Goal: Task Accomplishment & Management: Manage account settings

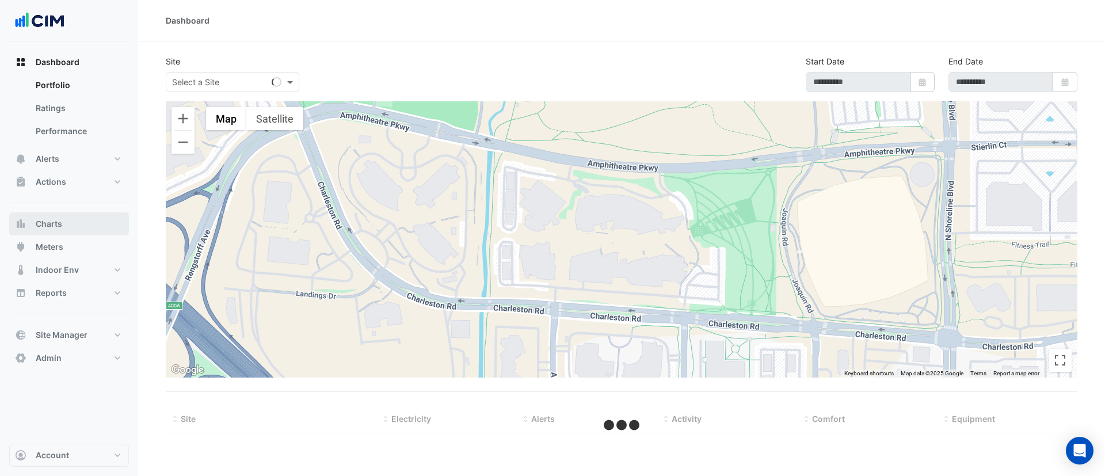
click at [77, 228] on button "Charts" at bounding box center [69, 223] width 120 height 23
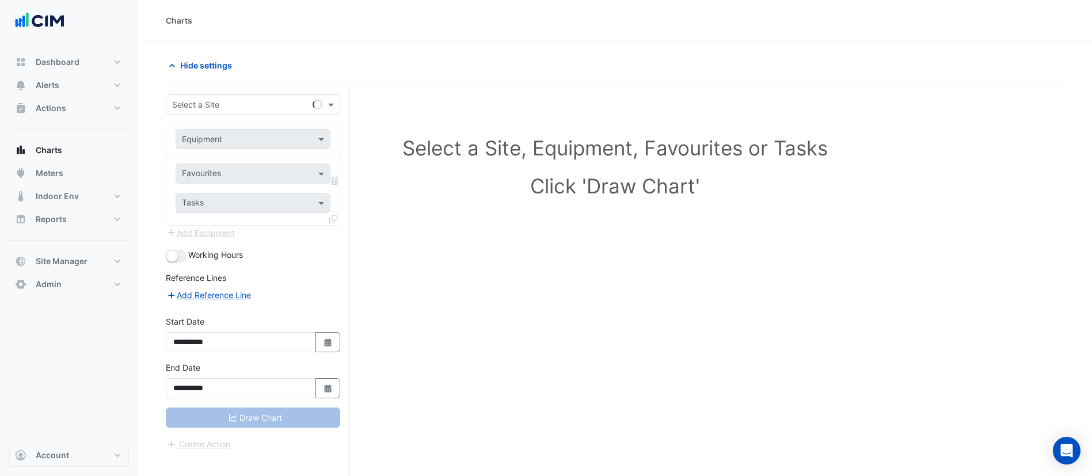
click at [231, 110] on div "Select a Site" at bounding box center [237, 104] width 142 height 12
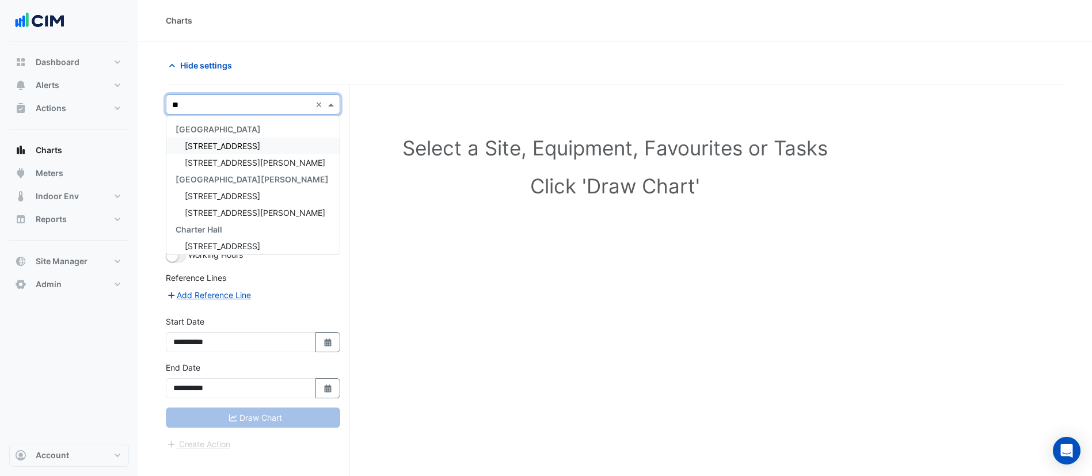
type input "***"
click at [239, 143] on span "555 Collins Street" at bounding box center [255, 146] width 140 height 10
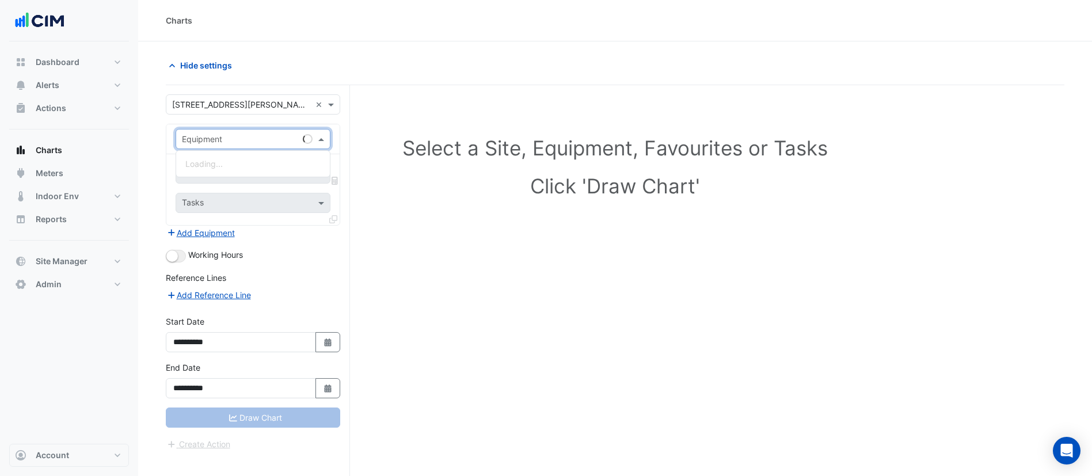
click at [239, 143] on input "text" at bounding box center [241, 140] width 119 height 12
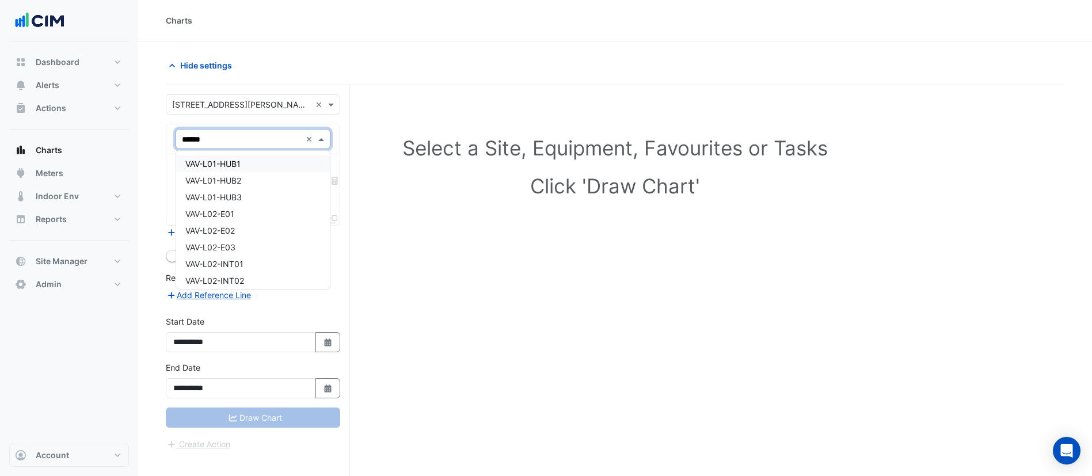
type input "*******"
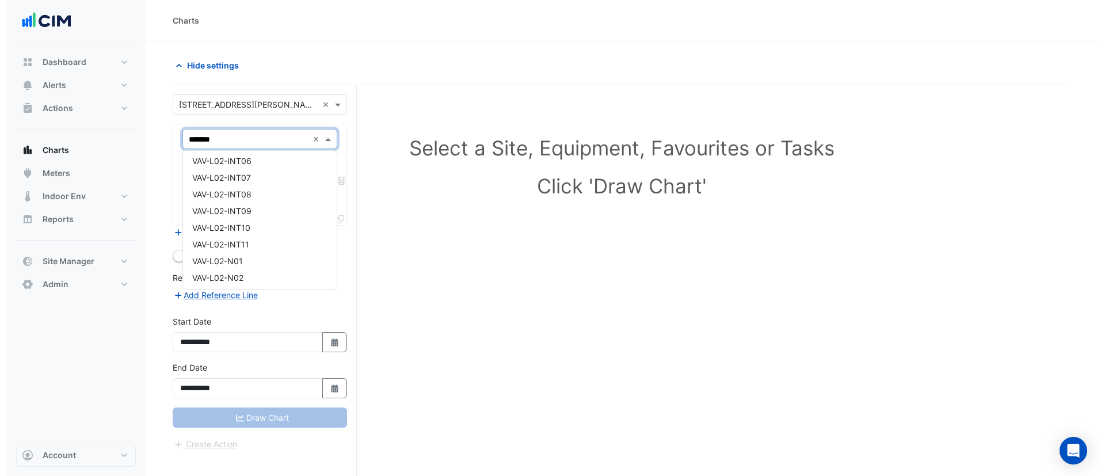
scroll to position [173, 0]
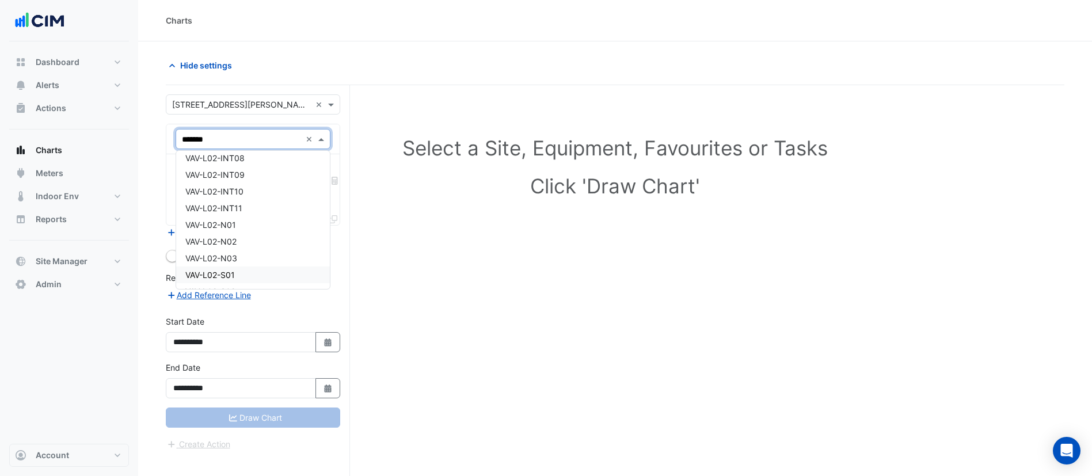
click at [250, 273] on div "VAV-L02-S01" at bounding box center [253, 274] width 154 height 17
click at [262, 179] on input "text" at bounding box center [240, 175] width 116 height 12
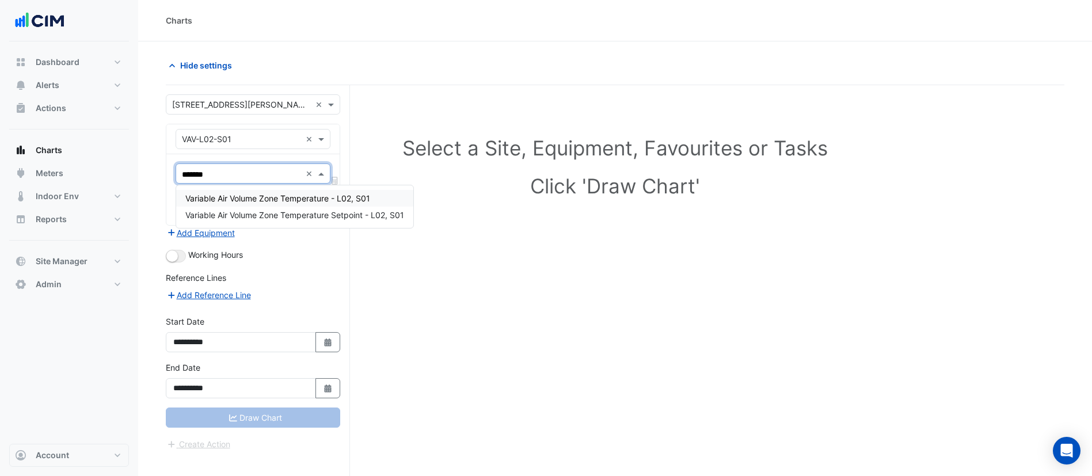
type input "********"
click at [282, 197] on span "Variable Air Volume Zone Temperature - L02, S01" at bounding box center [277, 198] width 185 height 10
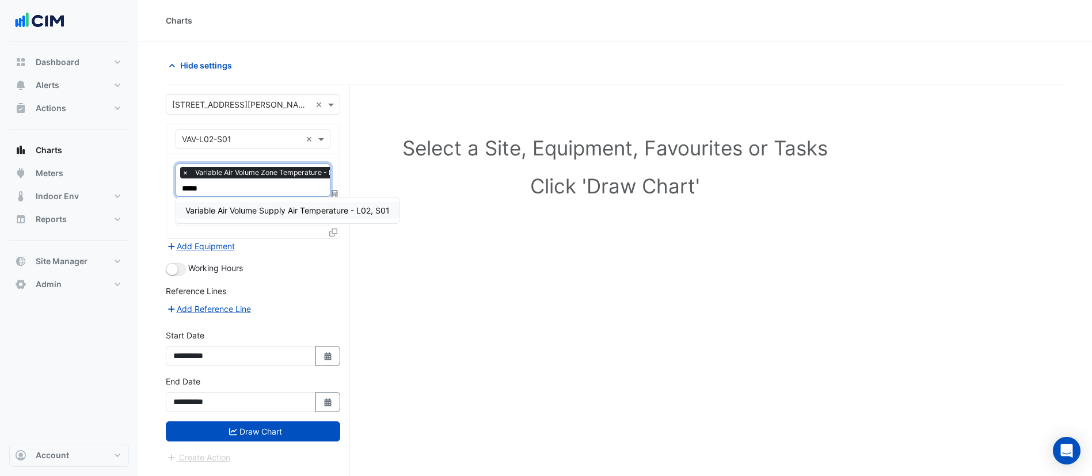
type input "******"
click at [290, 208] on span "Variable Air Volume Supply Air Temperature - L02, S01" at bounding box center [287, 210] width 204 height 10
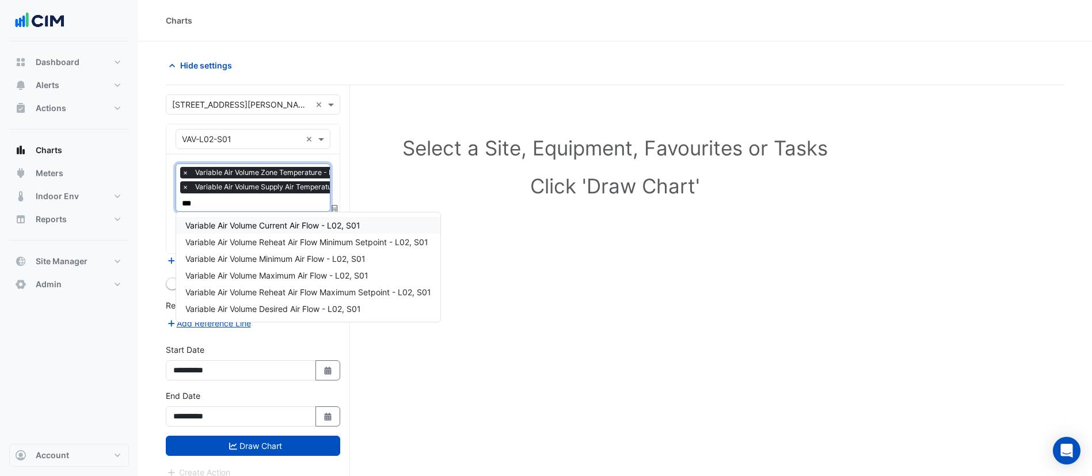
type input "****"
click at [280, 224] on span "Variable Air Volume Current Air Flow - L02, S01" at bounding box center [272, 225] width 175 height 10
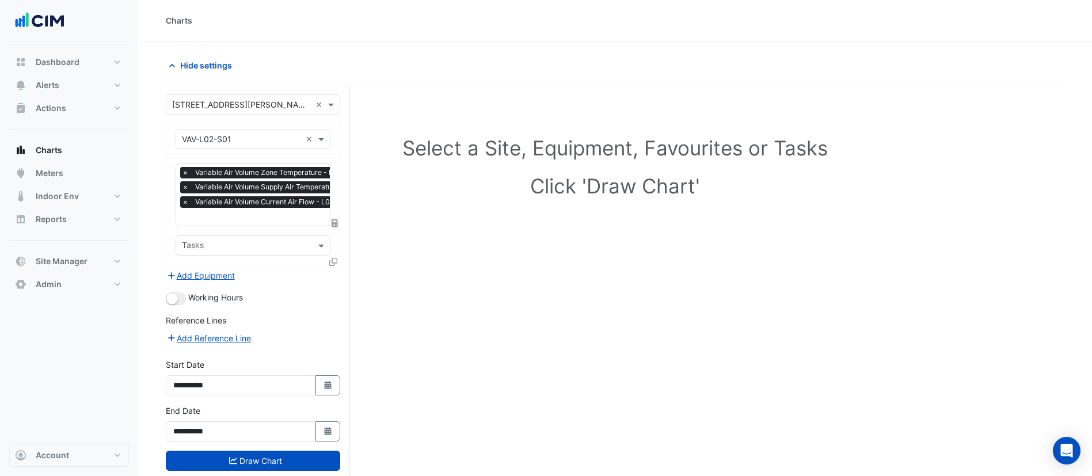
click at [337, 262] on icon at bounding box center [333, 262] width 8 height 8
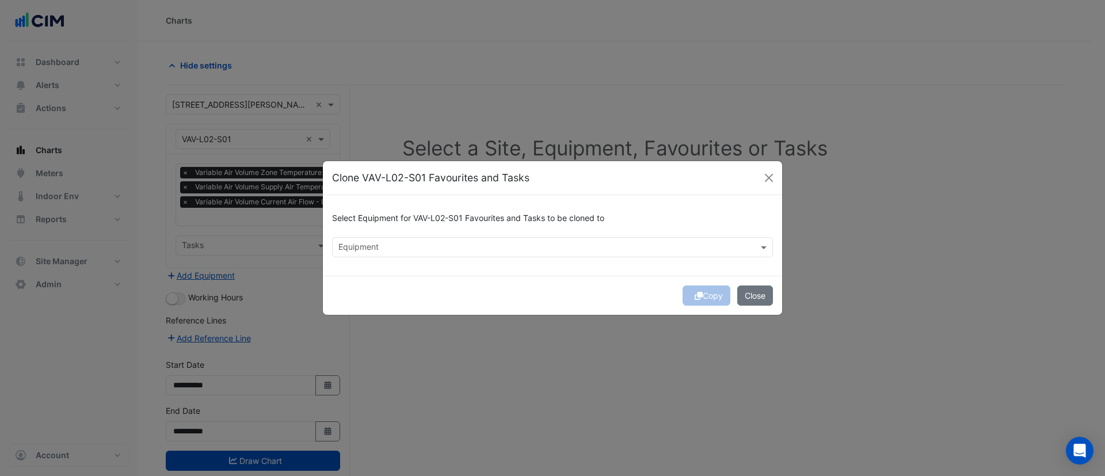
click at [411, 250] on input "text" at bounding box center [545, 248] width 415 height 12
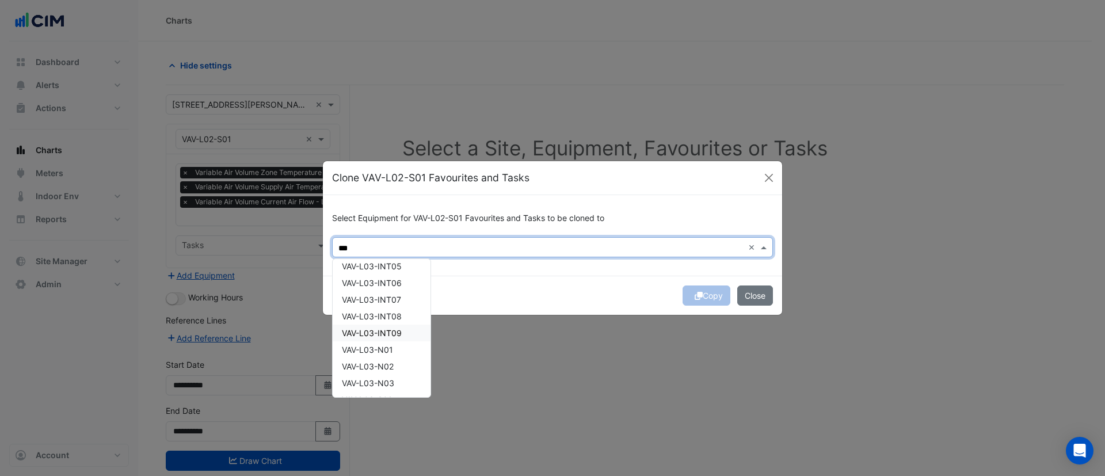
click at [414, 334] on div "VAV-L03-INT09" at bounding box center [382, 333] width 98 height 17
type input "***"
click at [512, 284] on div "Copy Close" at bounding box center [552, 295] width 459 height 39
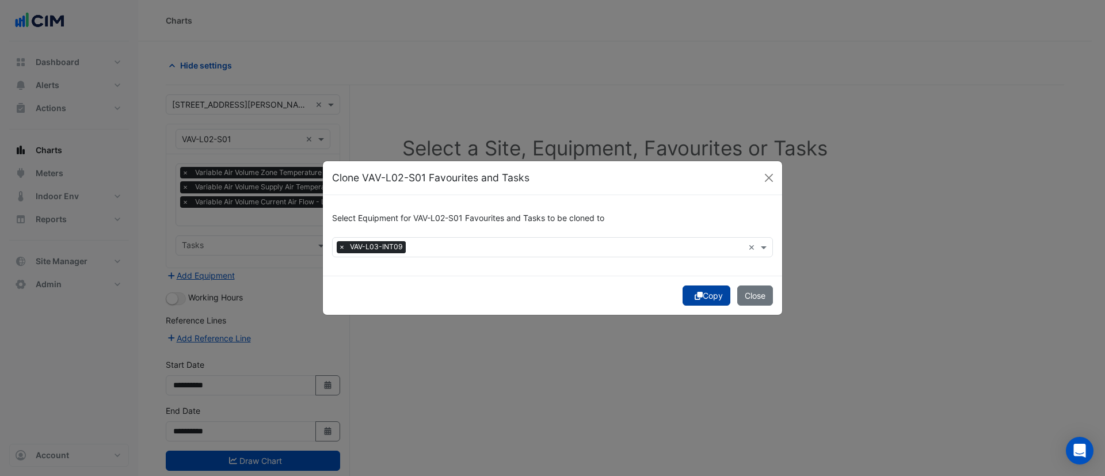
click at [701, 291] on button "Copy" at bounding box center [707, 295] width 48 height 20
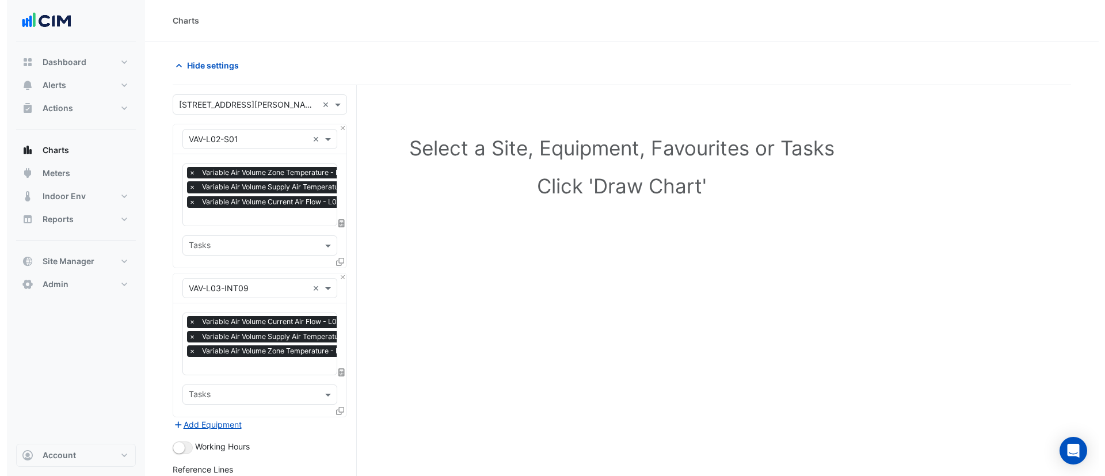
scroll to position [86, 0]
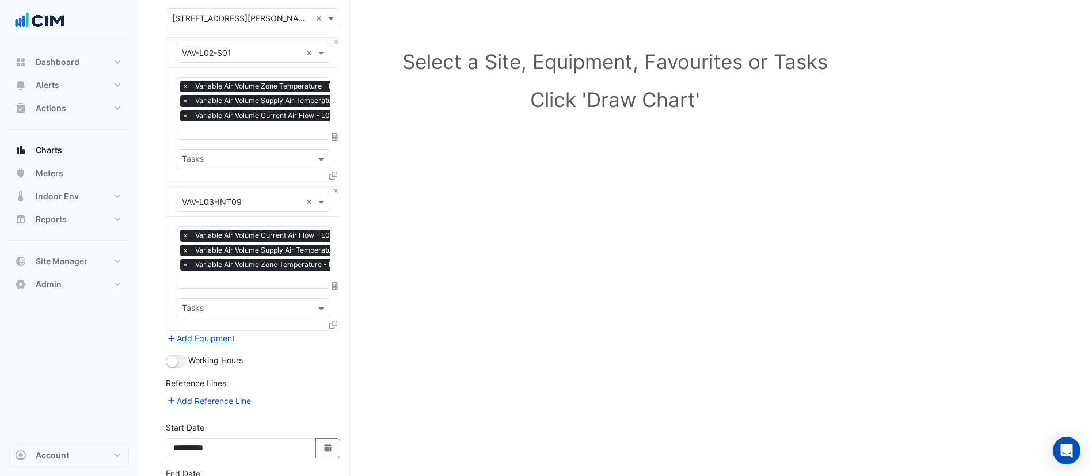
click at [331, 324] on icon at bounding box center [333, 325] width 8 height 8
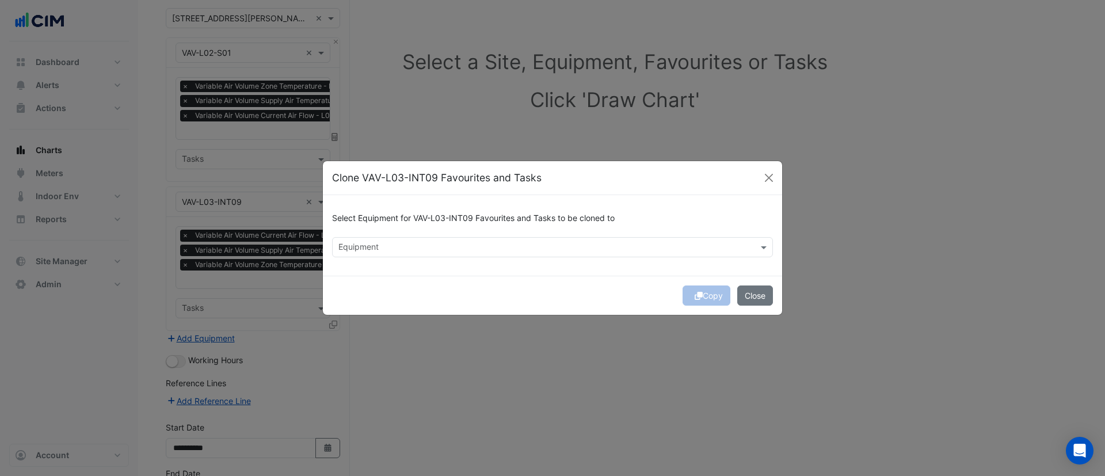
click at [382, 239] on div "Equipment" at bounding box center [543, 247] width 421 height 18
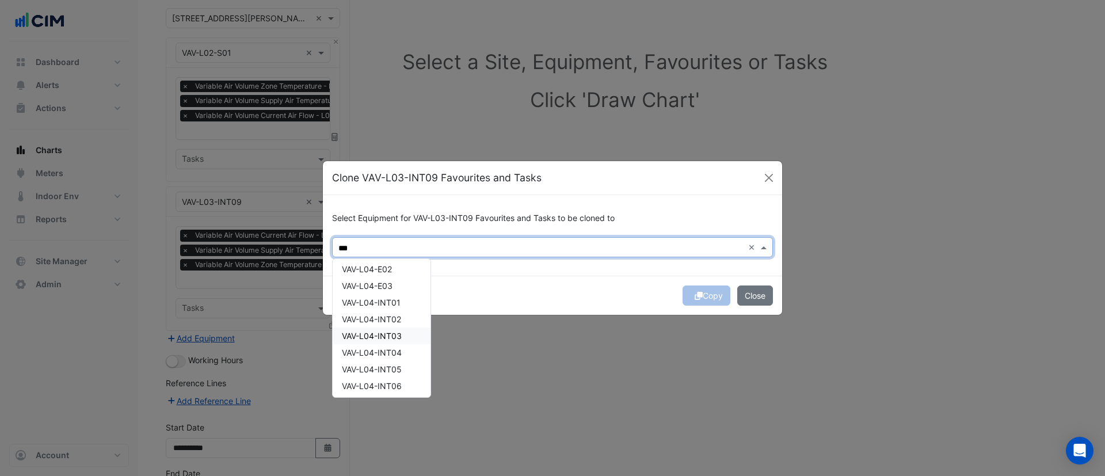
click at [408, 341] on div "VAV-L04-INT03" at bounding box center [382, 335] width 98 height 17
click at [402, 382] on span "VAV-L04-INT06" at bounding box center [372, 386] width 60 height 10
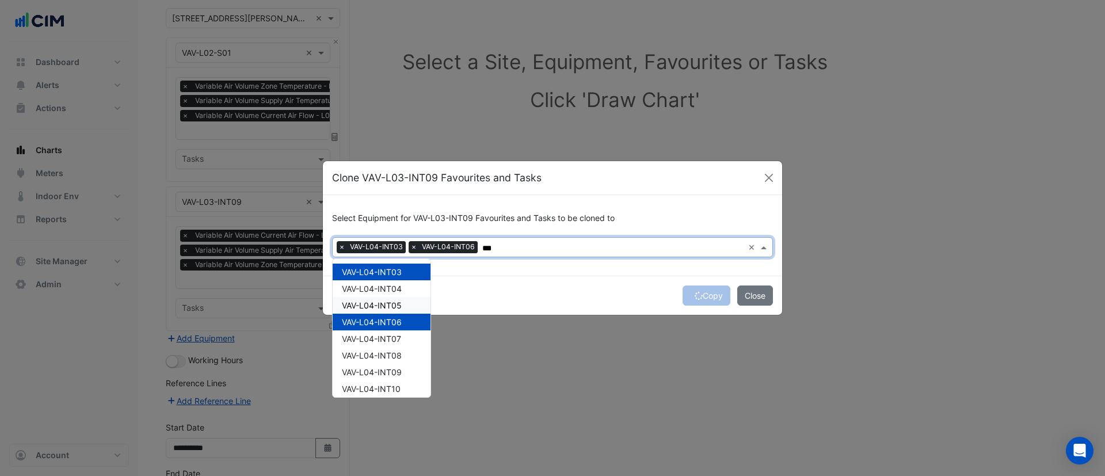
scroll to position [173, 0]
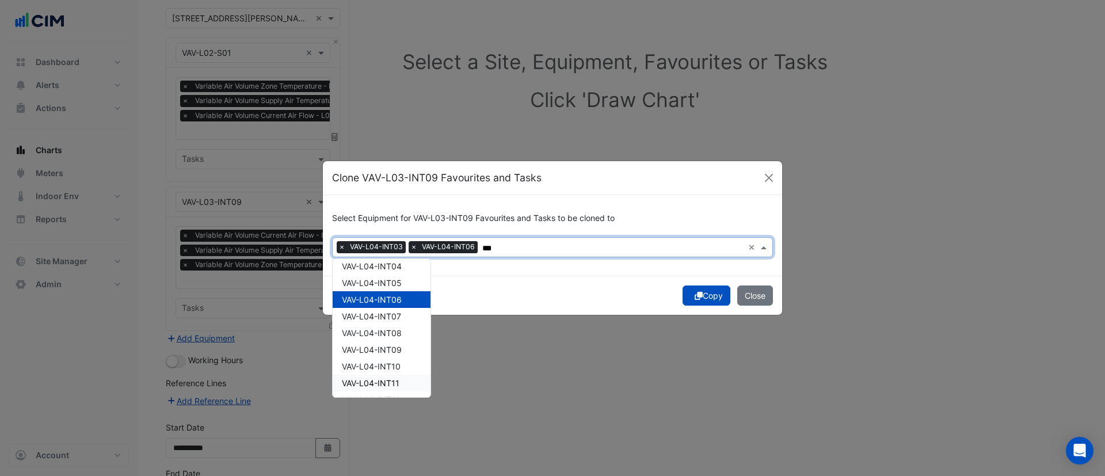
click at [405, 381] on div "VAV-L04-INT11" at bounding box center [382, 383] width 98 height 17
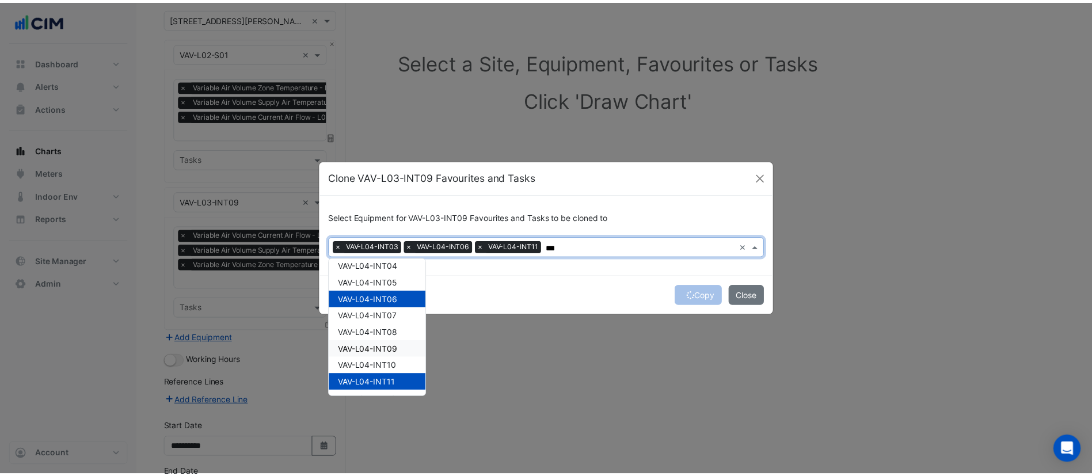
scroll to position [259, 0]
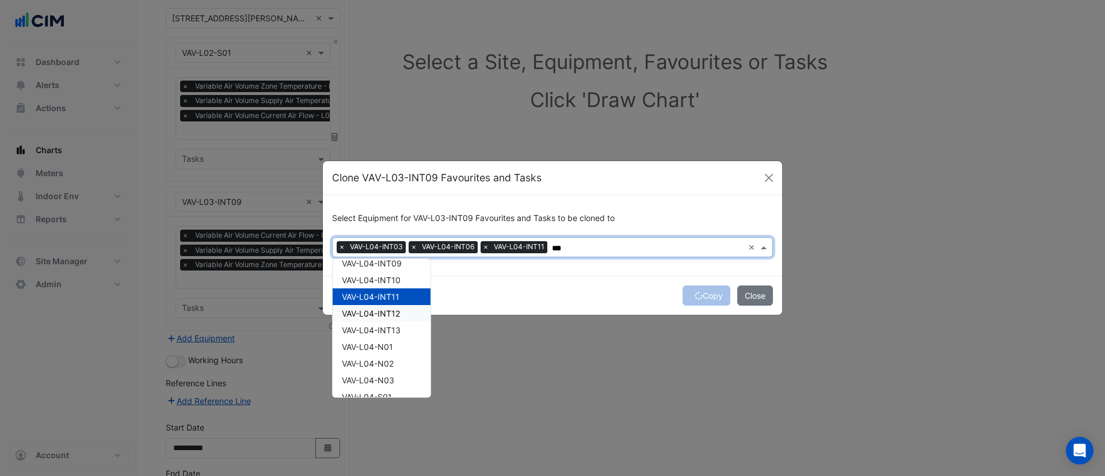
click at [402, 314] on div "VAV-L04-INT12" at bounding box center [382, 313] width 98 height 17
click at [406, 329] on div "VAV-L04-INT13" at bounding box center [382, 330] width 98 height 17
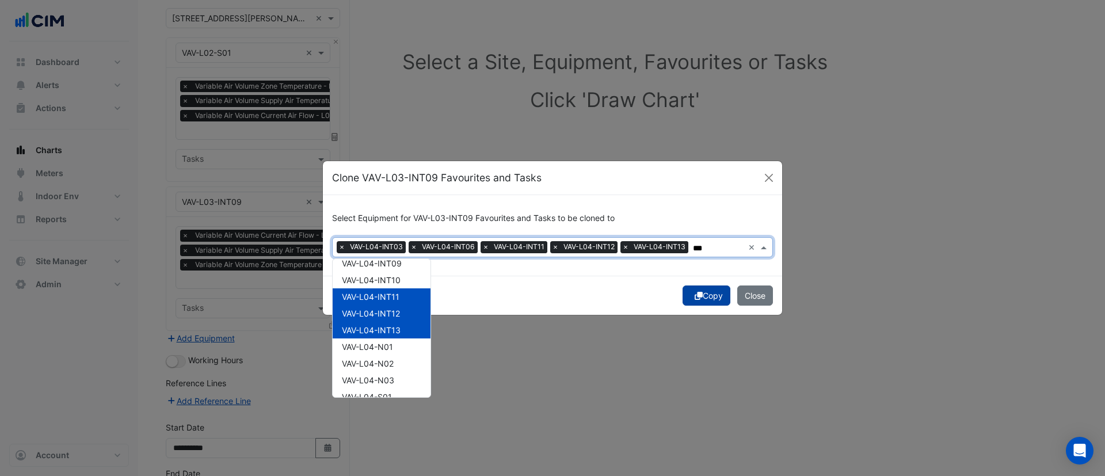
type input "***"
click at [708, 292] on button "Copy" at bounding box center [707, 295] width 48 height 20
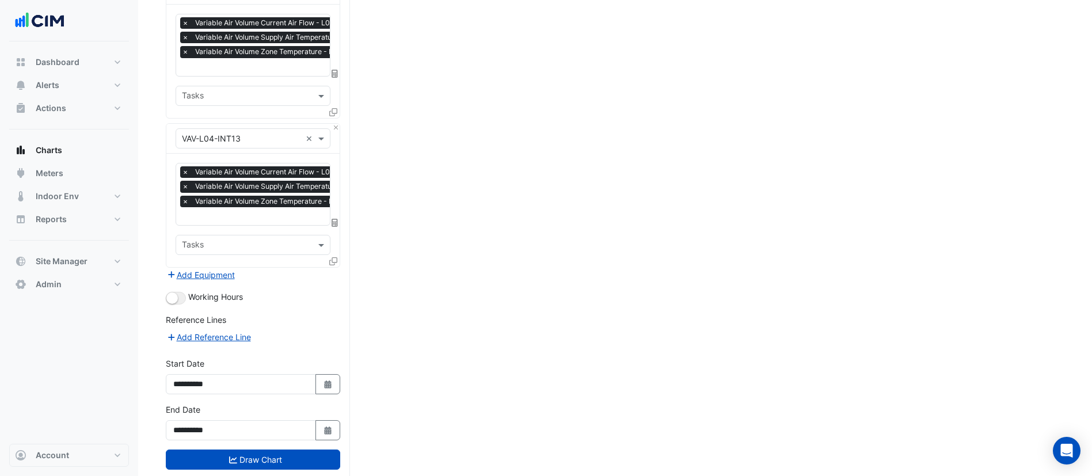
scroll to position [913, 0]
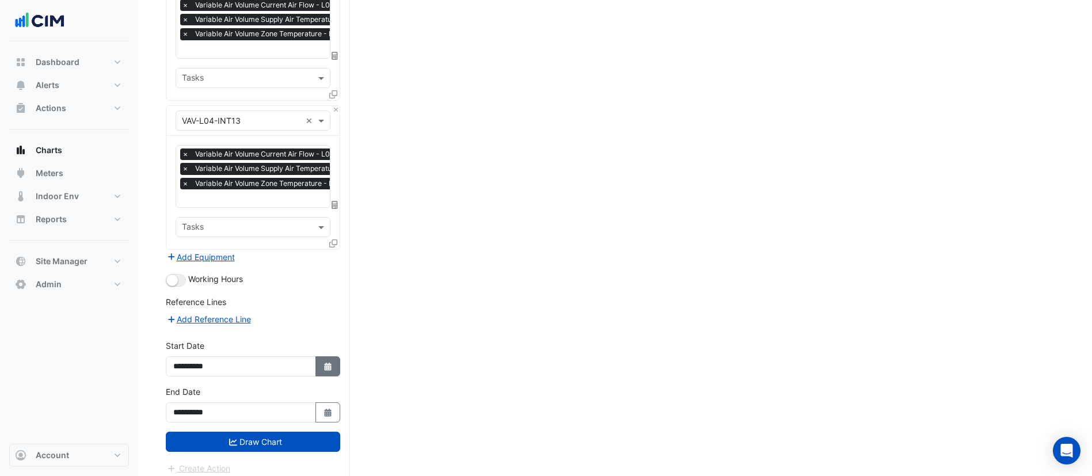
click at [323, 363] on icon "Select Date" at bounding box center [328, 367] width 10 height 8
select select "*"
select select "****"
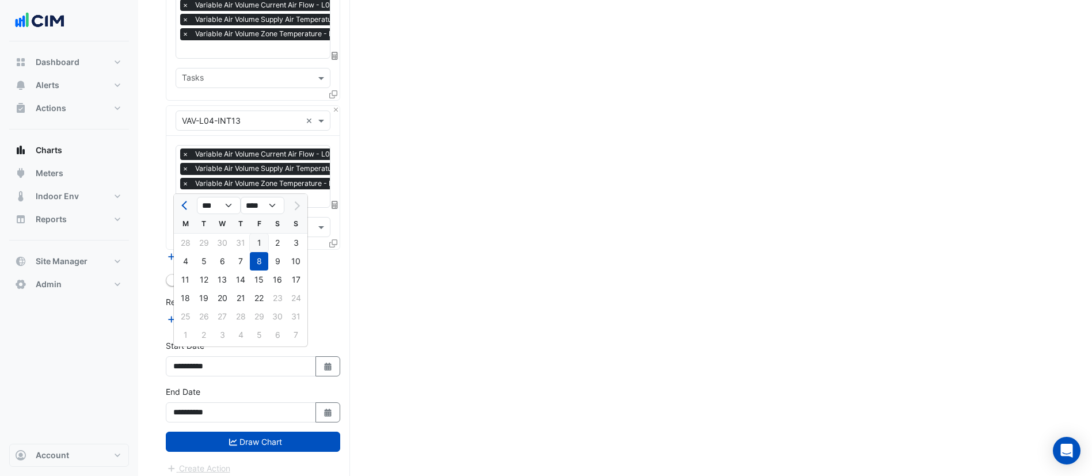
click at [257, 242] on div "1" at bounding box center [259, 243] width 18 height 18
type input "**********"
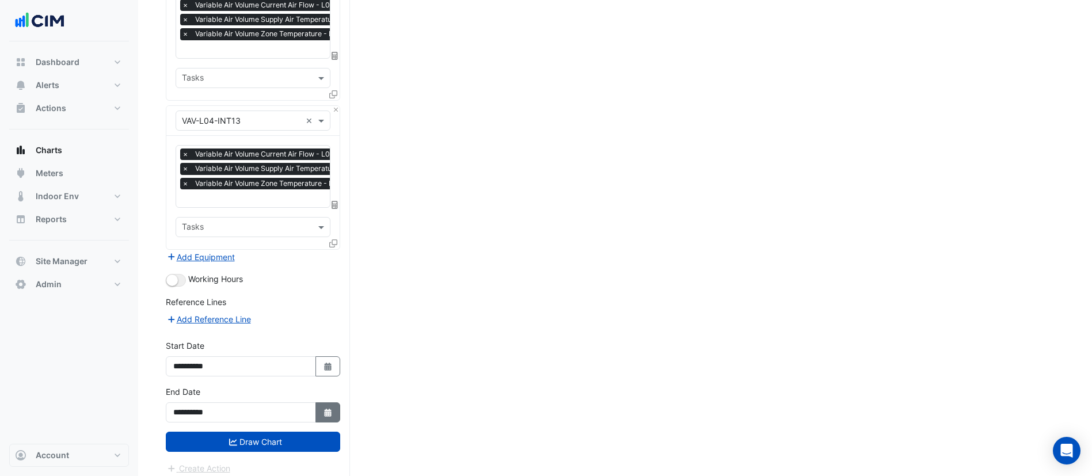
drag, startPoint x: 330, startPoint y: 406, endPoint x: 316, endPoint y: 394, distance: 18.0
click at [328, 409] on icon "Select Date" at bounding box center [328, 413] width 10 height 8
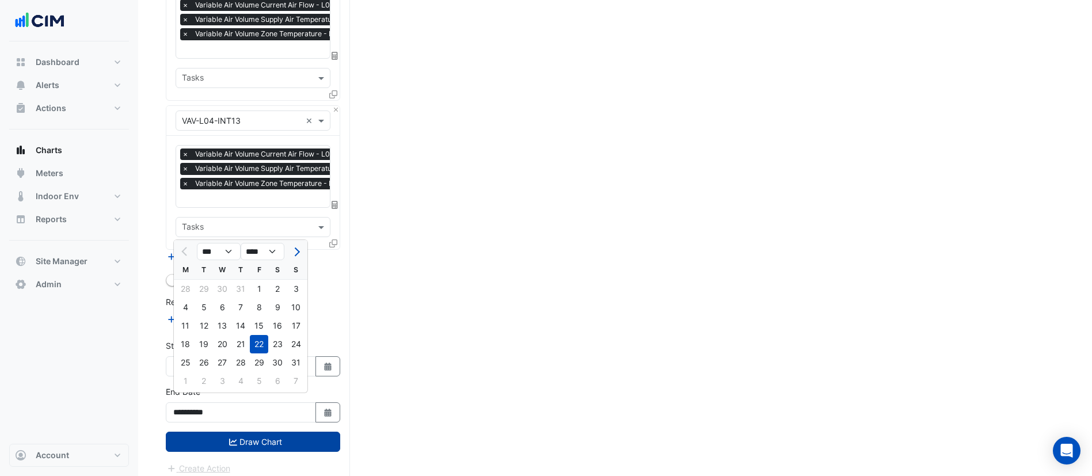
click at [281, 432] on button "Draw Chart" at bounding box center [253, 442] width 174 height 20
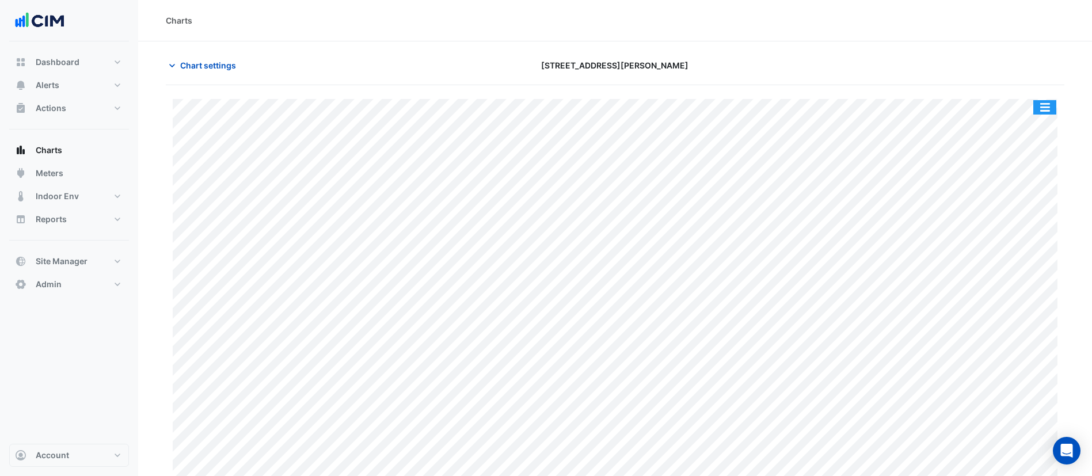
click at [1051, 105] on button "button" at bounding box center [1044, 107] width 23 height 14
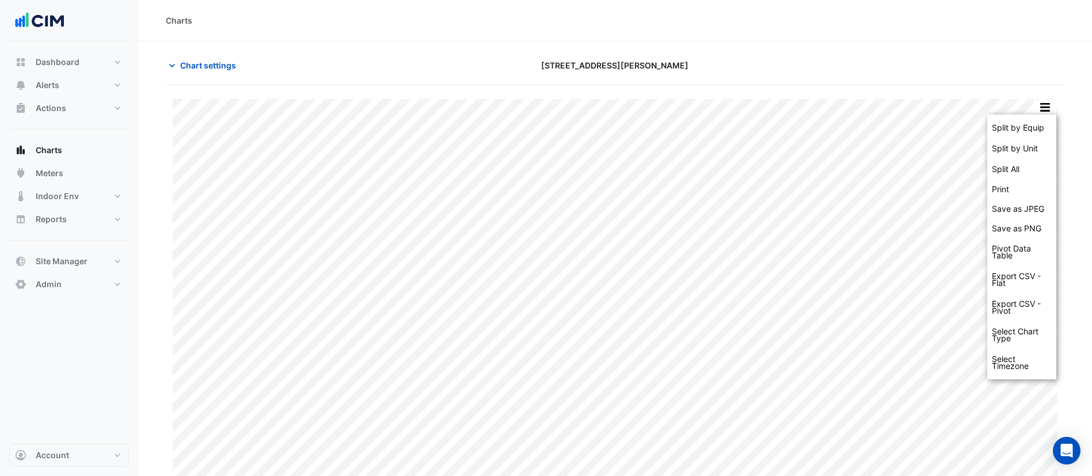
click at [858, 56] on div at bounding box center [919, 65] width 304 height 20
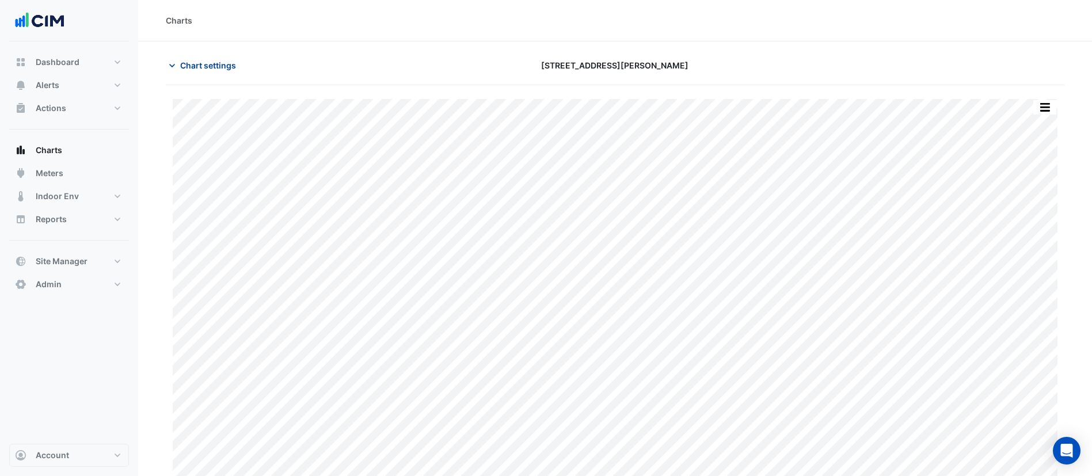
click at [216, 66] on span "Chart settings" at bounding box center [208, 65] width 56 height 12
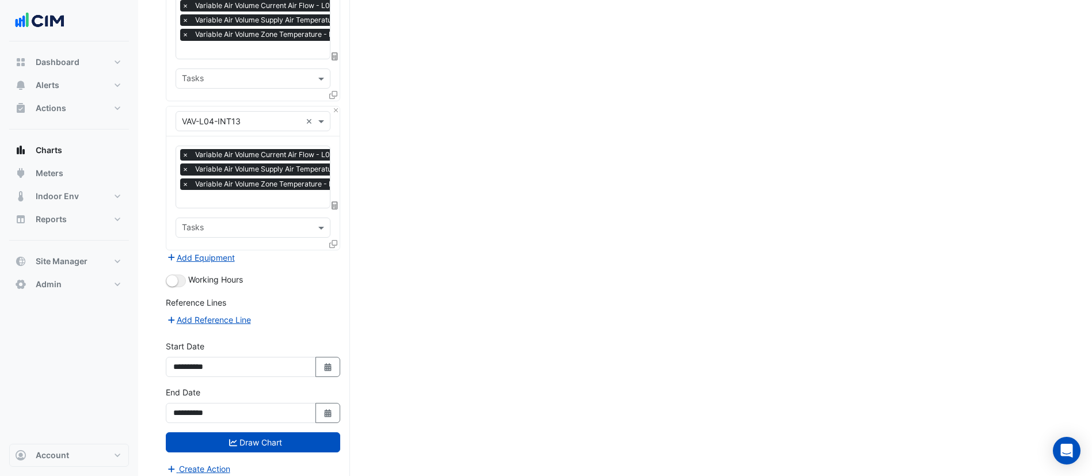
scroll to position [913, 0]
click at [319, 359] on button "Select Date" at bounding box center [327, 366] width 25 height 20
select select "*"
select select "****"
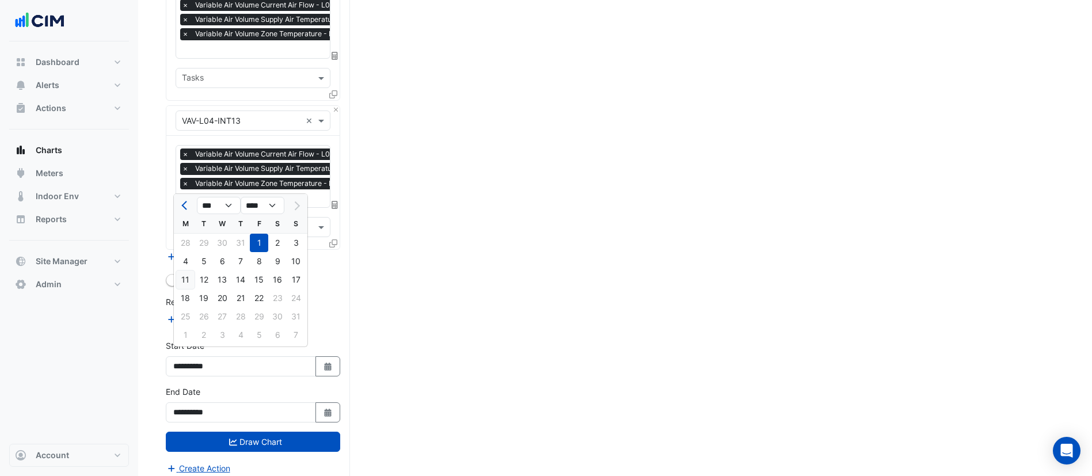
click at [189, 279] on div "11" at bounding box center [185, 279] width 18 height 18
type input "**********"
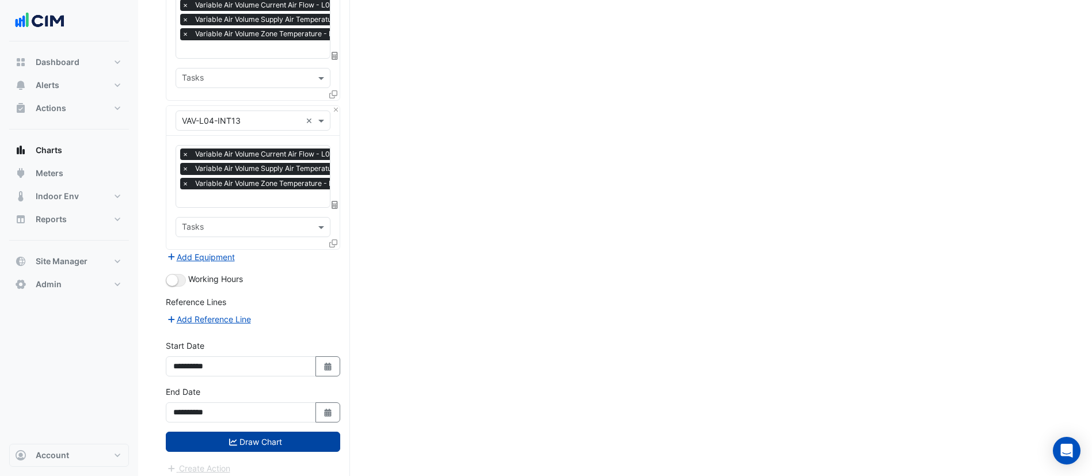
click at [294, 432] on button "Draw Chart" at bounding box center [253, 442] width 174 height 20
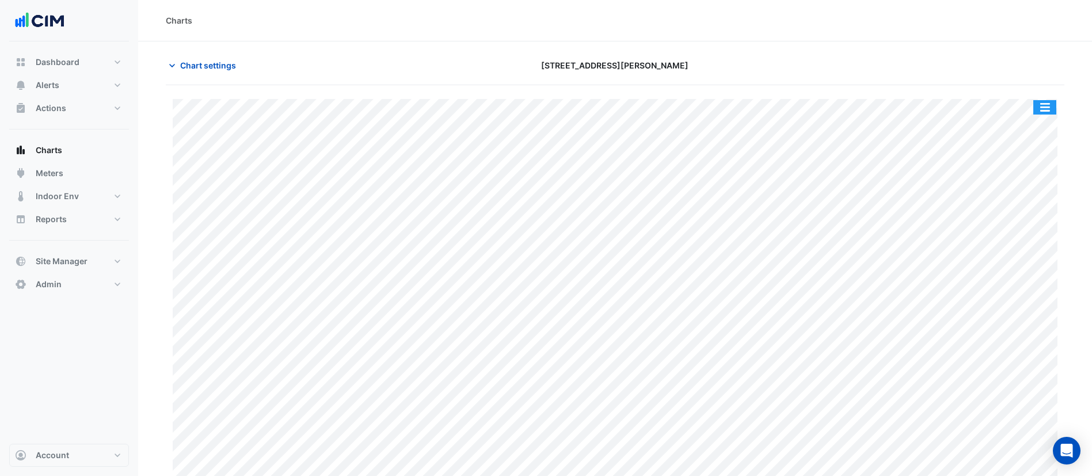
click at [1046, 105] on button "button" at bounding box center [1044, 107] width 23 height 14
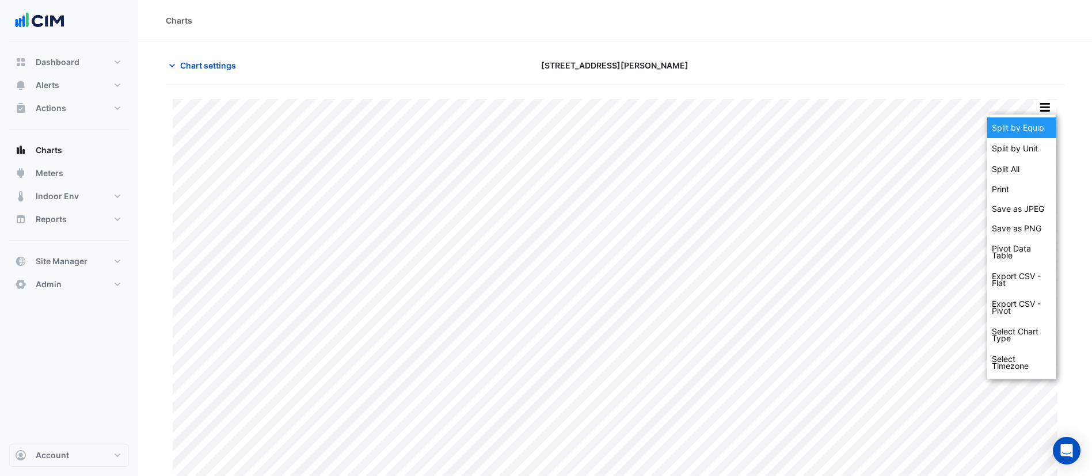
click at [1046, 123] on div "Split by Equip" at bounding box center [1021, 127] width 69 height 21
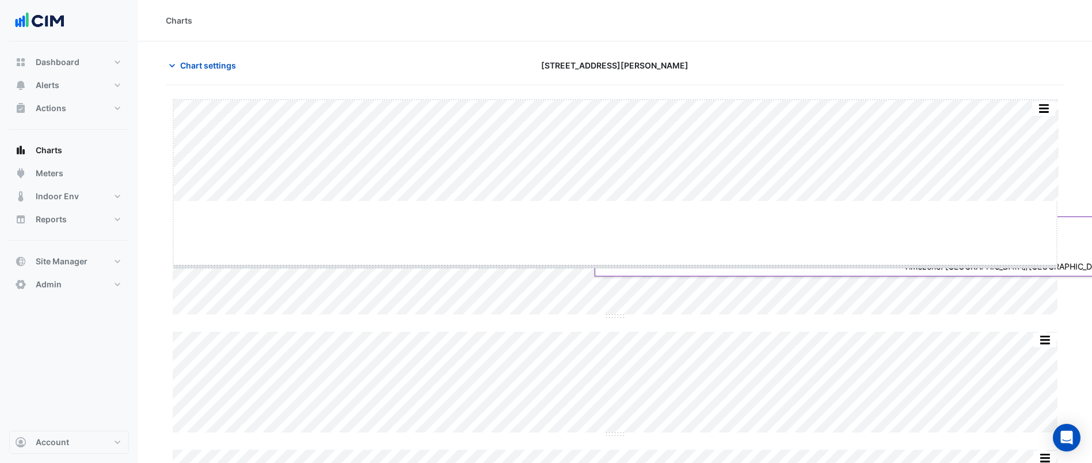
drag, startPoint x: 613, startPoint y: 201, endPoint x: 612, endPoint y: 266, distance: 65.6
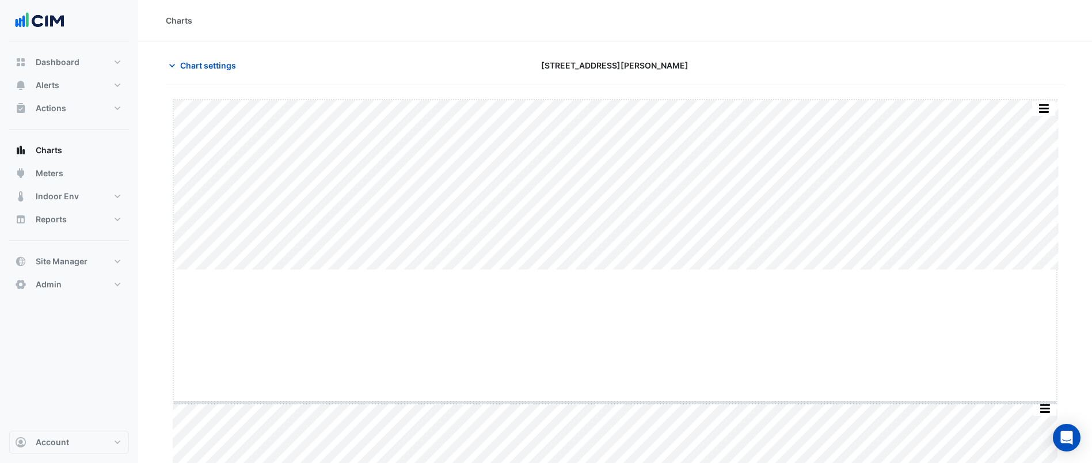
drag, startPoint x: 617, startPoint y: 268, endPoint x: 617, endPoint y: 401, distance: 132.4
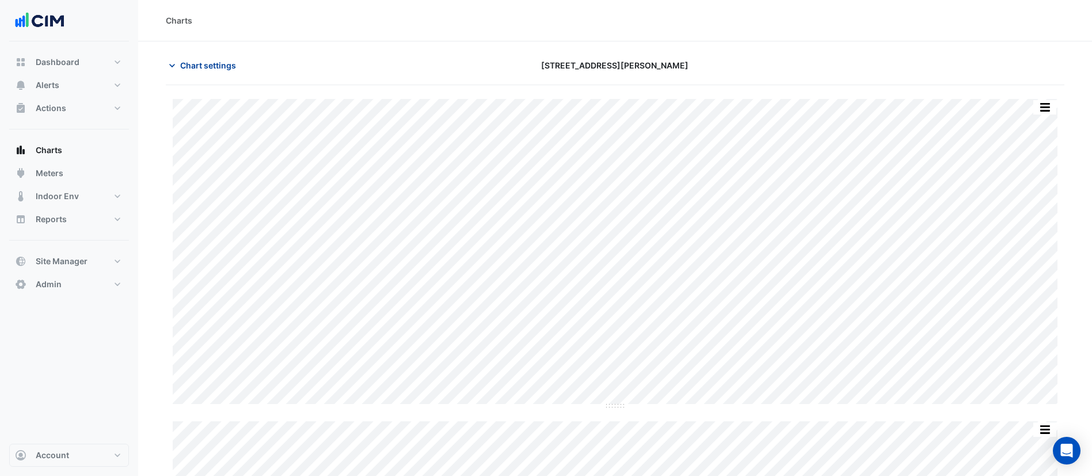
click at [224, 62] on span "Chart settings" at bounding box center [208, 65] width 56 height 12
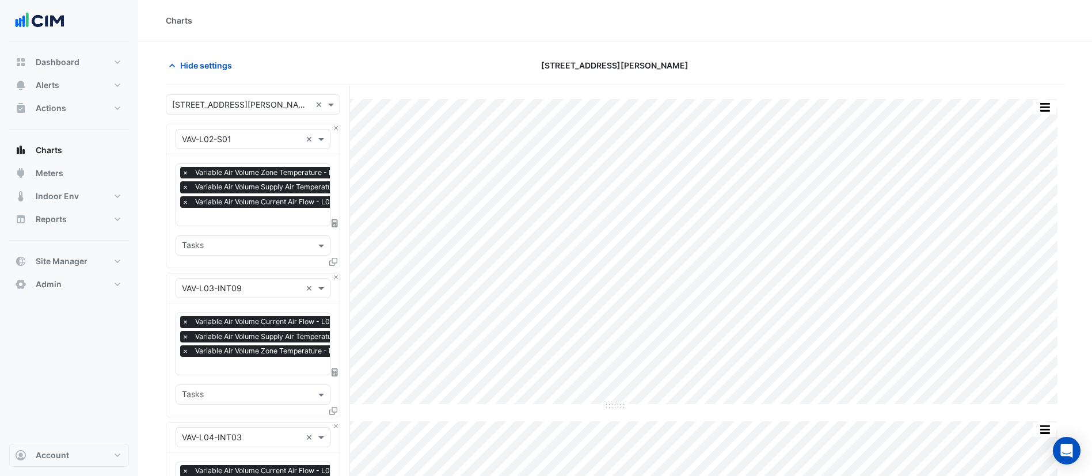
click at [267, 219] on input "text" at bounding box center [281, 218] width 198 height 12
type input "****"
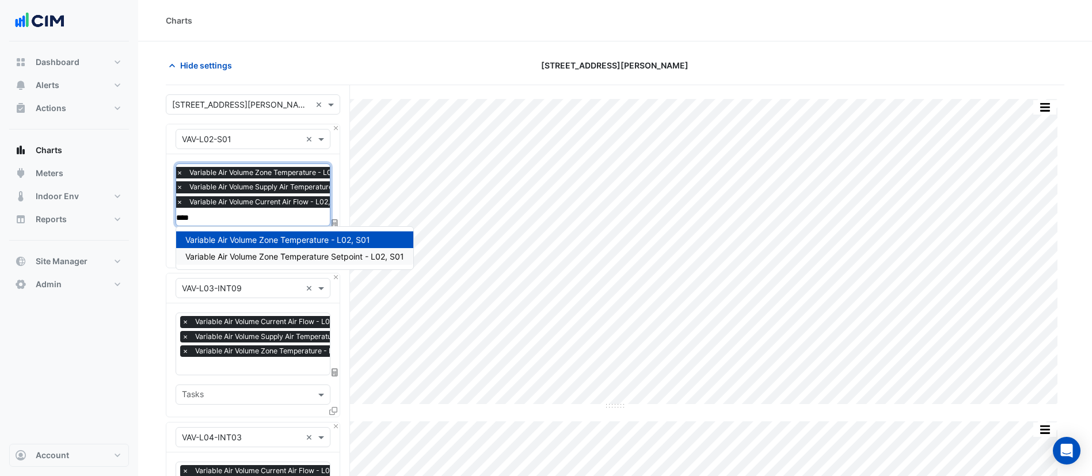
click at [296, 257] on span "Variable Air Volume Zone Temperature Setpoint - L02, S01" at bounding box center [294, 256] width 219 height 10
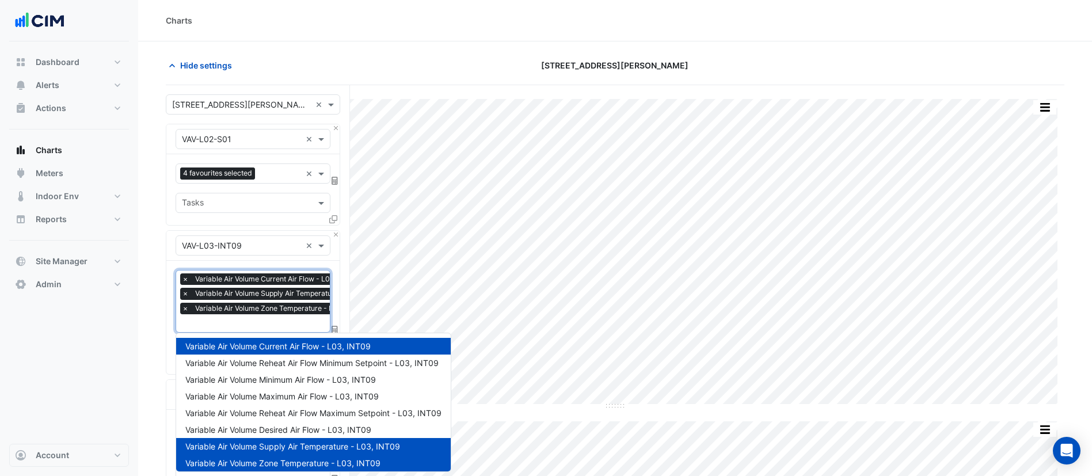
click at [240, 318] on input "text" at bounding box center [285, 324] width 207 height 12
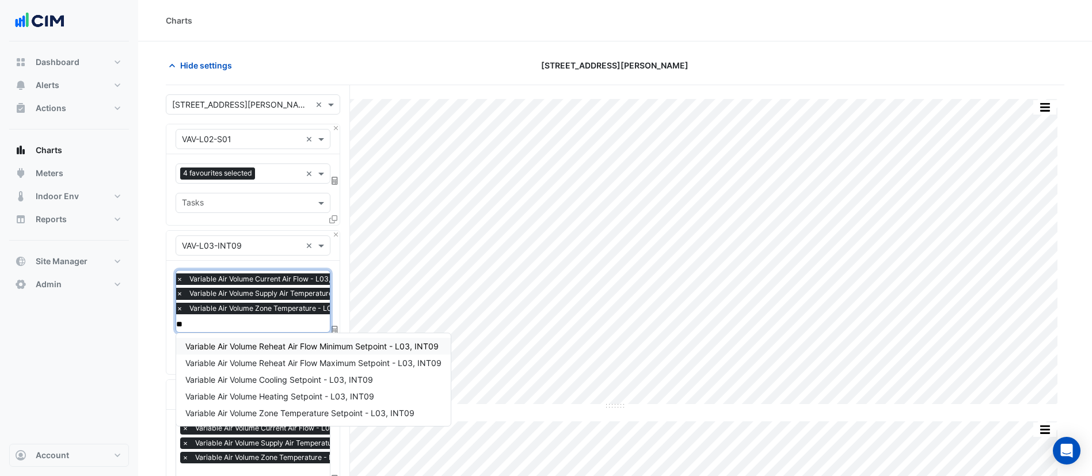
type input "***"
click at [312, 413] on span "Variable Air Volume Zone Temperature Setpoint - L03, INT09" at bounding box center [299, 413] width 229 height 10
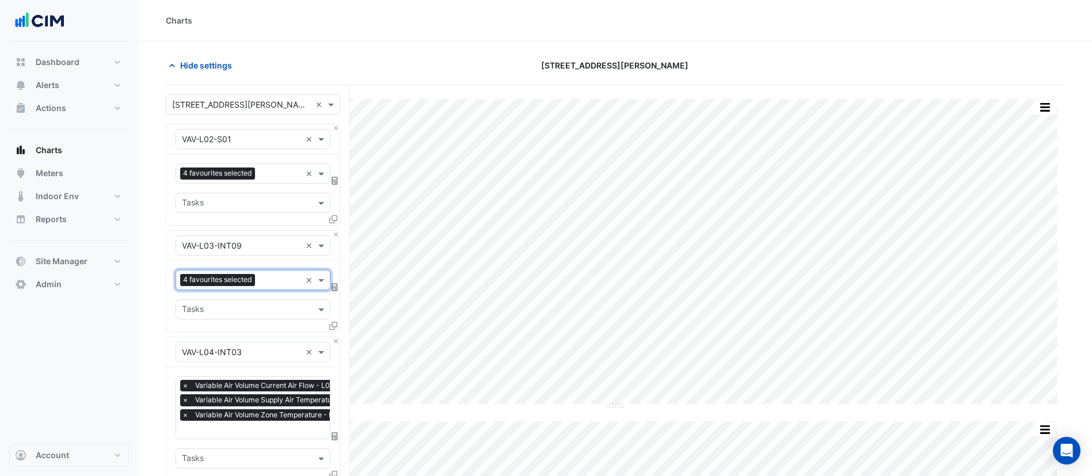
scroll to position [86, 0]
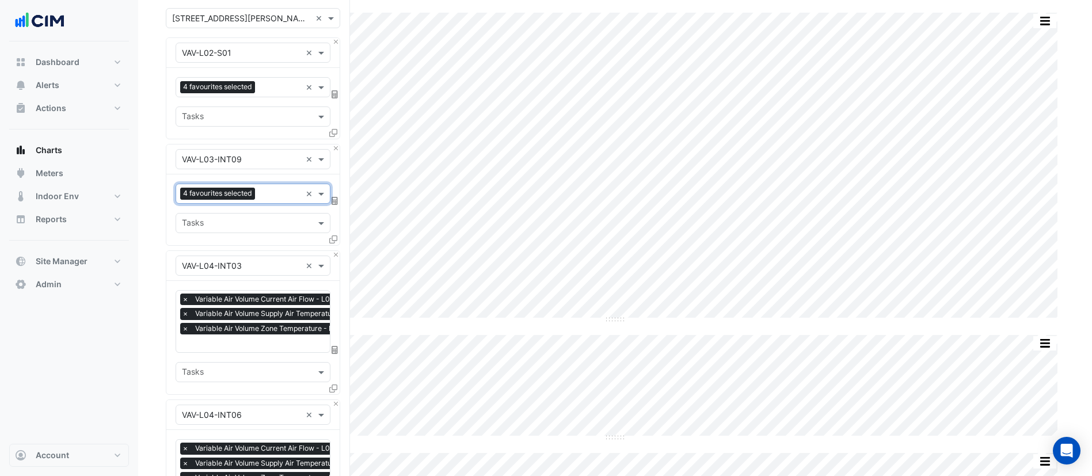
click at [260, 348] on input "text" at bounding box center [285, 344] width 207 height 12
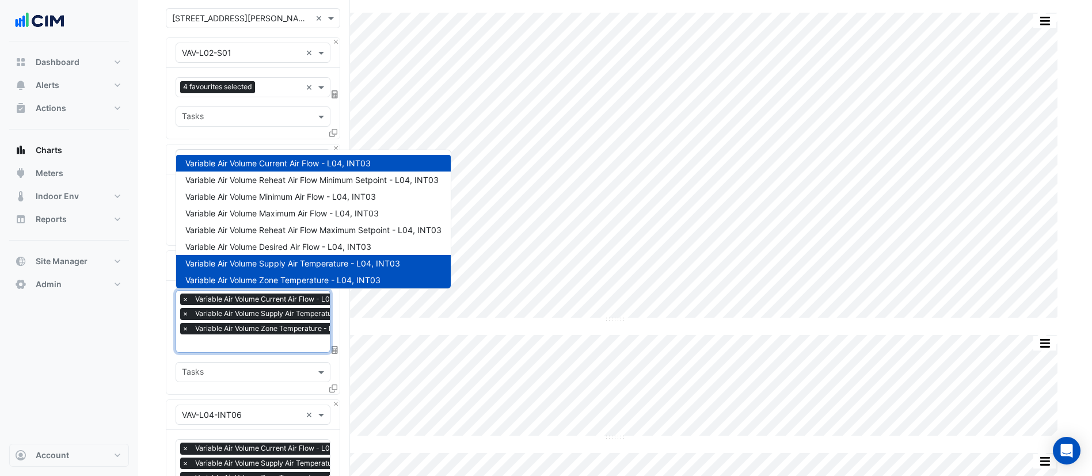
scroll to position [0, 6]
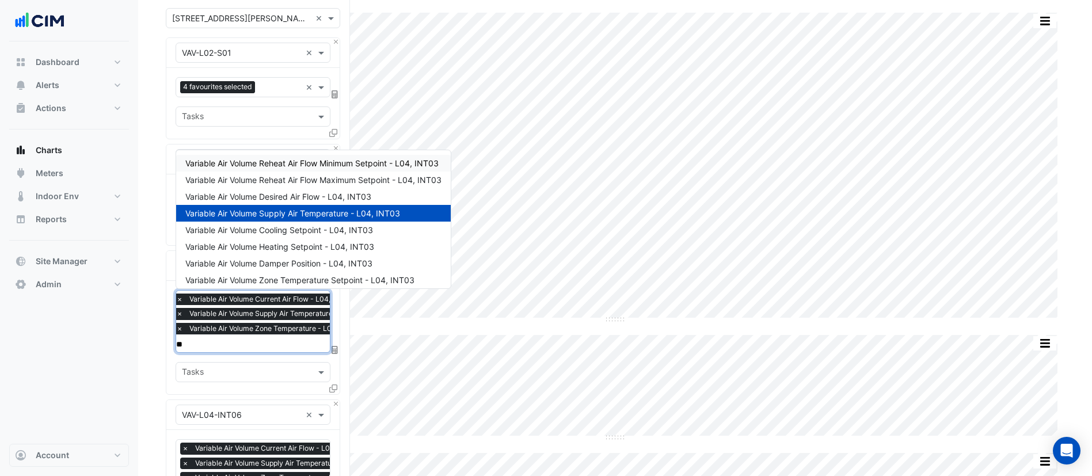
type input "***"
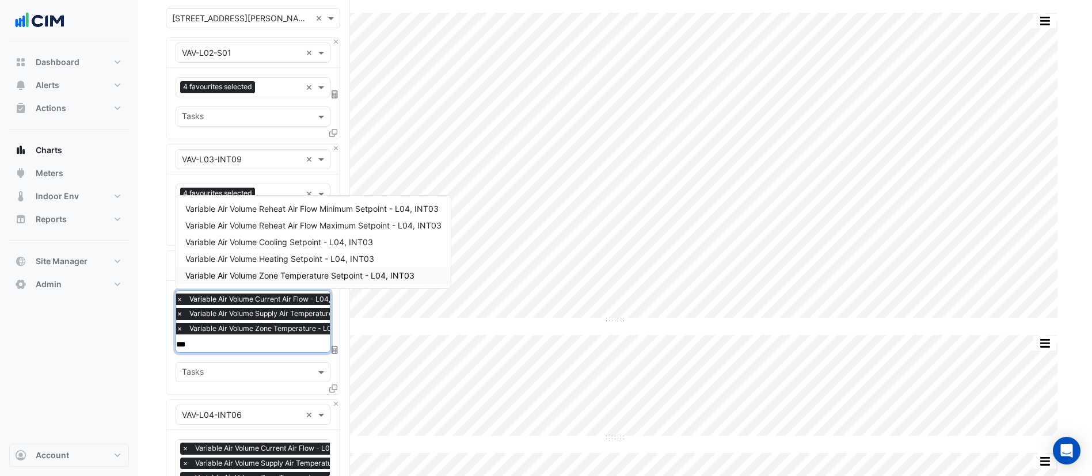
click at [261, 270] on span "Variable Air Volume Zone Temperature Setpoint - L04, INT03" at bounding box center [299, 275] width 229 height 10
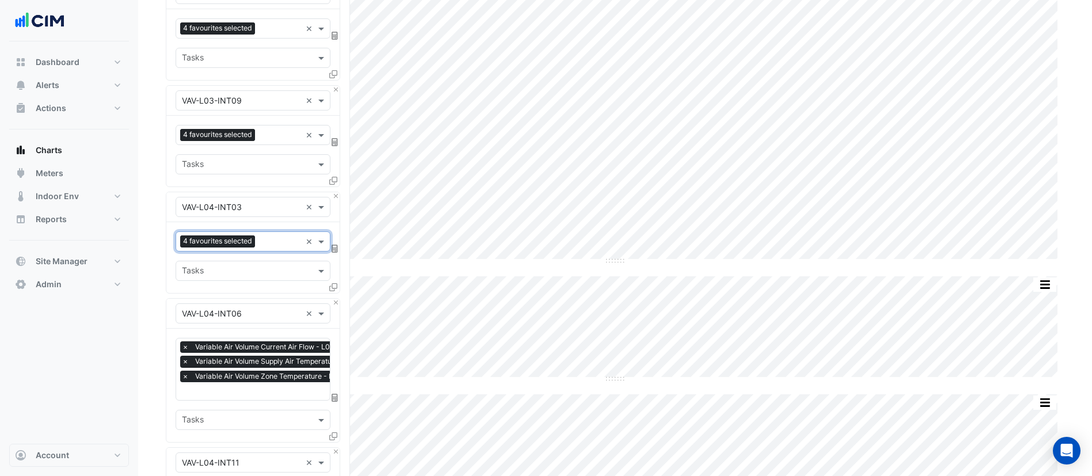
scroll to position [173, 0]
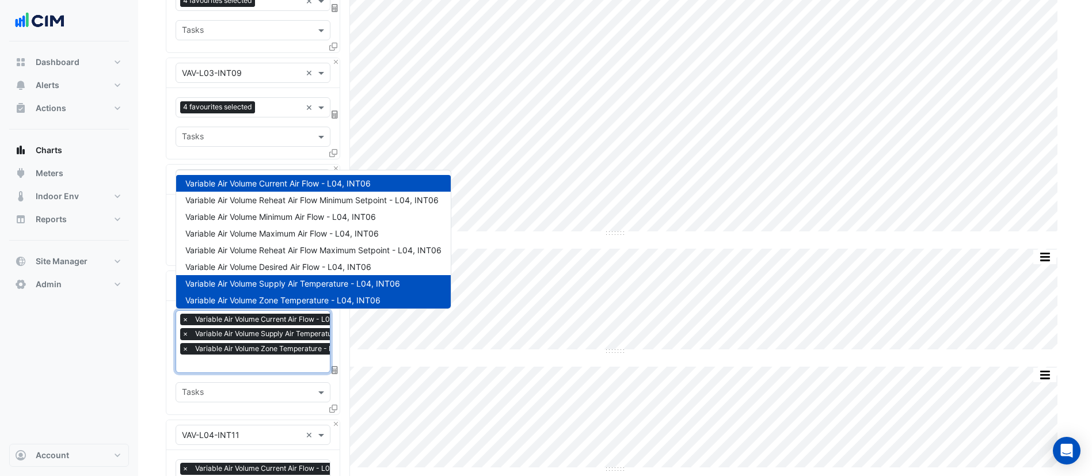
click at [227, 364] on input "text" at bounding box center [285, 365] width 207 height 12
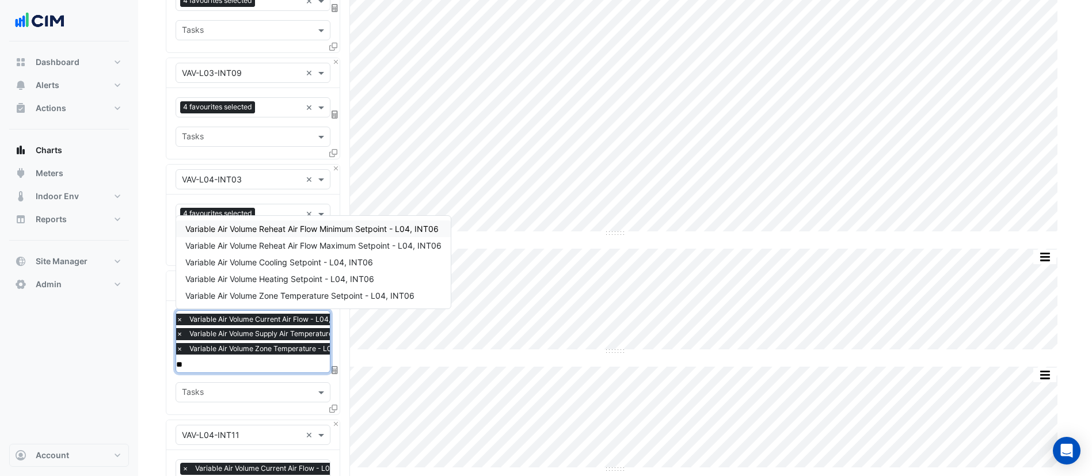
type input "***"
click at [277, 296] on span "Variable Air Volume Zone Temperature Setpoint - L04, INT06" at bounding box center [299, 296] width 229 height 10
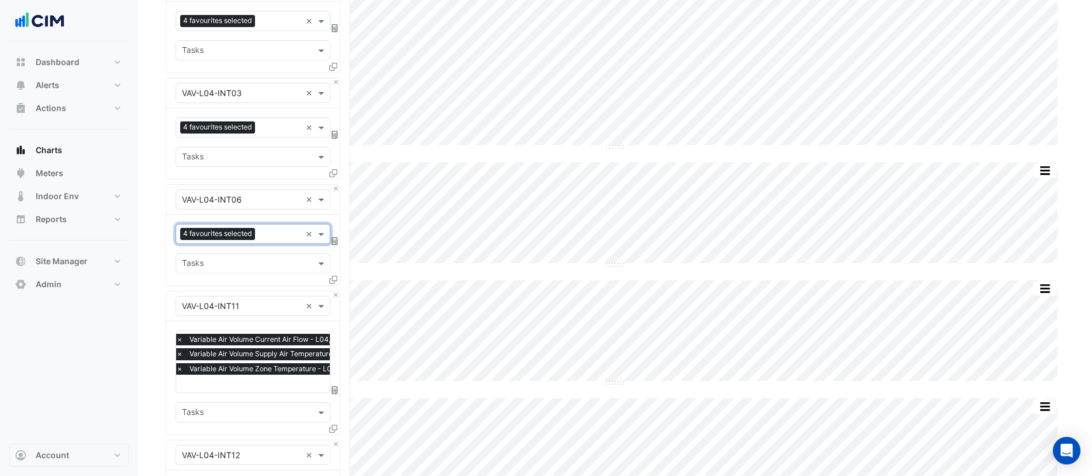
click at [254, 386] on input "text" at bounding box center [278, 385] width 204 height 12
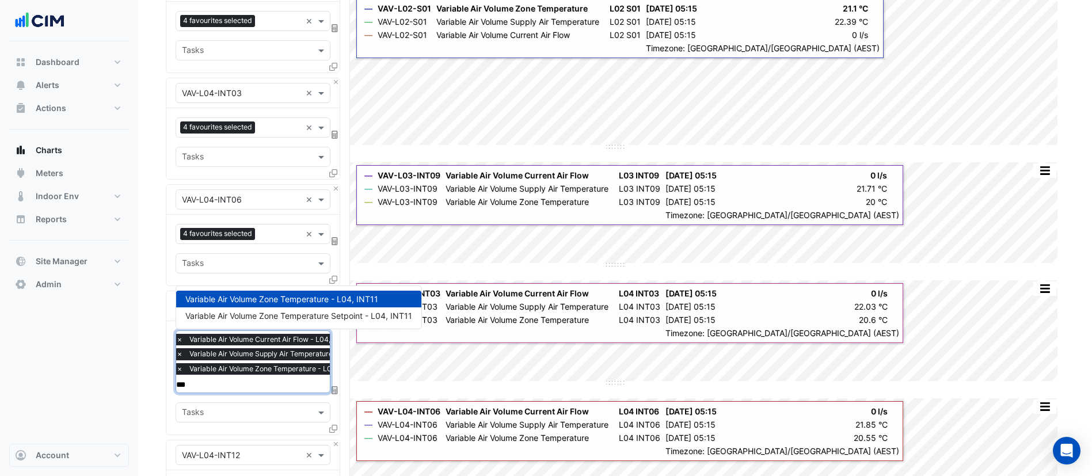
type input "****"
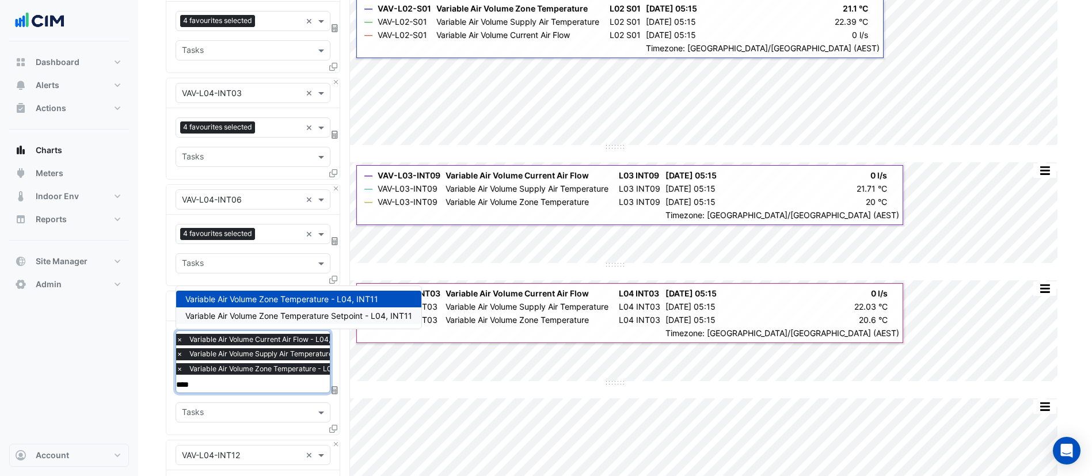
click at [232, 312] on span "Variable Air Volume Zone Temperature Setpoint - L04, INT11" at bounding box center [298, 316] width 227 height 10
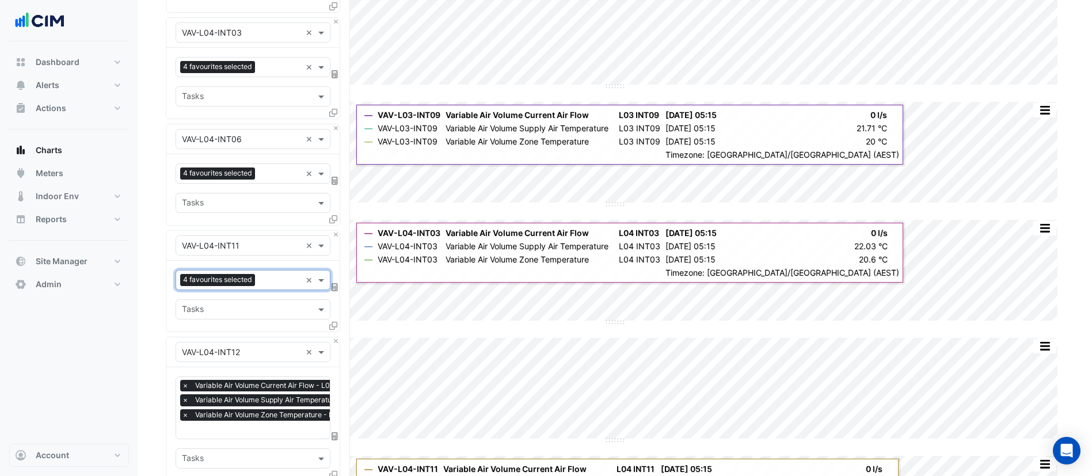
scroll to position [345, 0]
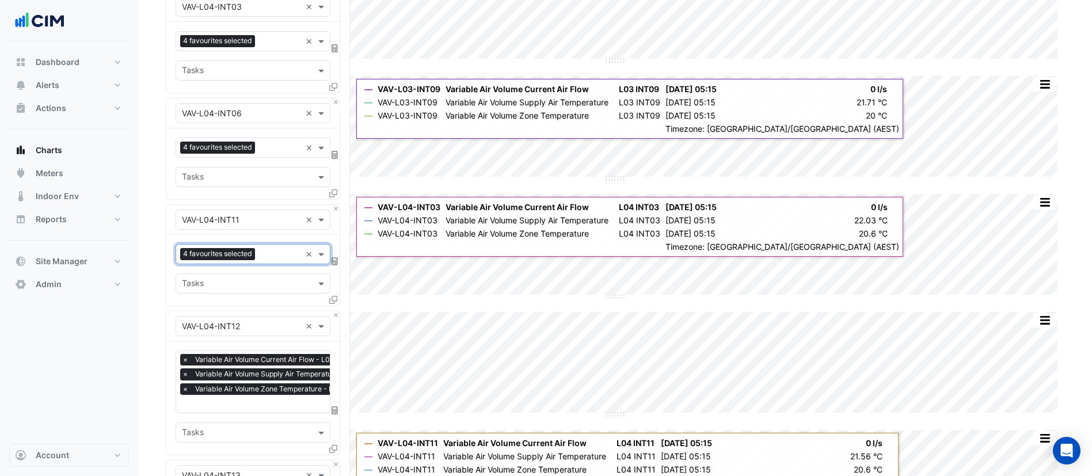
click at [221, 404] on input "text" at bounding box center [284, 405] width 205 height 12
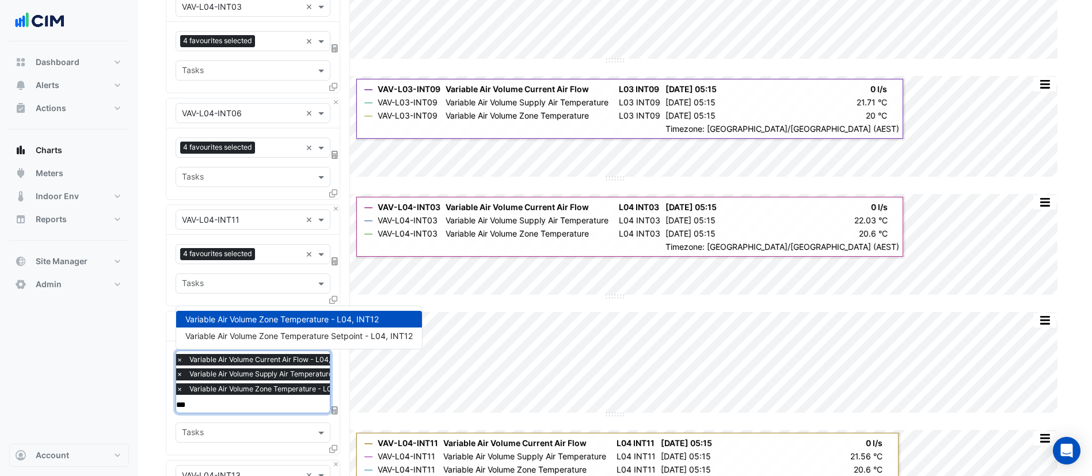
type input "****"
click at [272, 333] on span "Variable Air Volume Zone Temperature Setpoint - L04, INT12" at bounding box center [298, 336] width 227 height 10
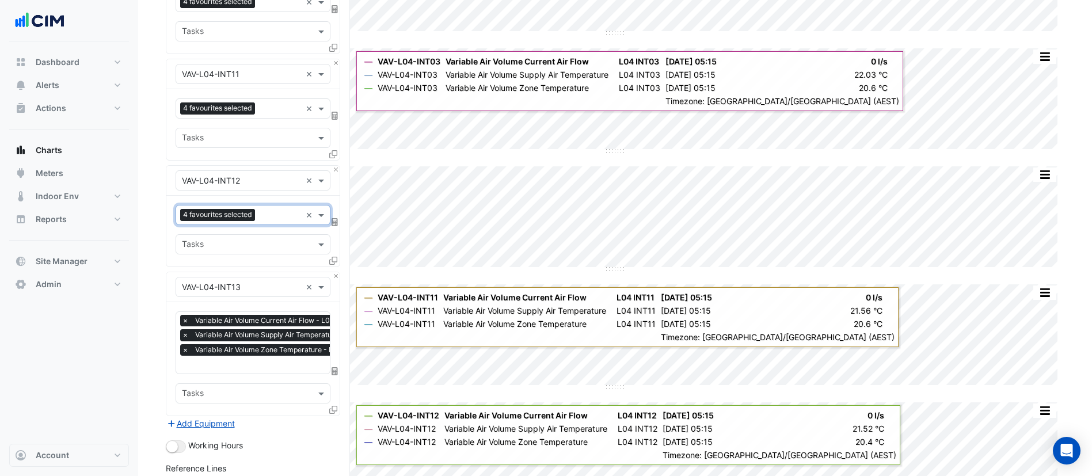
scroll to position [518, 0]
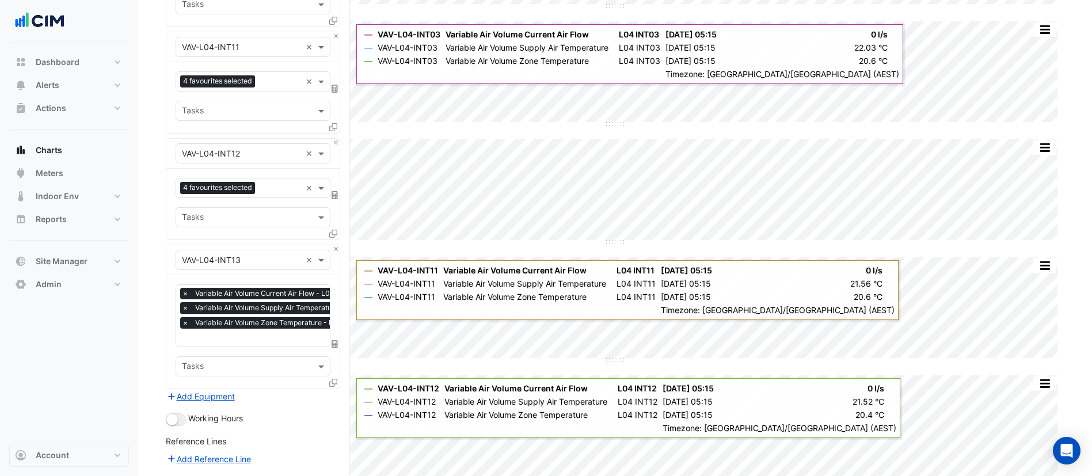
click at [209, 347] on div "Favourites × Variable Air Volume Current Air Flow - L04, INT13 × Variable Air V…" at bounding box center [252, 331] width 173 height 113
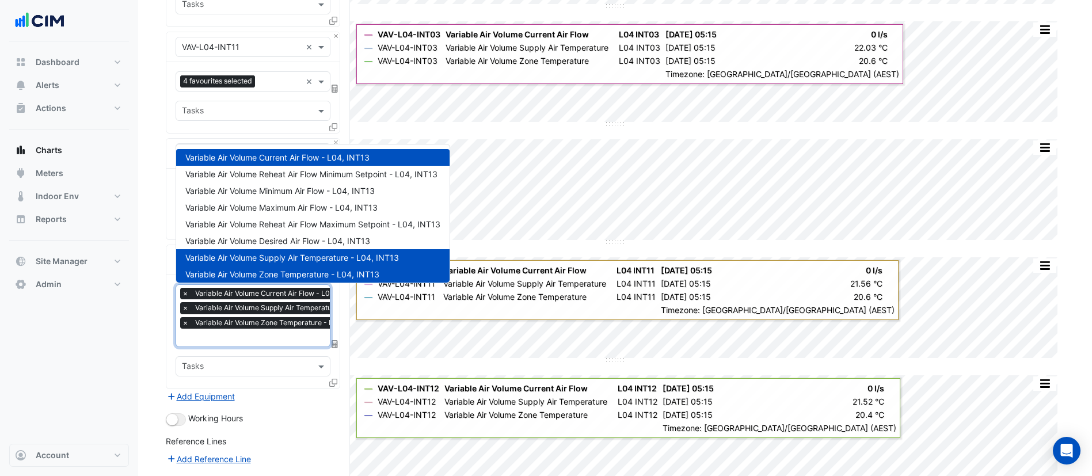
click at [209, 341] on input "text" at bounding box center [284, 339] width 205 height 12
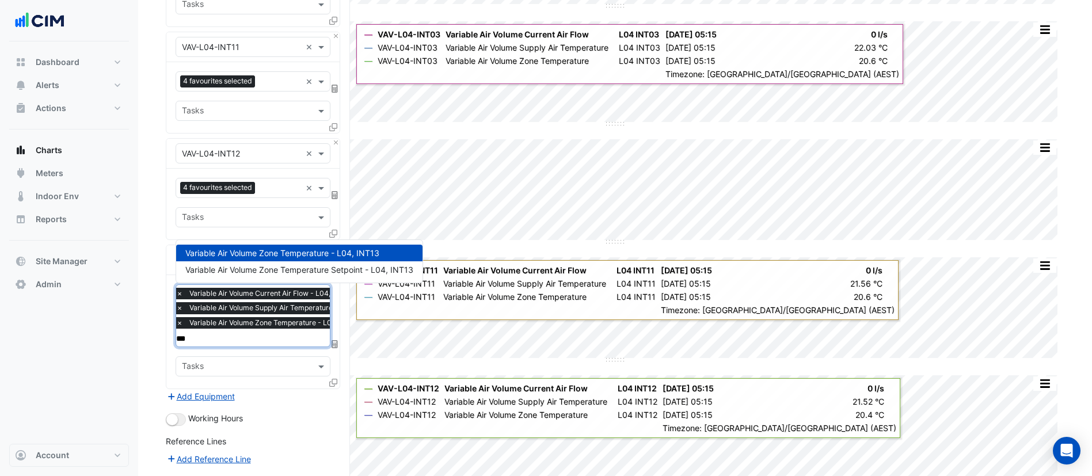
type input "****"
click at [272, 271] on span "Variable Air Volume Zone Temperature Setpoint - L04, INT13" at bounding box center [299, 270] width 228 height 10
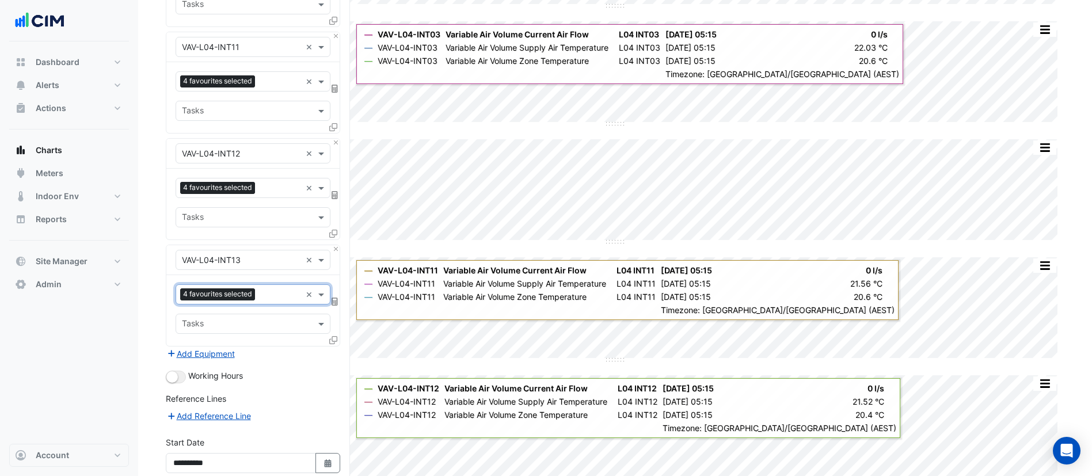
scroll to position [0, 0]
click at [142, 254] on section "Hide settings 555 Collins Street Split by Unit Split All Split None Print Save …" at bounding box center [615, 68] width 954 height 1088
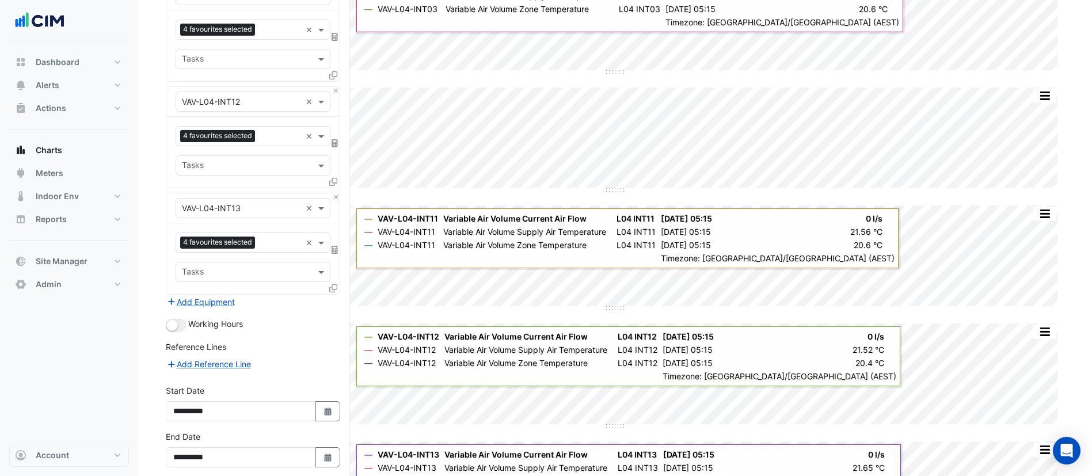
scroll to position [653, 0]
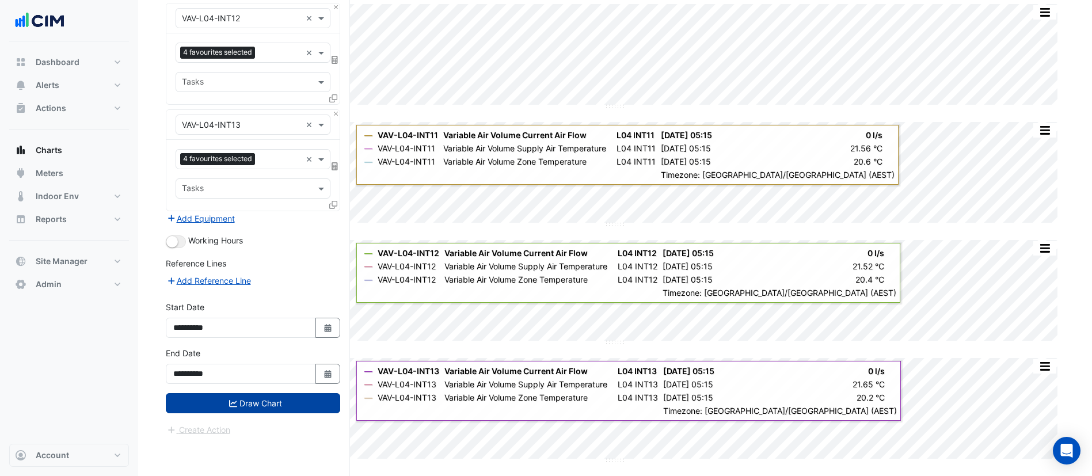
click at [251, 407] on button "Draw Chart" at bounding box center [253, 403] width 174 height 20
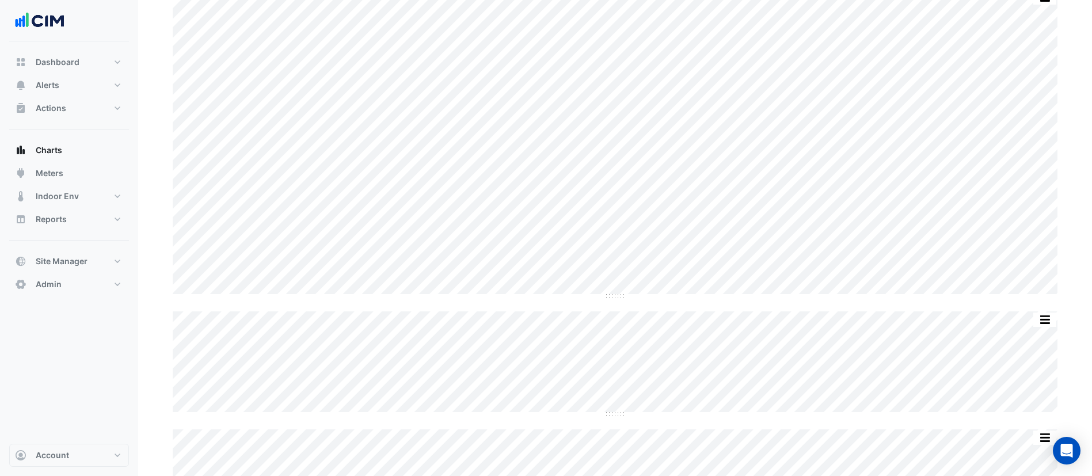
scroll to position [173, 0]
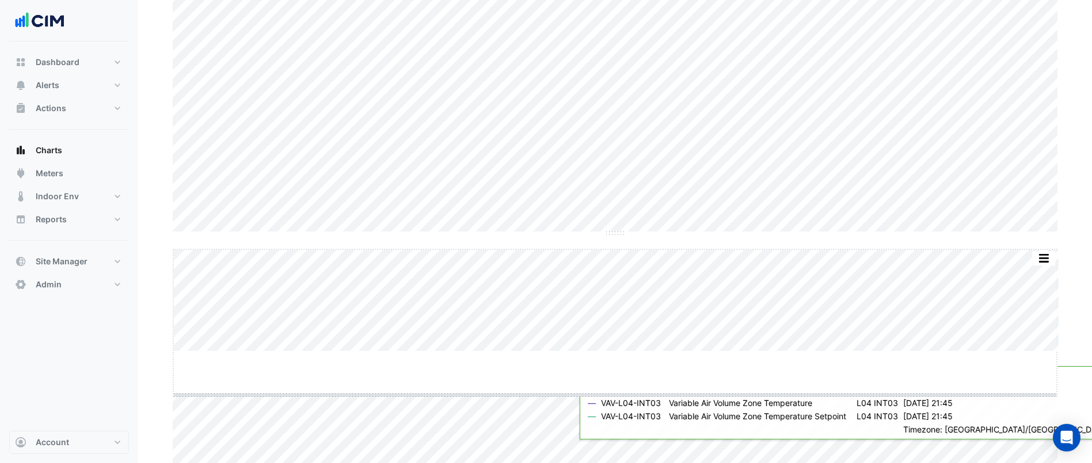
drag, startPoint x: 617, startPoint y: 351, endPoint x: 616, endPoint y: 395, distance: 44.3
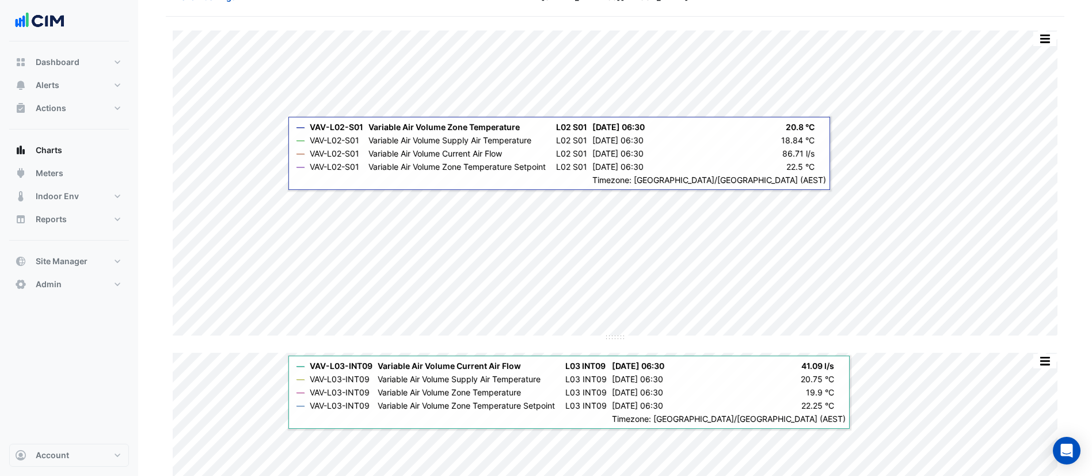
scroll to position [0, 0]
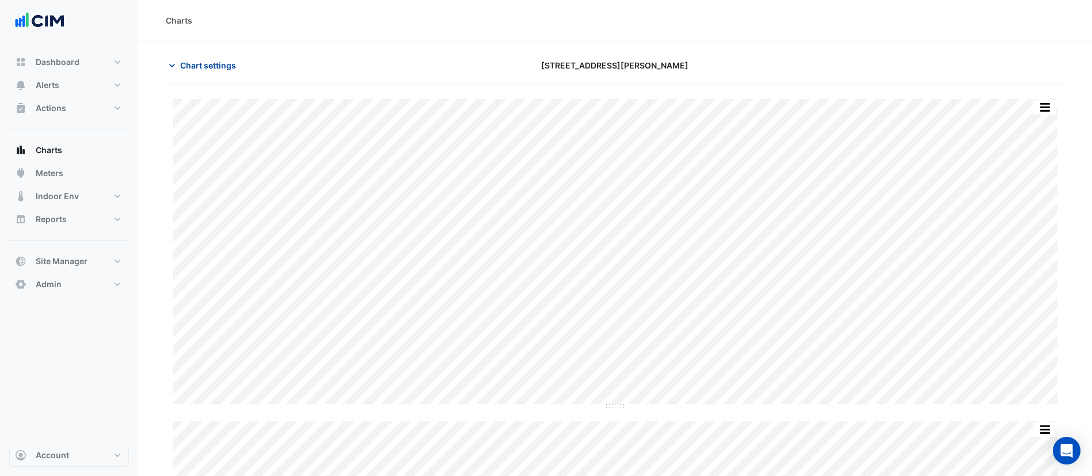
drag, startPoint x: 195, startPoint y: 78, endPoint x: 201, endPoint y: 62, distance: 17.5
click at [194, 78] on div "Chart settings 555 Collins Street" at bounding box center [615, 70] width 898 height 30
click at [201, 62] on span "Chart settings" at bounding box center [208, 65] width 56 height 12
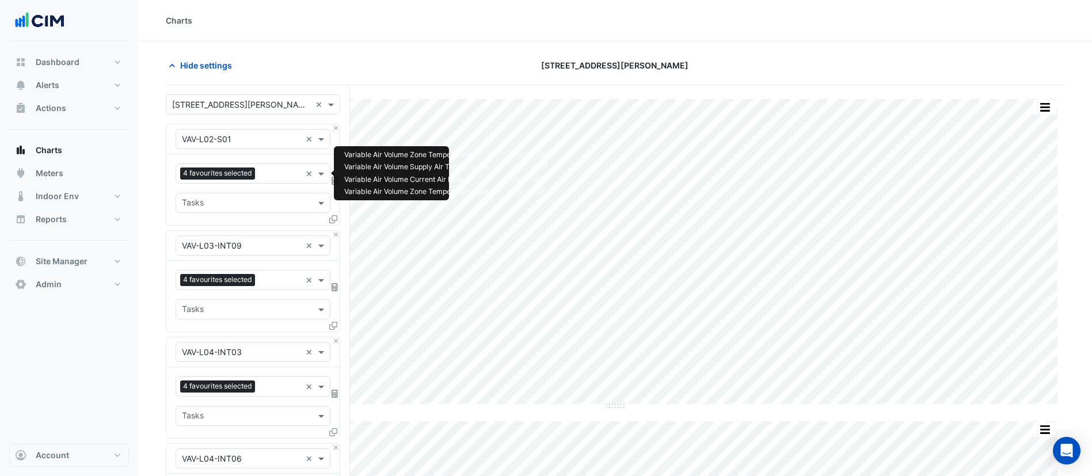
click at [264, 177] on input "text" at bounding box center [280, 175] width 41 height 12
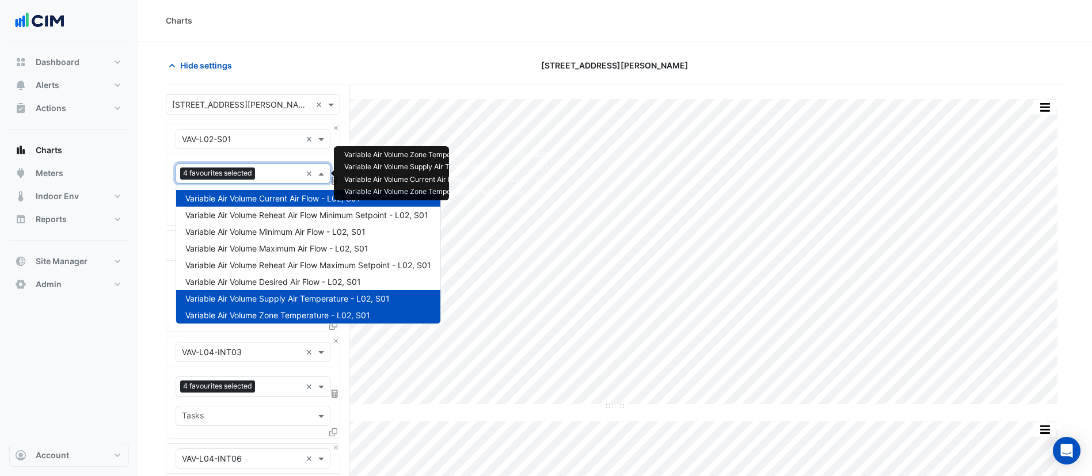
scroll to position [105, 0]
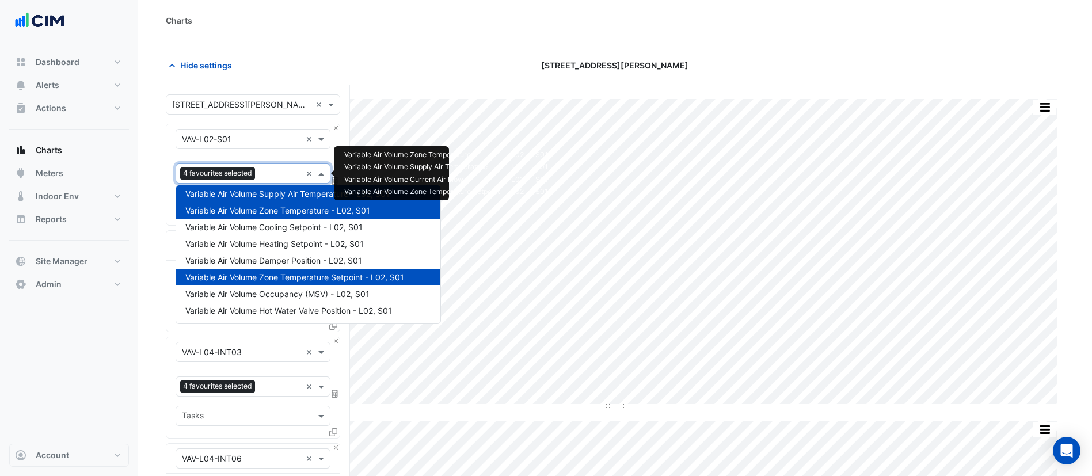
click at [281, 198] on span "Variable Air Volume Supply Air Temperature - L02, S01" at bounding box center [287, 194] width 204 height 10
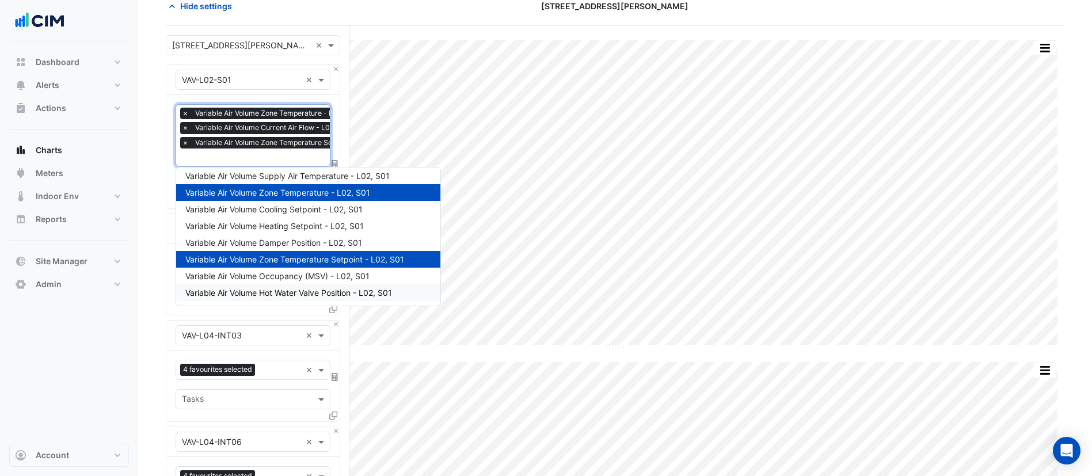
scroll to position [86, 0]
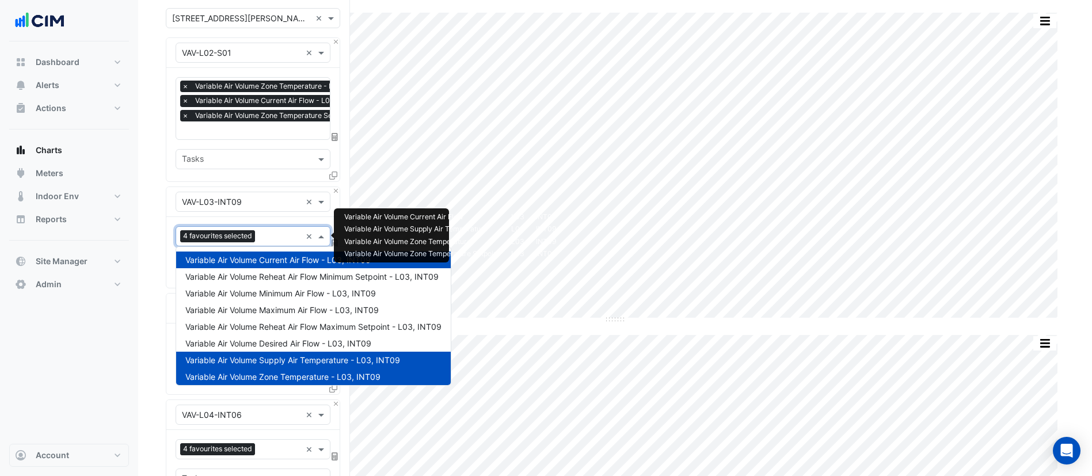
click at [289, 245] on div "Favourites 4 favourites selected ×" at bounding box center [253, 236] width 155 height 20
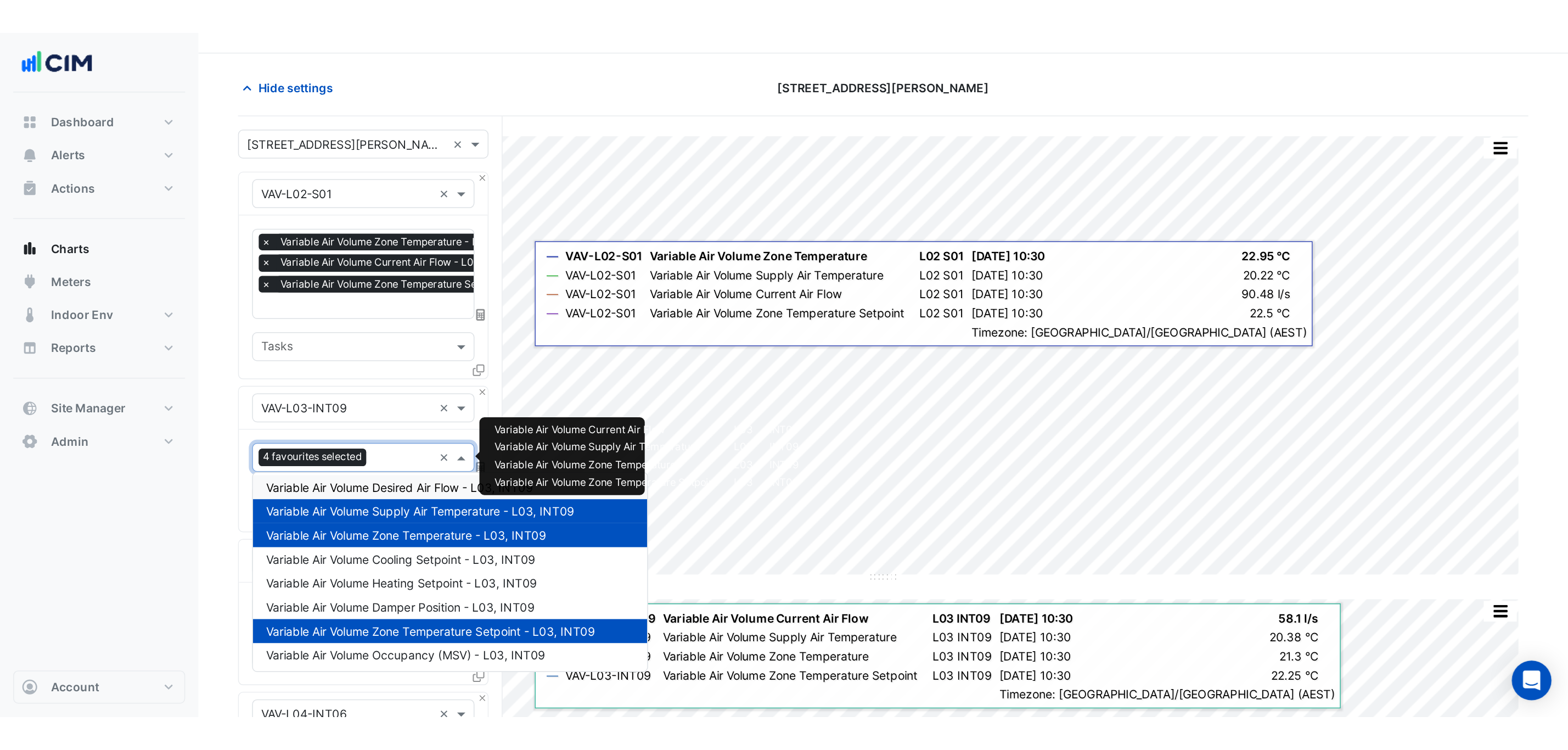
scroll to position [0, 0]
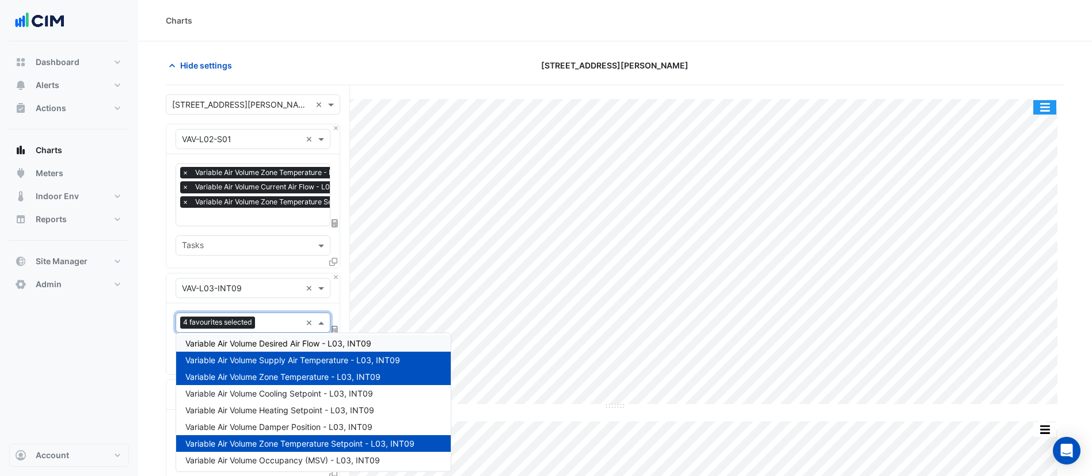
click at [1041, 104] on button "button" at bounding box center [1044, 107] width 23 height 14
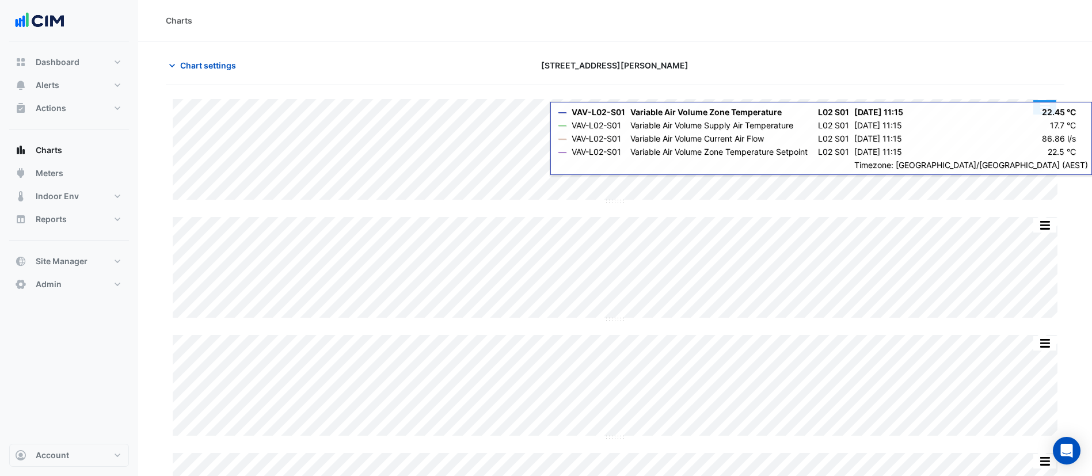
click at [1043, 106] on button "button" at bounding box center [1044, 107] width 23 height 14
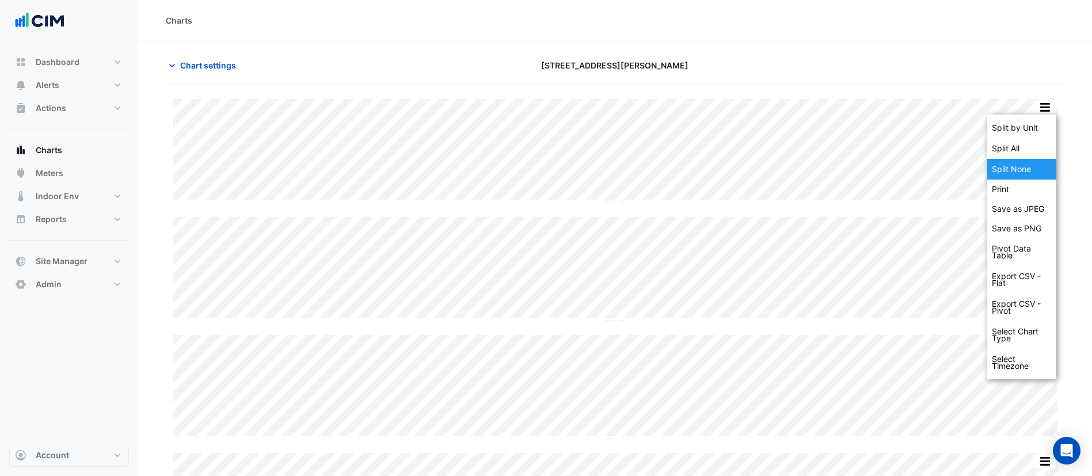
click at [1025, 167] on div "Split None" at bounding box center [1021, 169] width 69 height 21
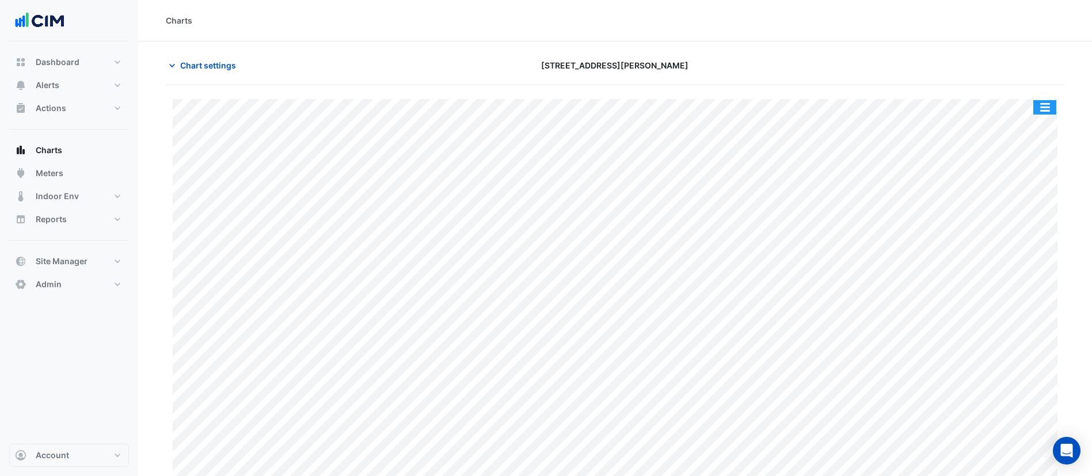
click at [1045, 109] on button "button" at bounding box center [1044, 107] width 23 height 14
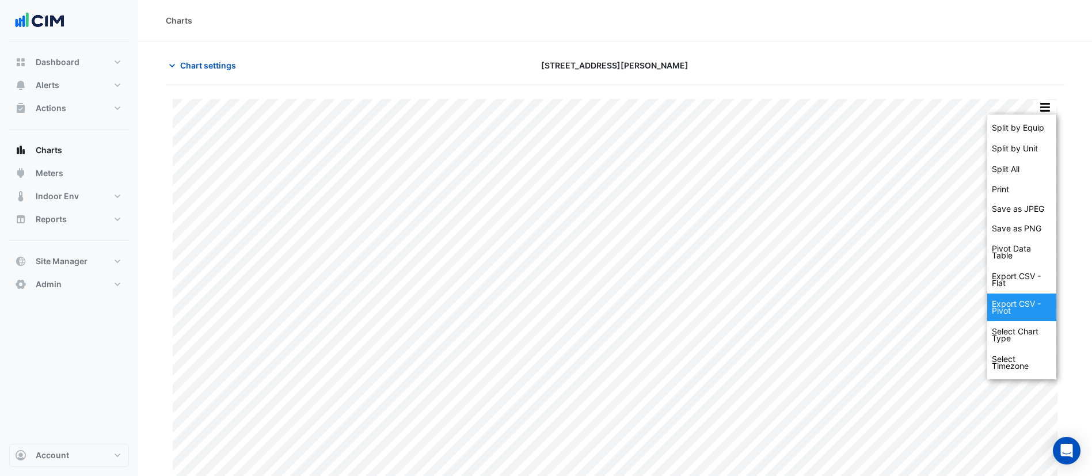
click at [1038, 309] on div "Export CSV - Pivot" at bounding box center [1021, 307] width 69 height 28
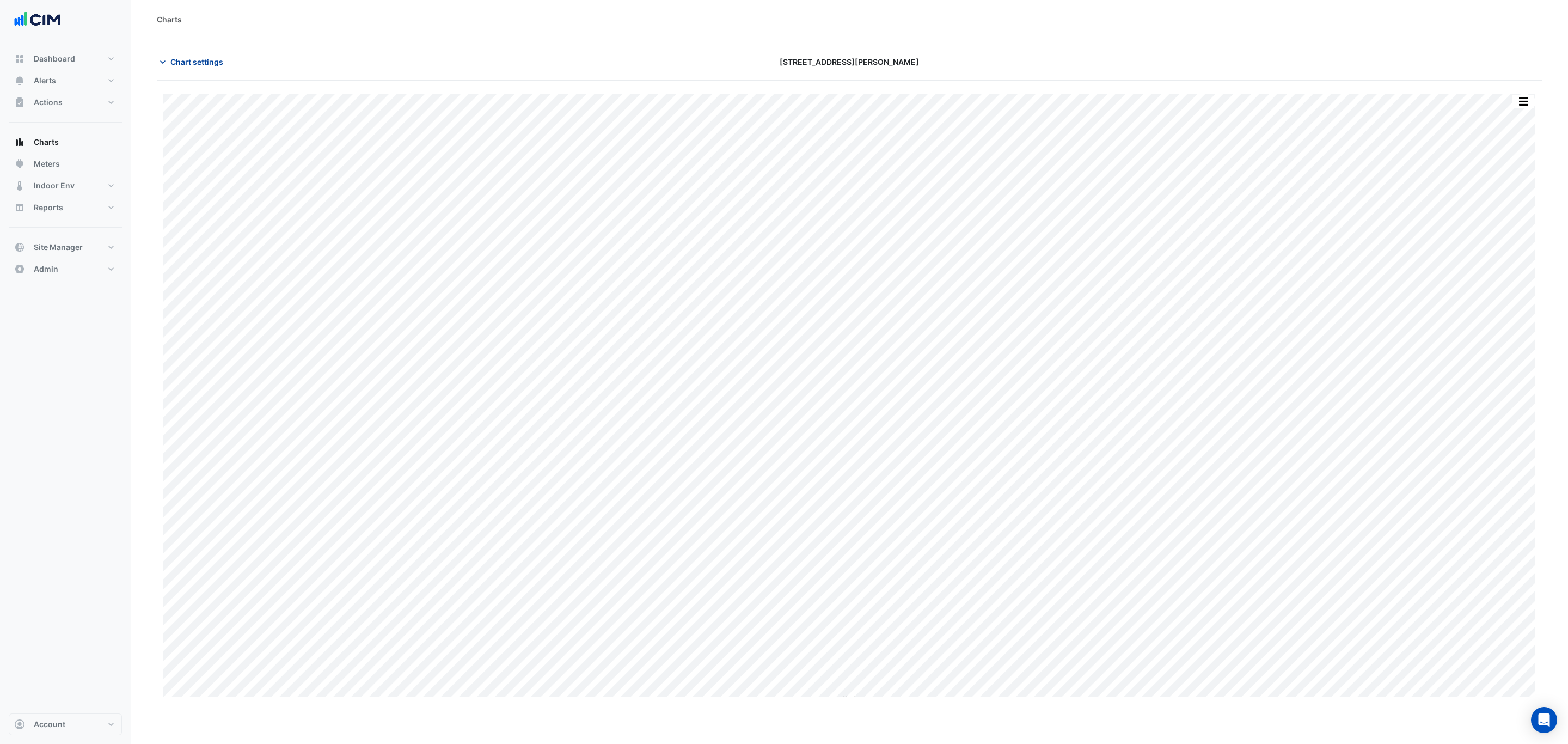
click at [206, 67] on button "Chart settings" at bounding box center [194, 62] width 74 height 19
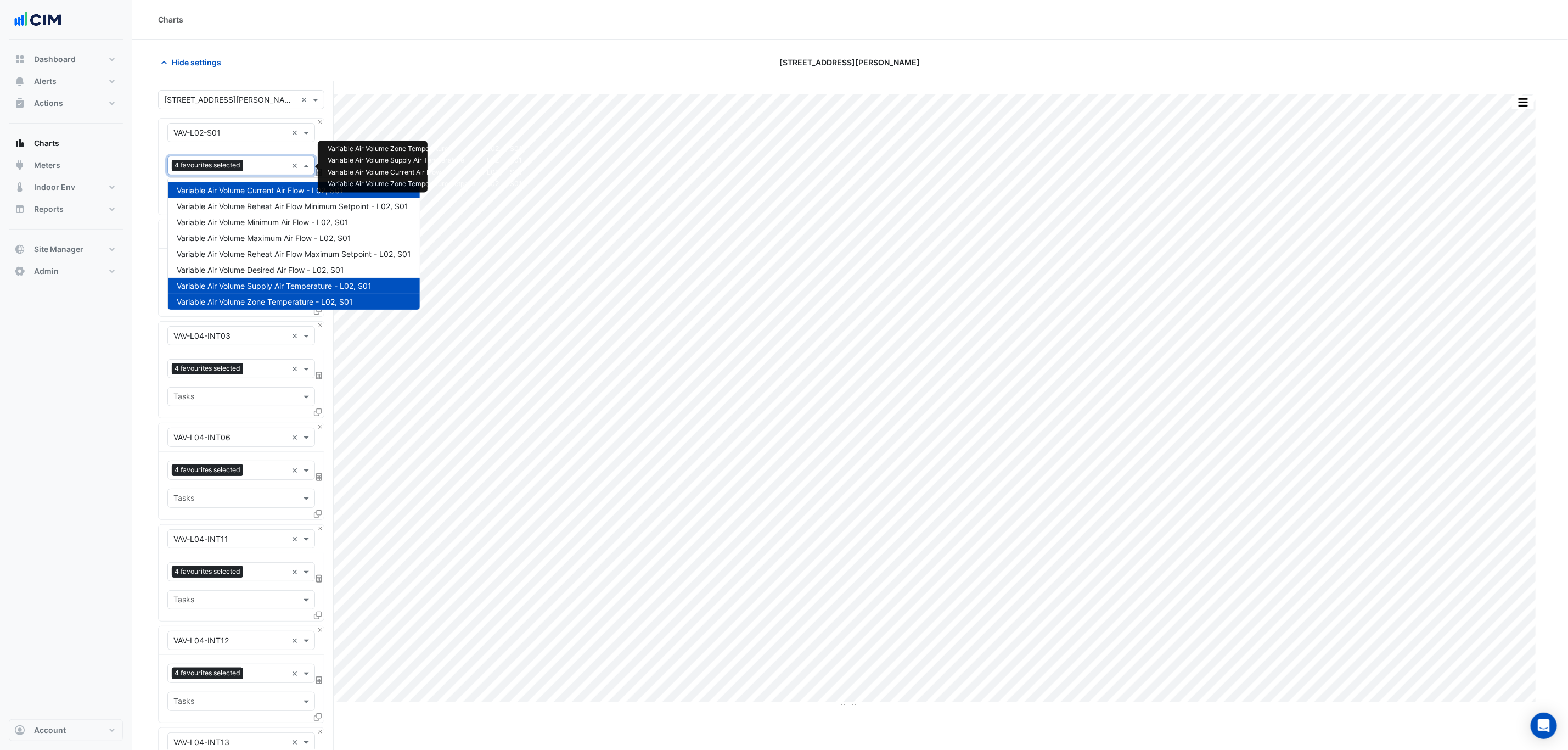
click at [254, 174] on div at bounding box center [266, 166] width 41 height 14
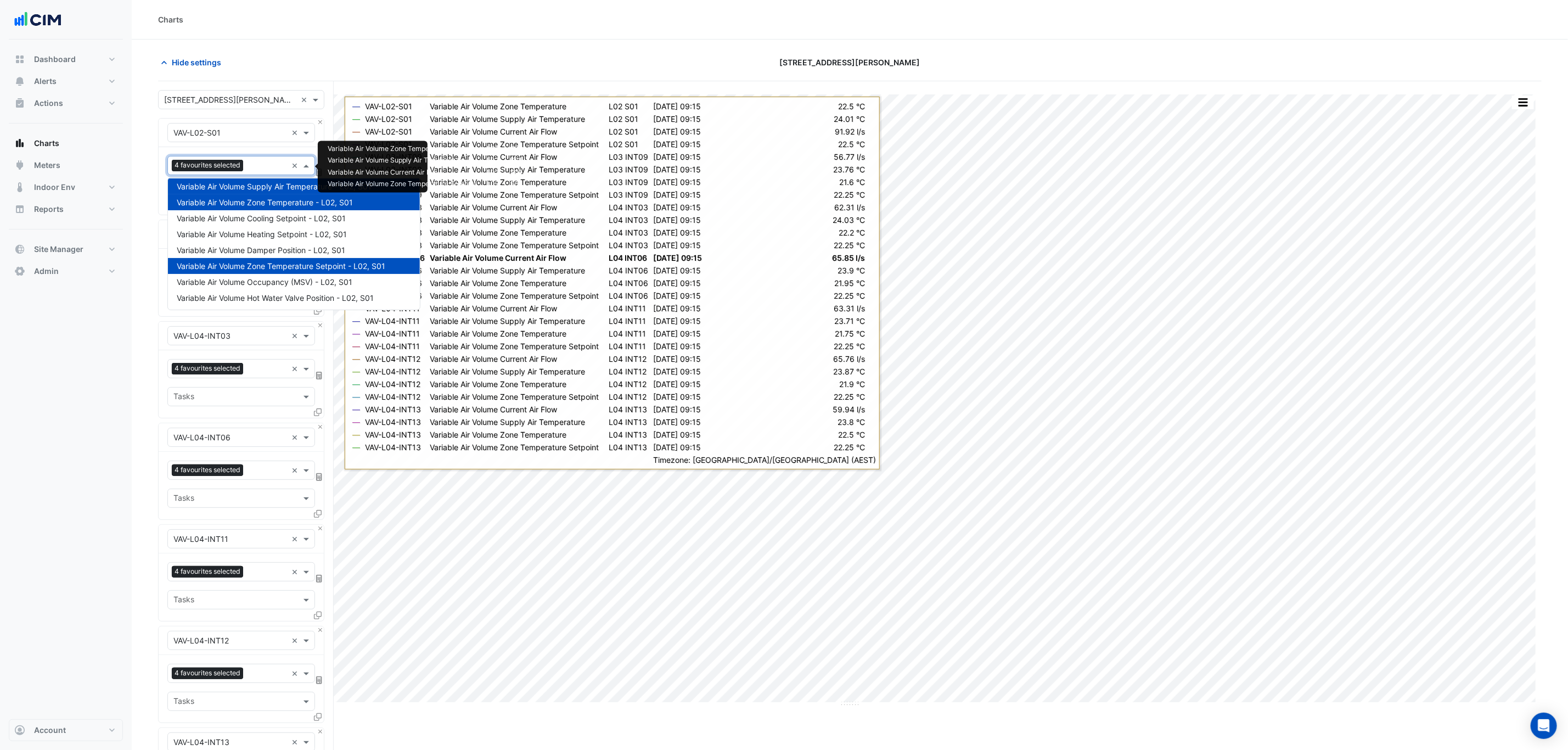
click at [284, 201] on span "Variable Air Volume Zone Temperature - L02, S01" at bounding box center [264, 202] width 176 height 10
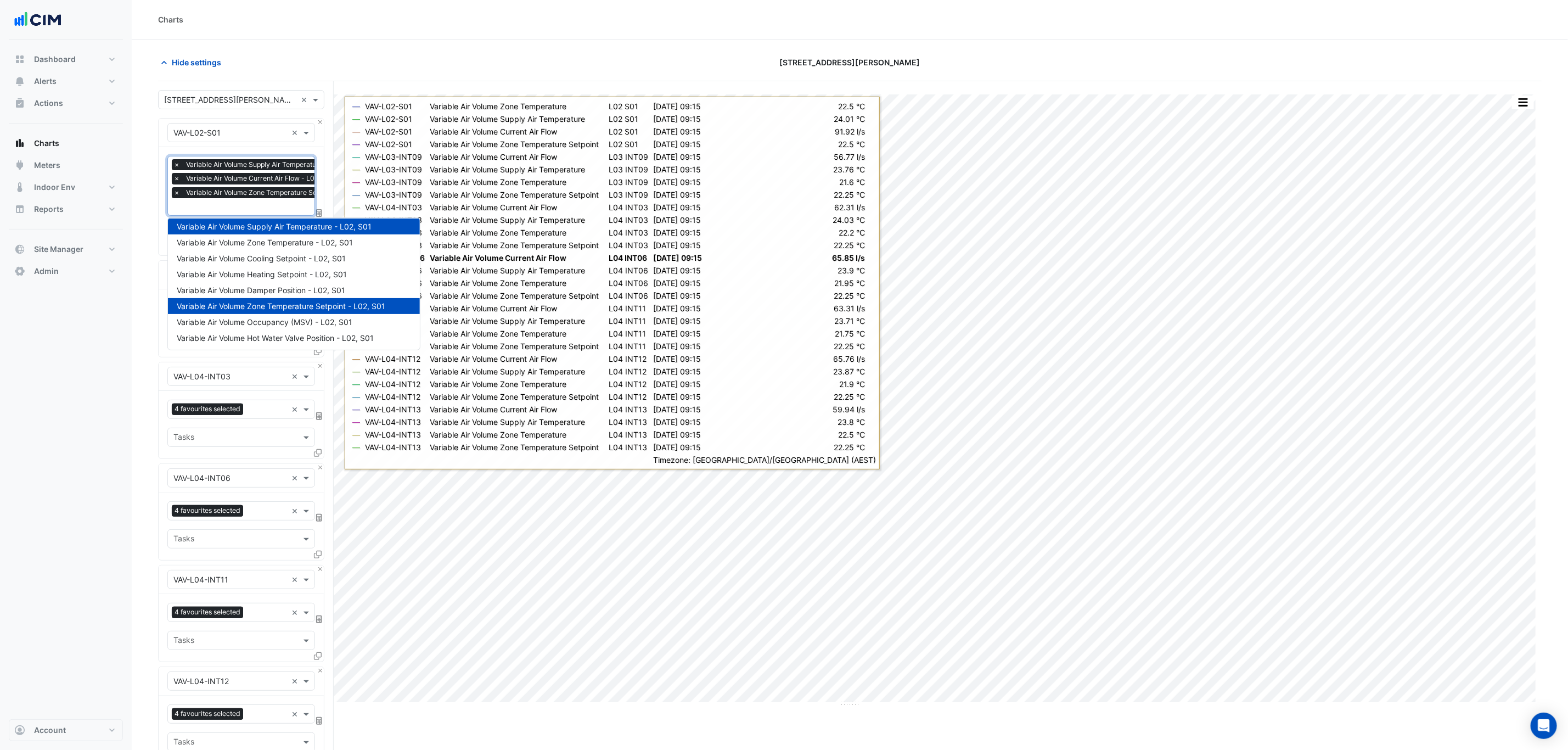
click at [301, 223] on span "Variable Air Volume Supply Air Temperature - L02, S01" at bounding box center [274, 226] width 195 height 10
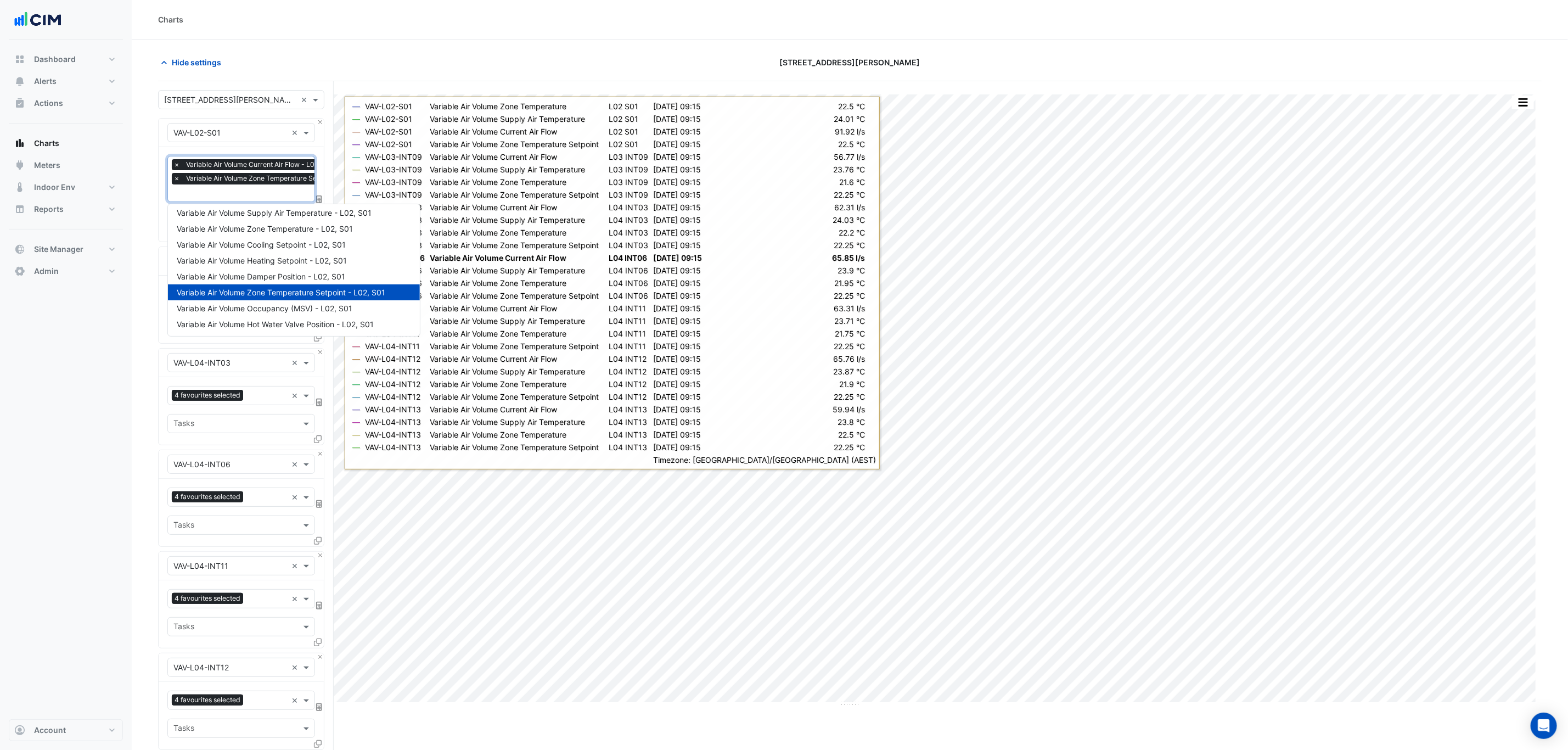
click at [293, 288] on span "Variable Air Volume Zone Temperature Setpoint - L02, S01" at bounding box center [280, 293] width 209 height 10
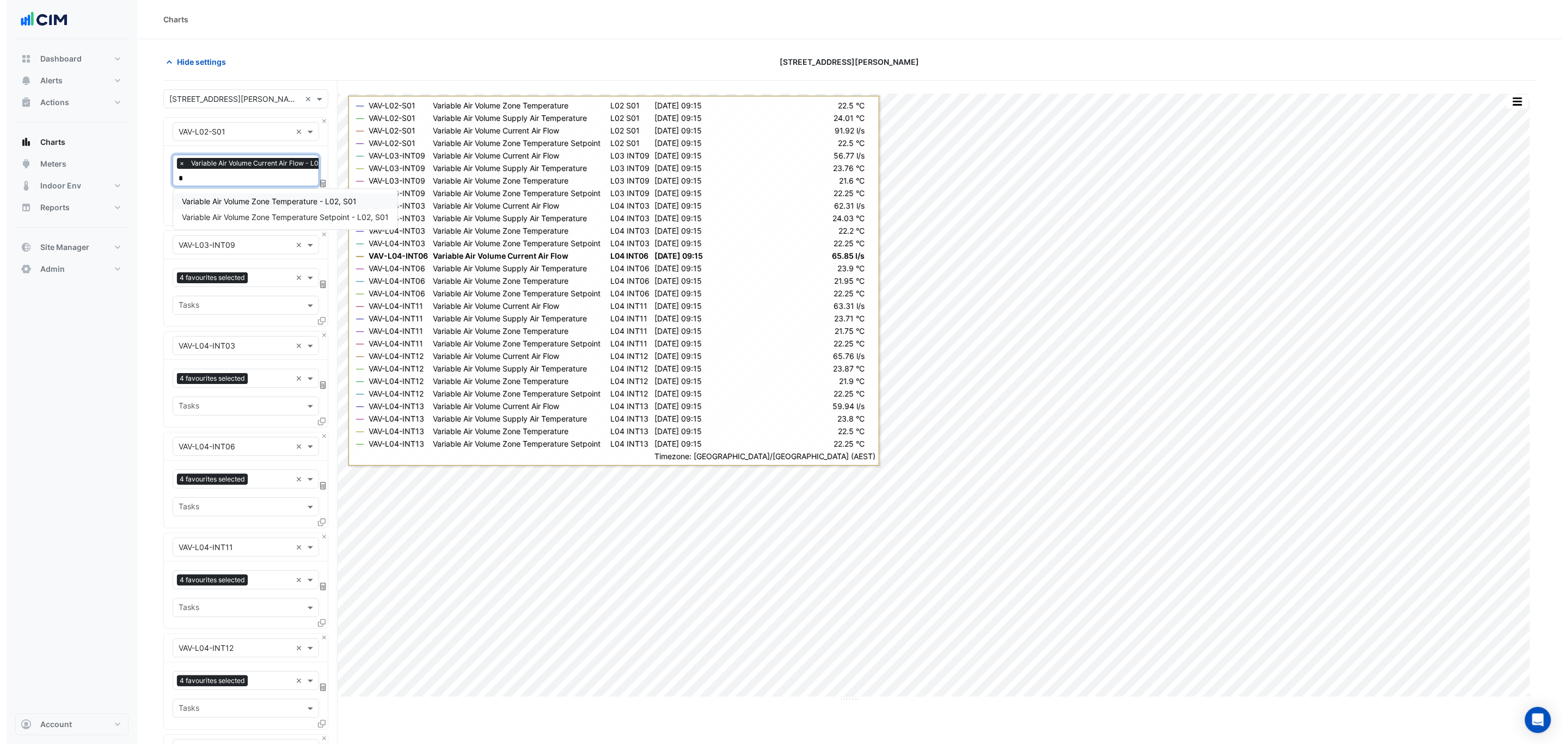
scroll to position [0, 0]
type input "*"
click at [286, 200] on span "Variable Air Volume Zone Temperature - L02, S01" at bounding box center [262, 202] width 175 height 9
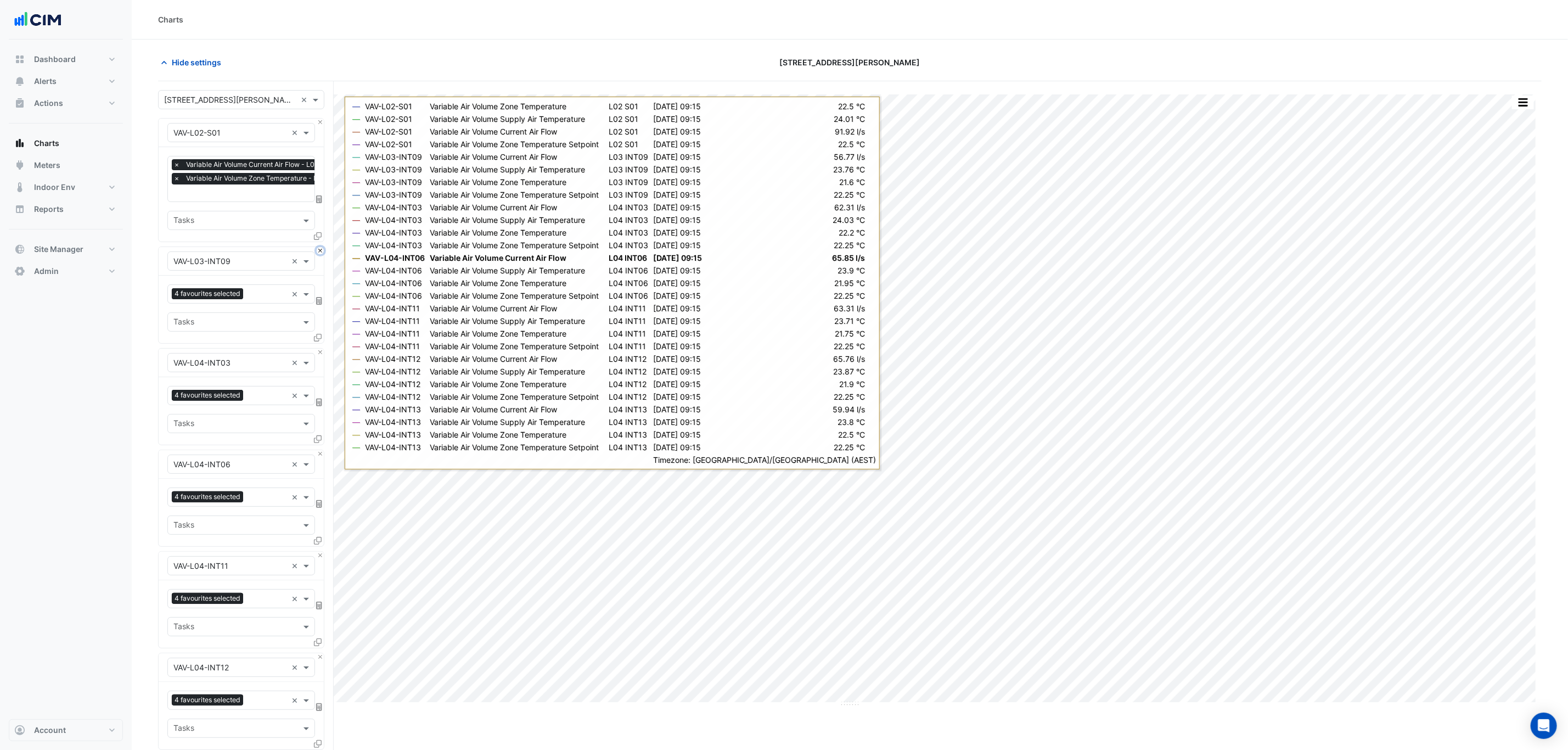
click at [319, 253] on button "Close" at bounding box center [320, 250] width 7 height 7
click at [319, 348] on button "Close" at bounding box center [320, 351] width 7 height 7
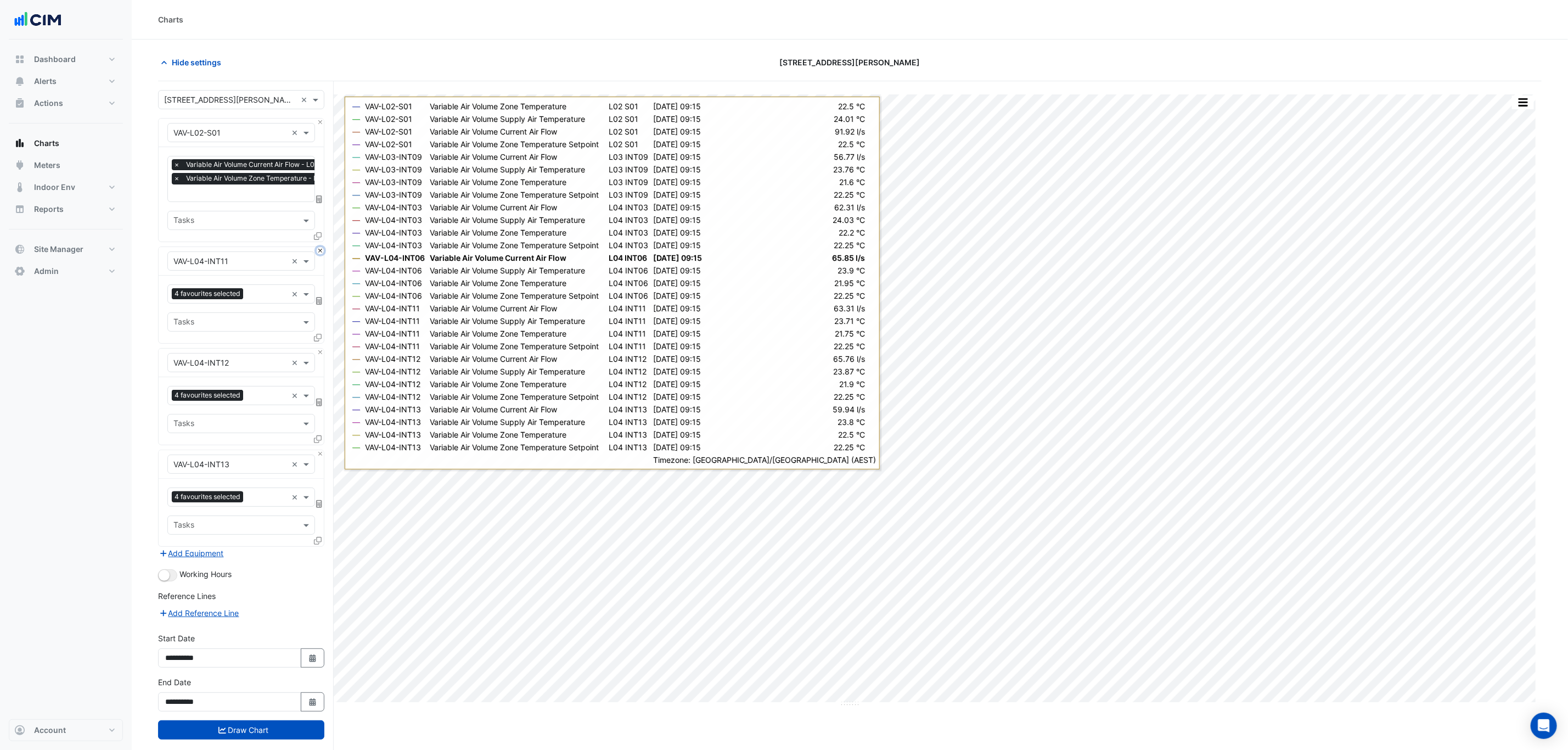
click at [319, 253] on button "Close" at bounding box center [320, 250] width 7 height 7
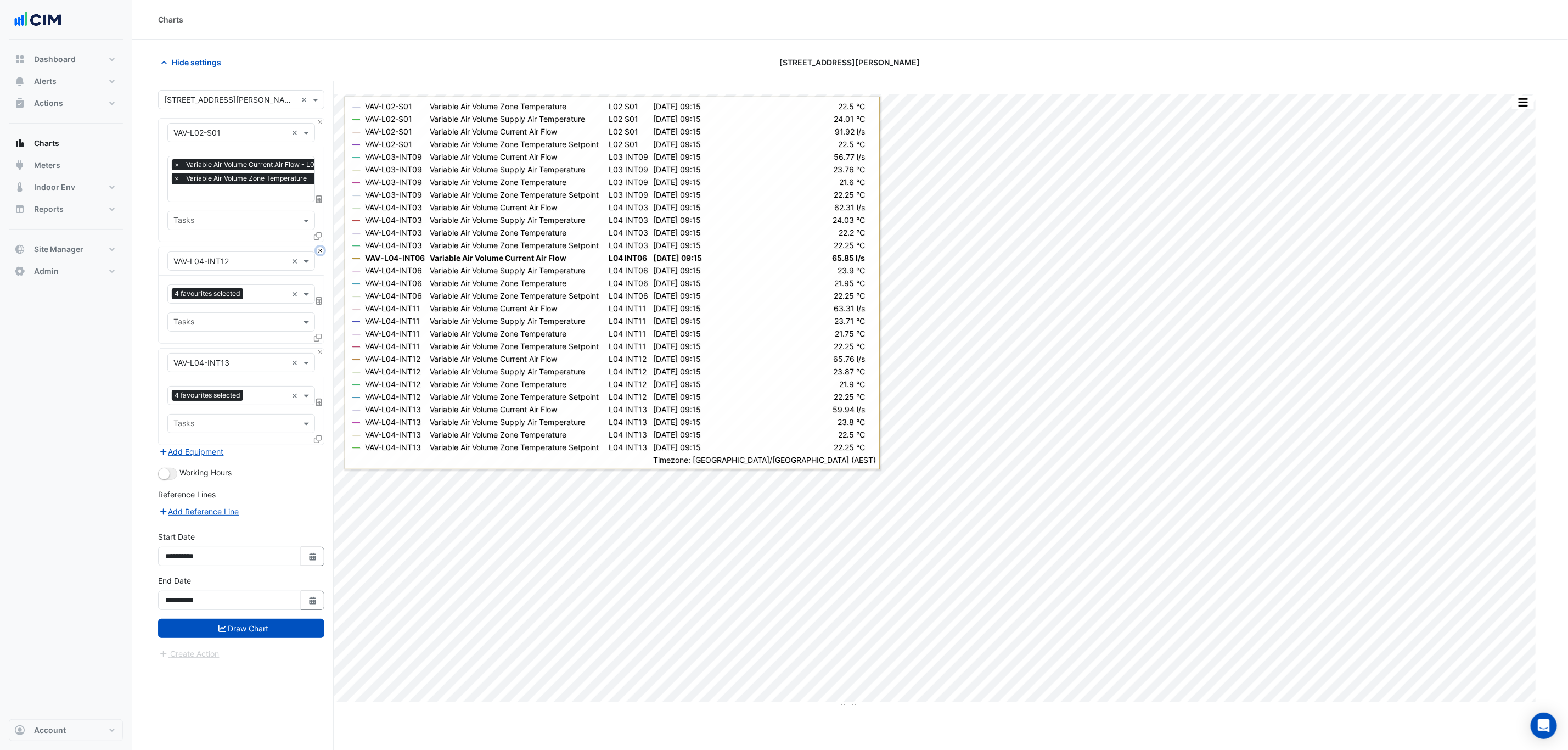
click at [319, 253] on button "Close" at bounding box center [320, 250] width 7 height 7
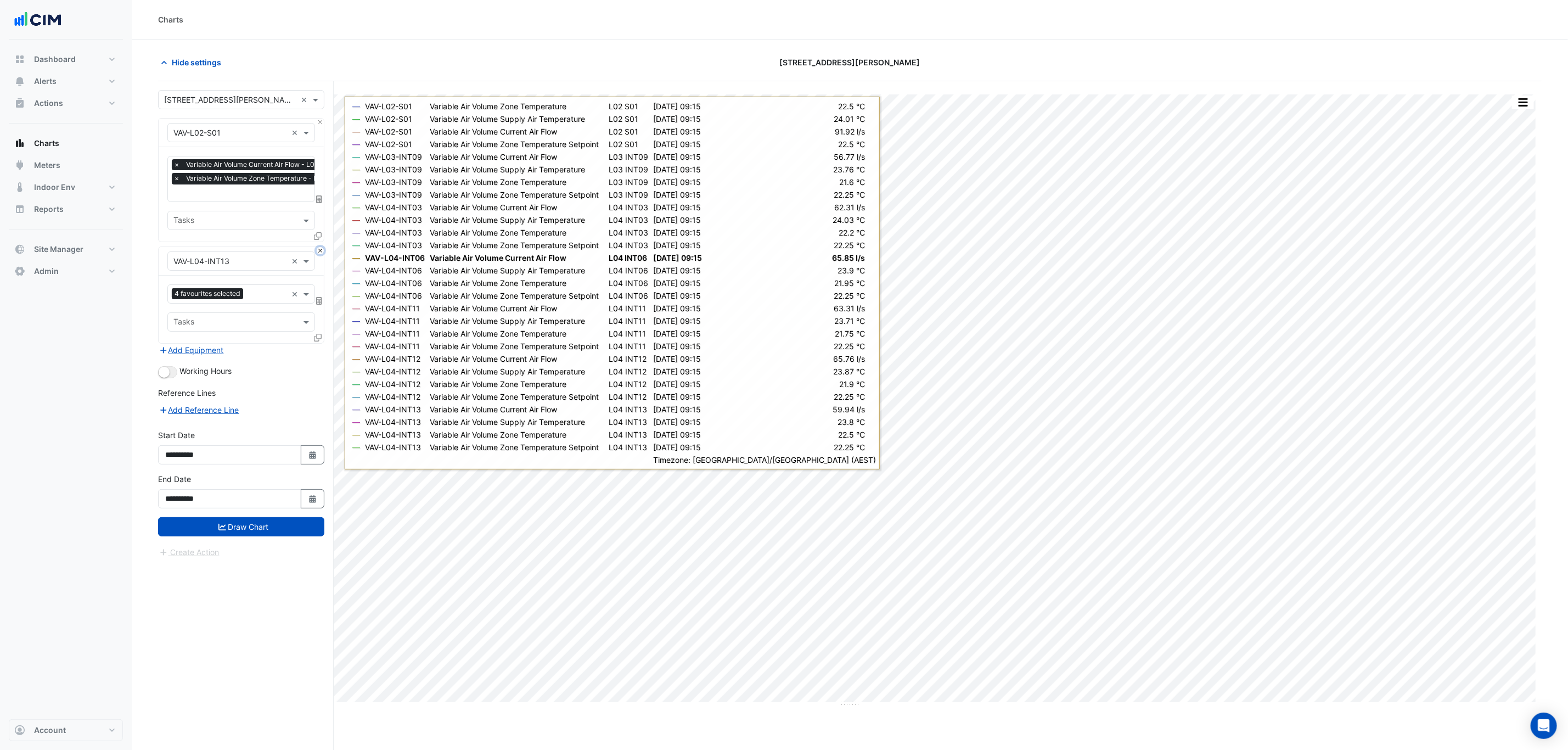
click at [319, 253] on button "Close" at bounding box center [320, 250] width 7 height 7
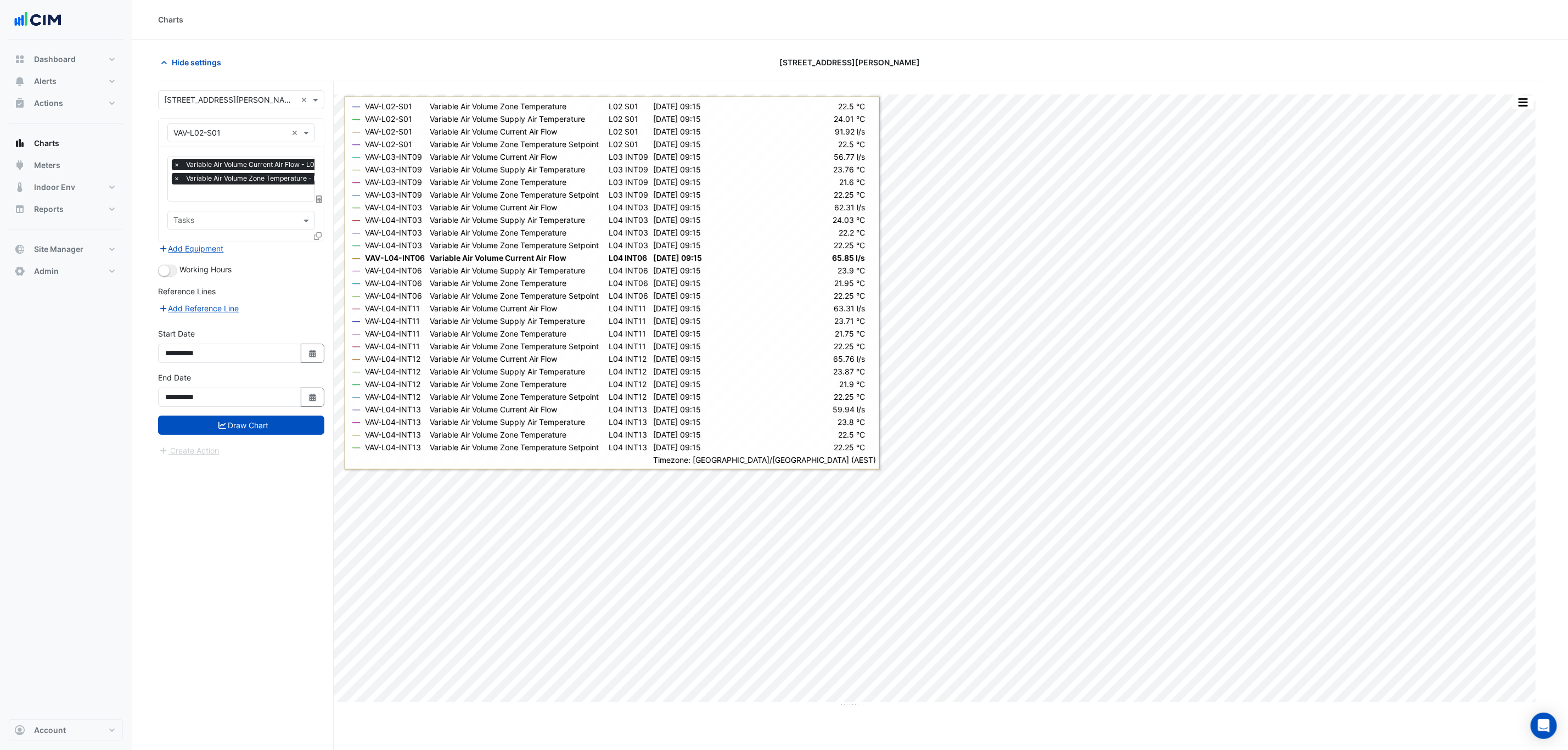
click at [319, 253] on div "Add Equipment" at bounding box center [241, 249] width 166 height 13
click at [316, 238] on icon at bounding box center [318, 236] width 8 height 8
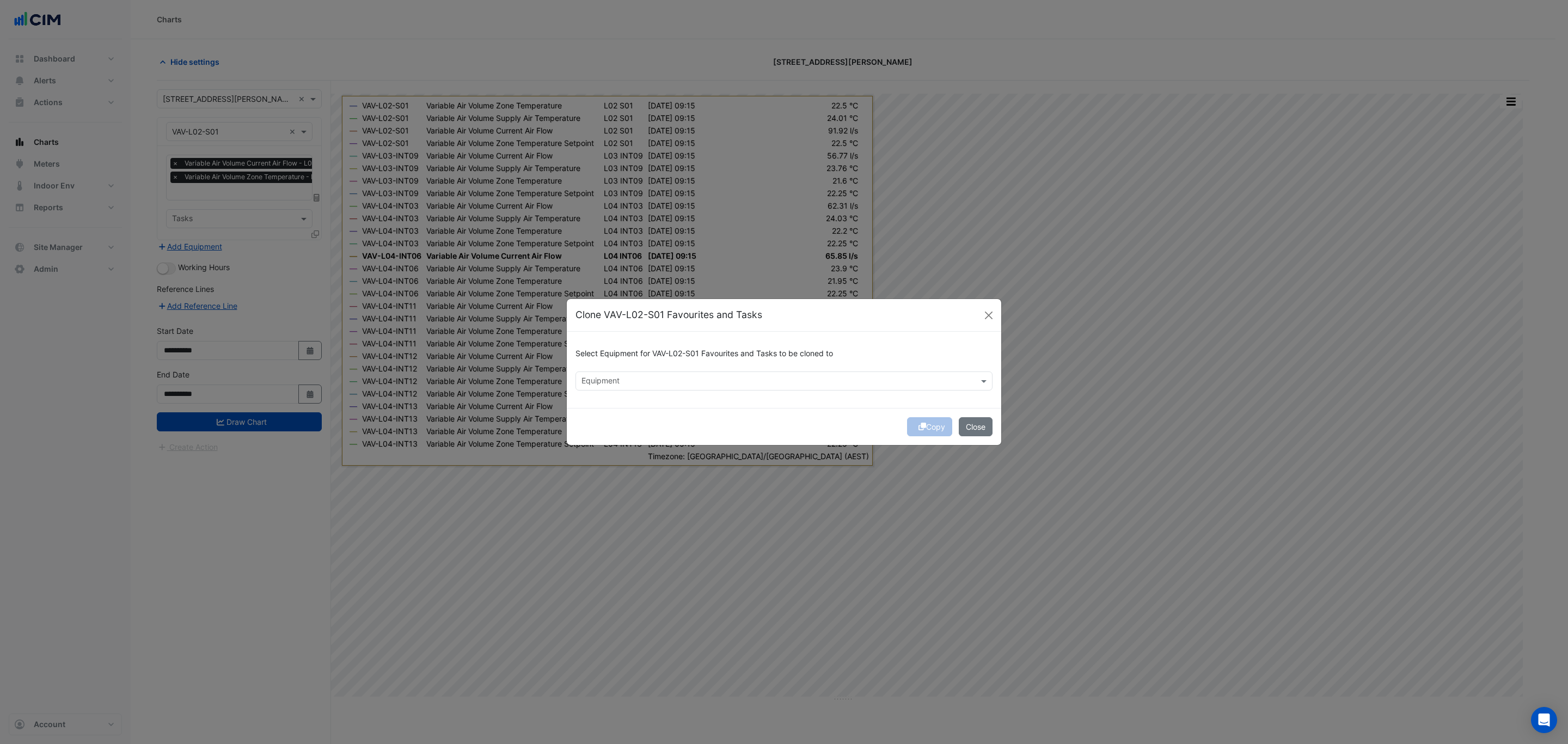
click at [735, 384] on input "text" at bounding box center [778, 382] width 393 height 11
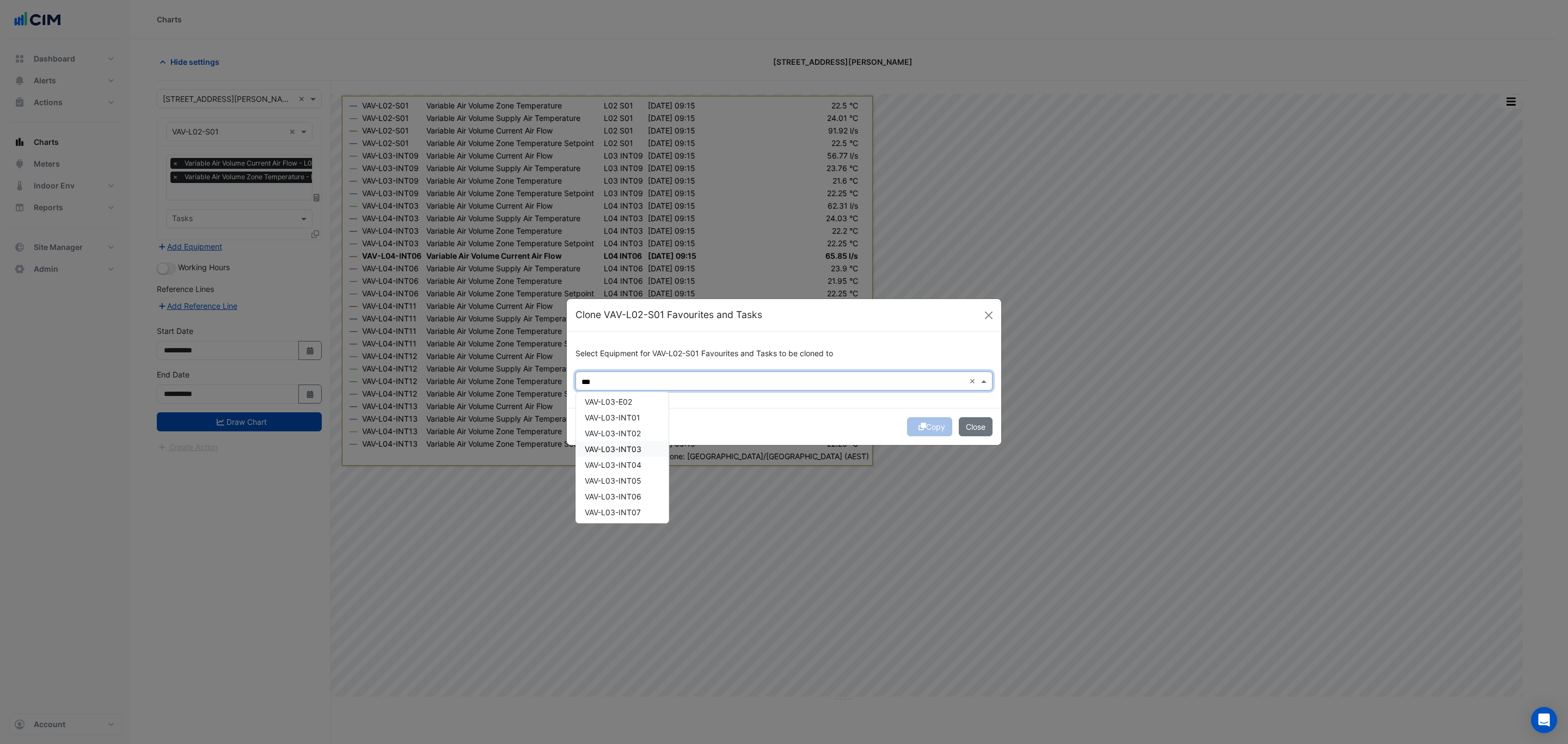
scroll to position [164, 0]
click at [648, 450] on div "VAV-L03-INT09" at bounding box center [623, 462] width 93 height 16
click at [642, 401] on span "VAV-L04-INT03" at bounding box center [613, 406] width 57 height 9
click at [645, 450] on div "VAV-L04-INT06" at bounding box center [623, 453] width 93 height 16
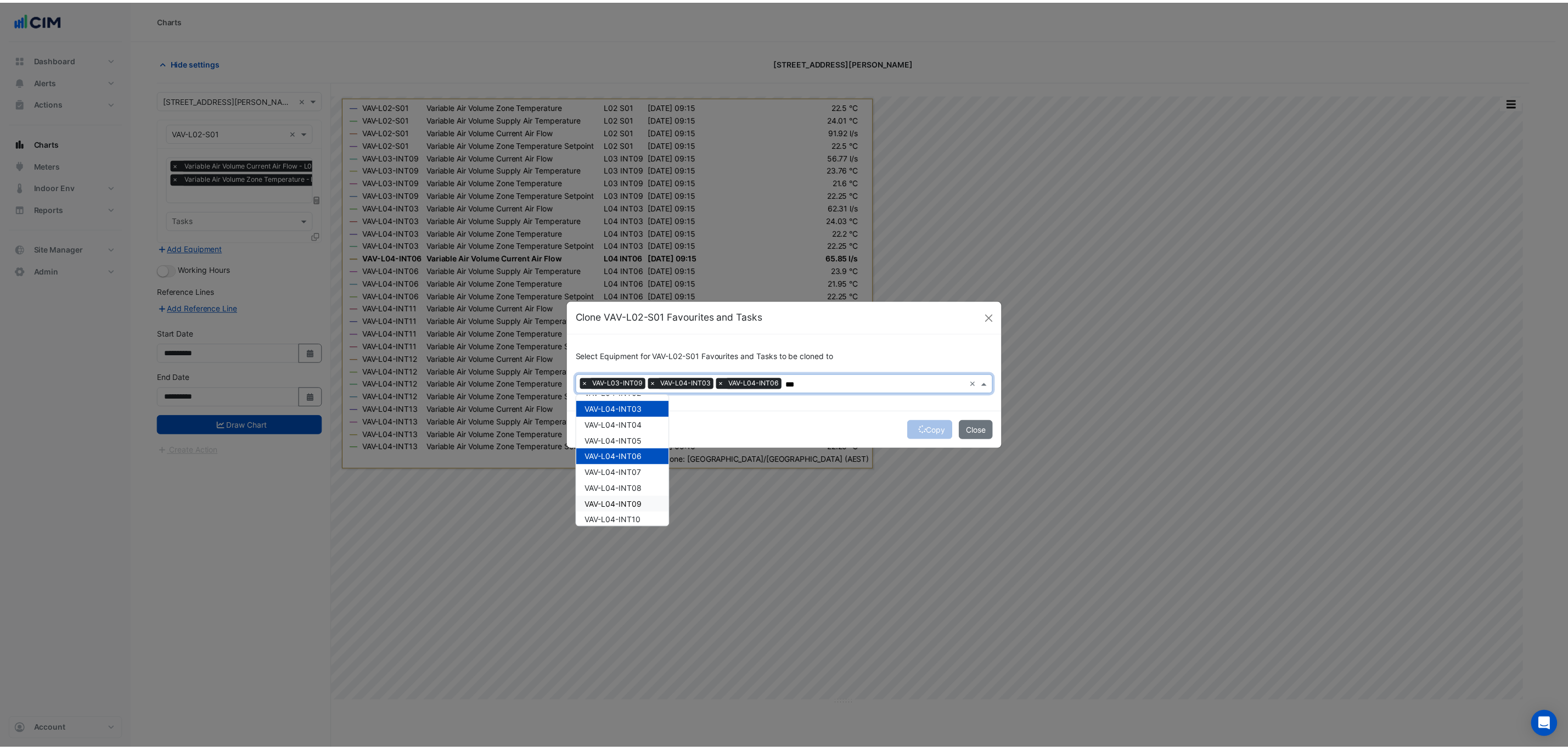
scroll to position [224, 0]
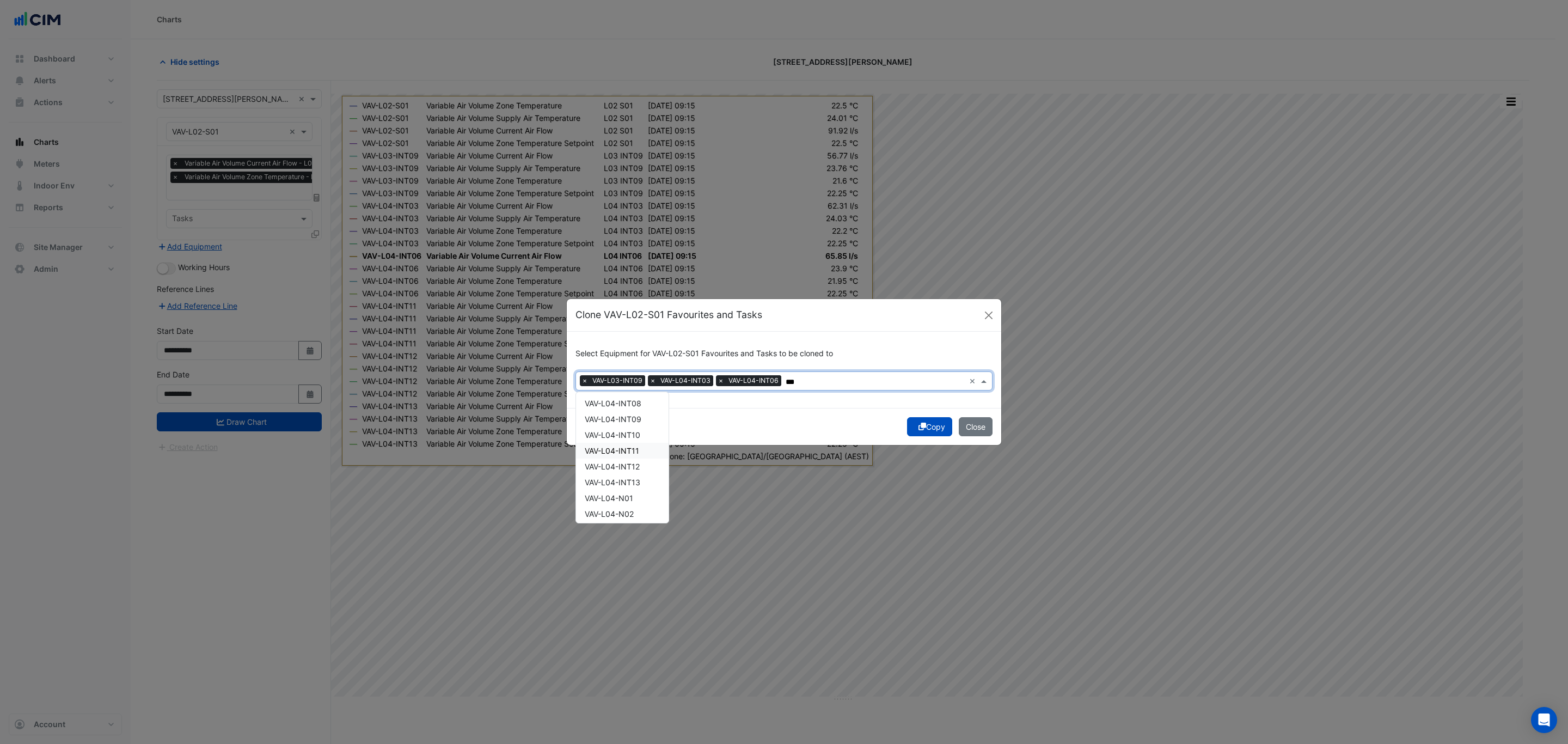
click at [648, 448] on div "VAV-L04-INT11" at bounding box center [623, 451] width 93 height 16
click at [648, 450] on div "VAV-L04-INT12" at bounding box center [623, 467] width 93 height 16
click at [649, 450] on div "VAV-L04-INT13" at bounding box center [623, 482] width 93 height 16
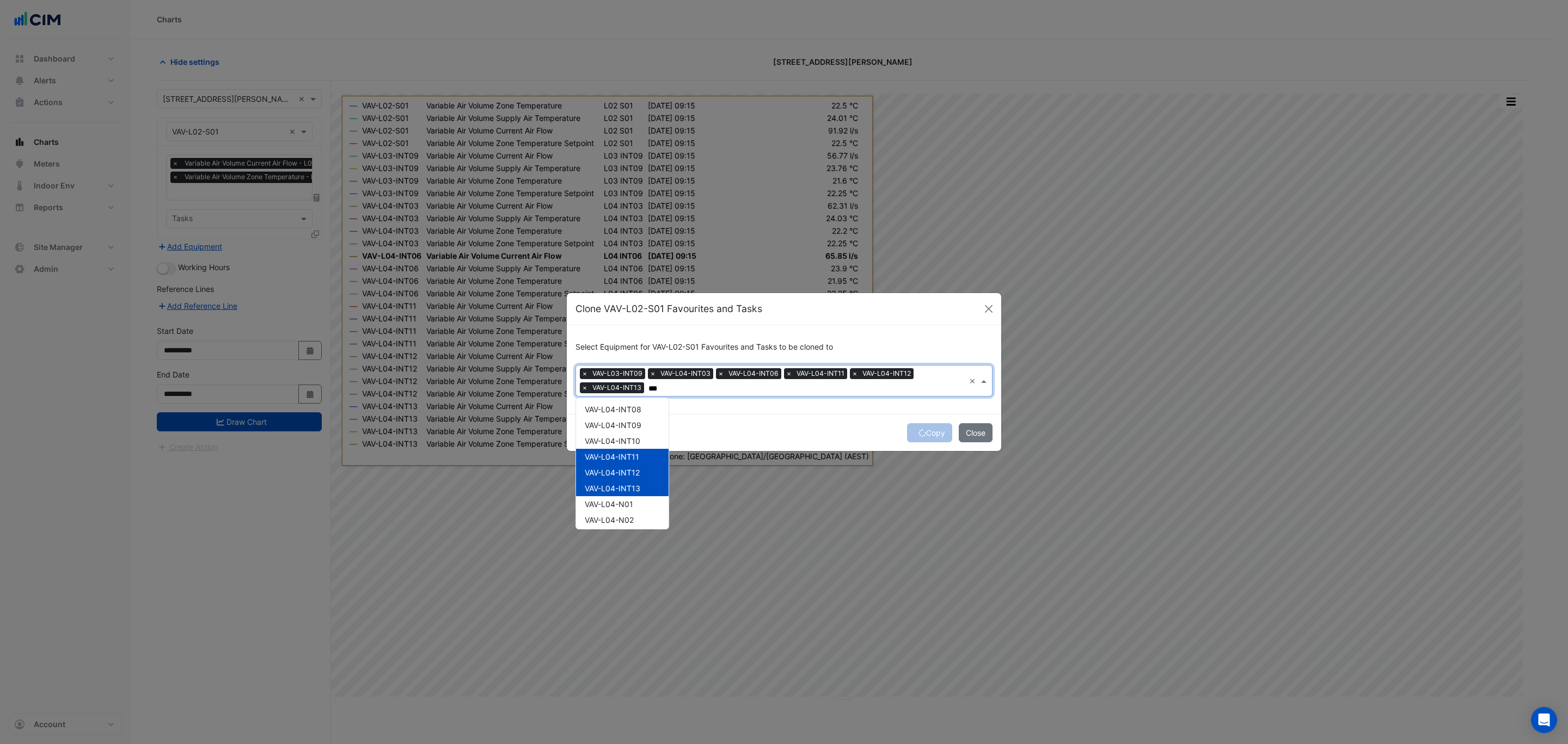
type input "***"
click at [798, 407] on div "Select Equipment for VAV-L02-S01 Favourites and Tasks to be cloned to Equipment…" at bounding box center [784, 370] width 434 height 89
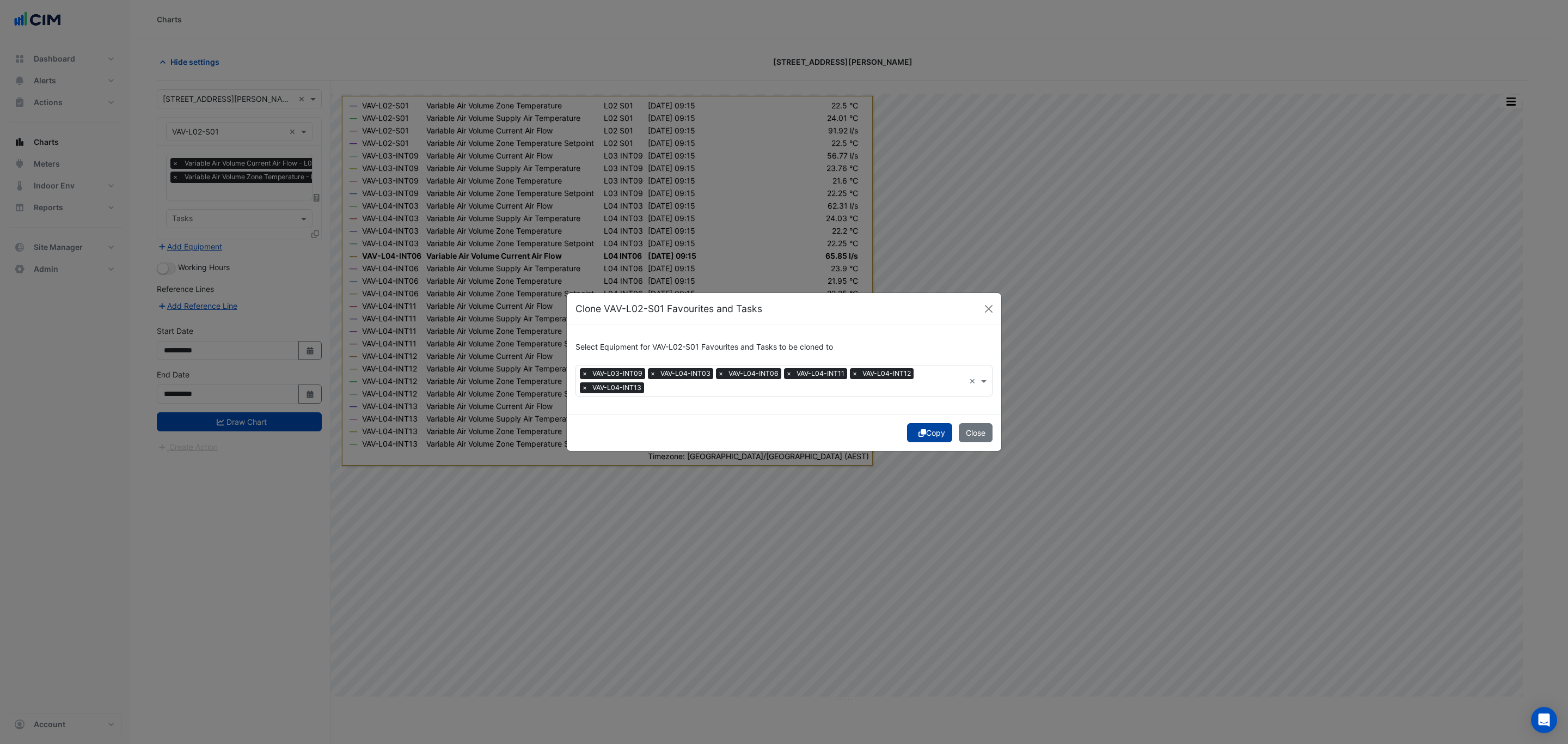
click at [928, 435] on button "Copy" at bounding box center [930, 433] width 45 height 19
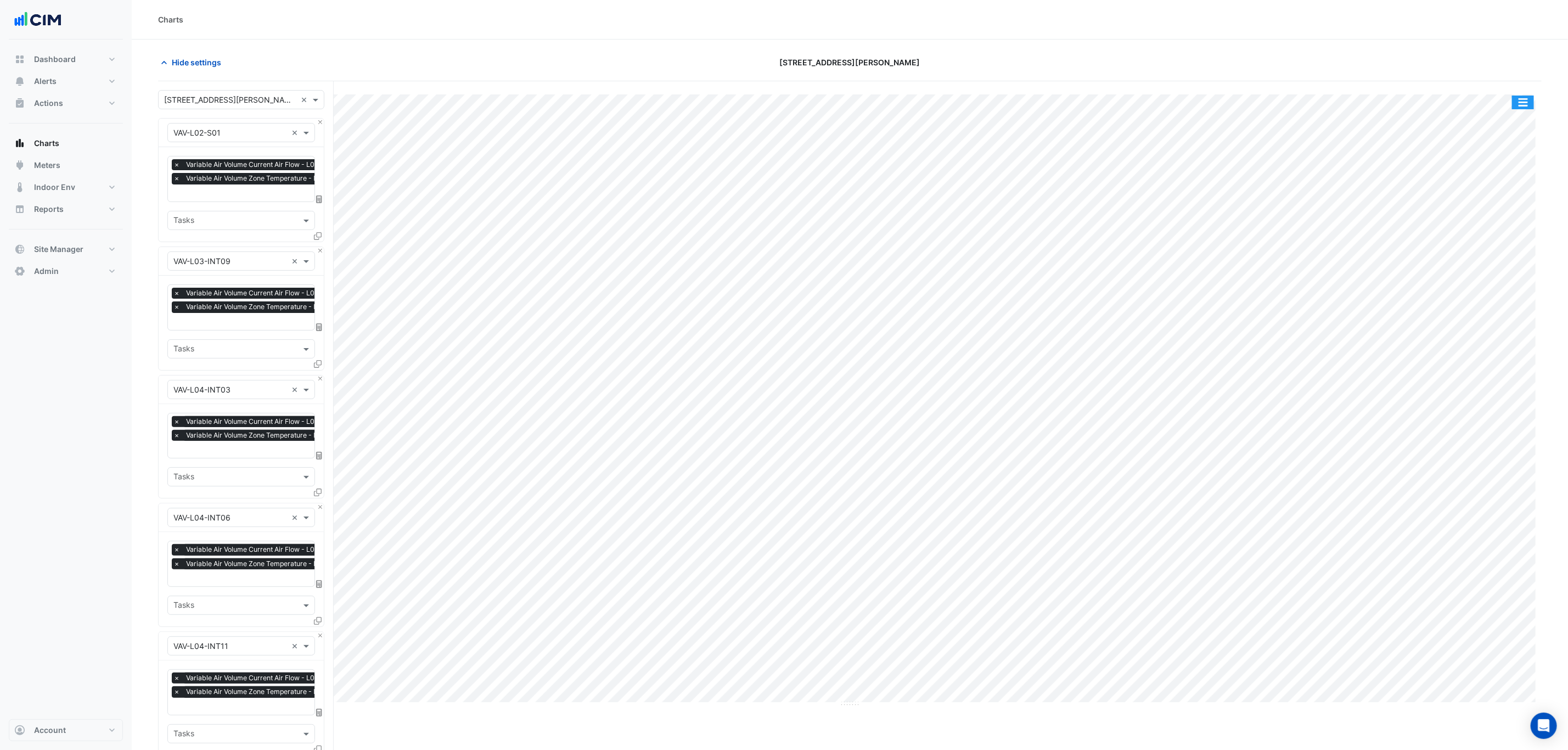
click at [1053, 99] on button "button" at bounding box center [1522, 102] width 22 height 13
click at [1053, 124] on div "Split by Equip" at bounding box center [1500, 121] width 66 height 20
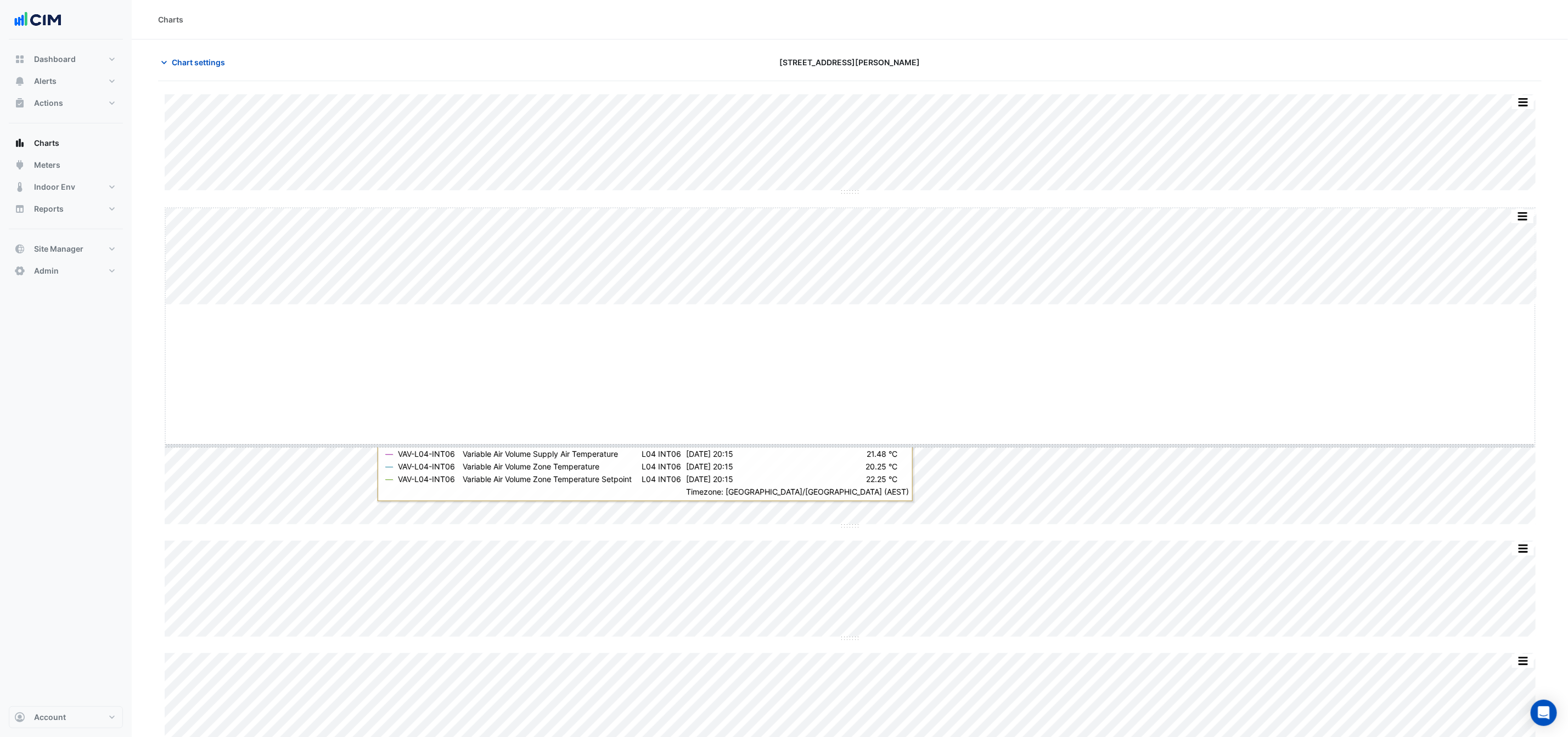
drag, startPoint x: 850, startPoint y: 303, endPoint x: 838, endPoint y: 452, distance: 149.5
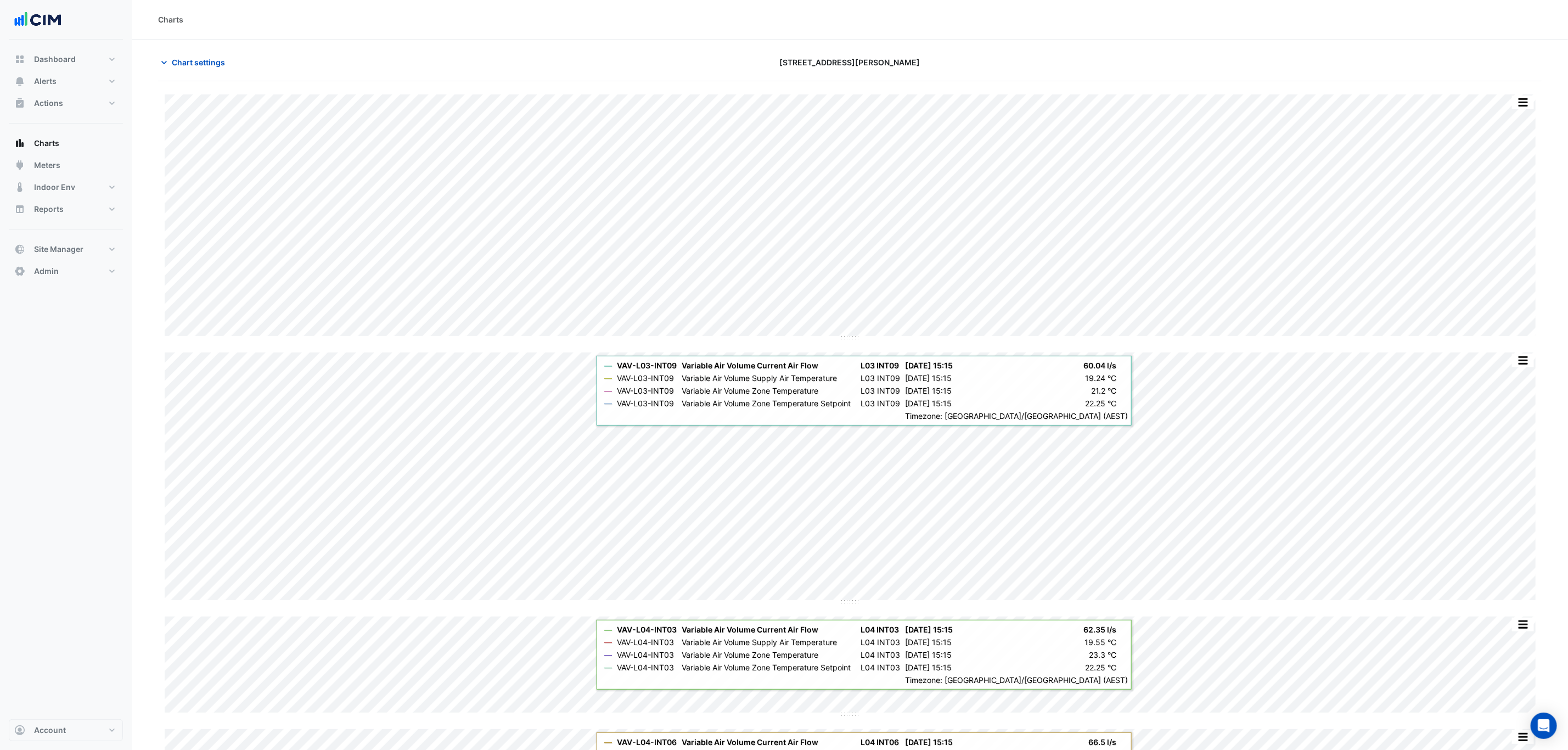
click at [176, 47] on section "Chart settings 555 Collins Street Split by Unit Split All Split None Print Save…" at bounding box center [850, 609] width 1436 height 1140
click at [181, 57] on span "Chart settings" at bounding box center [198, 62] width 53 height 11
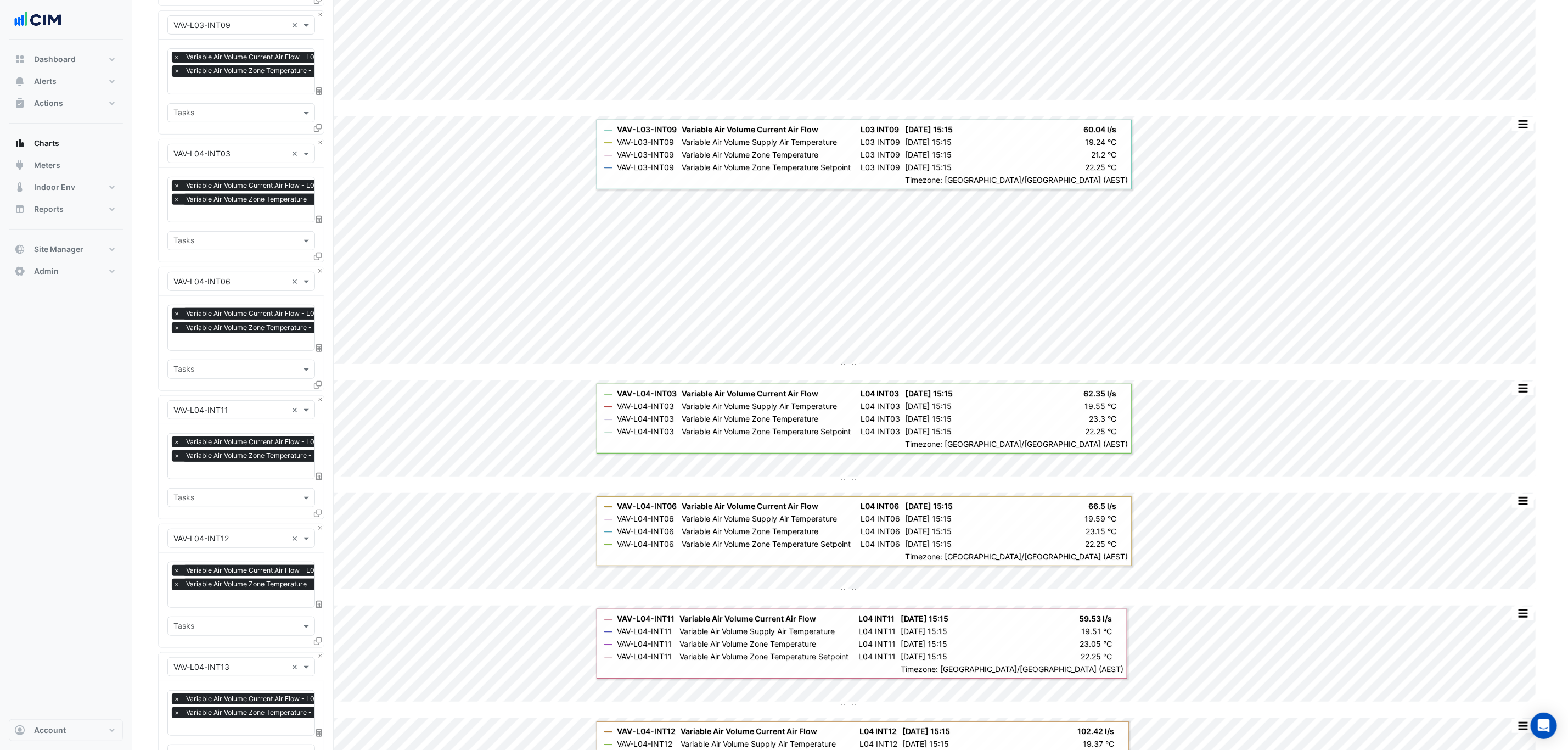
scroll to position [490, 0]
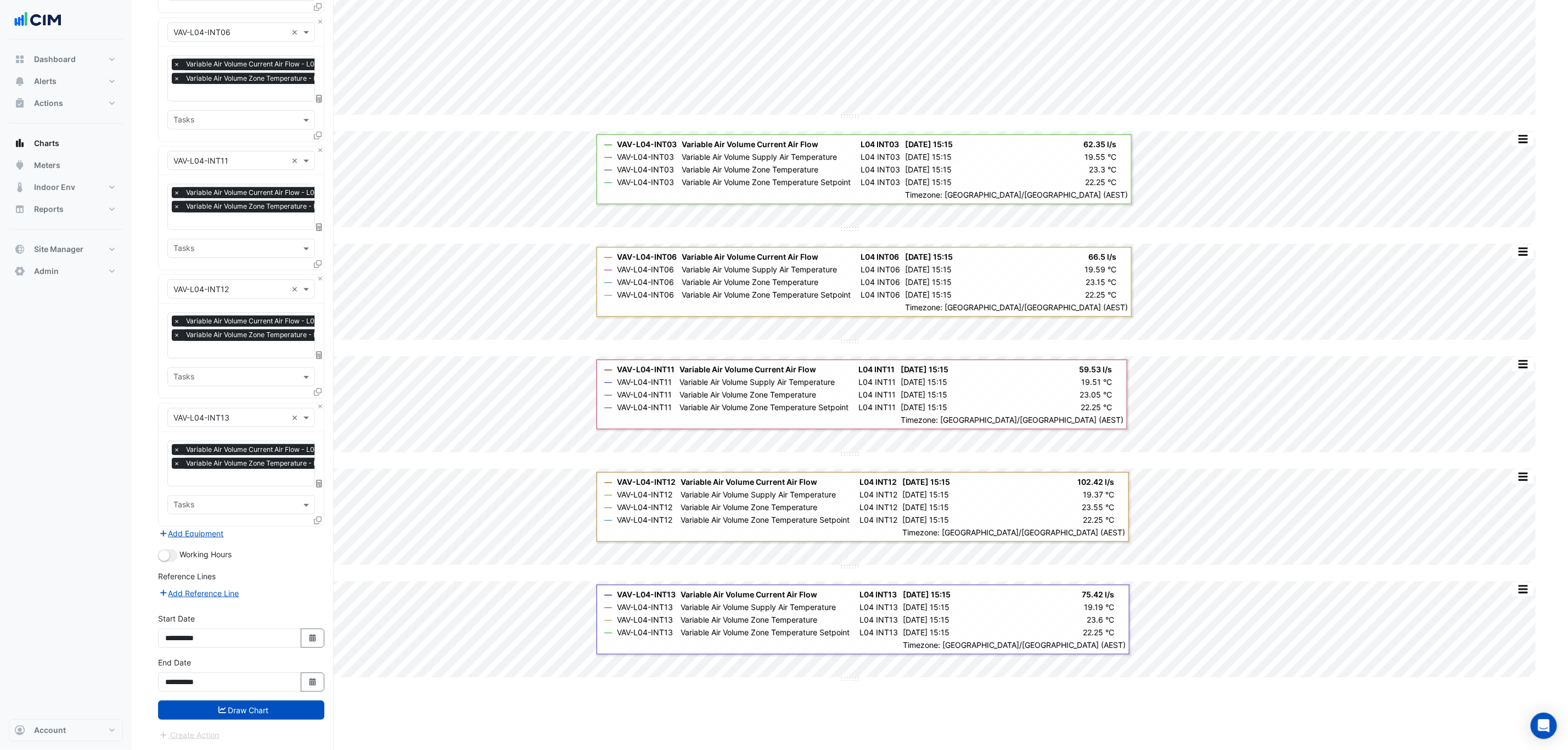
click at [272, 453] on button "Draw Chart" at bounding box center [241, 710] width 166 height 19
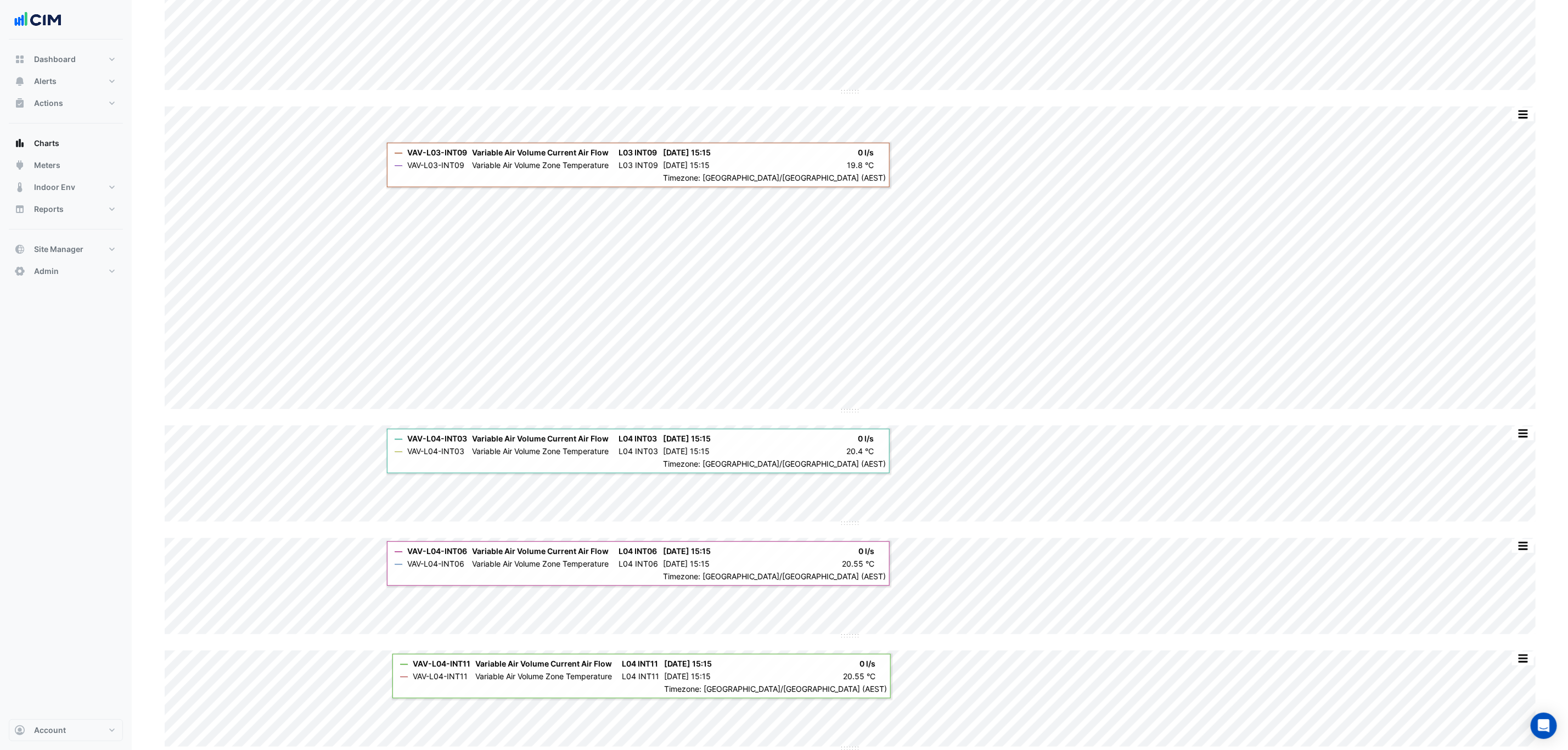
scroll to position [247, 0]
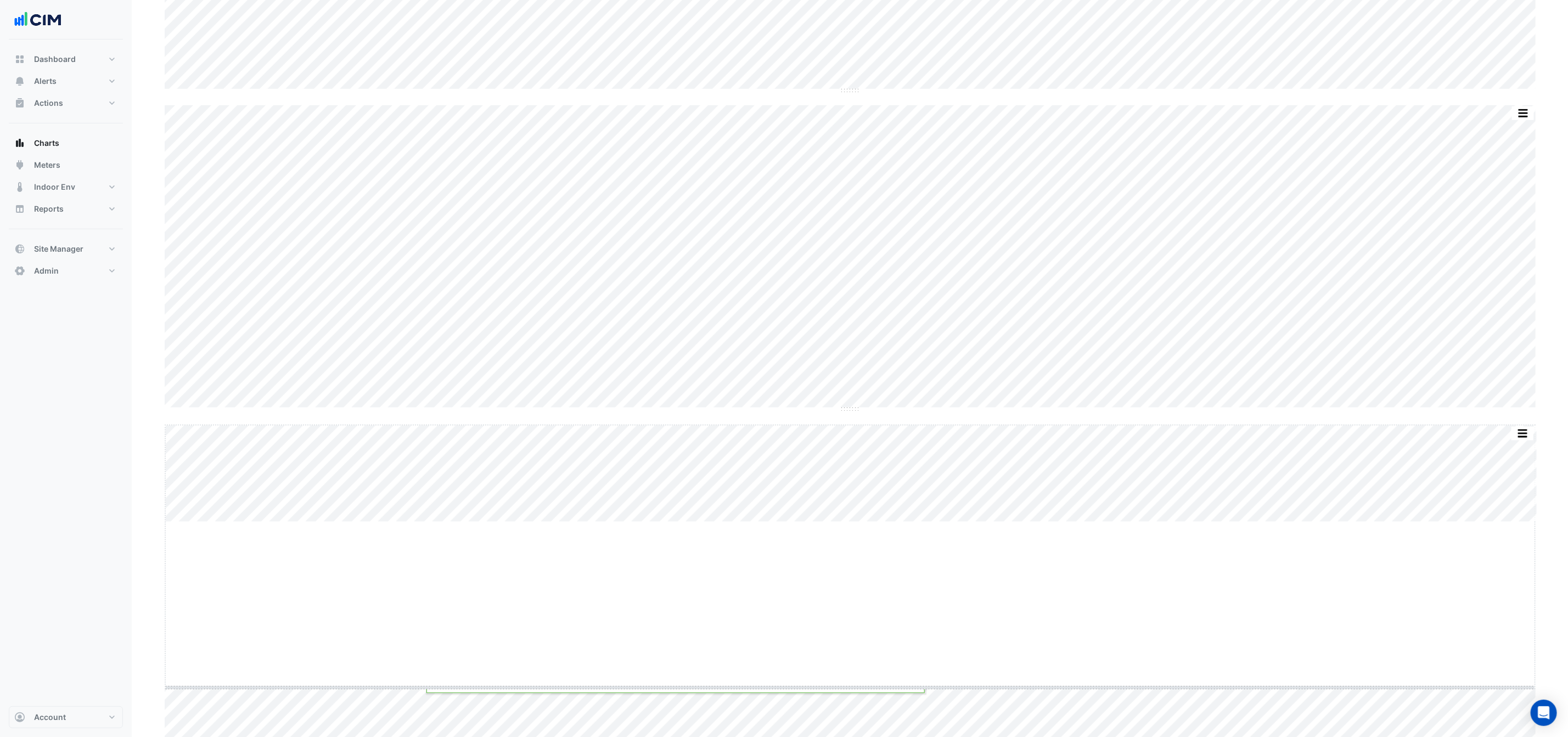
drag, startPoint x: 852, startPoint y: 522, endPoint x: 849, endPoint y: 686, distance: 164.0
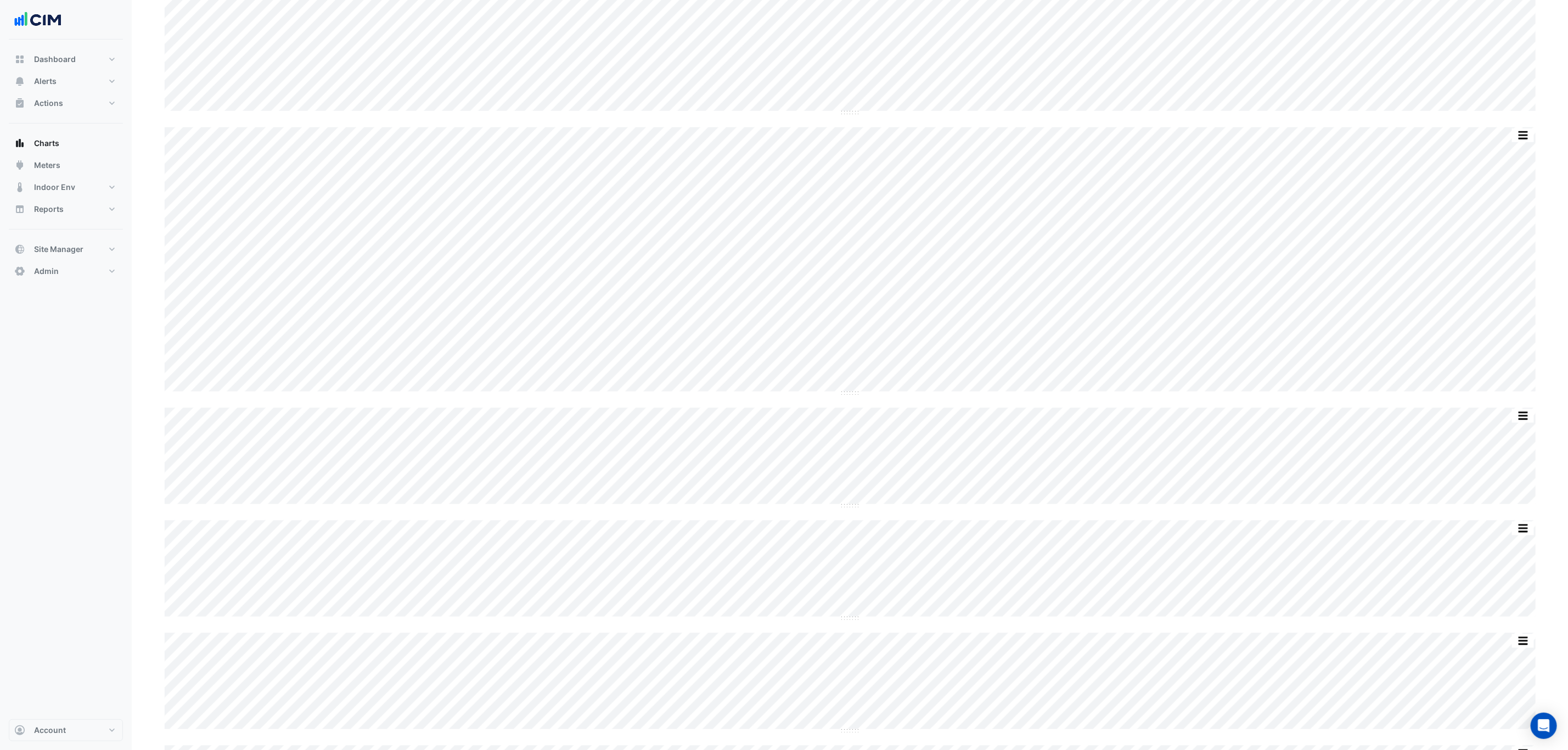
scroll to position [576, 0]
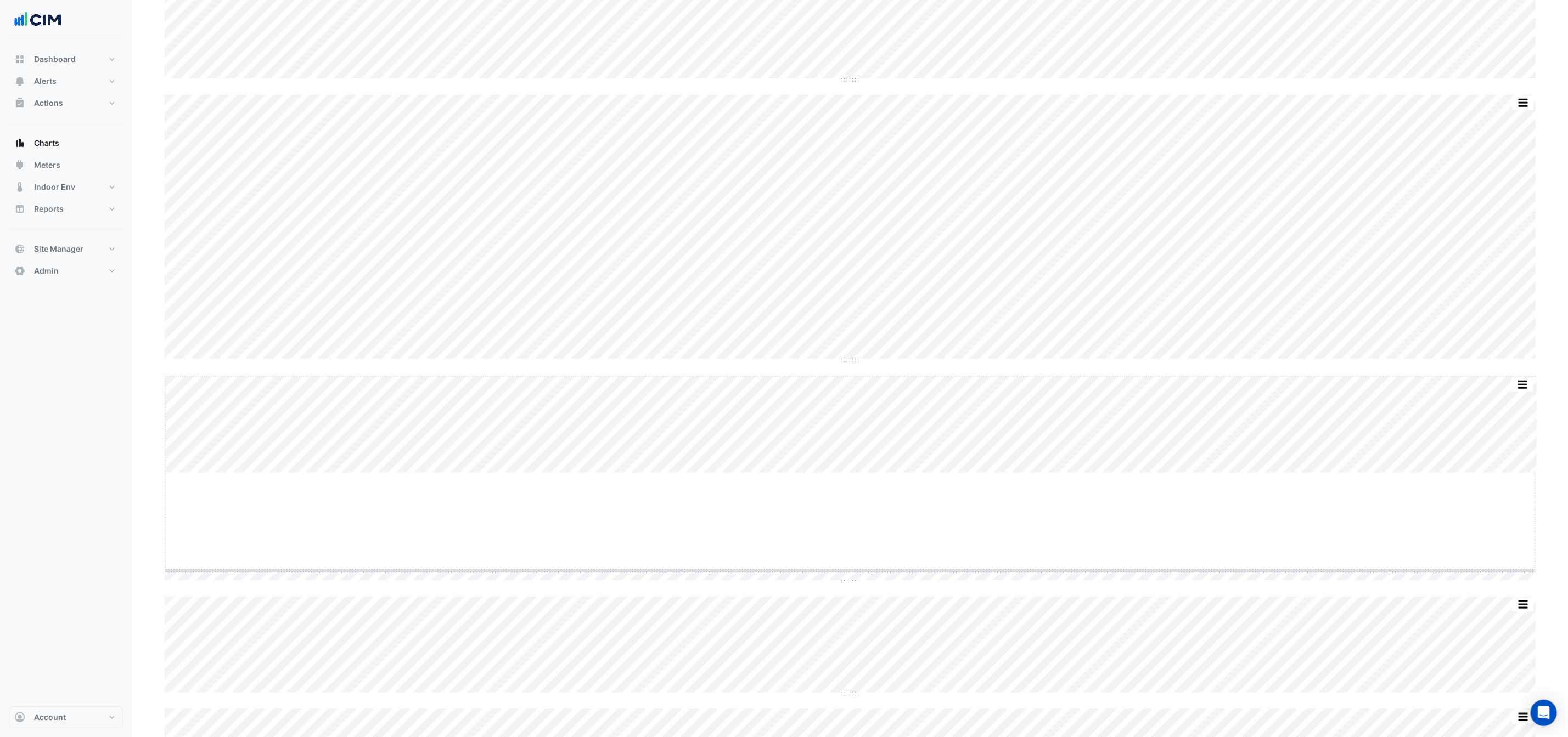
drag, startPoint x: 849, startPoint y: 472, endPoint x: 854, endPoint y: 606, distance: 134.1
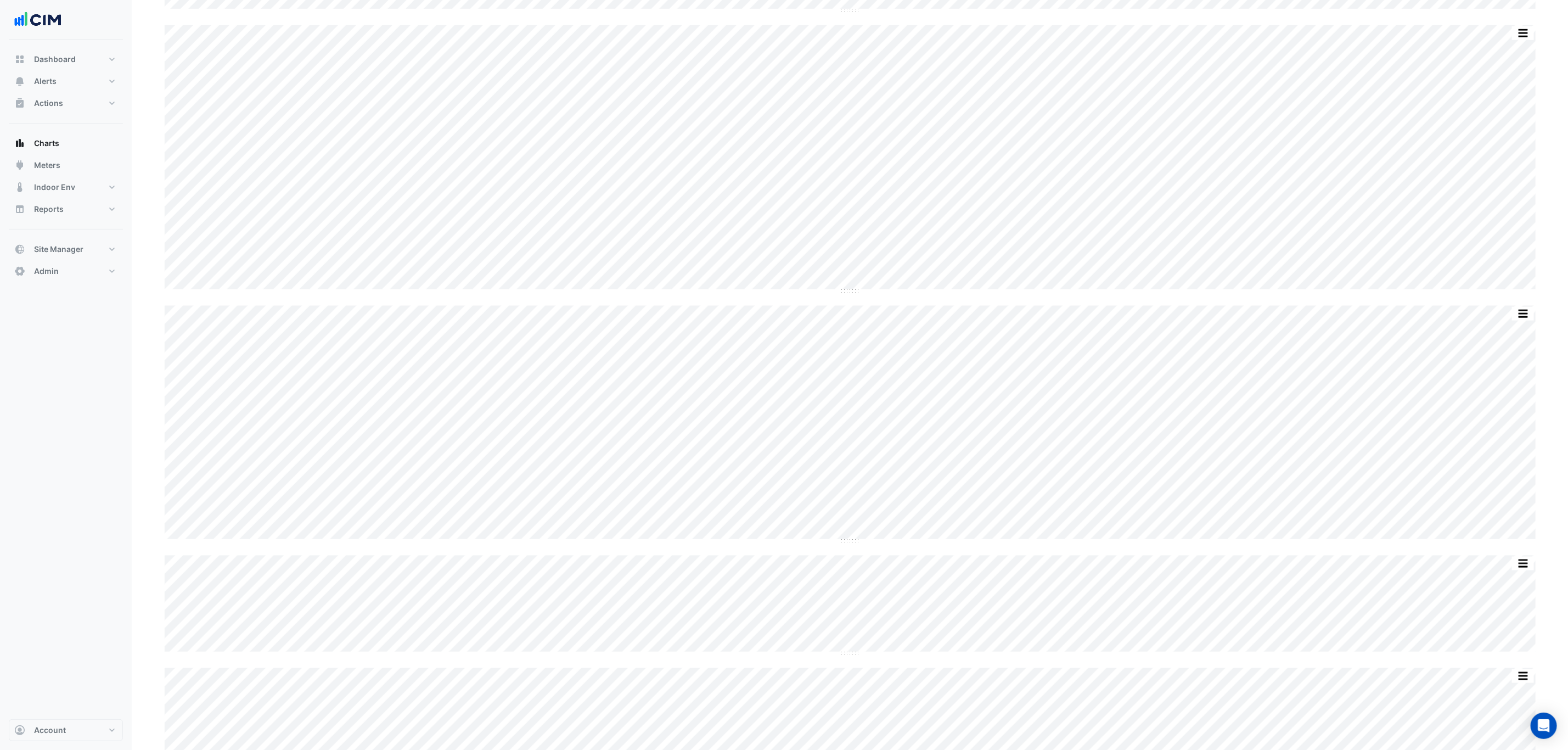
scroll to position [790, 0]
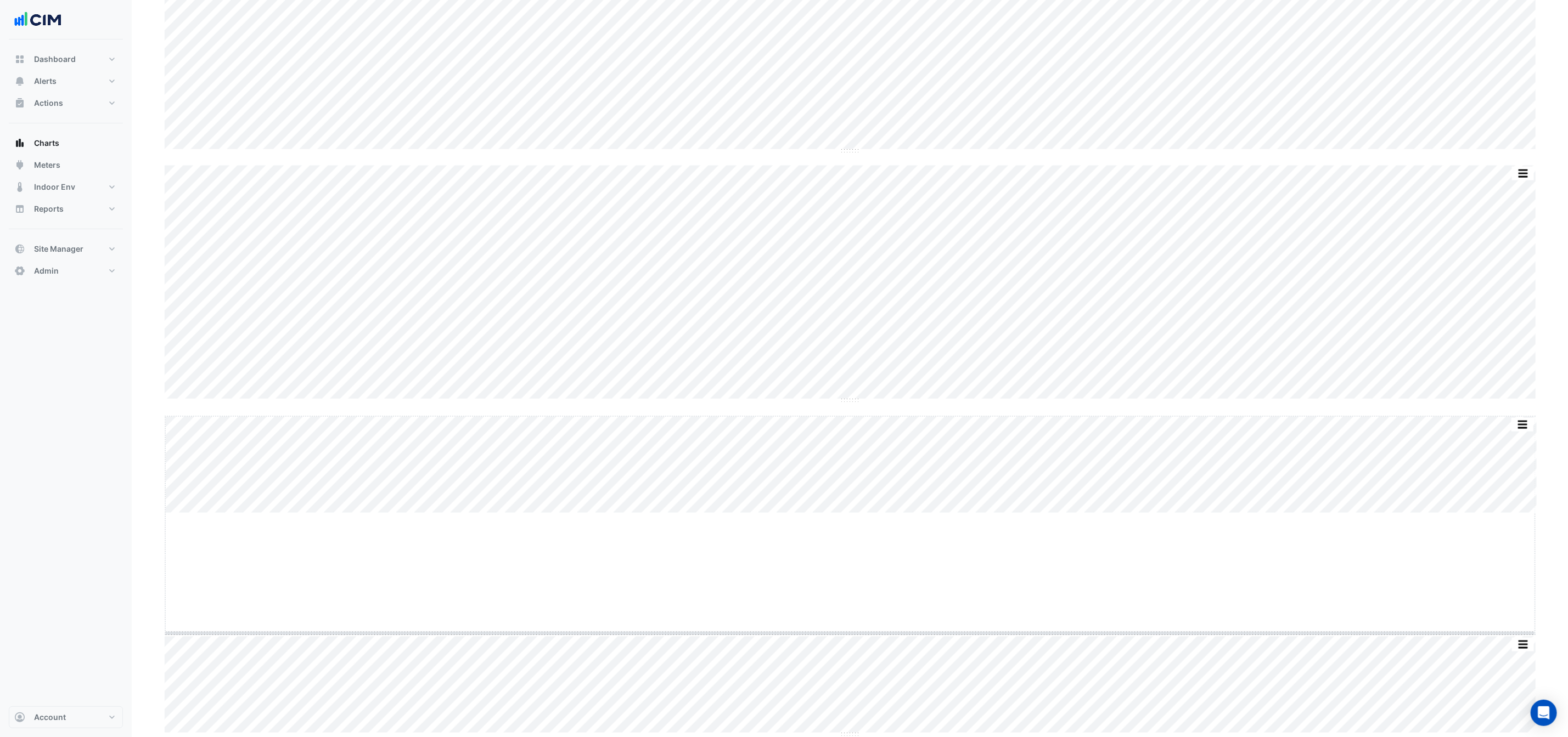
drag, startPoint x: 853, startPoint y: 509, endPoint x: 850, endPoint y: 628, distance: 119.0
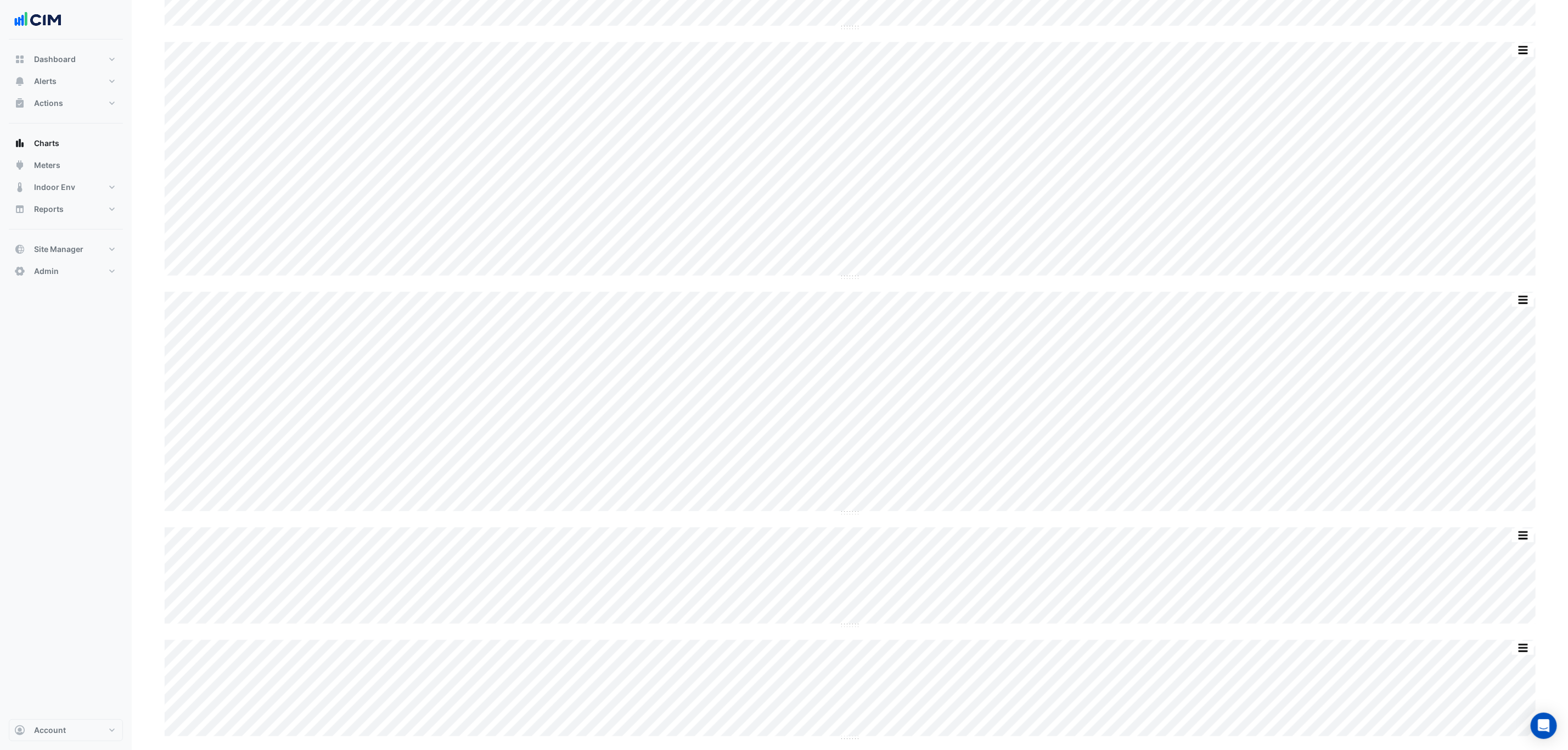
scroll to position [913, 0]
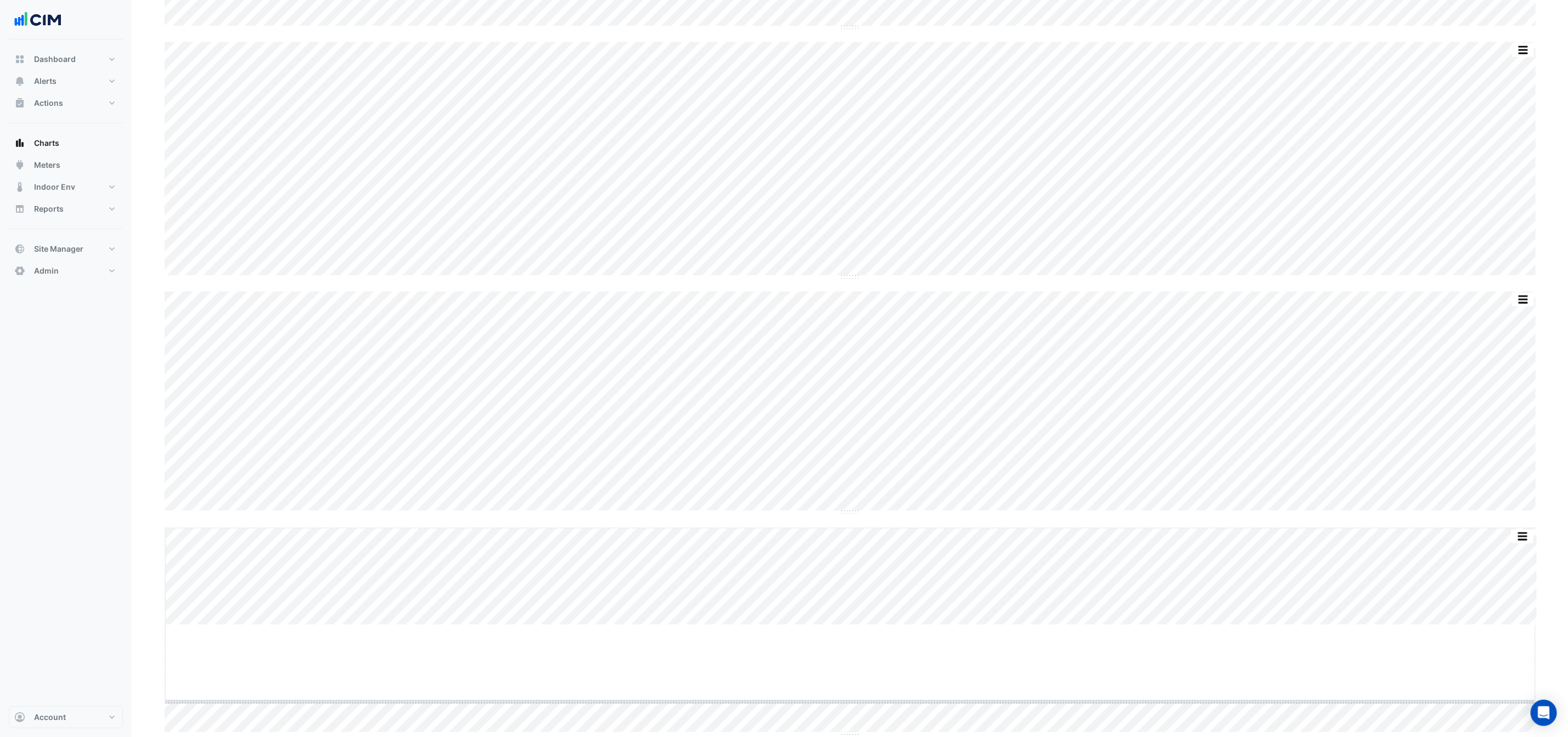
drag, startPoint x: 852, startPoint y: 621, endPoint x: 838, endPoint y: 700, distance: 80.2
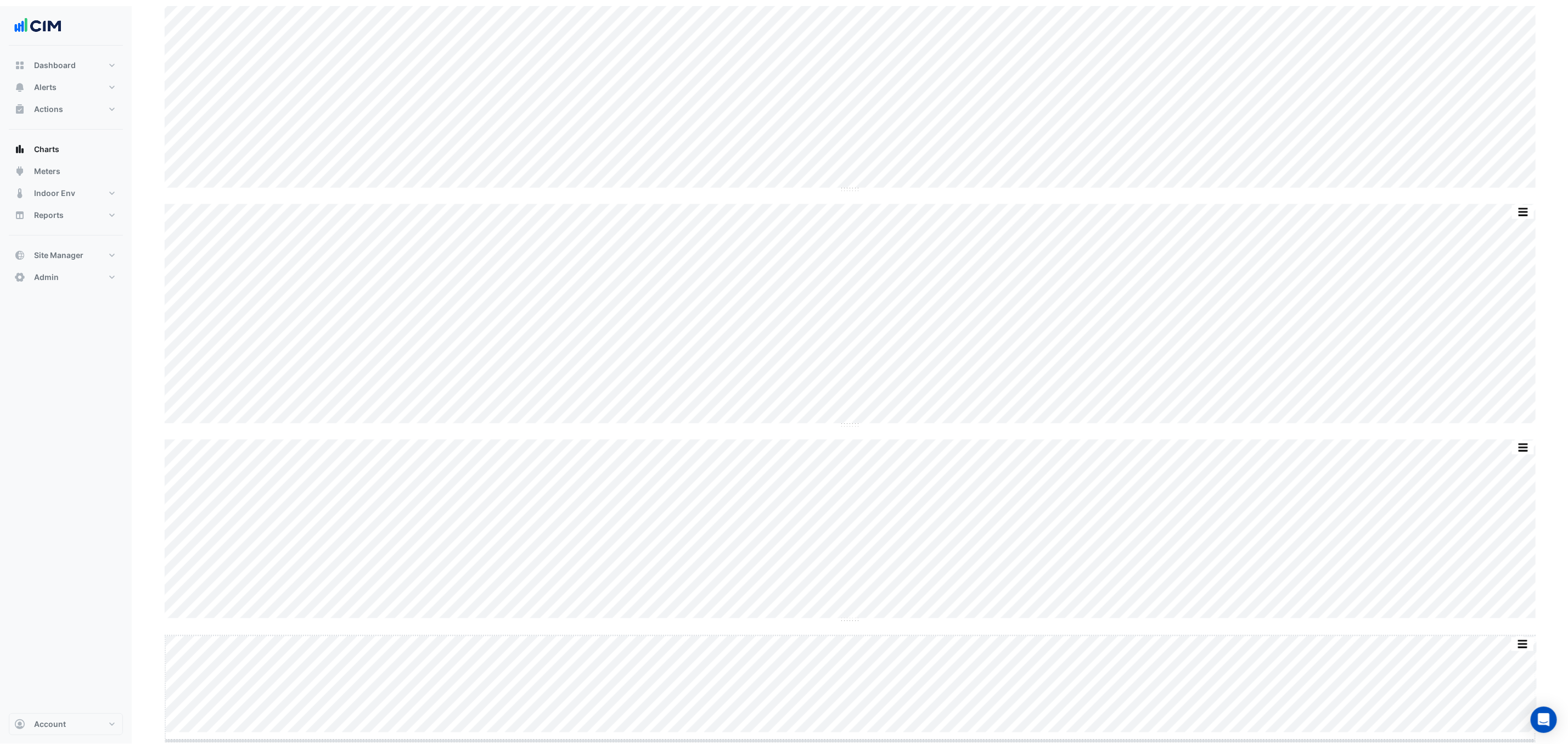
scroll to position [1048, 0]
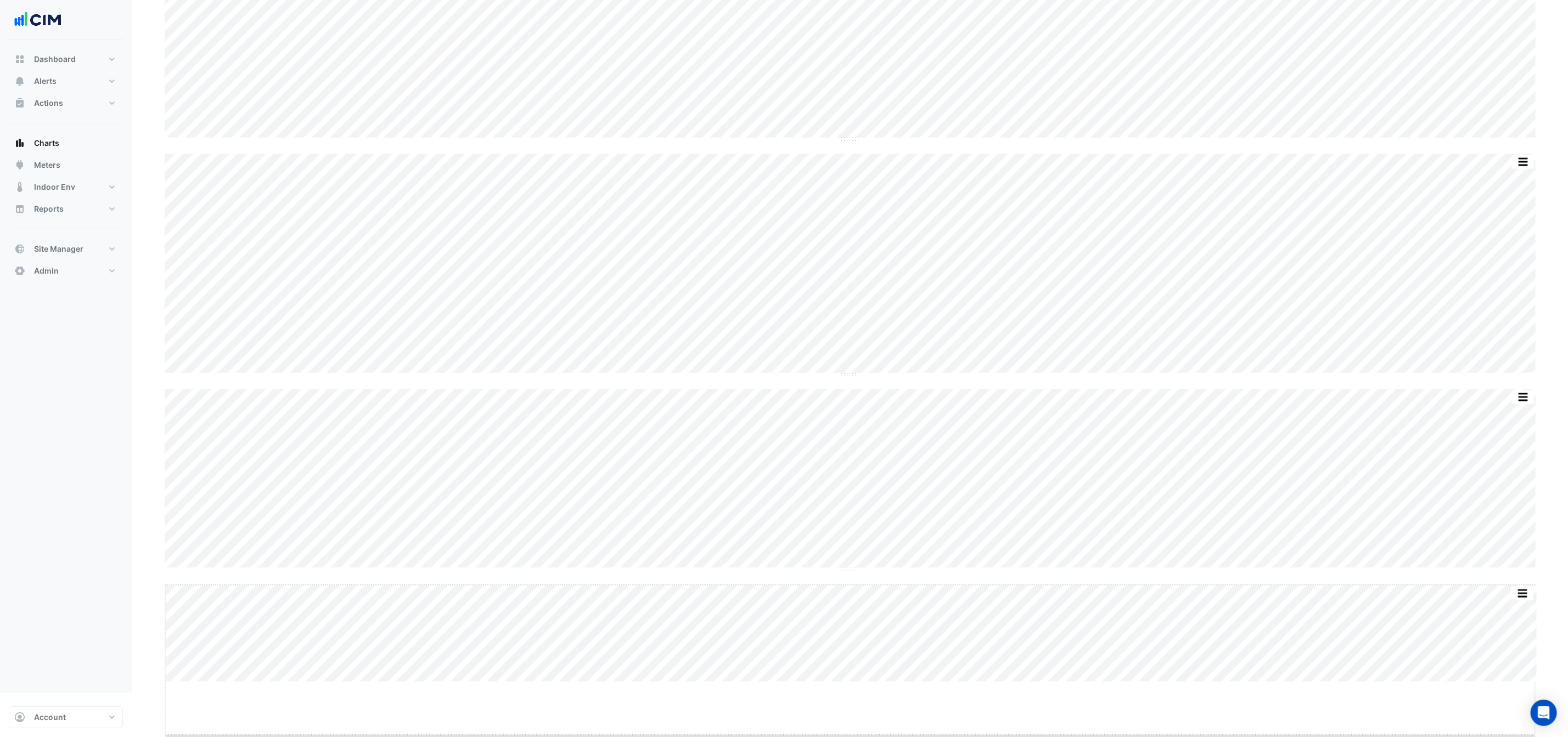
drag, startPoint x: 850, startPoint y: 734, endPoint x: 855, endPoint y: 788, distance: 54.2
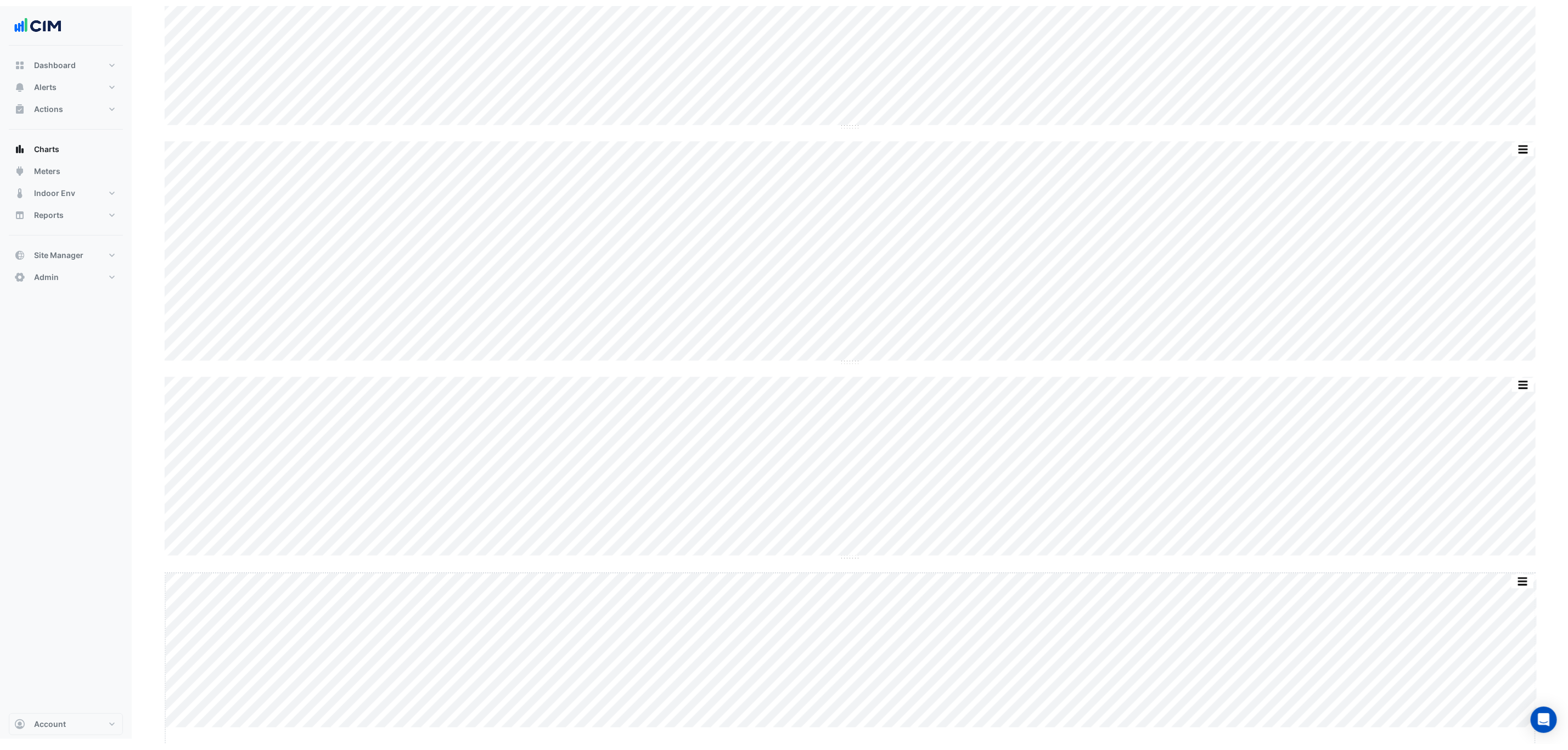
scroll to position [1083, 0]
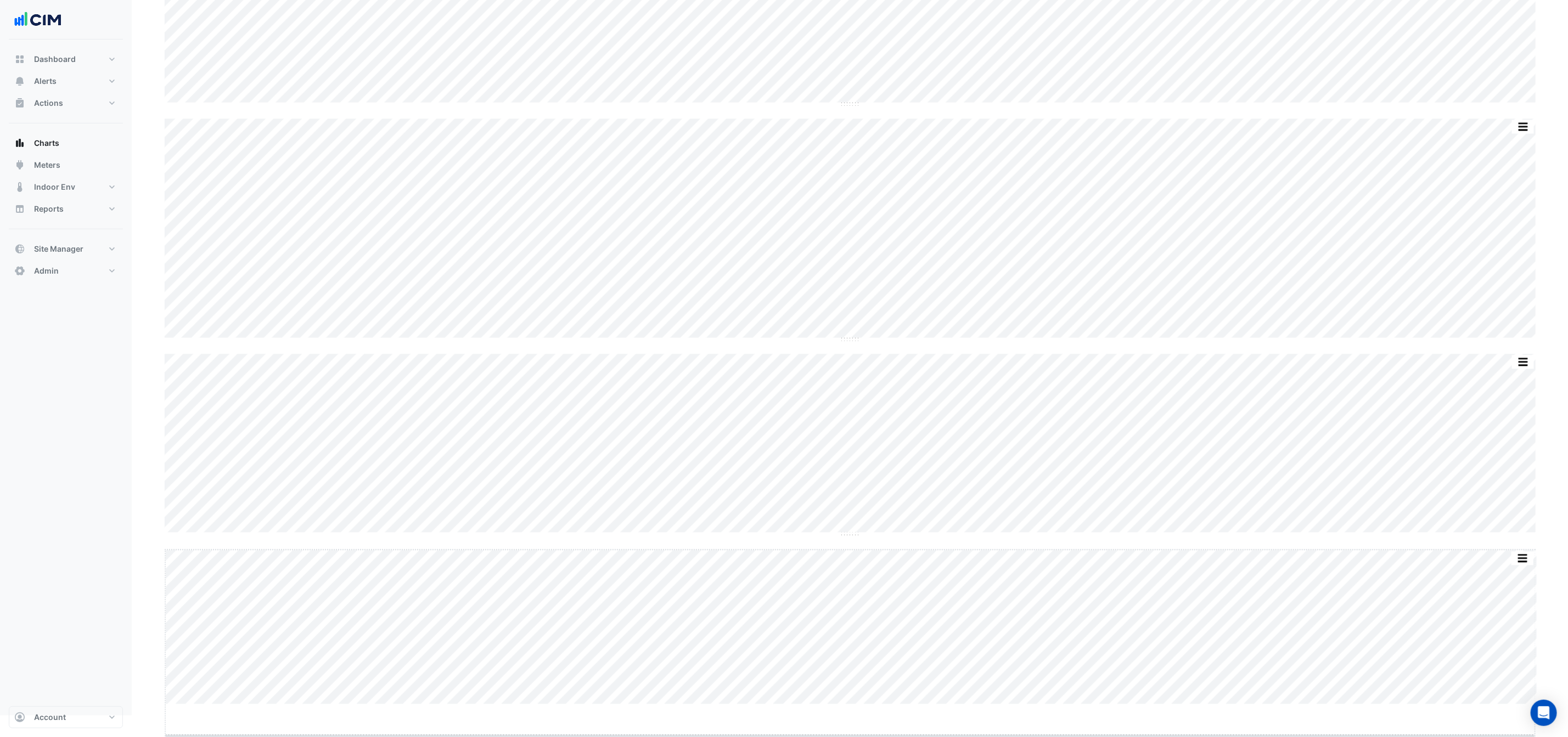
drag, startPoint x: 854, startPoint y: 736, endPoint x: 858, endPoint y: 768, distance: 32.2
drag, startPoint x: 850, startPoint y: 534, endPoint x: 852, endPoint y: 660, distance: 126.0
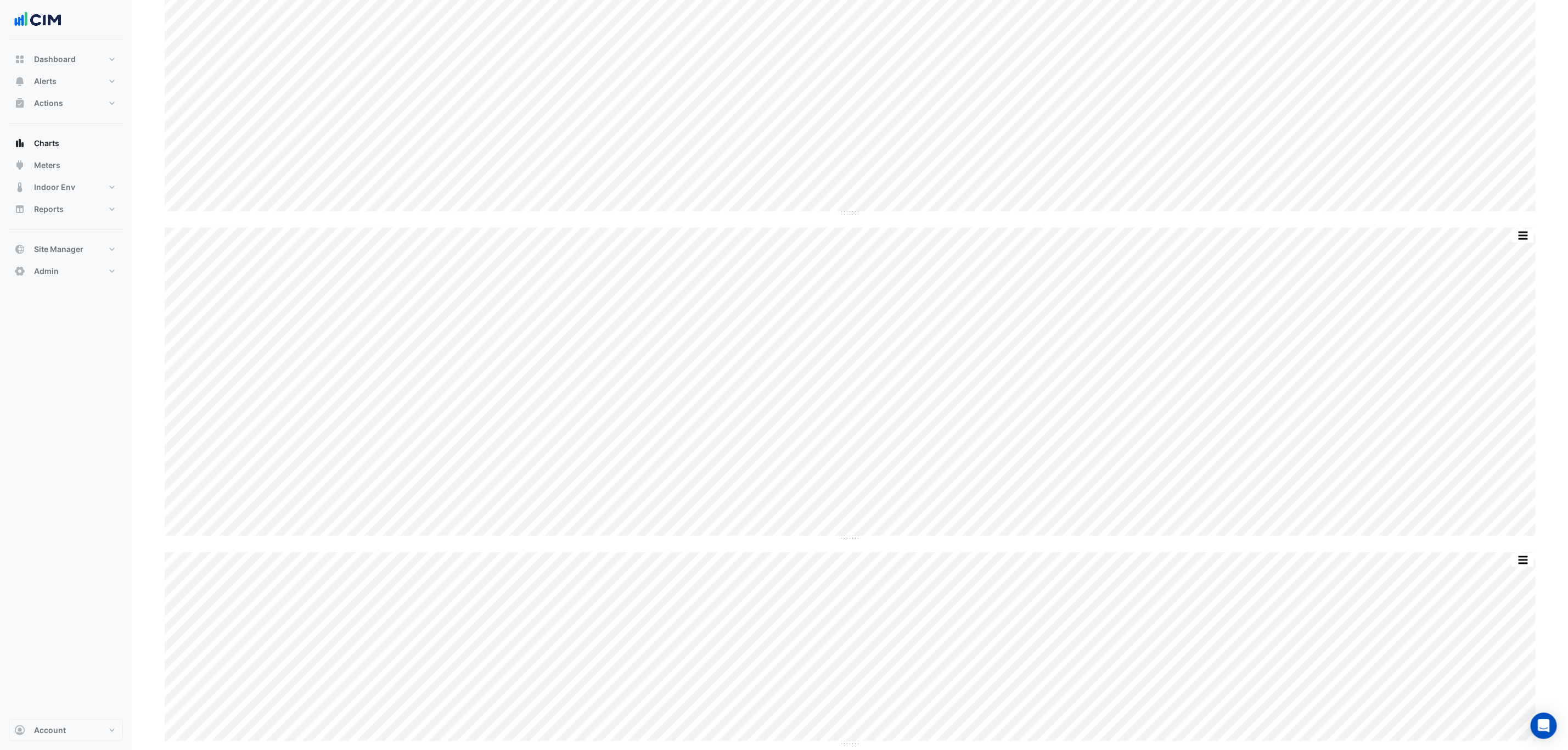
scroll to position [1342, 0]
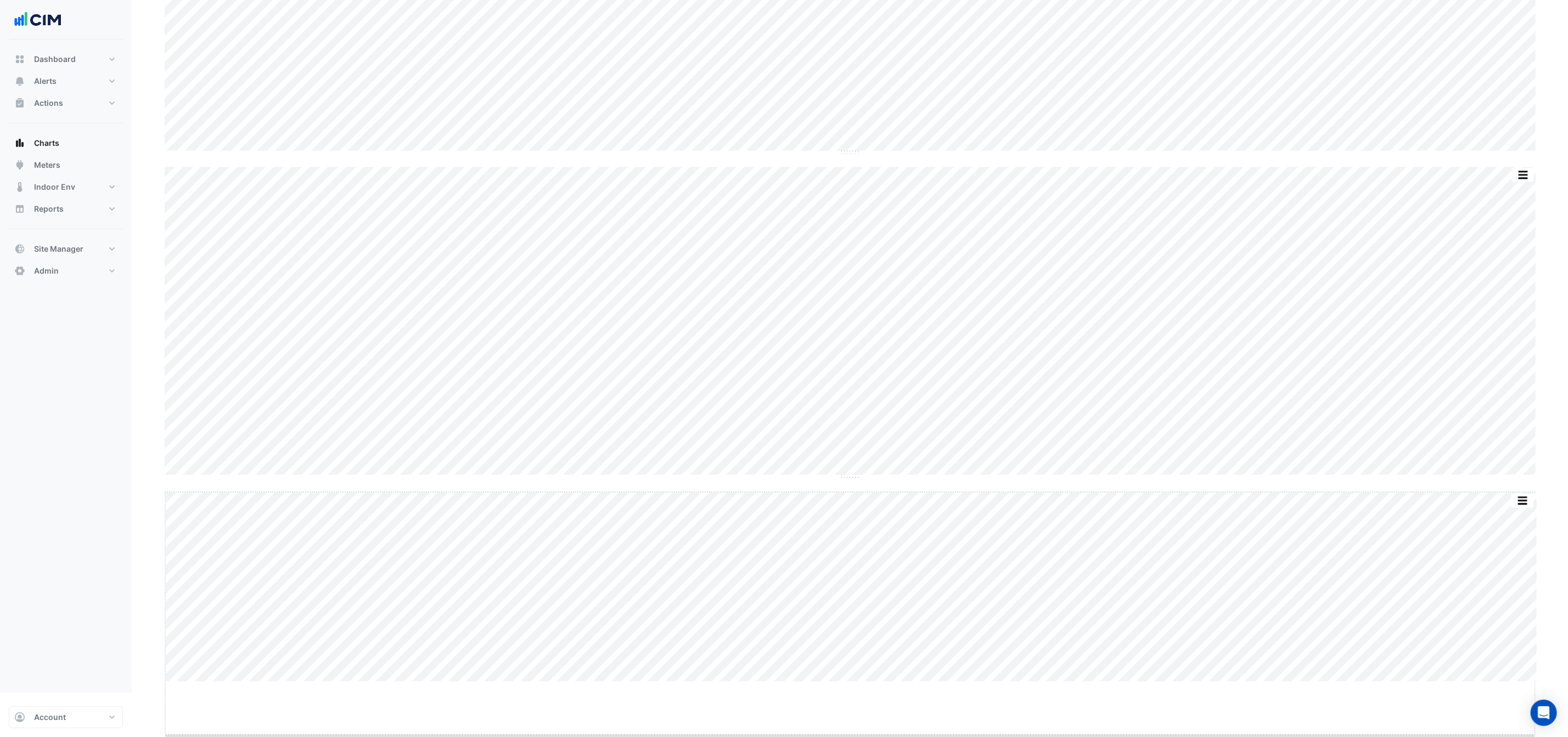
drag, startPoint x: 852, startPoint y: 734, endPoint x: 856, endPoint y: 788, distance: 54.1
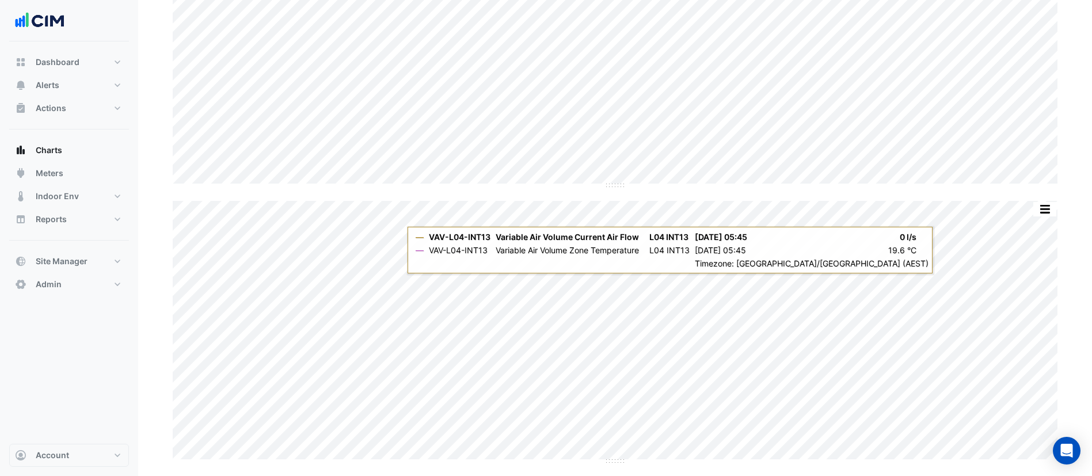
scroll to position [1776, 0]
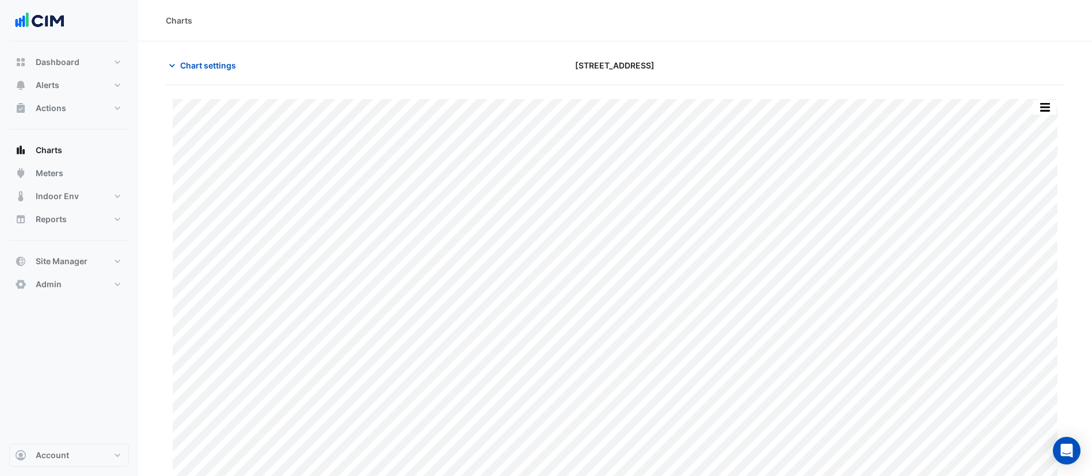
scroll to position [14, 0]
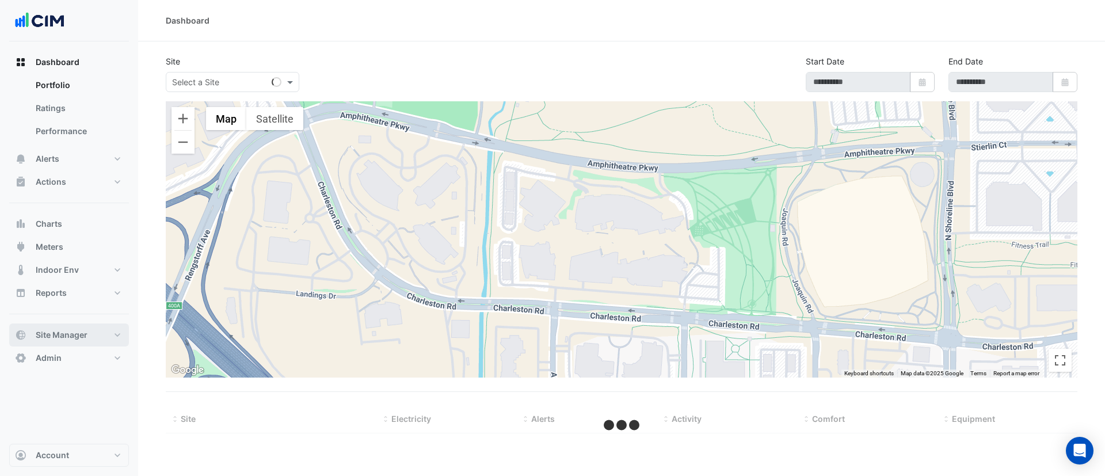
click at [83, 339] on span "Site Manager" at bounding box center [62, 335] width 52 height 12
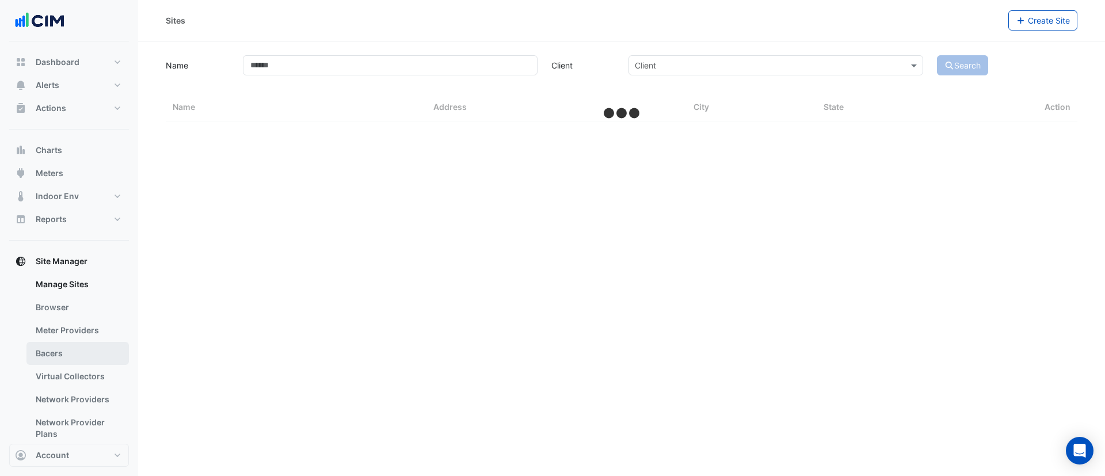
click at [72, 349] on link "Bacers" at bounding box center [77, 353] width 102 height 23
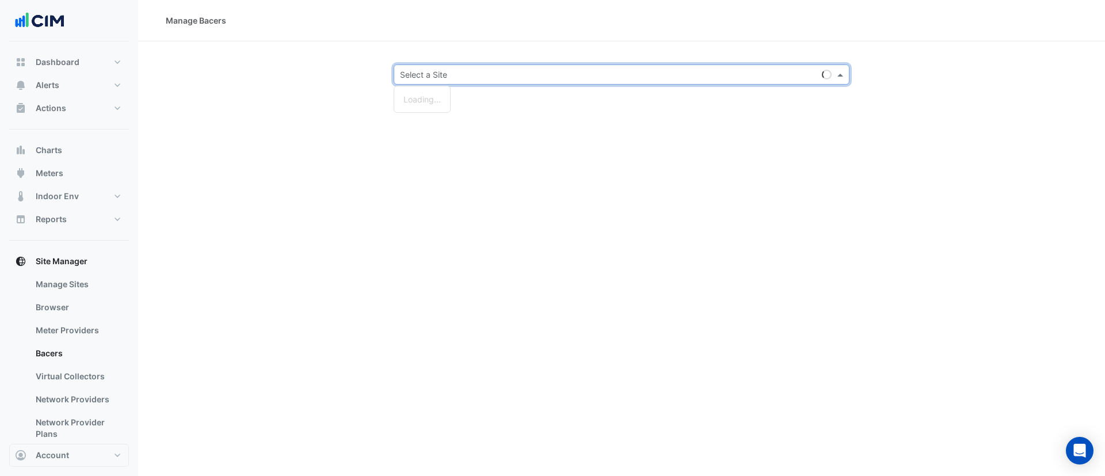
click at [490, 83] on div "Select a Site" at bounding box center [622, 74] width 456 height 20
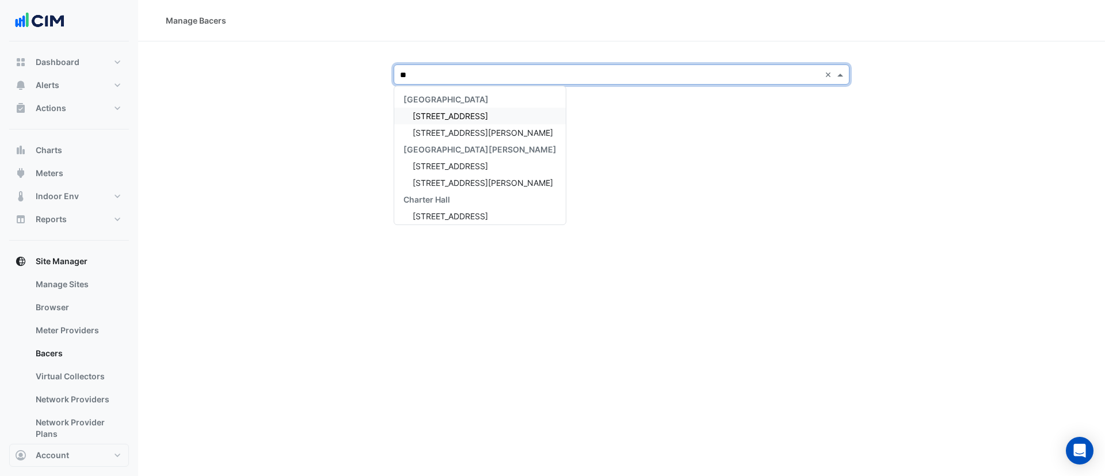
type input "***"
click at [472, 116] on span "[STREET_ADDRESS][PERSON_NAME]" at bounding box center [483, 116] width 140 height 10
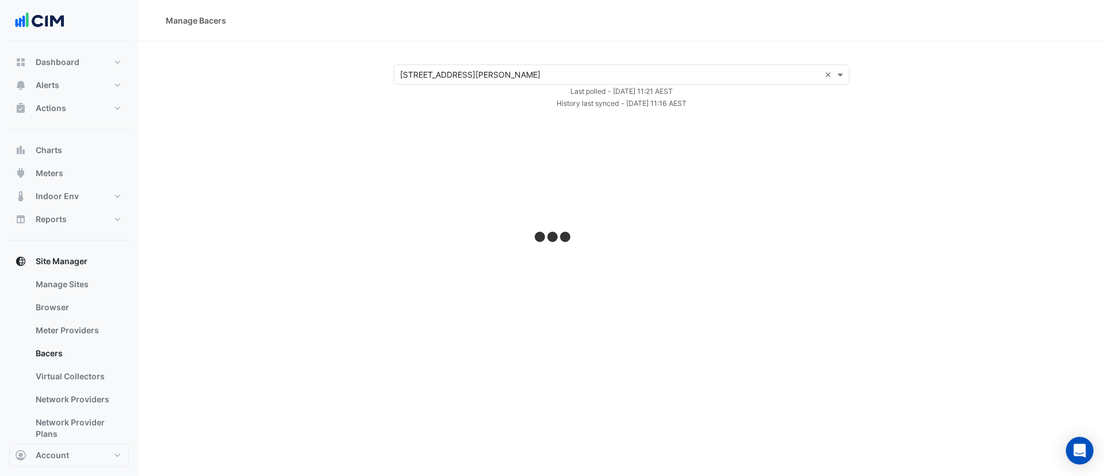
select select "***"
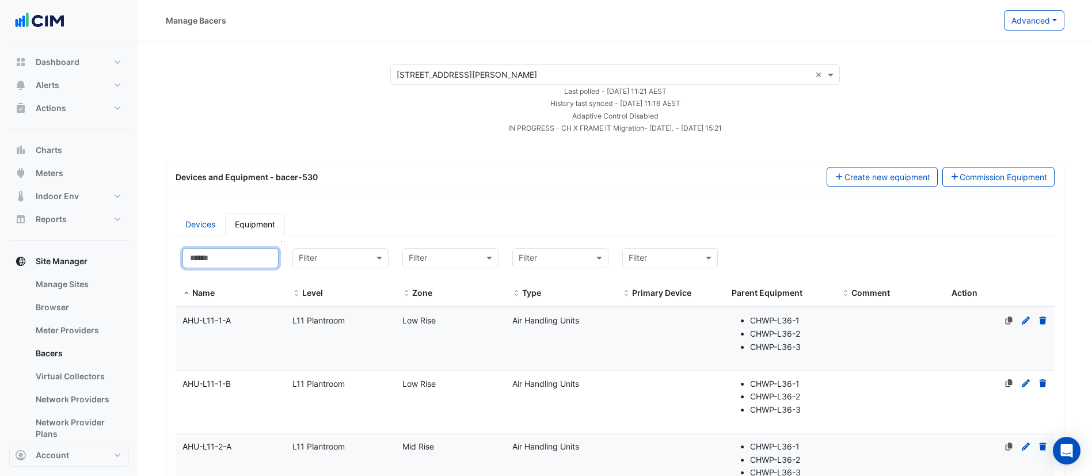
click at [237, 260] on input at bounding box center [230, 258] width 96 height 20
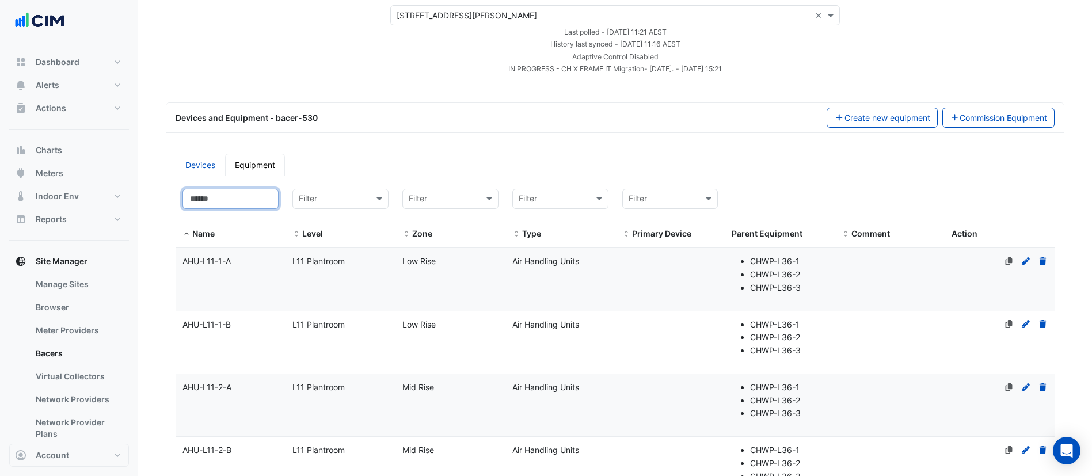
scroll to position [86, 0]
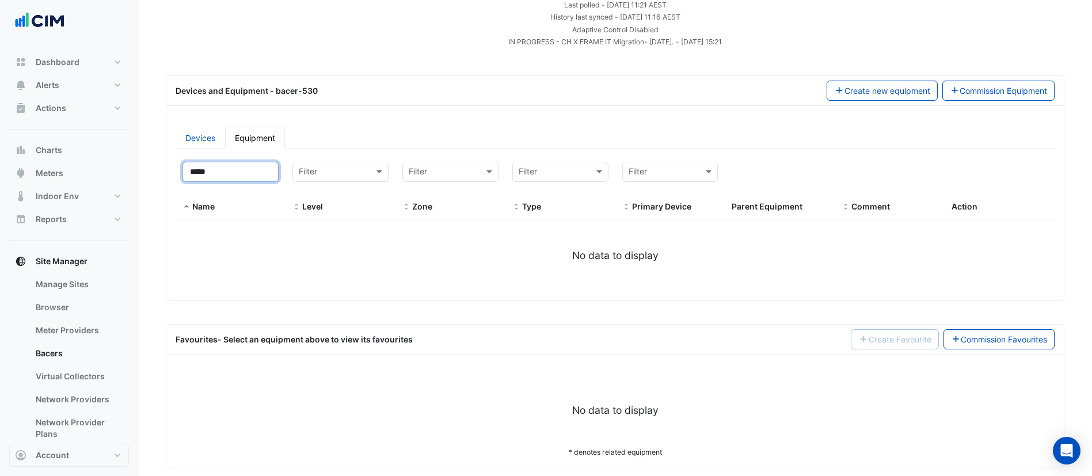
type input "****"
select select "***"
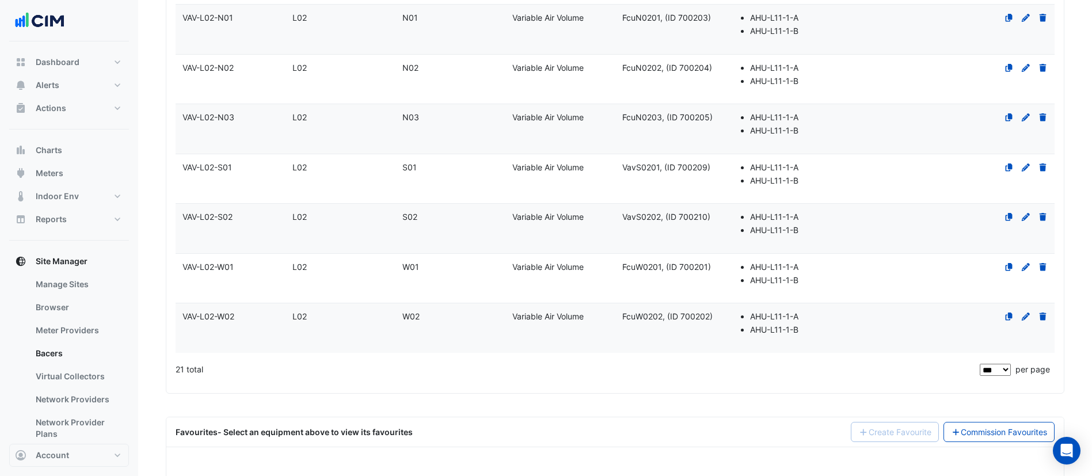
scroll to position [1036, 0]
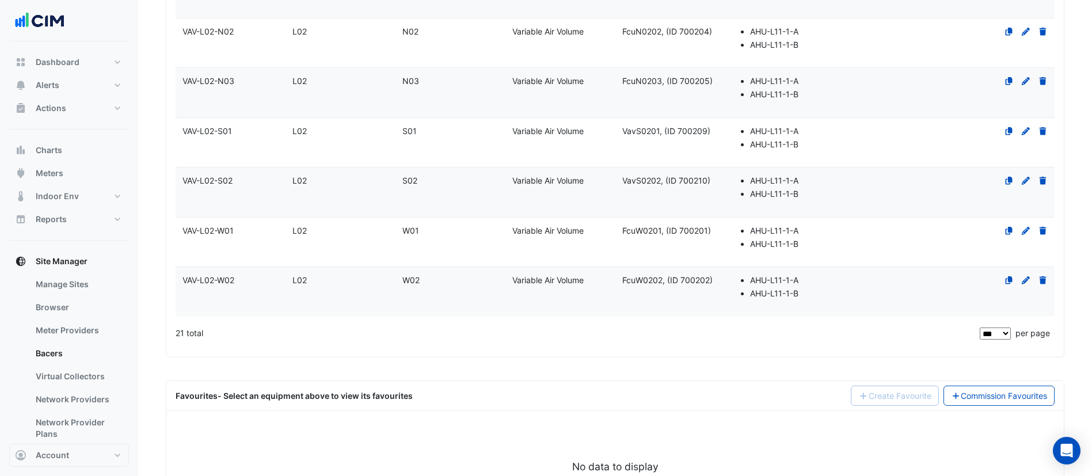
type input "*******"
click at [264, 131] on div "VAV-L02-S01" at bounding box center [231, 131] width 110 height 13
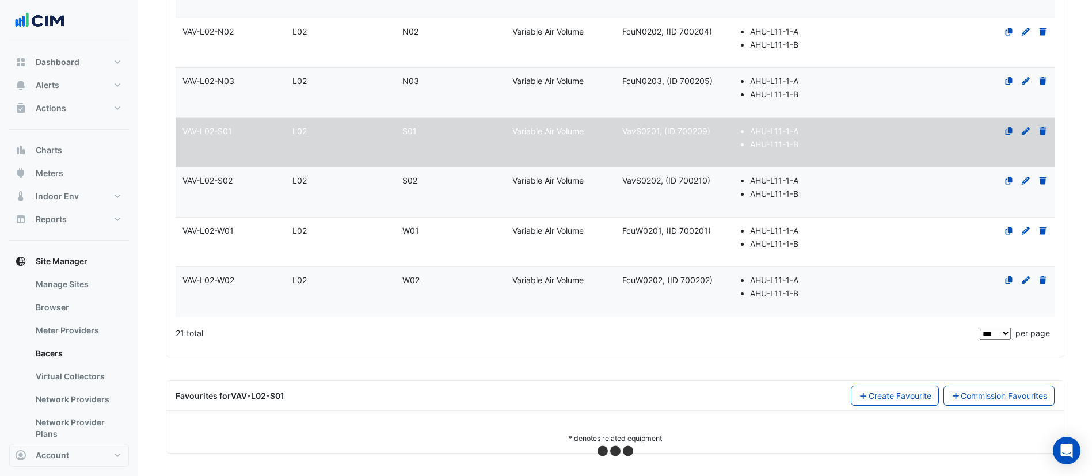
scroll to position [1036, 0]
select select "***"
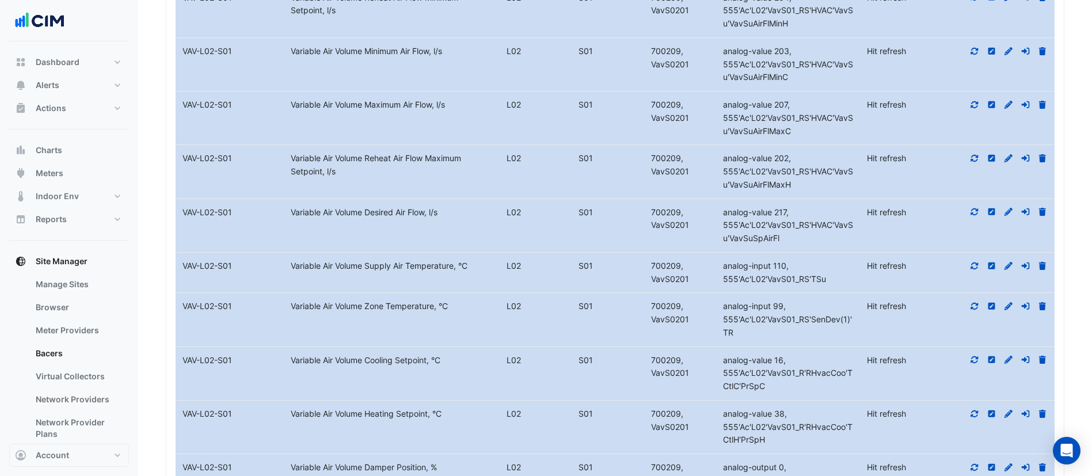
scroll to position [1641, 0]
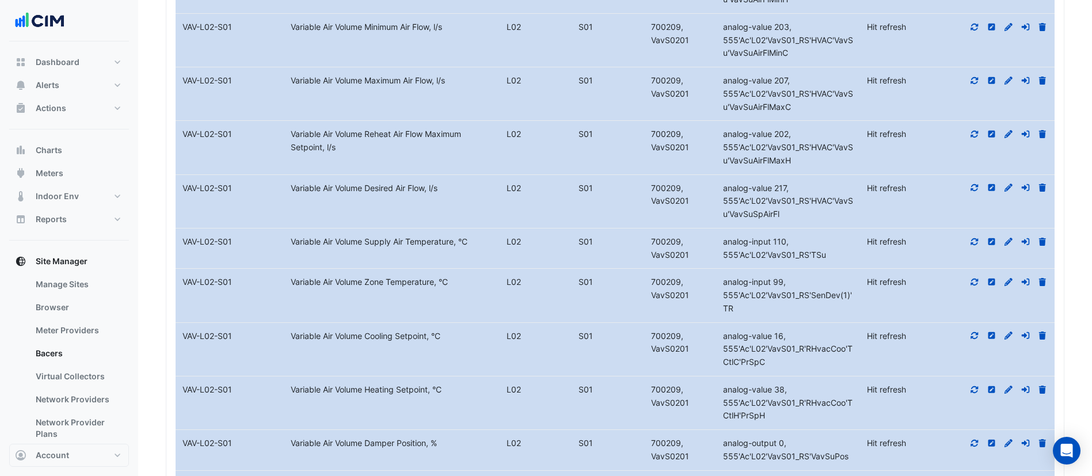
click at [973, 278] on icon at bounding box center [974, 282] width 10 height 8
click at [974, 279] on icon at bounding box center [974, 282] width 7 height 7
drag, startPoint x: 744, startPoint y: 308, endPoint x: 719, endPoint y: 285, distance: 33.4
click at [719, 285] on div "analog-input 99, 555'Ac'L02'VavS01_RS'SenDev(1)'TR" at bounding box center [788, 295] width 144 height 39
click at [735, 312] on div "analog-input 99, 555'Ac'L02'VavS01_RS'SenDev(1)'TR" at bounding box center [788, 295] width 144 height 39
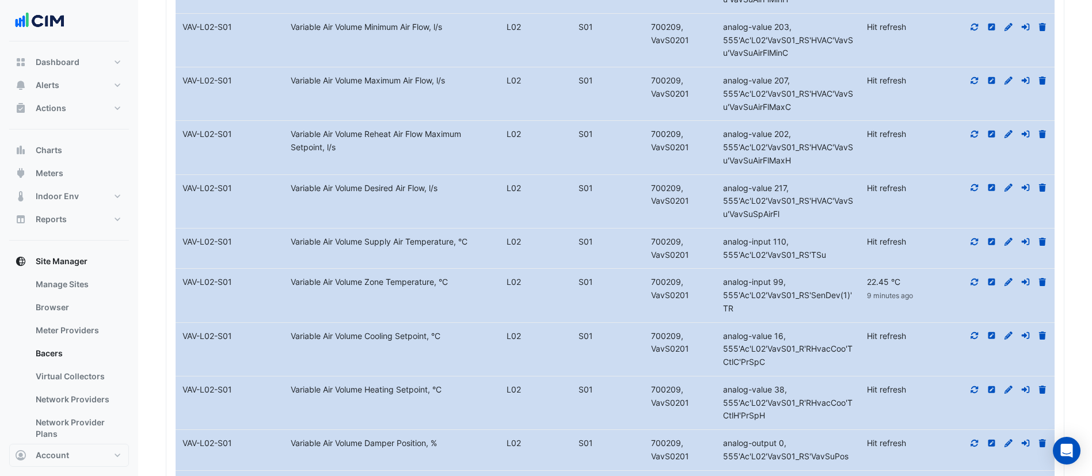
drag, startPoint x: 735, startPoint y: 310, endPoint x: 724, endPoint y: 283, distance: 29.4
click at [724, 283] on div "analog-input 99, 555'Ac'L02'VavS01_RS'SenDev(1)'TR" at bounding box center [788, 295] width 144 height 39
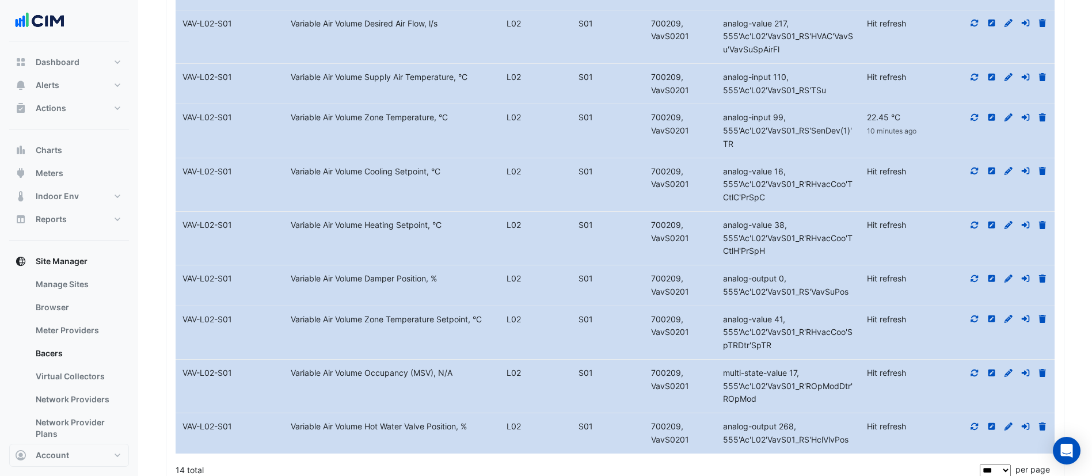
scroll to position [1813, 0]
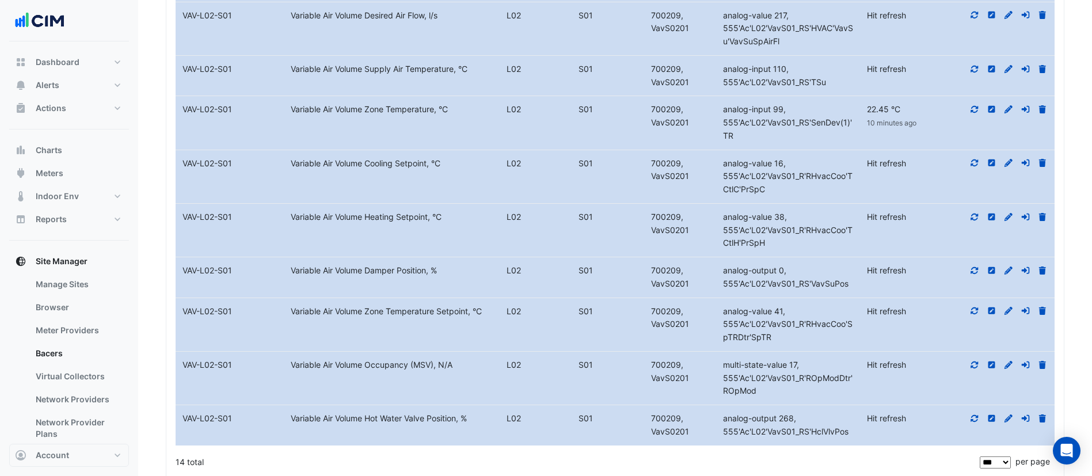
click at [975, 311] on icon at bounding box center [974, 311] width 10 height 8
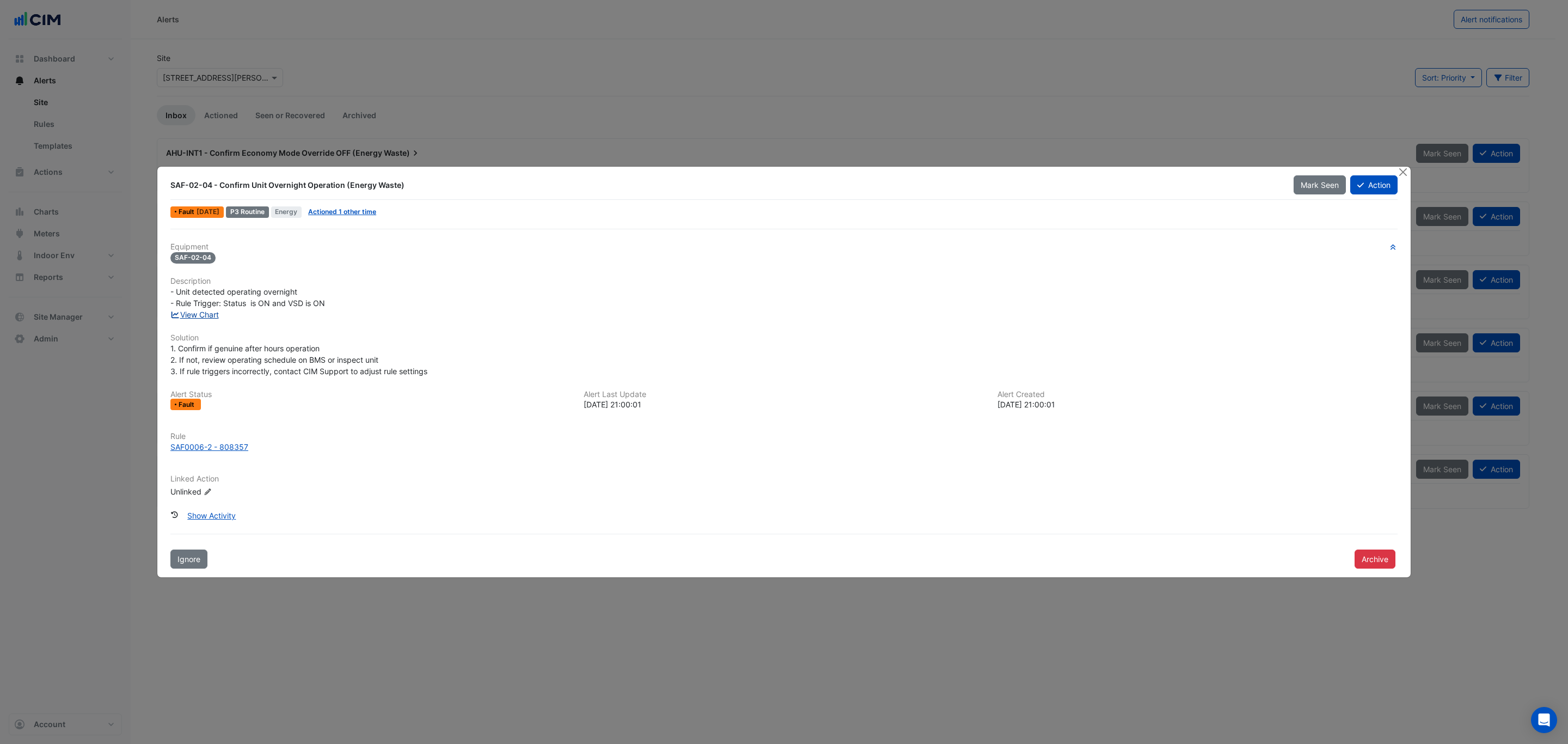
click at [203, 317] on link "View Chart" at bounding box center [194, 314] width 48 height 9
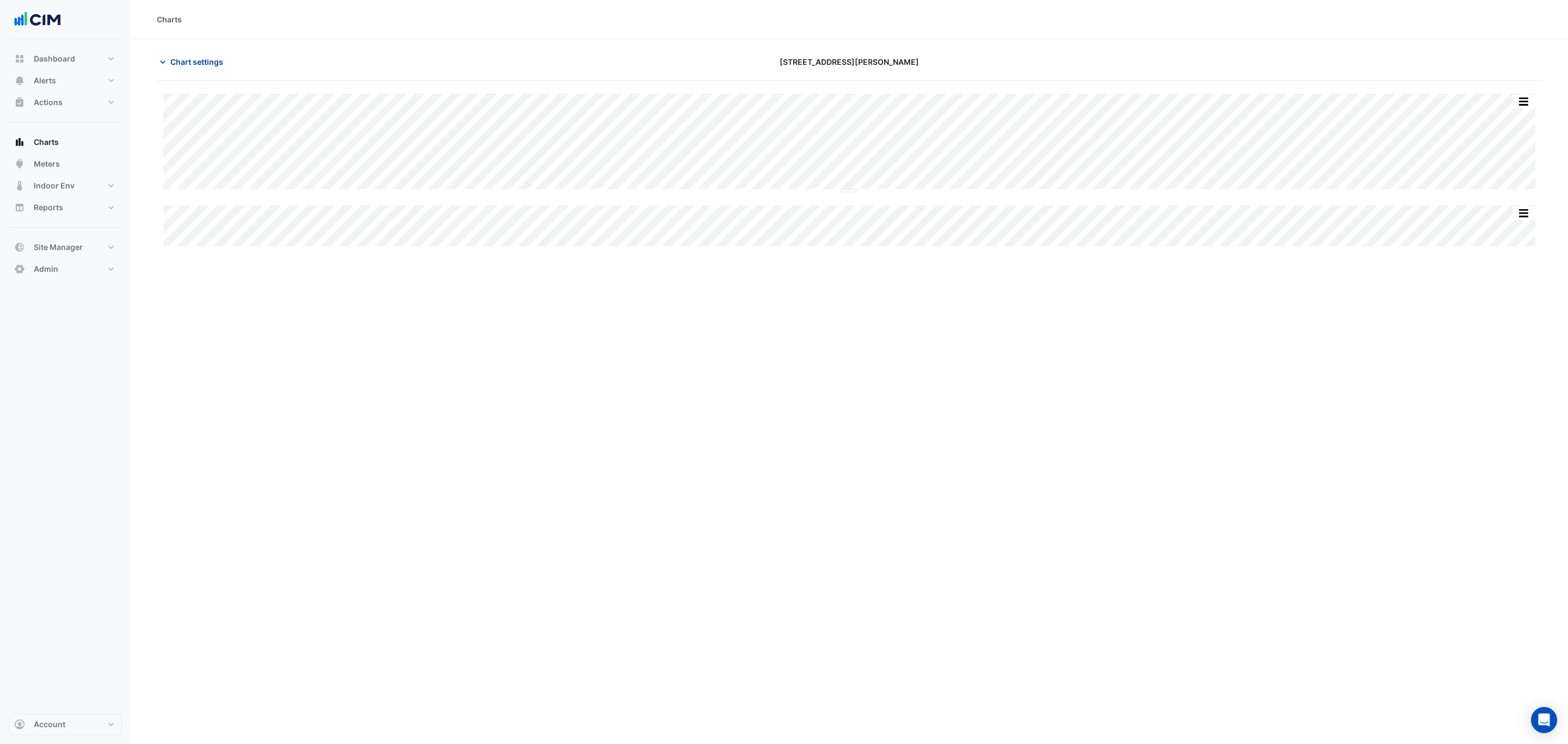
click at [194, 61] on span "Chart settings" at bounding box center [197, 62] width 53 height 11
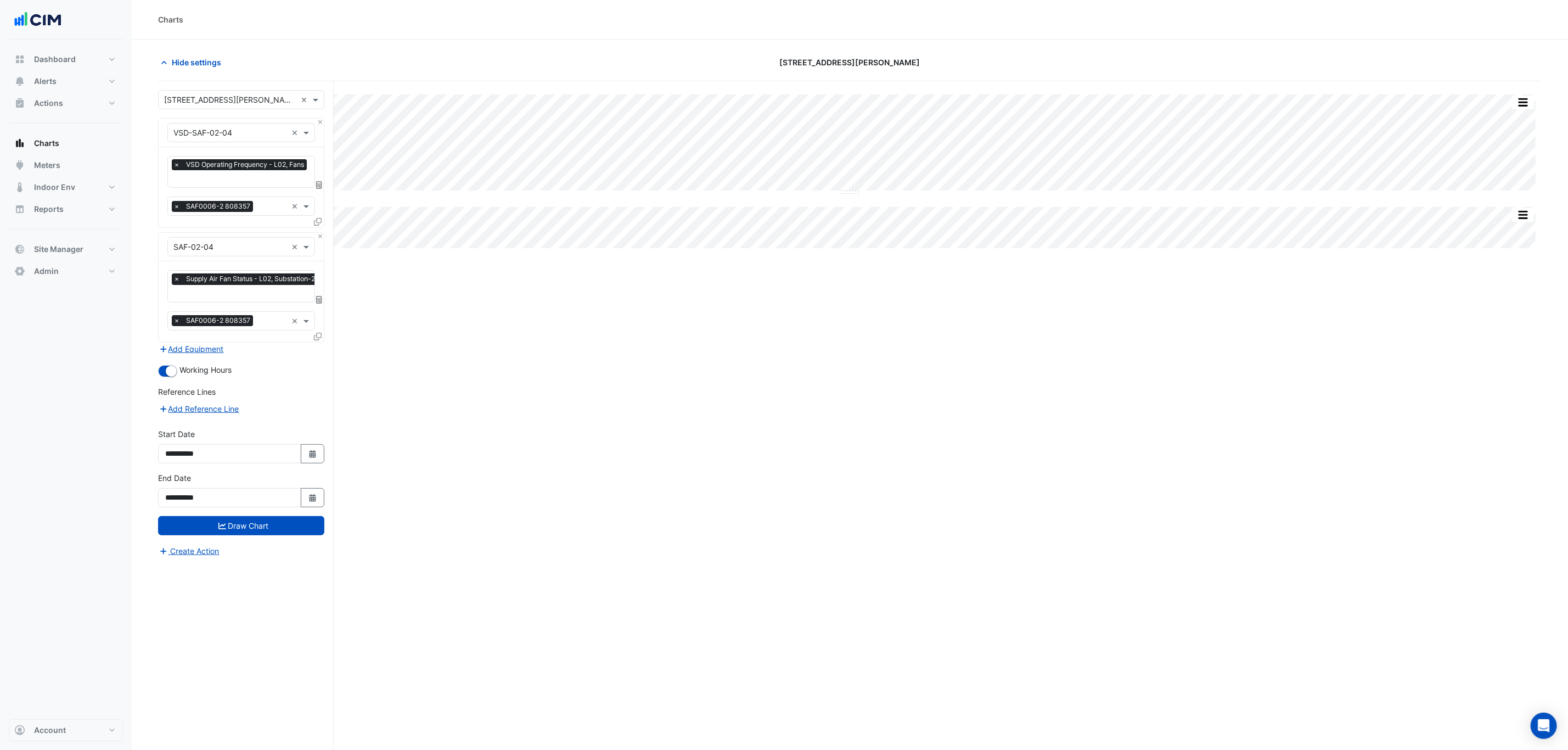
click at [318, 336] on icon at bounding box center [318, 337] width 8 height 8
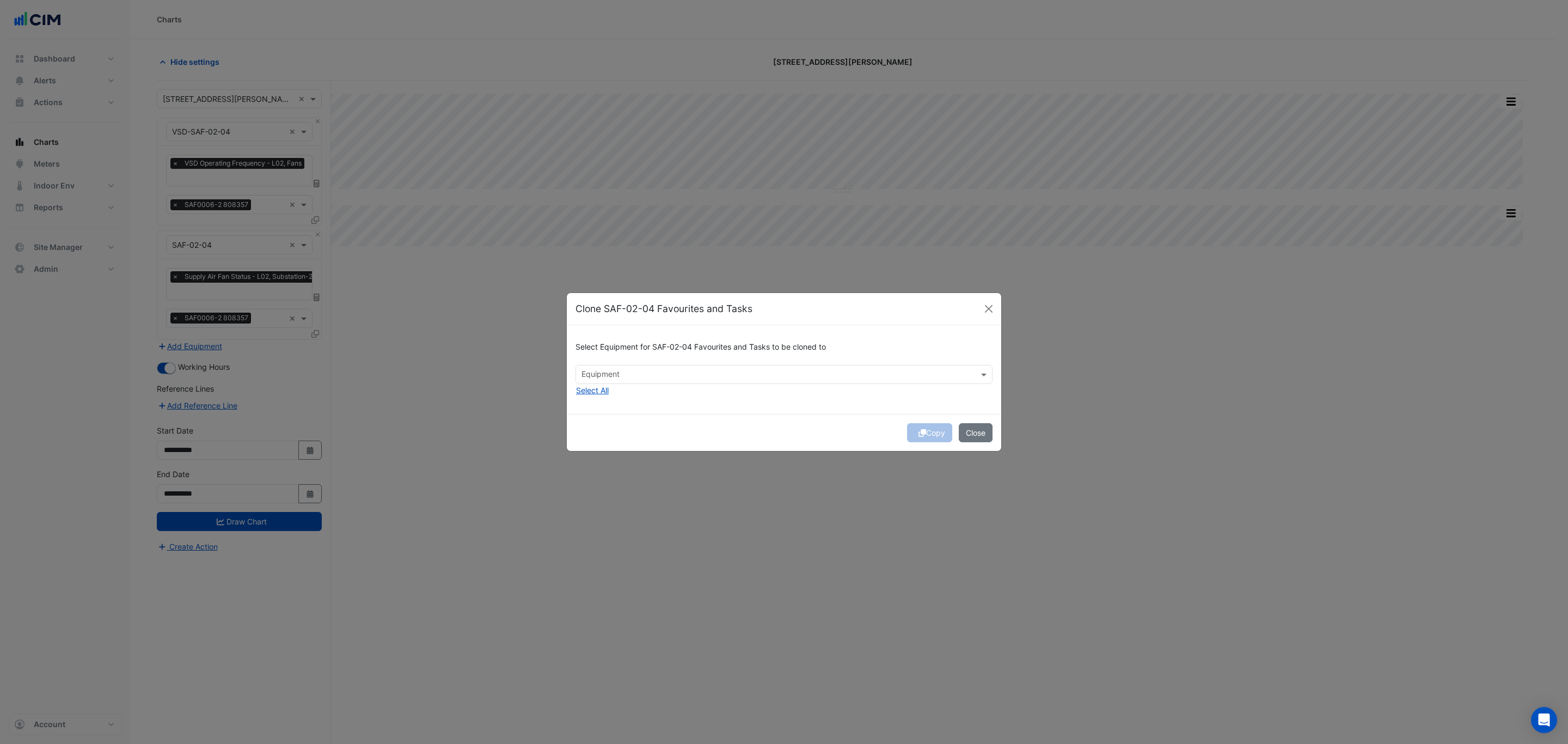
click at [636, 378] on input "text" at bounding box center [778, 376] width 393 height 11
click at [606, 420] on div "SAF-02-02" at bounding box center [605, 414] width 57 height 16
type input "***"
click at [845, 420] on div "Copy Close" at bounding box center [784, 432] width 434 height 37
click at [936, 435] on button "Copy" at bounding box center [930, 433] width 45 height 19
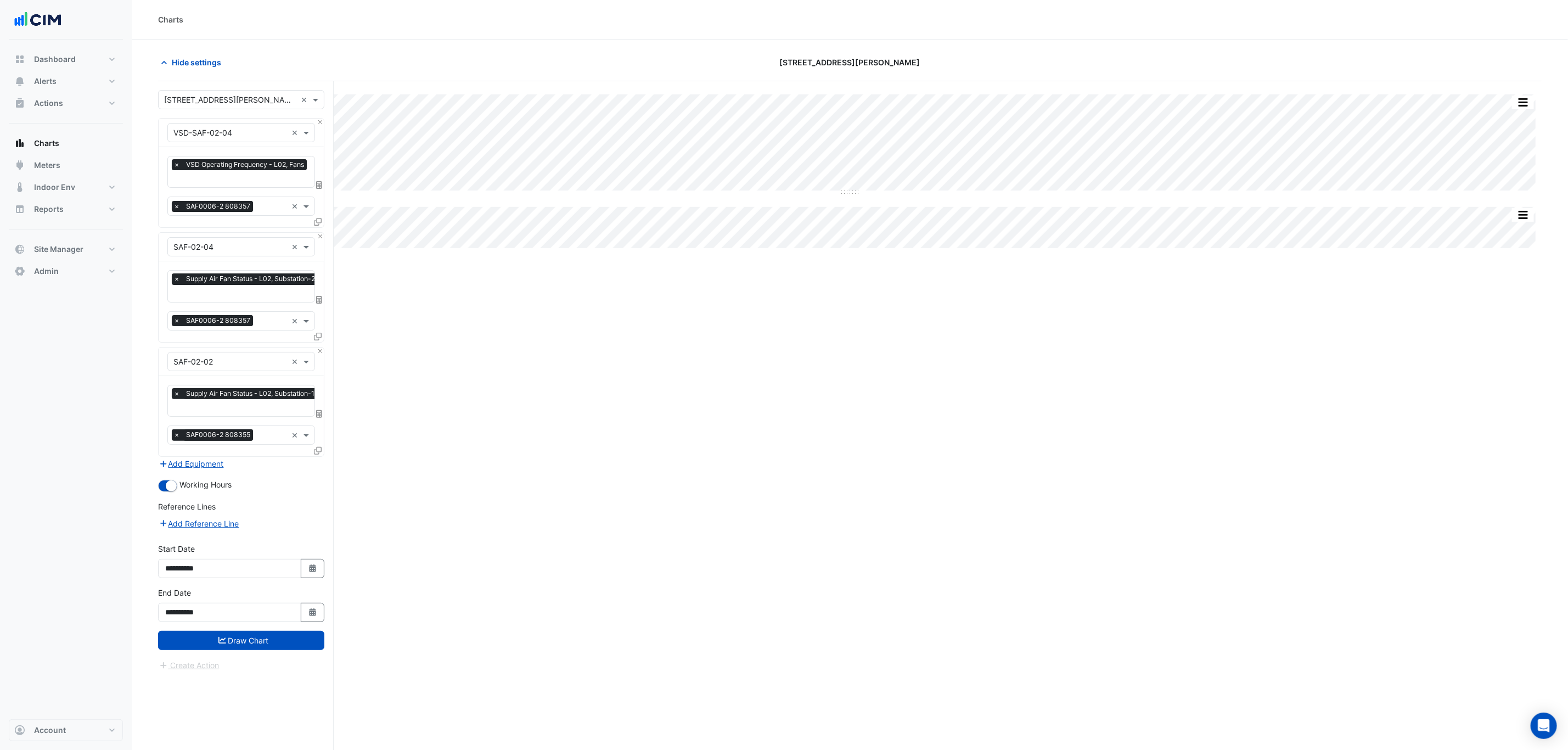
click at [315, 222] on icon at bounding box center [318, 221] width 8 height 8
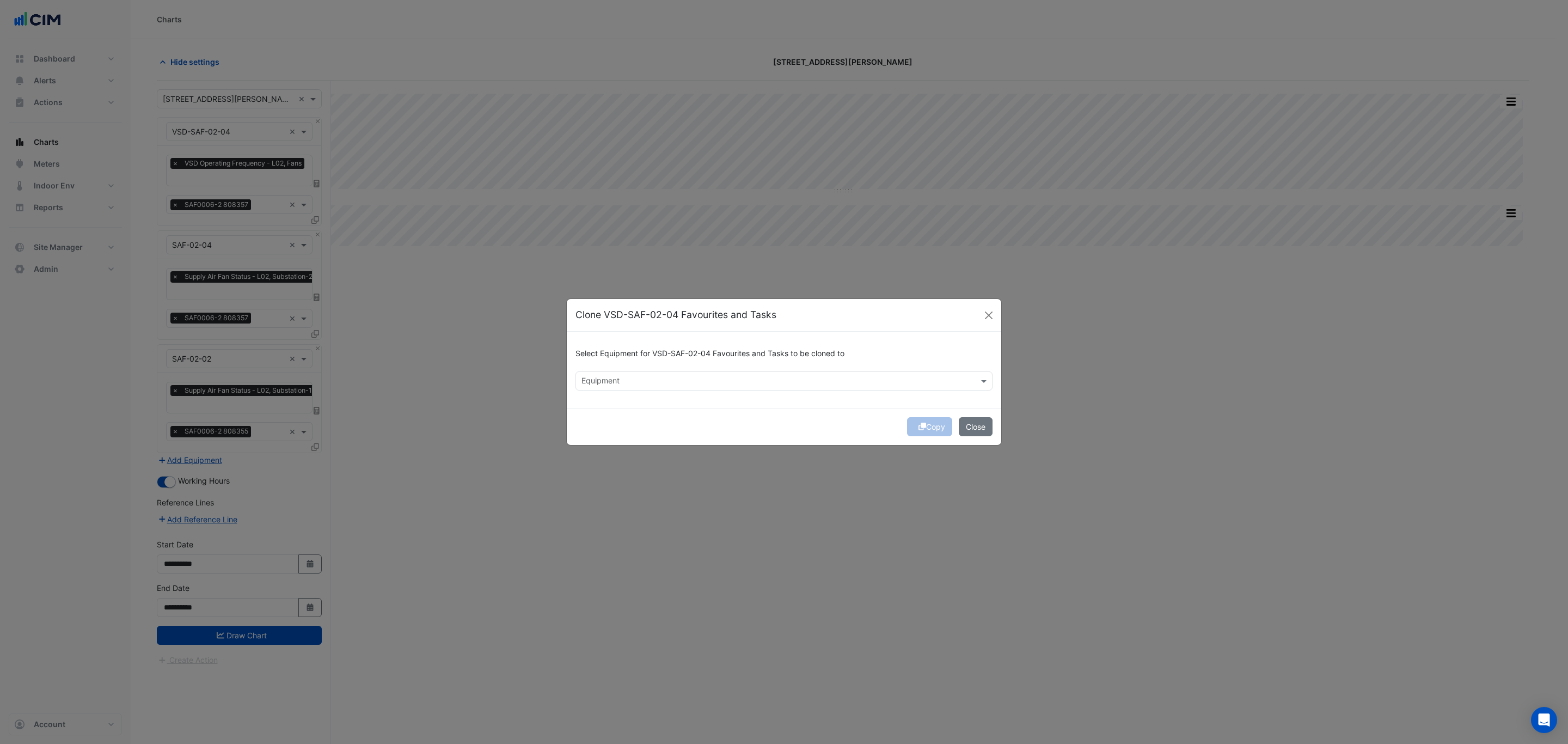
click at [674, 378] on input "text" at bounding box center [778, 382] width 393 height 11
click at [634, 418] on span "VSD-SAF-02-02" at bounding box center [613, 420] width 58 height 9
type input "***"
click at [848, 423] on div "Copy Close" at bounding box center [784, 426] width 434 height 37
click at [935, 428] on button "Copy" at bounding box center [930, 427] width 45 height 19
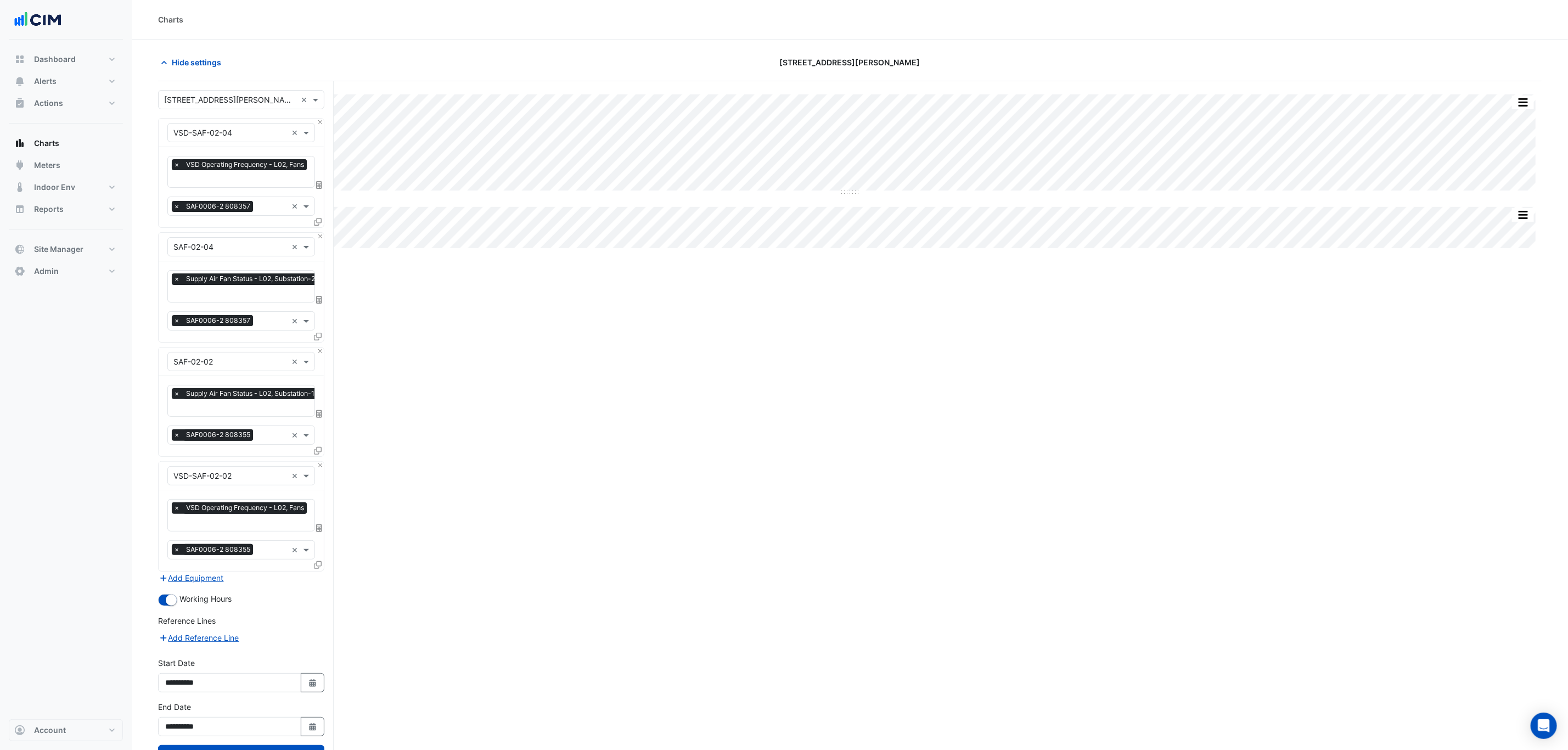
scroll to position [49, 0]
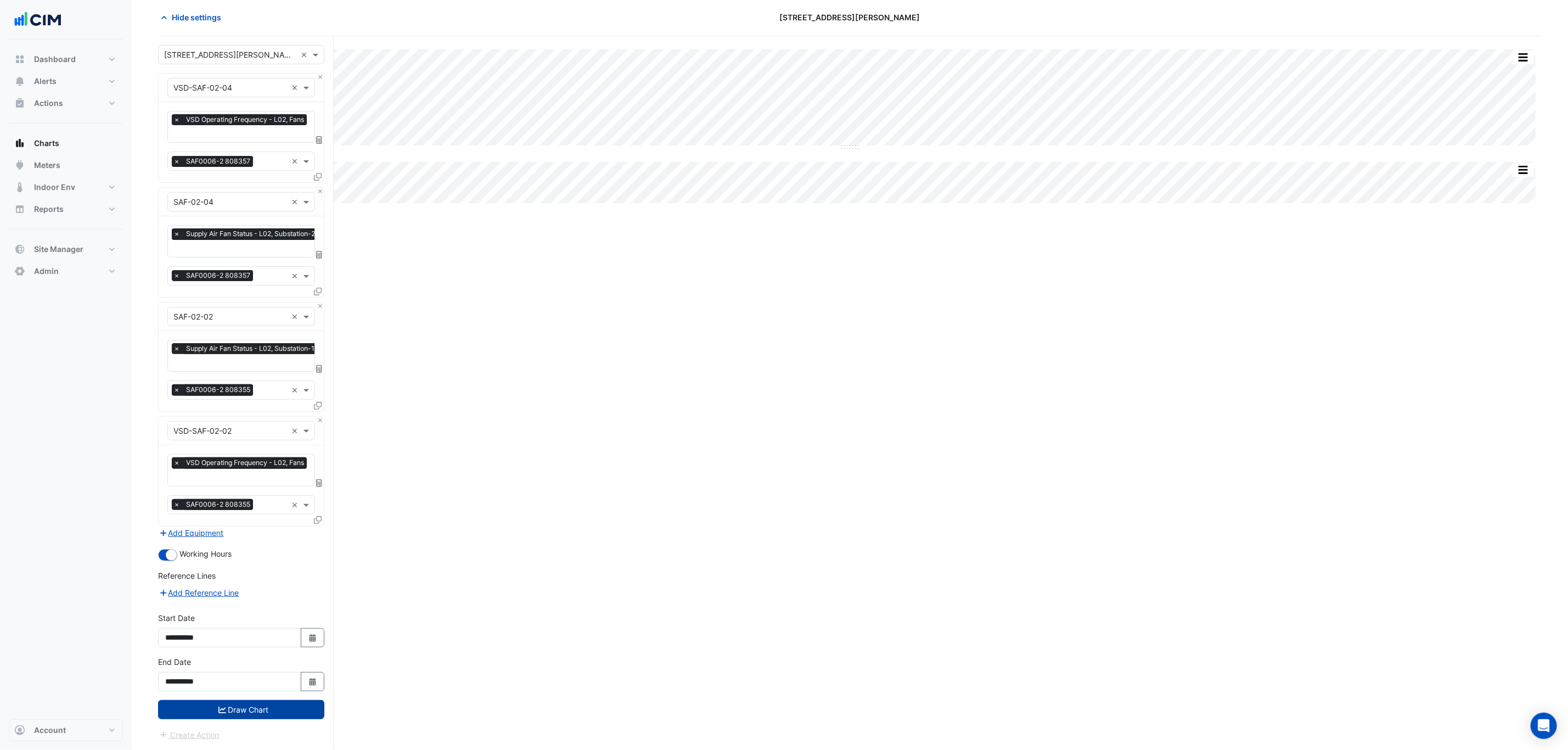
click at [272, 714] on button "Draw Chart" at bounding box center [241, 710] width 166 height 19
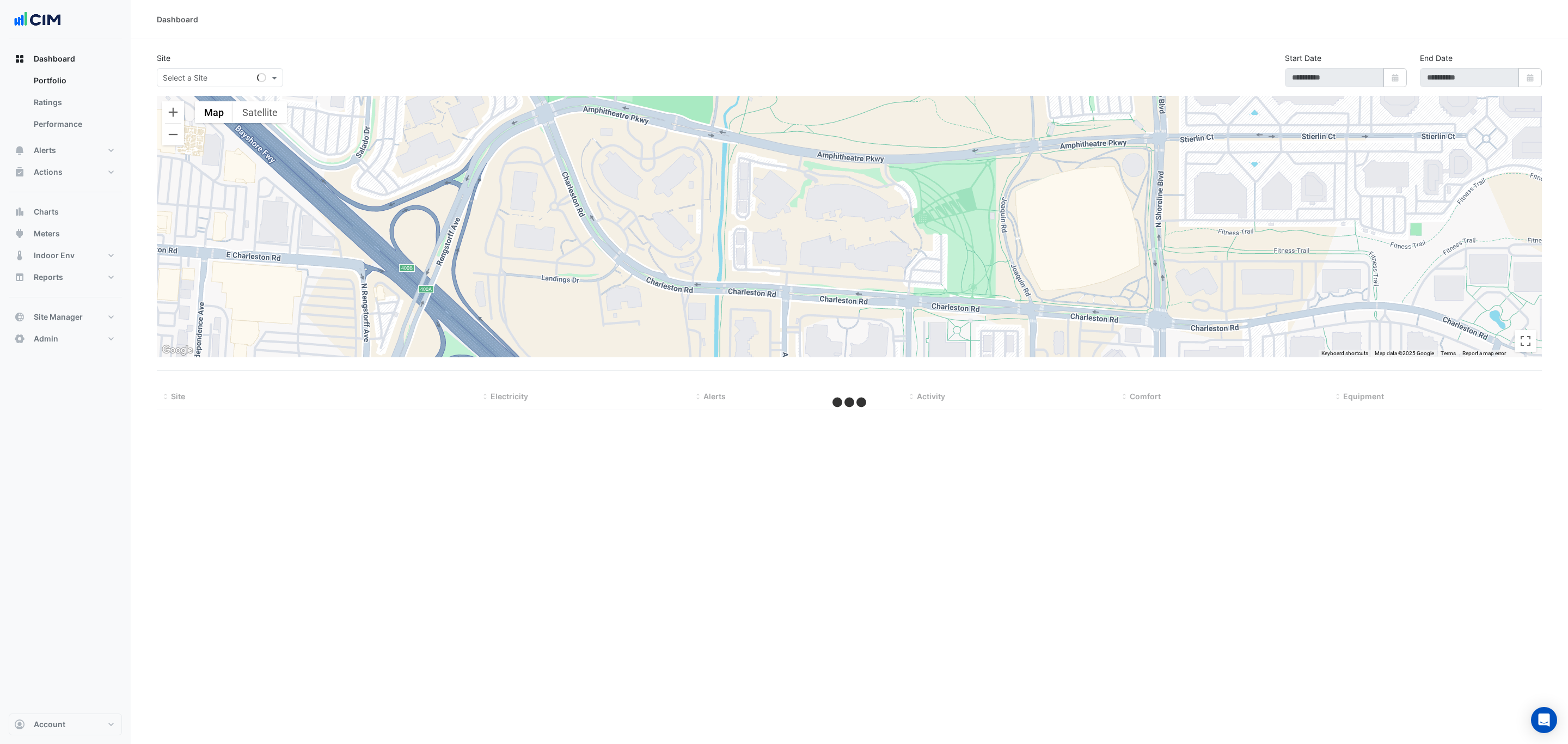
select select "***"
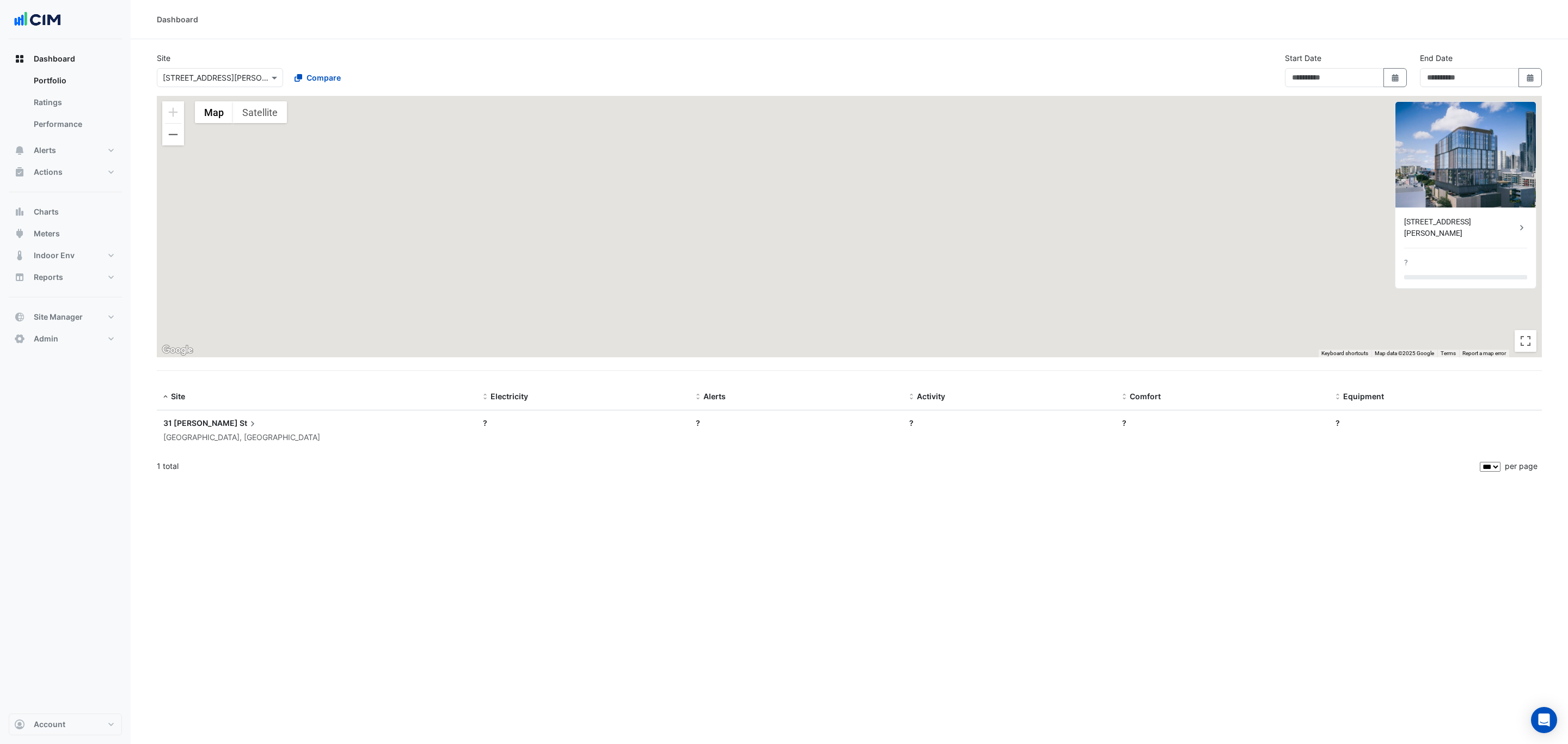
type input "**********"
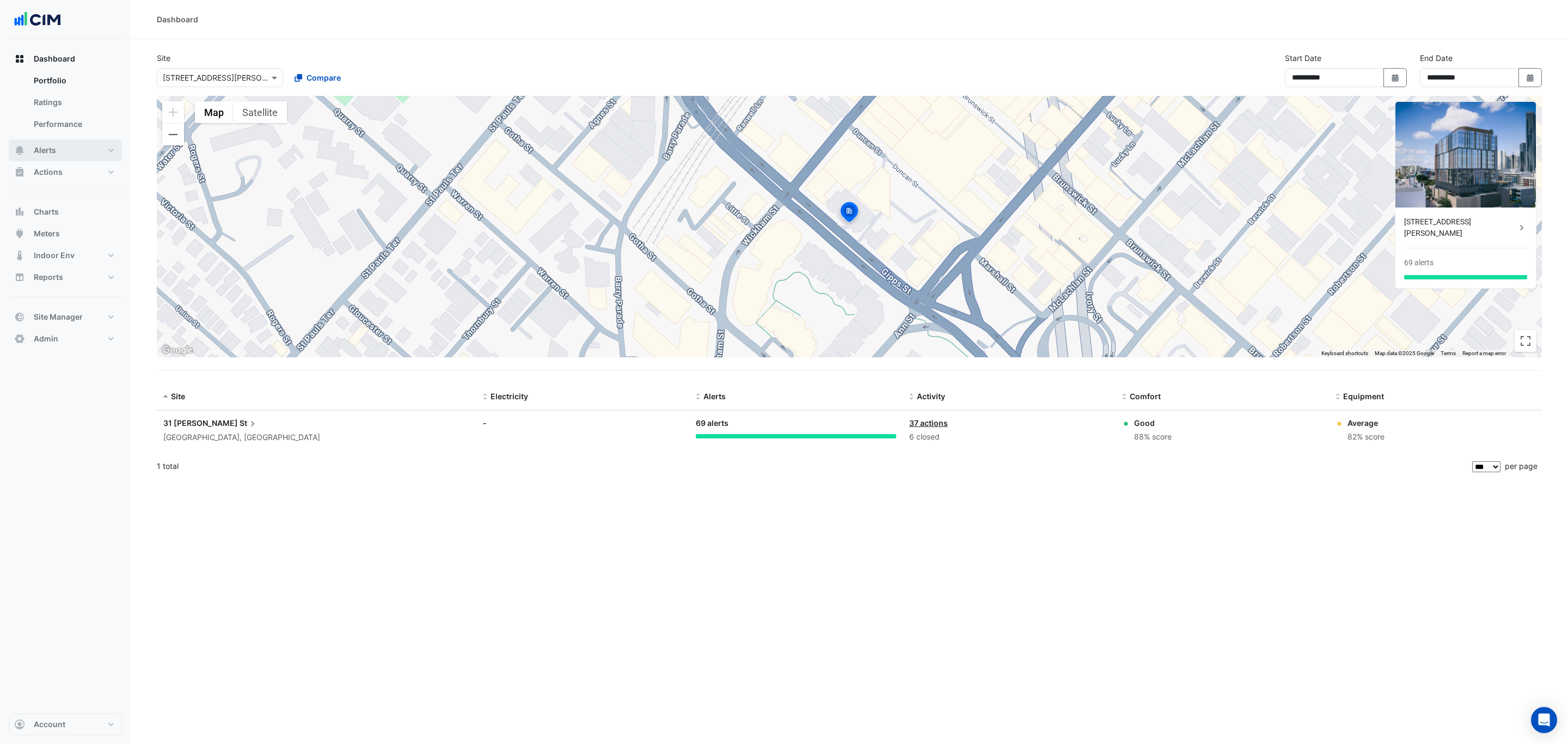
click at [69, 152] on button "Alerts" at bounding box center [65, 150] width 114 height 22
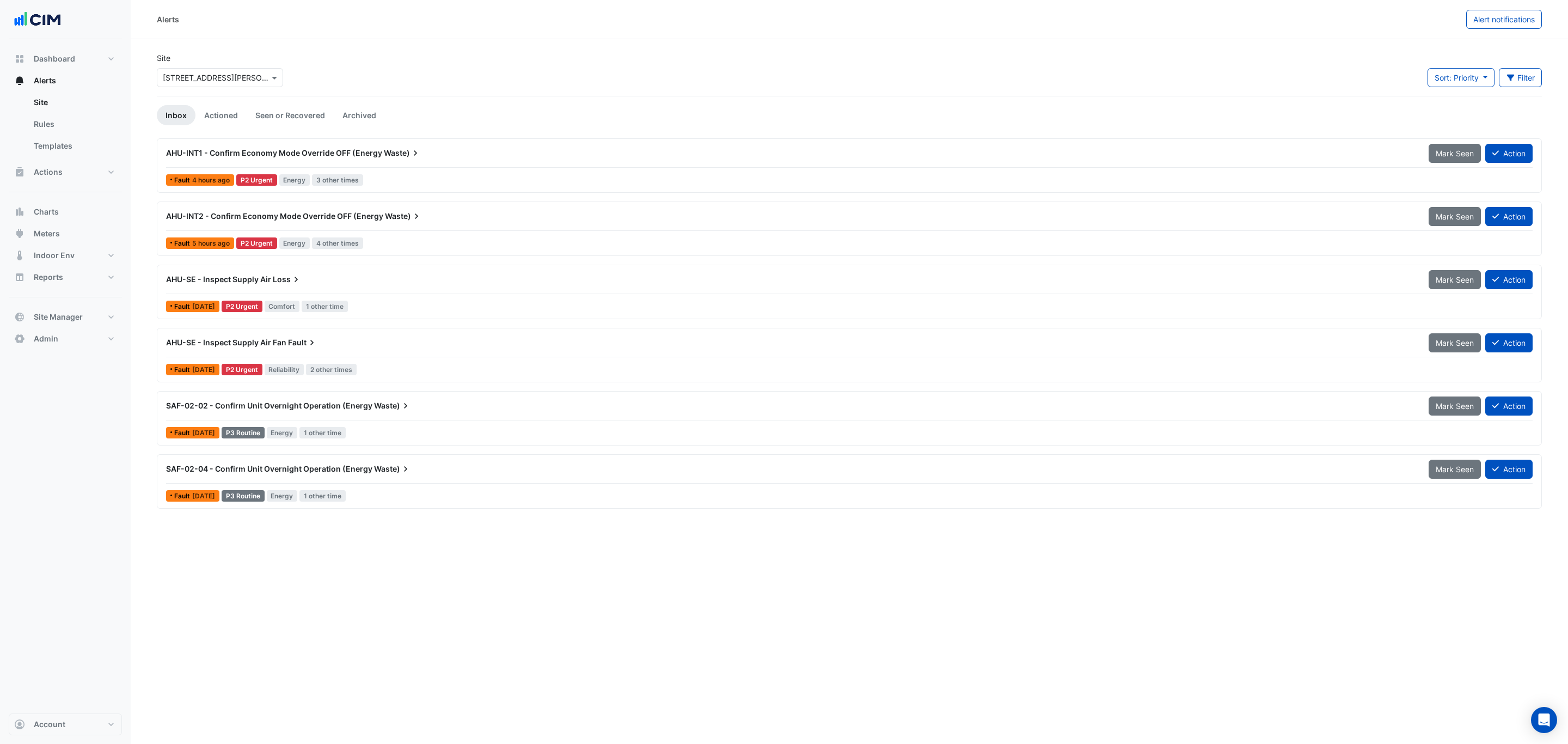
click at [234, 74] on input "text" at bounding box center [209, 79] width 93 height 11
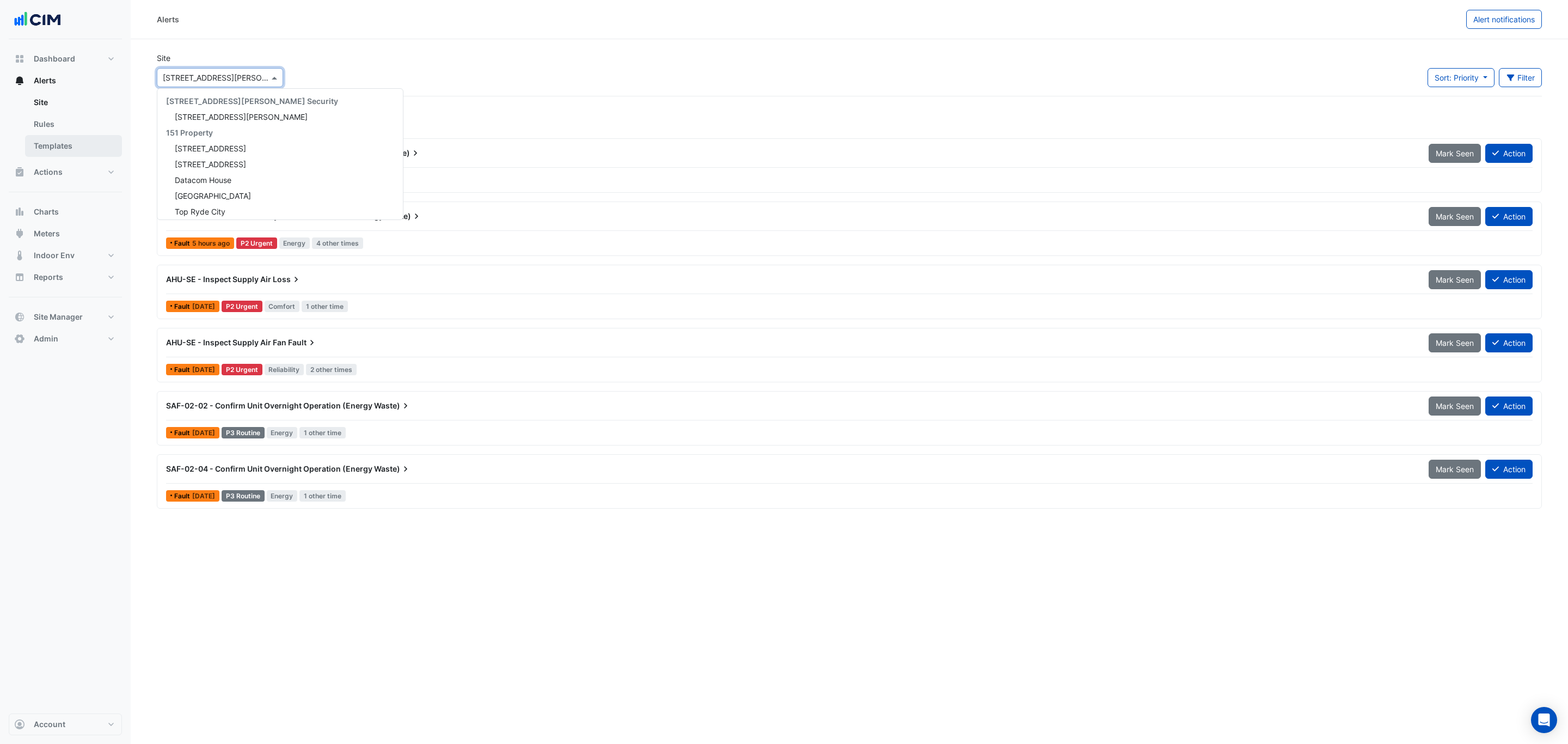
scroll to position [2605, 0]
click at [72, 66] on button "Dashboard" at bounding box center [65, 59] width 114 height 22
select select "***"
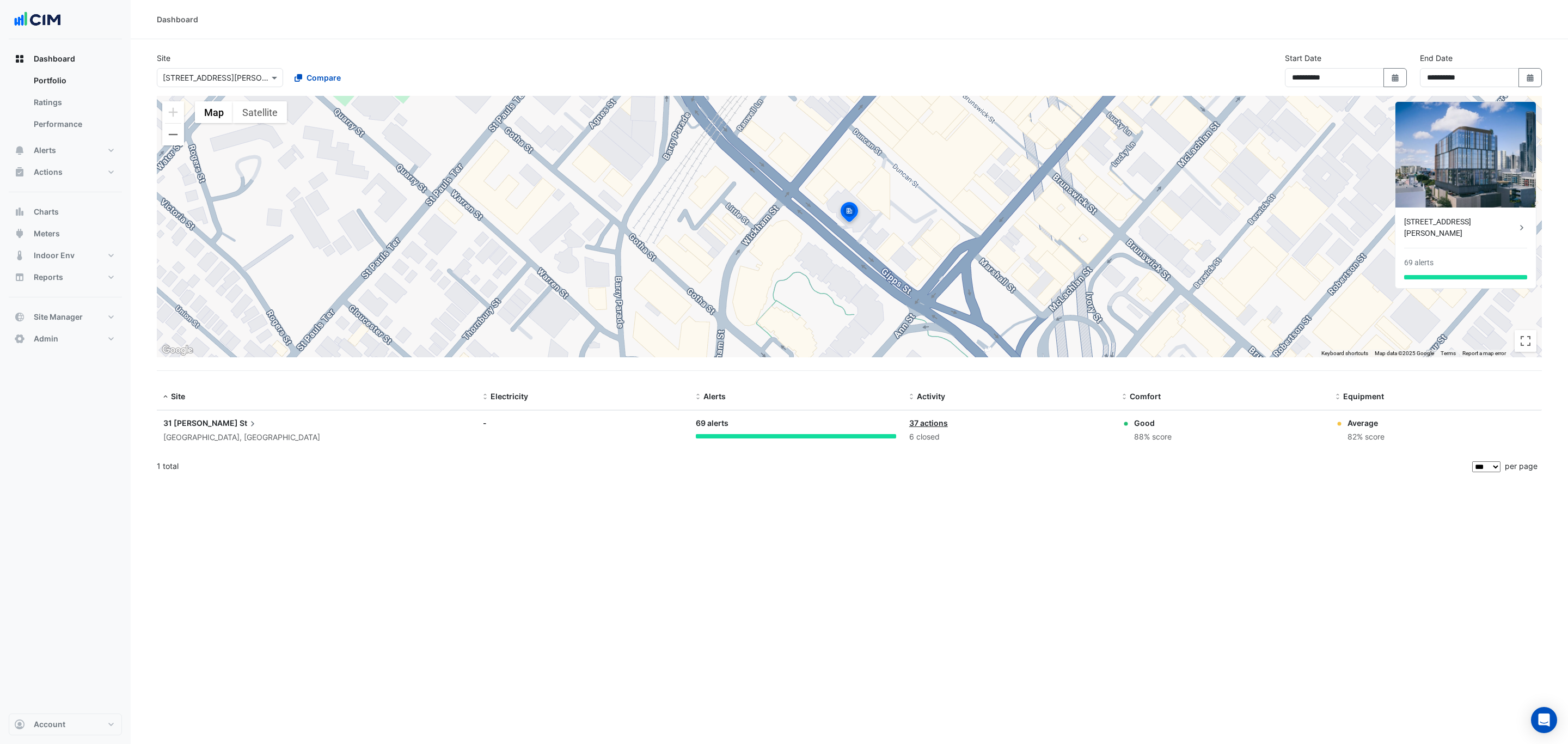
click at [232, 76] on input "text" at bounding box center [209, 79] width 93 height 11
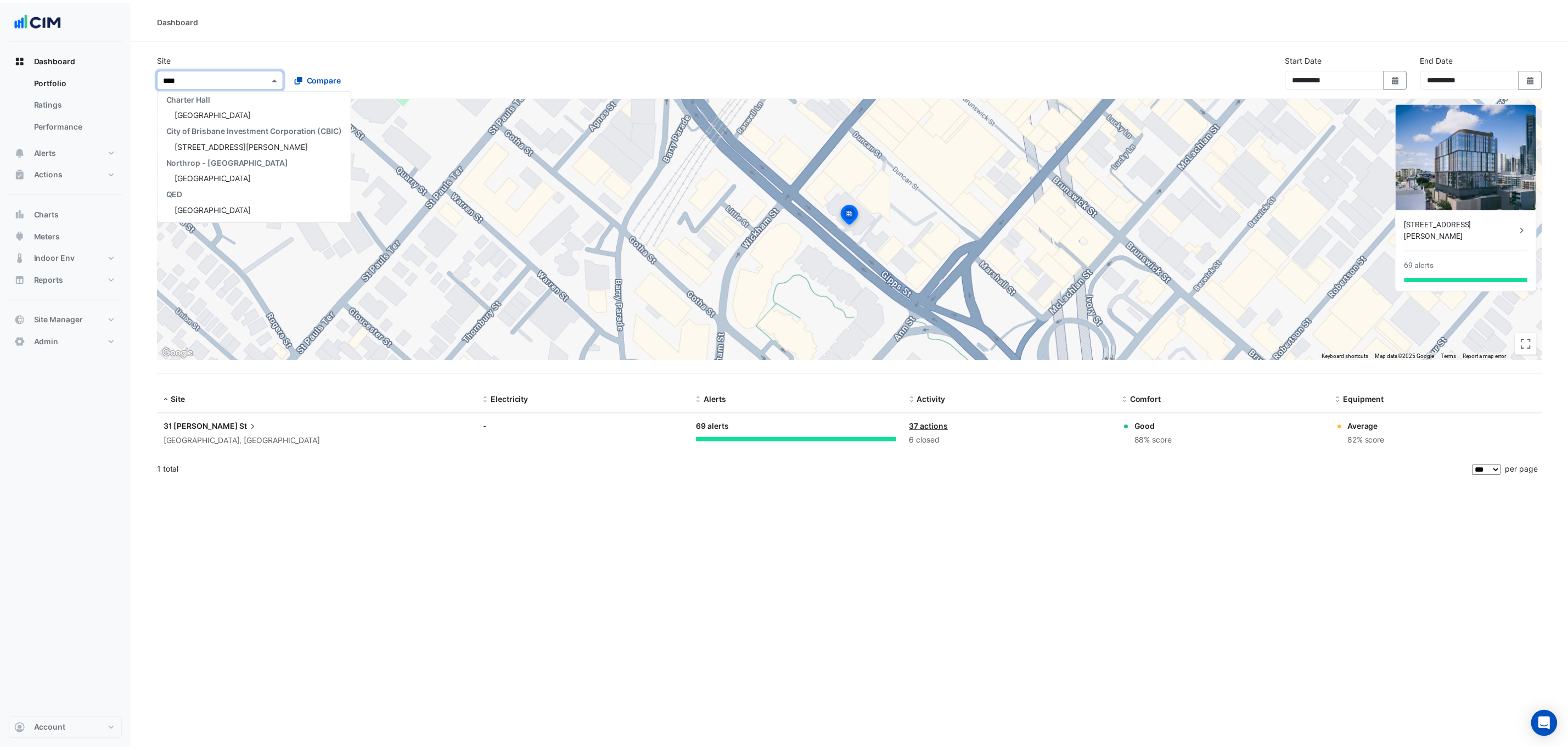
scroll to position [36, 0]
type input "********"
click at [228, 109] on span "[GEOGRAPHIC_DATA]" at bounding box center [215, 114] width 77 height 10
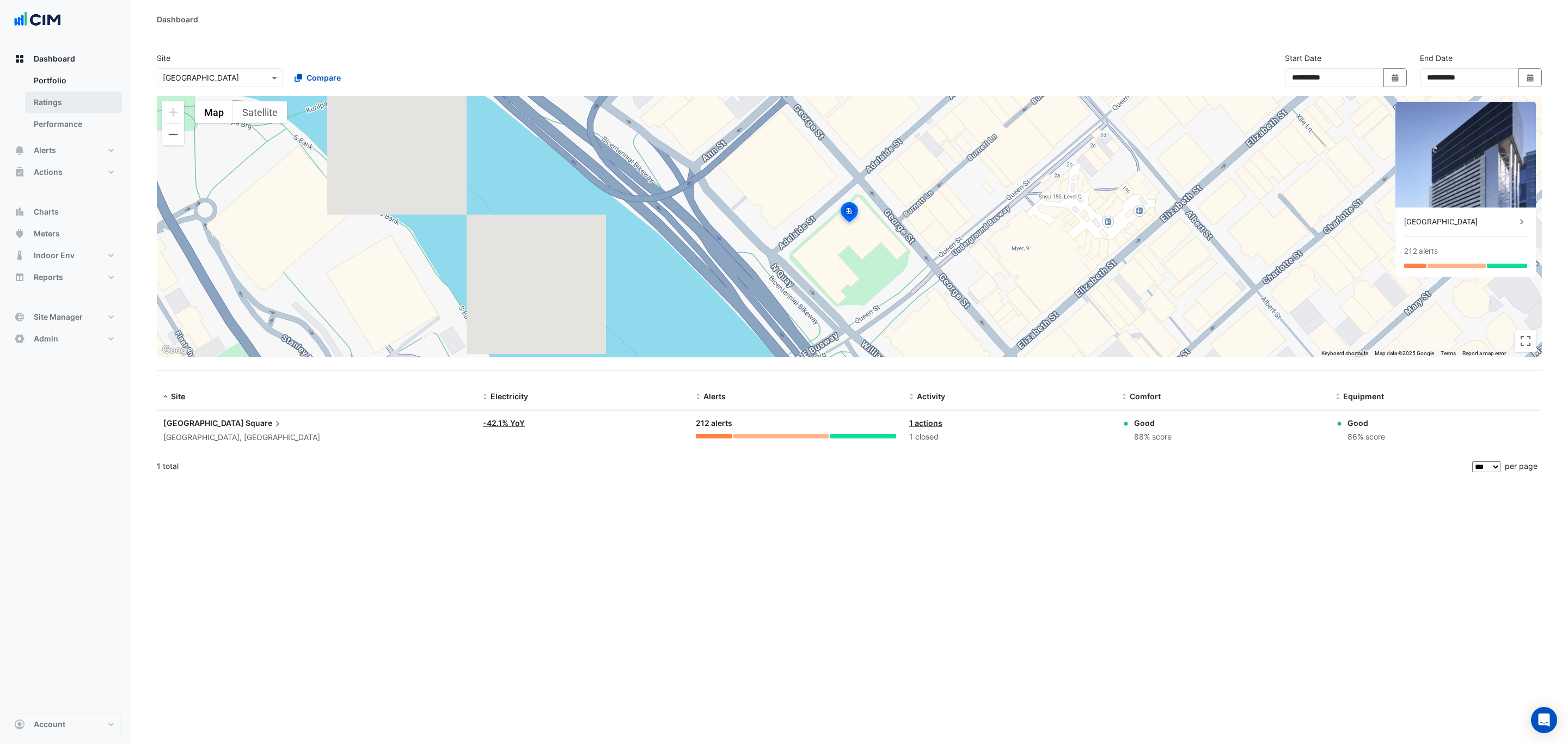
click at [56, 98] on link "Ratings" at bounding box center [73, 102] width 97 height 22
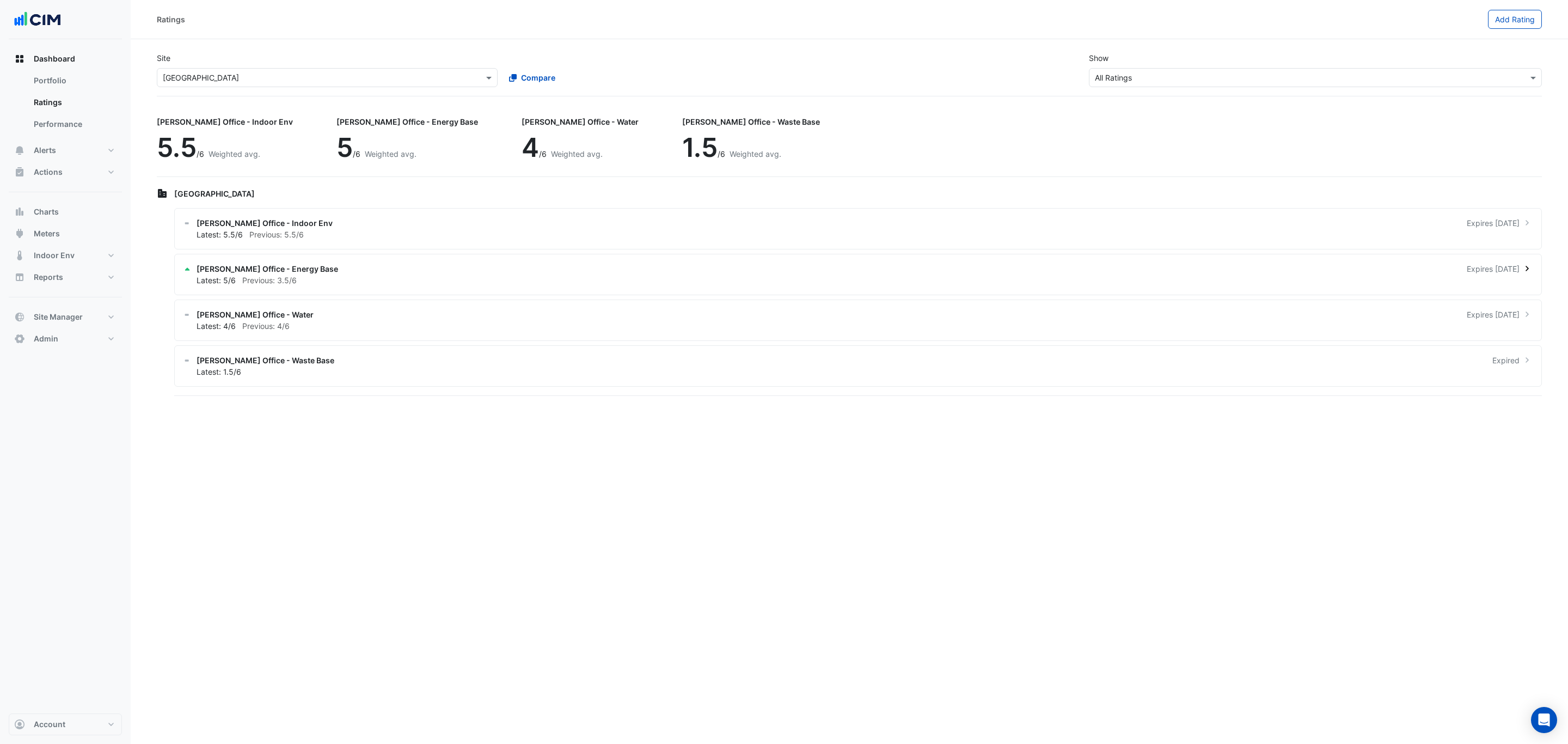
click at [348, 277] on div "Latest: 5/6 Previous: 3.5/6" at bounding box center [865, 280] width 1336 height 11
click at [81, 322] on span "Site Manager" at bounding box center [59, 317] width 49 height 11
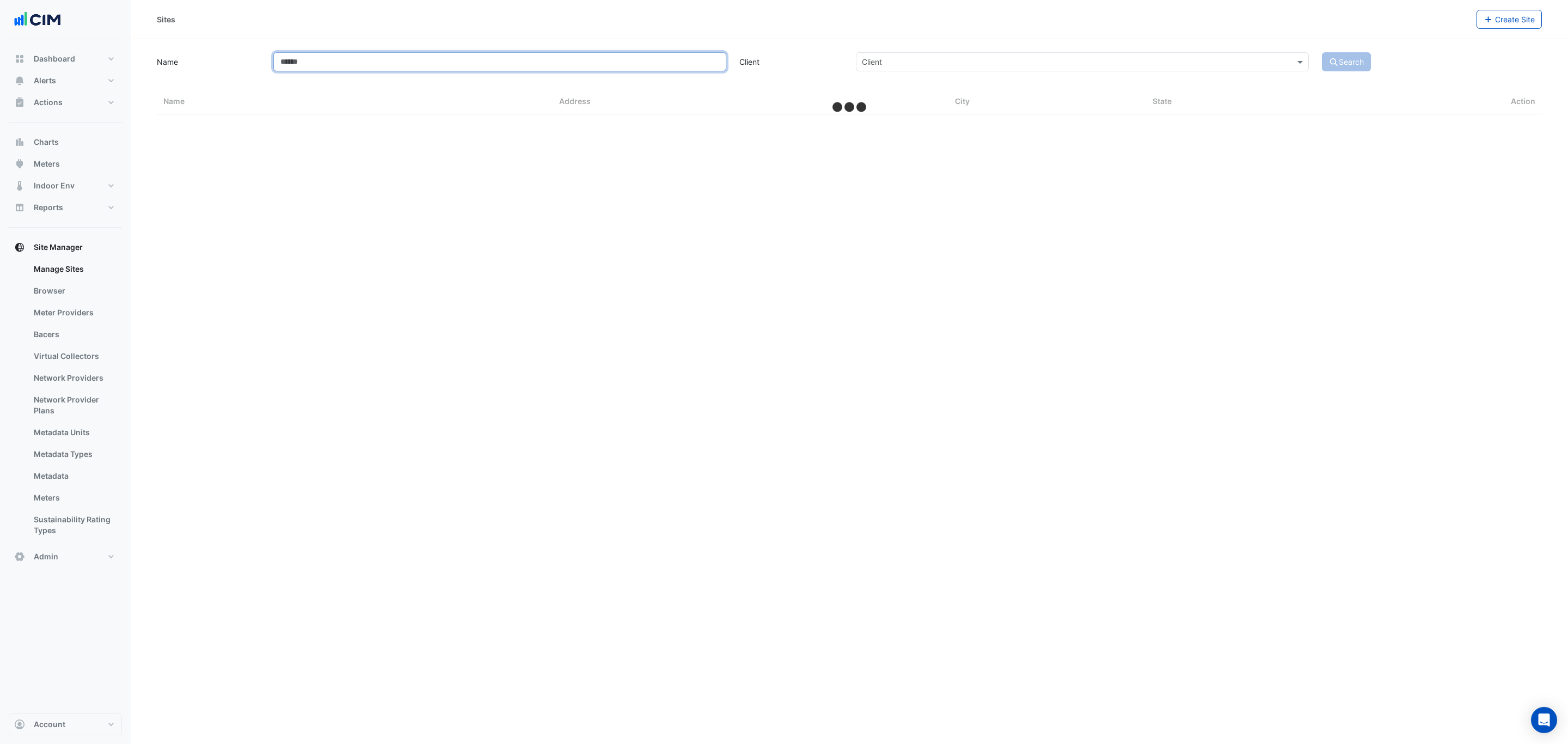
click at [425, 63] on input "Name" at bounding box center [500, 62] width 453 height 19
type input "**"
select select "***"
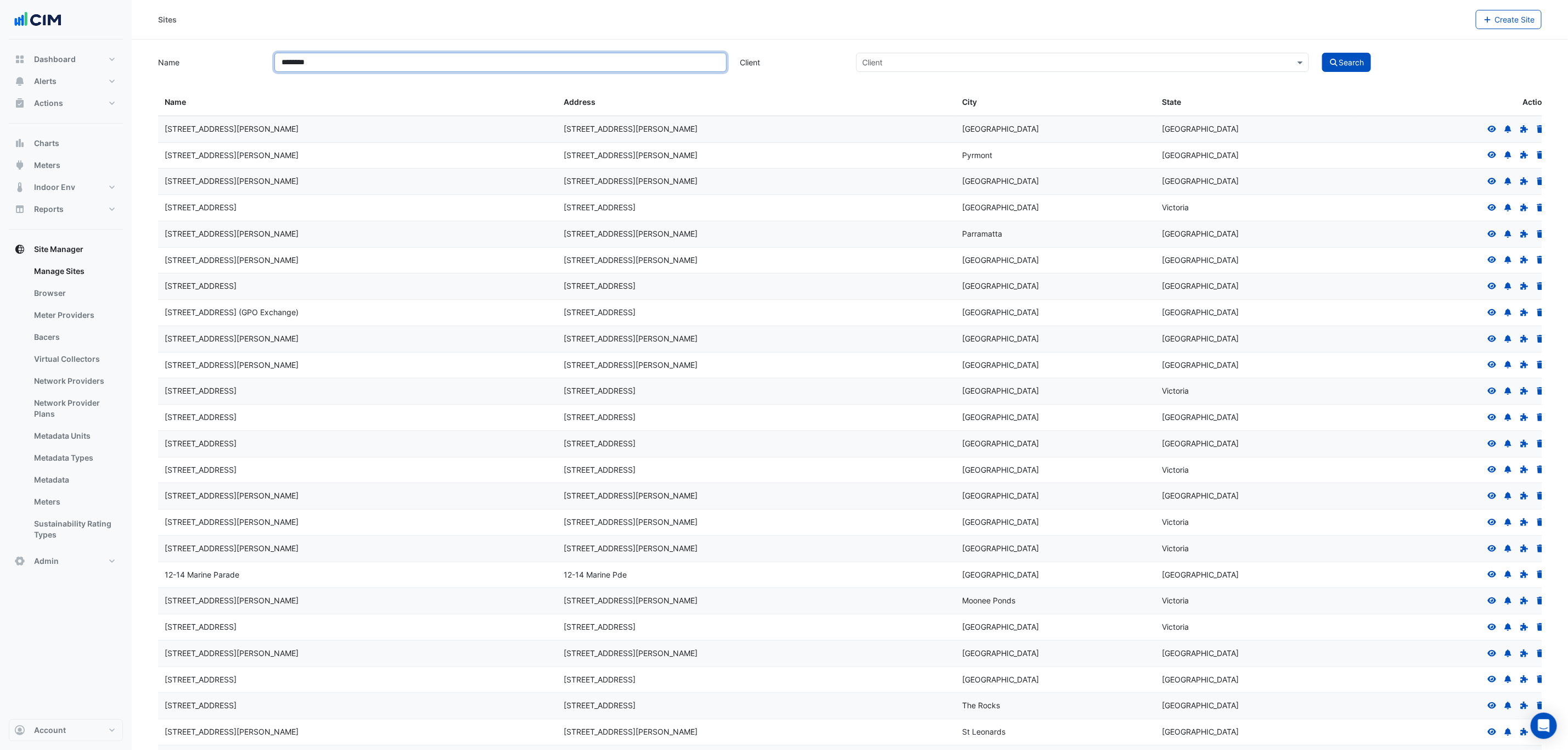
type input "********"
click at [1322, 52] on button "Search" at bounding box center [1347, 62] width 50 height 19
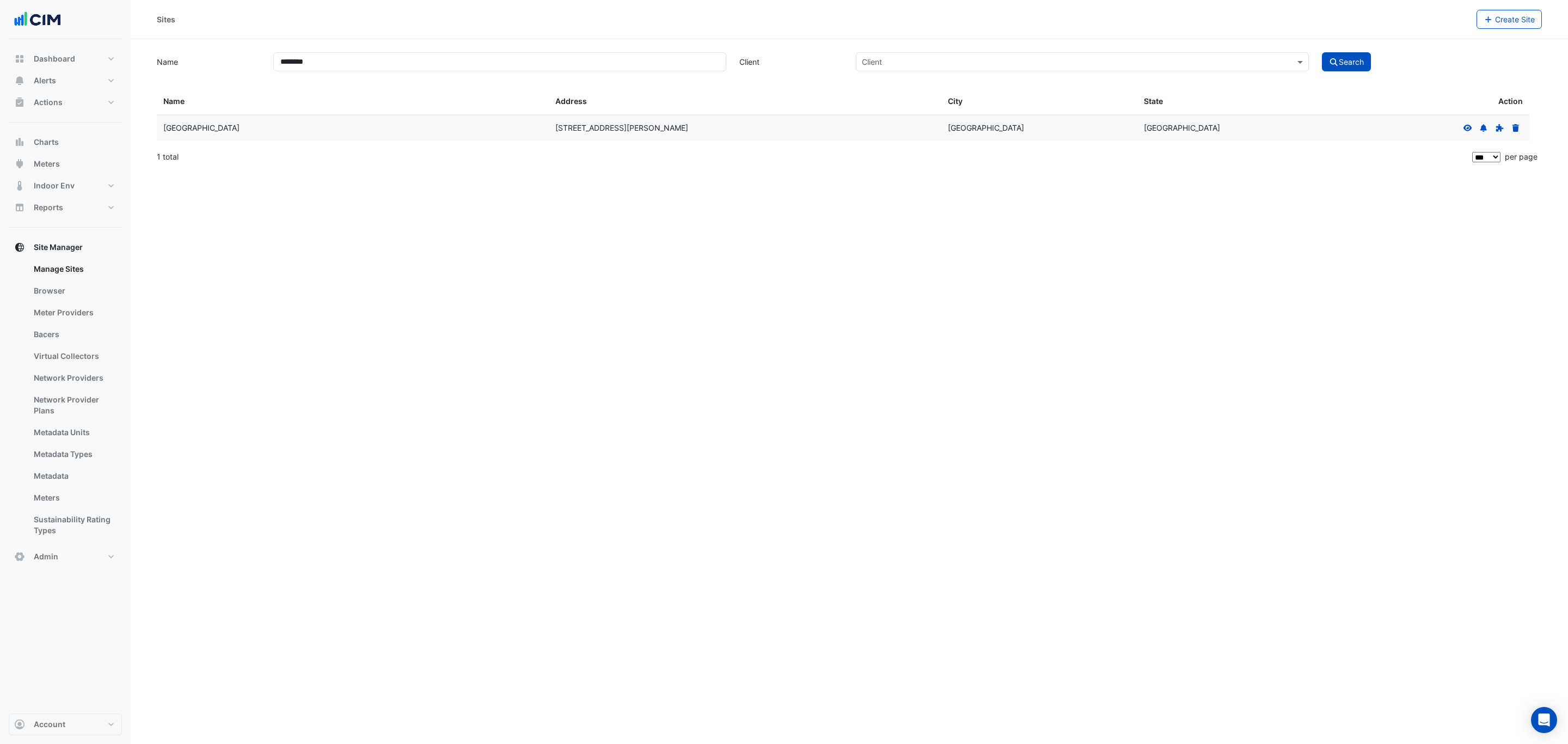
click at [1470, 128] on icon at bounding box center [1468, 128] width 9 height 8
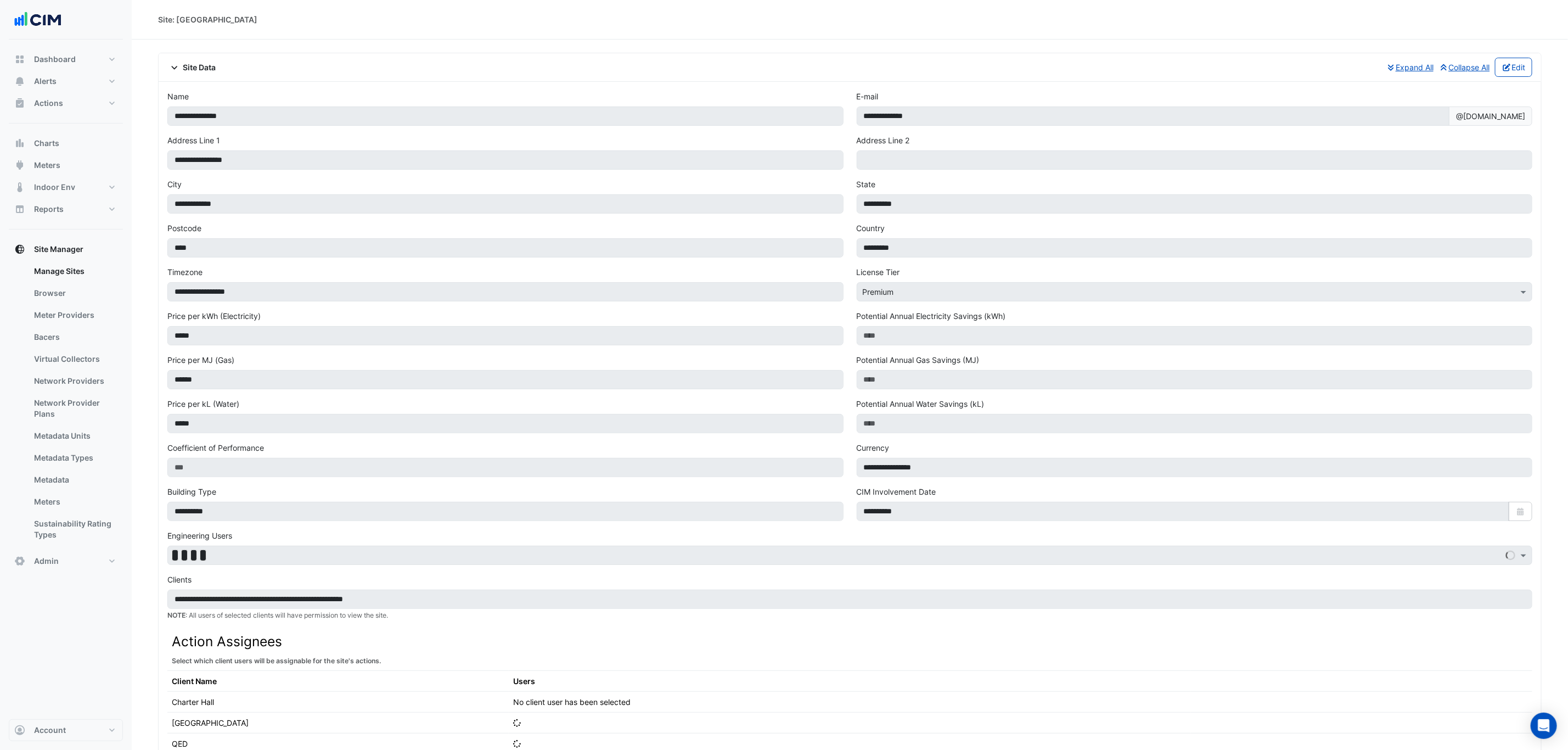
scroll to position [500, 0]
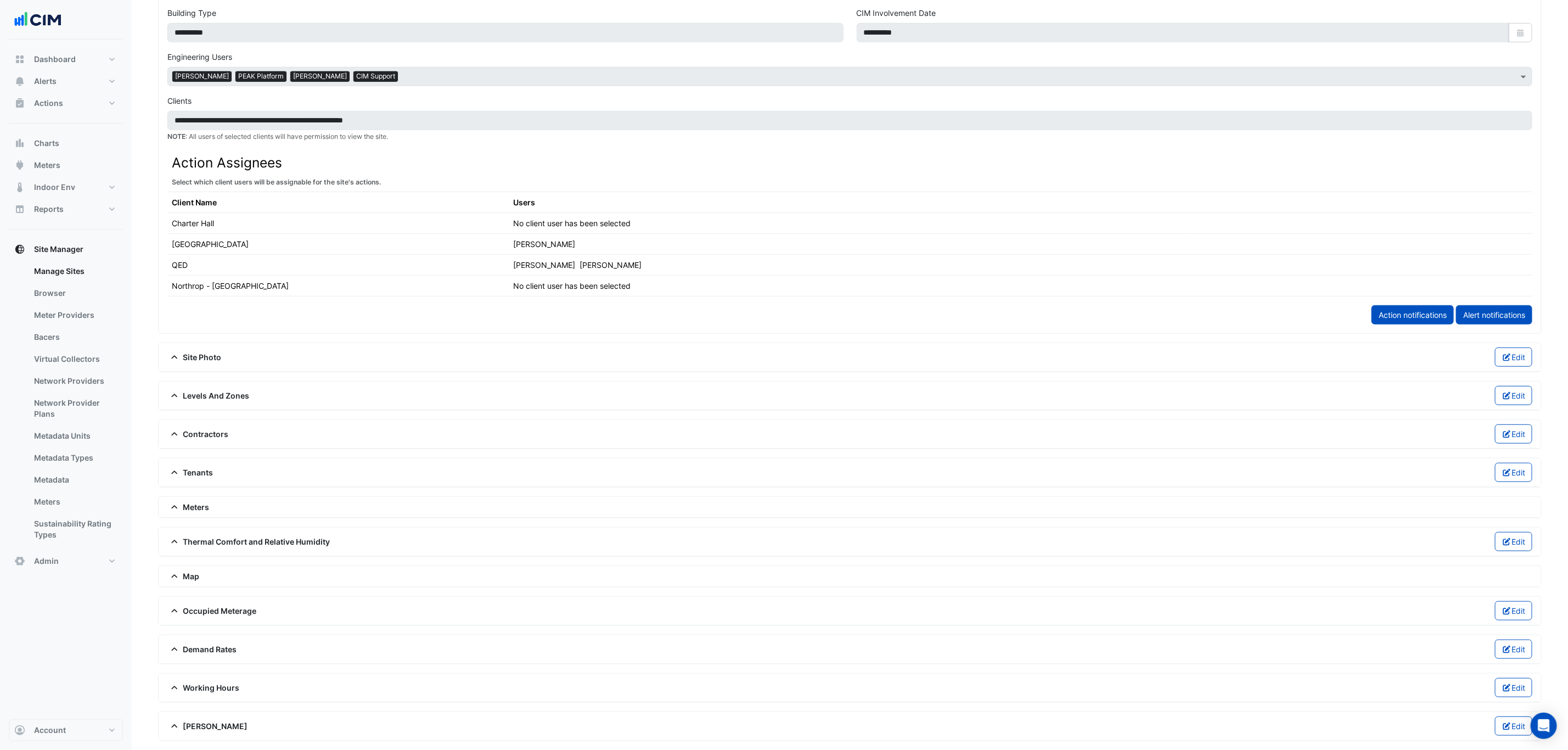
click at [216, 428] on span "Contractors" at bounding box center [198, 434] width 61 height 11
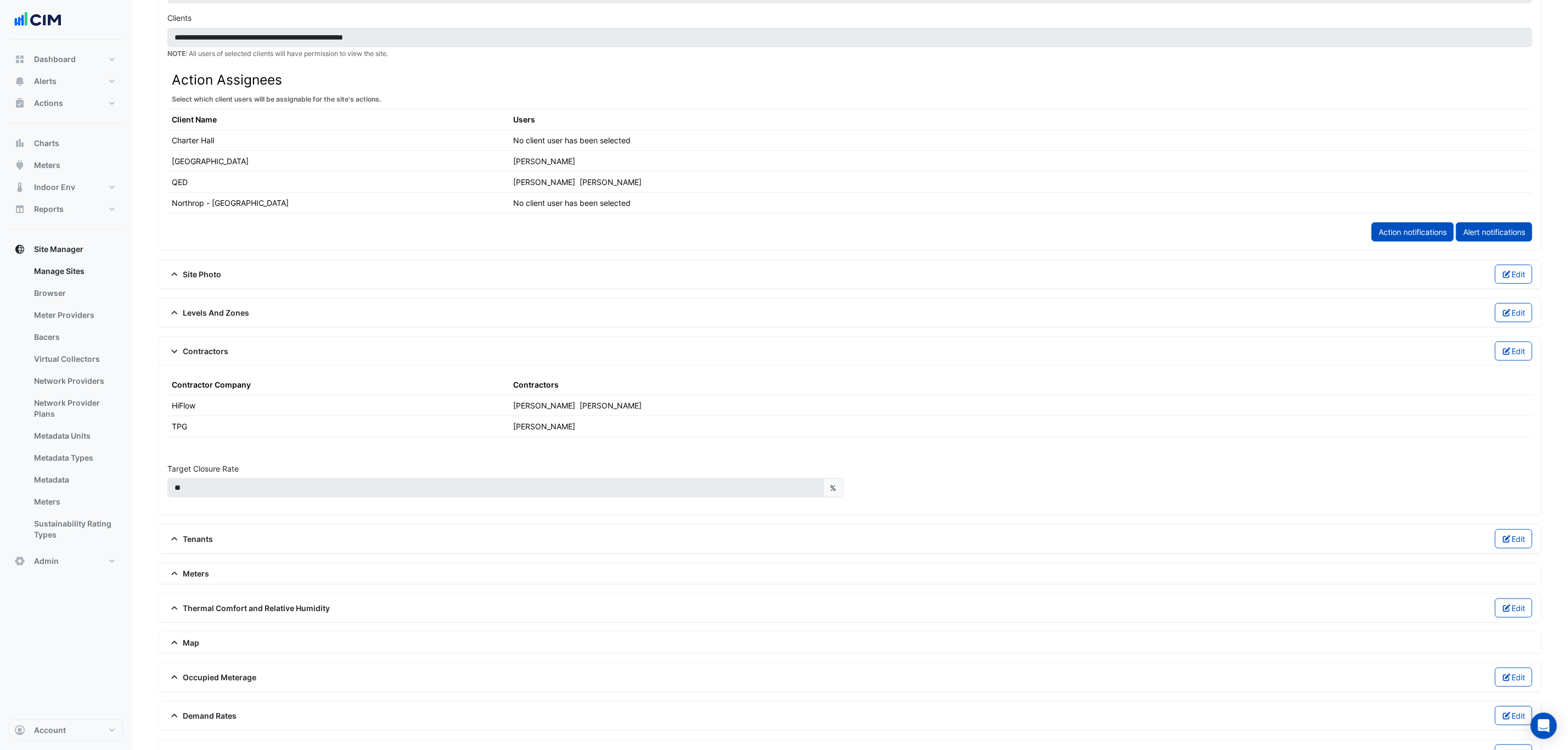
scroll to position [563, 0]
click at [1507, 354] on icon "button" at bounding box center [1507, 350] width 8 height 8
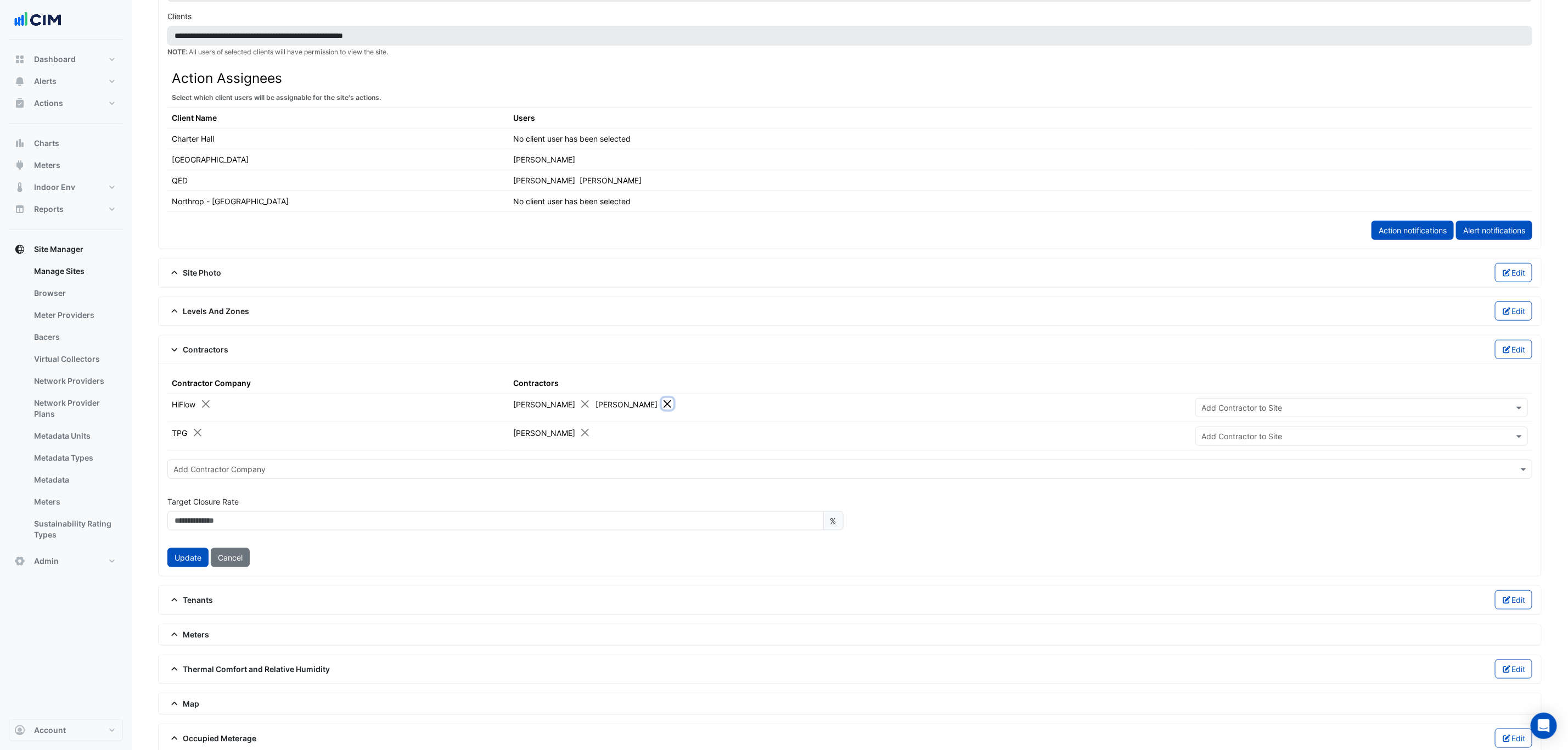
click at [662, 409] on button "Close" at bounding box center [668, 404] width 11 height 11
click at [1157, 450] on td "Graeme Botting" at bounding box center [850, 437] width 683 height 29
click at [190, 567] on button "Update" at bounding box center [188, 557] width 41 height 19
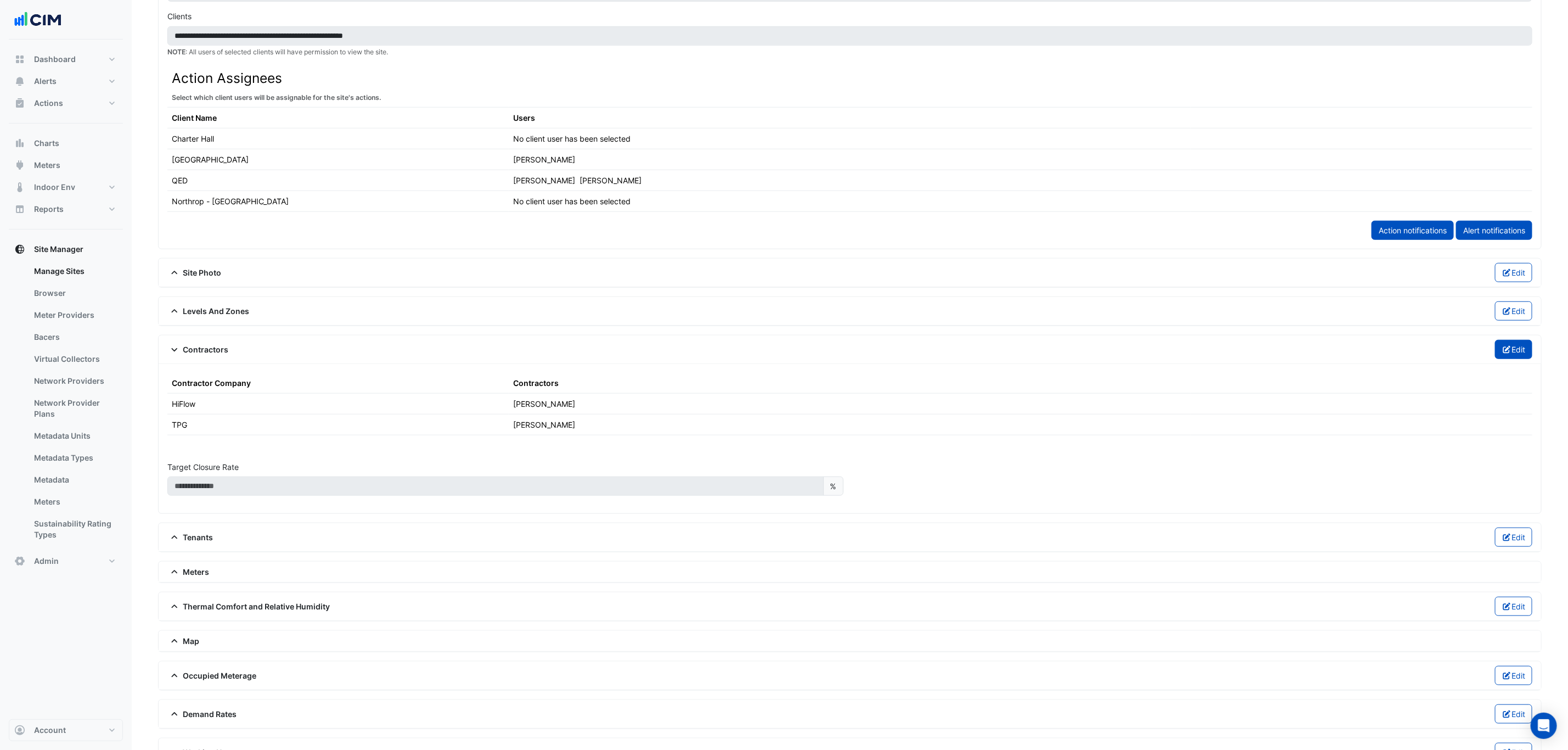
click at [1519, 359] on button "Edit" at bounding box center [1515, 349] width 38 height 19
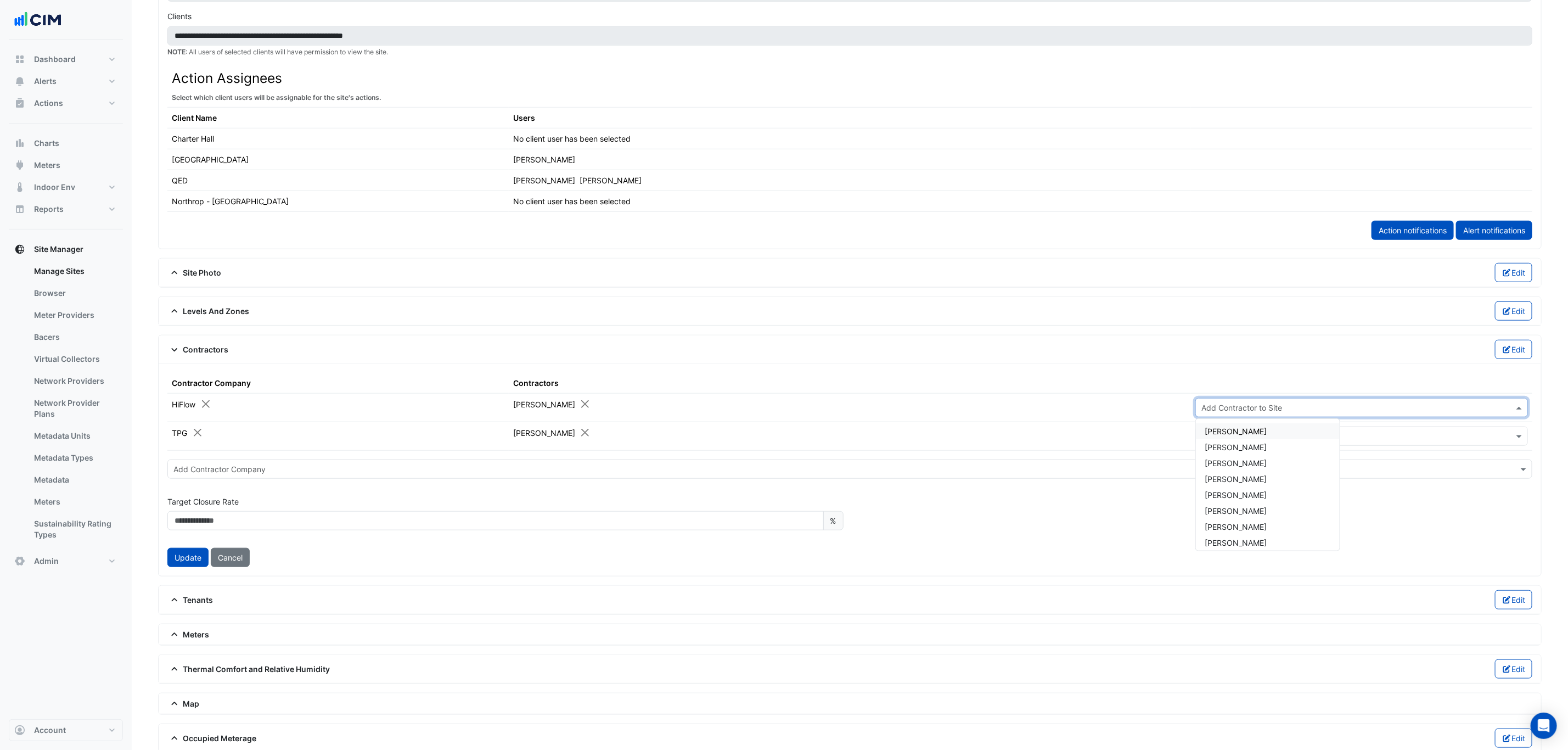
click at [1228, 414] on input "text" at bounding box center [1351, 408] width 299 height 11
type input "***"
click at [1253, 468] on span "Jackson Daly" at bounding box center [1235, 464] width 62 height 10
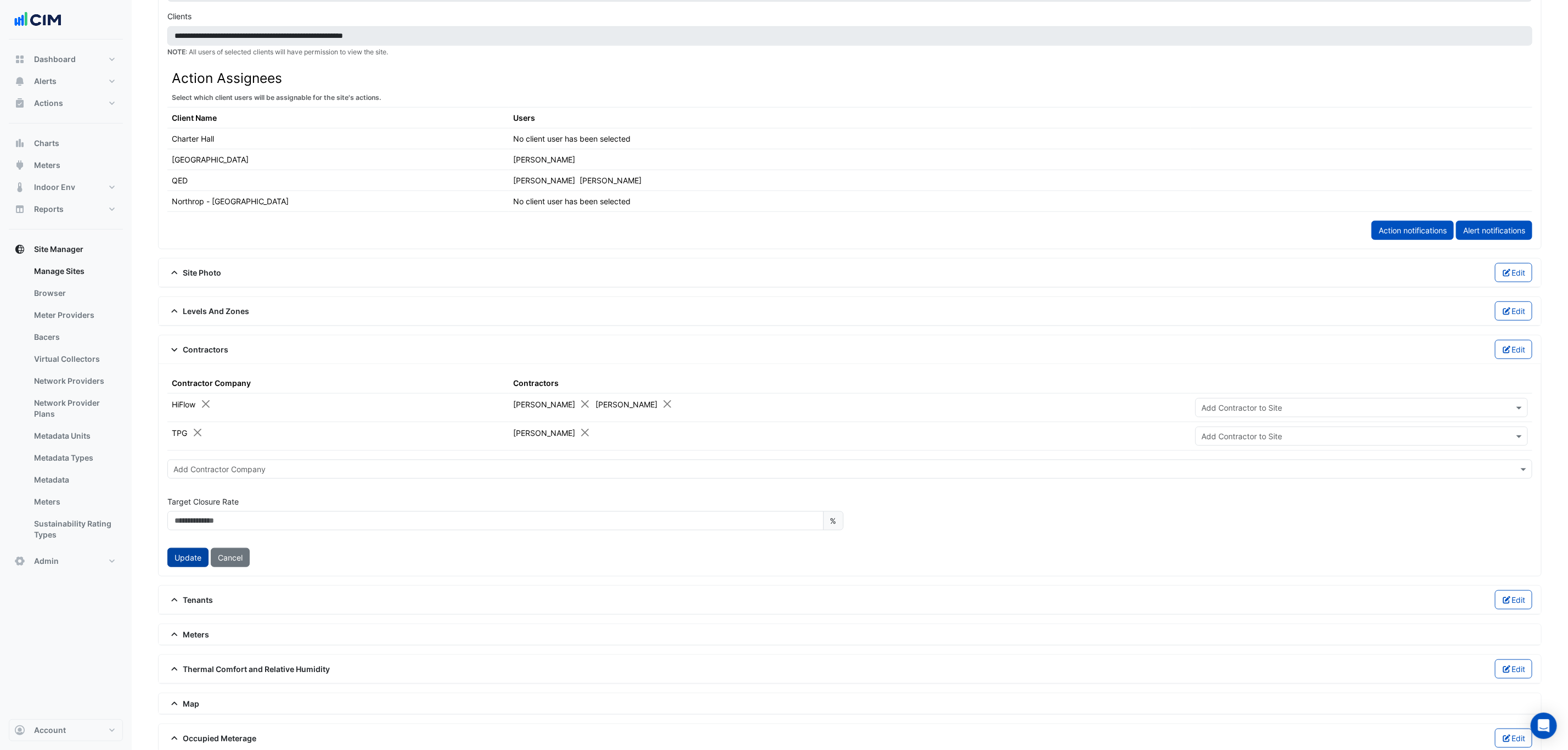
click at [190, 567] on button "Update" at bounding box center [188, 557] width 41 height 19
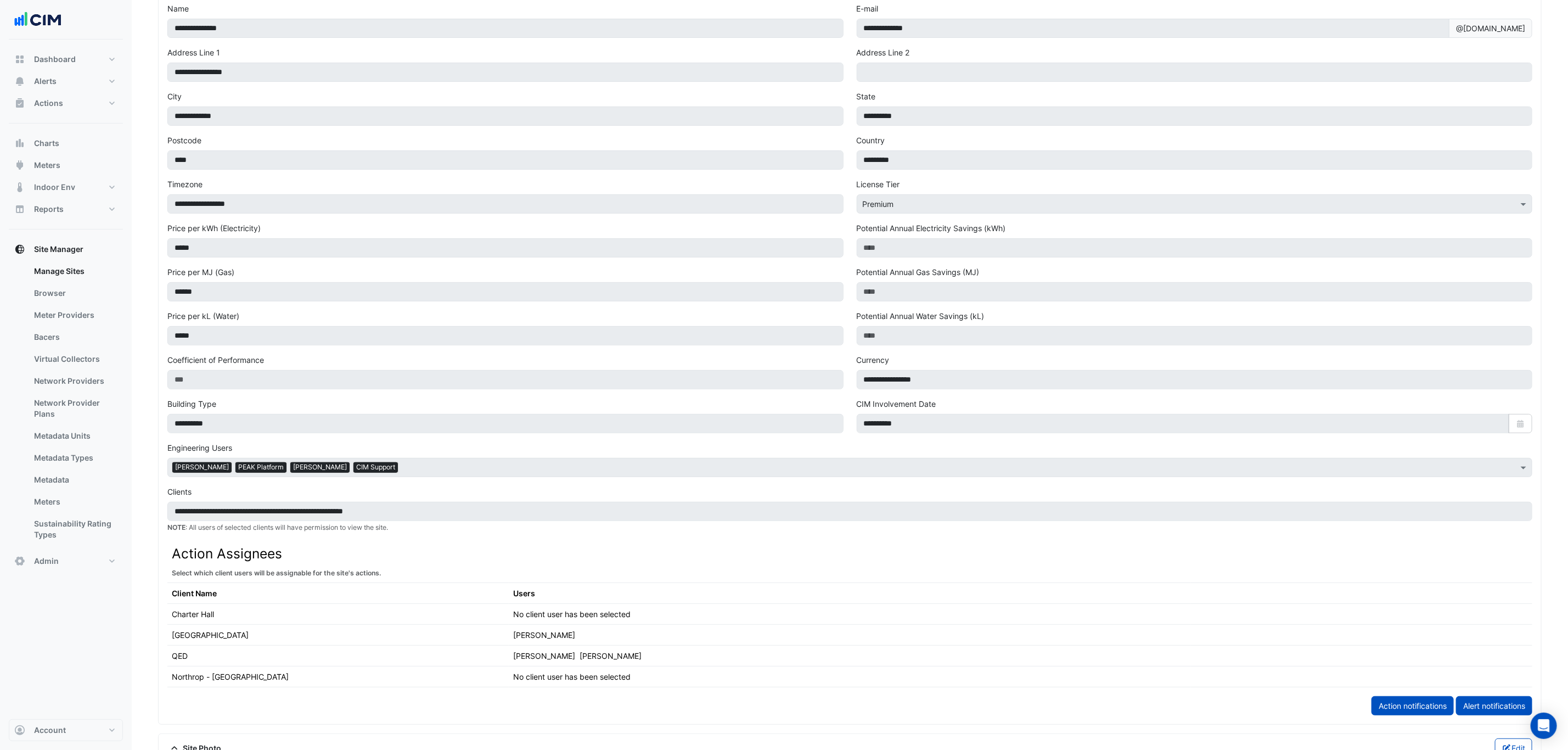
scroll to position [0, 0]
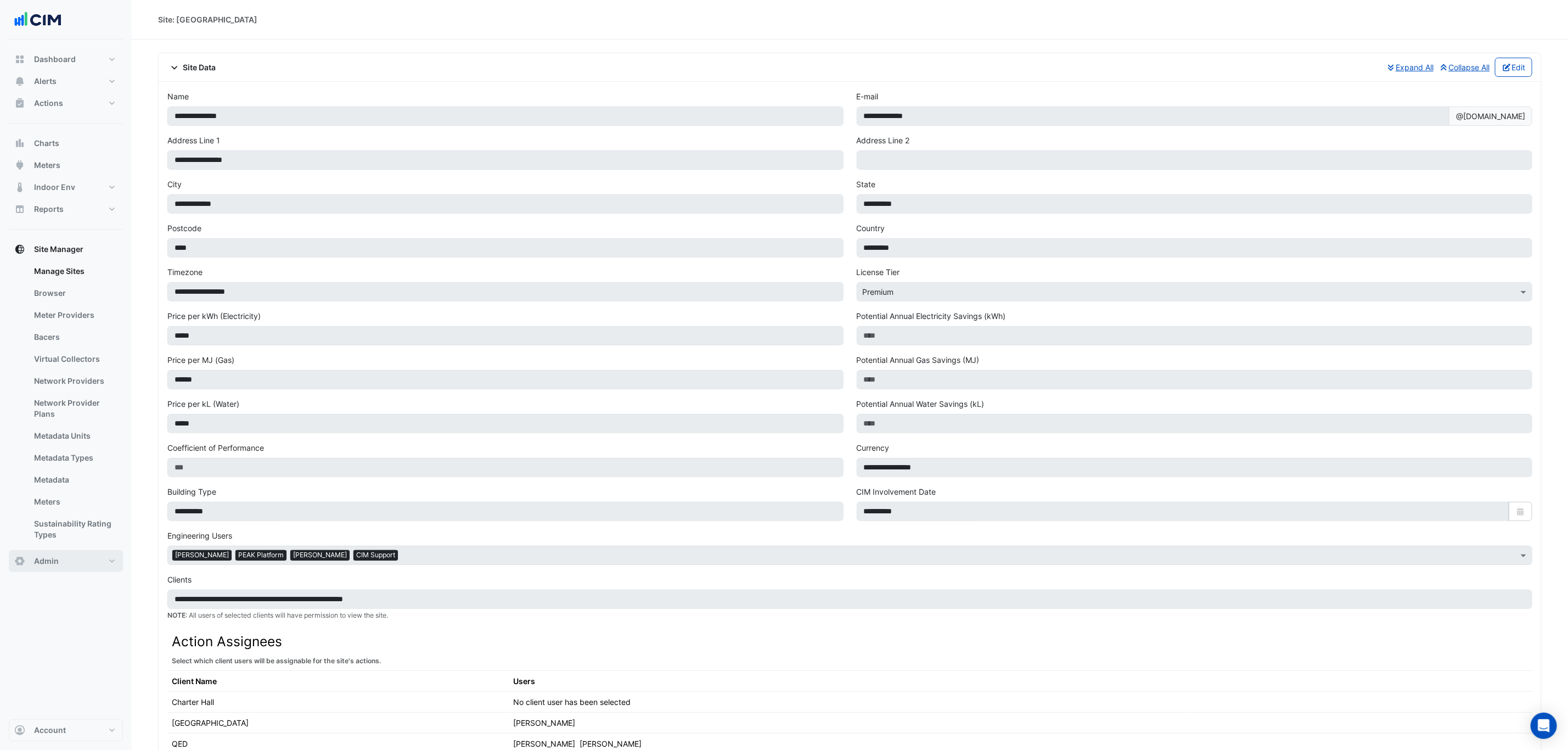
click at [74, 566] on button "Admin" at bounding box center [66, 561] width 114 height 22
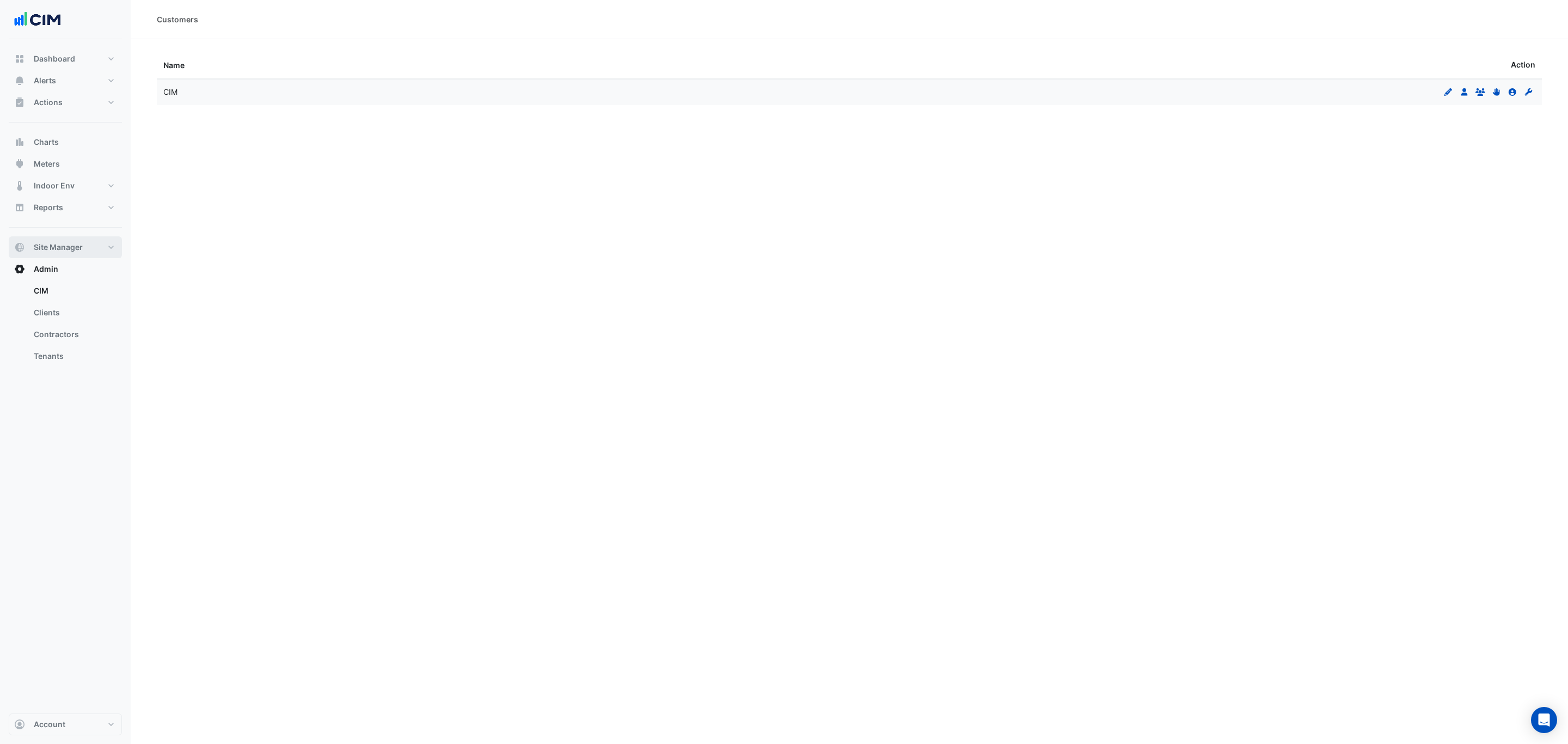
click at [86, 254] on button "Site Manager" at bounding box center [65, 247] width 114 height 22
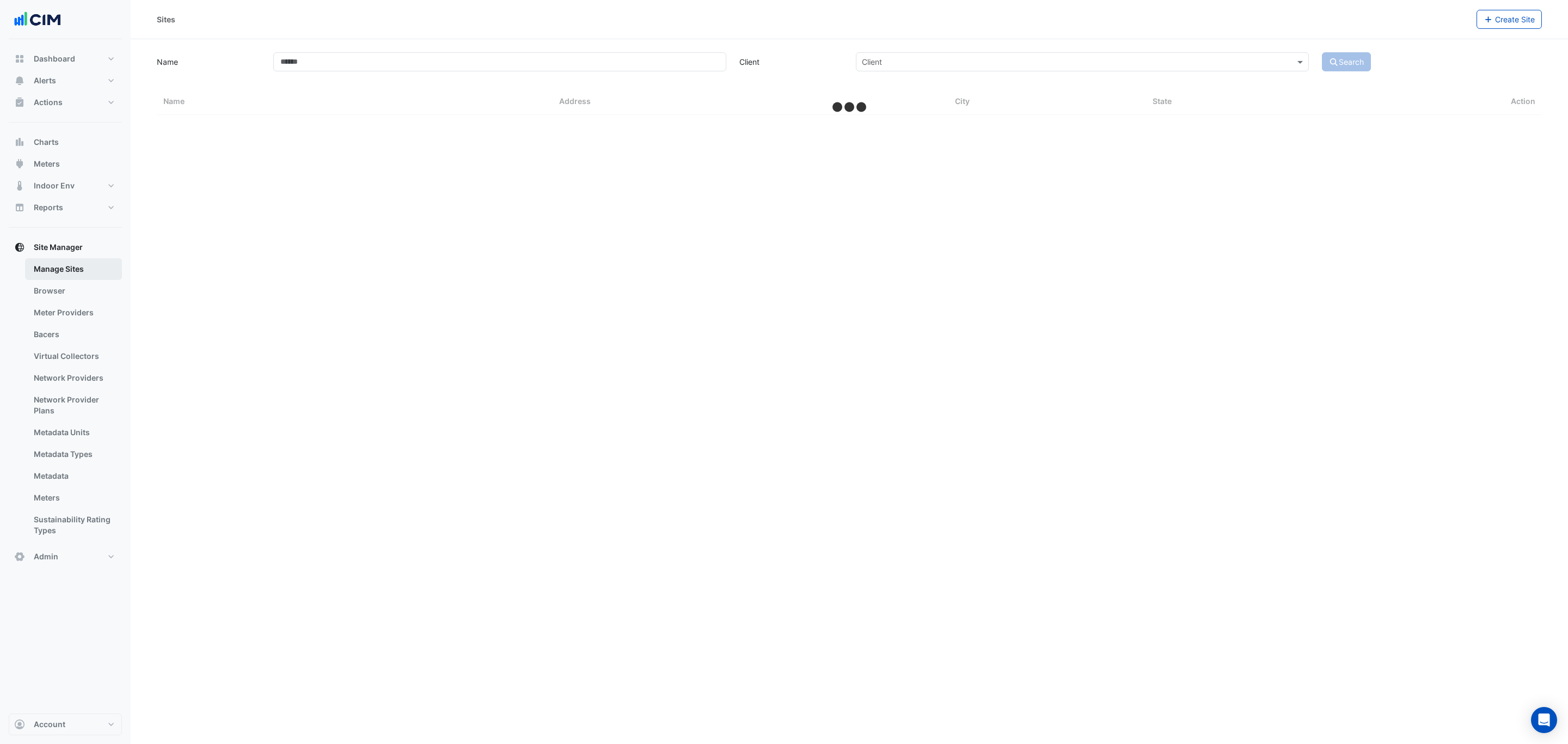
click at [80, 272] on link "Manage Sites" at bounding box center [73, 269] width 97 height 22
select select "***"
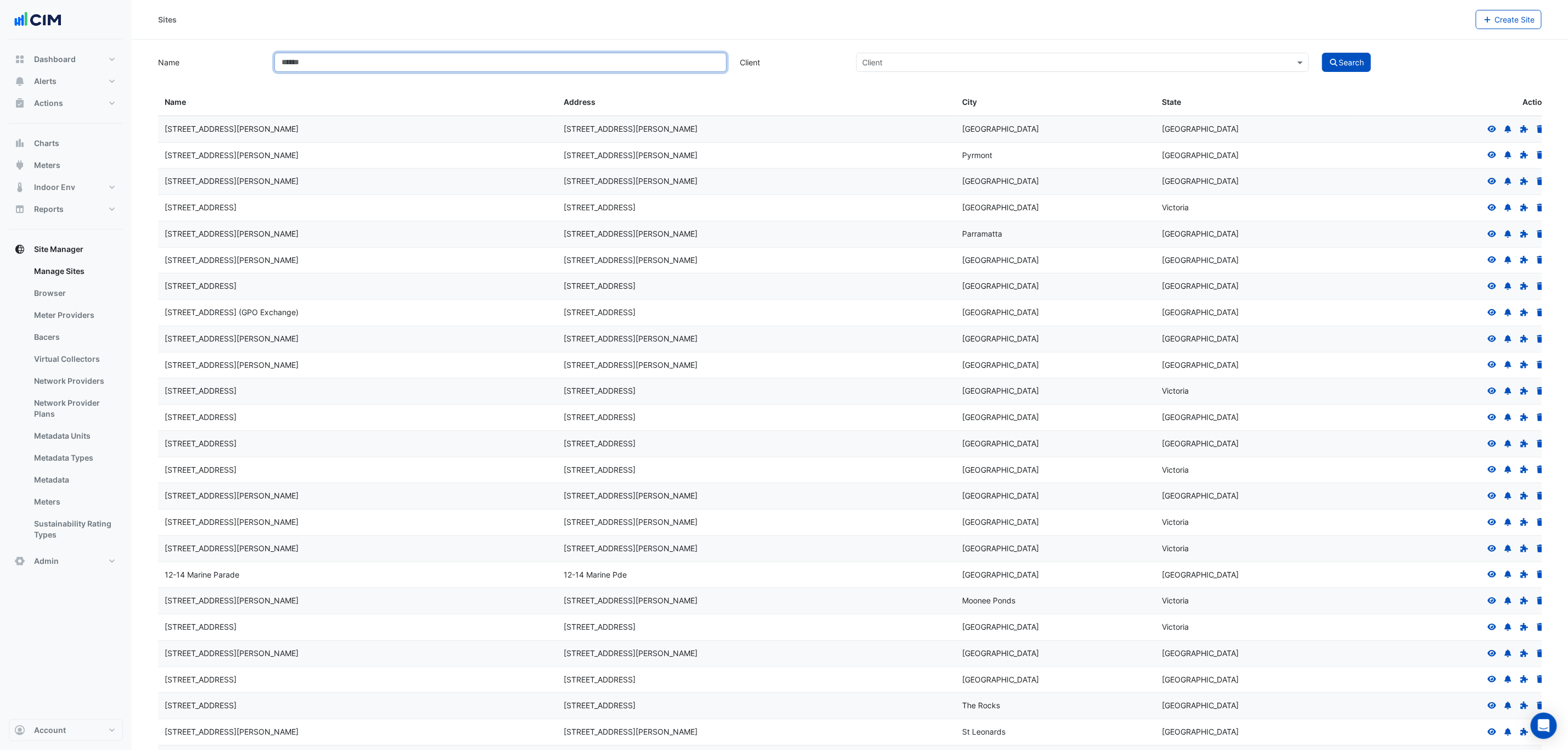
click at [386, 67] on input "Name" at bounding box center [501, 62] width 452 height 19
type input "********"
click at [1322, 52] on button "Search" at bounding box center [1347, 62] width 50 height 19
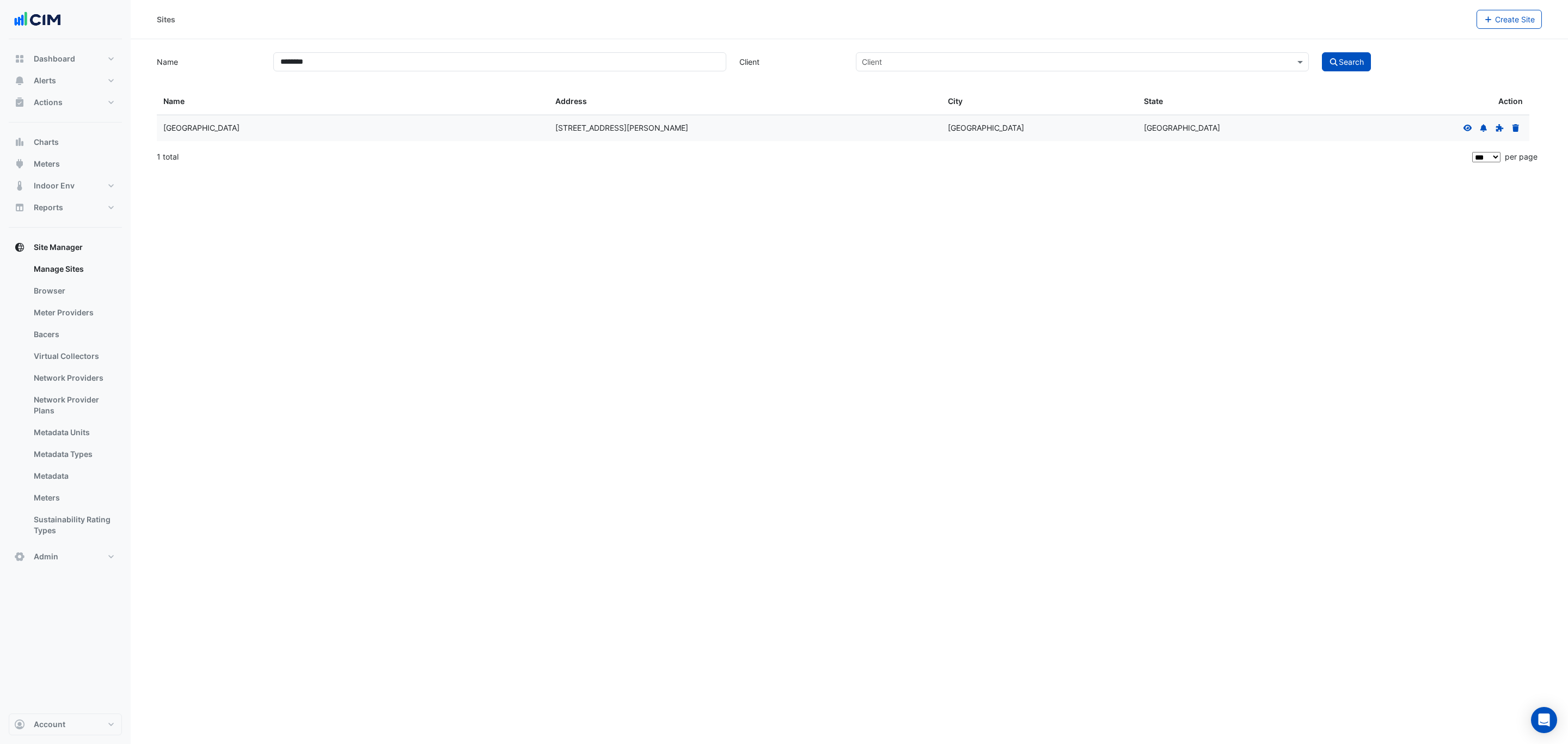
click at [1471, 130] on icon at bounding box center [1468, 127] width 9 height 7
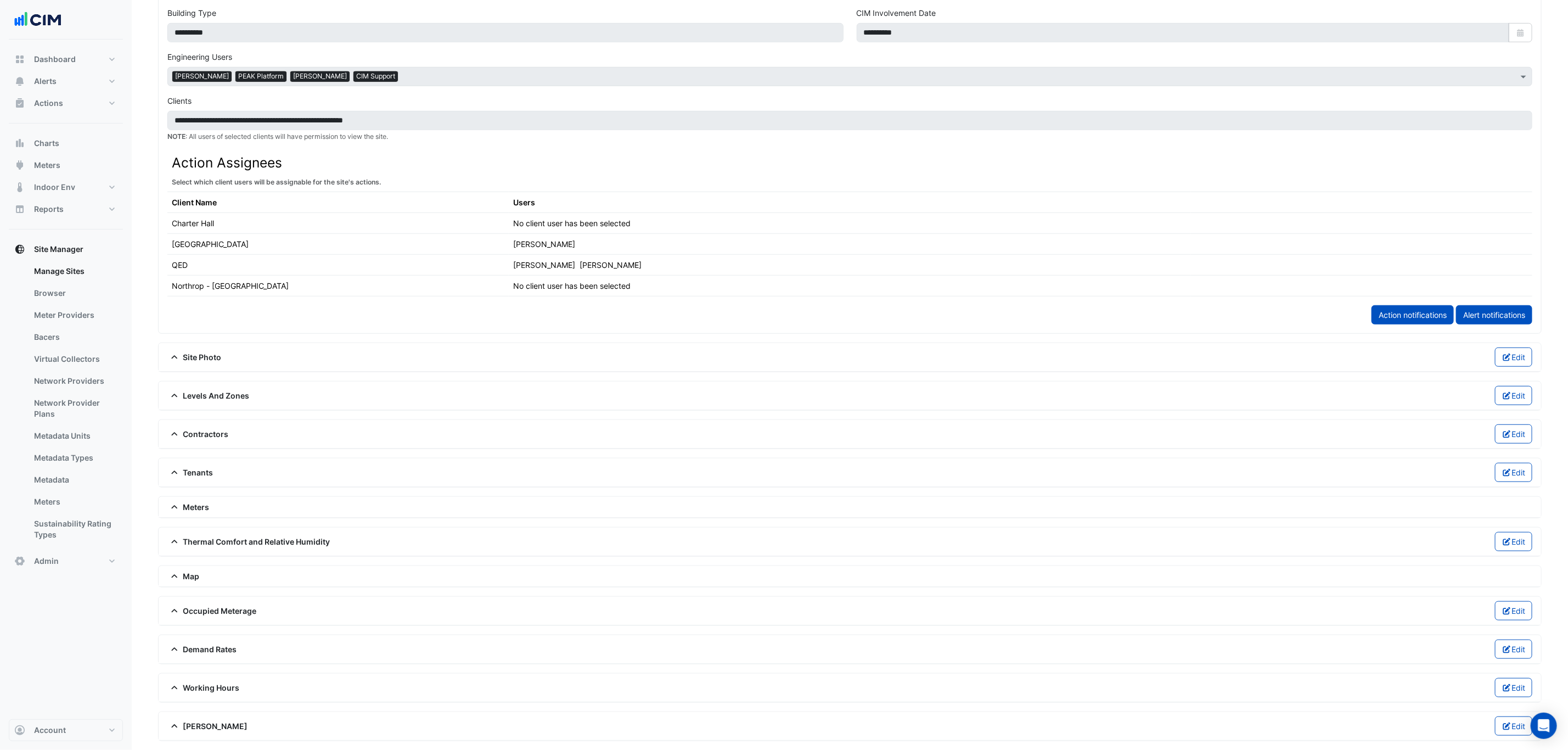
scroll to position [500, 0]
click at [203, 428] on span "Contractors" at bounding box center [198, 434] width 61 height 11
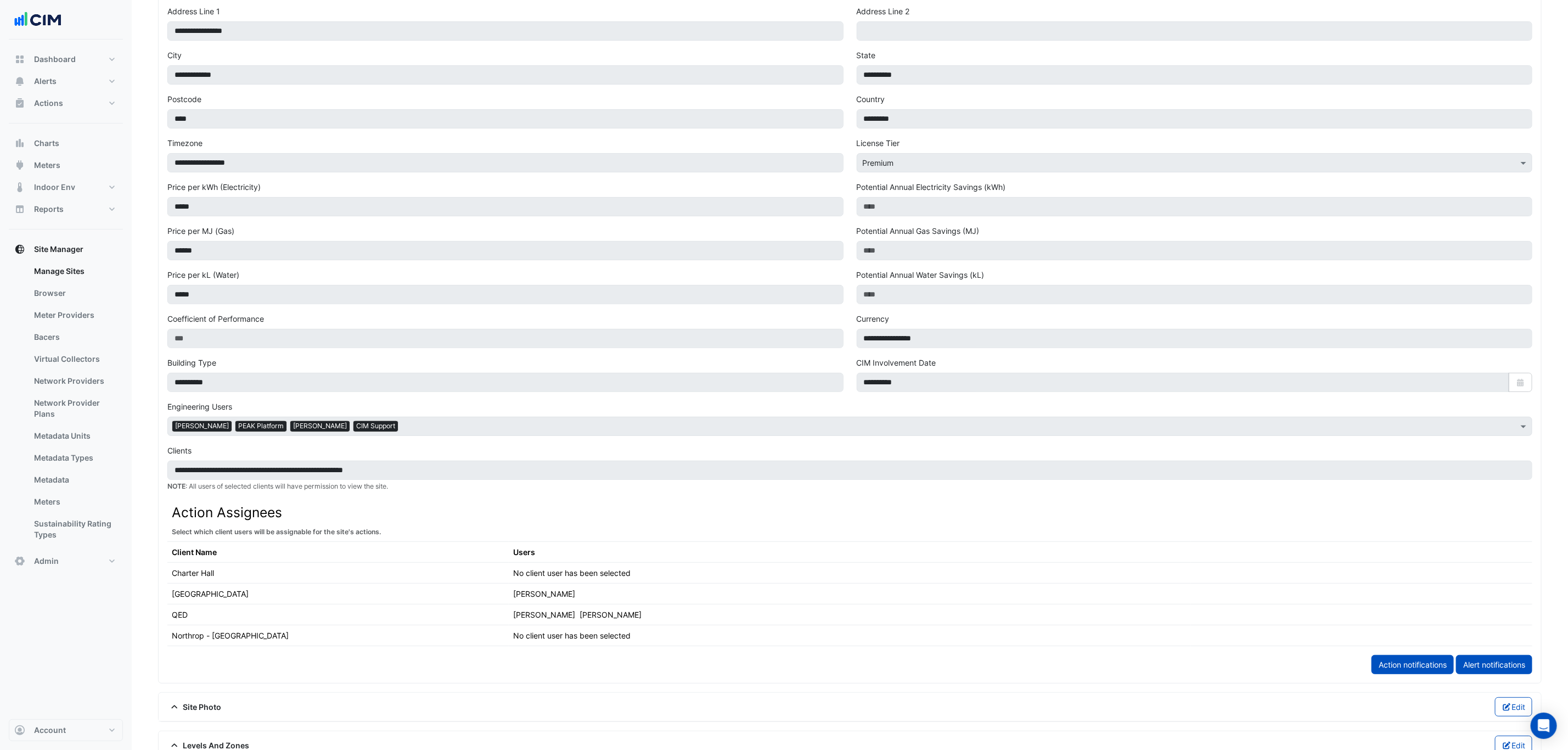
scroll to position [0, 0]
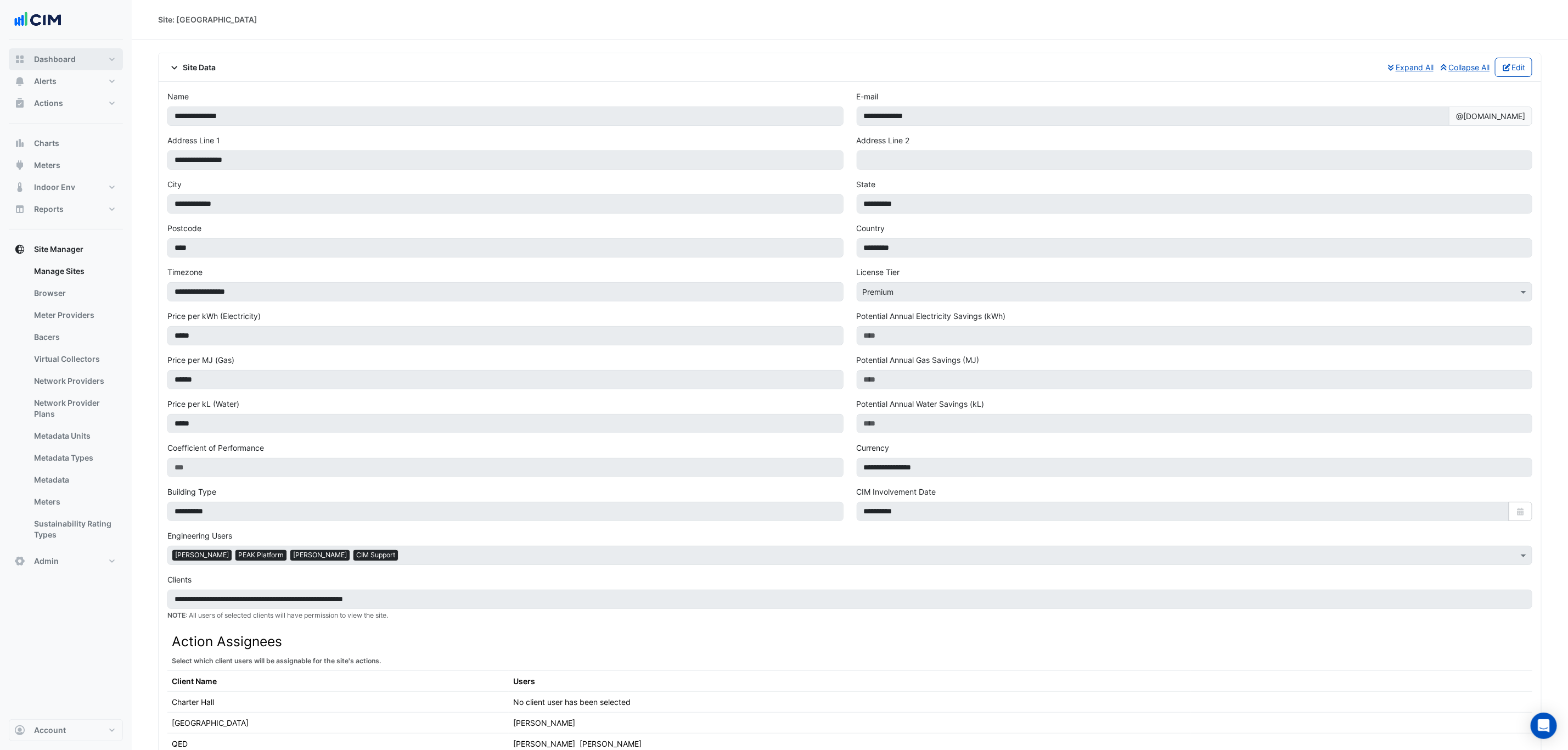
click at [99, 55] on button "Dashboard" at bounding box center [66, 59] width 114 height 22
select select "***"
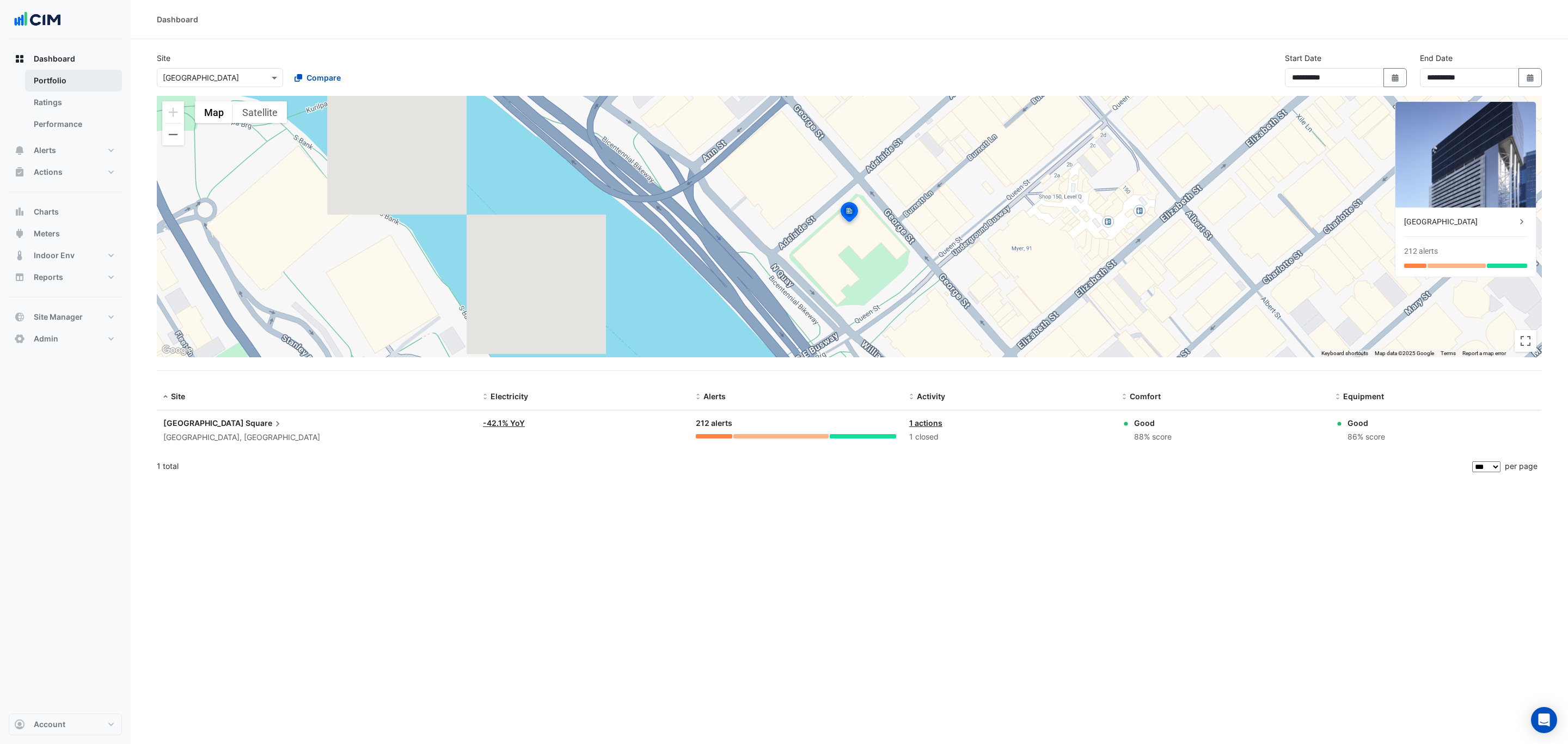
click at [80, 74] on link "Portfolio" at bounding box center [73, 80] width 97 height 22
click at [62, 103] on link "Ratings" at bounding box center [73, 102] width 97 height 22
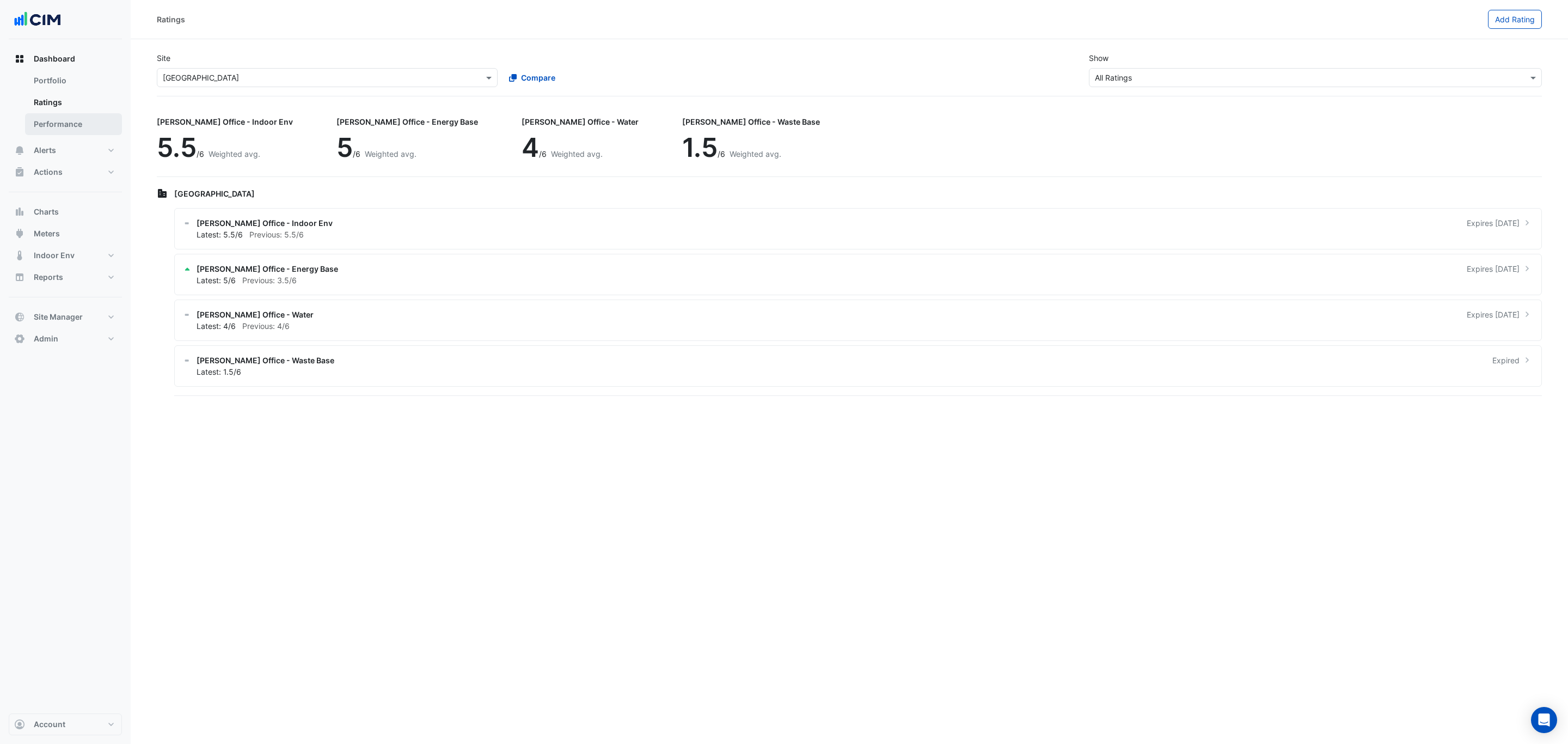
click at [67, 126] on link "Performance" at bounding box center [73, 124] width 97 height 22
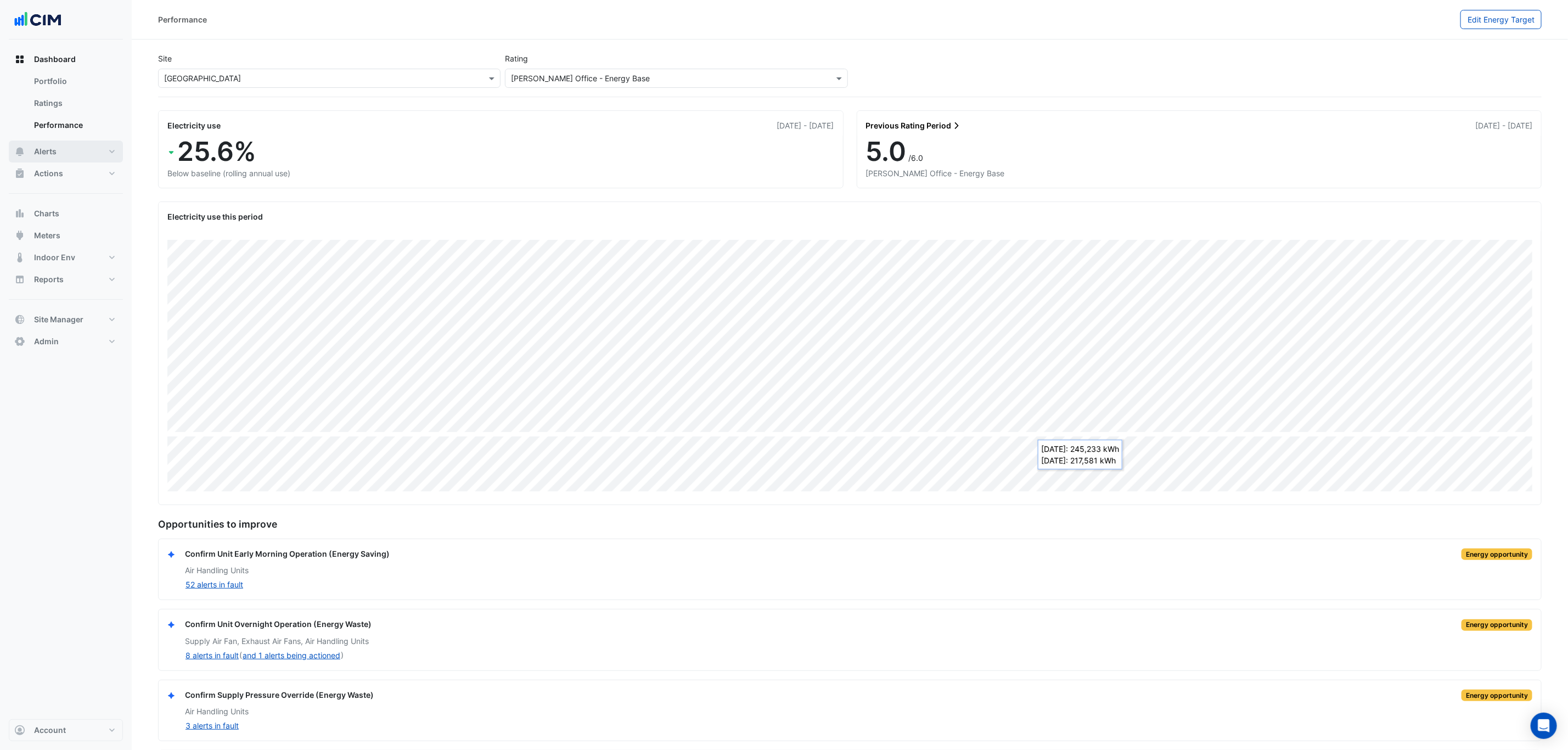
click at [74, 145] on button "Alerts" at bounding box center [66, 151] width 114 height 22
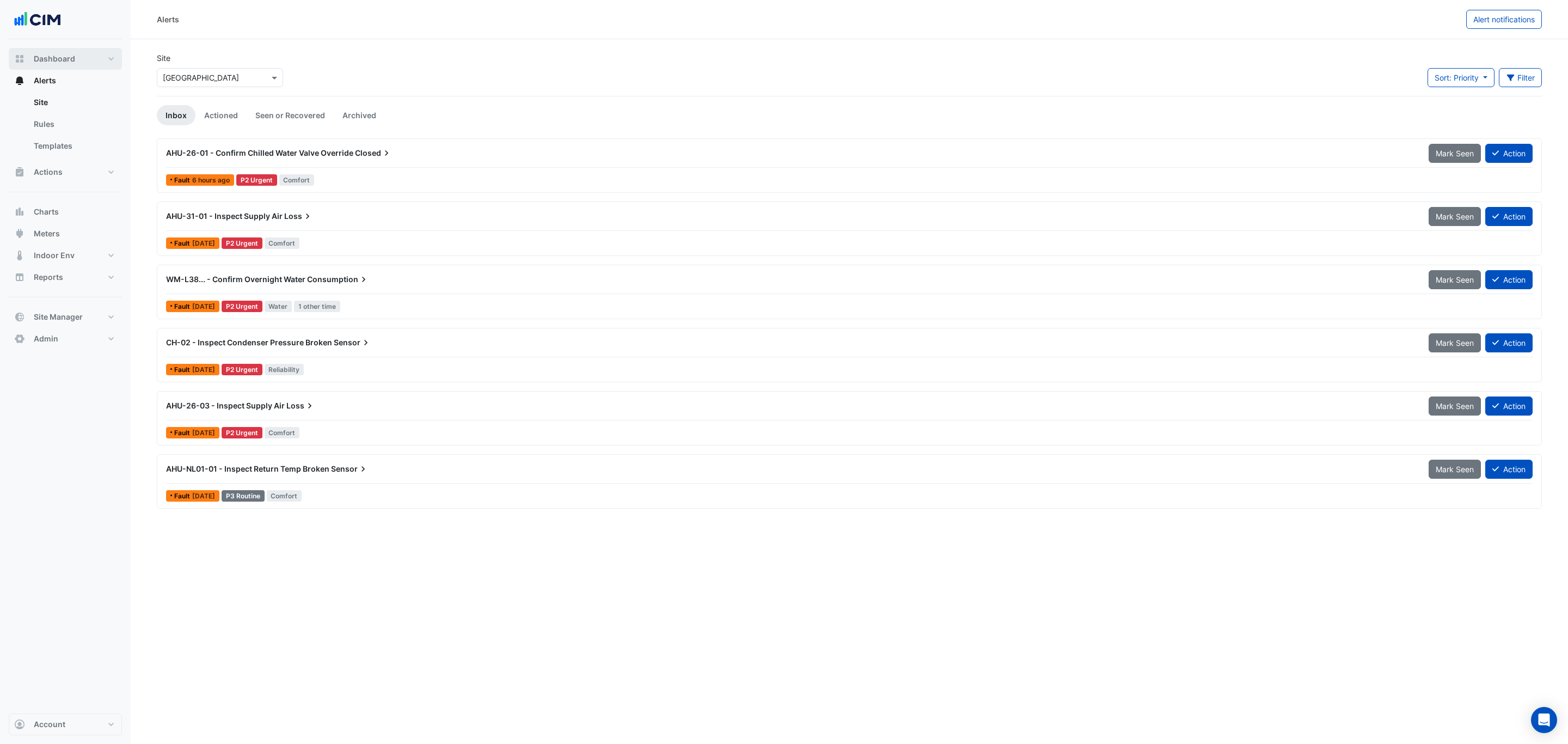
click at [82, 52] on button "Dashboard" at bounding box center [65, 59] width 114 height 22
select select "***"
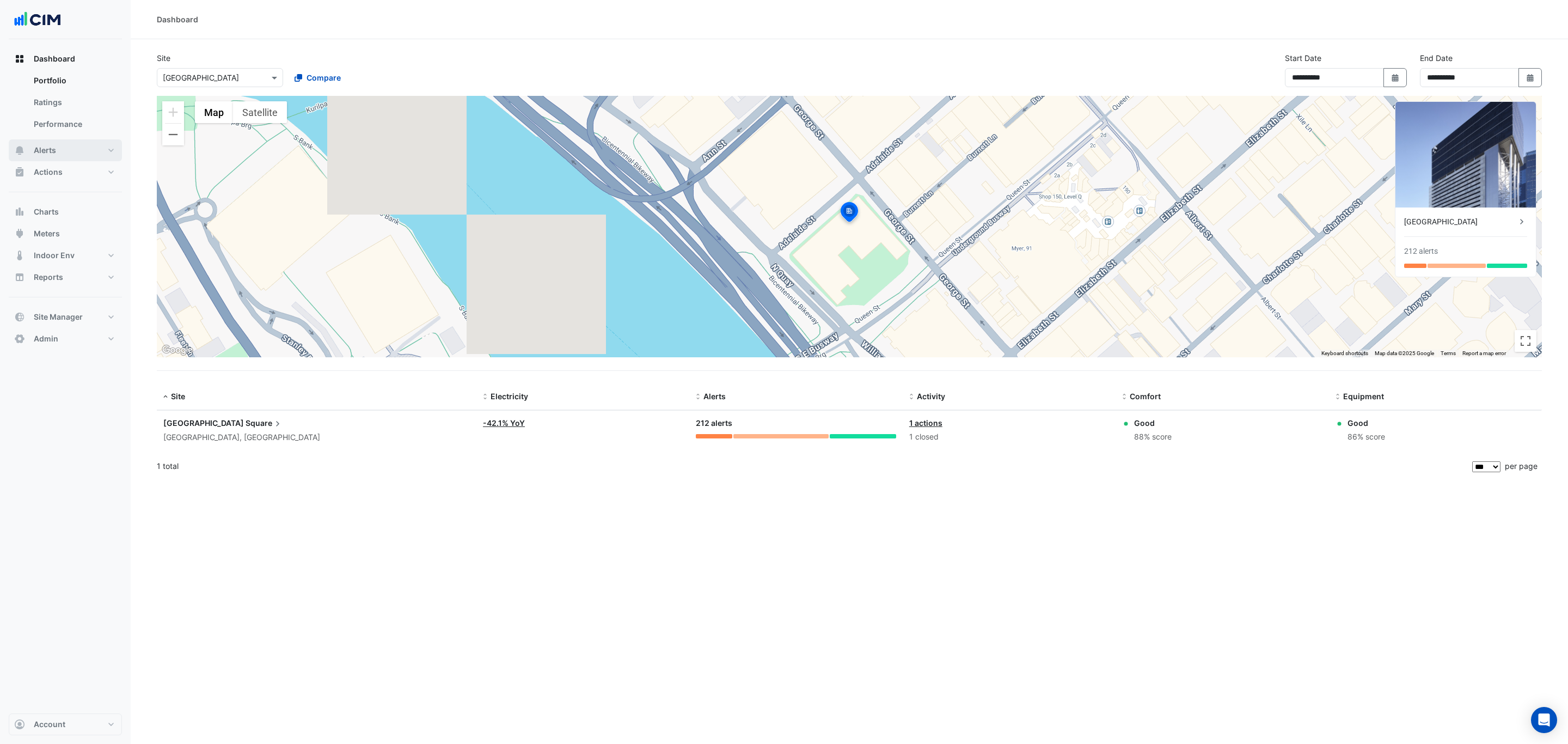
click at [54, 152] on span "Alerts" at bounding box center [45, 151] width 23 height 11
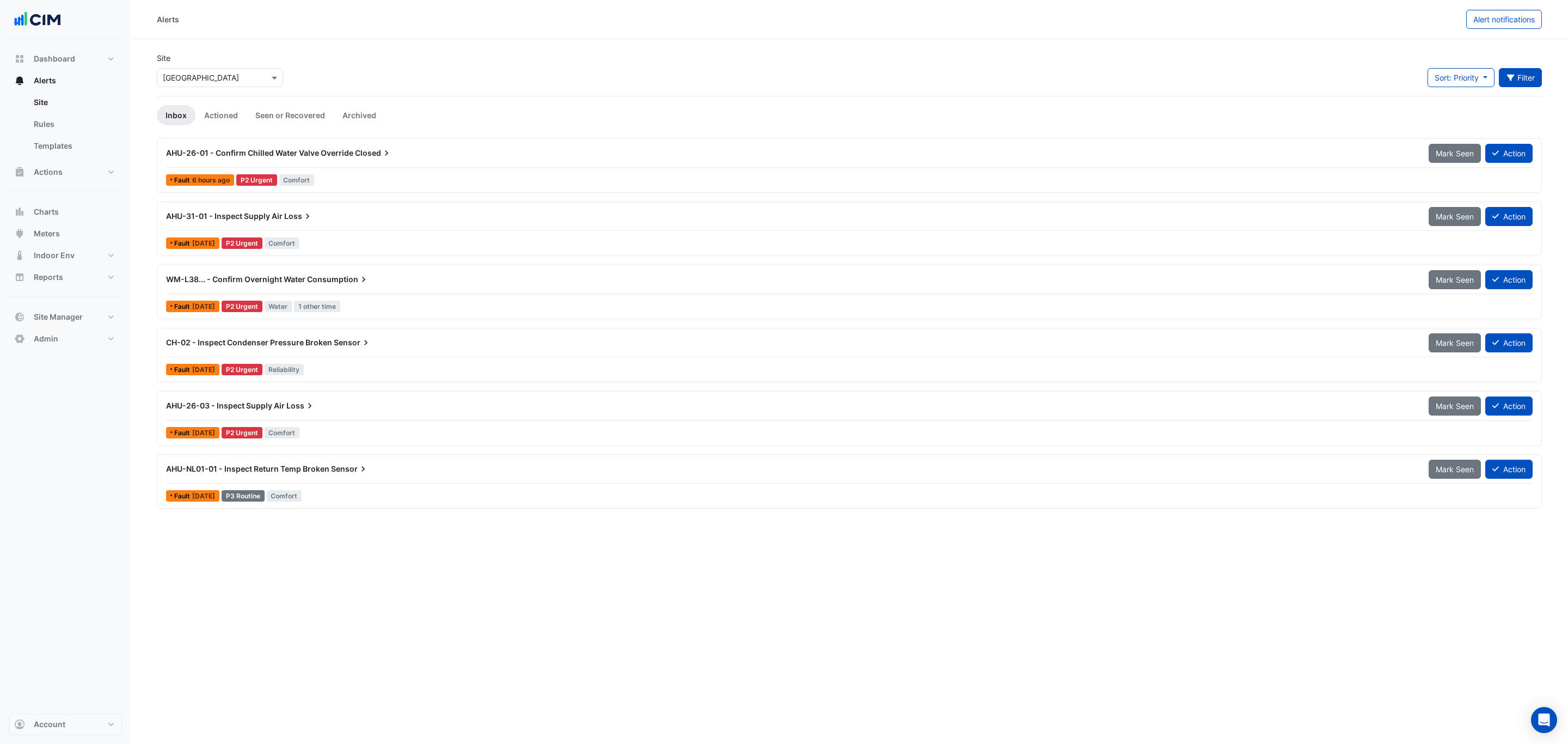
click at [1525, 79] on button "Filter" at bounding box center [1521, 78] width 44 height 19
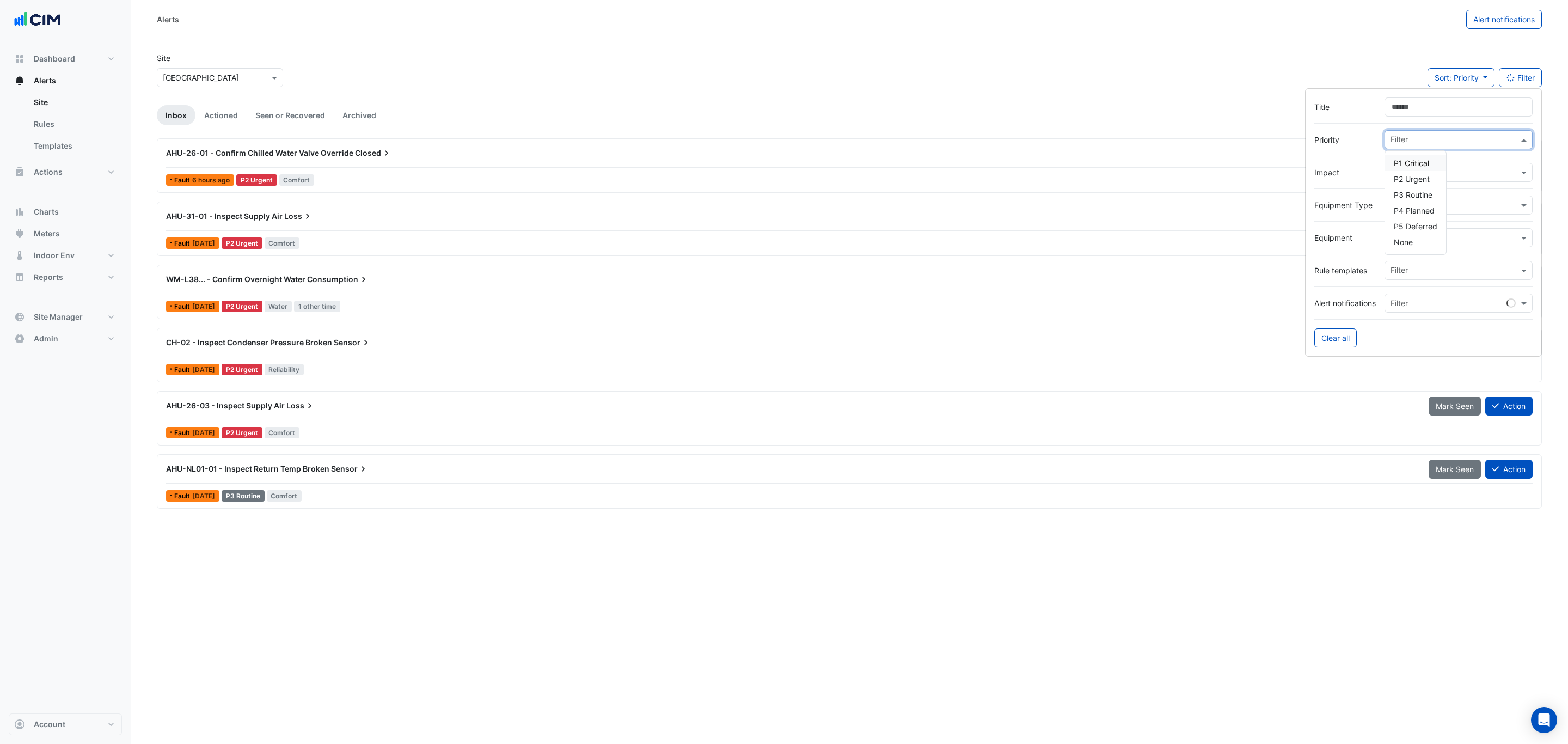
click at [1405, 144] on input "text" at bounding box center [1454, 141] width 128 height 11
click at [1408, 166] on span "P1 Critical" at bounding box center [1411, 163] width 35 height 9
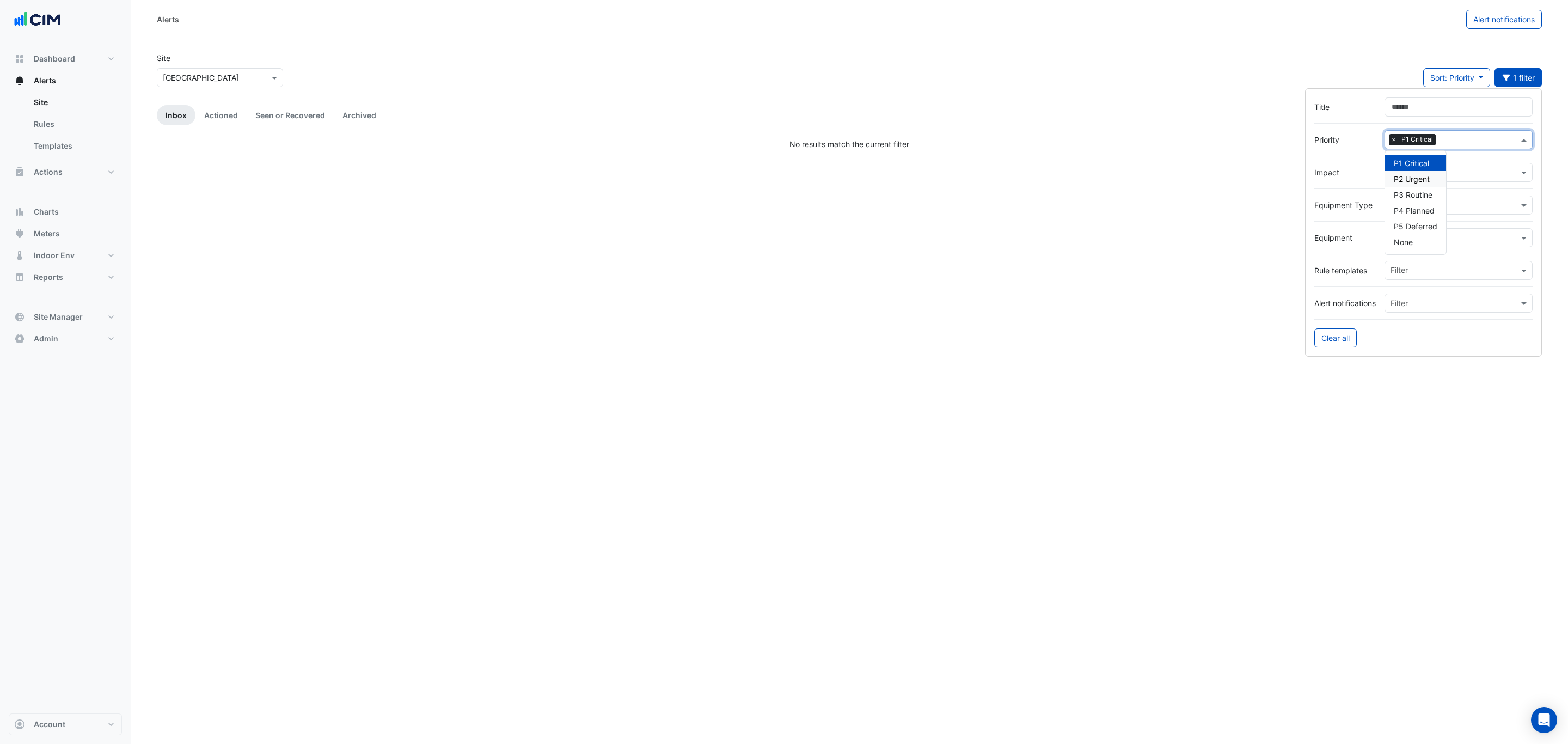
click at [1425, 183] on span "P2 Urgent" at bounding box center [1412, 179] width 36 height 9
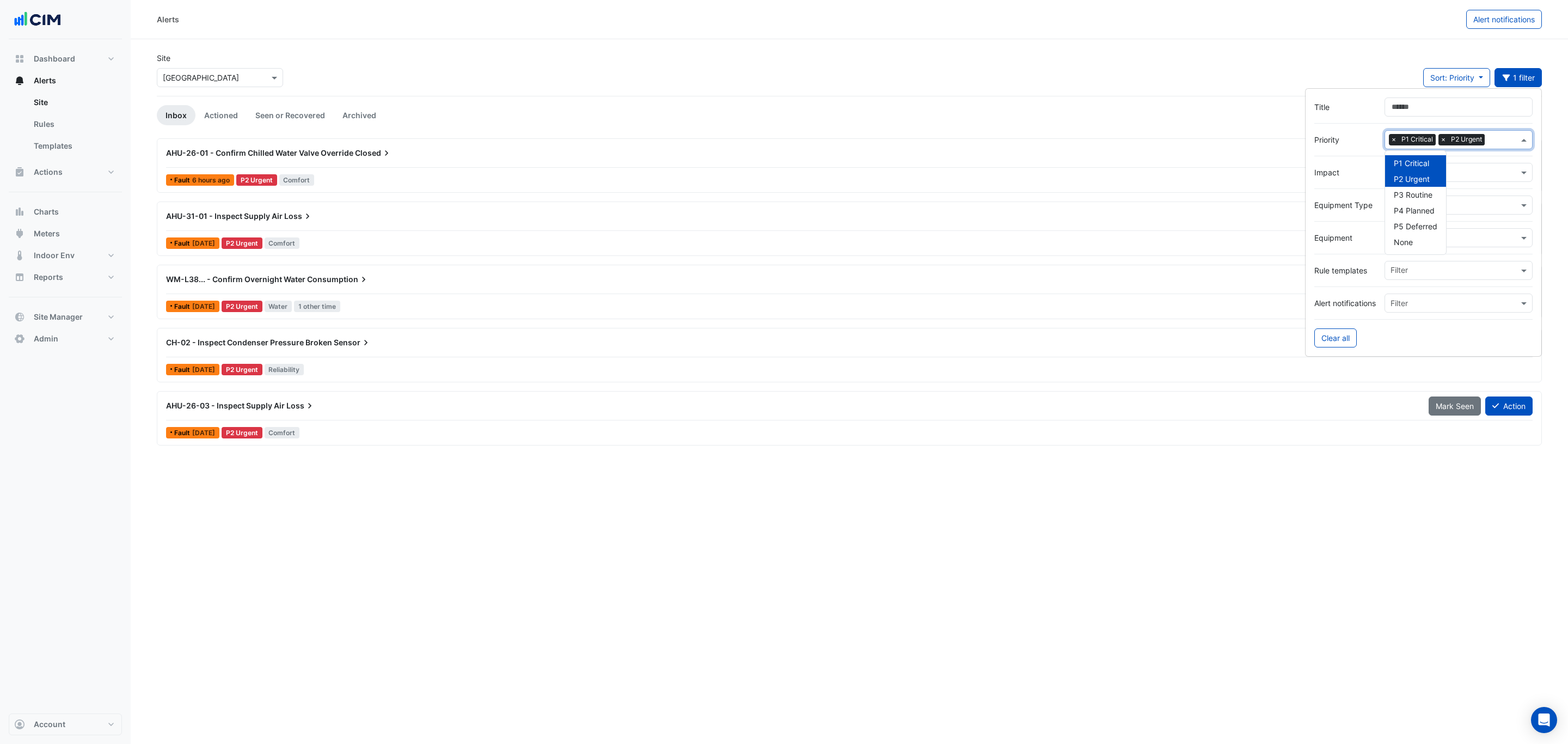
click at [1422, 178] on span "P2 Urgent" at bounding box center [1412, 179] width 36 height 9
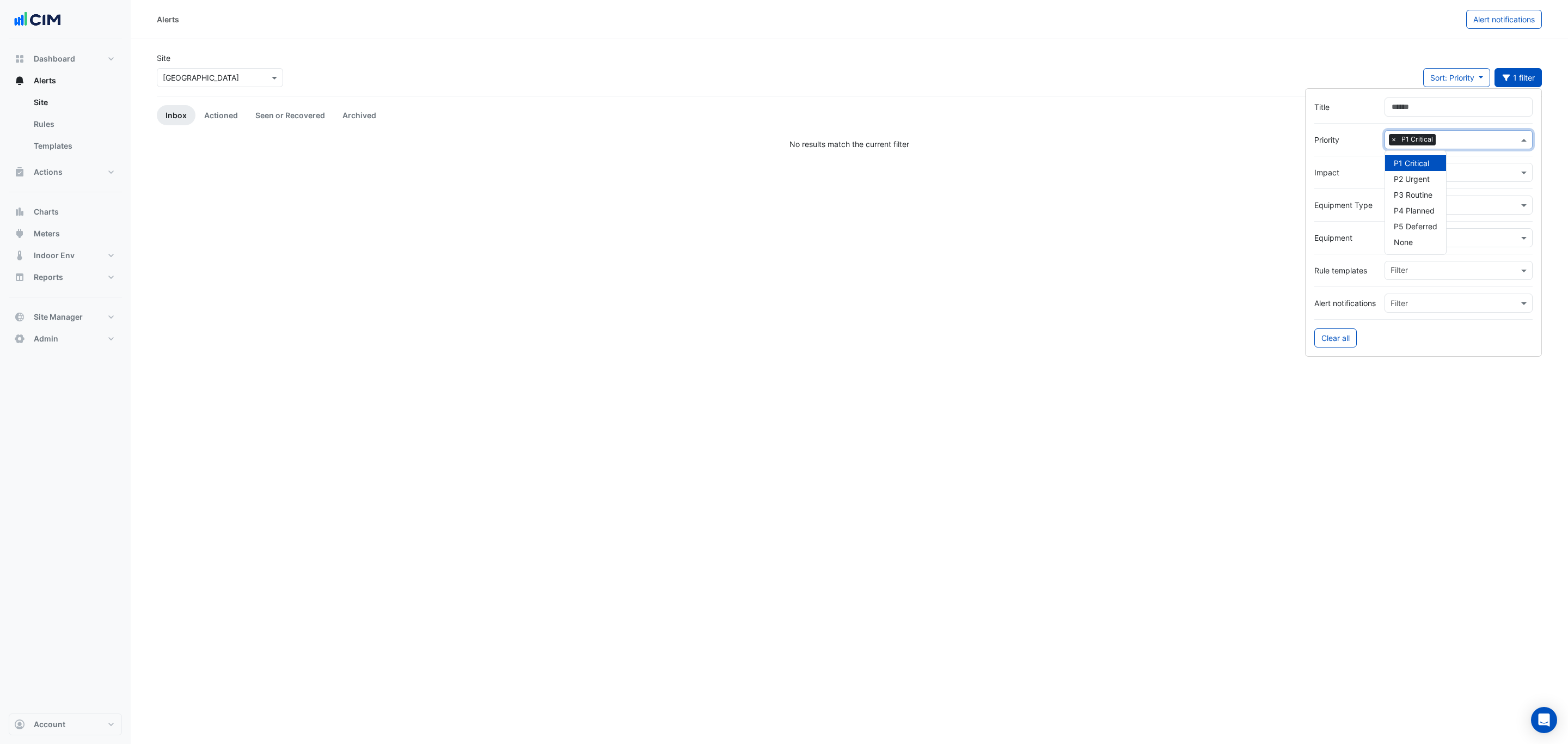
click at [1418, 158] on div "P1 Critical" at bounding box center [1416, 163] width 61 height 16
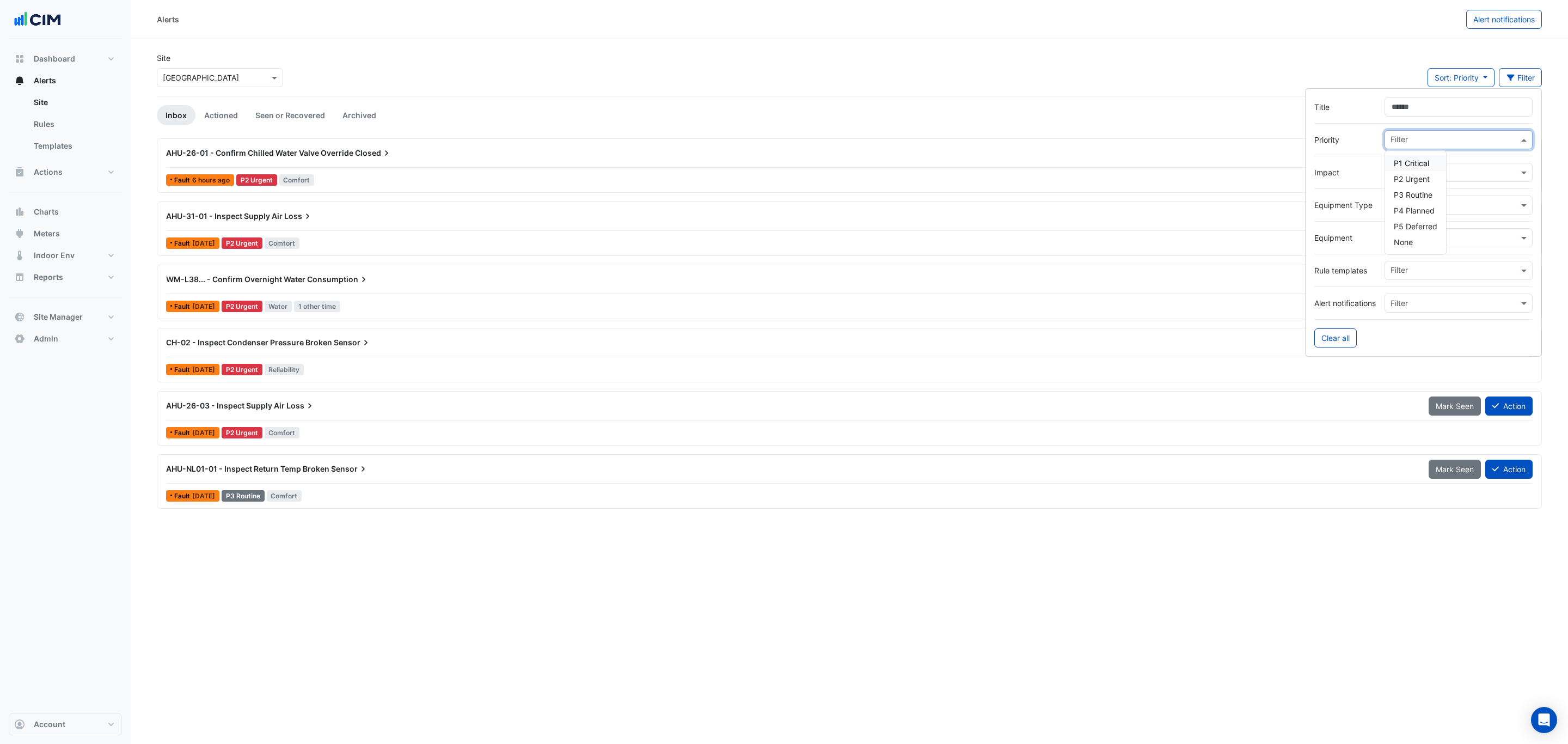
click at [922, 207] on div "AHU-31-01 - Inspect Supply Air Loss" at bounding box center [791, 216] width 1263 height 20
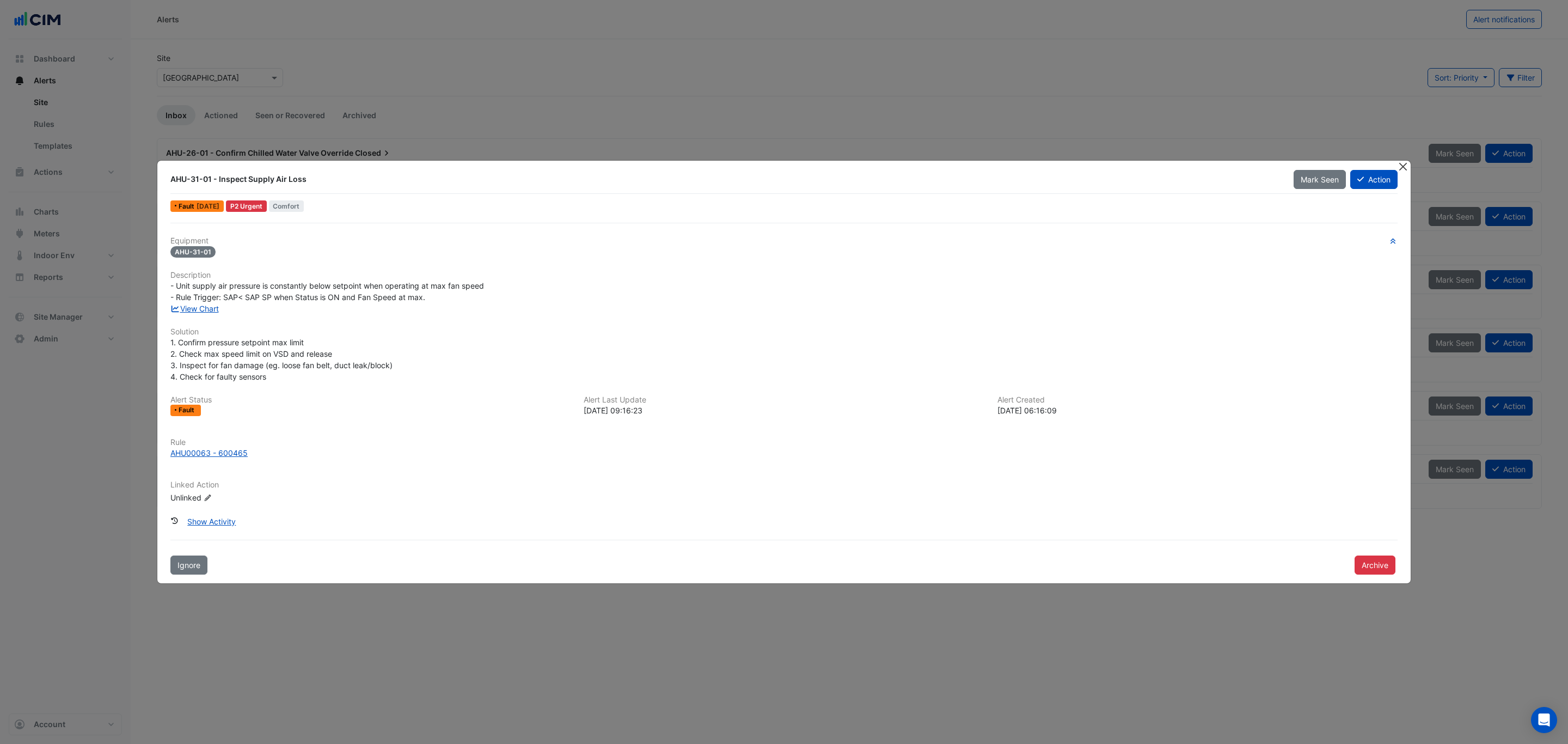
click at [1404, 162] on button "Close" at bounding box center [1403, 167] width 11 height 11
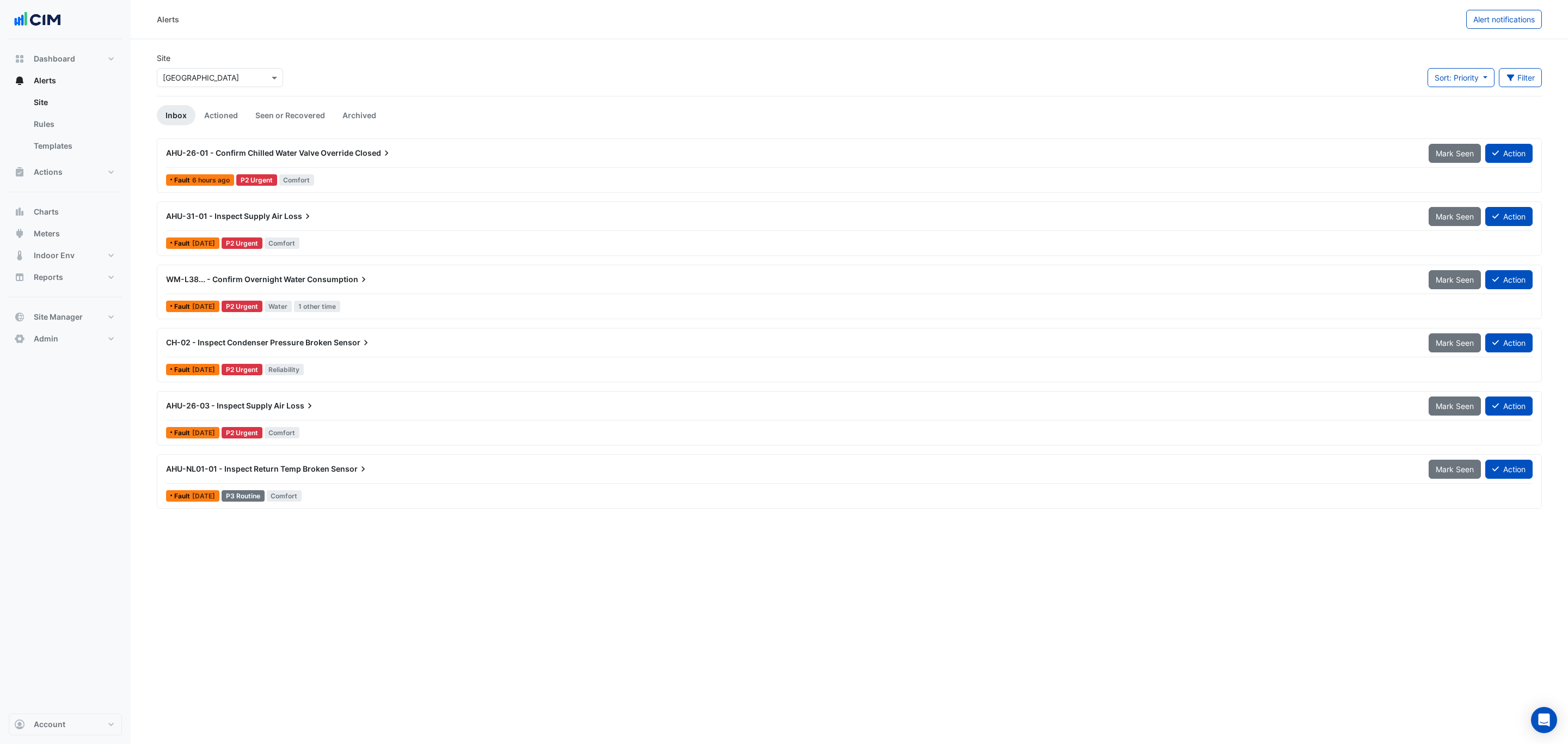
click at [383, 281] on div "WM-L38... - Confirm Overnight Water Consumption" at bounding box center [791, 279] width 1250 height 11
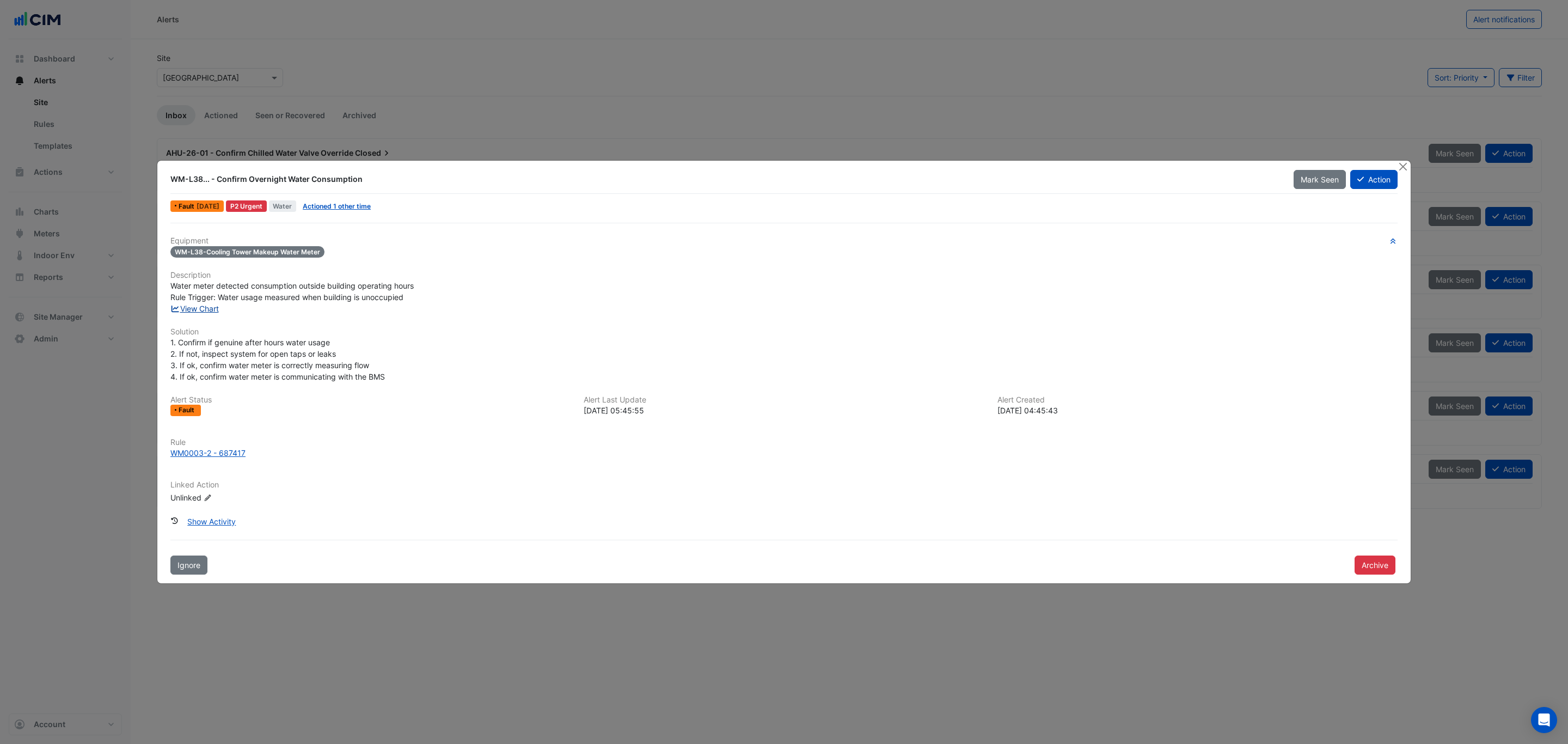
click at [201, 306] on link "View Chart" at bounding box center [194, 309] width 48 height 9
click at [1365, 182] on button "Action" at bounding box center [1374, 180] width 47 height 19
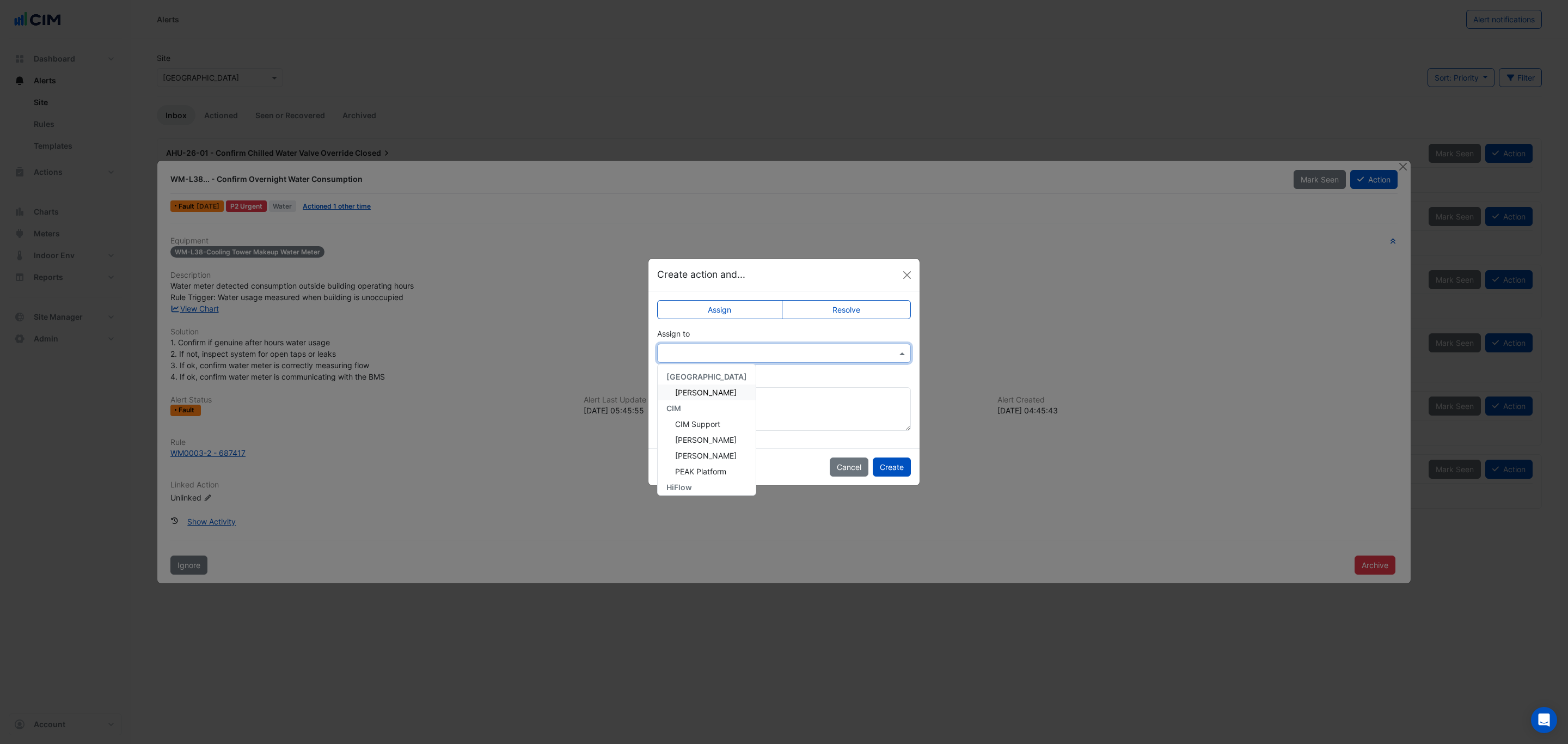
click at [719, 362] on div at bounding box center [784, 353] width 254 height 19
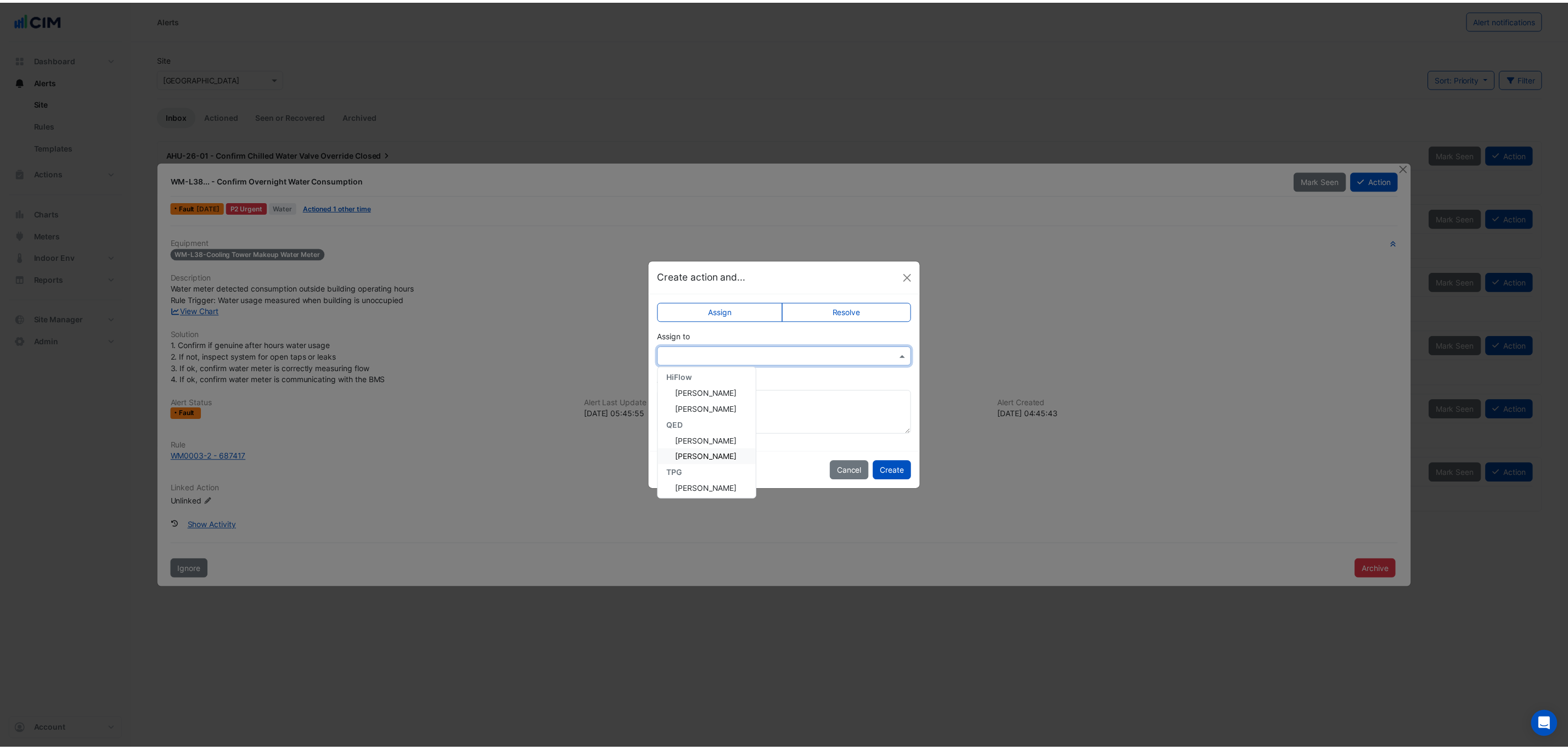
scroll to position [101, 0]
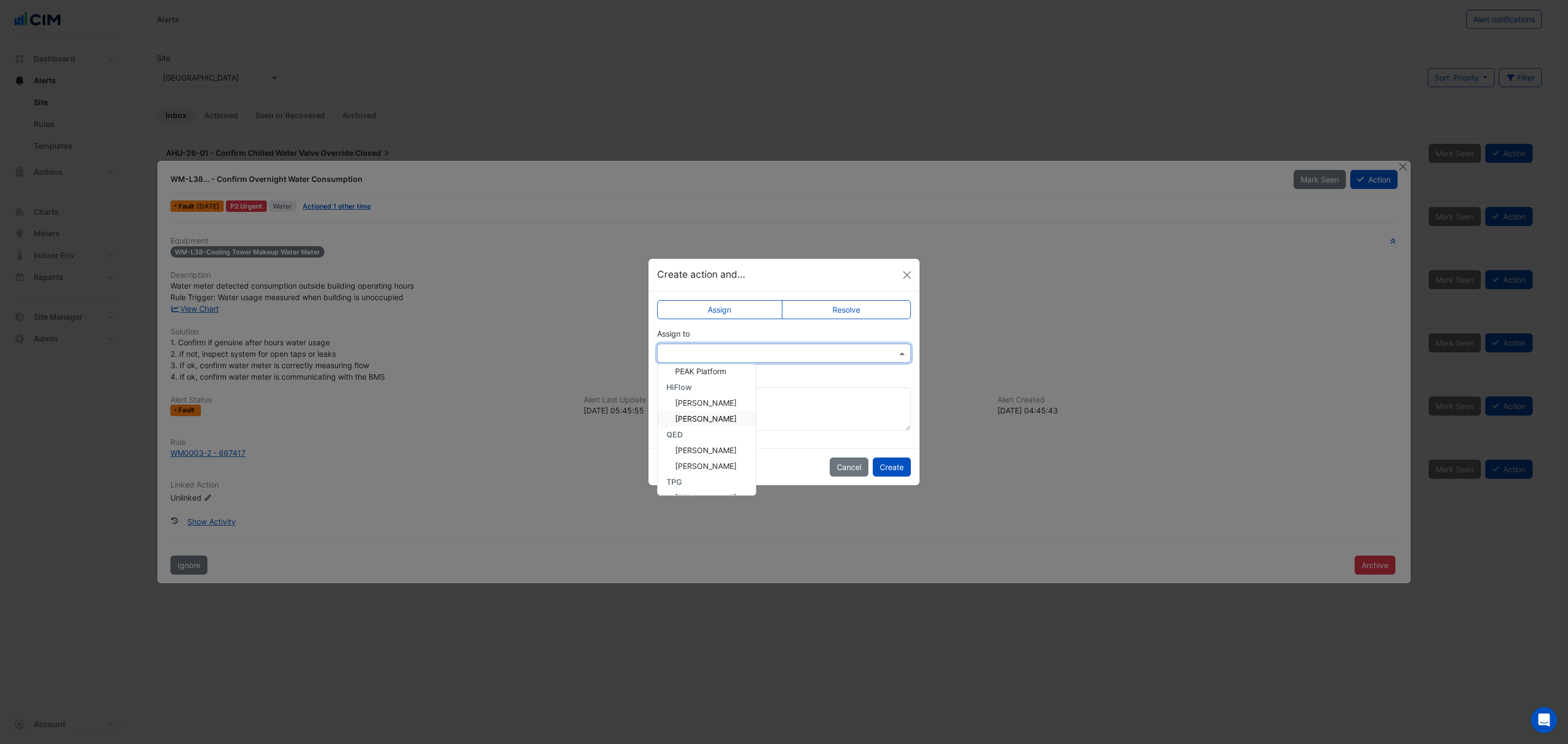
click at [714, 416] on span "Jackson Daly" at bounding box center [706, 418] width 62 height 9
click at [890, 464] on button "Create" at bounding box center [891, 467] width 38 height 19
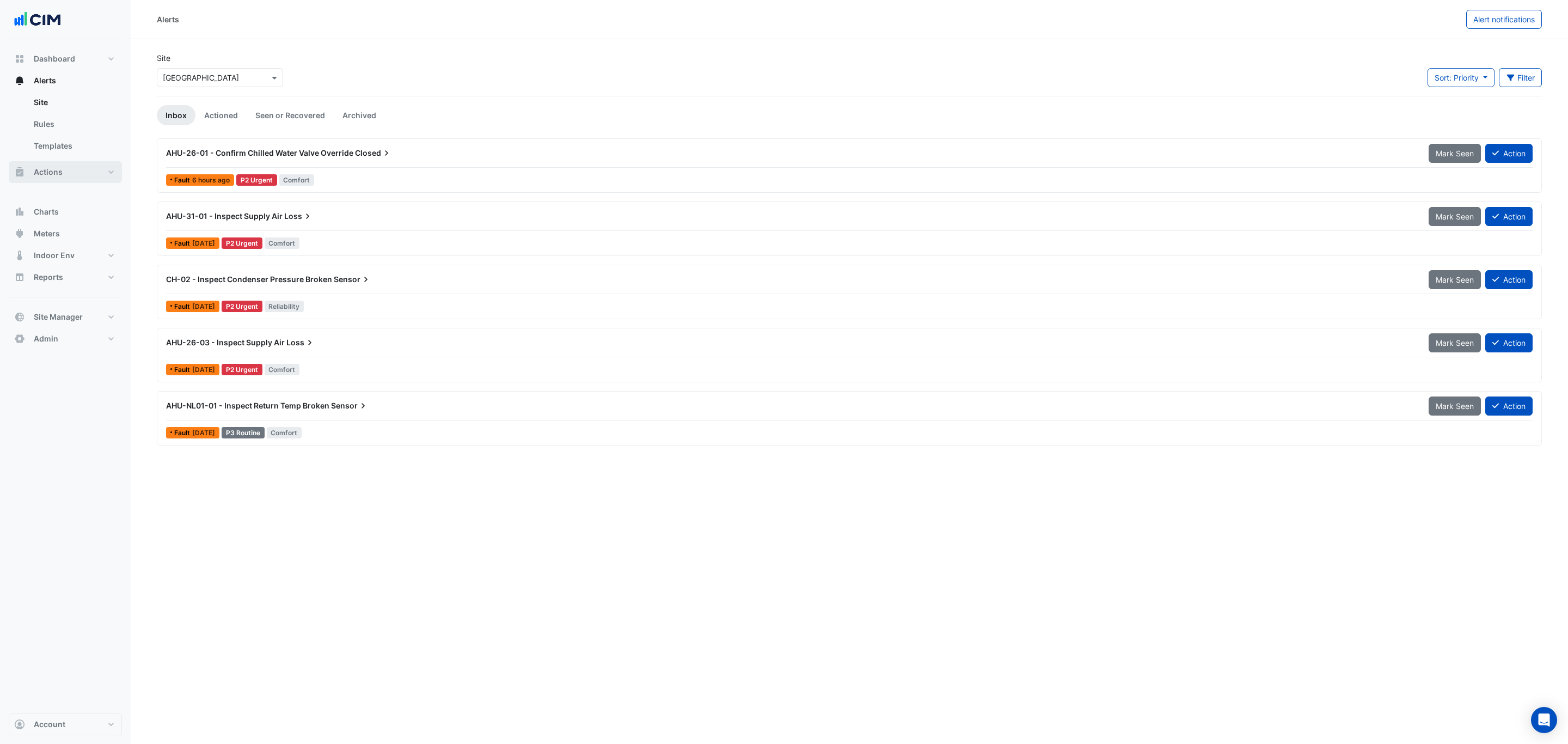
click at [44, 172] on span "Actions" at bounding box center [48, 172] width 28 height 11
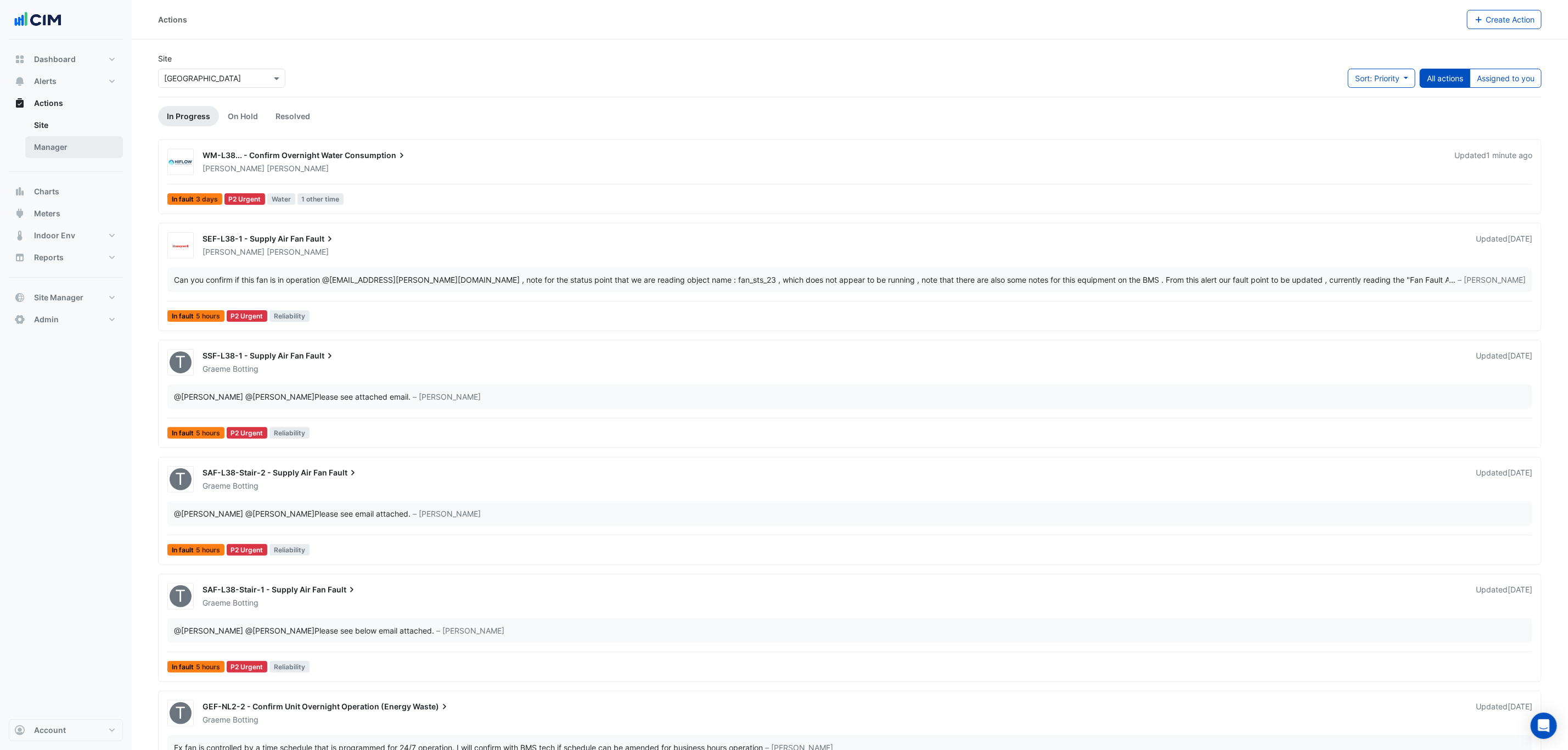
click at [59, 150] on link "Manager" at bounding box center [73, 147] width 97 height 22
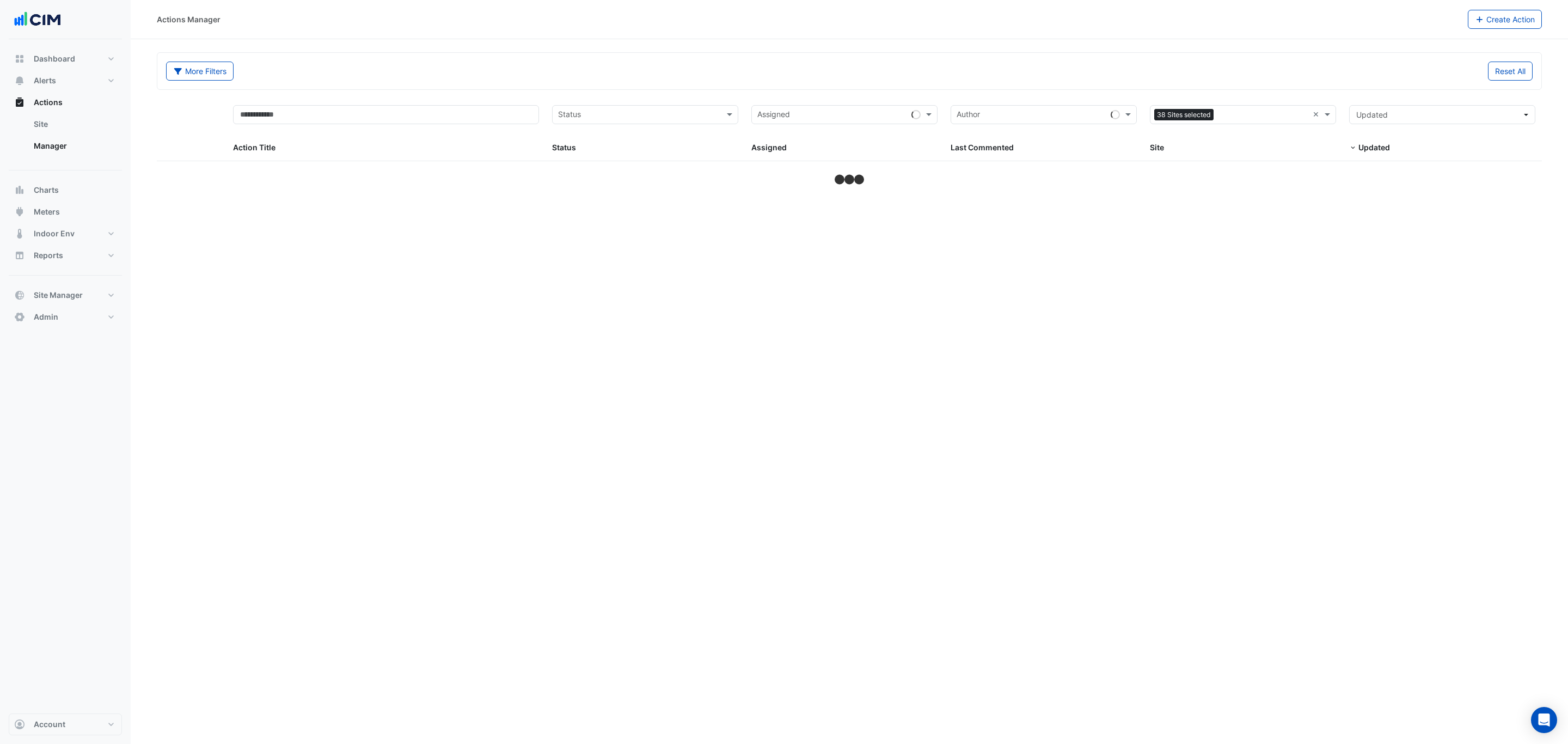
select select "***"
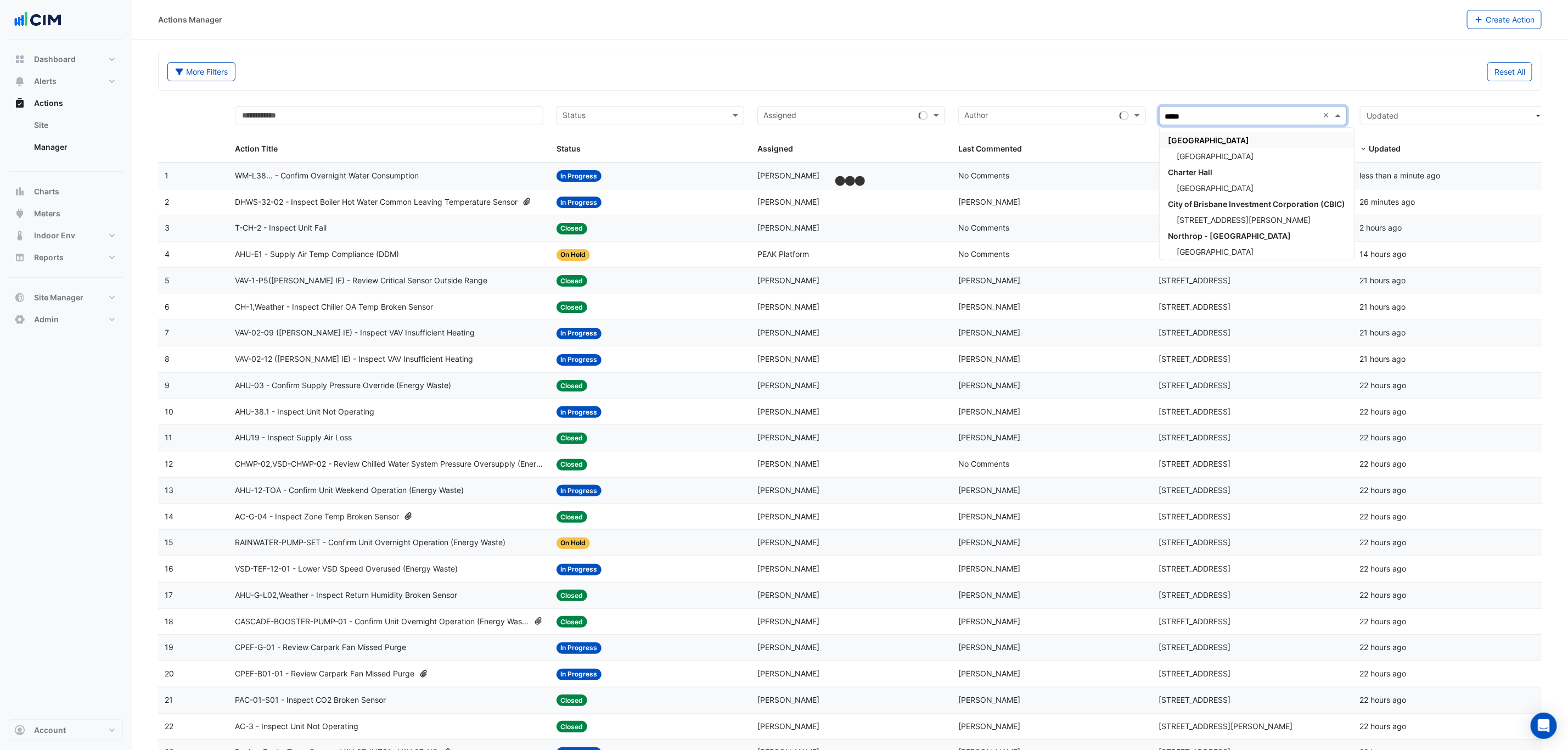
type input "****"
click at [1225, 158] on span "[GEOGRAPHIC_DATA]" at bounding box center [1215, 156] width 77 height 10
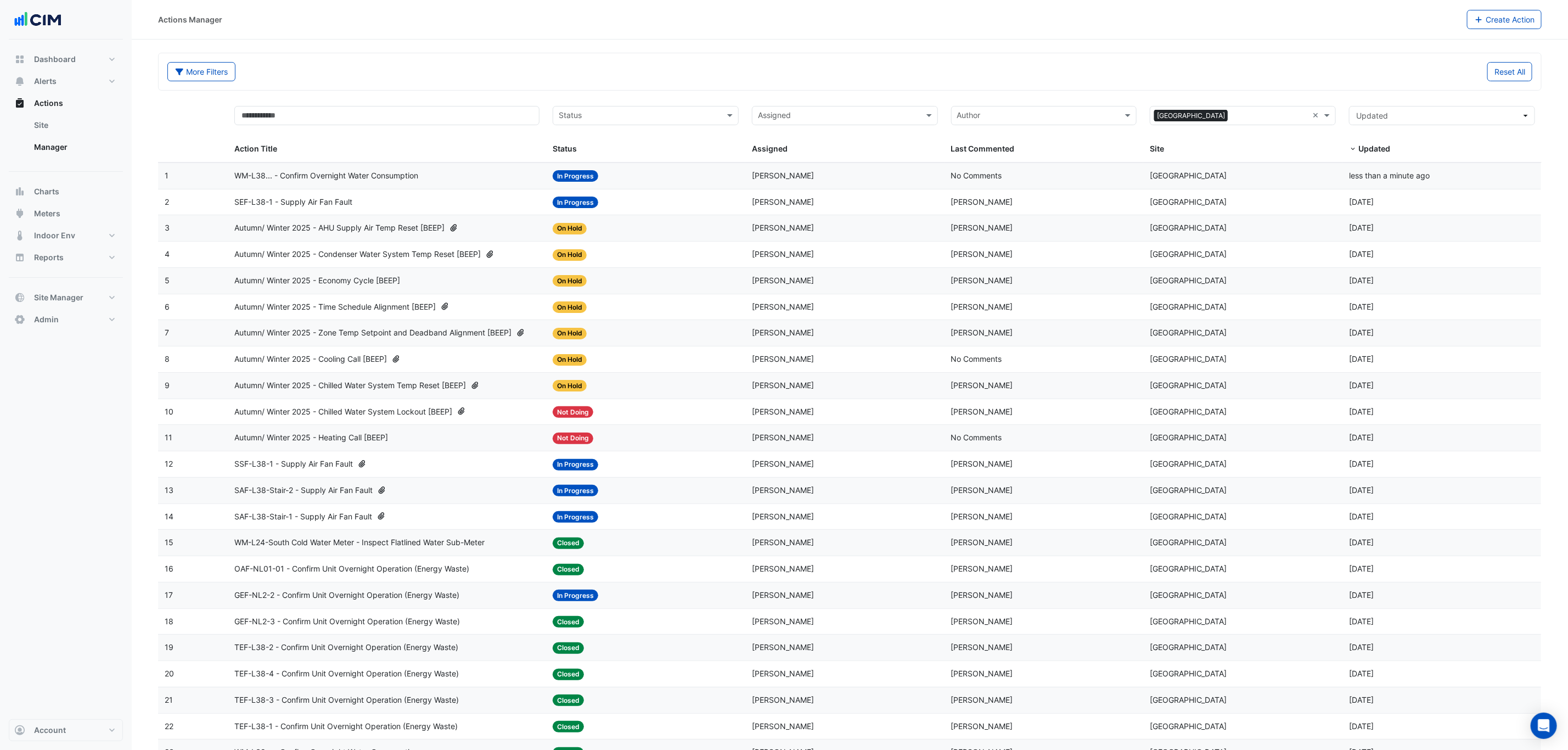
click at [879, 168] on datatable-body-cell "Assigned: Jackson Daly" at bounding box center [844, 176] width 199 height 26
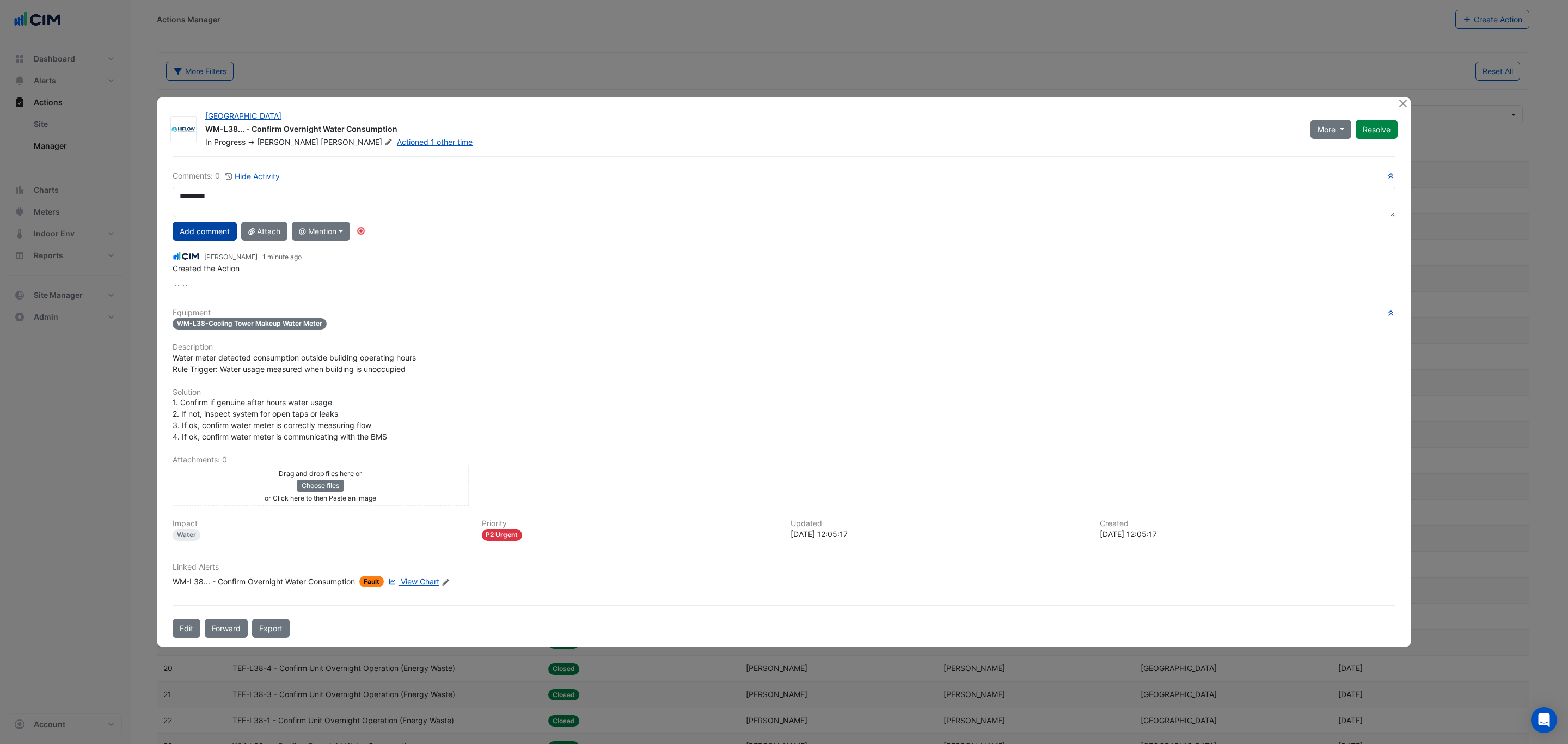
type textarea "********"
click at [200, 234] on button "Add comment" at bounding box center [204, 231] width 64 height 19
click at [1376, 133] on button "Resolve" at bounding box center [1377, 129] width 42 height 19
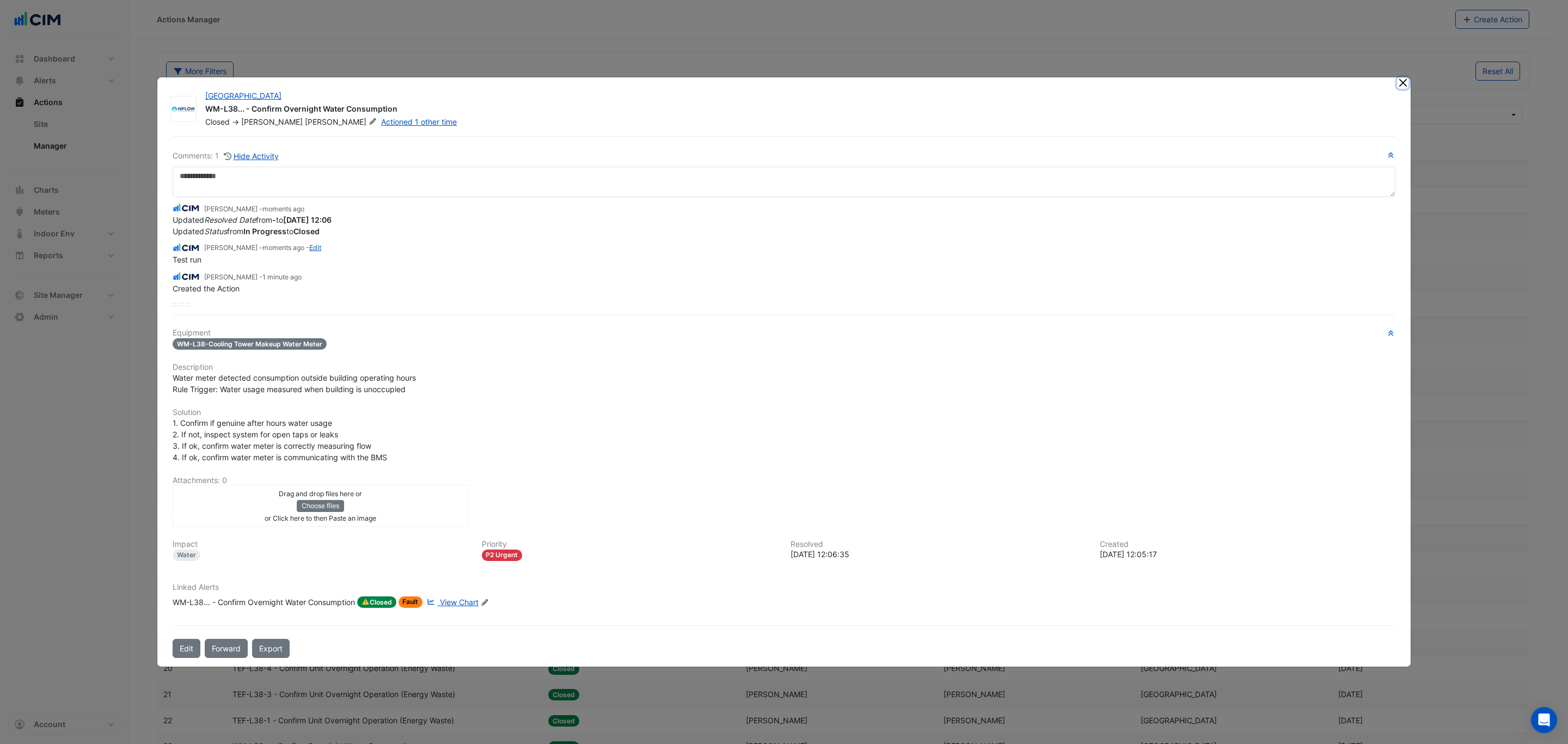
click at [1401, 85] on button "Close" at bounding box center [1403, 83] width 11 height 11
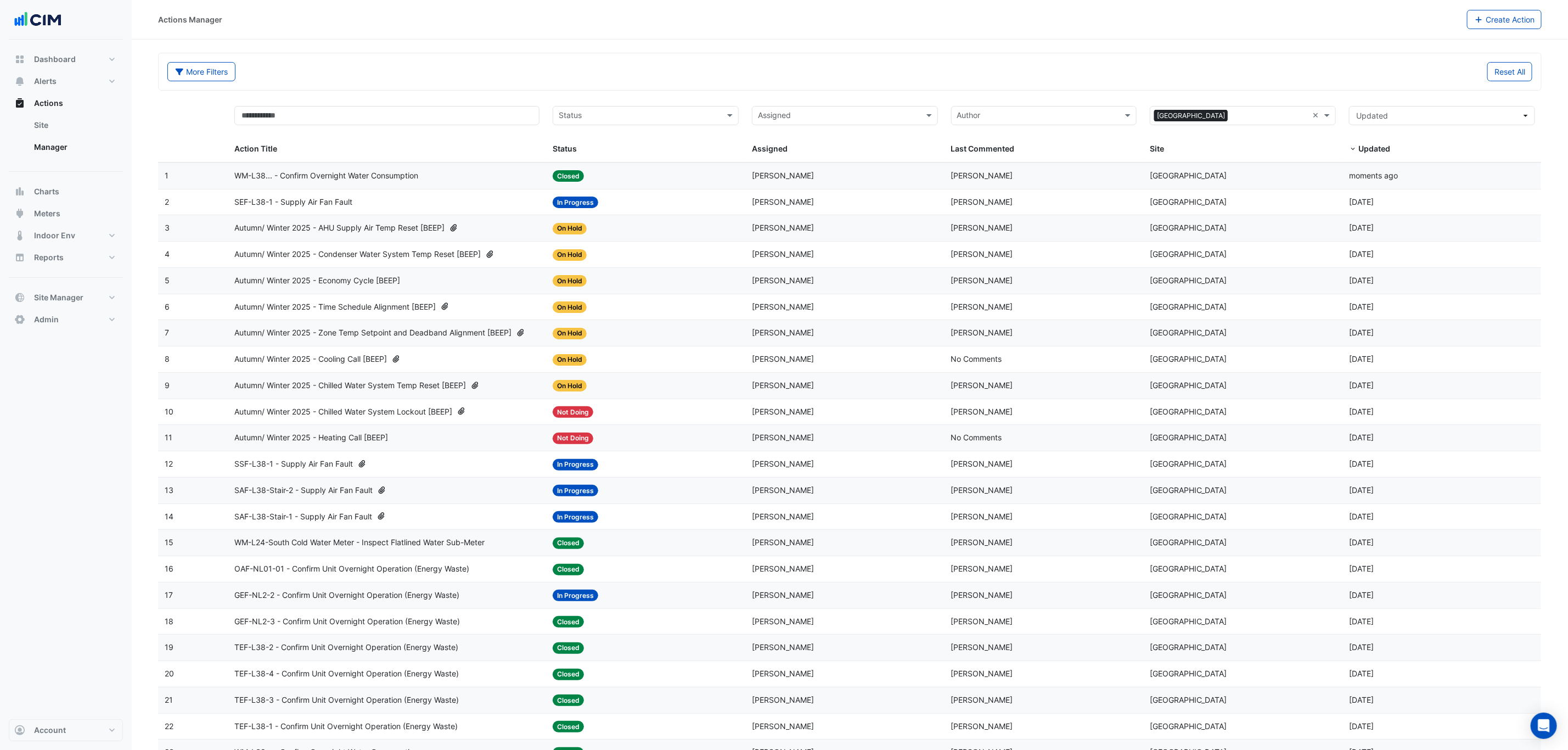
click at [629, 115] on input "text" at bounding box center [639, 116] width 161 height 12
click at [614, 151] on div "In Progress" at bounding box center [646, 156] width 185 height 16
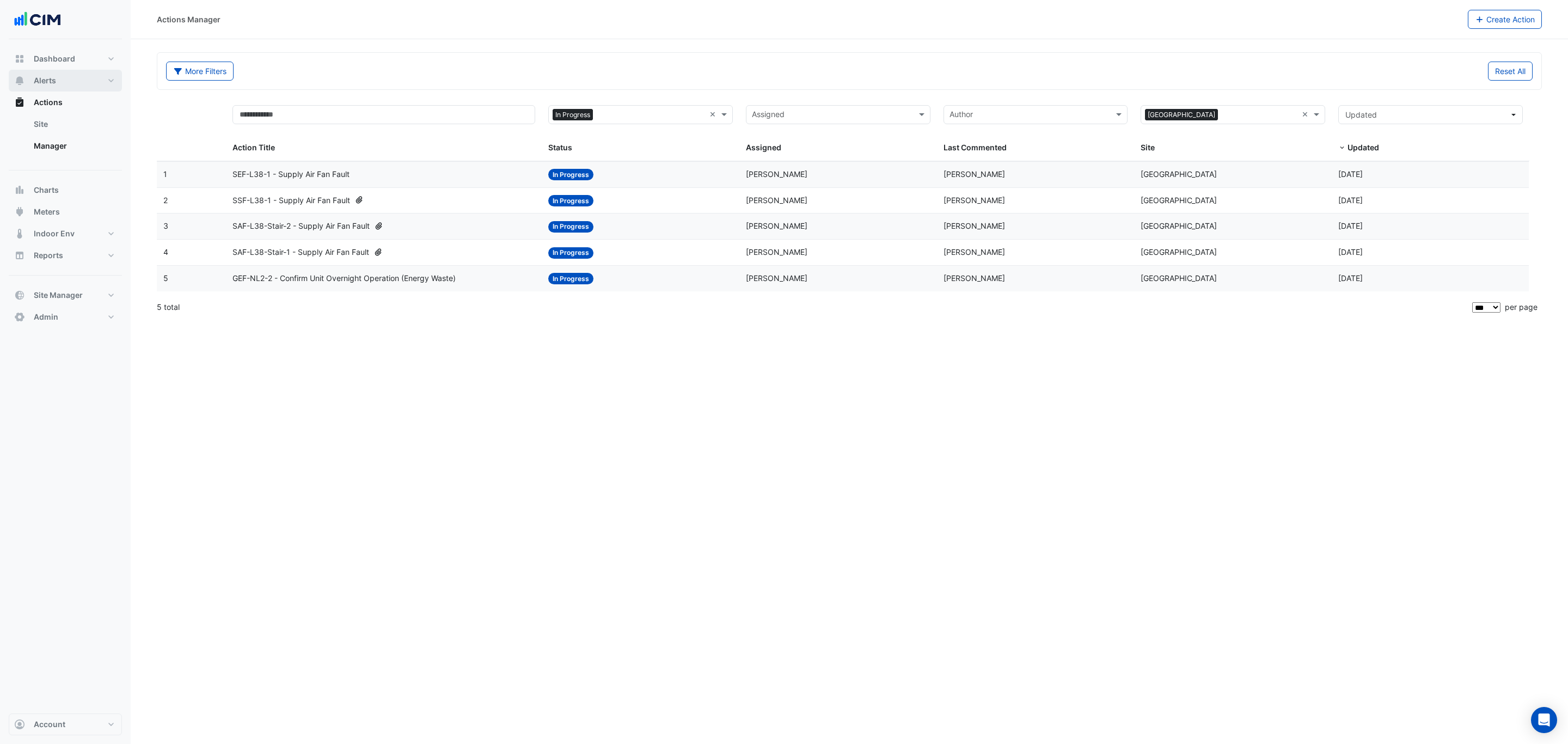
click at [65, 83] on button "Alerts" at bounding box center [65, 80] width 114 height 22
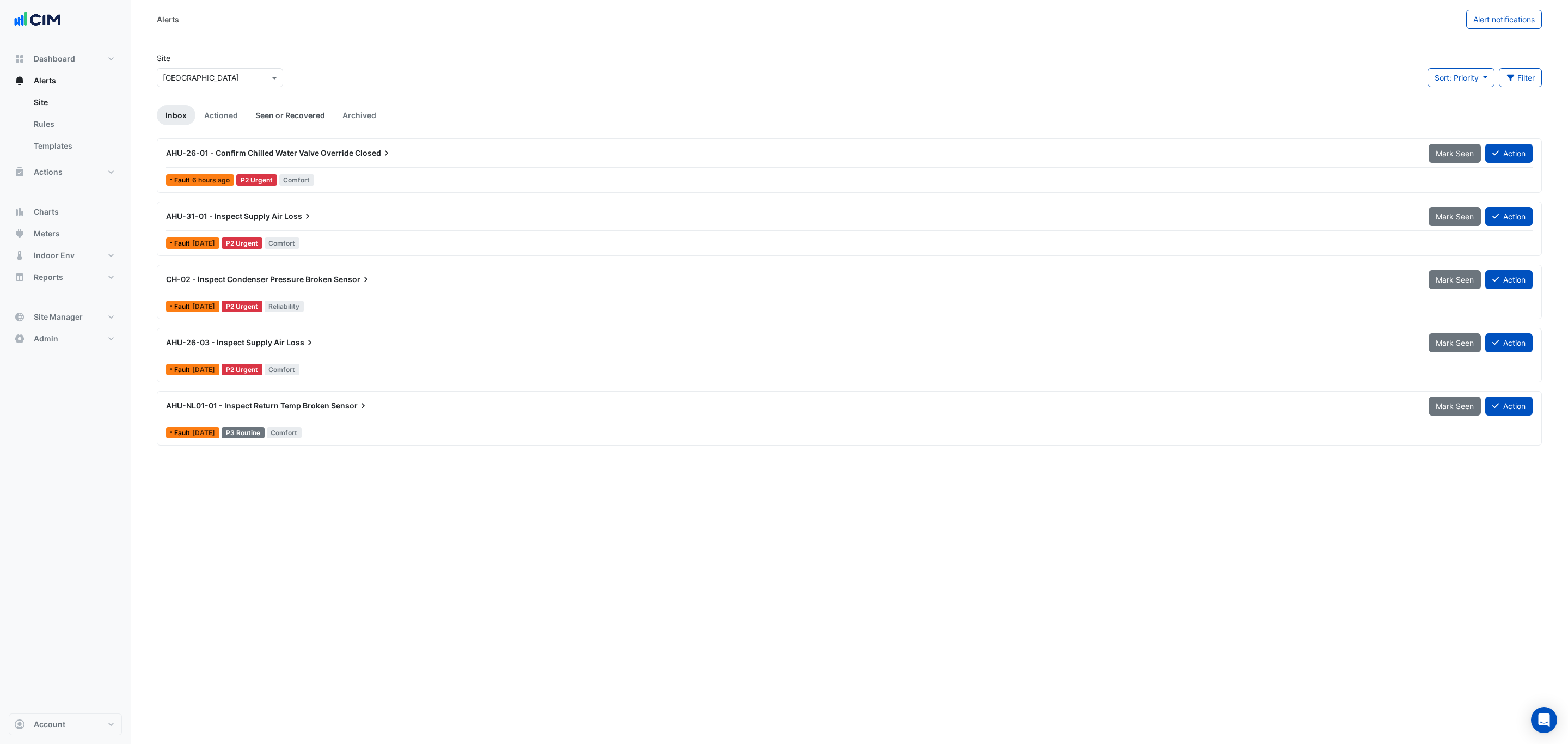
click at [301, 117] on link "Seen or Recovered" at bounding box center [291, 115] width 87 height 20
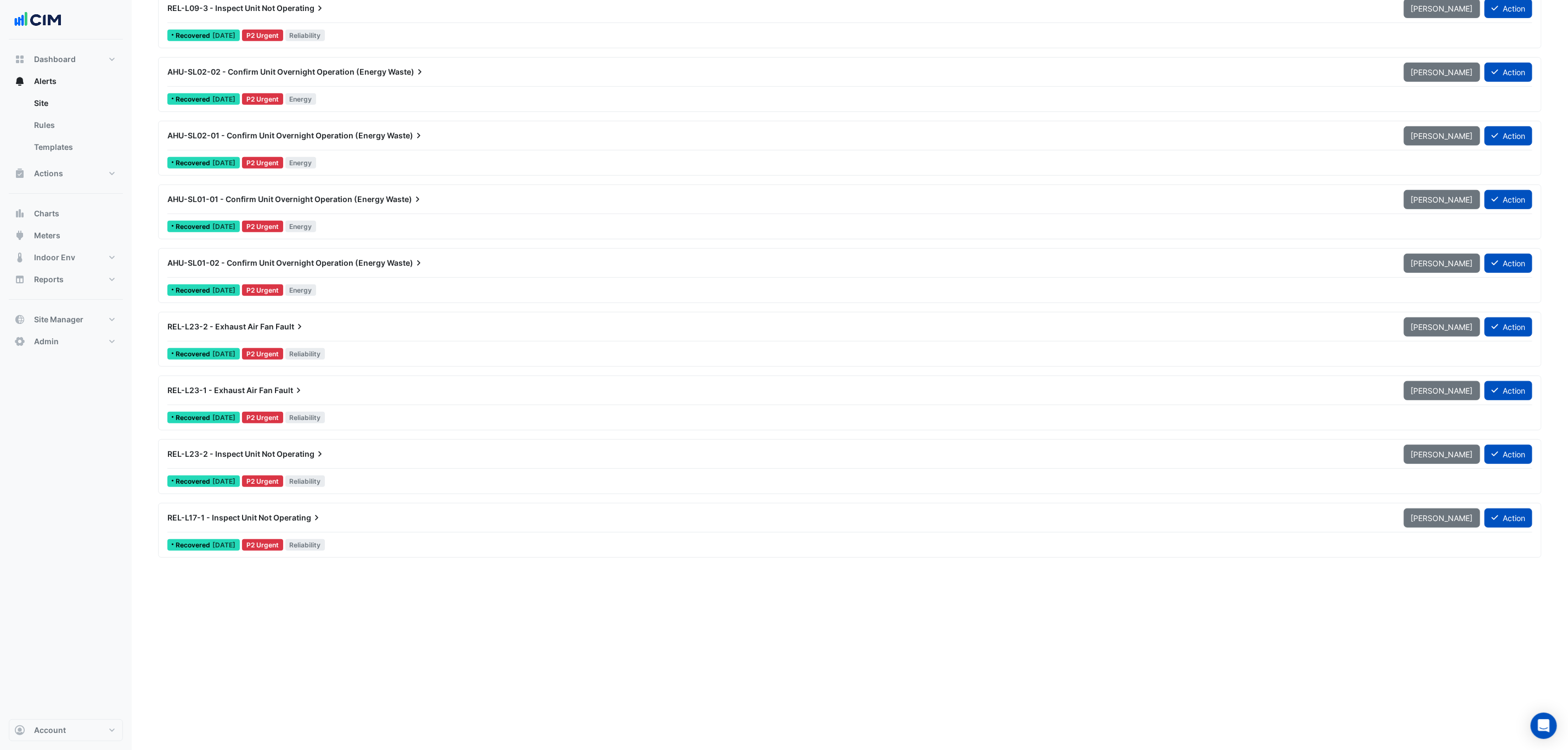
scroll to position [6408, 0]
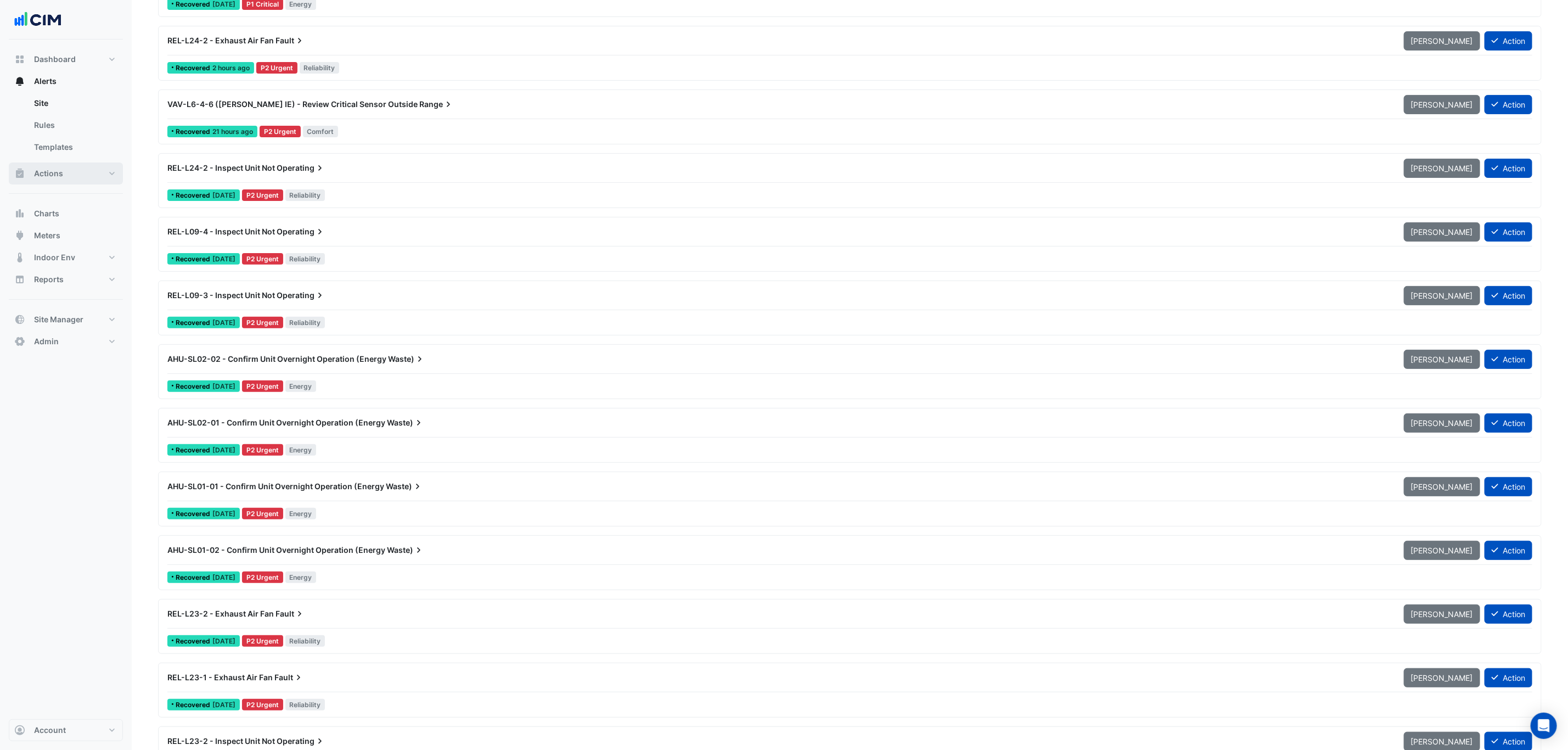
click at [72, 173] on button "Actions" at bounding box center [66, 173] width 114 height 22
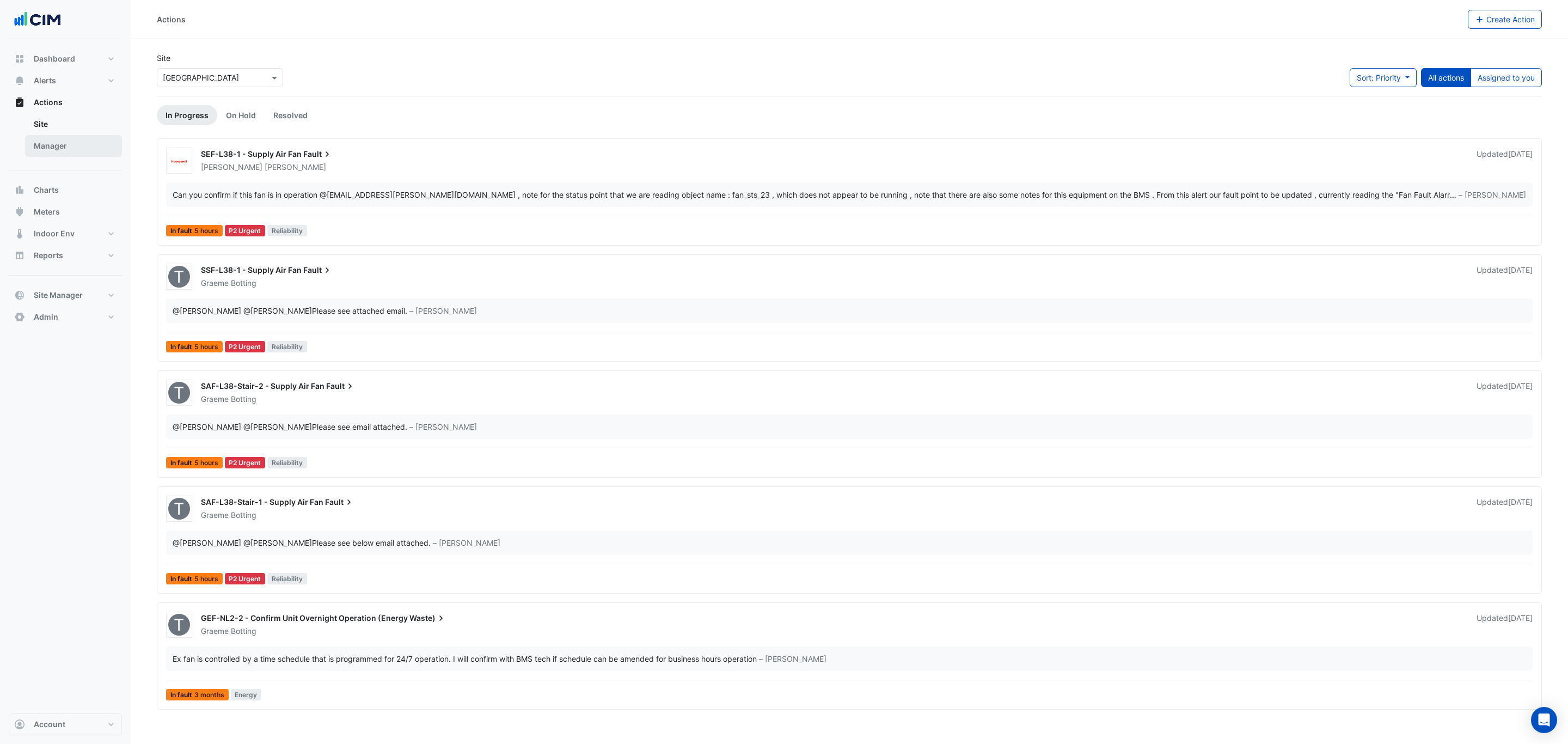
click at [76, 144] on link "Manager" at bounding box center [73, 146] width 97 height 22
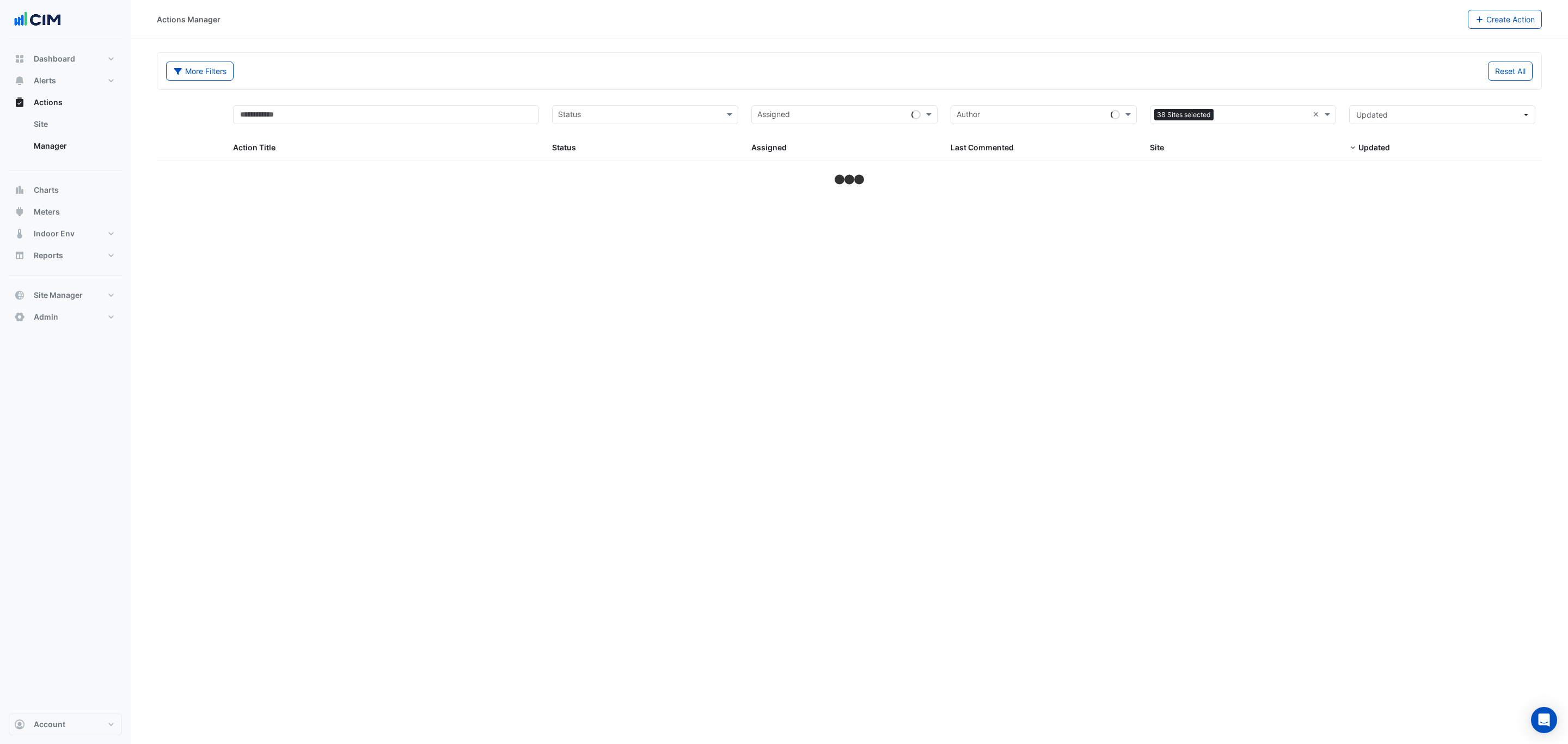
select select "***"
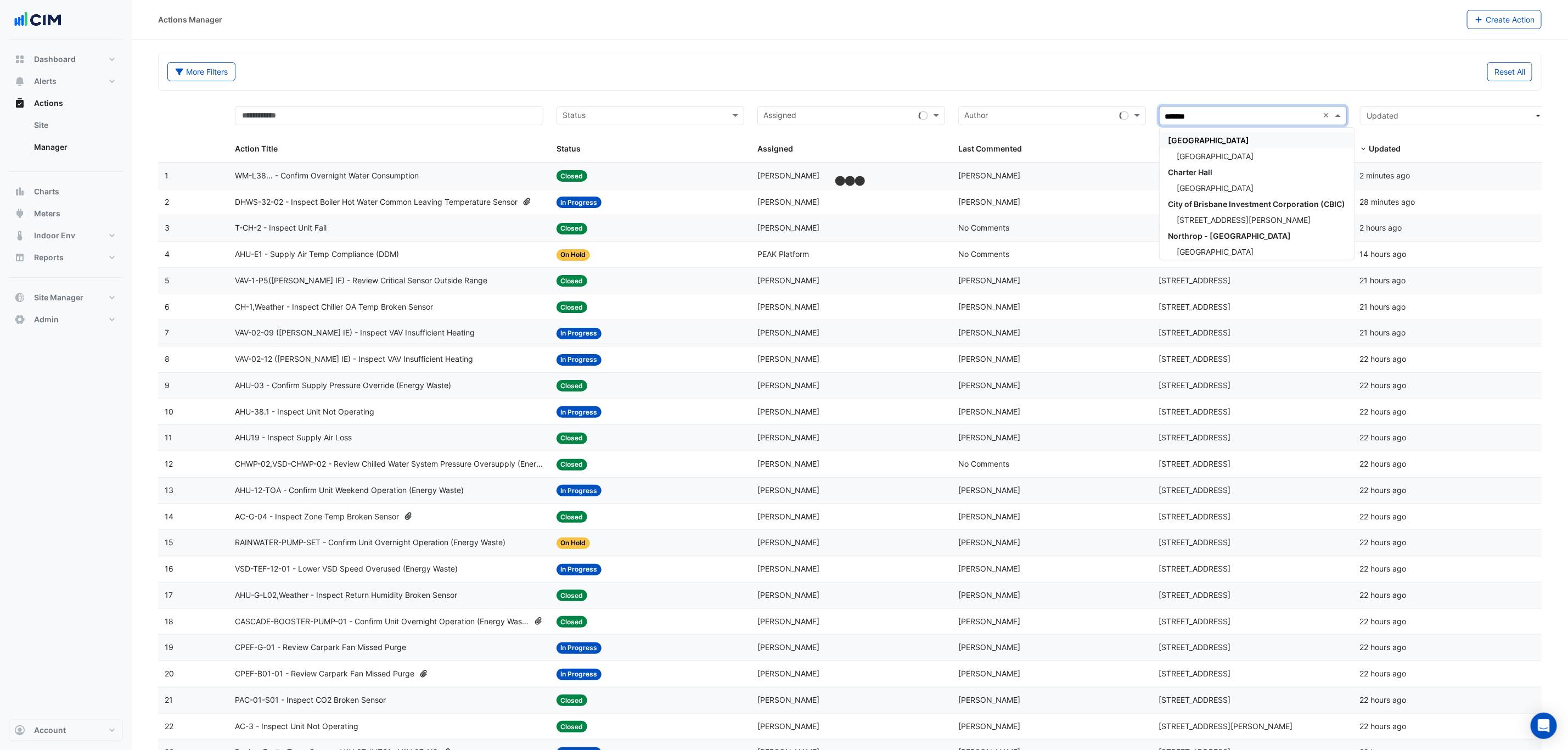
type input "********"
click at [1234, 154] on span "[GEOGRAPHIC_DATA]" at bounding box center [1215, 156] width 77 height 10
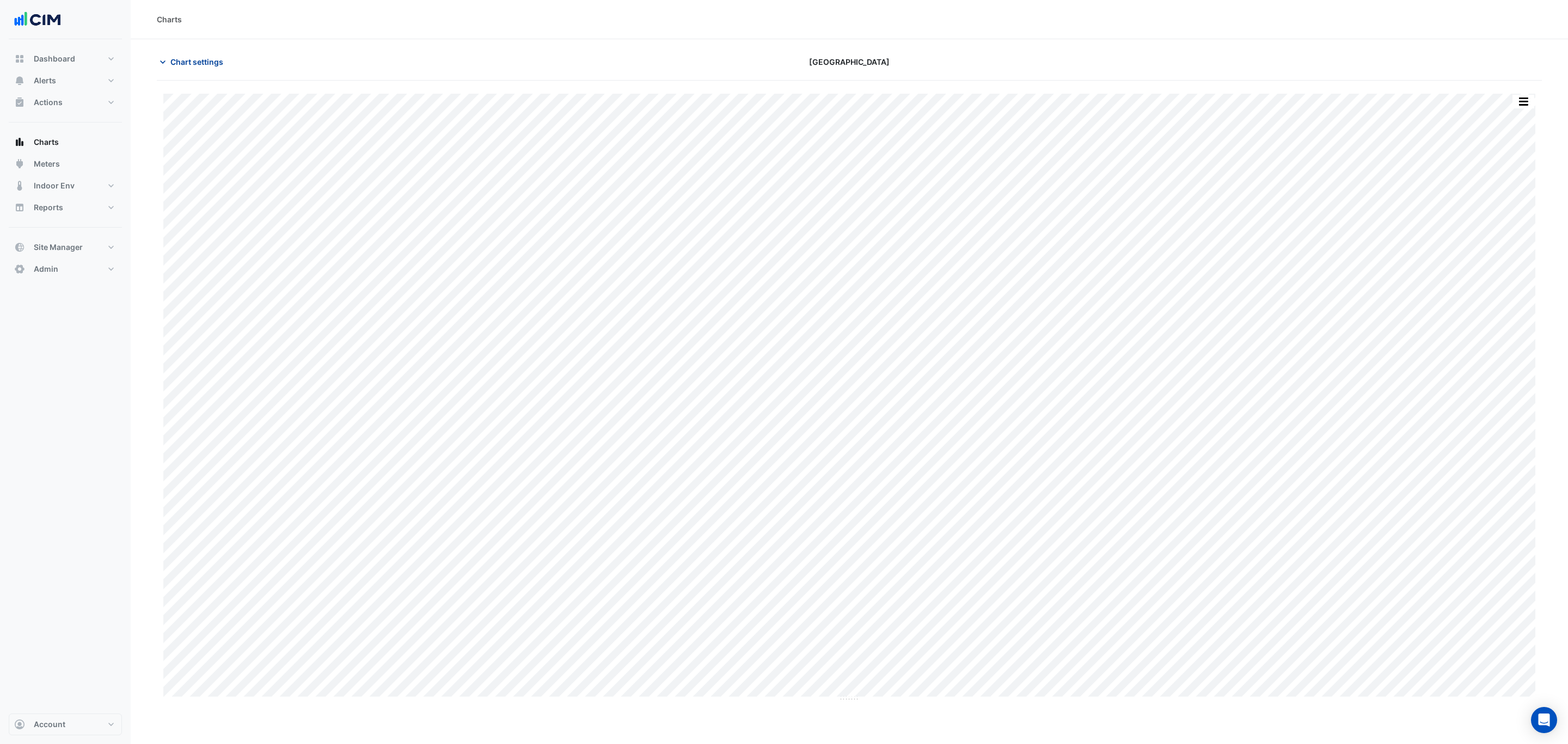
click at [209, 60] on span "Chart settings" at bounding box center [197, 62] width 53 height 11
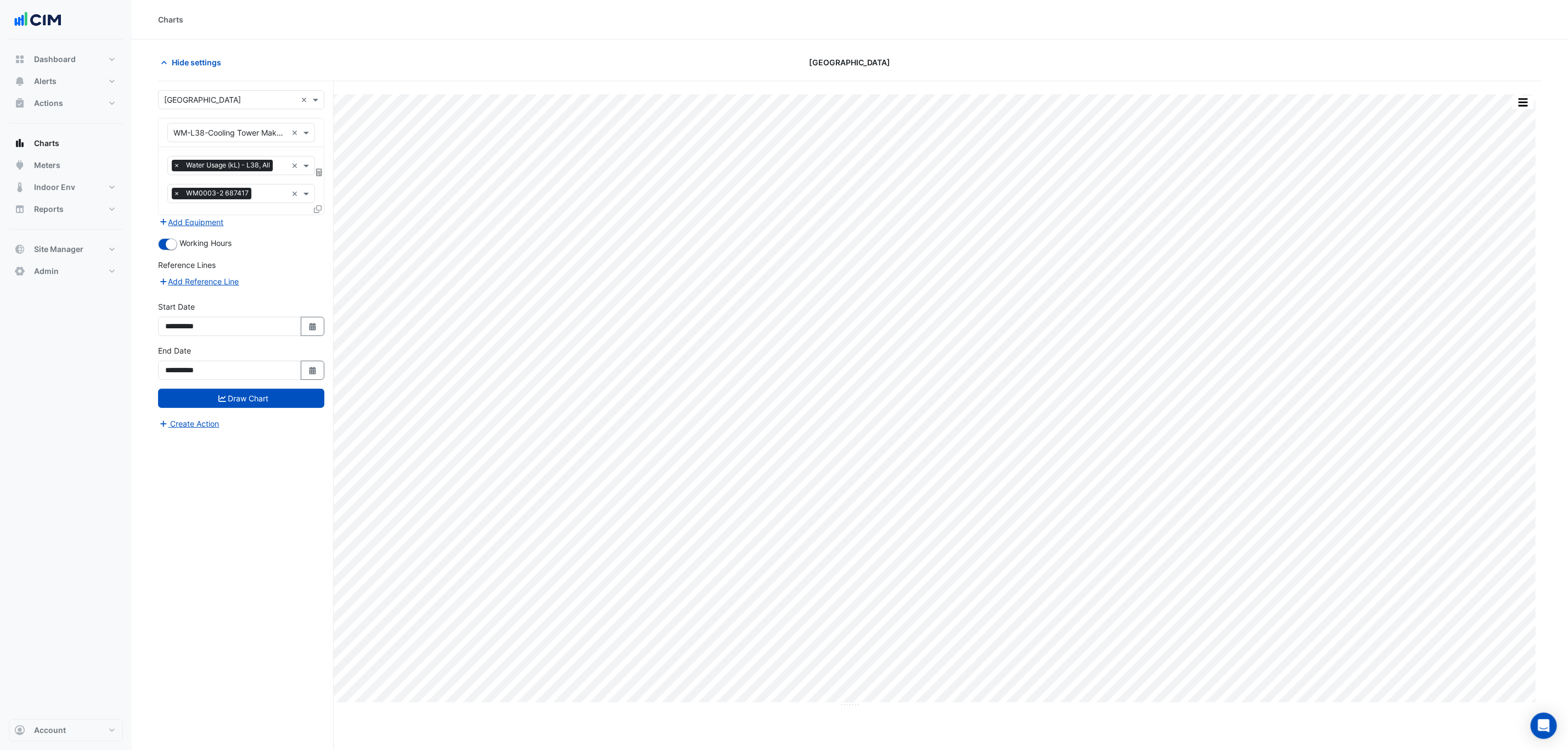
click at [320, 174] on icon at bounding box center [319, 173] width 6 height 8
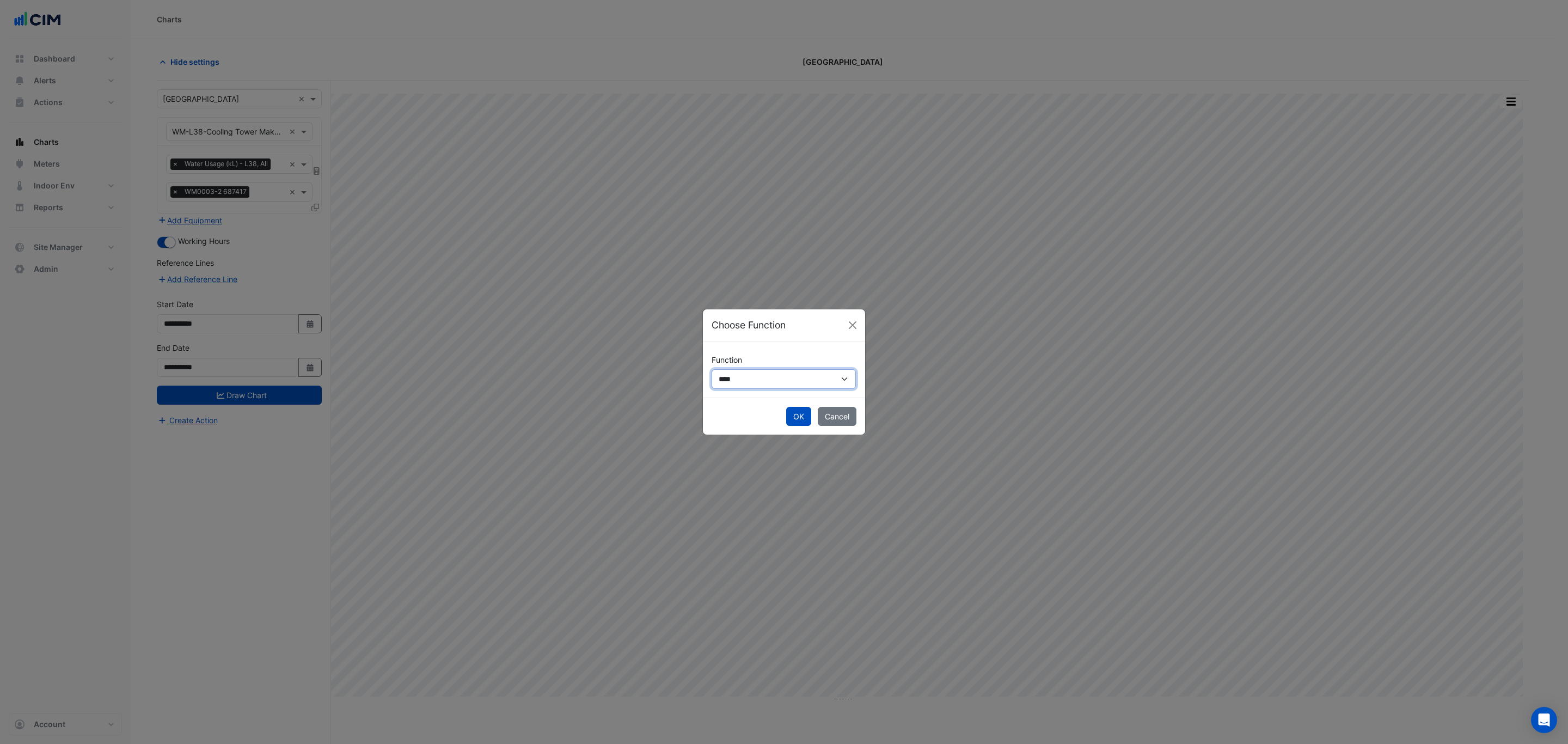
click at [755, 380] on select "**********" at bounding box center [784, 379] width 144 height 20
select select "******"
click at [712, 369] on select "**********" at bounding box center [784, 379] width 144 height 20
click at [805, 428] on button "OK" at bounding box center [799, 427] width 25 height 19
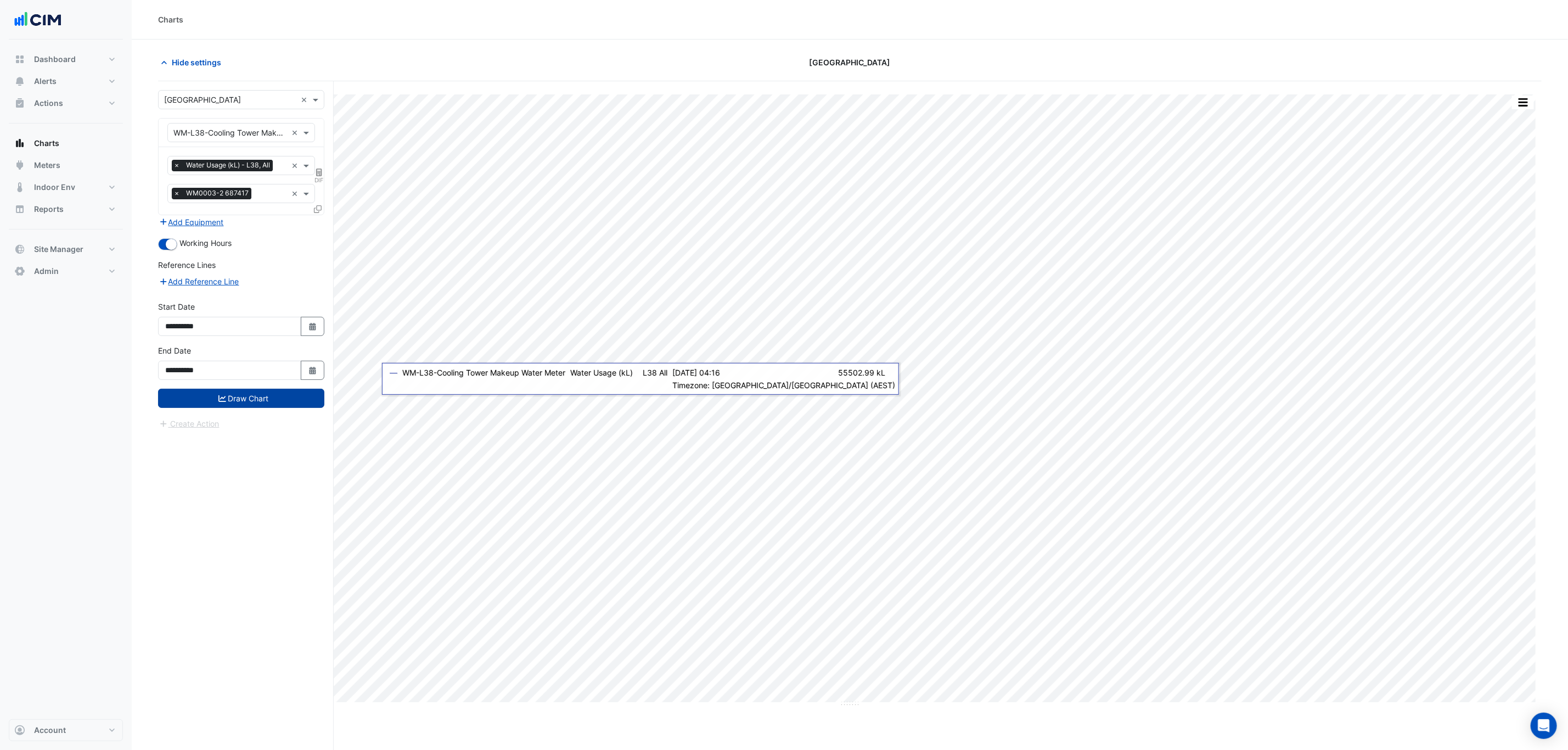
click at [274, 394] on button "Draw Chart" at bounding box center [241, 398] width 166 height 19
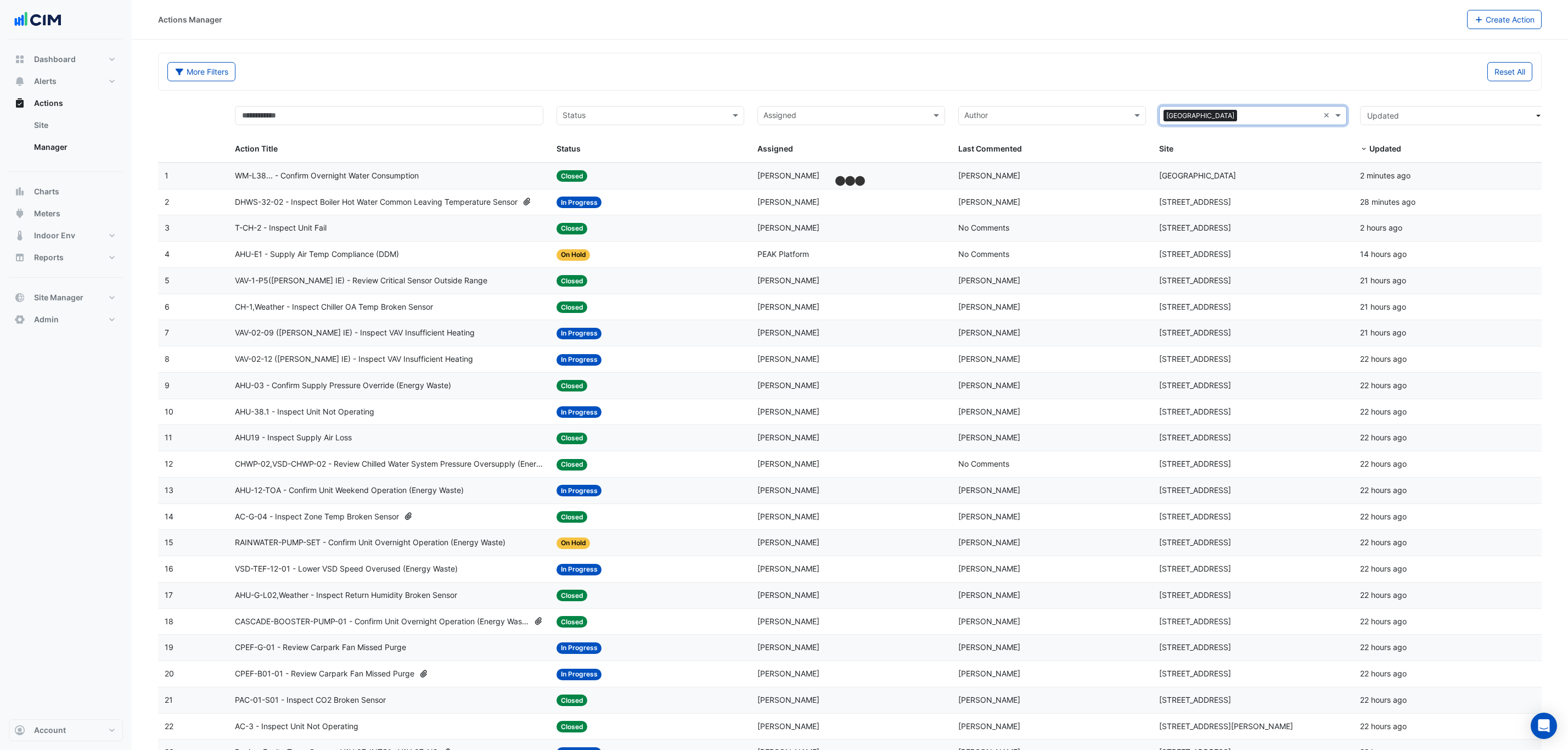
select select "***"
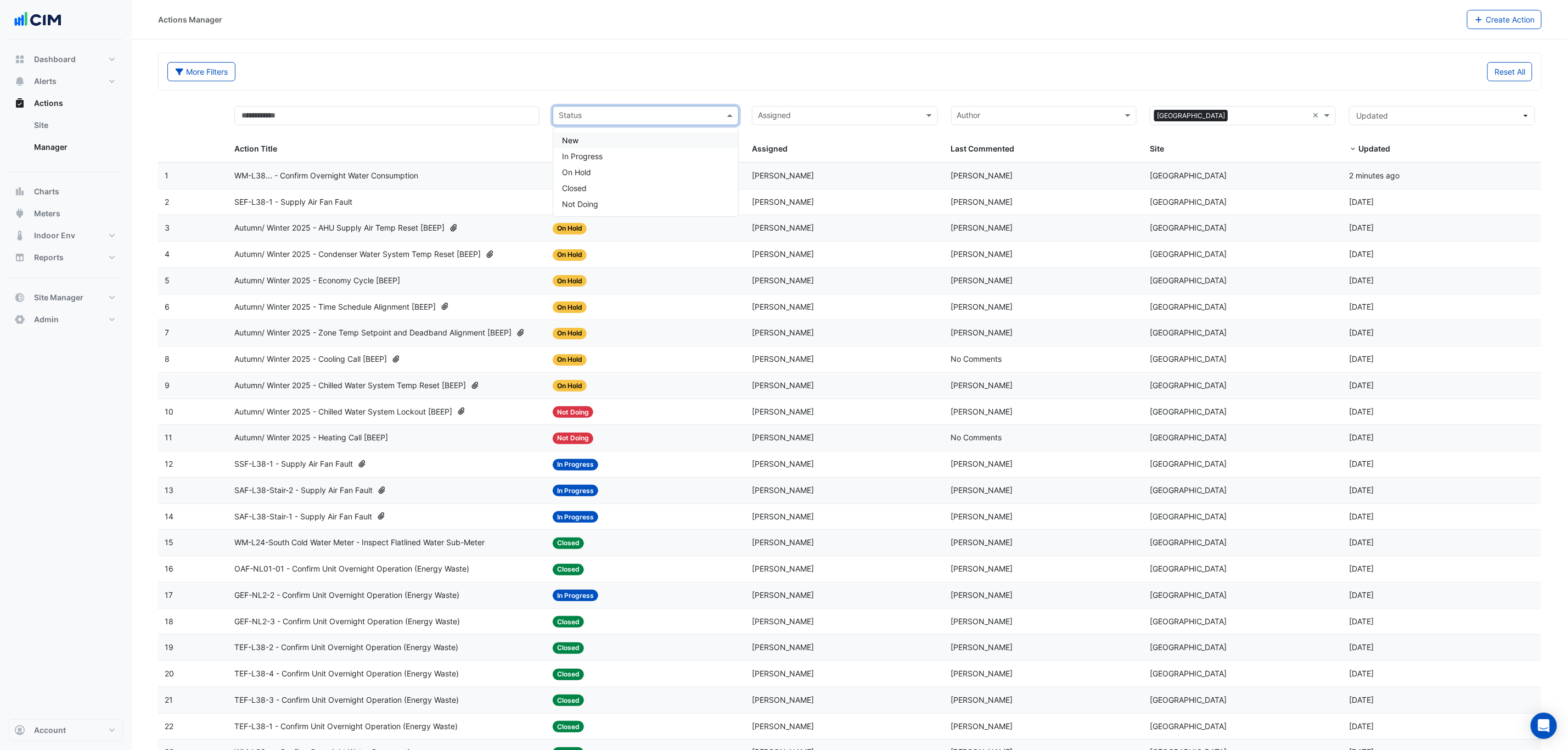
click at [666, 118] on input "text" at bounding box center [639, 116] width 161 height 12
click at [639, 156] on div "In Progress" at bounding box center [646, 156] width 185 height 16
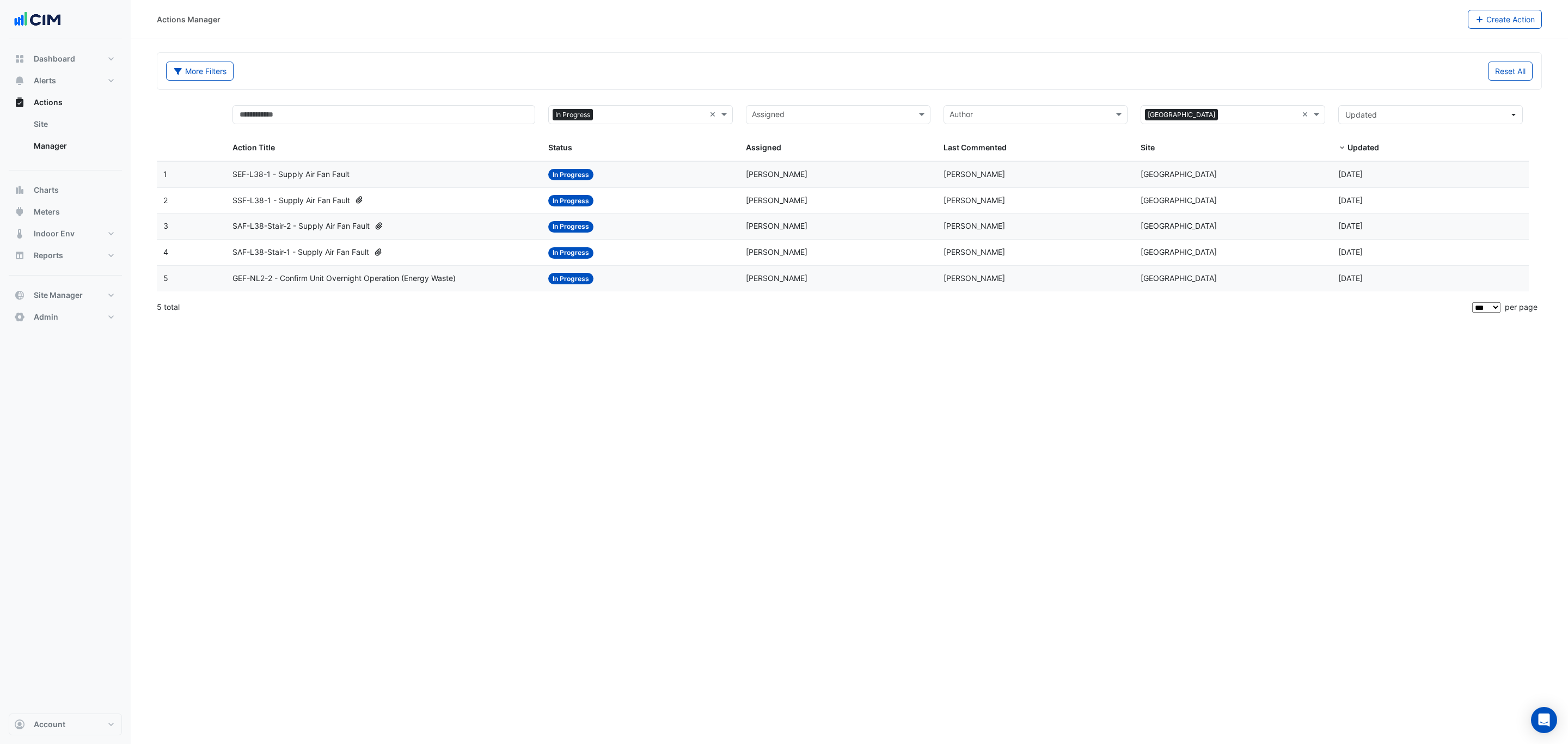
click at [467, 257] on div "SAF-L38-Stair-1 - Supply Air Fan Fault" at bounding box center [384, 252] width 303 height 12
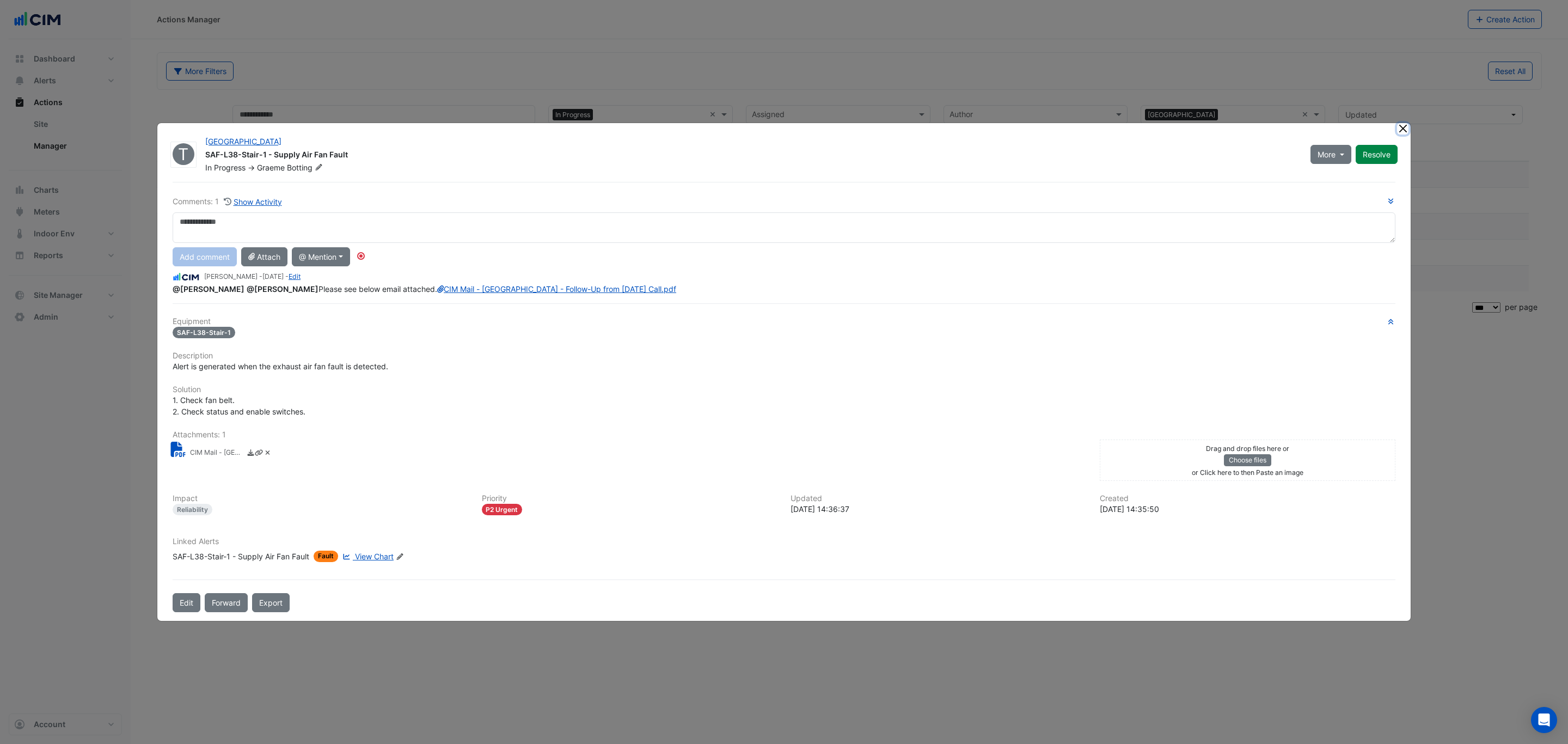
click at [1404, 121] on ngb-modal-window "T Brisbane Square SAF-L38-Stair-1 - Supply Air Fan Fault In Progress -> Graeme …" at bounding box center [784, 372] width 1568 height 744
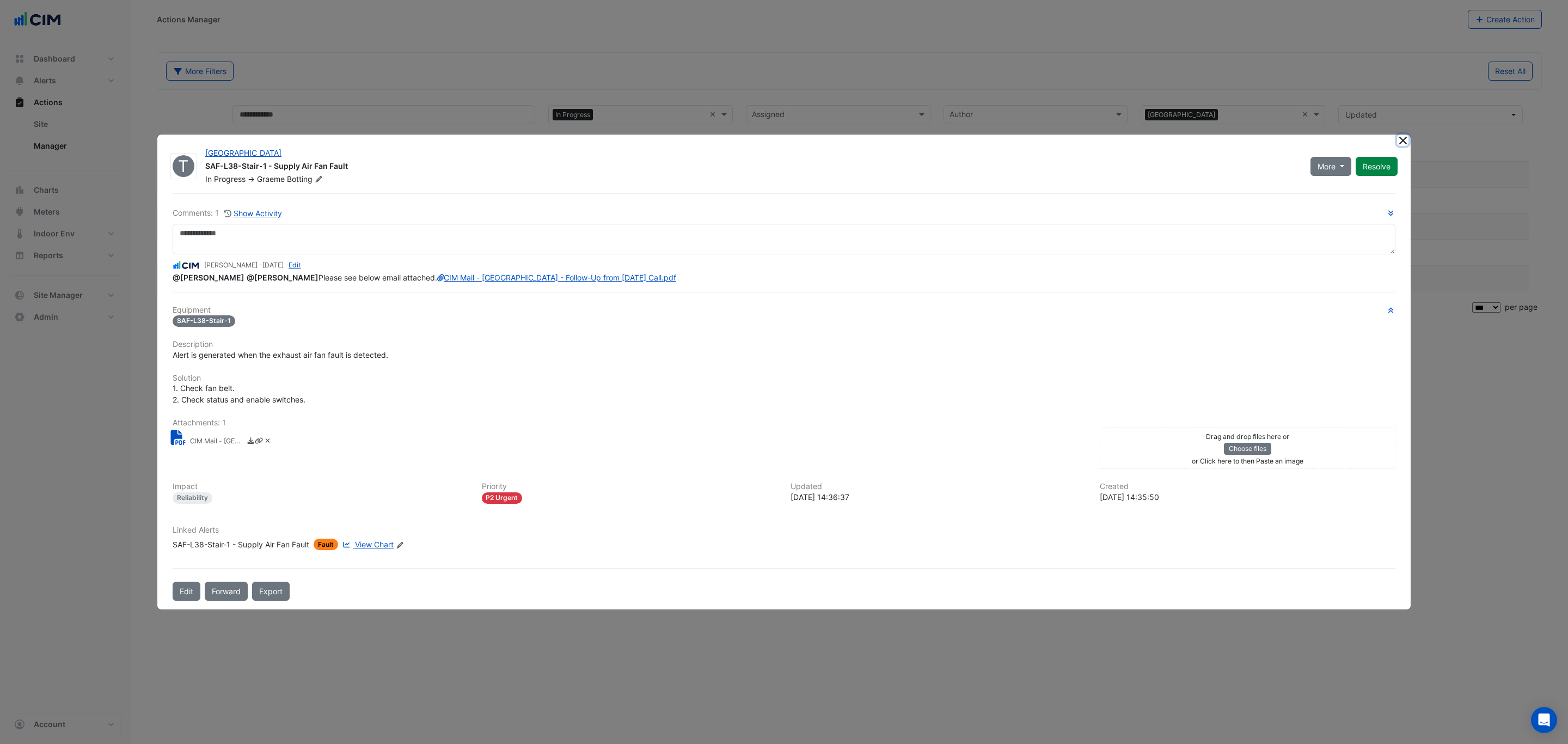
click at [1399, 134] on button "Close" at bounding box center [1403, 140] width 11 height 11
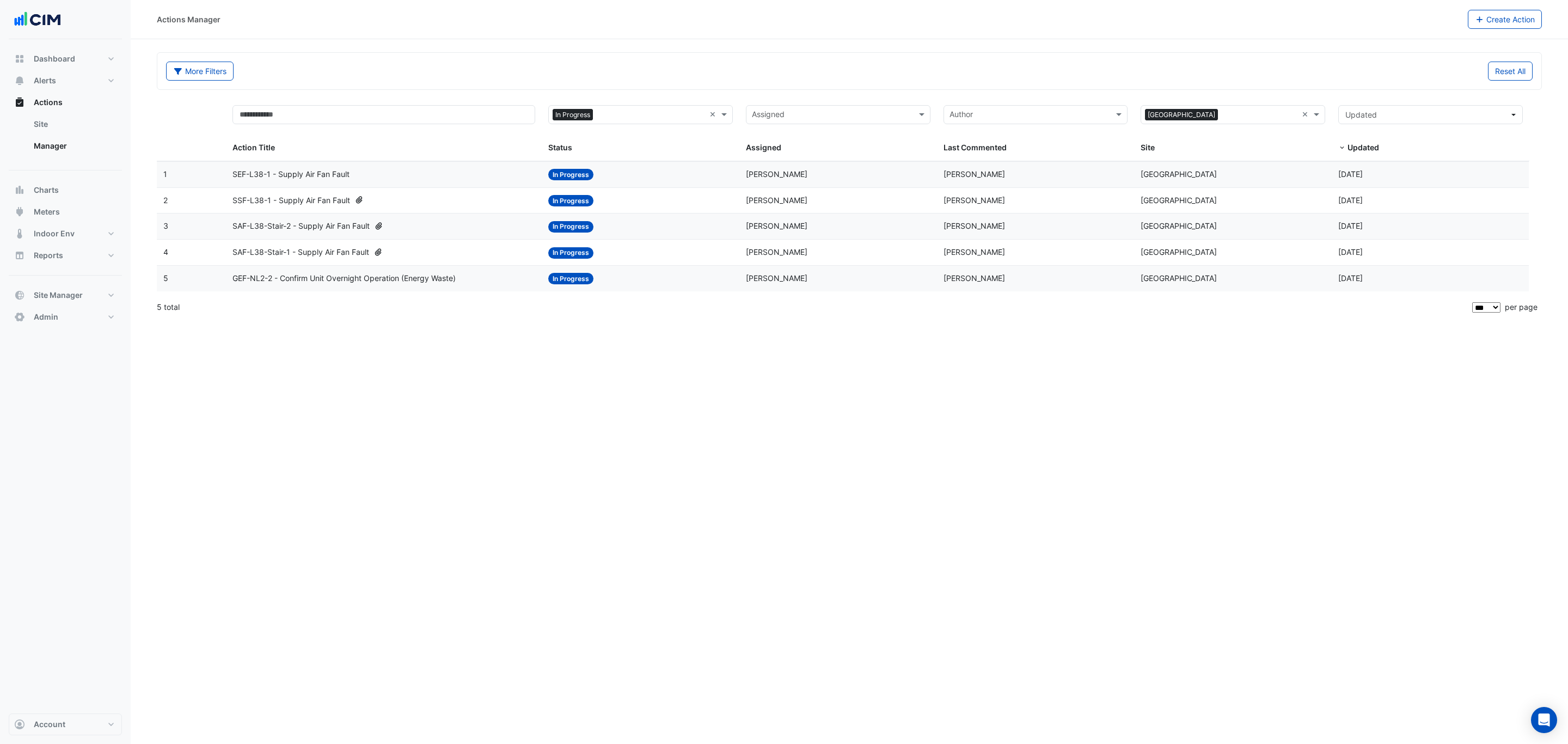
click at [375, 281] on span "GEF-NL2-2 - Confirm Unit Overnight Operation (Energy Waste)" at bounding box center [344, 278] width 223 height 12
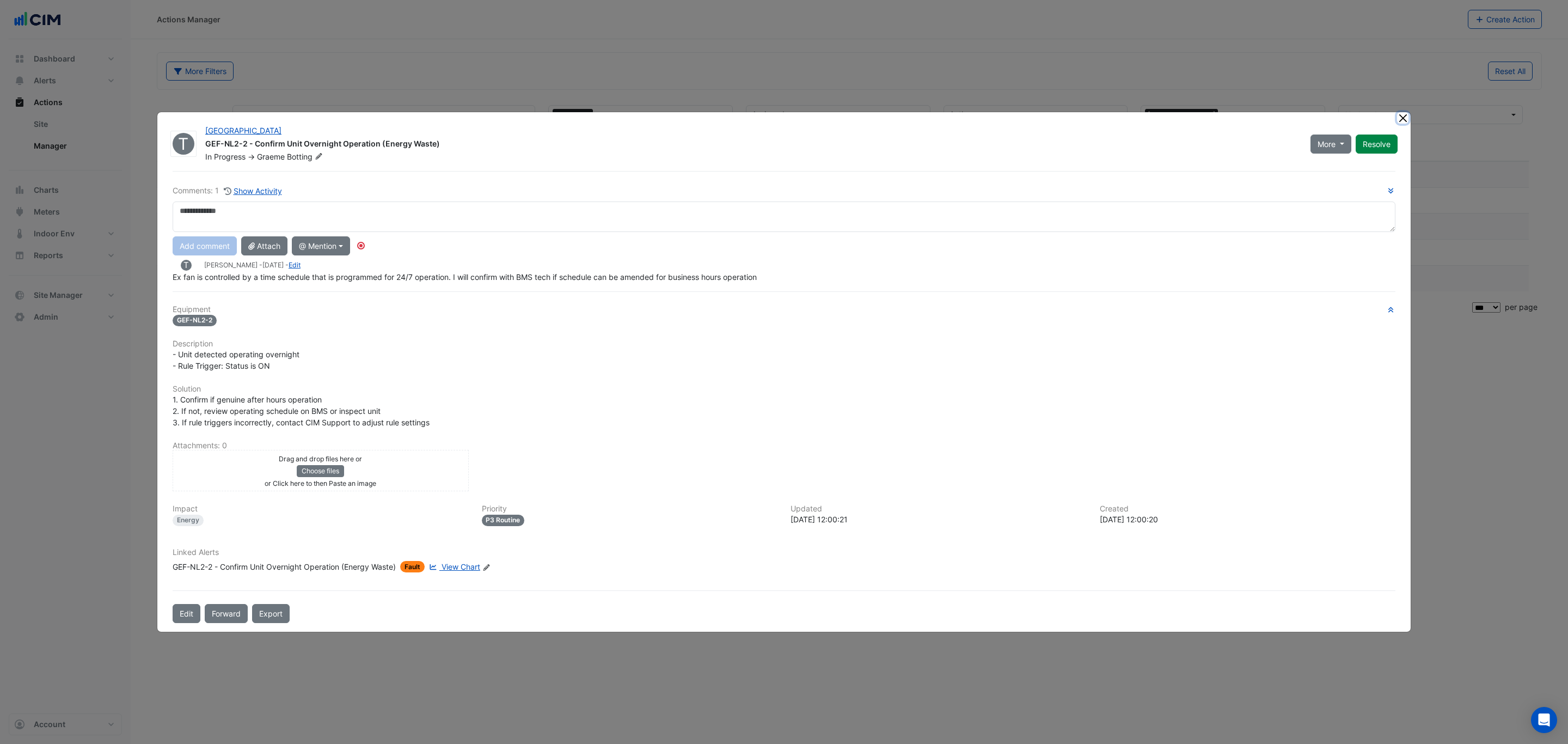
click at [1406, 117] on ngb-modal-window "T Brisbane Square GEF-NL2-2 - Confirm Unit Overnight Operation (Energy Waste) I…" at bounding box center [784, 372] width 1568 height 744
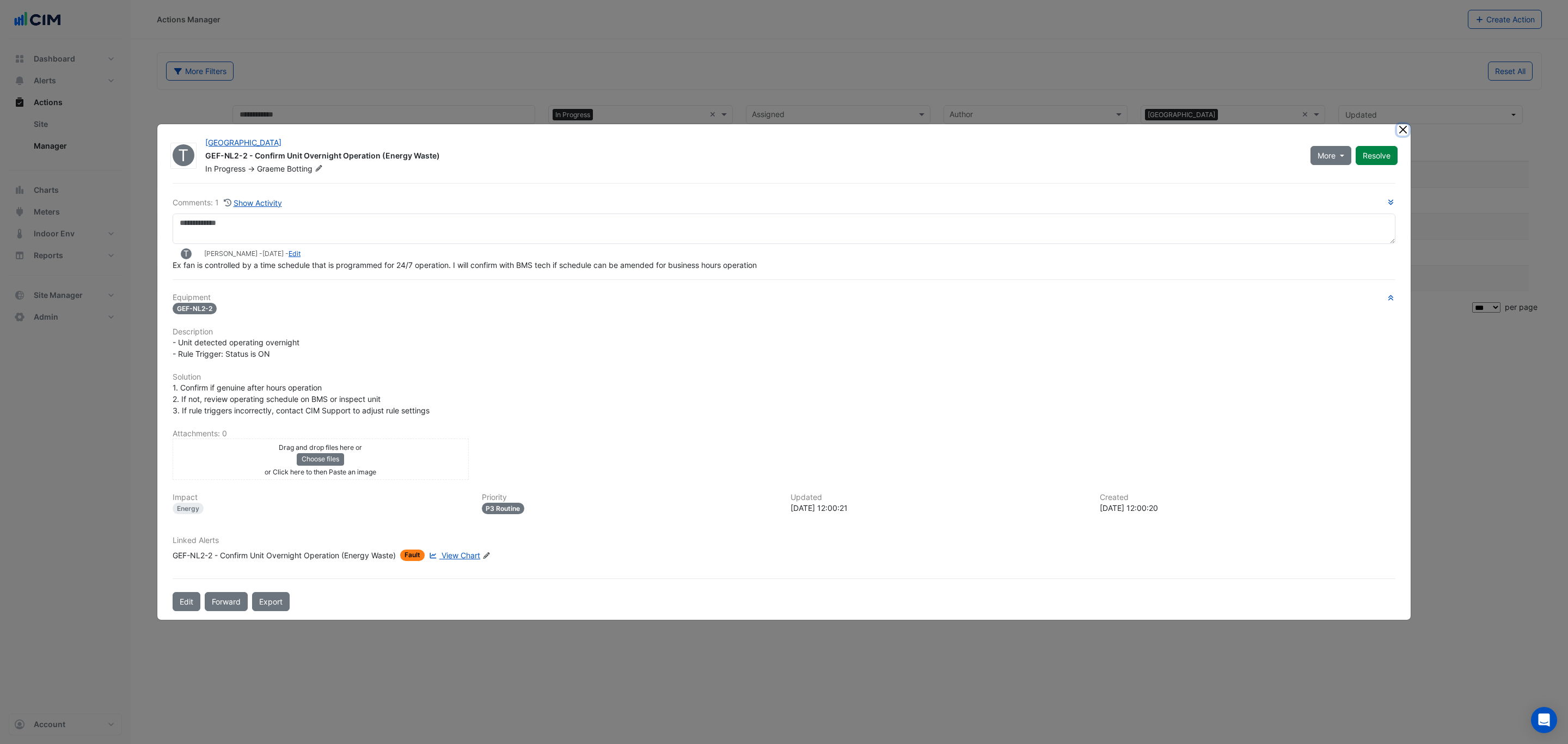
click at [1401, 132] on button "Close" at bounding box center [1403, 130] width 11 height 11
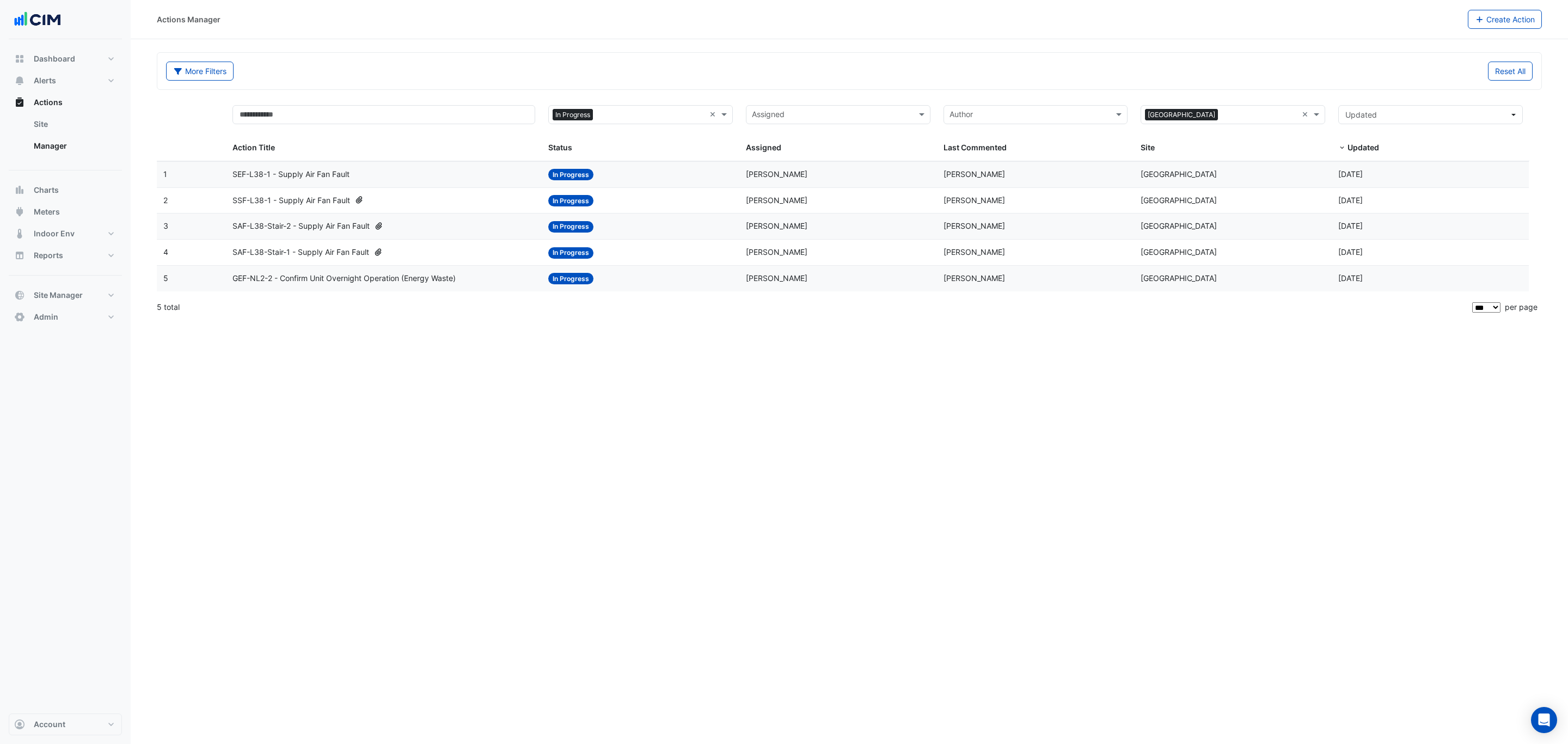
click at [429, 232] on div "SAF-L38-Stair-2 - Supply Air Fan Fault" at bounding box center [384, 225] width 303 height 12
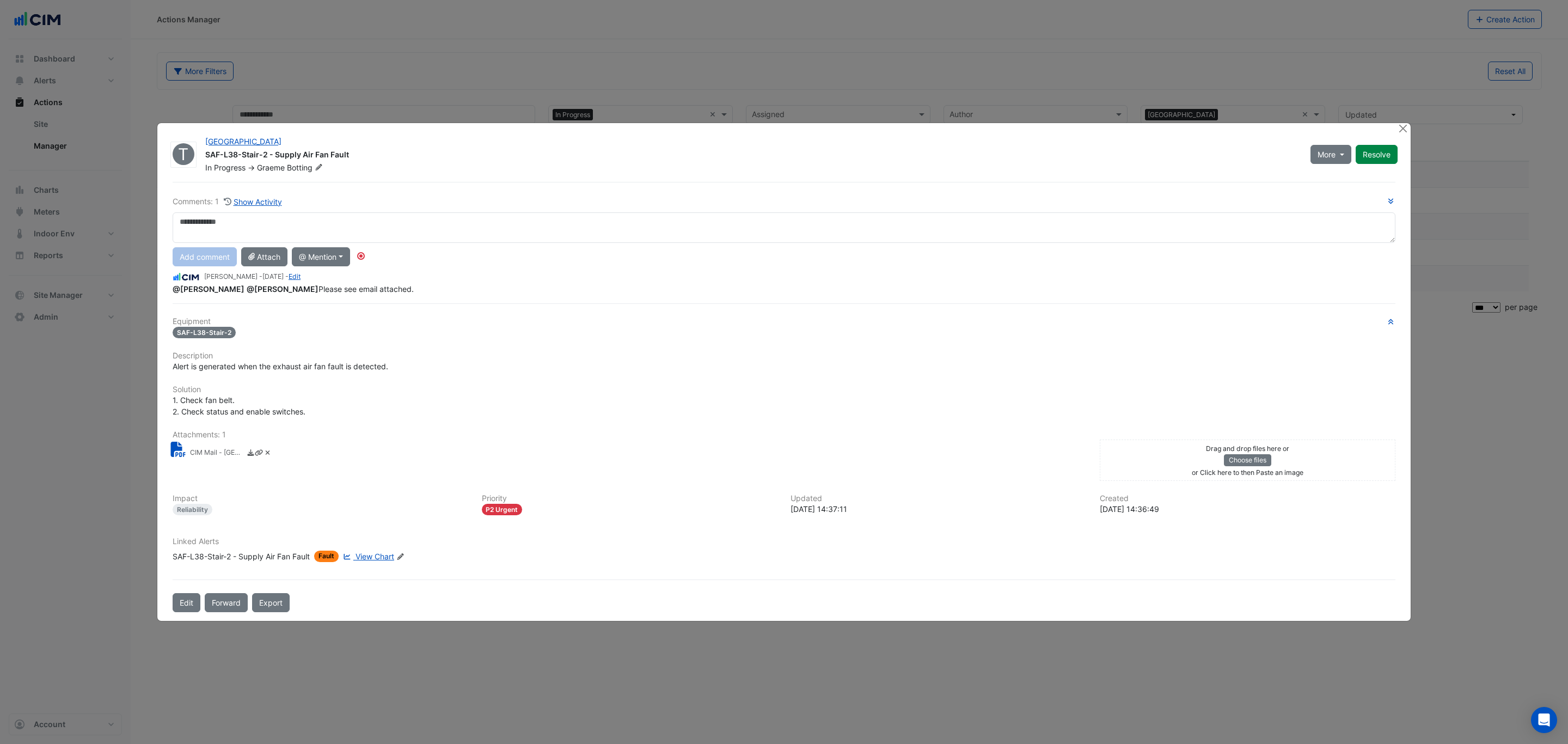
click at [375, 558] on div "Linked Alerts SAF-L38-Stair-2 - Supply Air Fan Fault Fault View Chart Edit Link…" at bounding box center [784, 554] width 1236 height 34
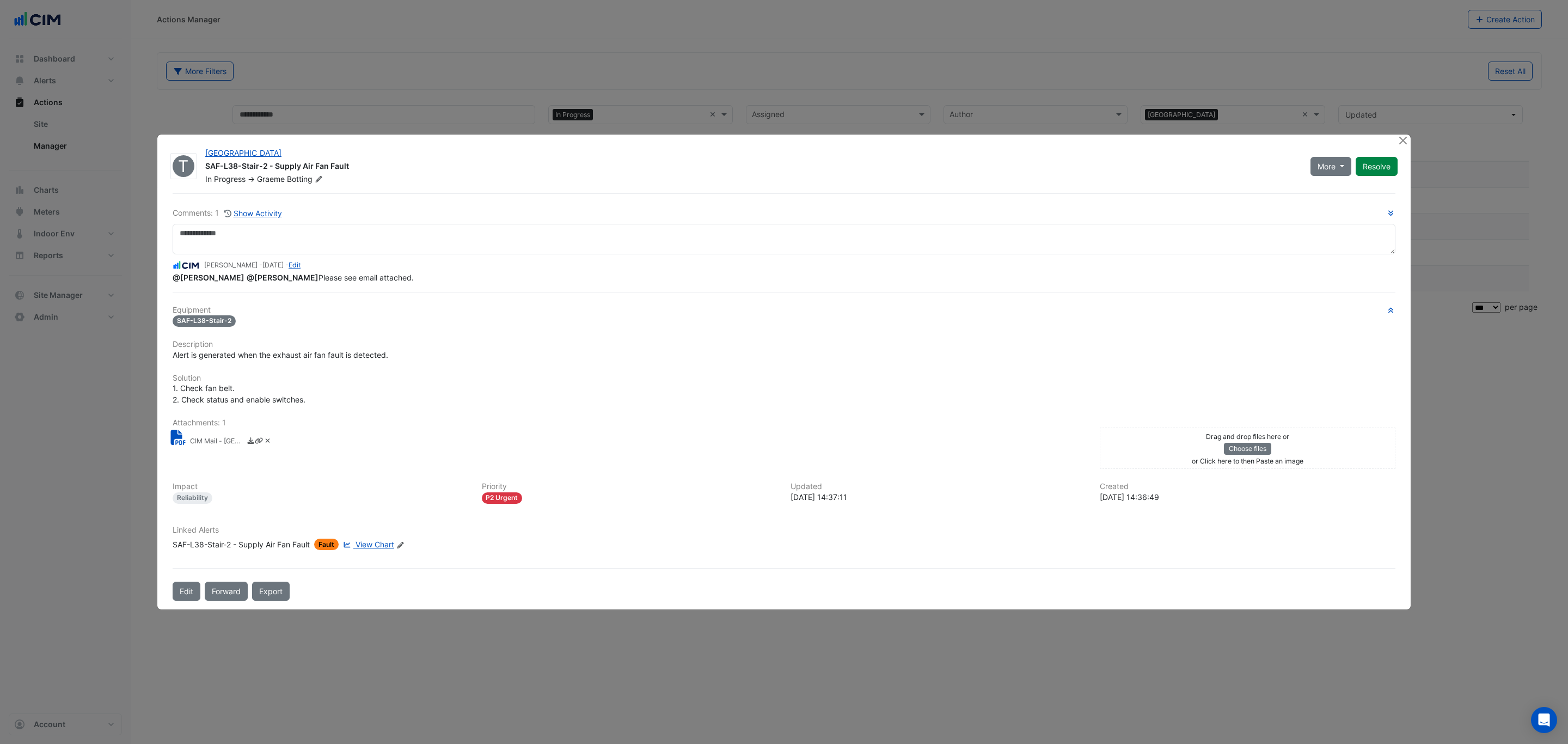
click at [384, 541] on span "View Chart" at bounding box center [375, 544] width 39 height 9
click at [1404, 139] on button "Close" at bounding box center [1403, 140] width 11 height 11
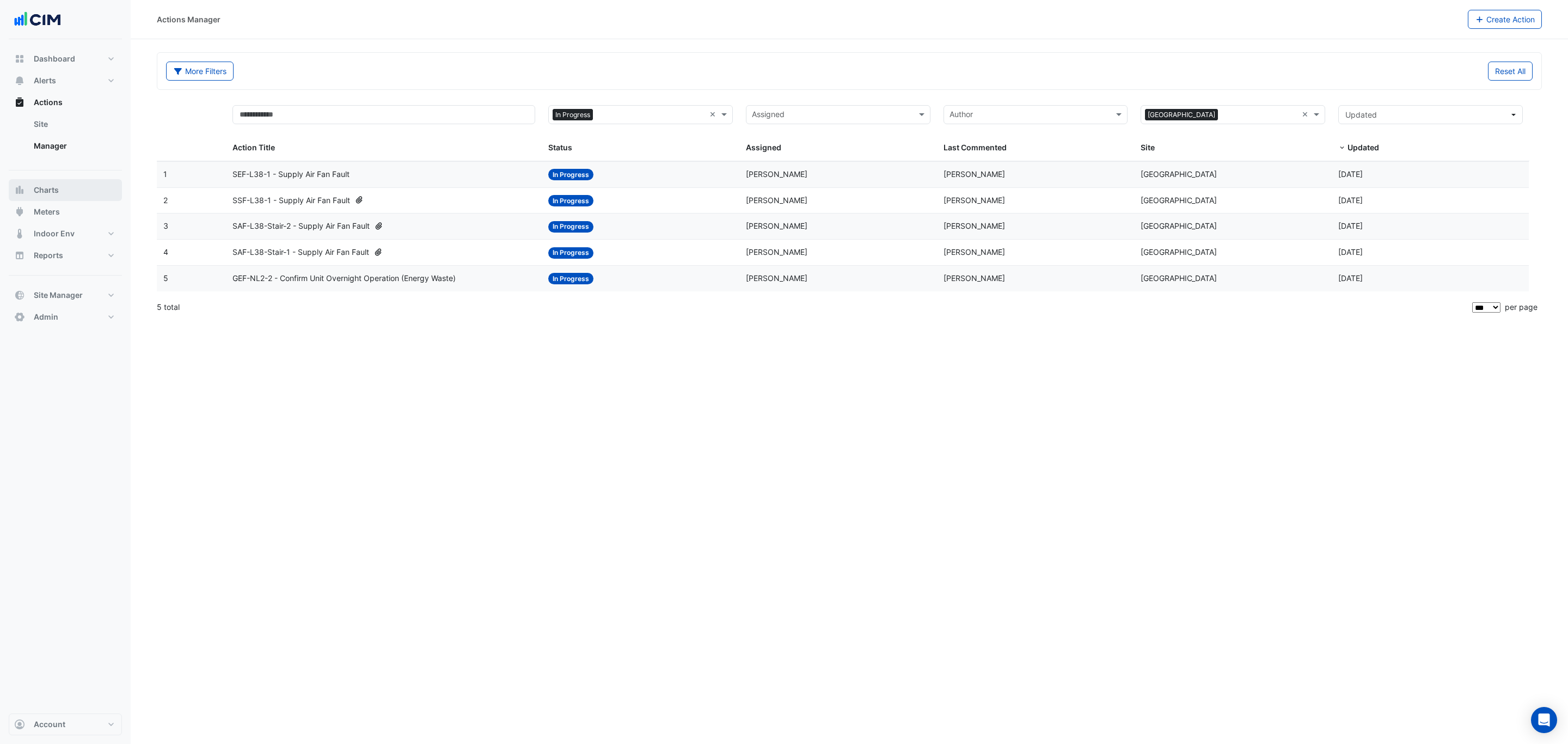
click at [54, 189] on span "Charts" at bounding box center [46, 190] width 25 height 11
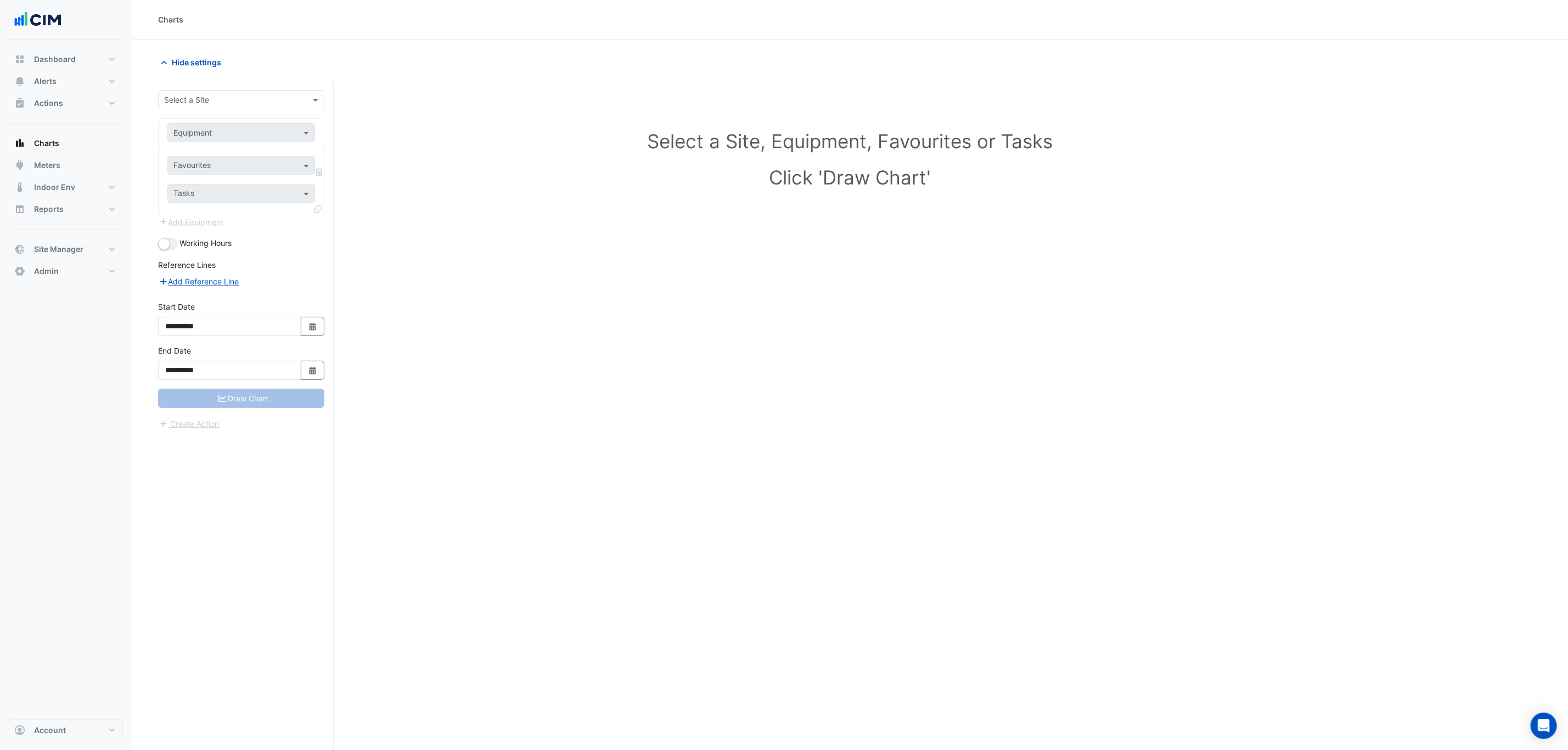
click at [244, 106] on div "Select a Site" at bounding box center [241, 99] width 166 height 19
type input "****"
click at [238, 144] on div "[GEOGRAPHIC_DATA]" at bounding box center [256, 139] width 195 height 16
click at [236, 134] on input "text" at bounding box center [230, 134] width 113 height 11
type input "**"
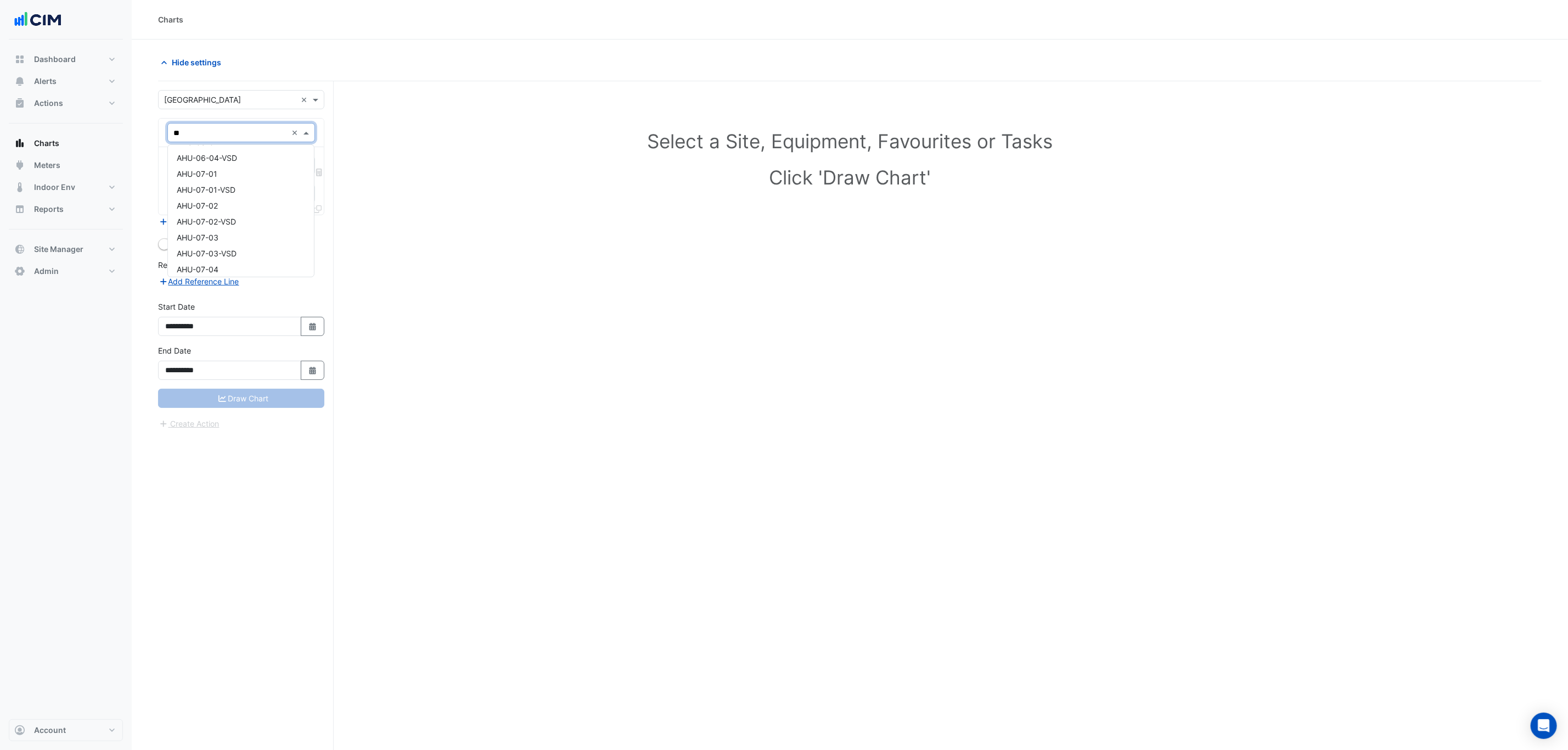
scroll to position [112, 0]
click at [236, 201] on div "AHU-07-02" at bounding box center [240, 204] width 146 height 16
click at [231, 163] on input "text" at bounding box center [229, 167] width 111 height 11
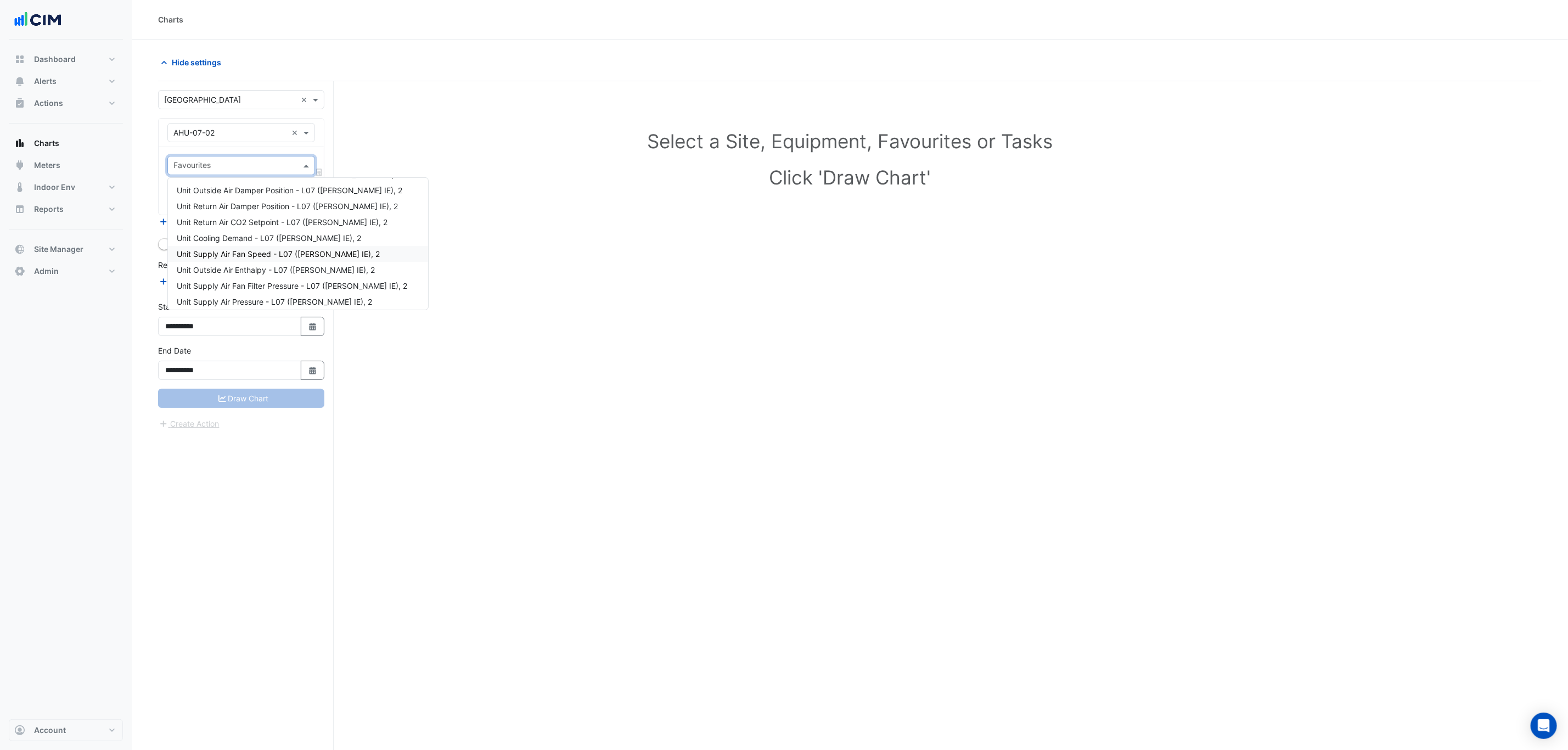
scroll to position [0, 0]
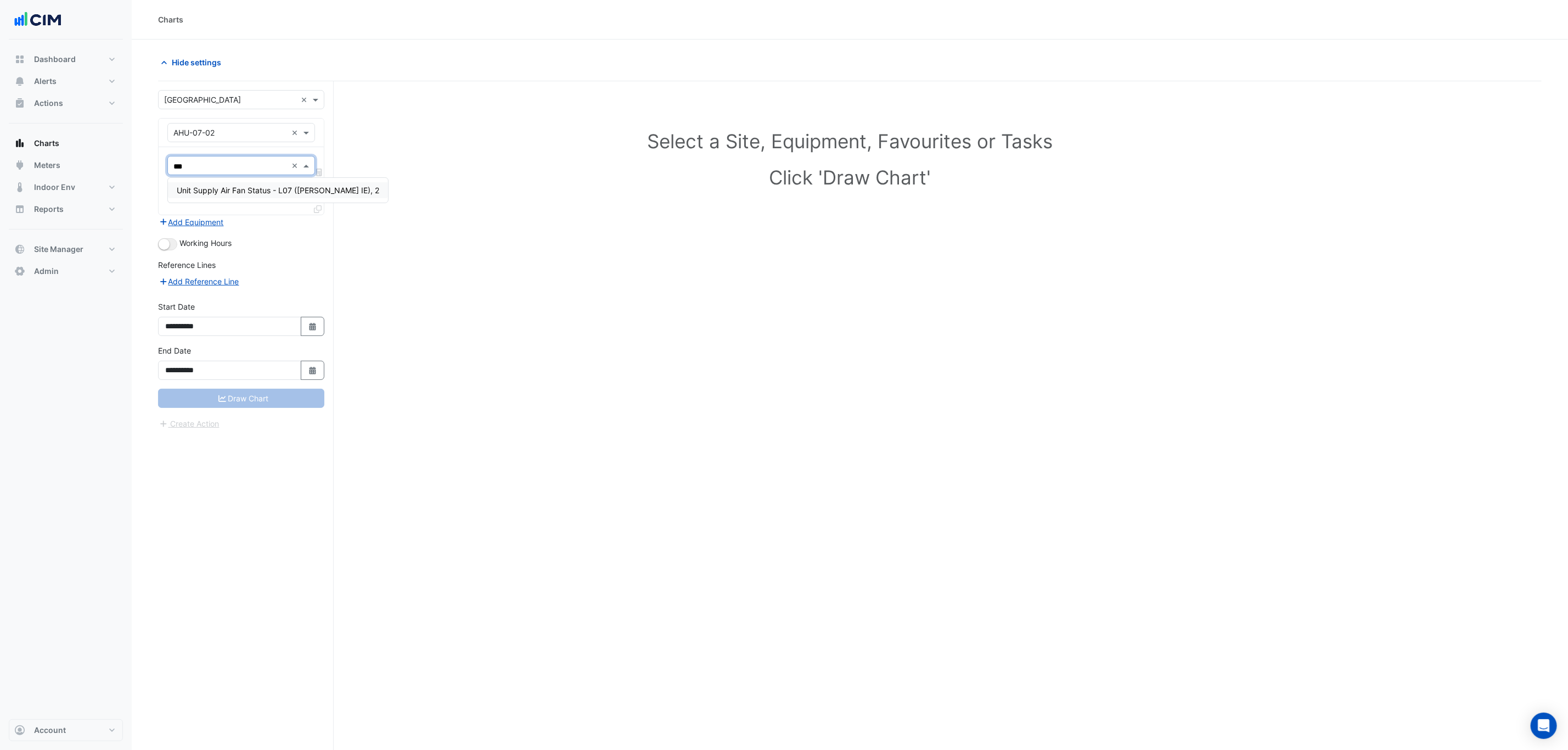
type input "****"
click at [258, 198] on div "Unit Supply Air Fan Status - L07 (NABERS IE), 2" at bounding box center [278, 190] width 220 height 16
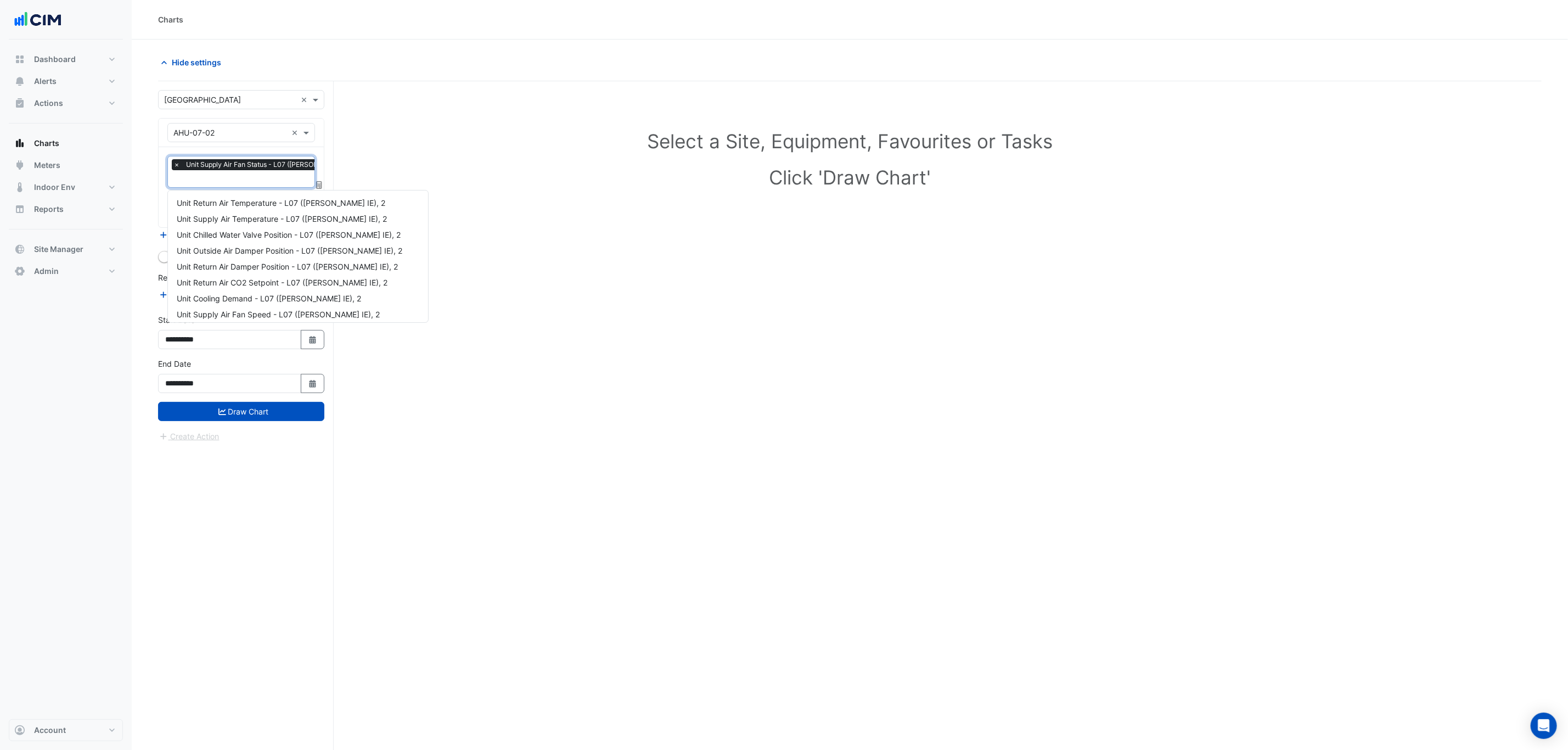
scroll to position [115, 0]
click at [244, 178] on input "text" at bounding box center [269, 179] width 192 height 11
click at [227, 297] on span "Unit Economy Mode Enable - L07 (NABERS IE), 2" at bounding box center [279, 295] width 207 height 10
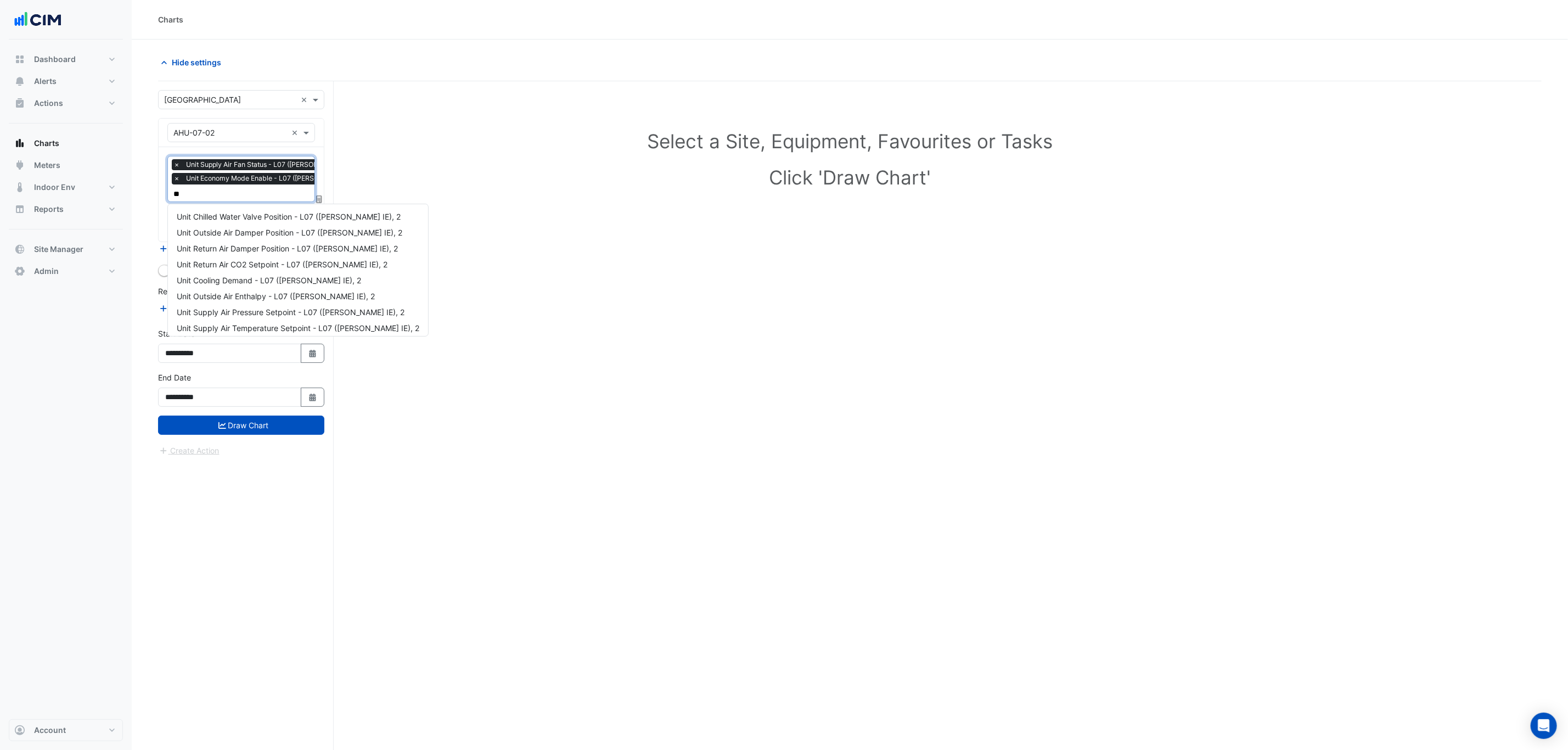
scroll to position [0, 0]
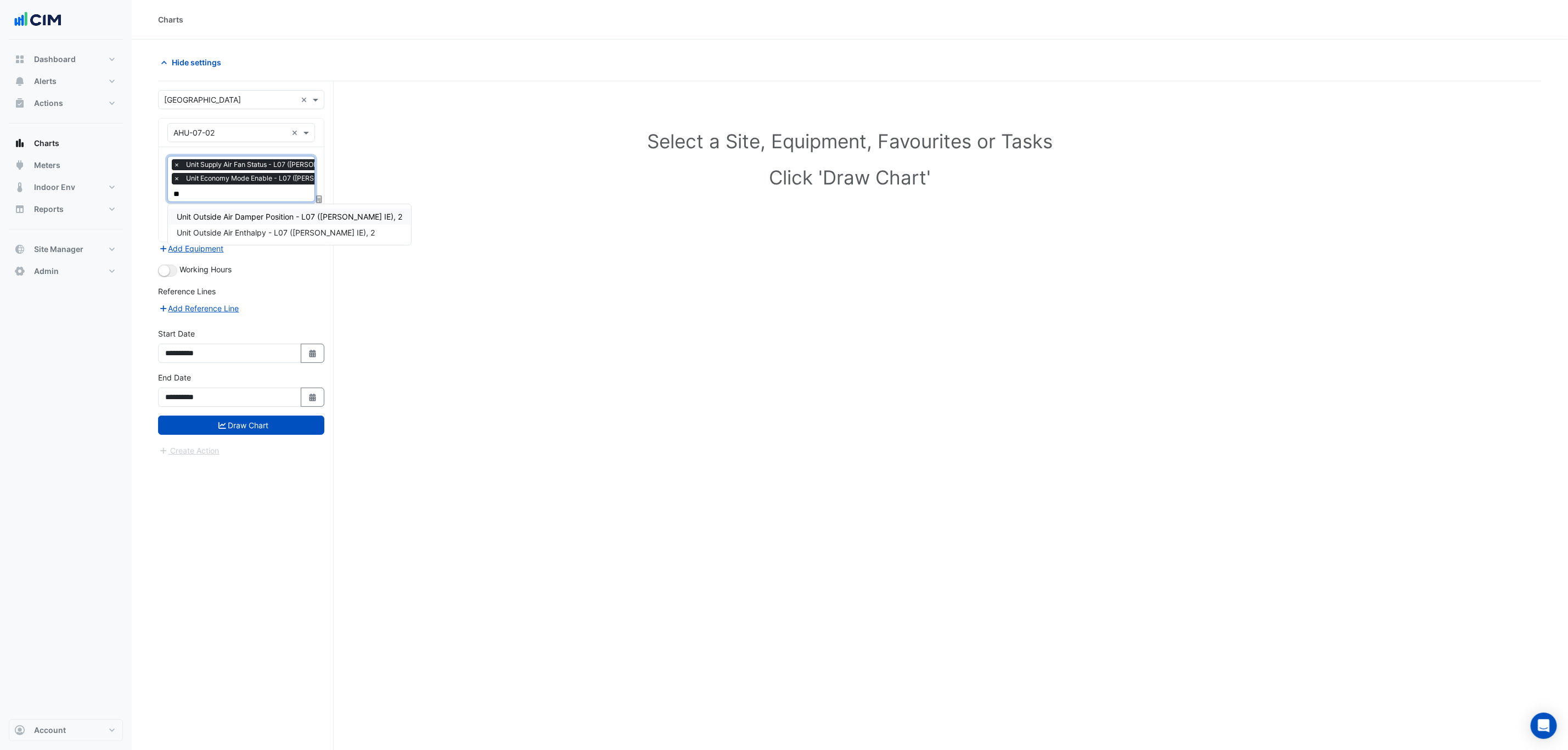
type input "***"
click at [236, 213] on span "Unit Outside Air Damper Position - L07 (NABERS IE), 2" at bounding box center [289, 217] width 226 height 10
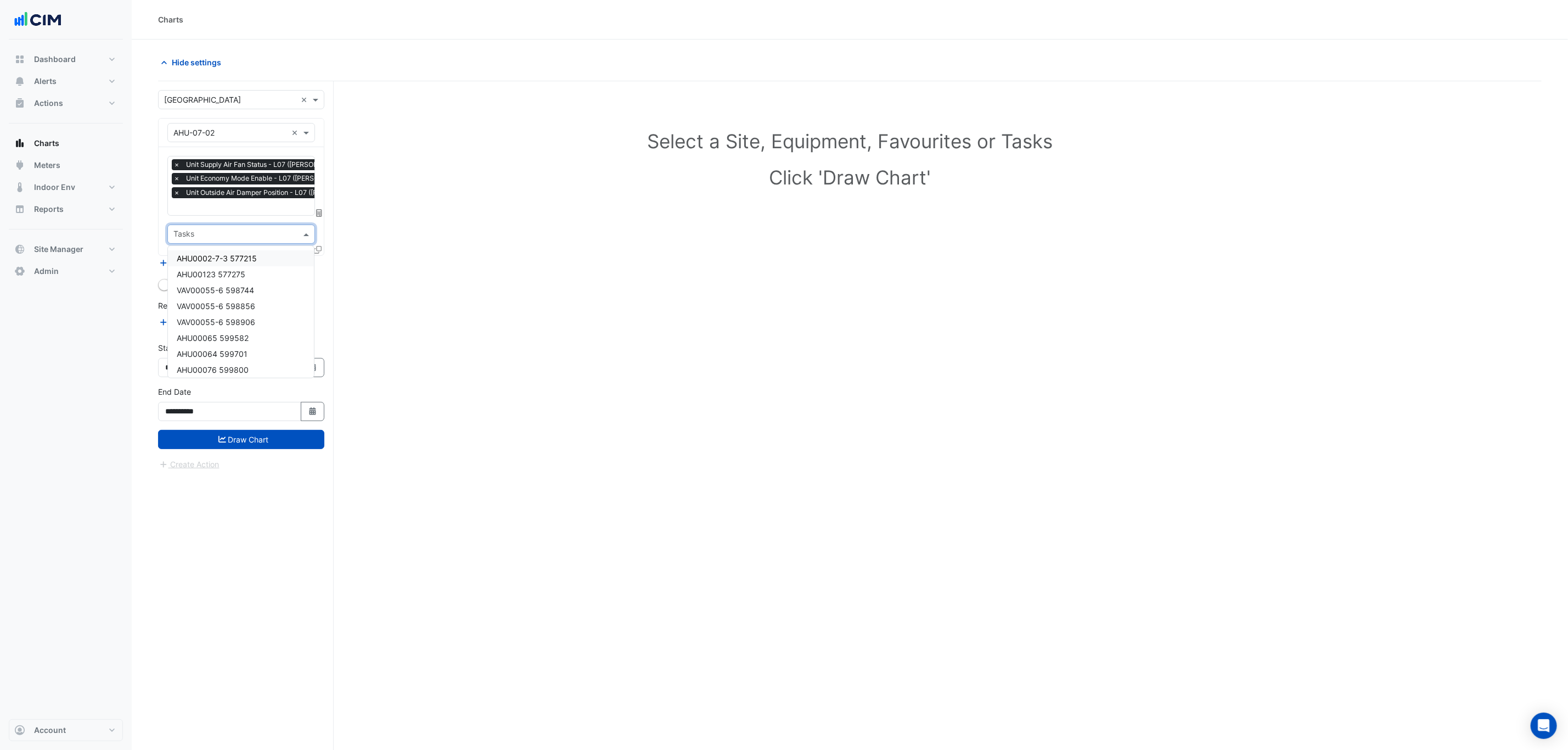
click at [236, 230] on input "text" at bounding box center [235, 236] width 123 height 11
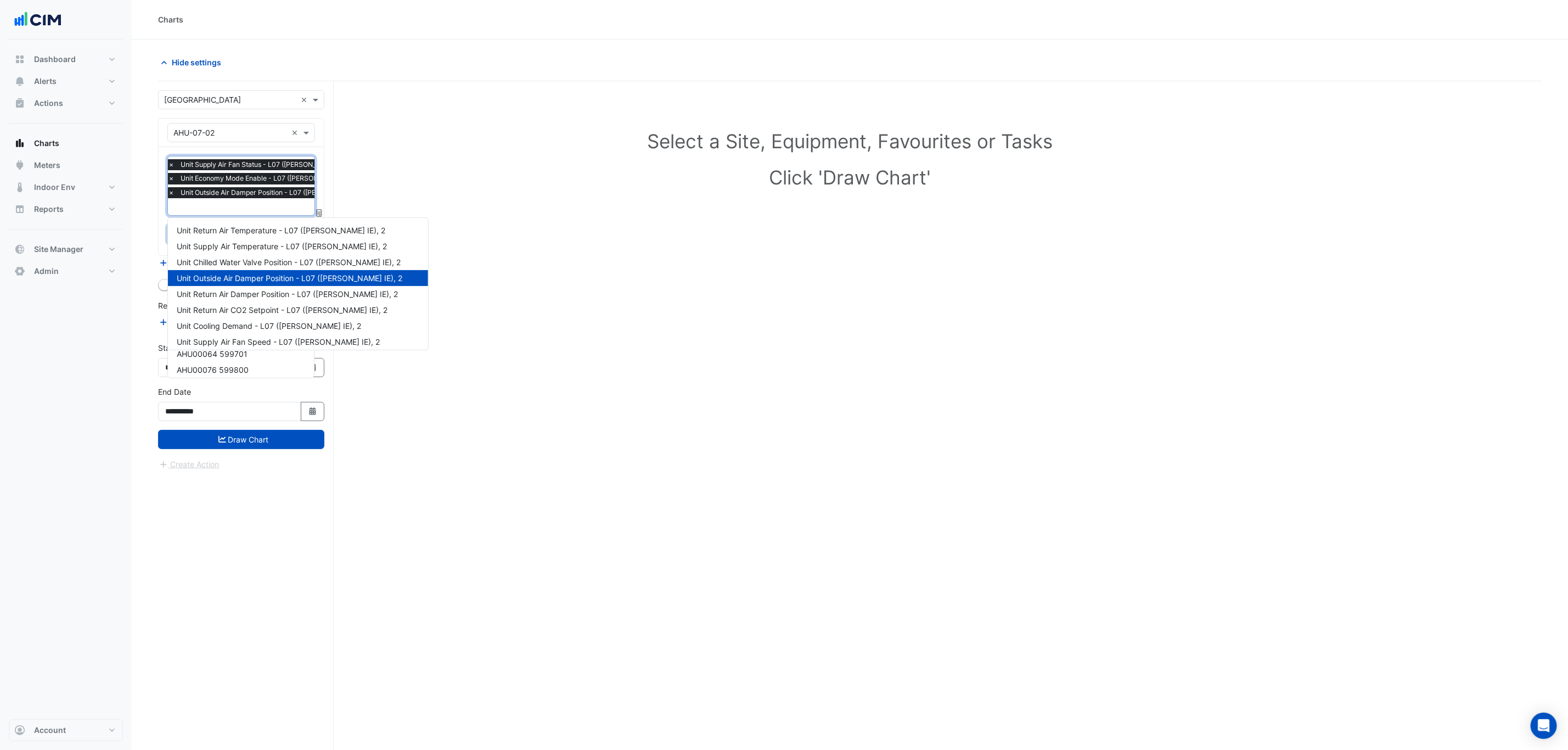
click at [237, 210] on input "text" at bounding box center [274, 208] width 213 height 11
click at [151, 188] on section "Hide settings Select a Site, Equipment, Favourites or Tasks Click 'Draw Chart' …" at bounding box center [850, 415] width 1436 height 752
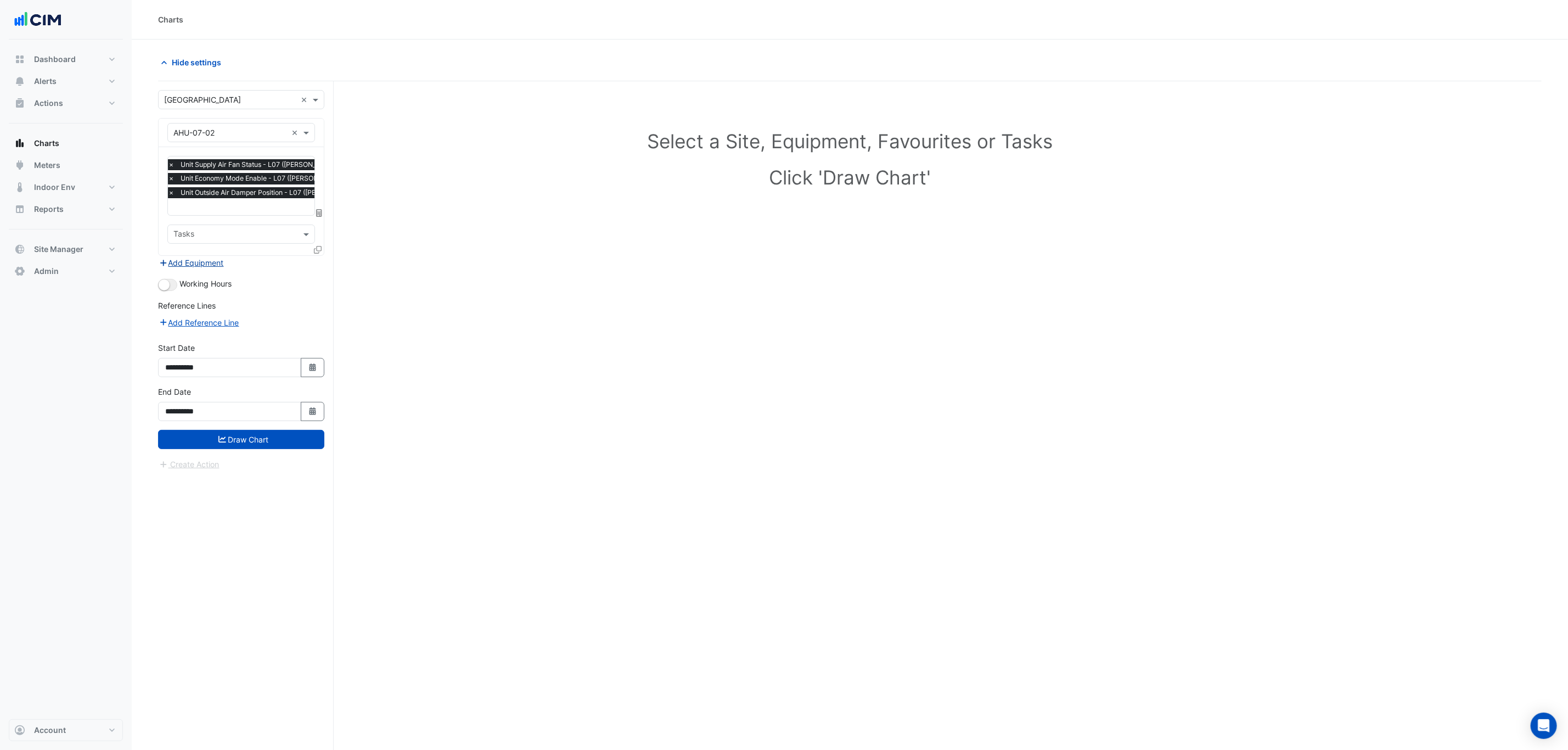
click at [210, 266] on button "Add Equipment" at bounding box center [192, 262] width 67 height 12
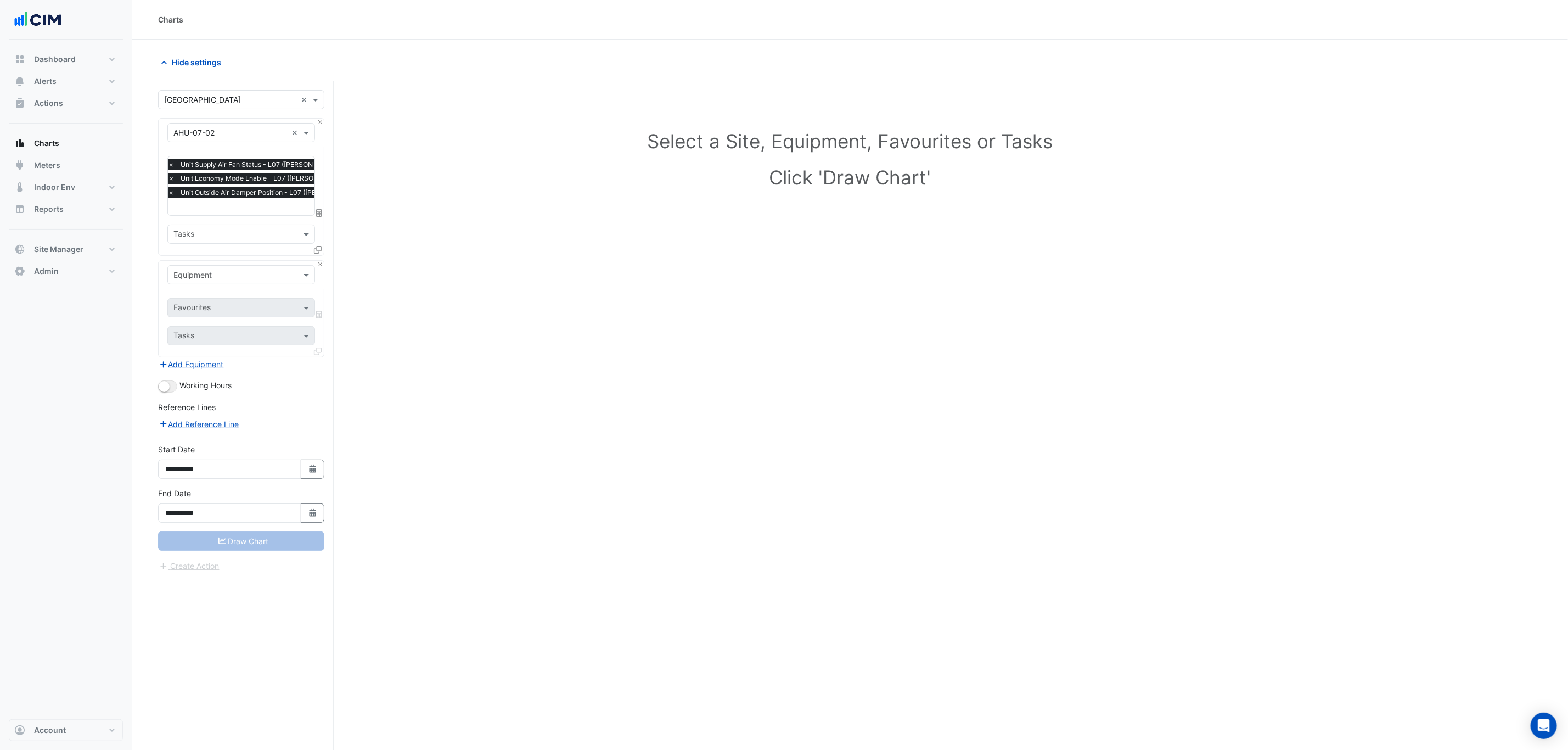
click at [235, 281] on input "text" at bounding box center [230, 276] width 113 height 11
type input "***"
click at [221, 297] on div "Weather" at bounding box center [240, 300] width 146 height 16
click at [219, 310] on input "text" at bounding box center [229, 309] width 111 height 11
type input "*"
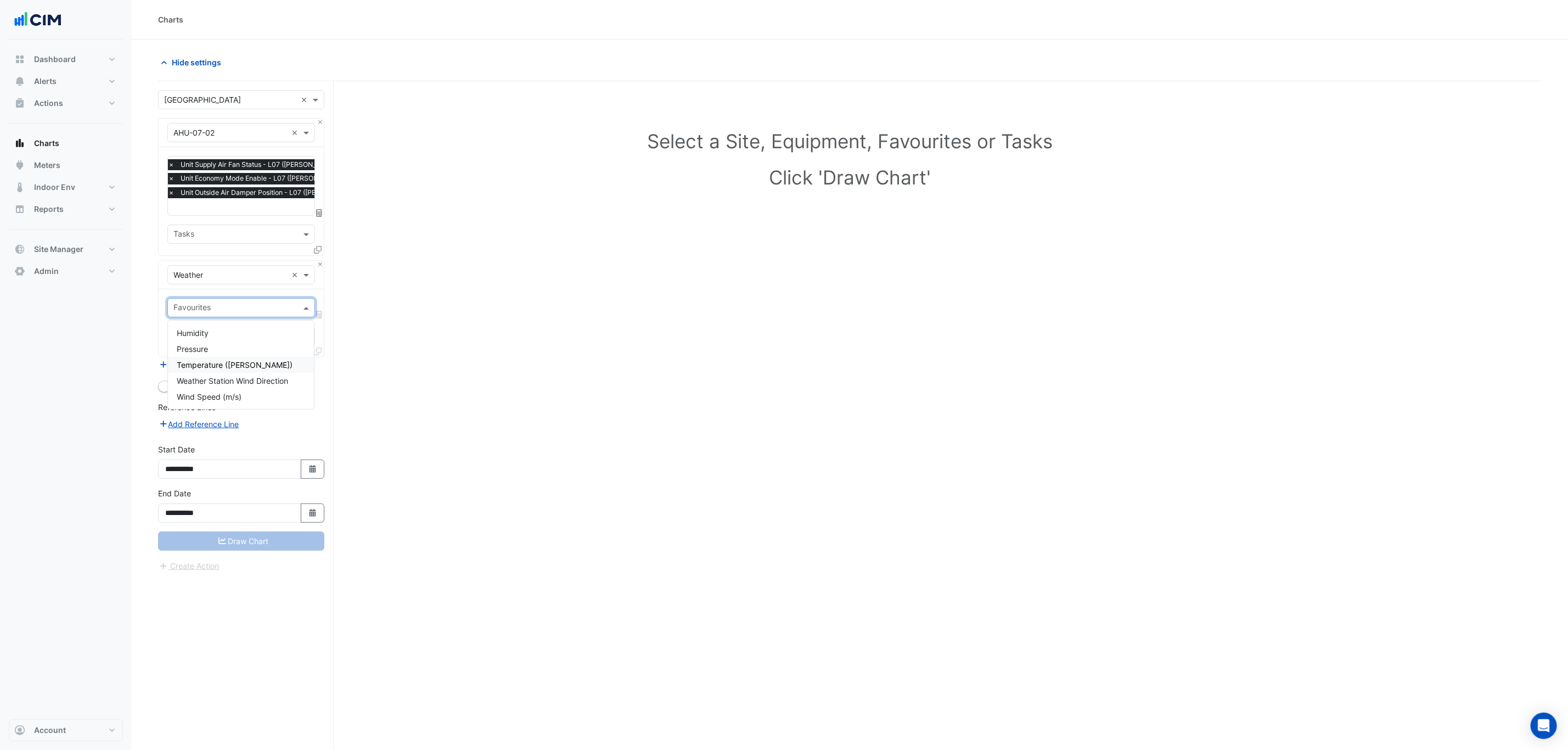
click at [223, 361] on span "Temperature (Celcius)" at bounding box center [234, 365] width 115 height 10
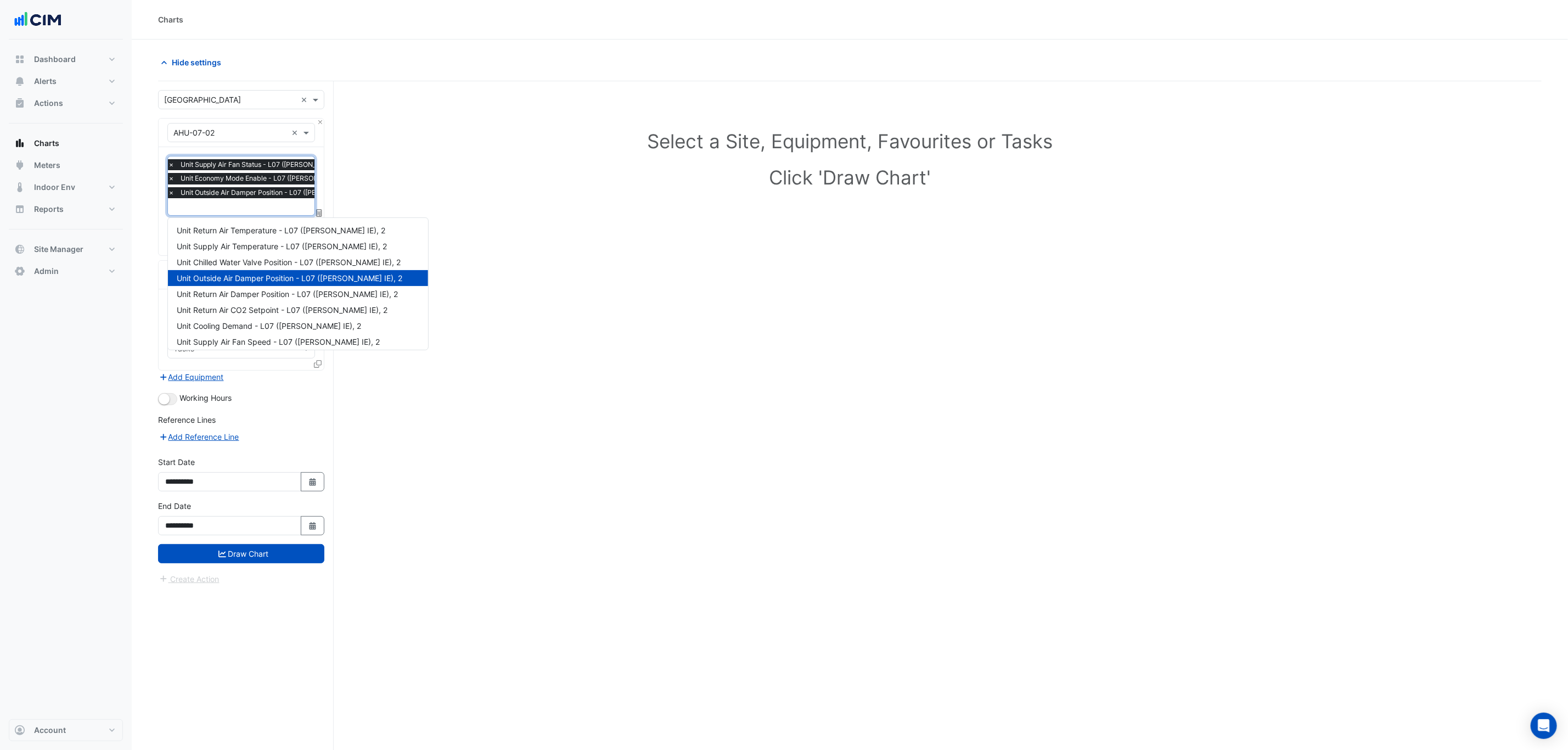
click at [208, 213] on input "text" at bounding box center [274, 208] width 213 height 11
click at [209, 212] on input "text" at bounding box center [274, 208] width 213 height 11
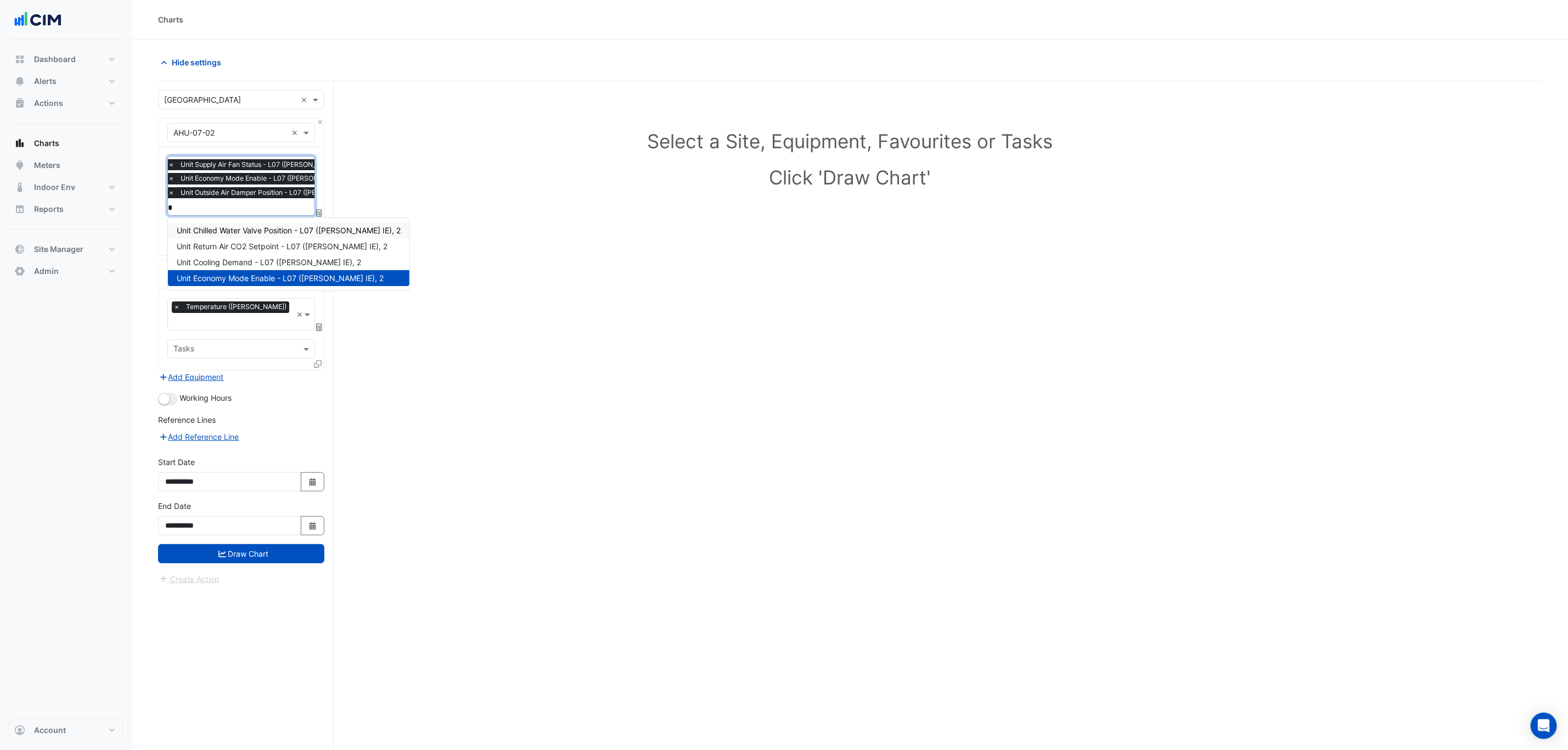
type input "**"
click at [217, 231] on span "Unit Chilled Water Valve Position - L07 (NABERS IE), 2" at bounding box center [288, 231] width 224 height 10
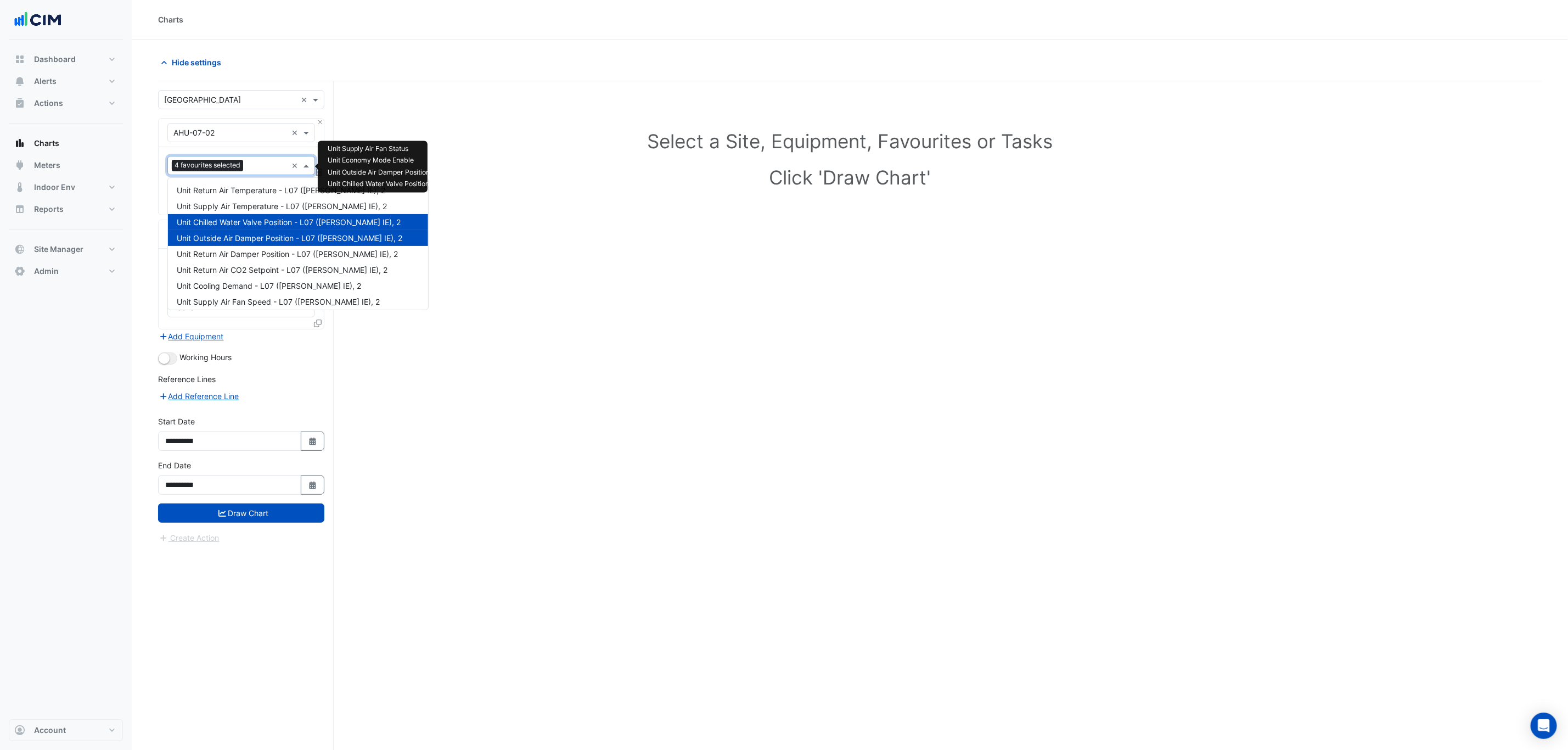
click at [249, 167] on input "text" at bounding box center [267, 167] width 39 height 11
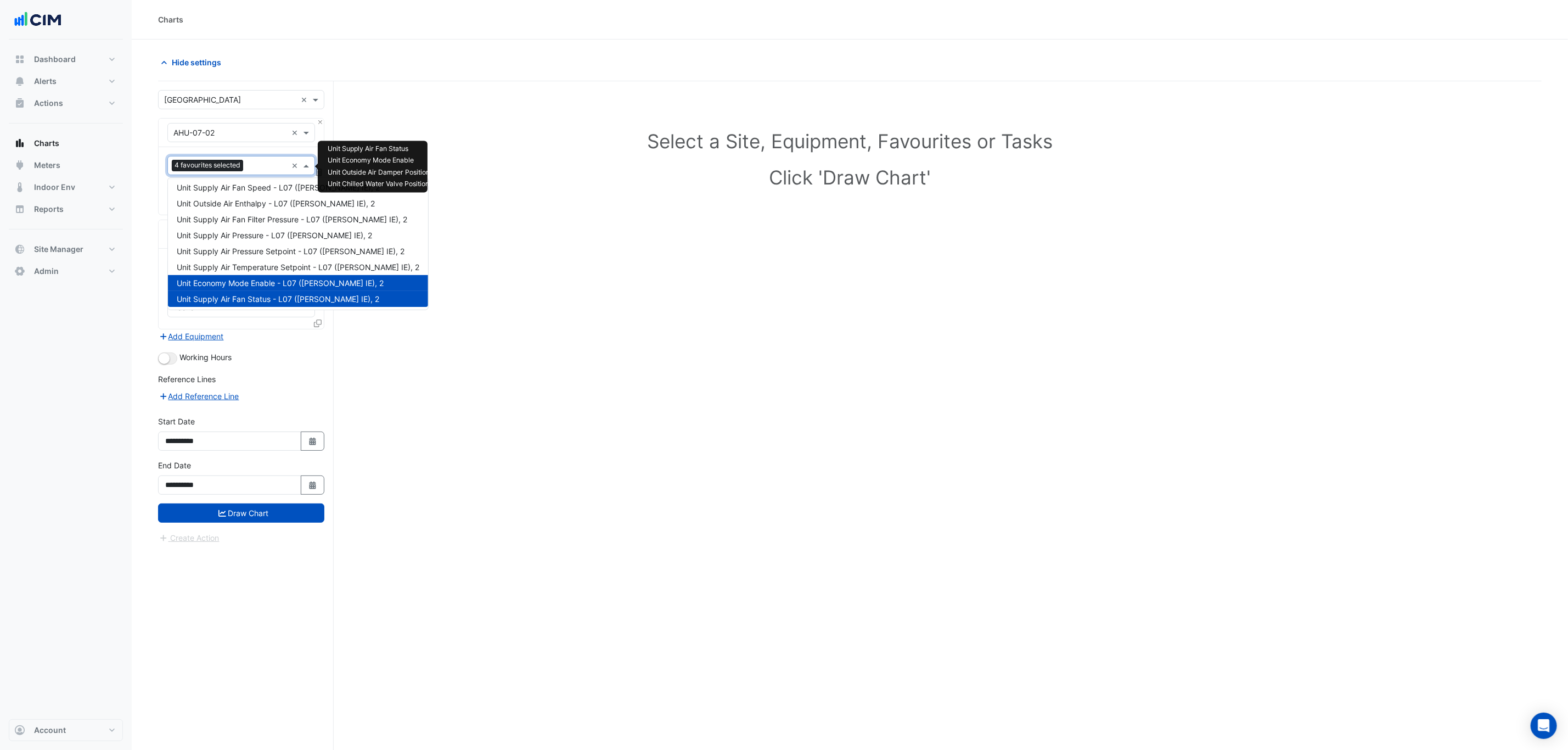
scroll to position [115, 0]
click at [270, 504] on button "Draw Chart" at bounding box center [241, 513] width 166 height 19
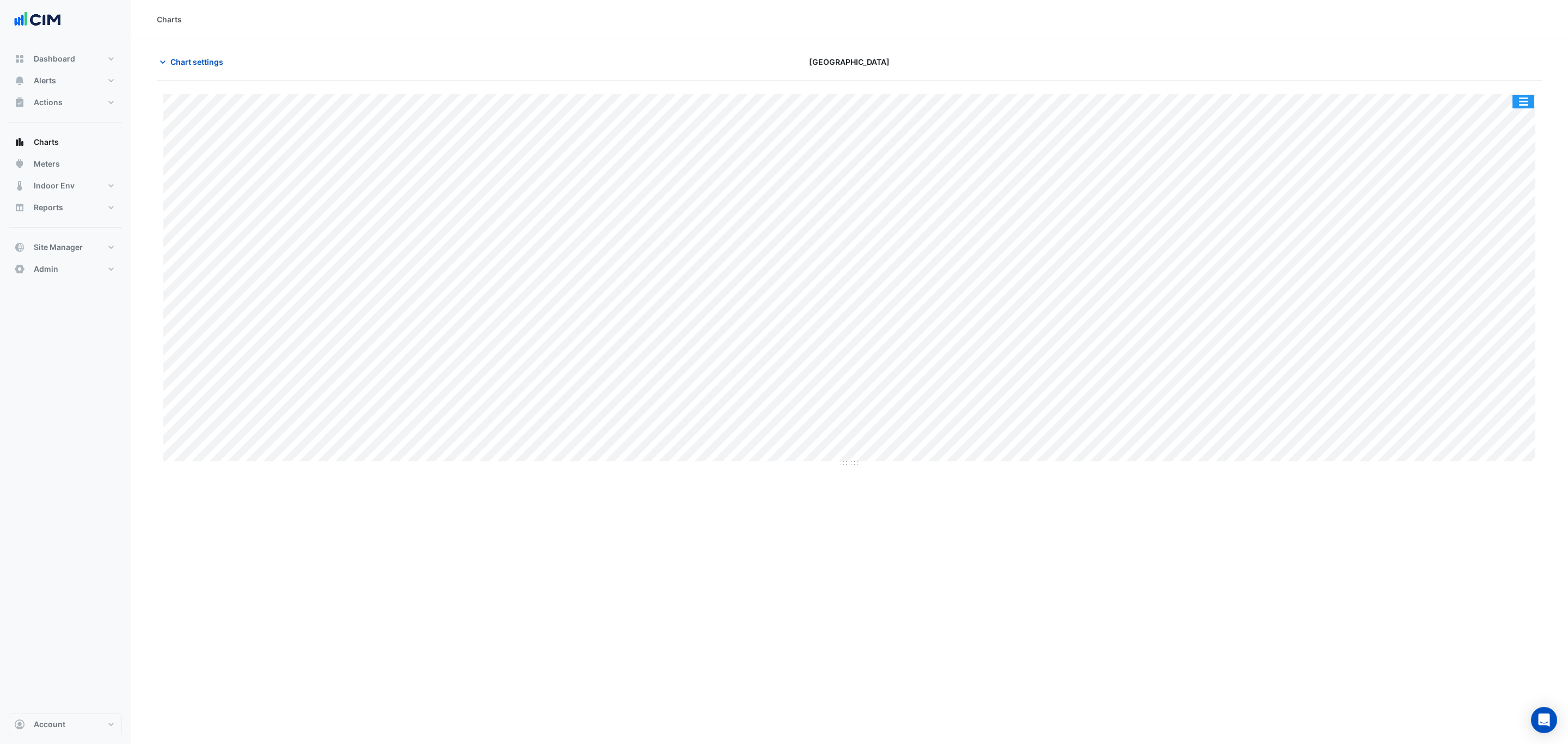
click at [1524, 102] on button "button" at bounding box center [1524, 101] width 22 height 13
click at [1500, 162] on div "Split by Unit" at bounding box center [1502, 160] width 65 height 20
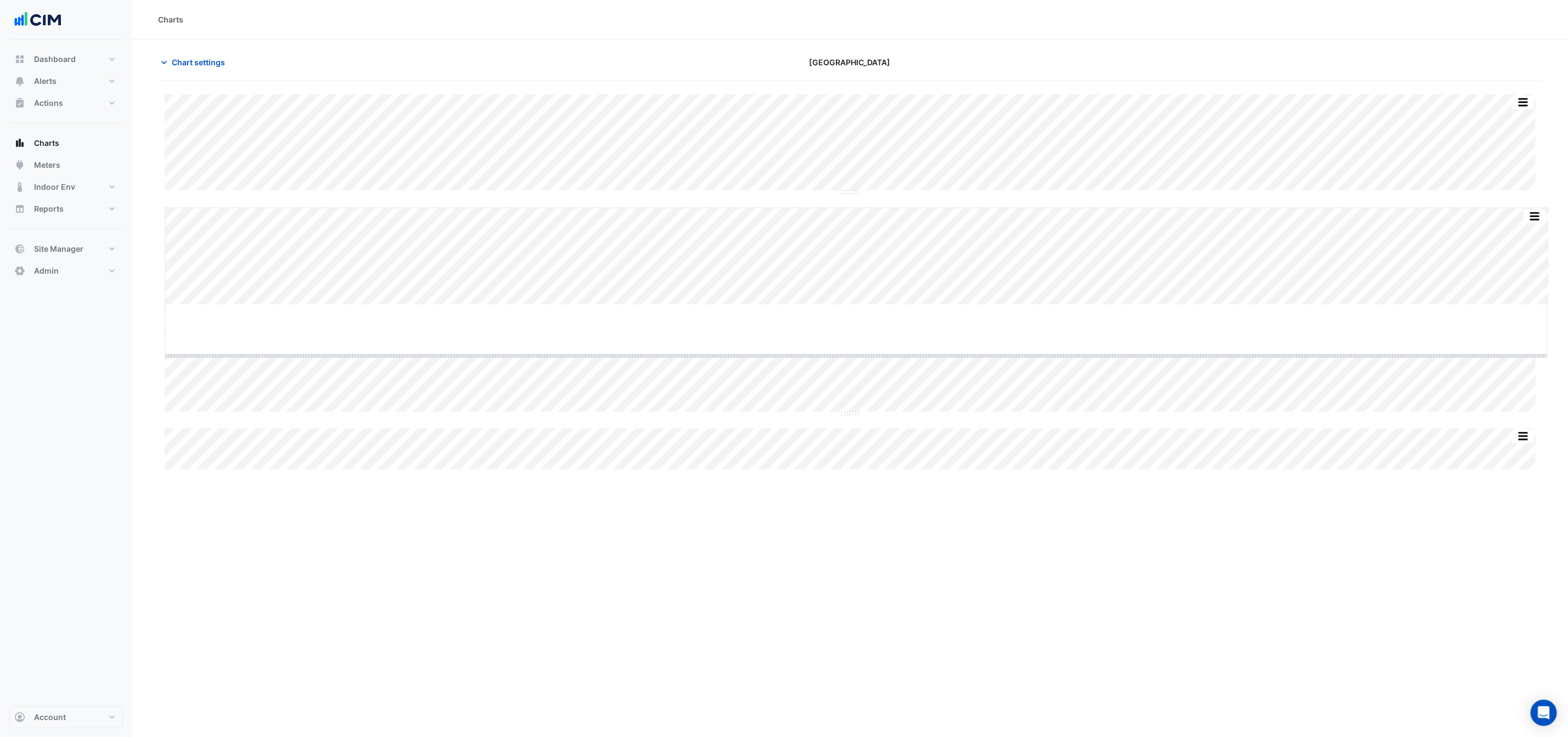
drag, startPoint x: 853, startPoint y: 303, endPoint x: 853, endPoint y: 356, distance: 53.0
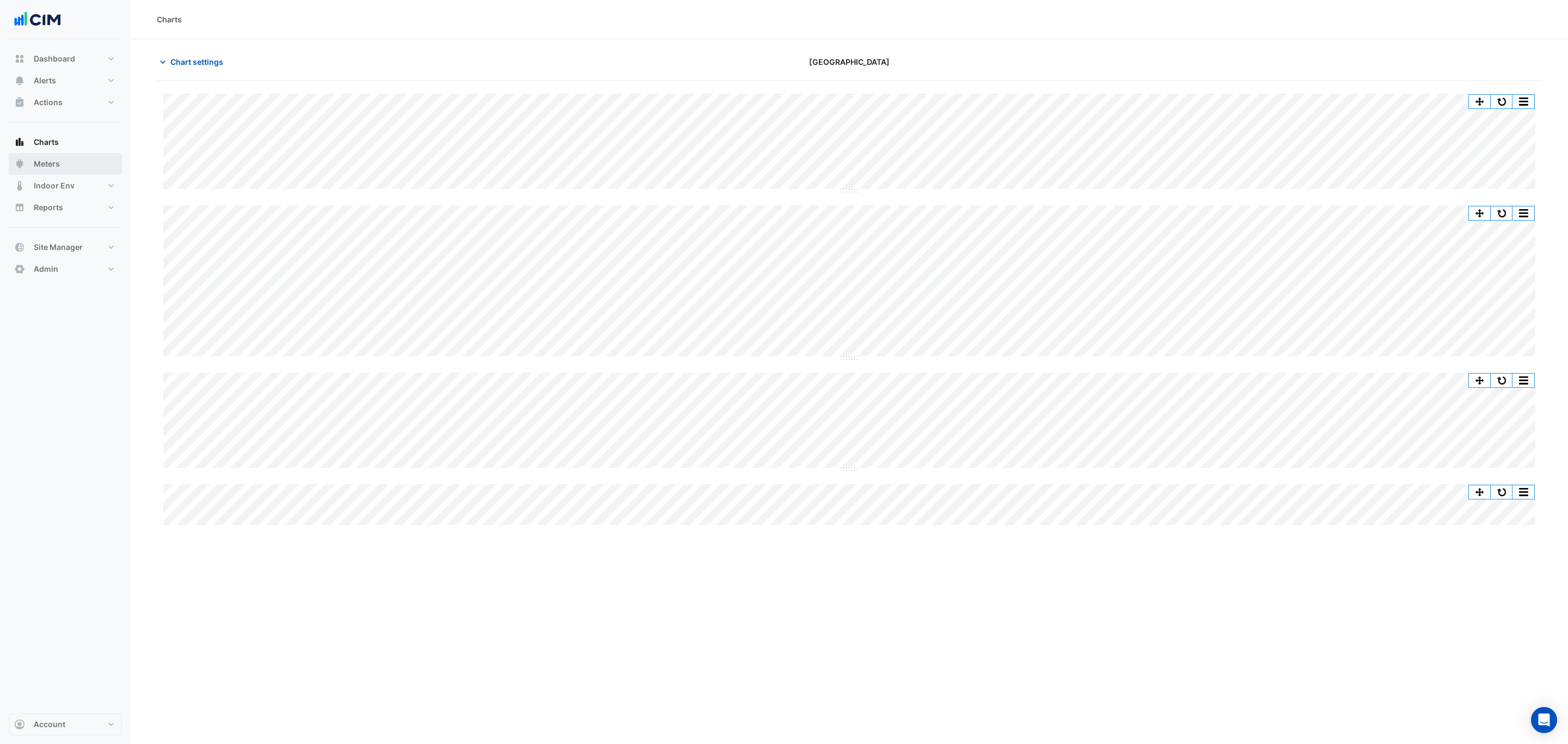
click at [69, 162] on button "Meters" at bounding box center [65, 164] width 114 height 22
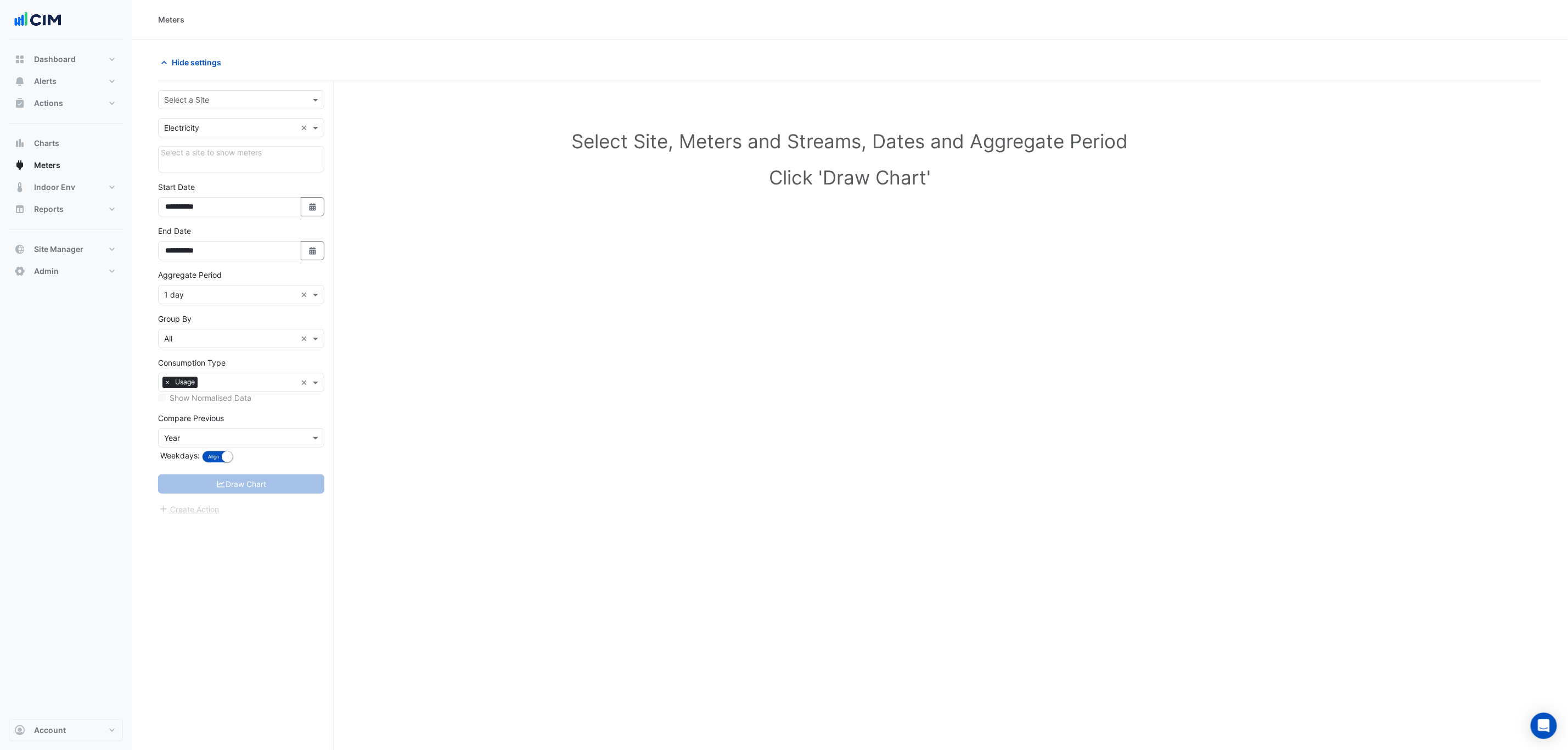
click at [217, 100] on input "text" at bounding box center [230, 100] width 133 height 11
type input "******"
click at [219, 141] on span "[GEOGRAPHIC_DATA]" at bounding box center [215, 140] width 77 height 10
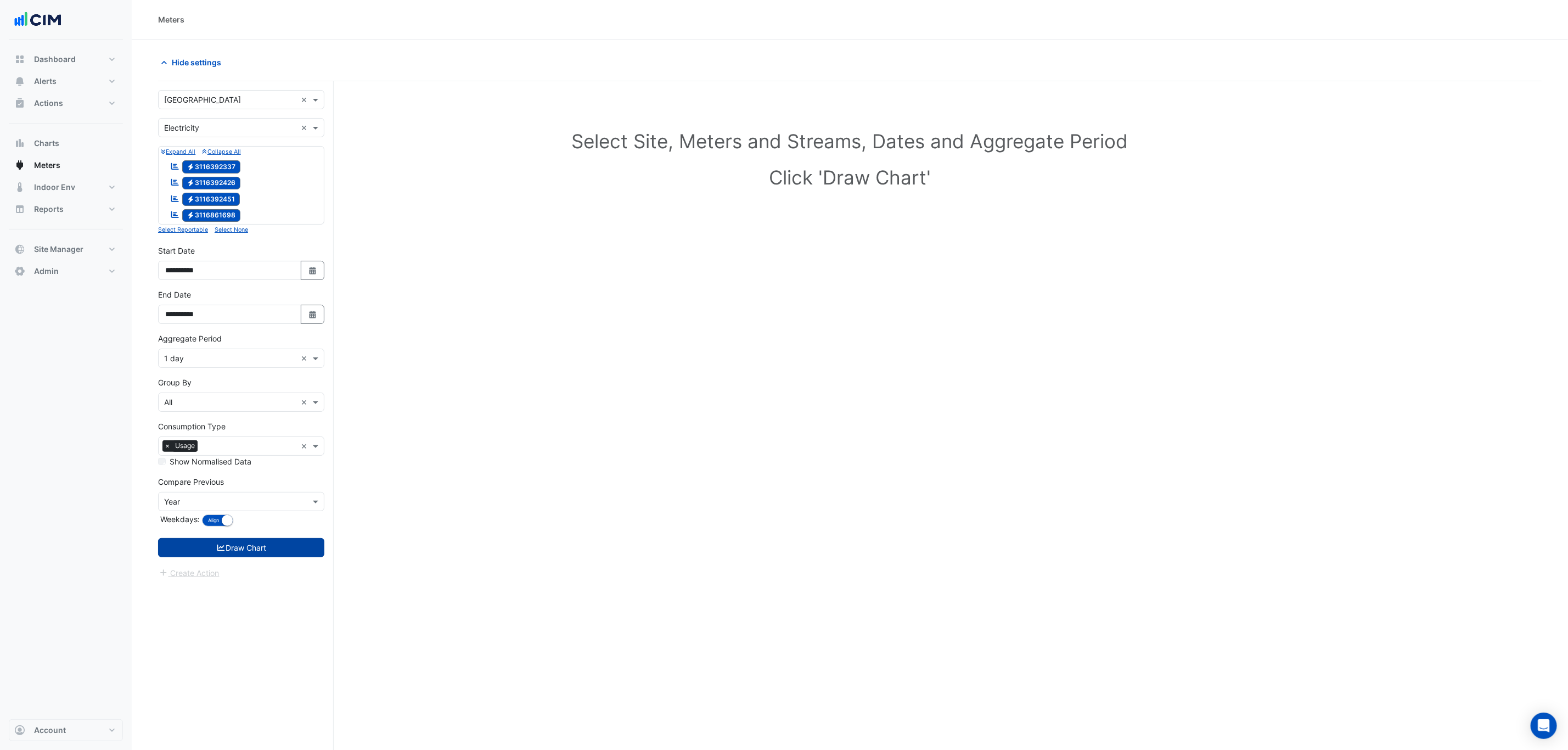
click at [250, 546] on button "Draw Chart" at bounding box center [241, 548] width 166 height 19
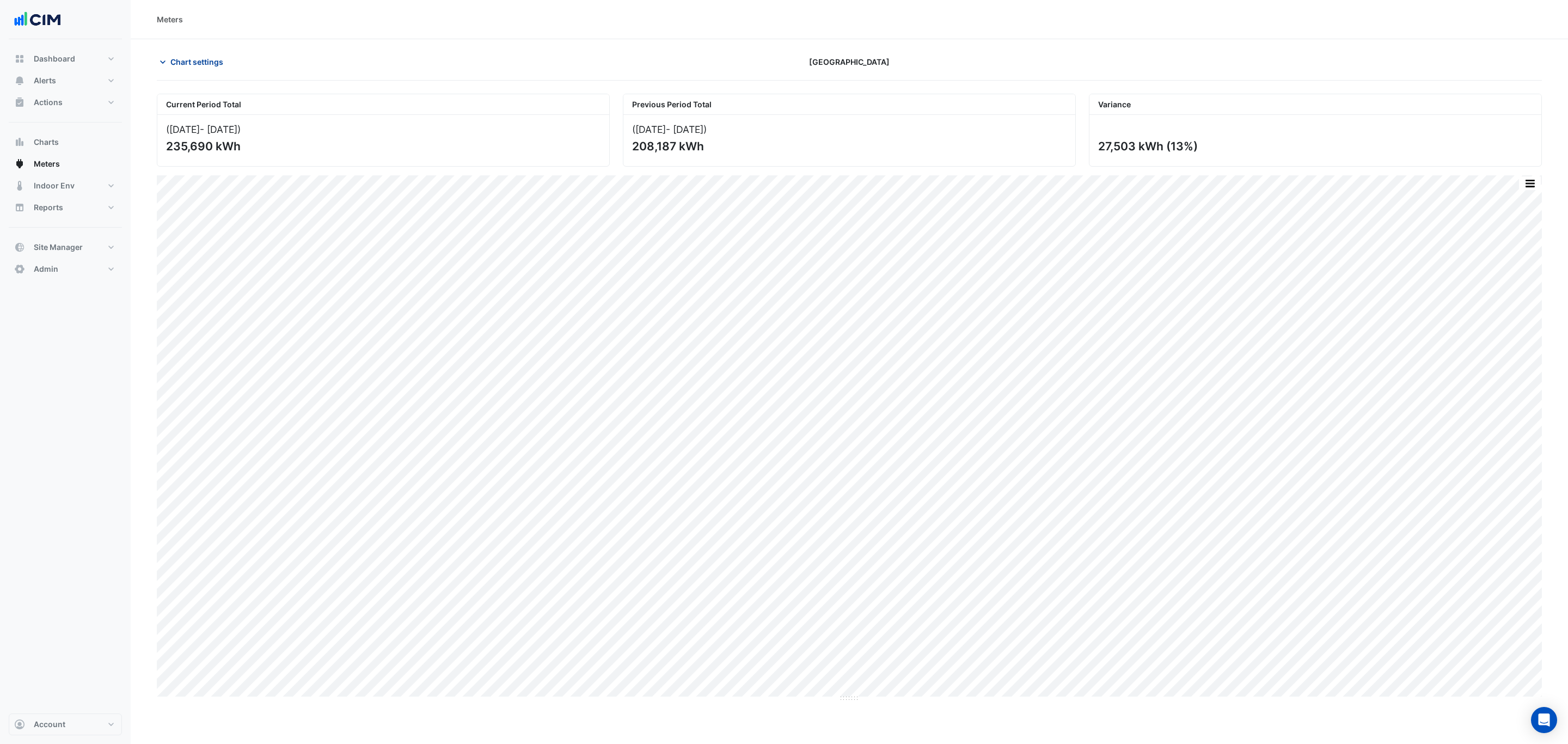
click at [189, 53] on button "Chart settings" at bounding box center [194, 62] width 74 height 19
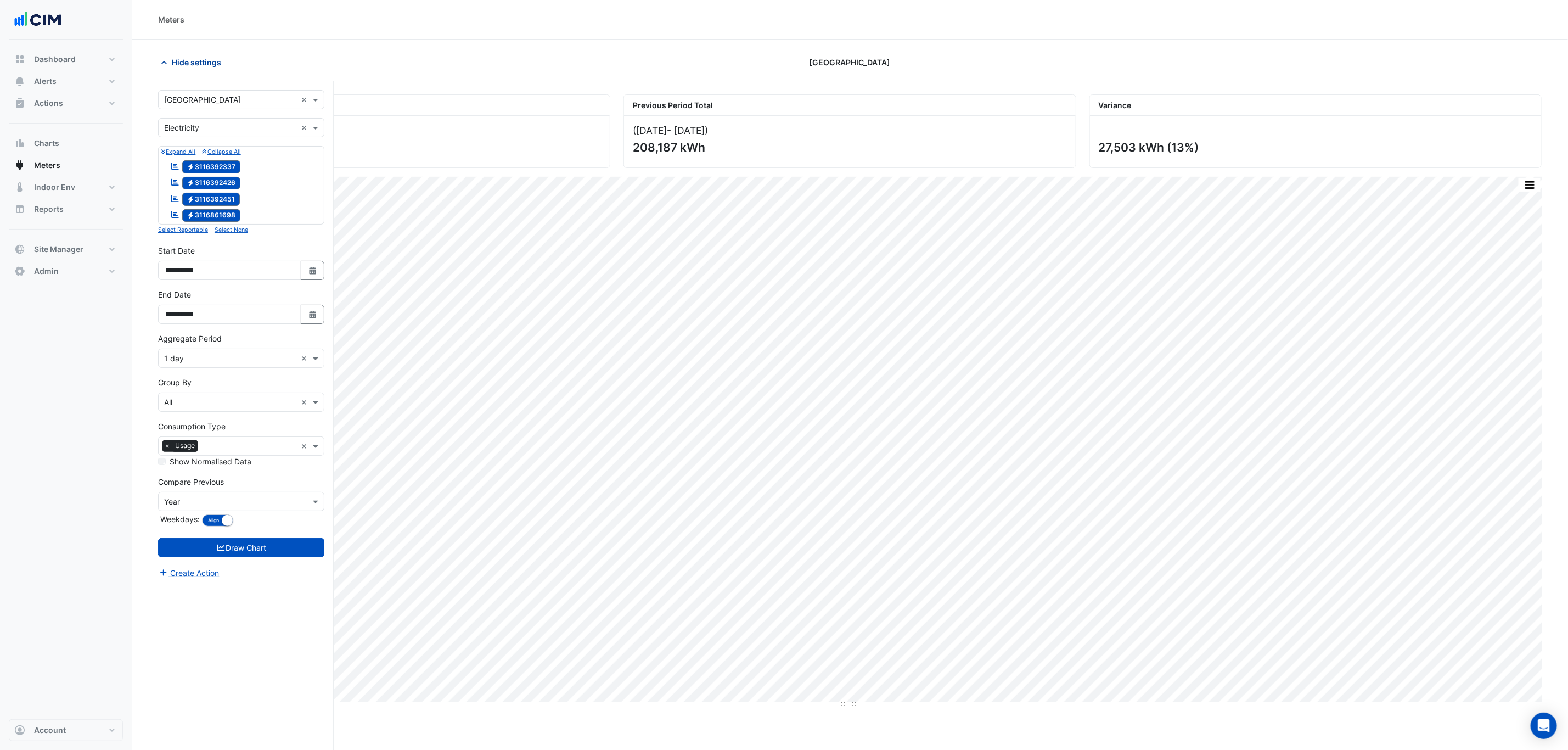
click at [202, 56] on button "Hide settings" at bounding box center [194, 62] width 71 height 19
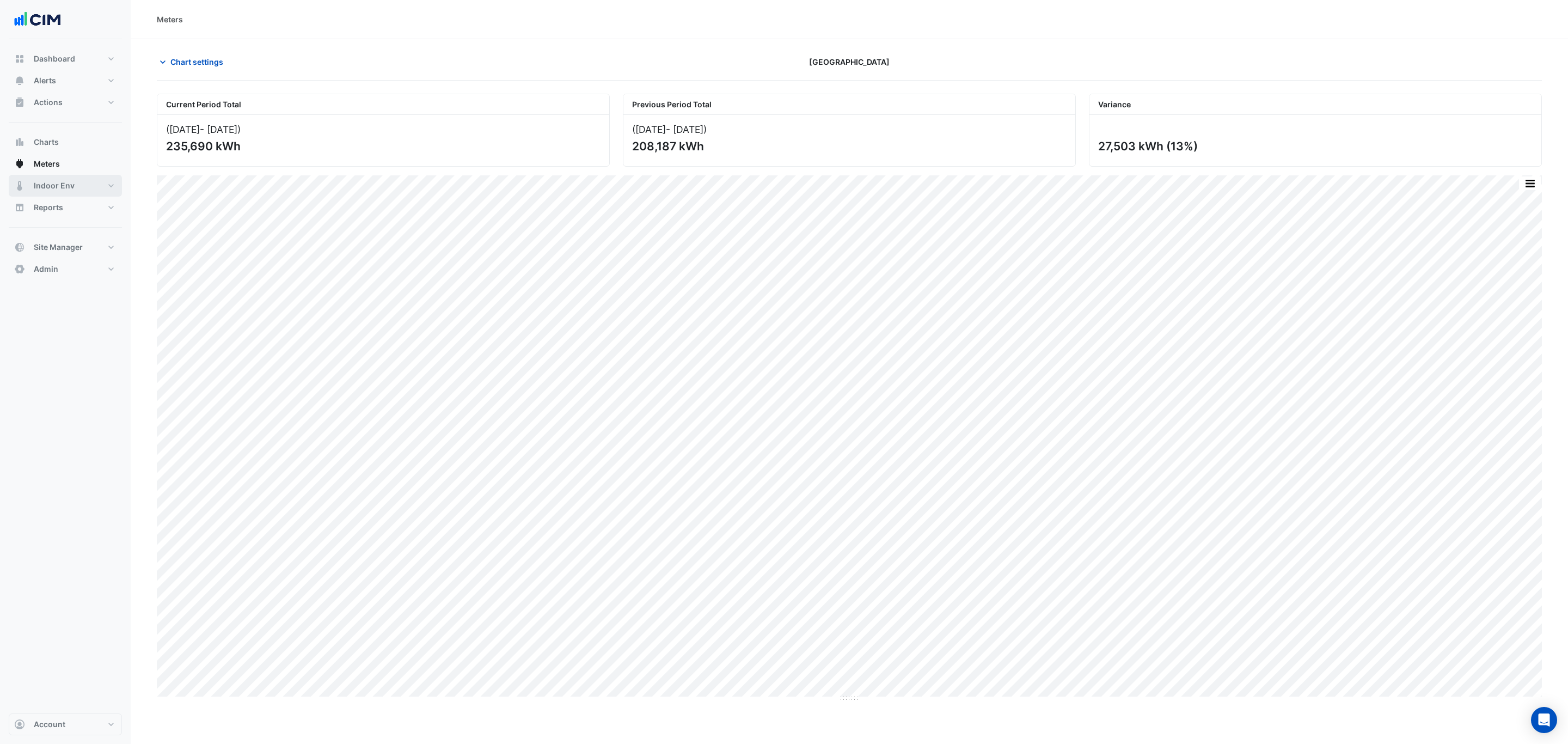
click at [44, 179] on button "Indoor Env" at bounding box center [65, 186] width 114 height 22
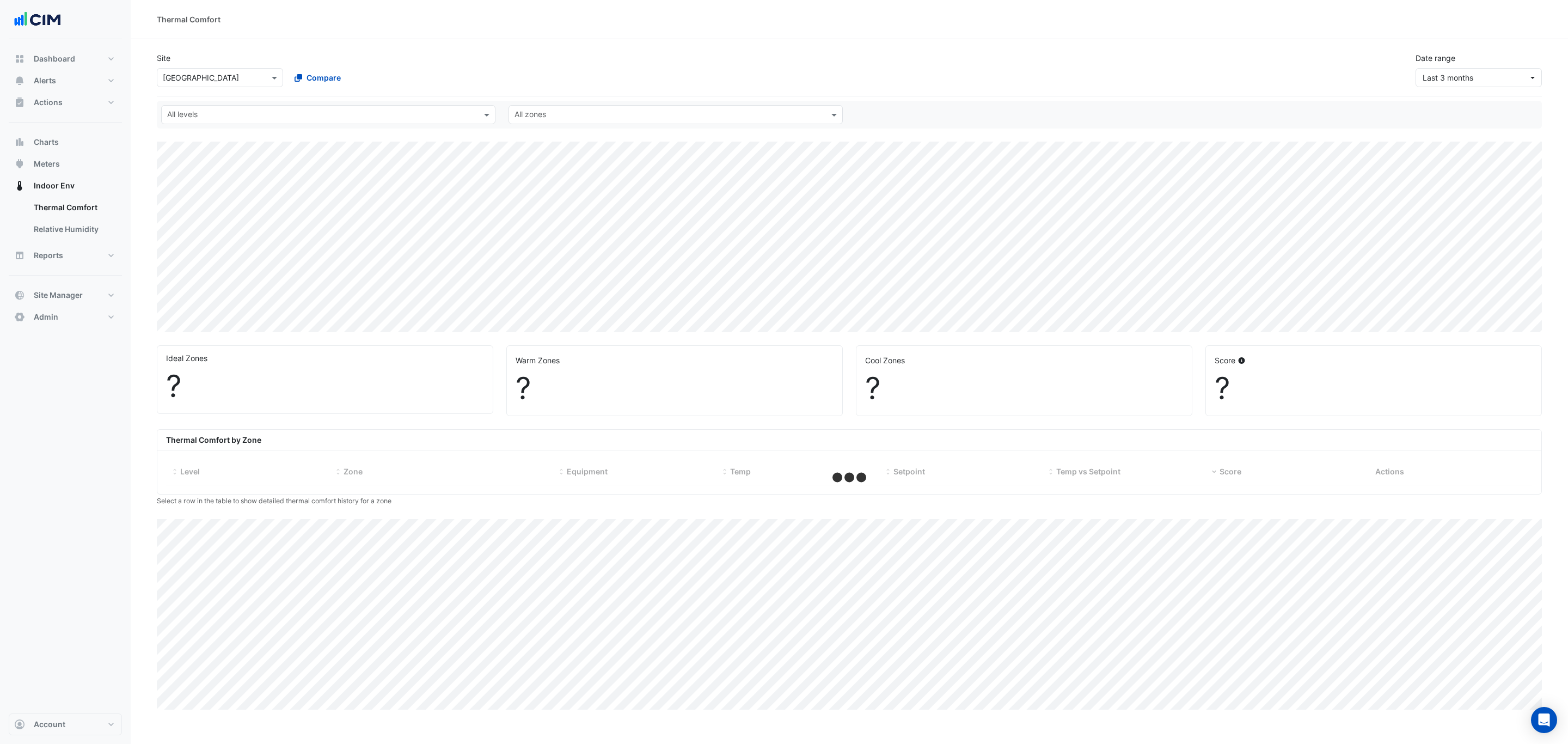
select select "***"
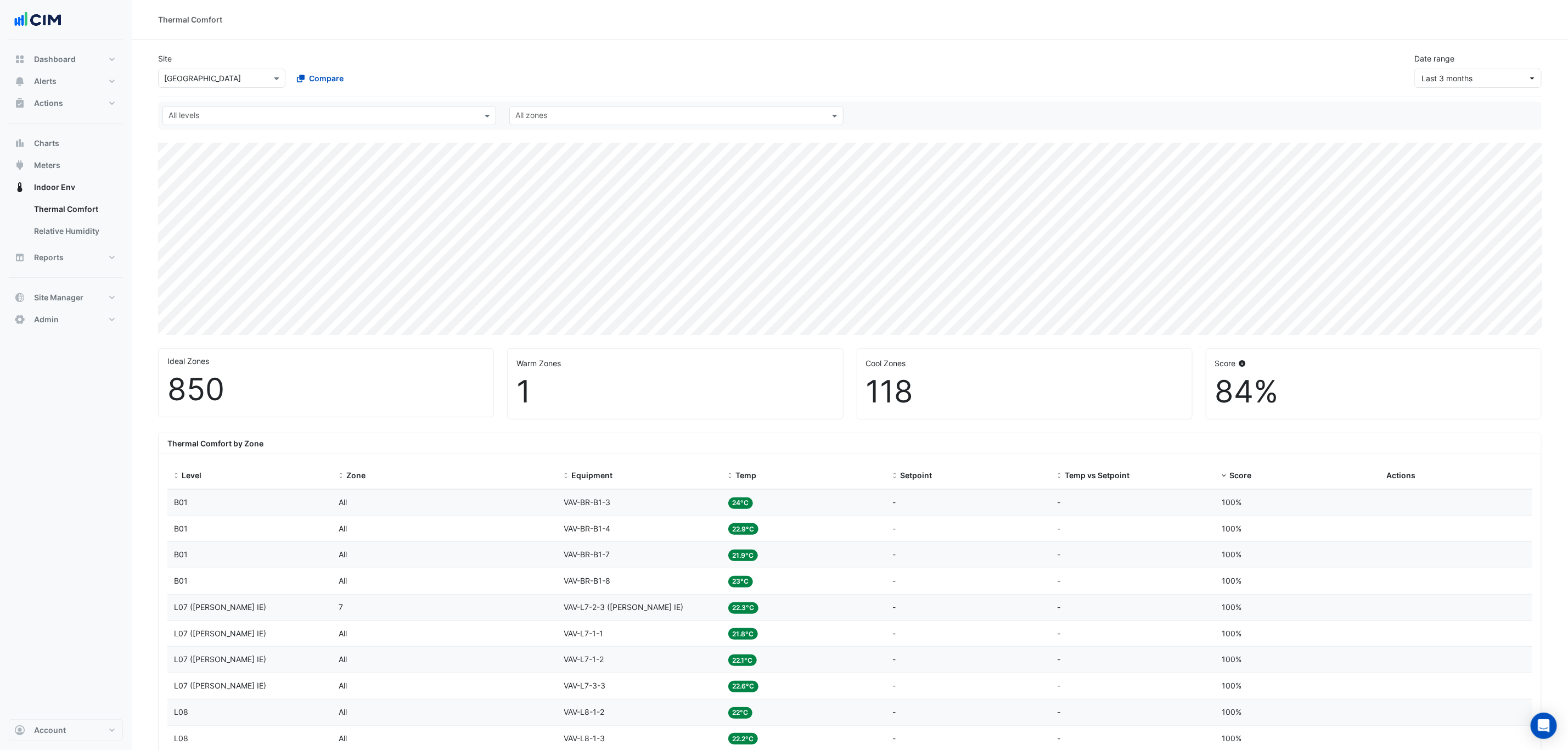
click at [244, 123] on div at bounding box center [322, 116] width 311 height 14
click at [213, 185] on div "L06 (NABERS IE)" at bounding box center [217, 187] width 93 height 11
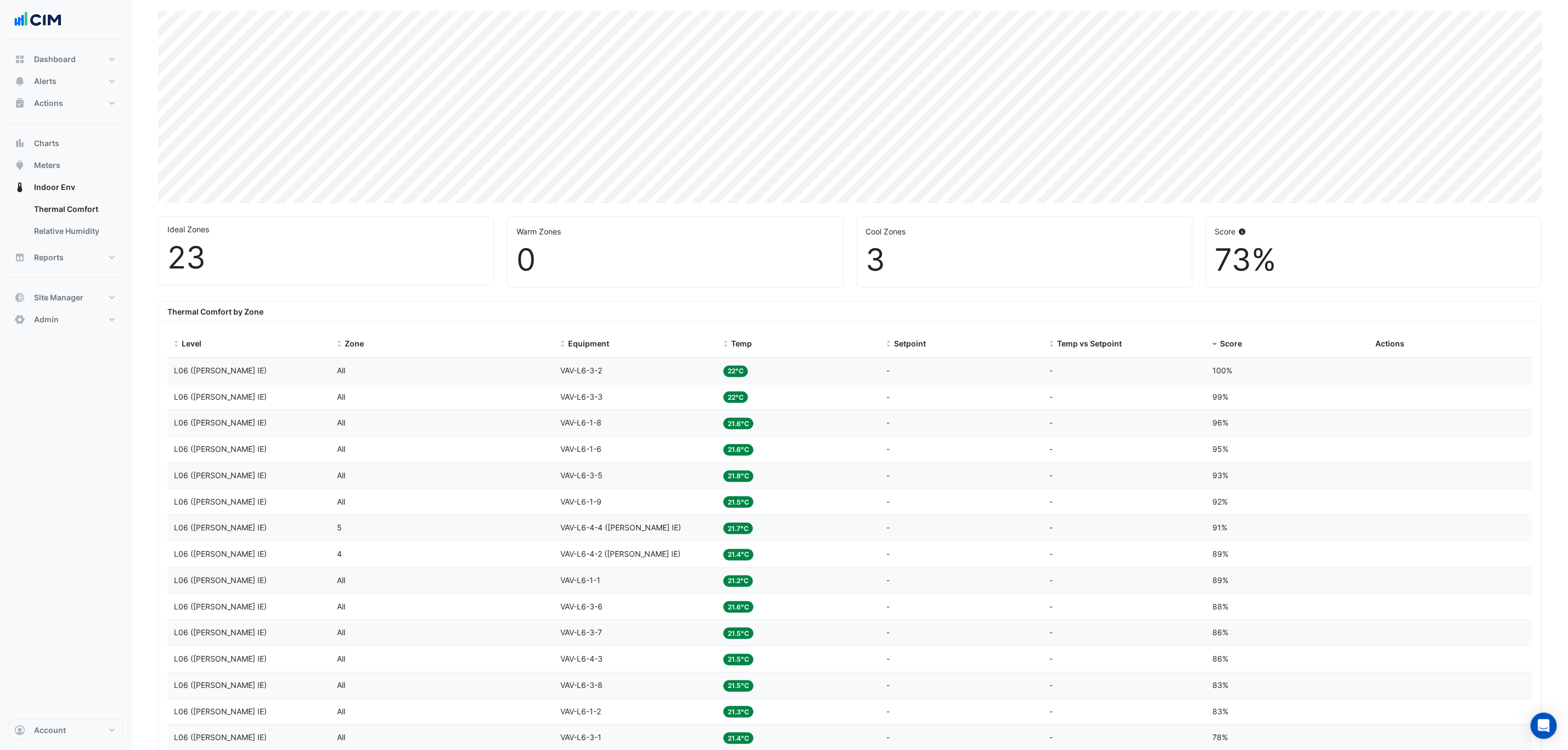
scroll to position [135, 0]
click at [748, 344] on span "Temp" at bounding box center [742, 341] width 21 height 10
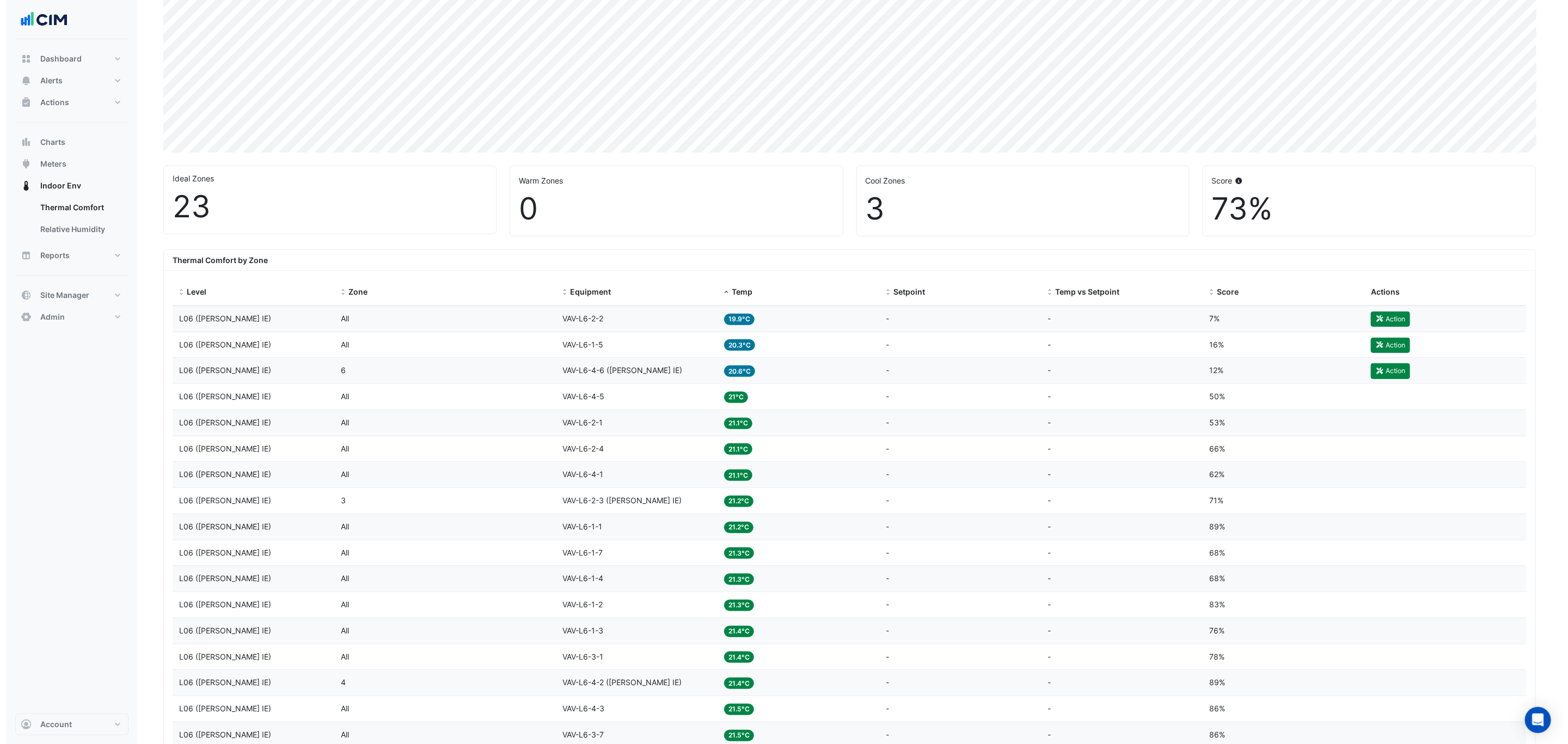
scroll to position [180, 0]
click at [1386, 375] on button "Action" at bounding box center [1383, 370] width 39 height 15
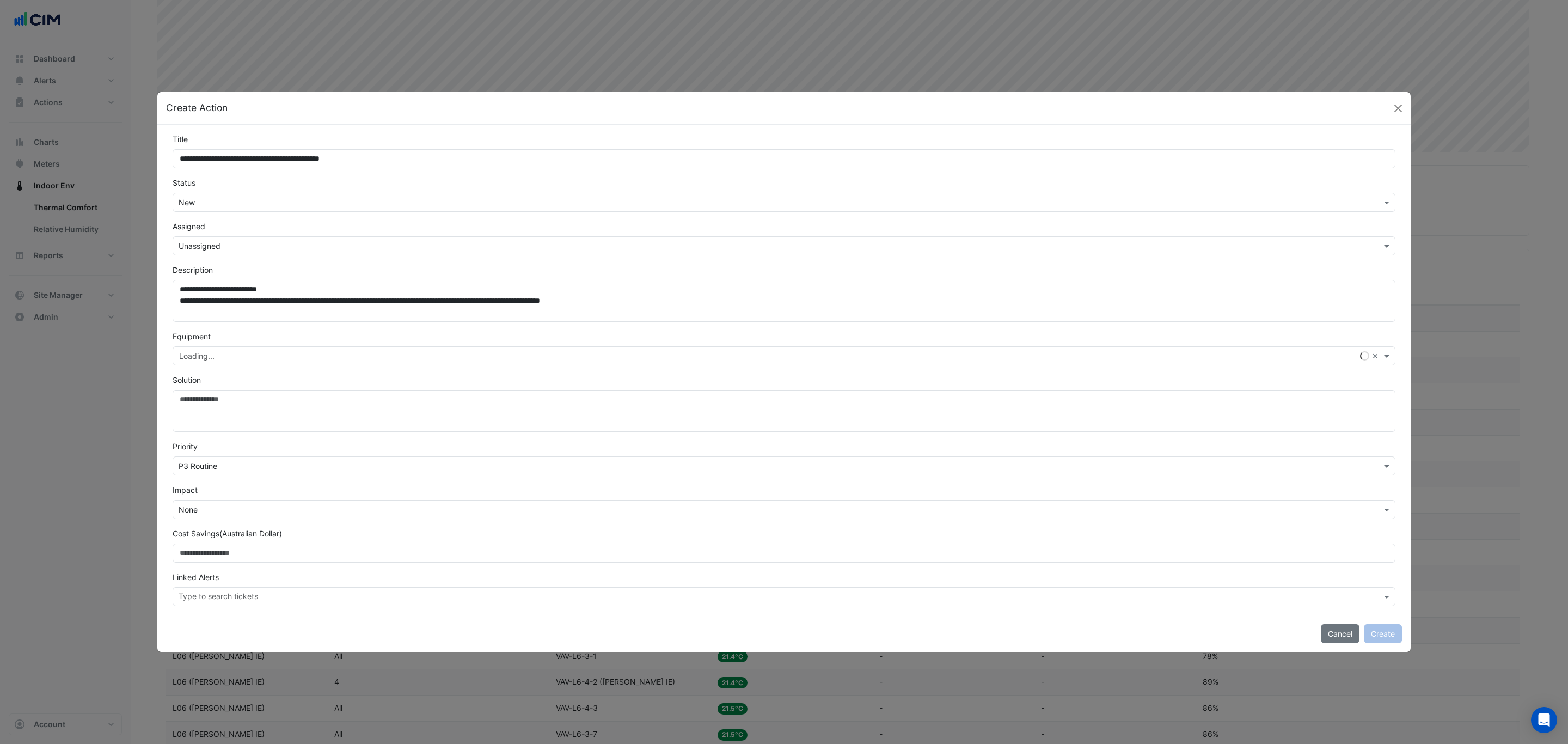
click at [362, 206] on input "text" at bounding box center [773, 203] width 1189 height 11
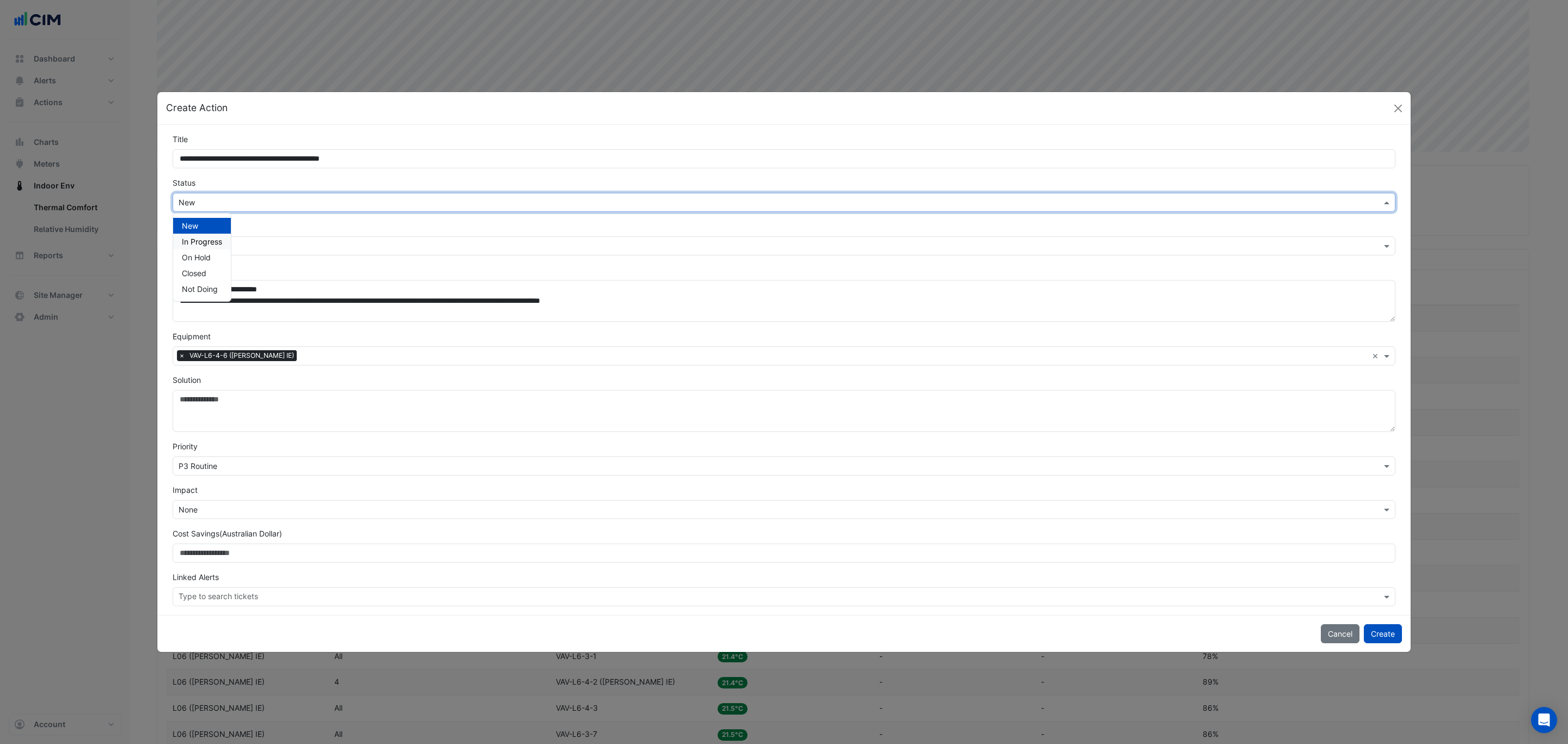
click at [194, 236] on div "In Progress" at bounding box center [202, 241] width 58 height 16
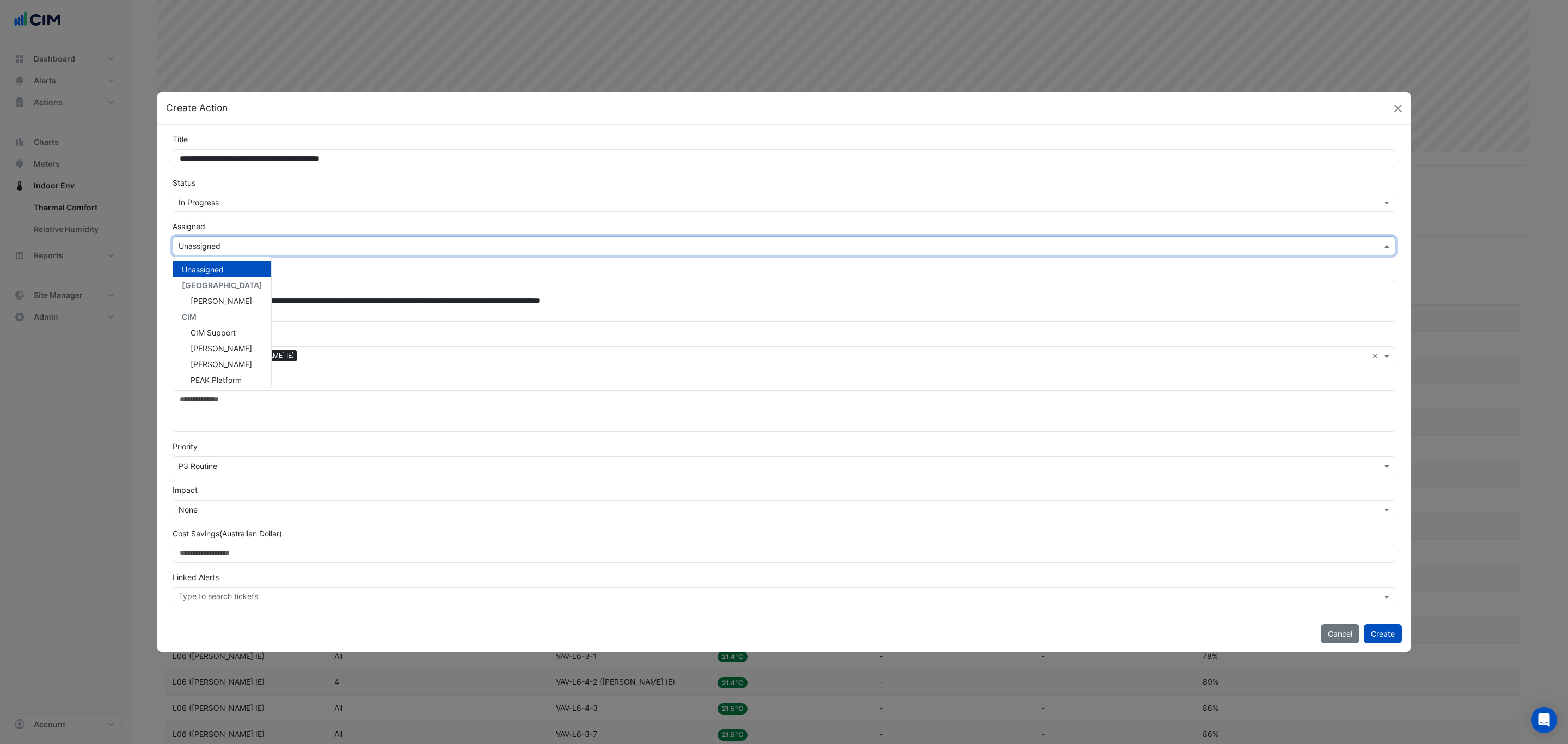
click at [221, 245] on input "text" at bounding box center [773, 246] width 1189 height 11
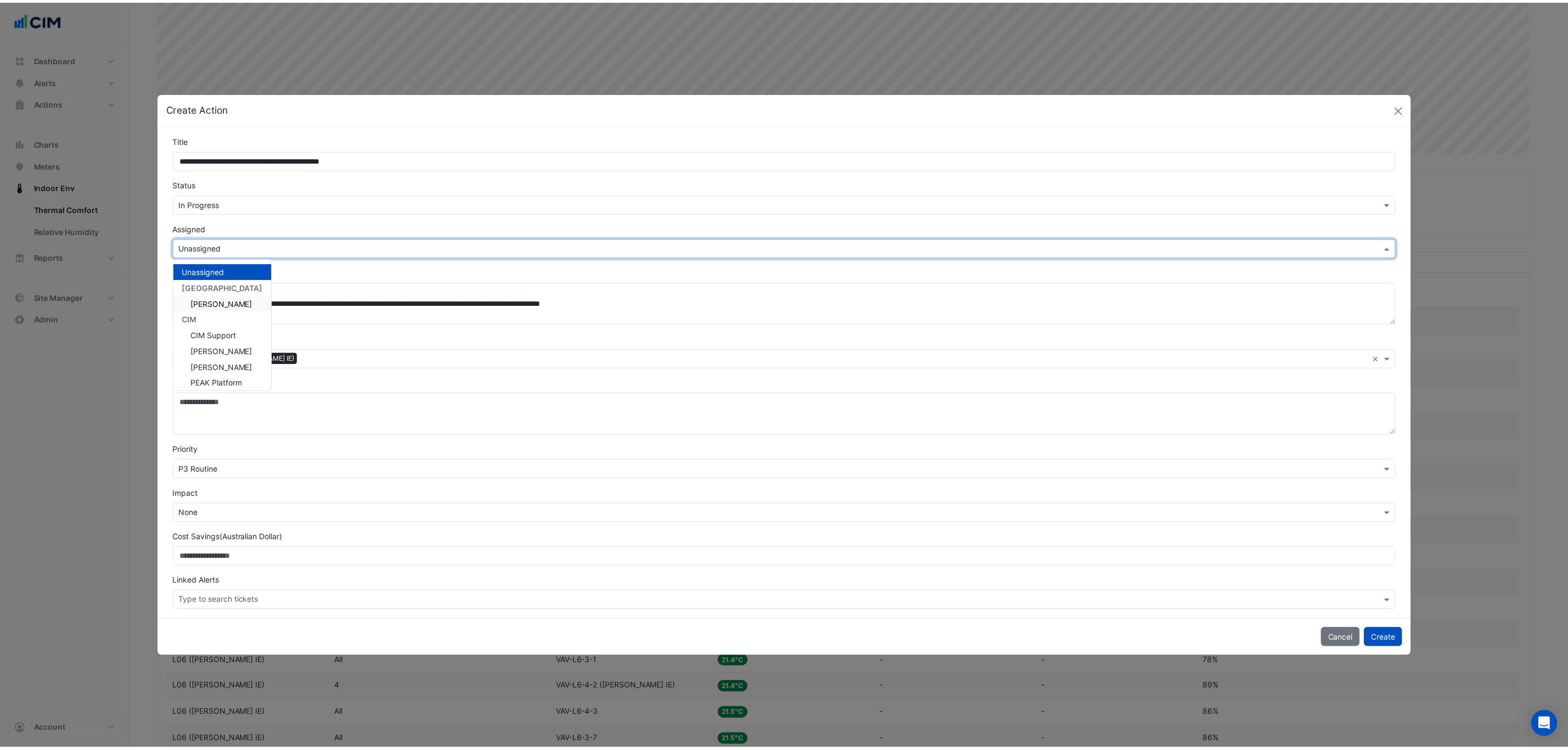
scroll to position [131, 0]
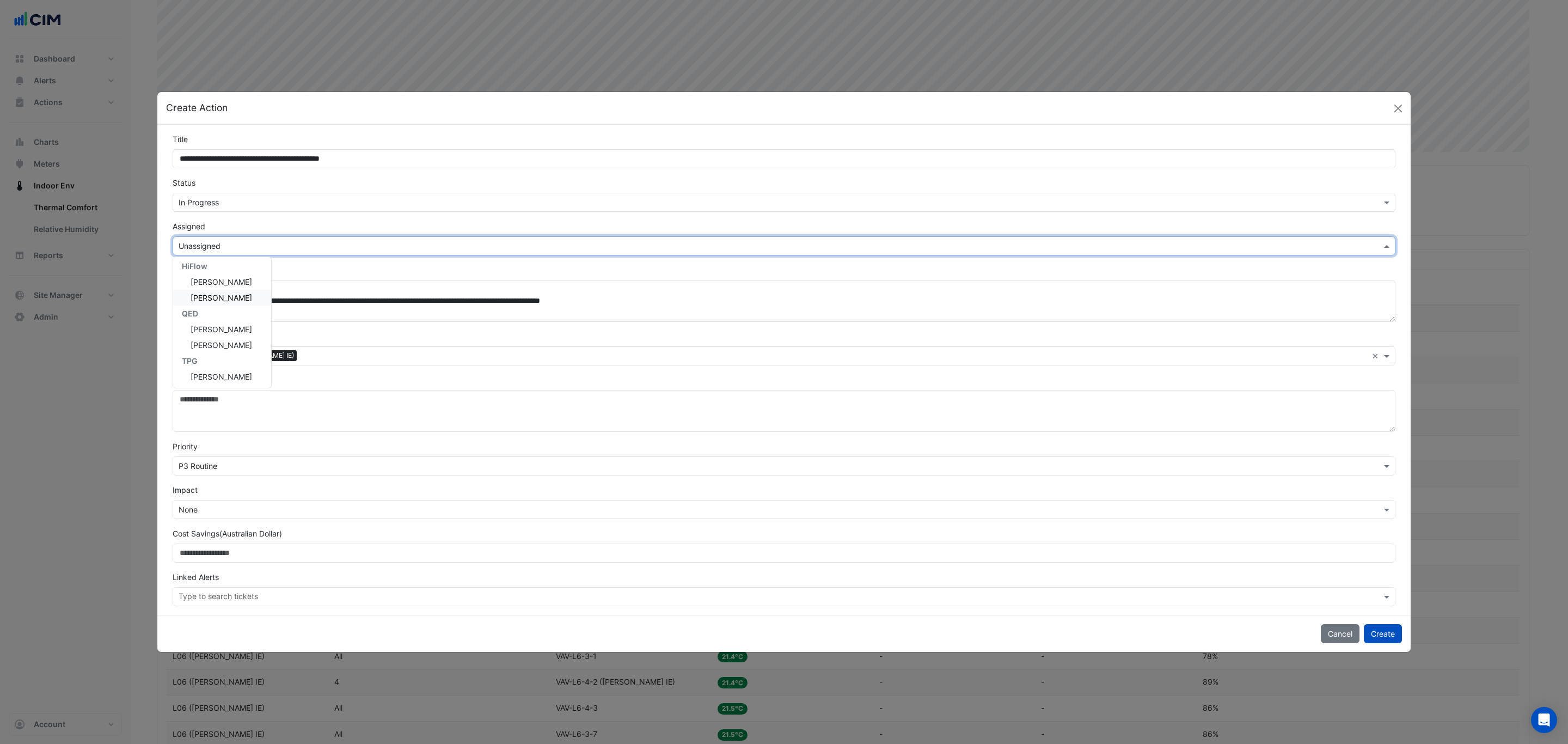
click at [234, 300] on span "Jackson Daly" at bounding box center [220, 298] width 62 height 9
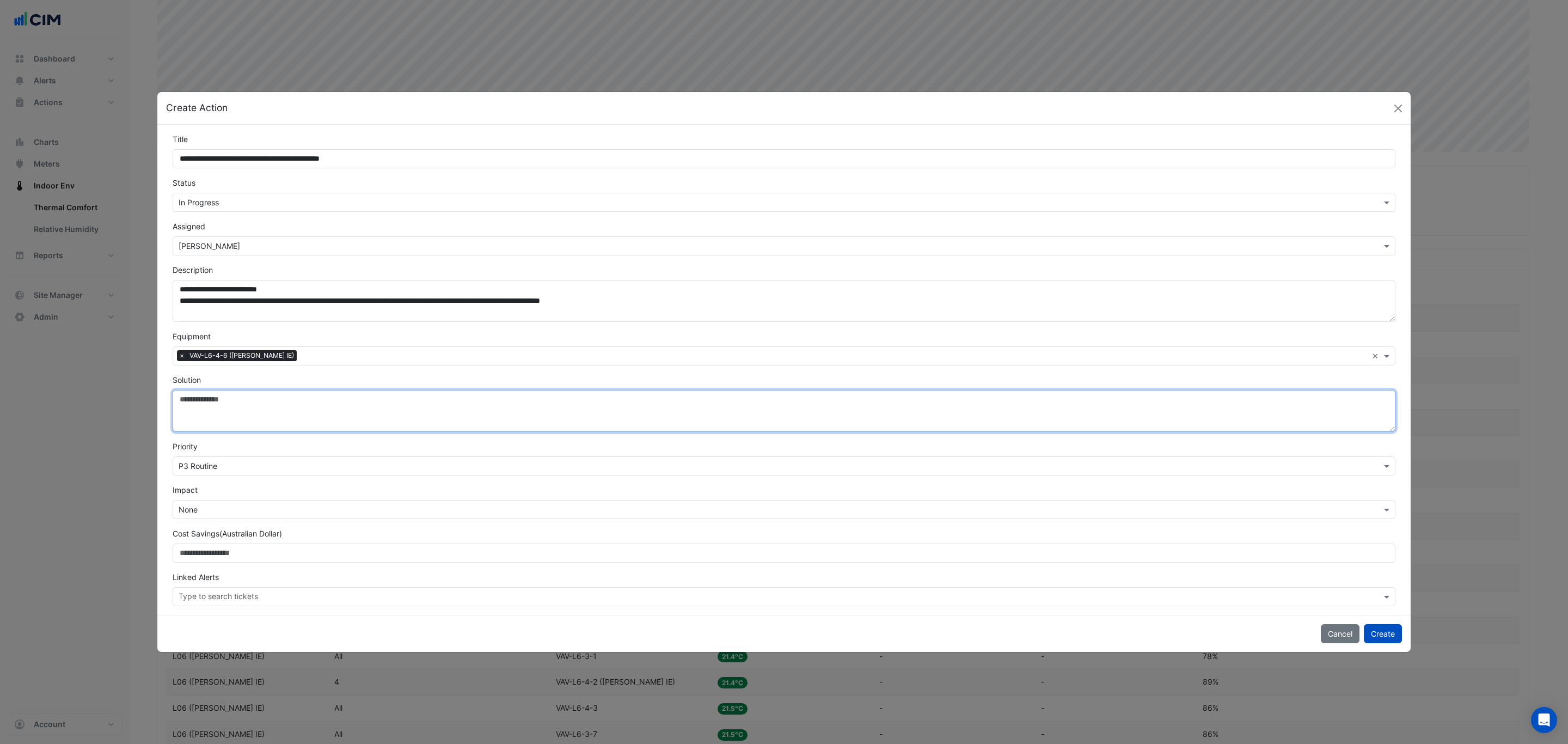
click at [218, 403] on textarea "Solution" at bounding box center [784, 411] width 1224 height 42
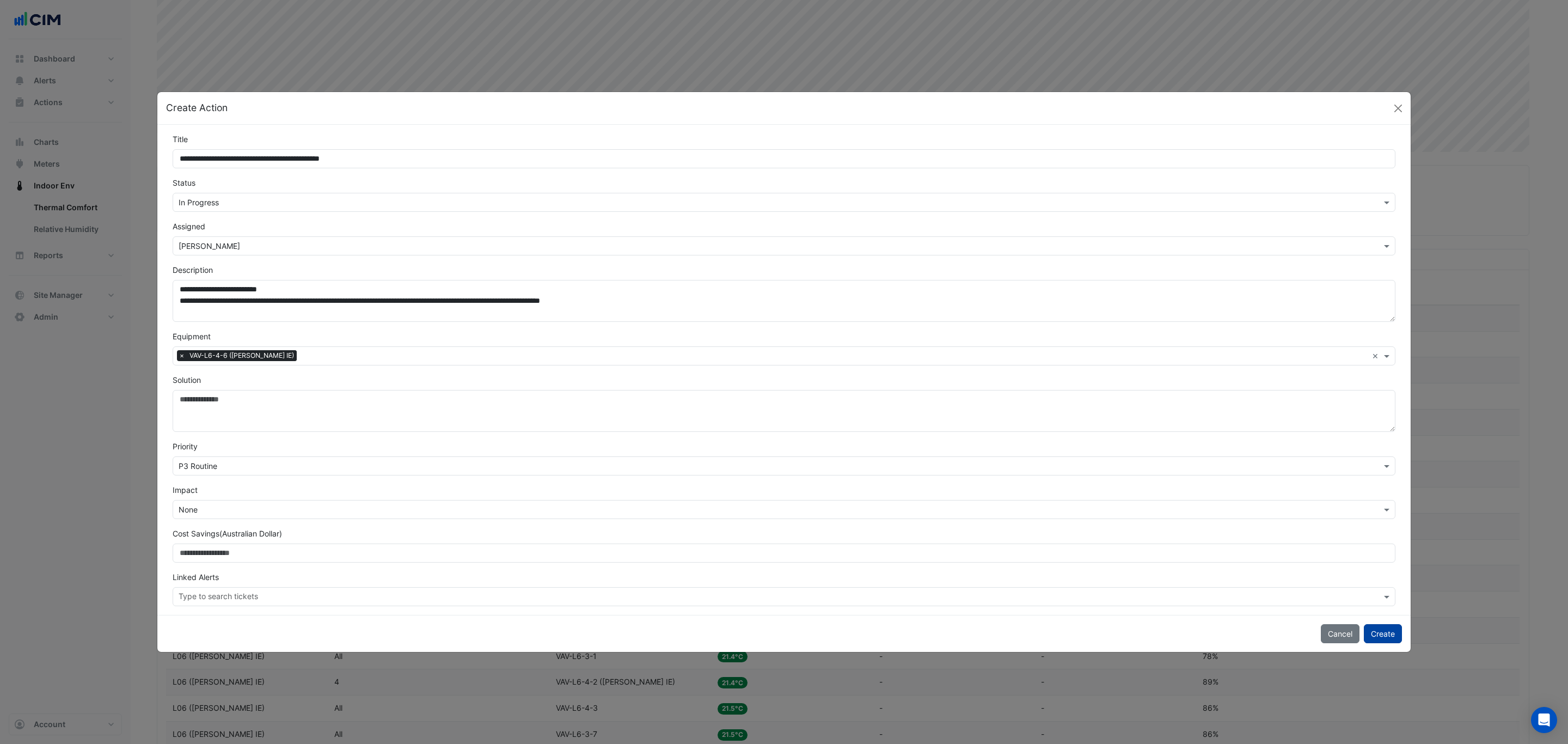
click at [1381, 629] on button "Create" at bounding box center [1383, 633] width 38 height 19
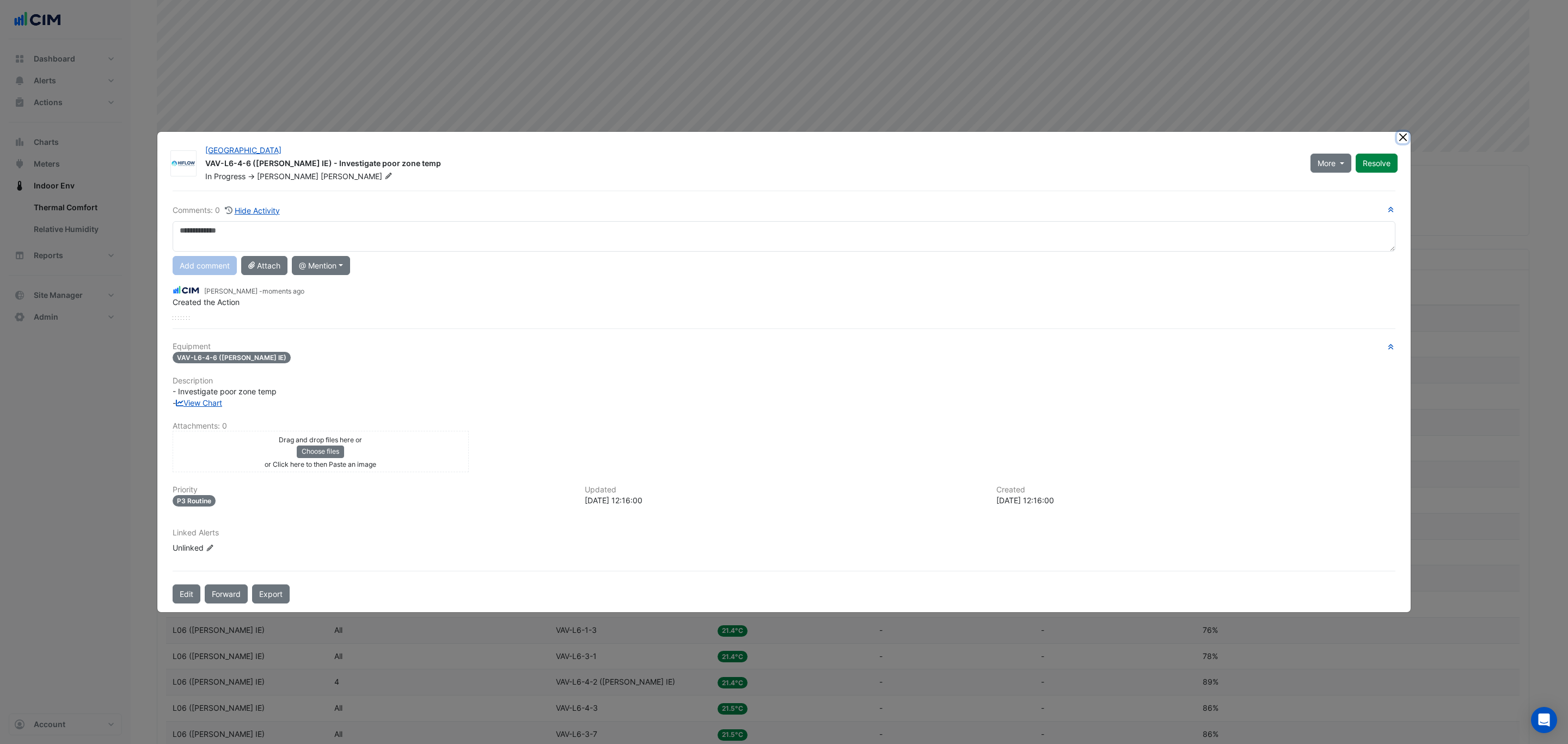
click at [1403, 133] on ngb-modal-window "Brisbane Square VAV-L6-4-6 (NABERS IE) - Investigate poor zone temp In Progress…" at bounding box center [784, 372] width 1568 height 744
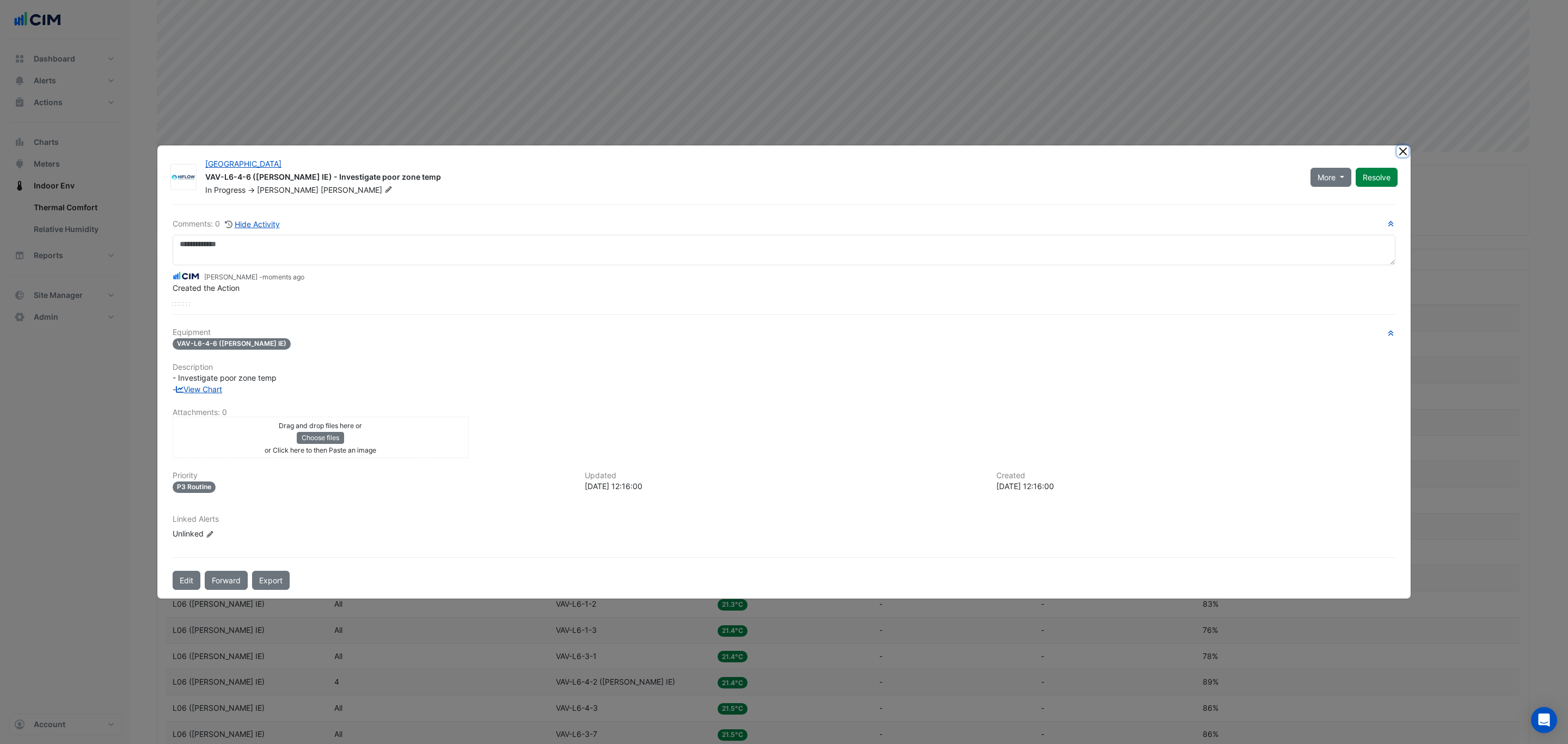
click at [1405, 152] on button "Close" at bounding box center [1403, 151] width 11 height 11
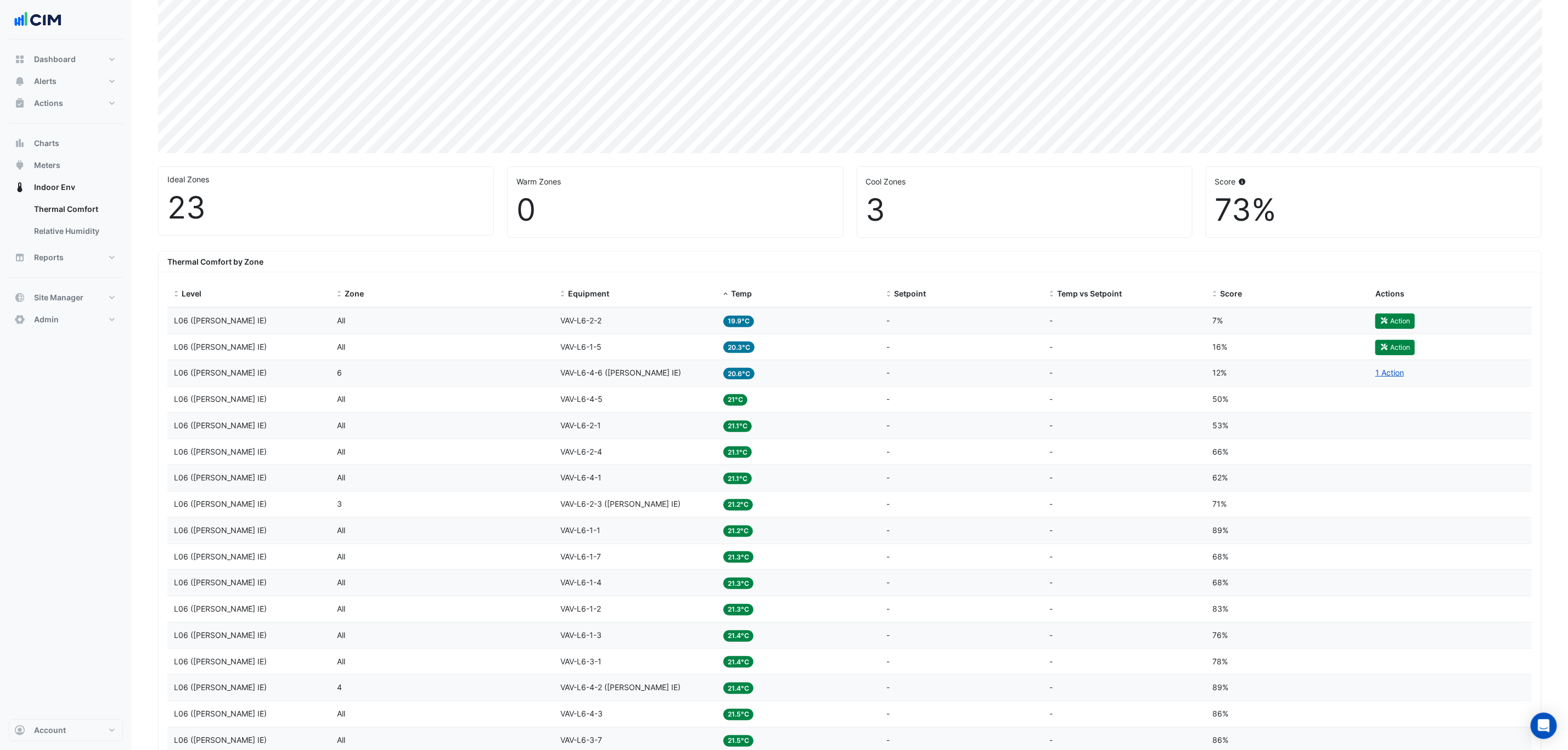
scroll to position [0, 0]
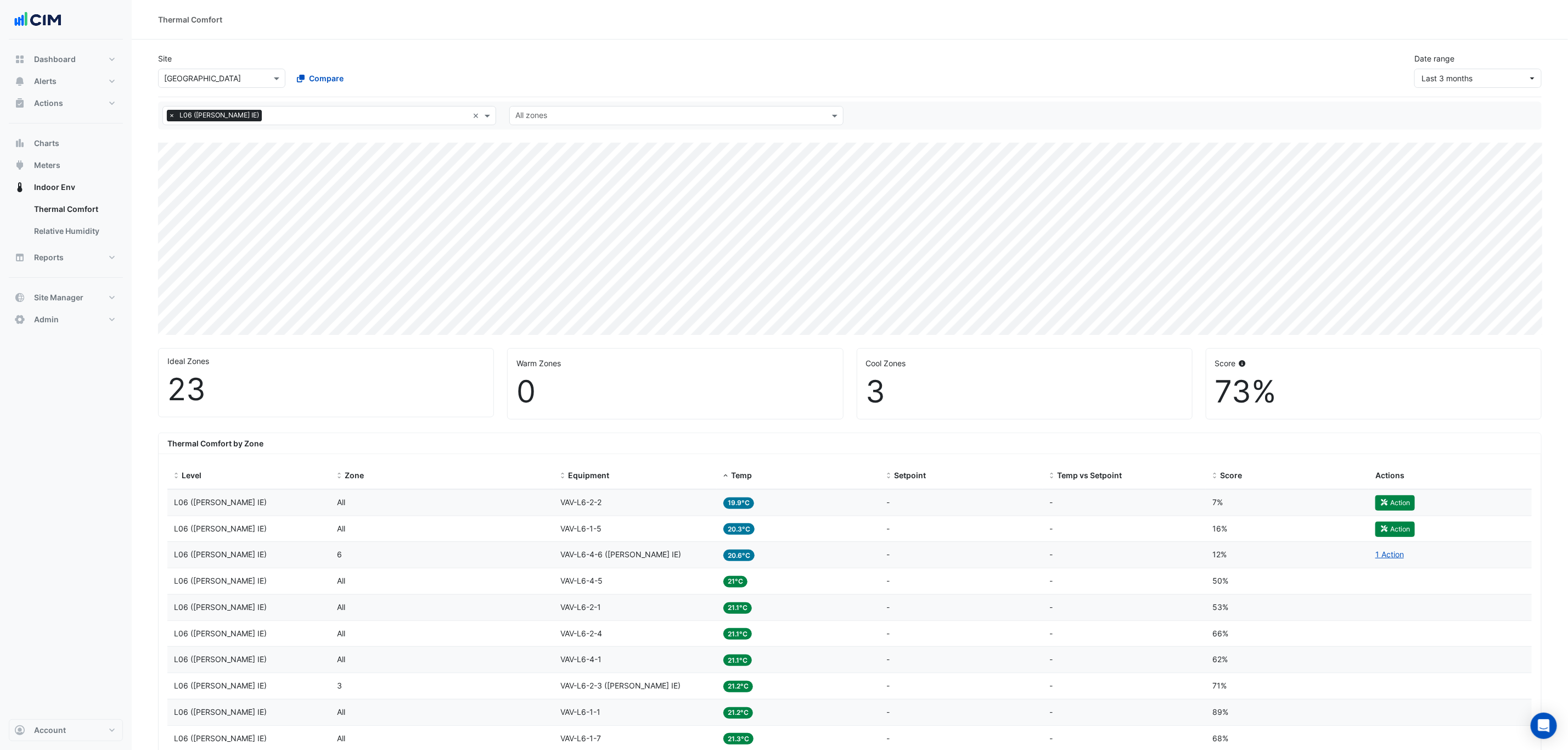
click at [170, 115] on span "×" at bounding box center [172, 115] width 10 height 11
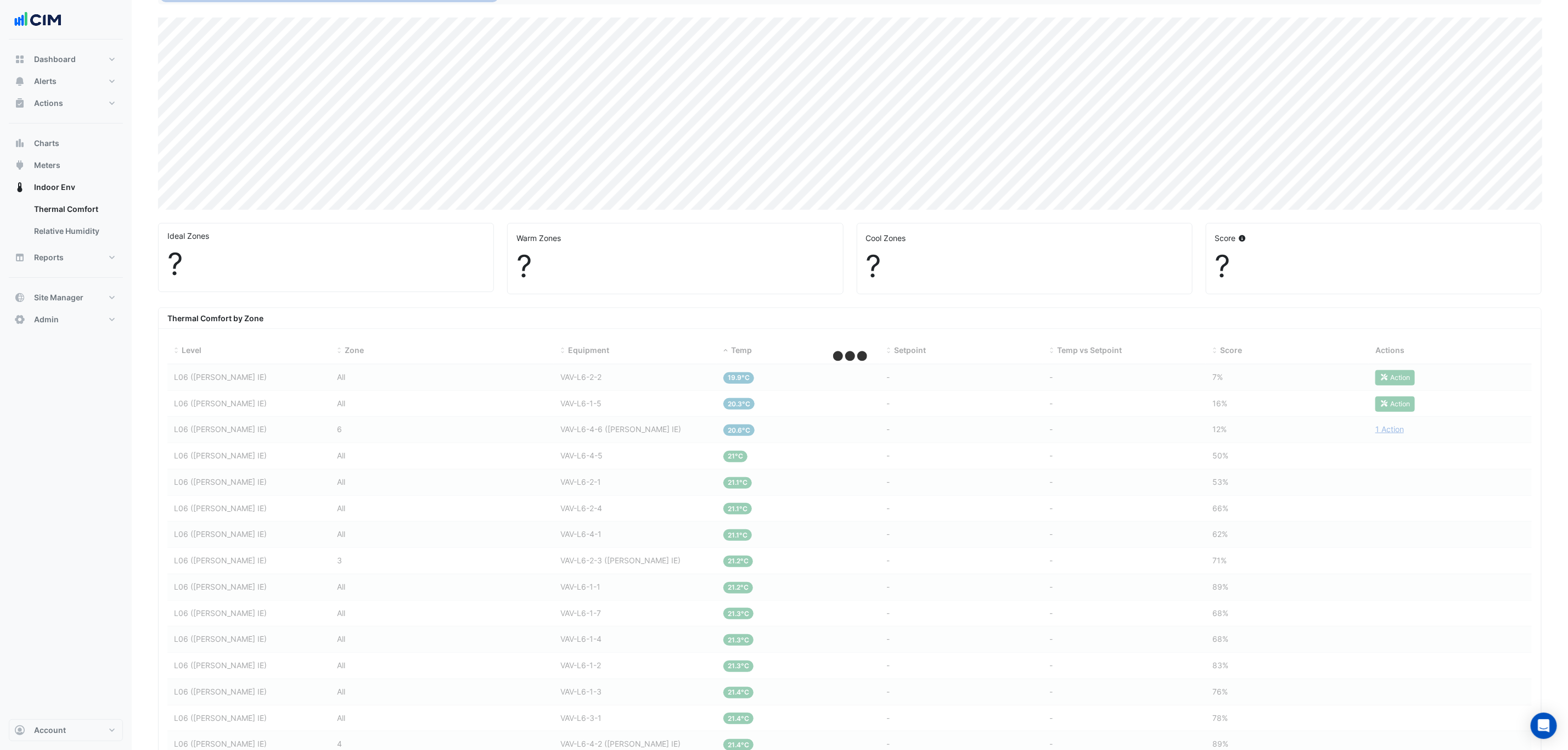
scroll to position [126, 0]
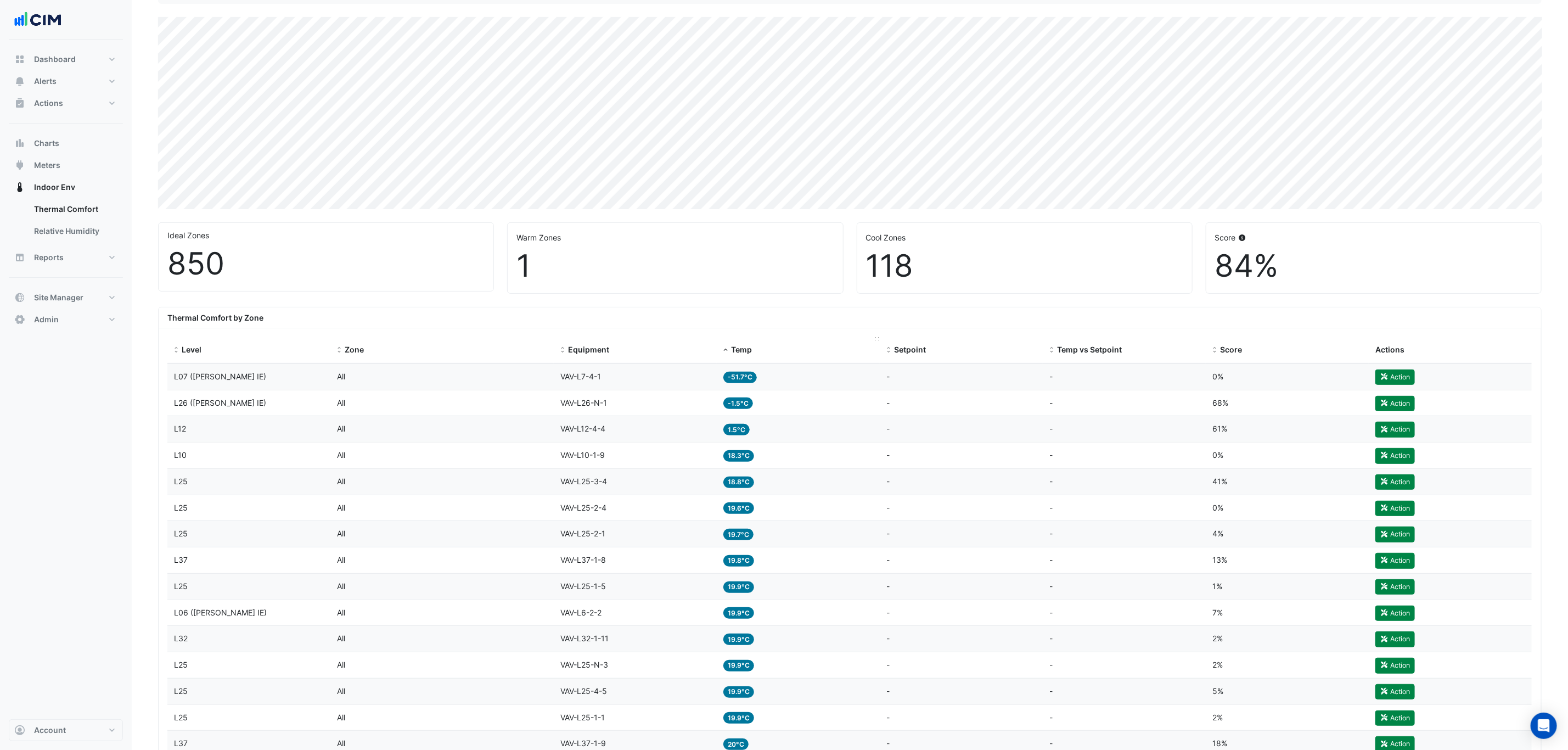
click at [743, 351] on span "Temp" at bounding box center [742, 349] width 21 height 10
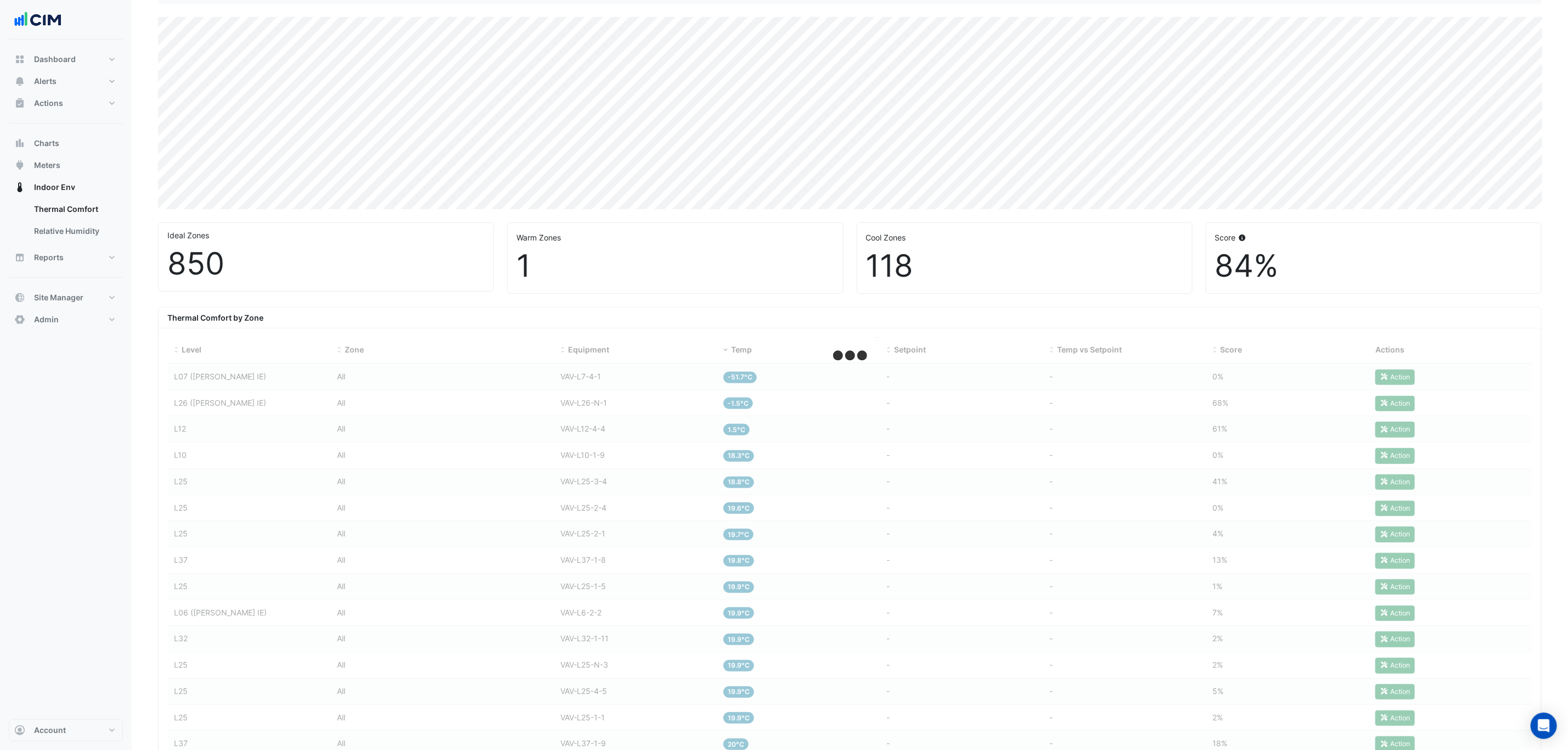
click at [743, 351] on span "Temp" at bounding box center [742, 349] width 21 height 10
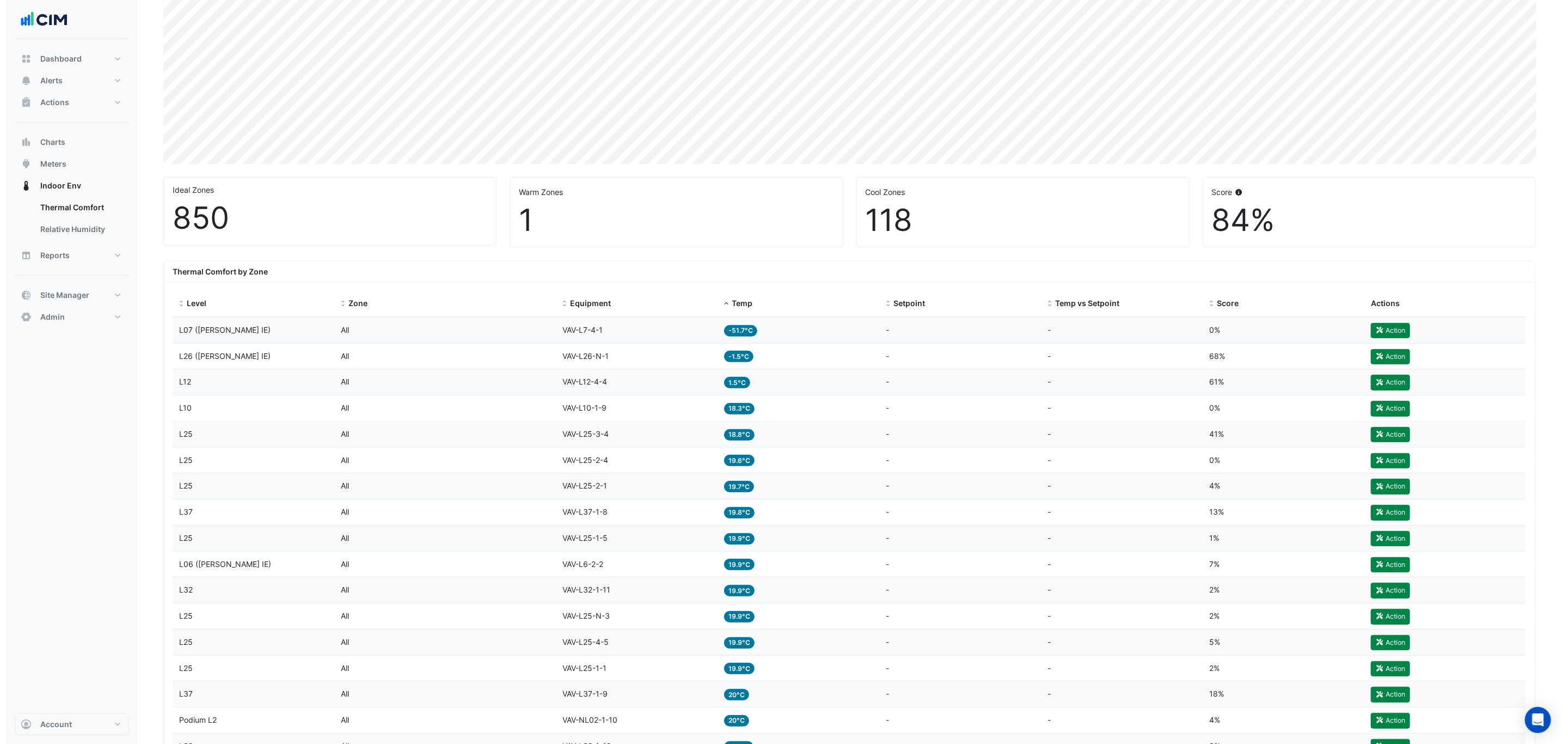
scroll to position [168, 0]
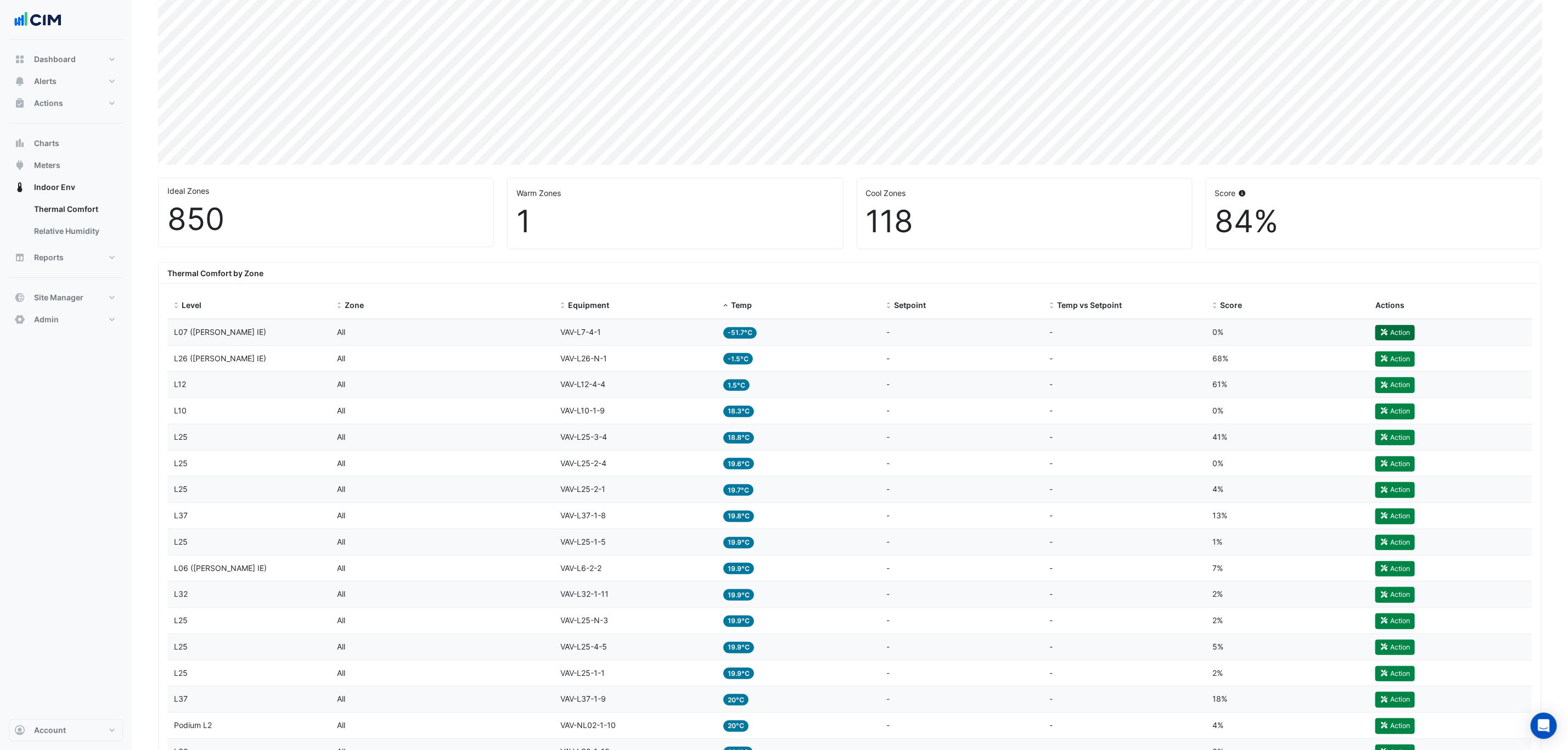
click at [1398, 336] on button "Action" at bounding box center [1394, 333] width 39 height 15
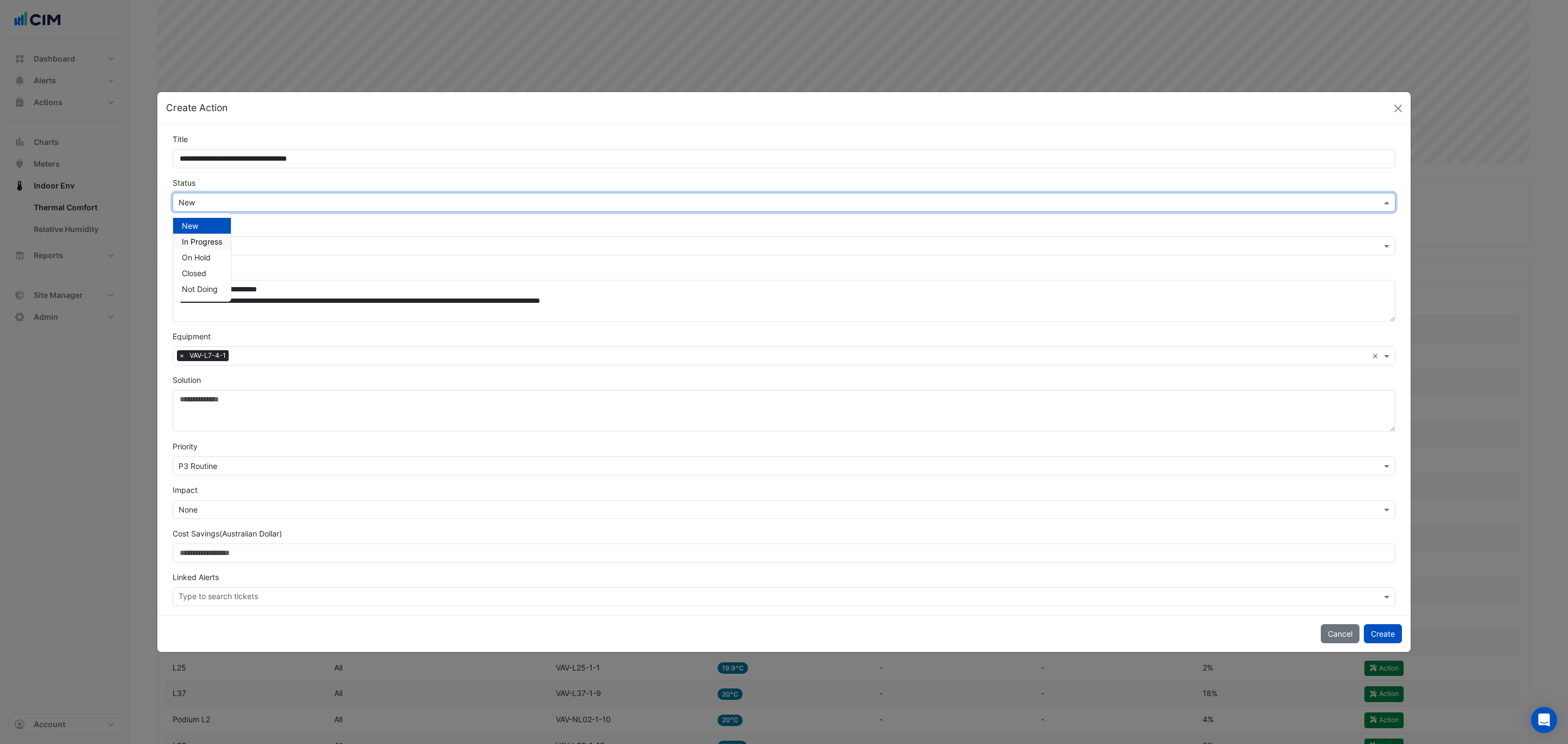
drag, startPoint x: 247, startPoint y: 202, endPoint x: 215, endPoint y: 238, distance: 48.2
click at [215, 212] on ng-select "Select Status × New New In Progress On Hold Closed Not Doing" at bounding box center [784, 203] width 1224 height 19
click at [215, 238] on span "In Progress" at bounding box center [202, 241] width 41 height 9
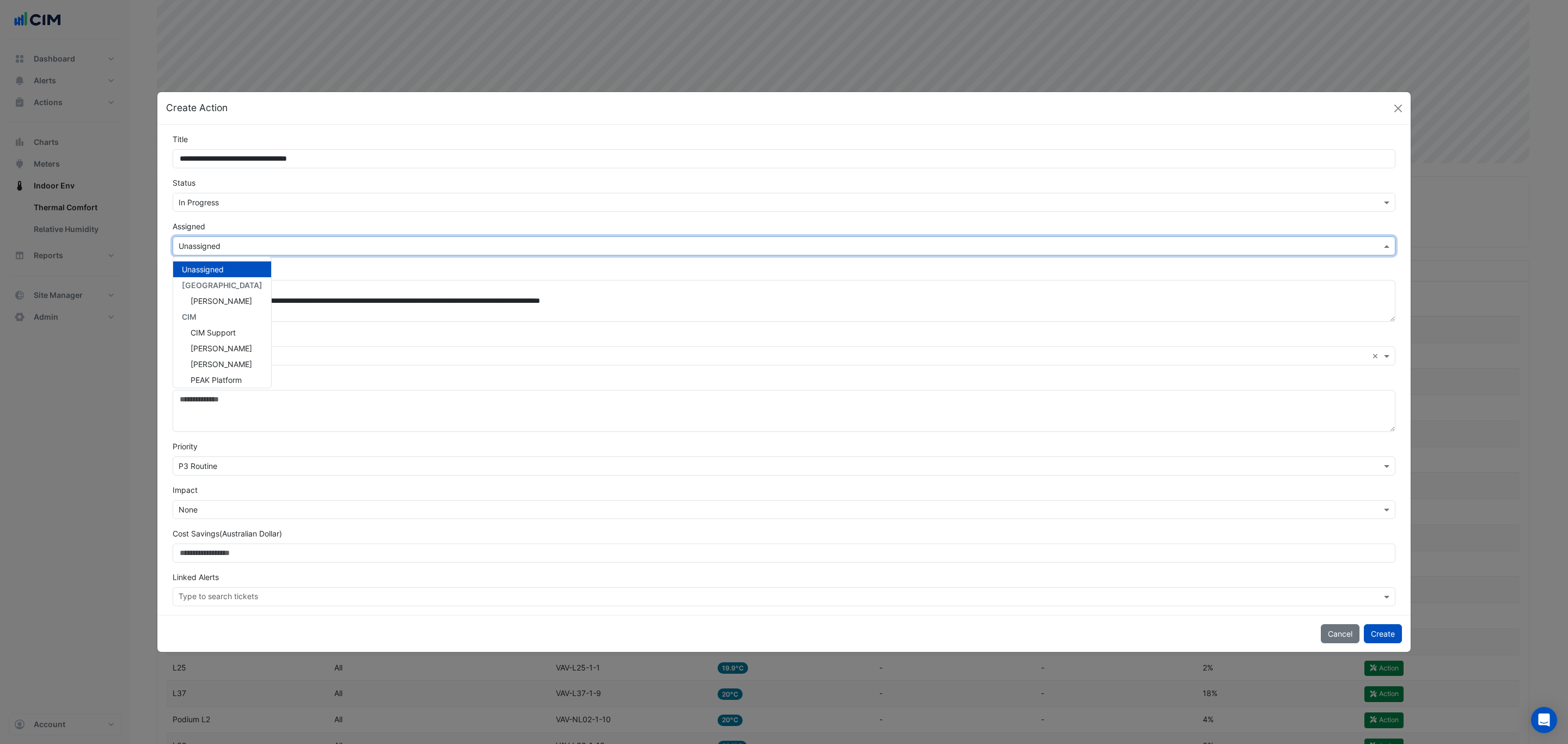
click at [222, 245] on input "text" at bounding box center [773, 246] width 1189 height 11
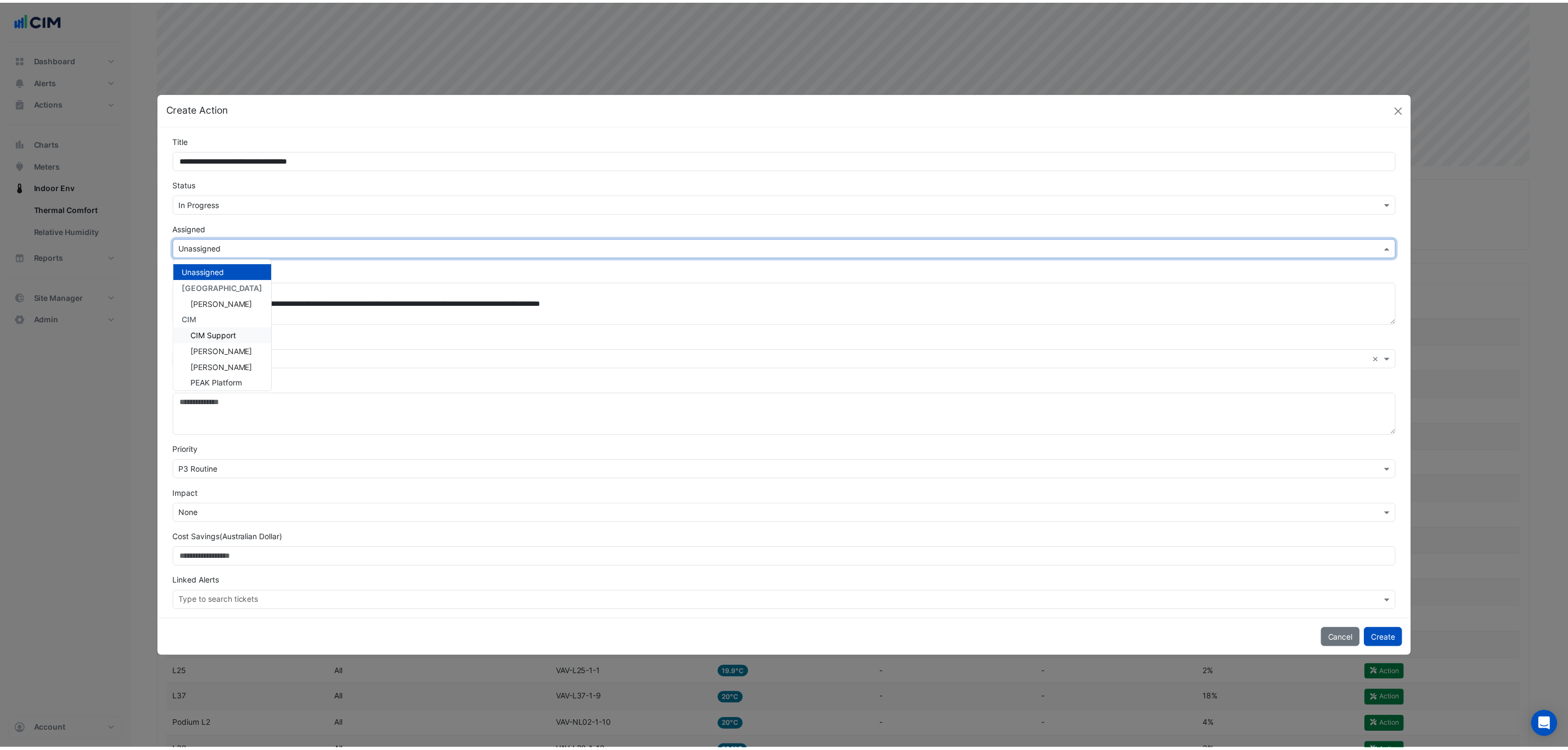
scroll to position [131, 0]
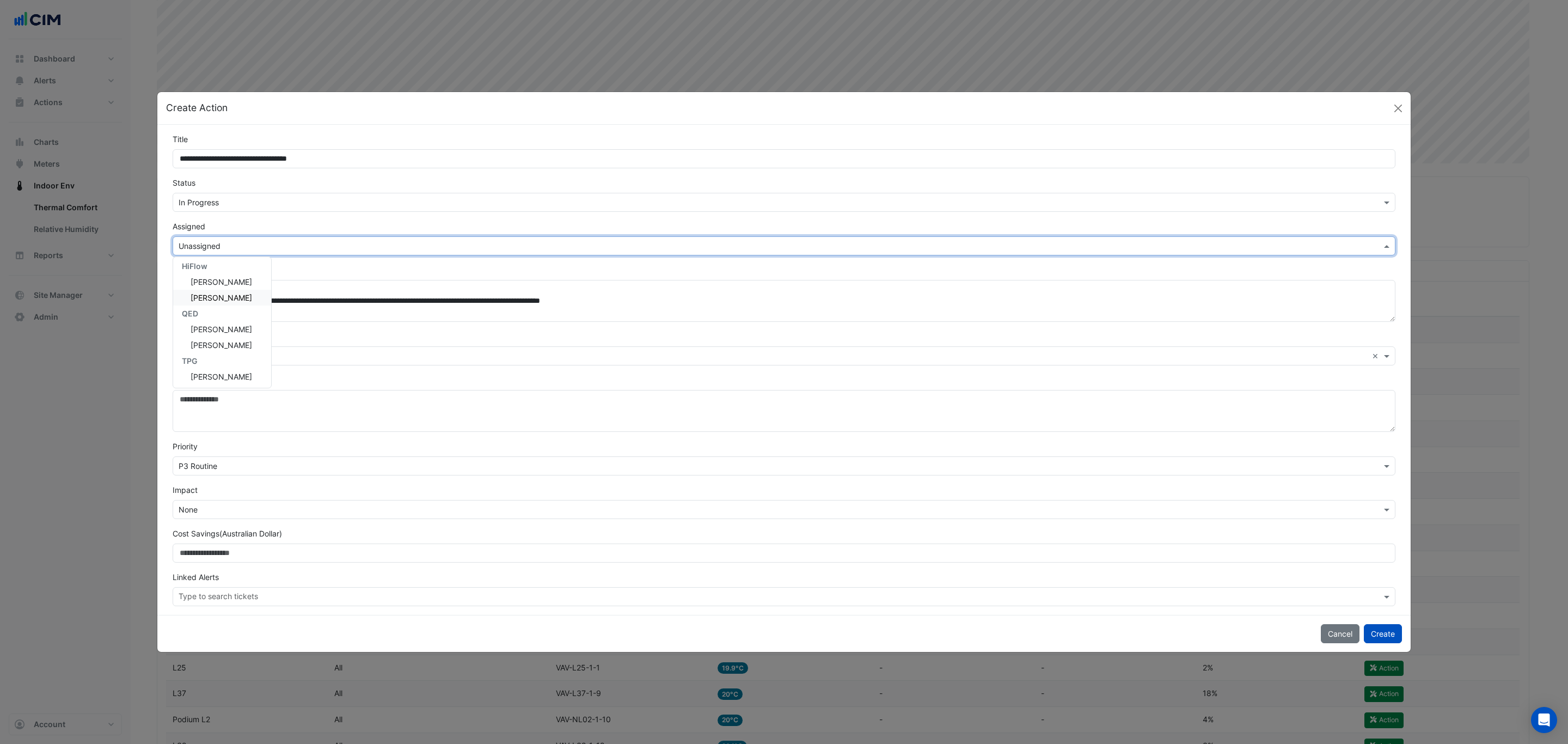
click at [222, 297] on span "Jackson Daly" at bounding box center [220, 298] width 62 height 9
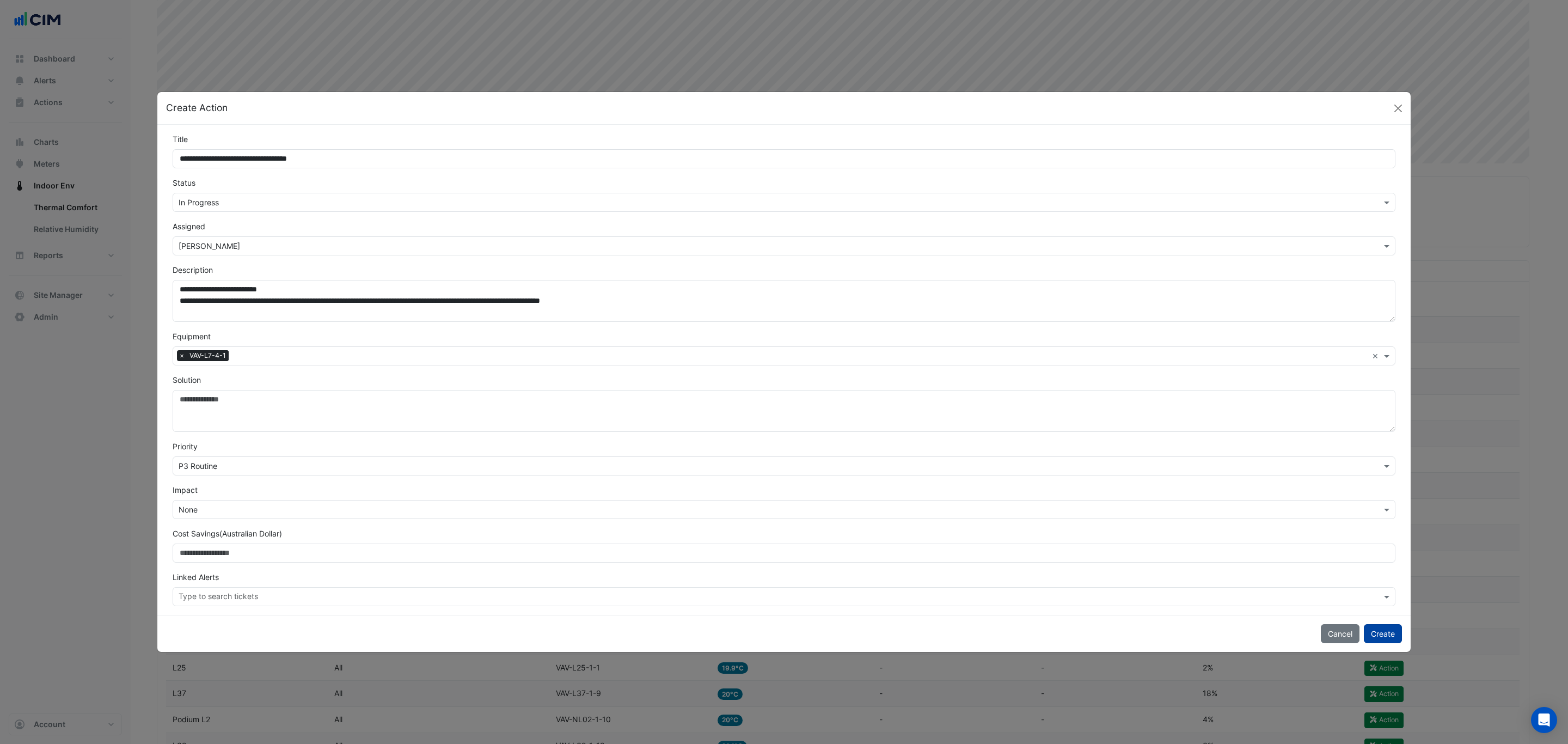
click at [1377, 637] on button "Create" at bounding box center [1383, 633] width 38 height 19
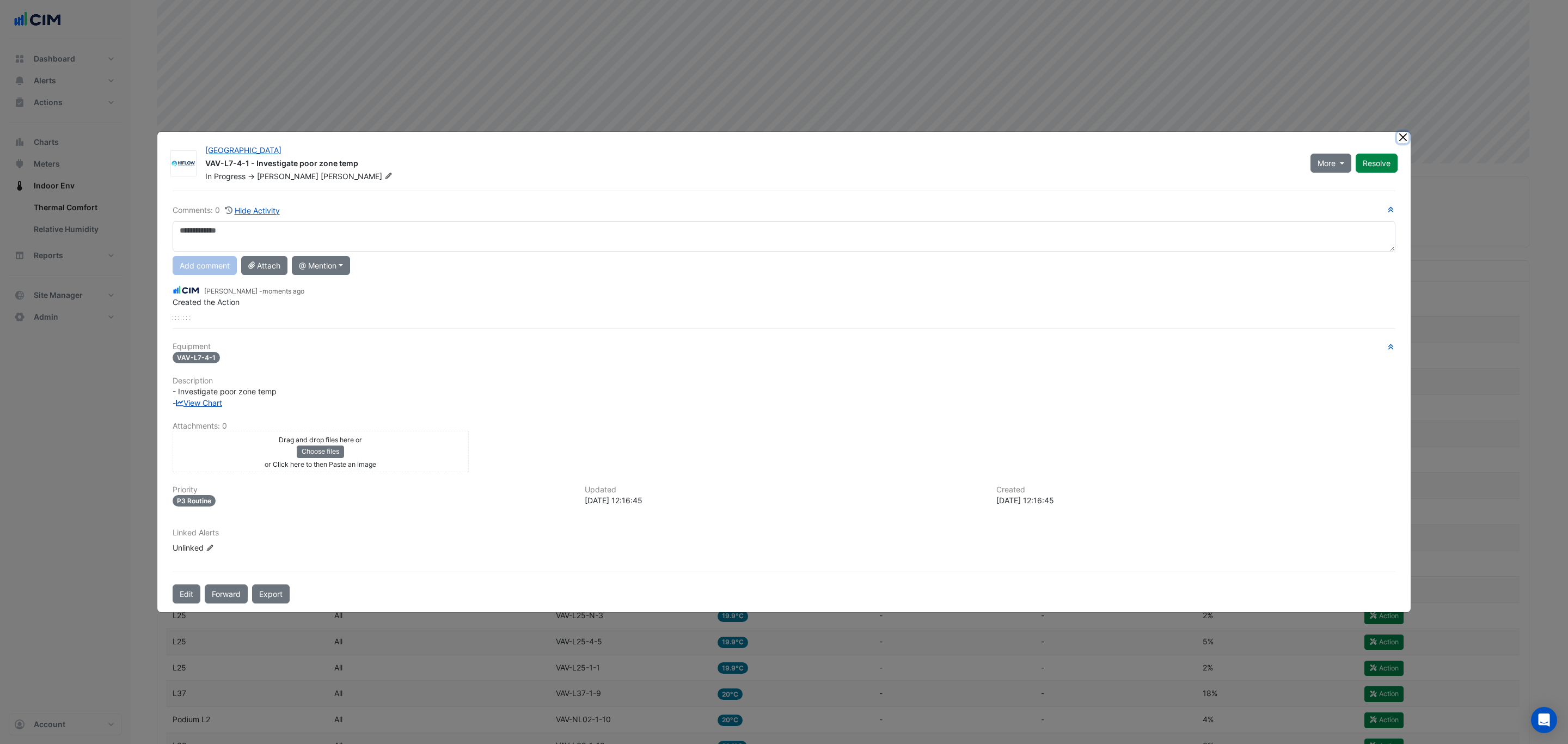
click at [1403, 139] on ngb-modal-window "Brisbane Square VAV-L7-4-1 - Investigate poor zone temp In Progress -> Jackson …" at bounding box center [784, 372] width 1568 height 744
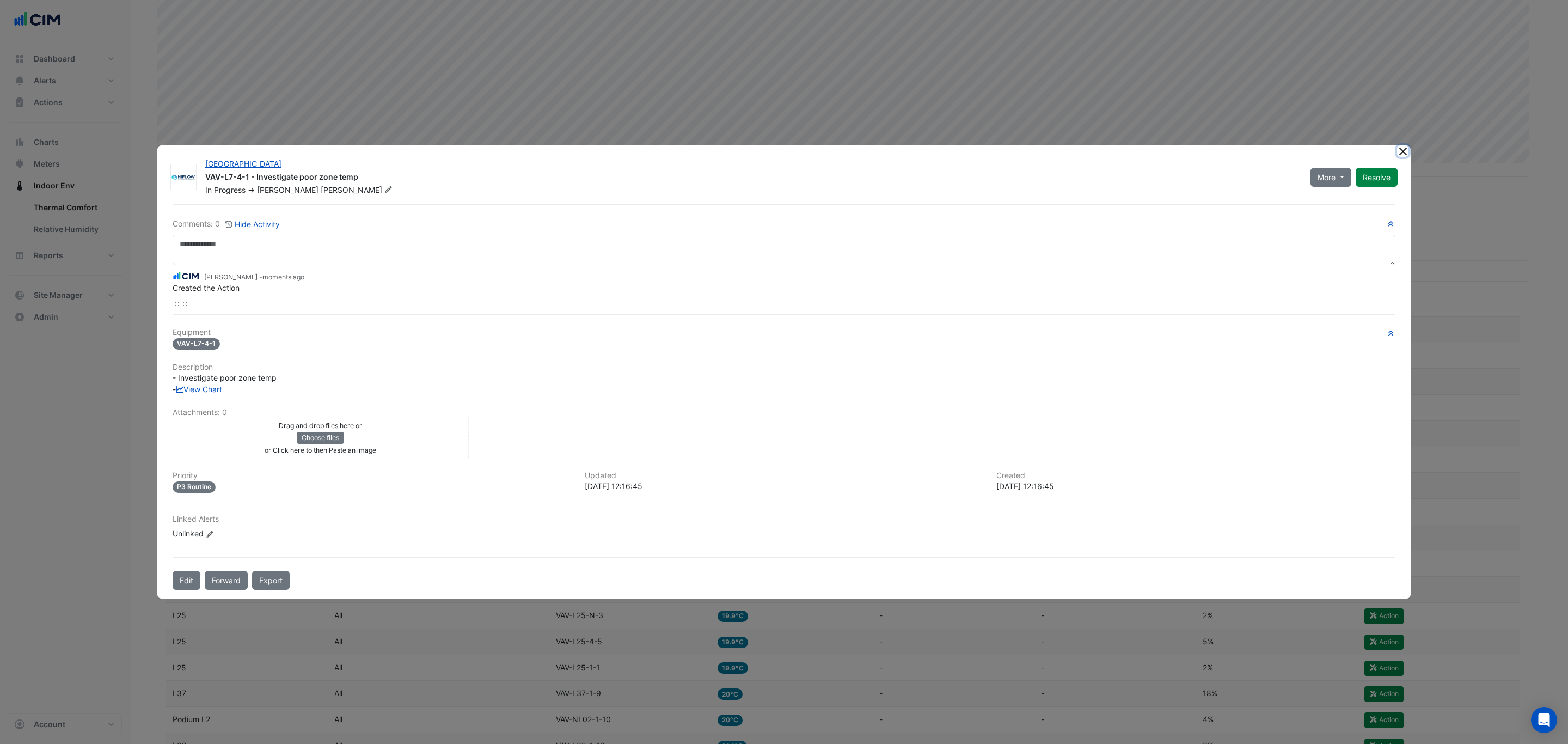
click at [1398, 151] on button "Close" at bounding box center [1403, 151] width 11 height 11
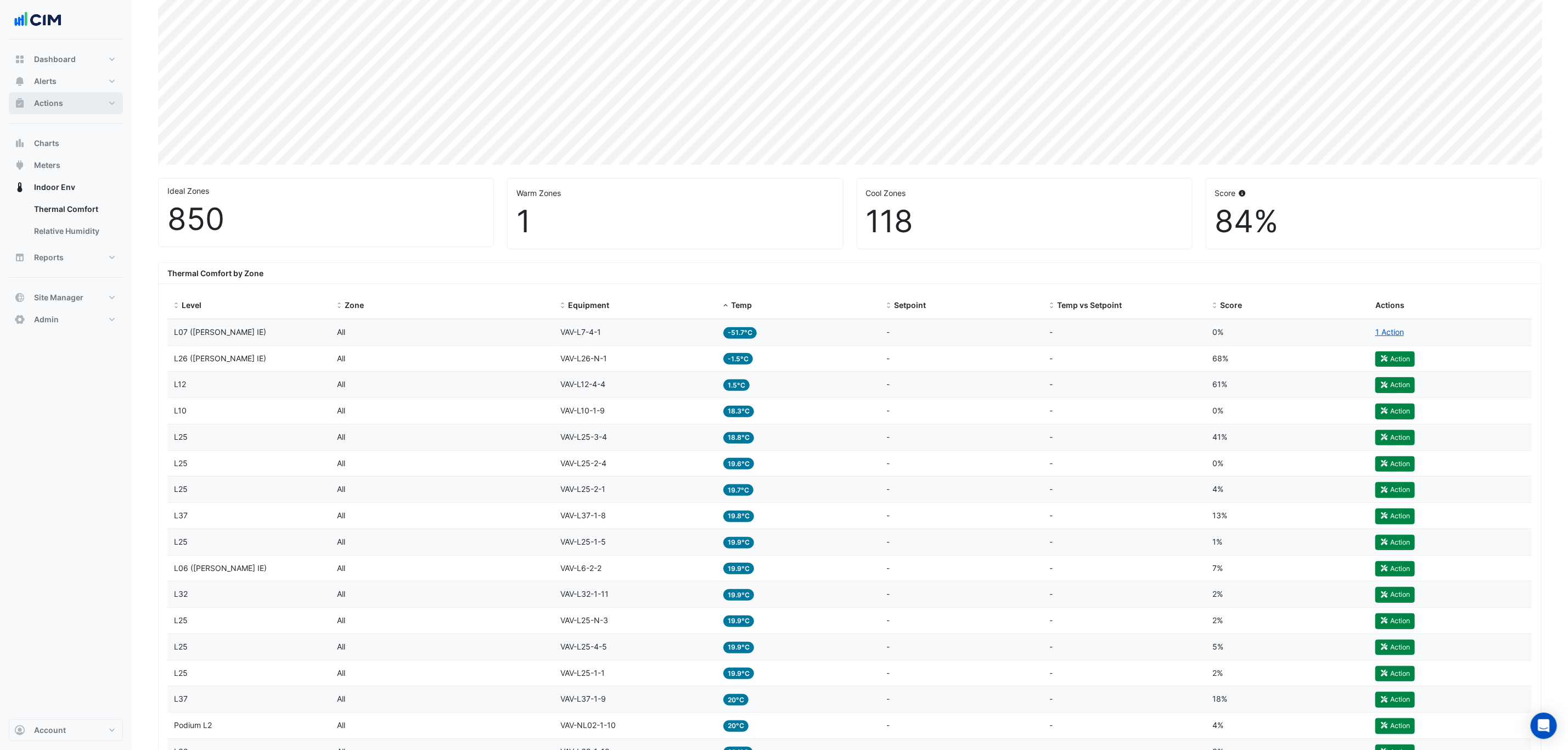
click at [58, 102] on span "Actions" at bounding box center [49, 103] width 29 height 11
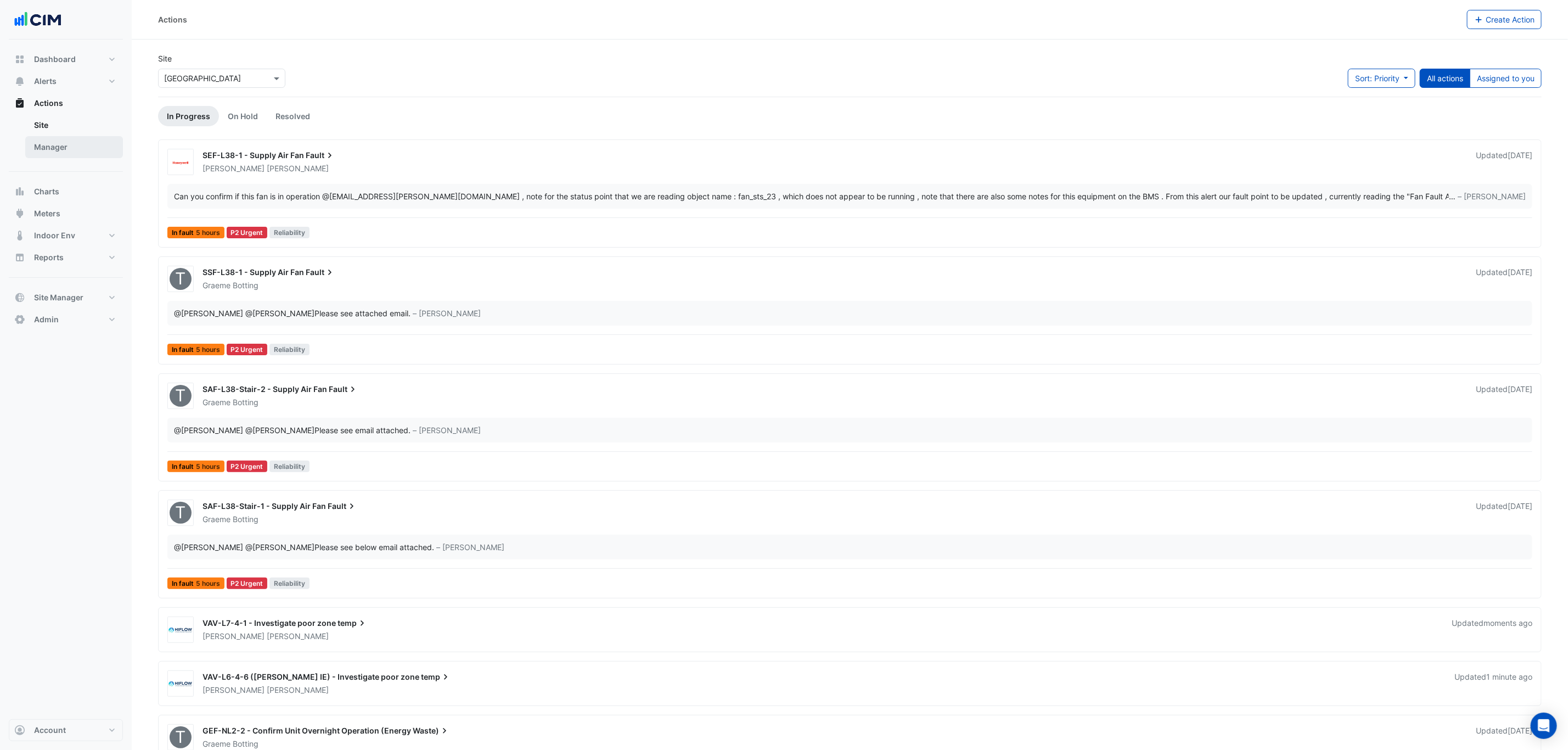
click at [74, 140] on link "Manager" at bounding box center [73, 147] width 97 height 22
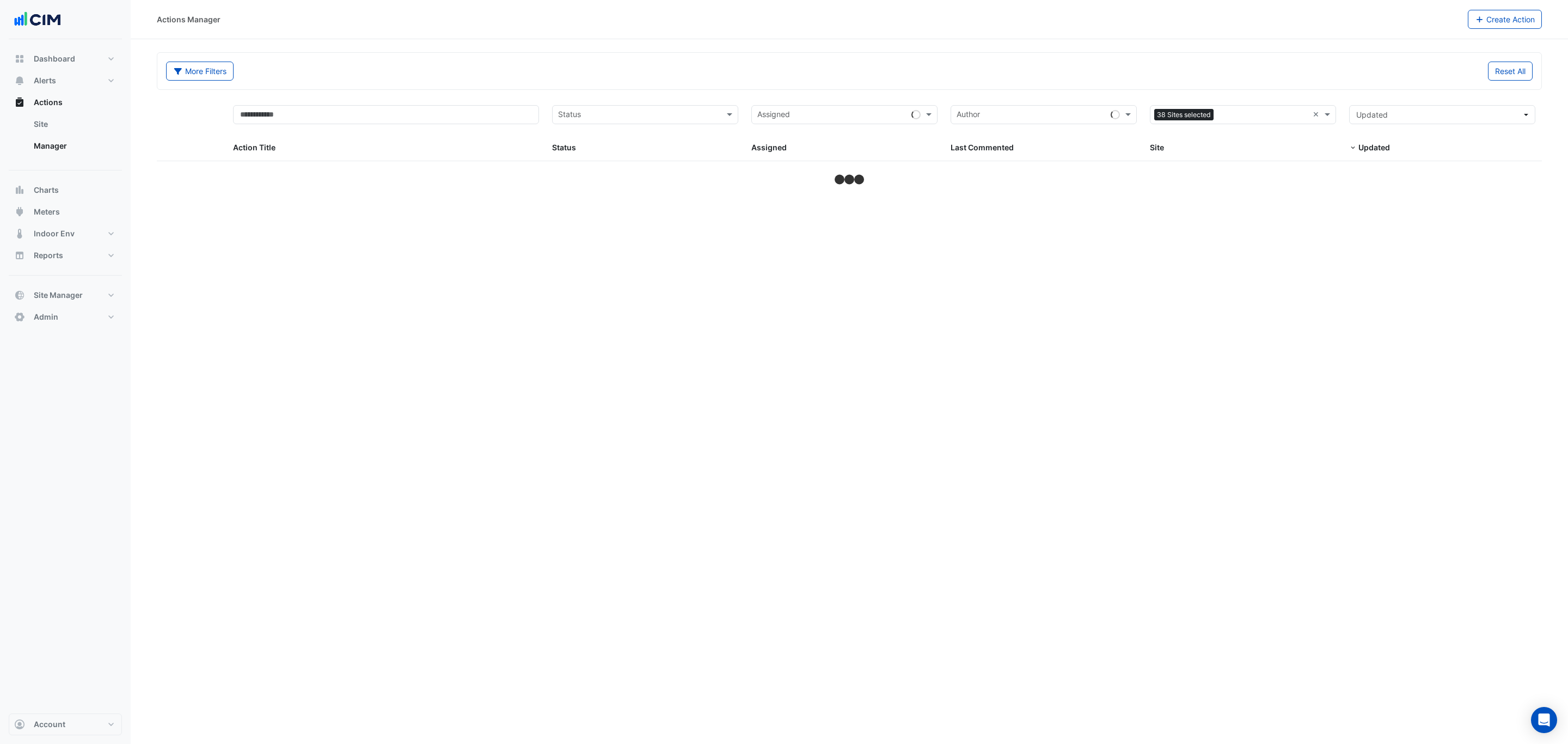
select select "***"
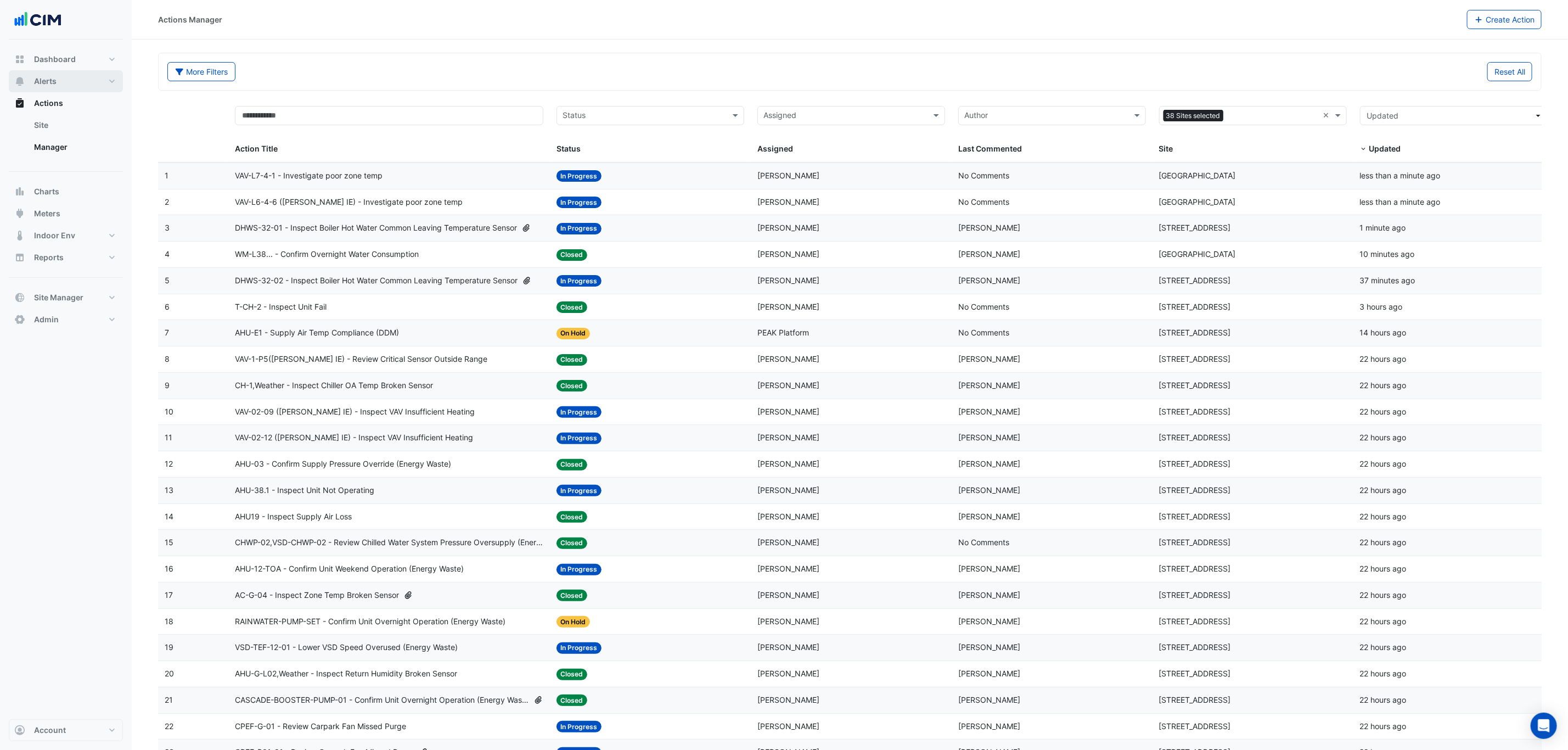
click at [68, 78] on button "Alerts" at bounding box center [66, 81] width 114 height 22
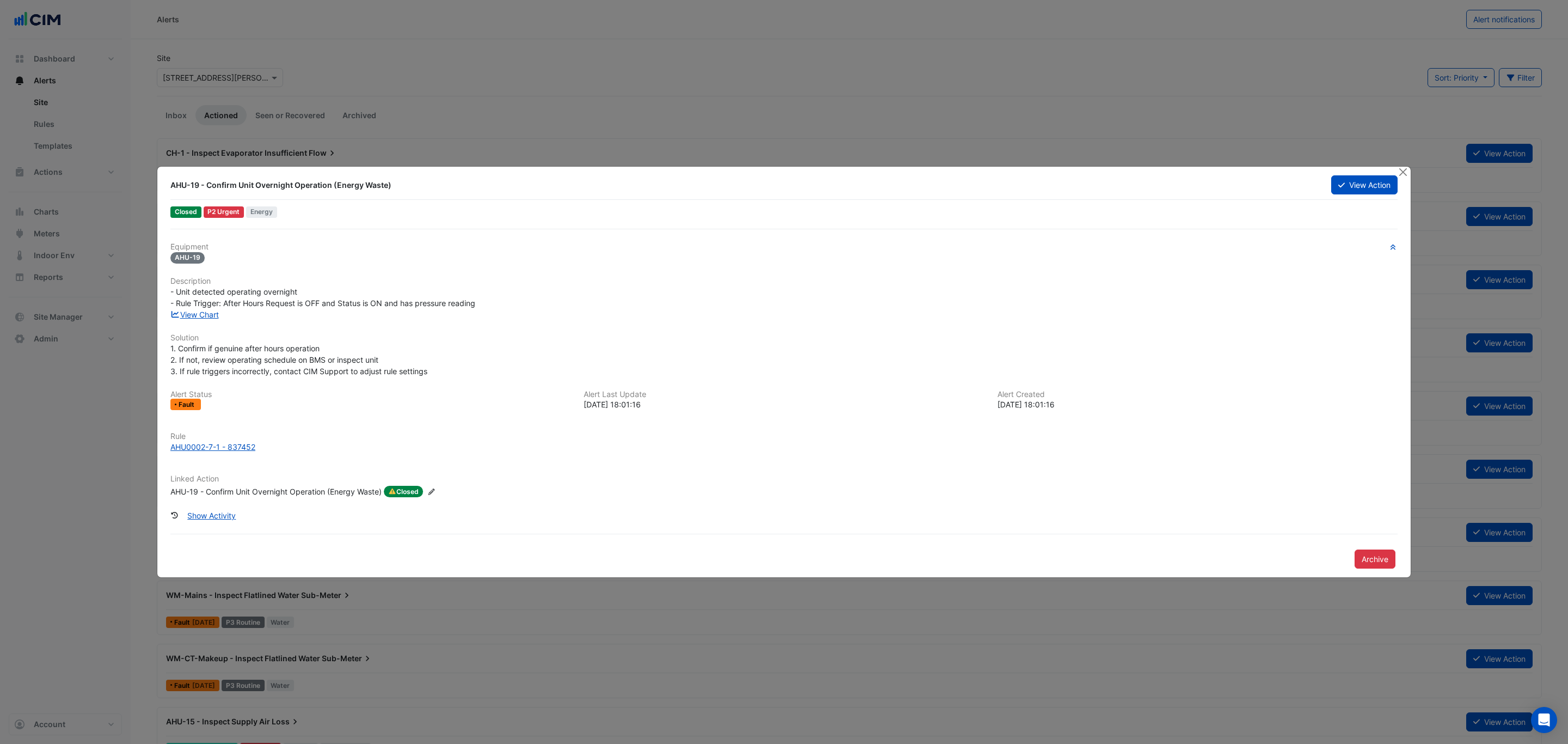
click at [284, 493] on div "AHU-19 - Confirm Unit Overnight Operation (Energy Waste)" at bounding box center [275, 491] width 211 height 12
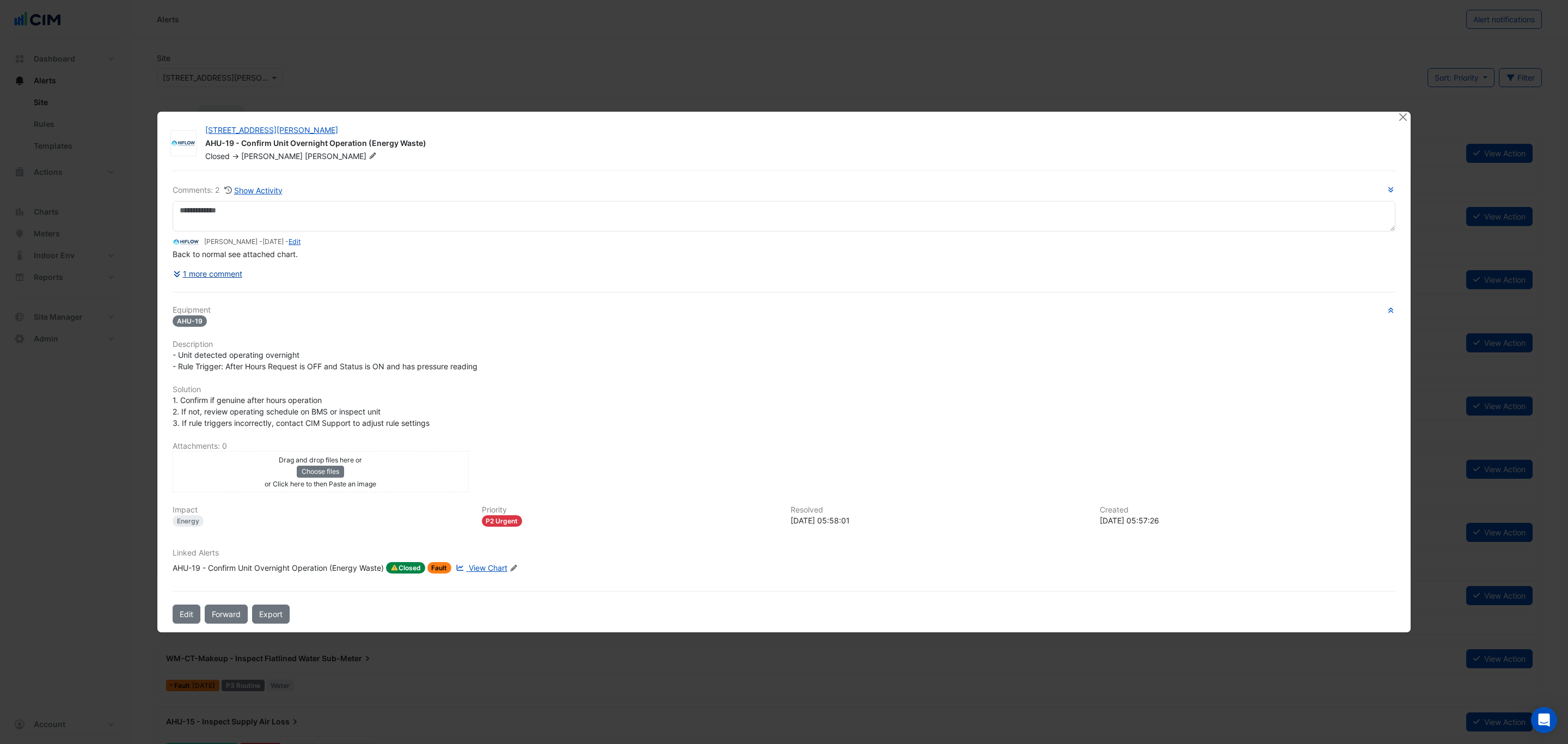
click at [221, 274] on button "1 more comment" at bounding box center [207, 274] width 70 height 19
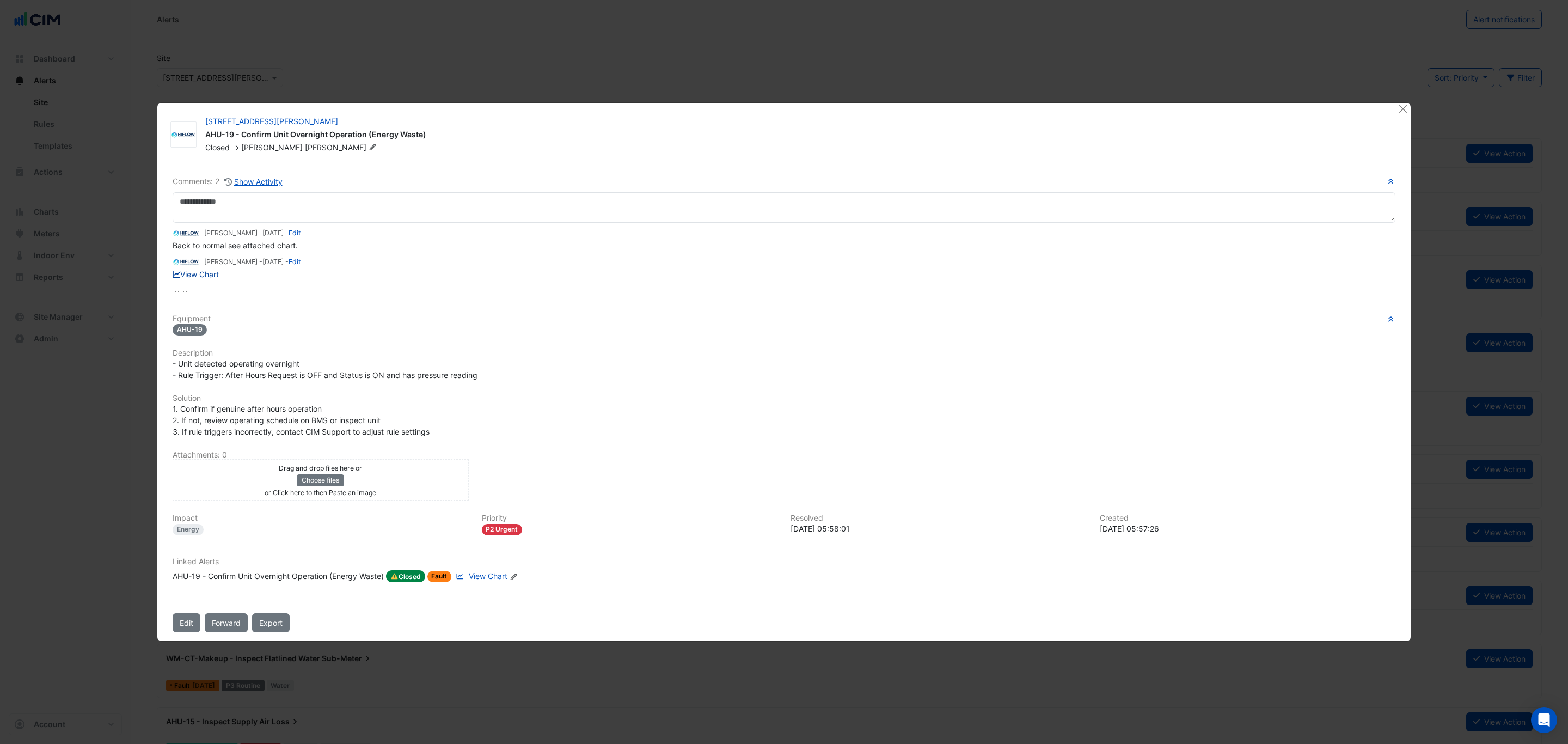
click at [203, 274] on link "View Chart" at bounding box center [195, 275] width 46 height 9
click at [279, 576] on div "AHU-19 - Confirm Unit Overnight Operation (Energy Waste)" at bounding box center [277, 576] width 211 height 12
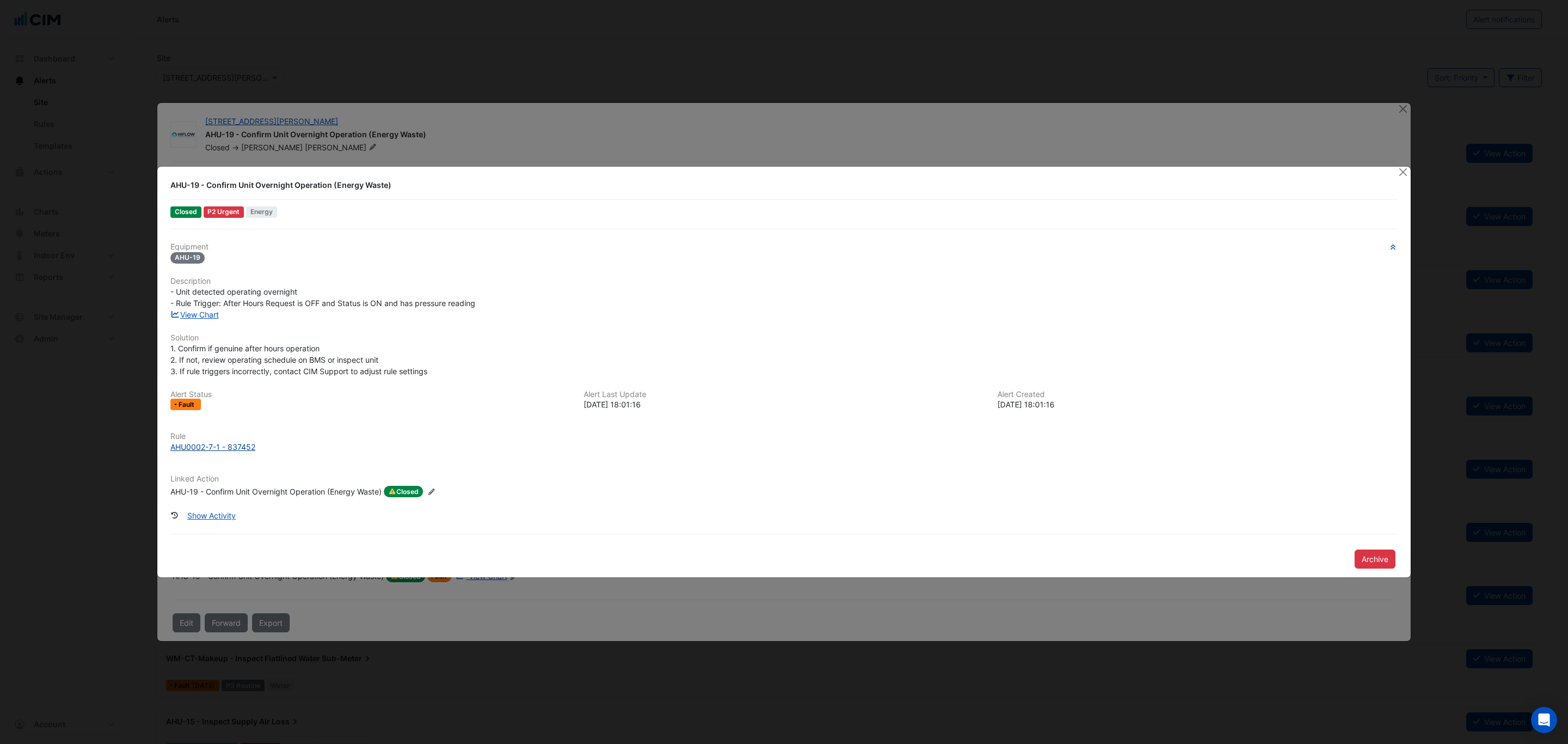
click at [218, 442] on div "AHU0002-7-1 - 837452" at bounding box center [213, 447] width 85 height 11
click at [1404, 170] on button "Close" at bounding box center [1403, 172] width 11 height 11
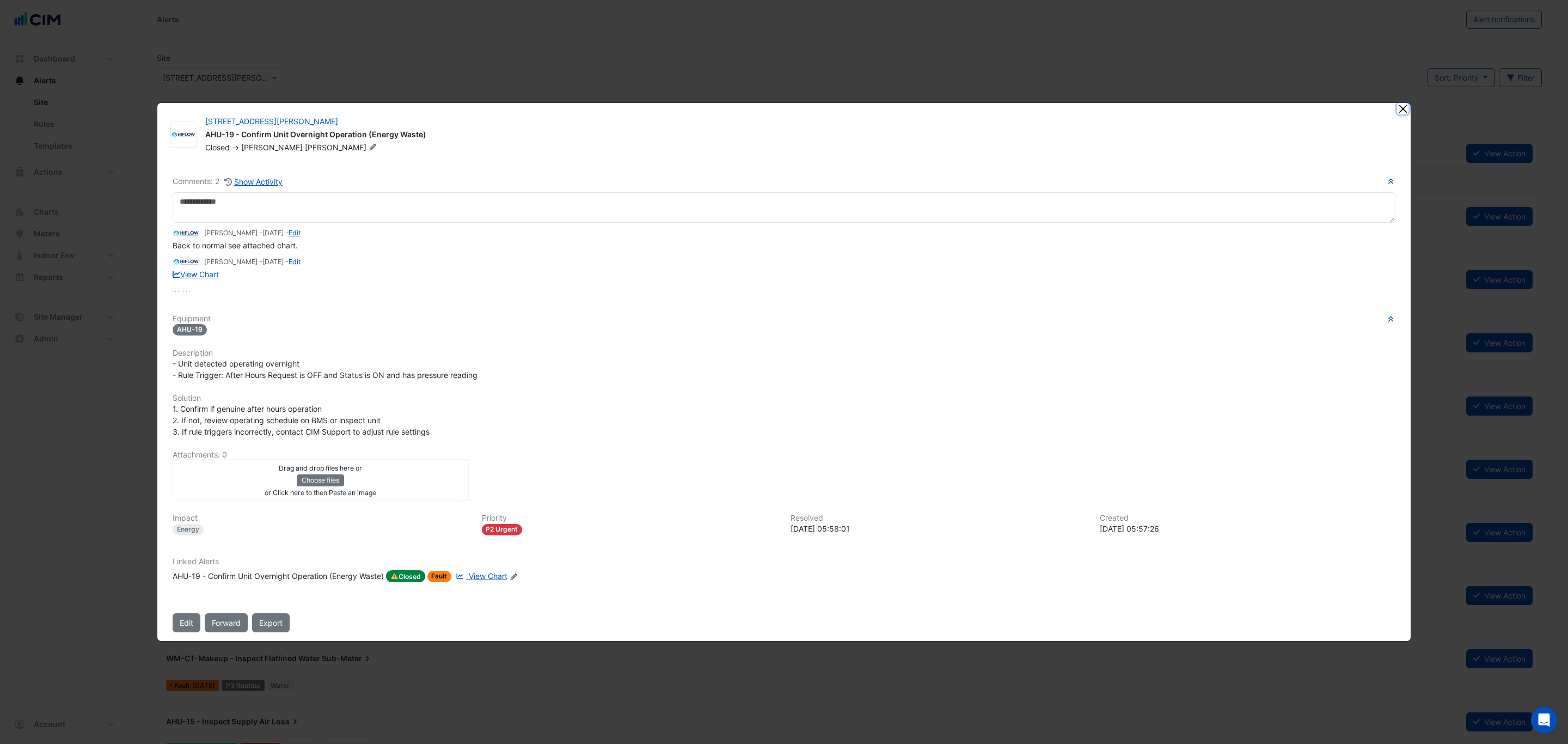
click at [1405, 111] on button "Close" at bounding box center [1403, 109] width 11 height 11
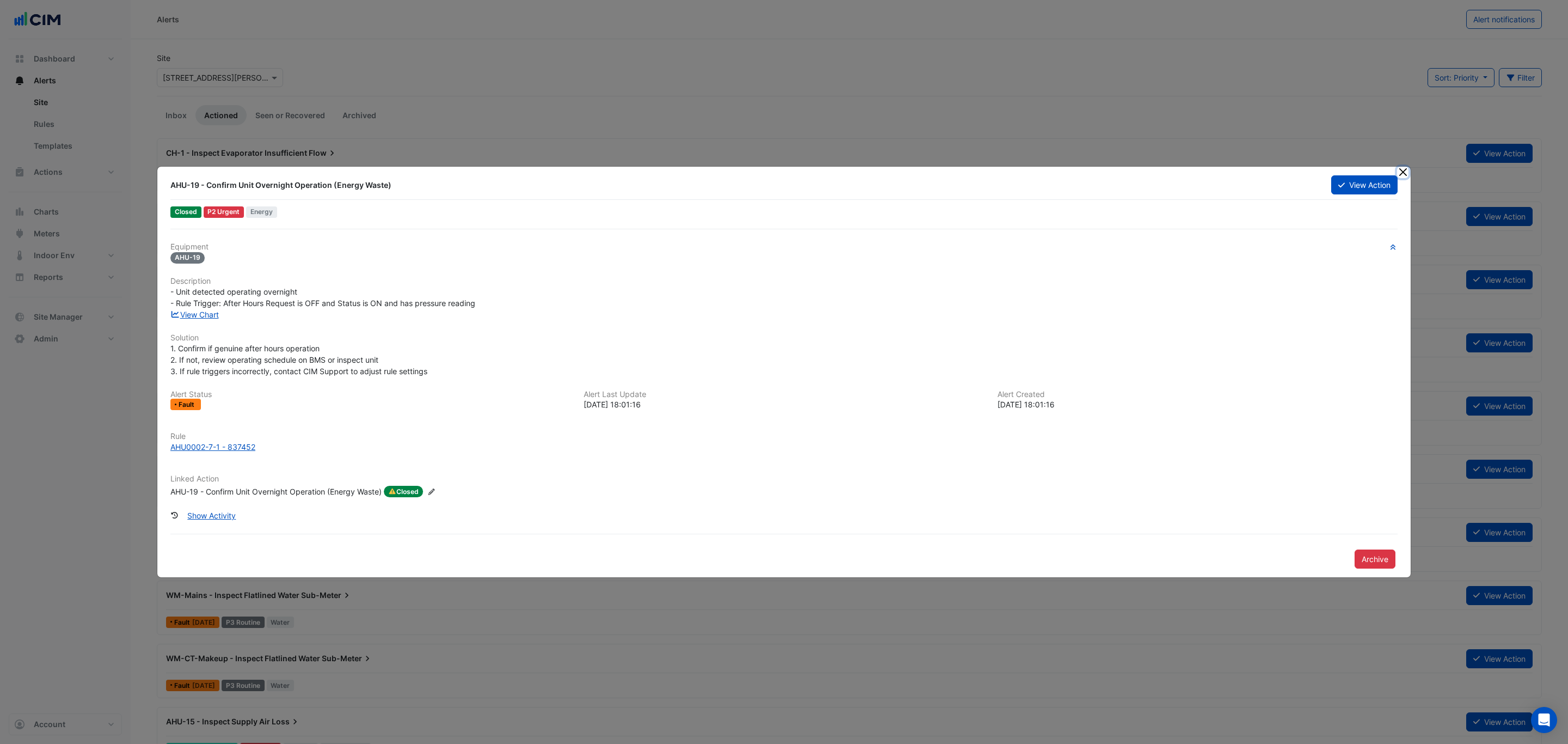
click at [1403, 173] on button "Close" at bounding box center [1403, 172] width 11 height 11
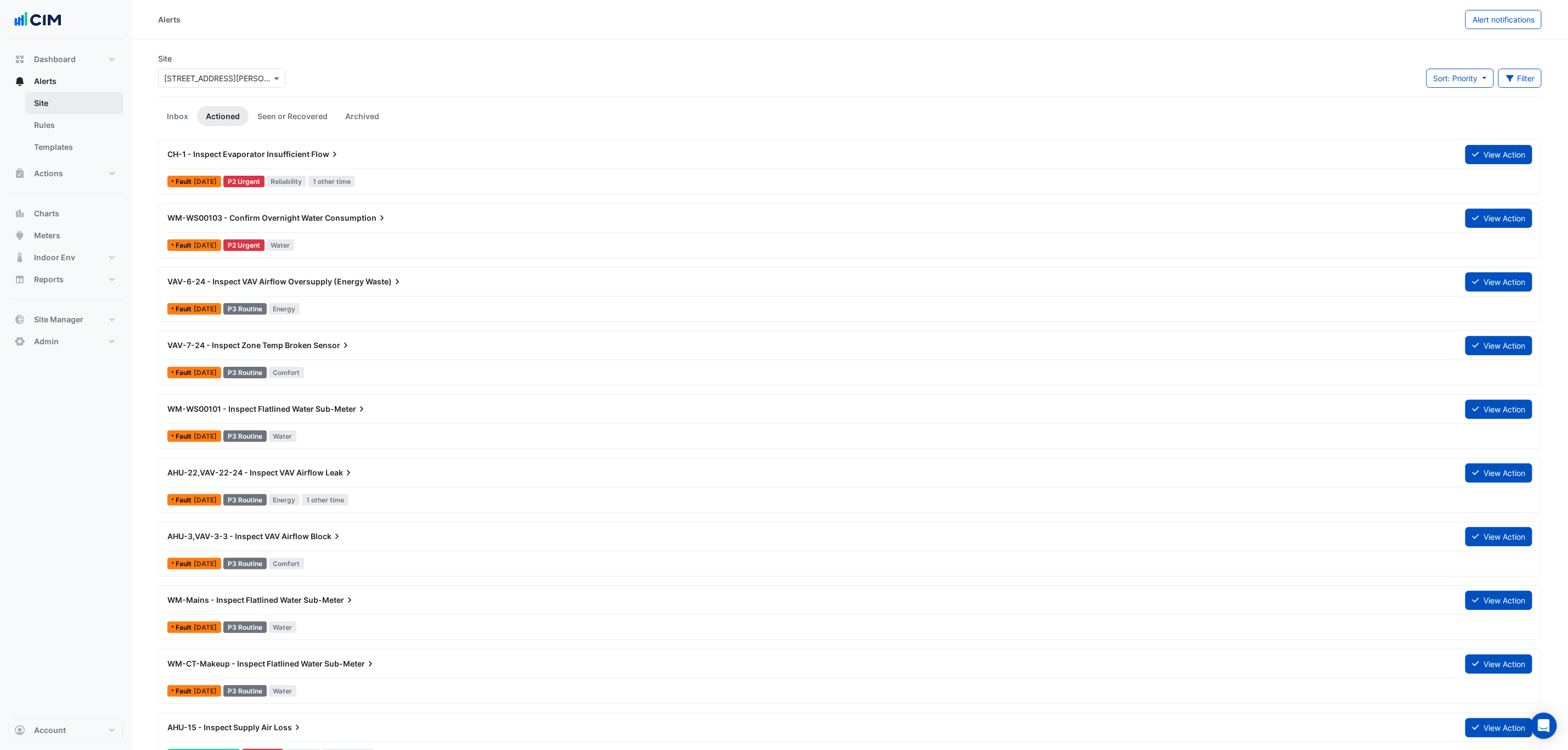
click at [73, 101] on link "Site" at bounding box center [73, 103] width 97 height 22
click at [73, 81] on button "Alerts" at bounding box center [66, 81] width 114 height 22
click at [50, 285] on span "Reports" at bounding box center [49, 280] width 30 height 11
select select "***"
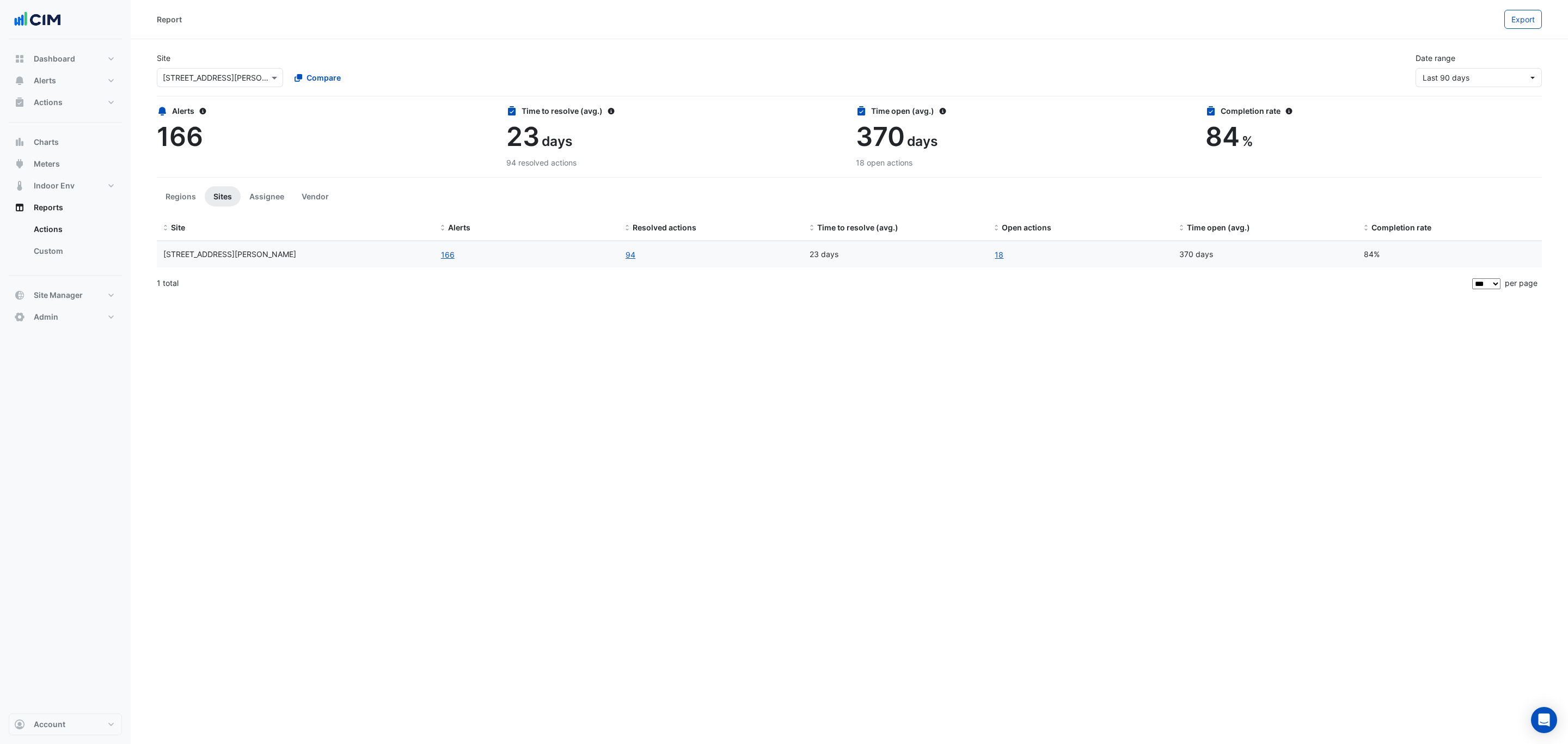
click at [230, 83] on div "Select a Site × [STREET_ADDRESS][PERSON_NAME]" at bounding box center [220, 78] width 127 height 19
type input "****"
click at [238, 110] on div "[GEOGRAPHIC_DATA]" at bounding box center [254, 116] width 193 height 16
click at [1001, 258] on link "15" at bounding box center [999, 254] width 9 height 12
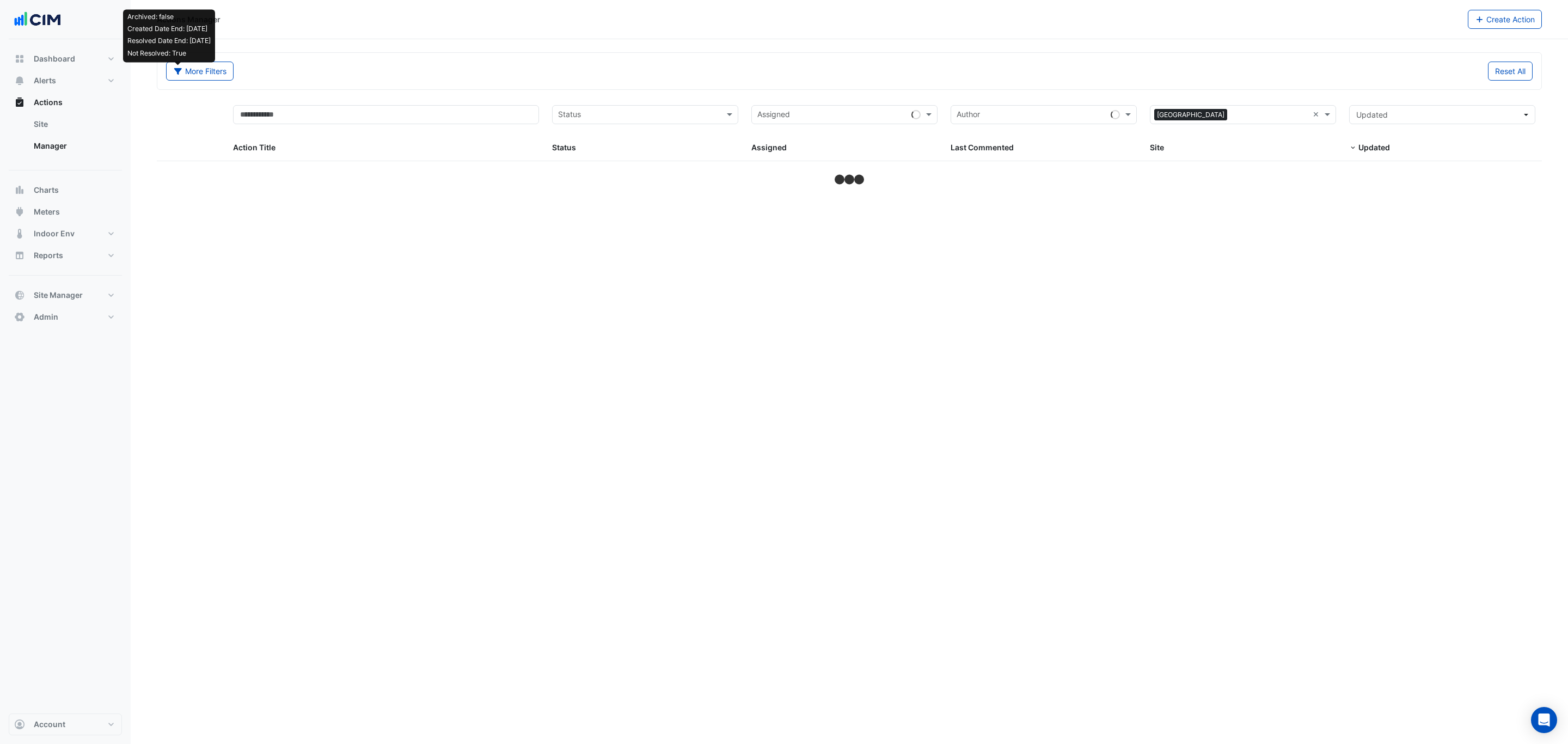
select select "***"
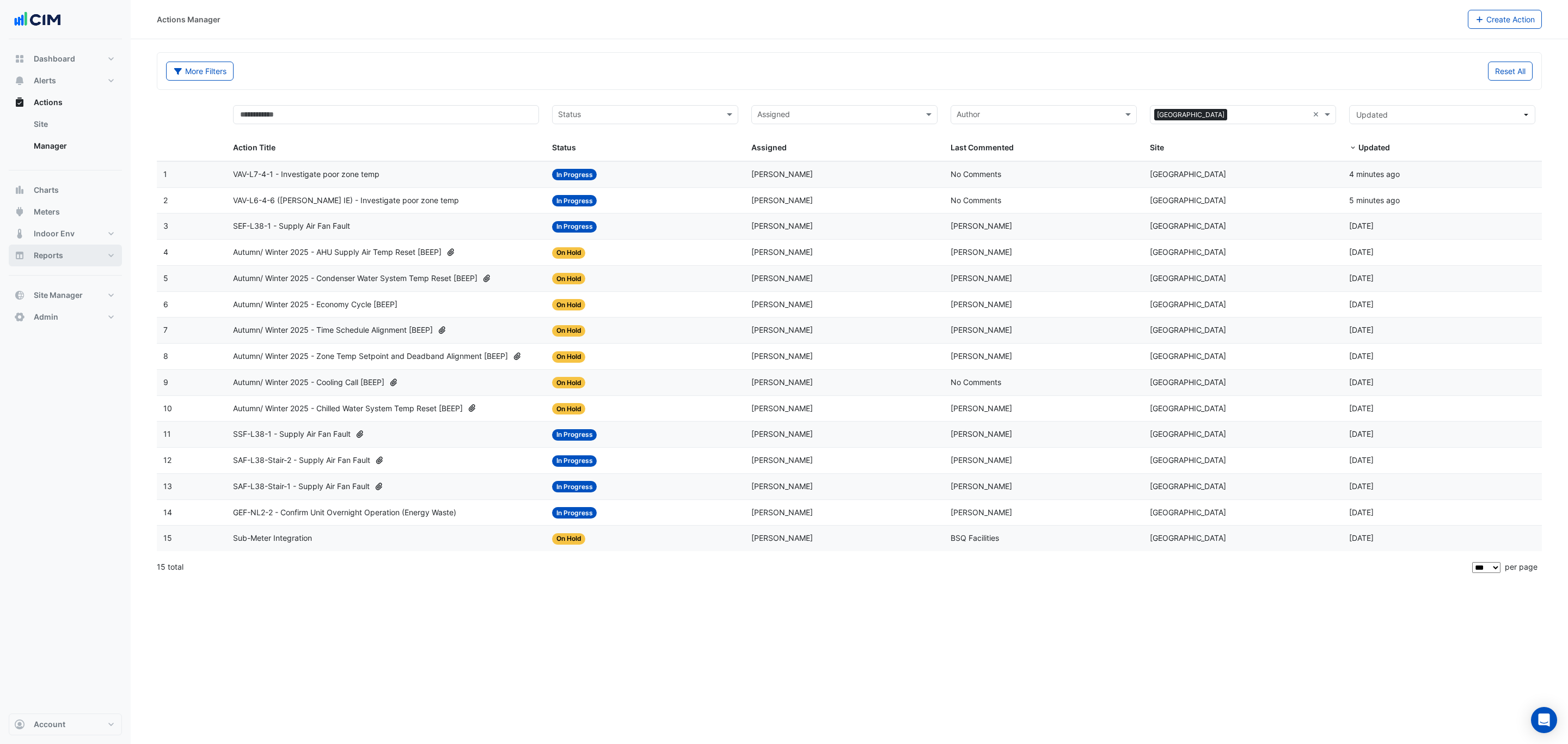
click at [65, 262] on button "Reports" at bounding box center [65, 255] width 114 height 22
select select "***"
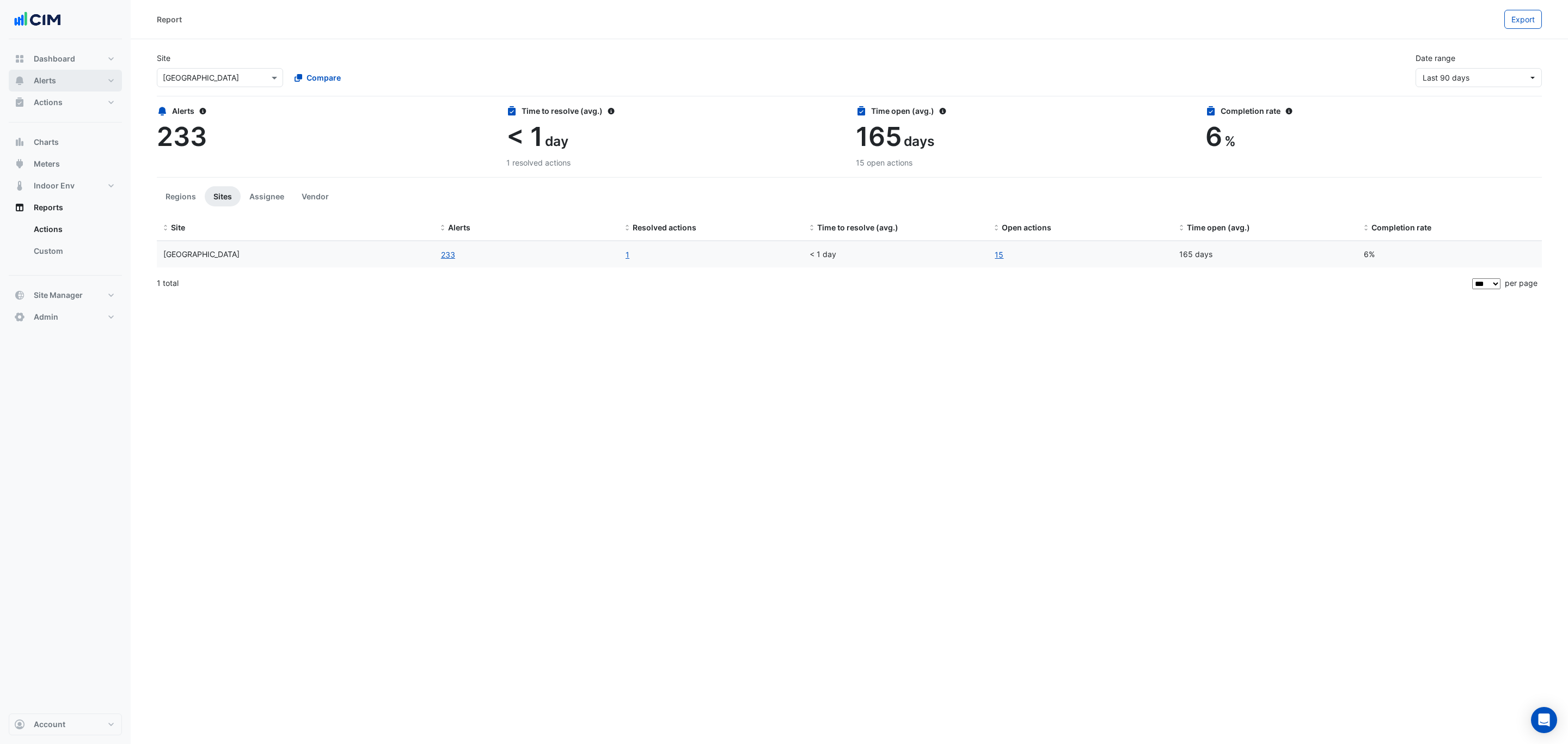
click at [59, 79] on button "Alerts" at bounding box center [65, 80] width 114 height 22
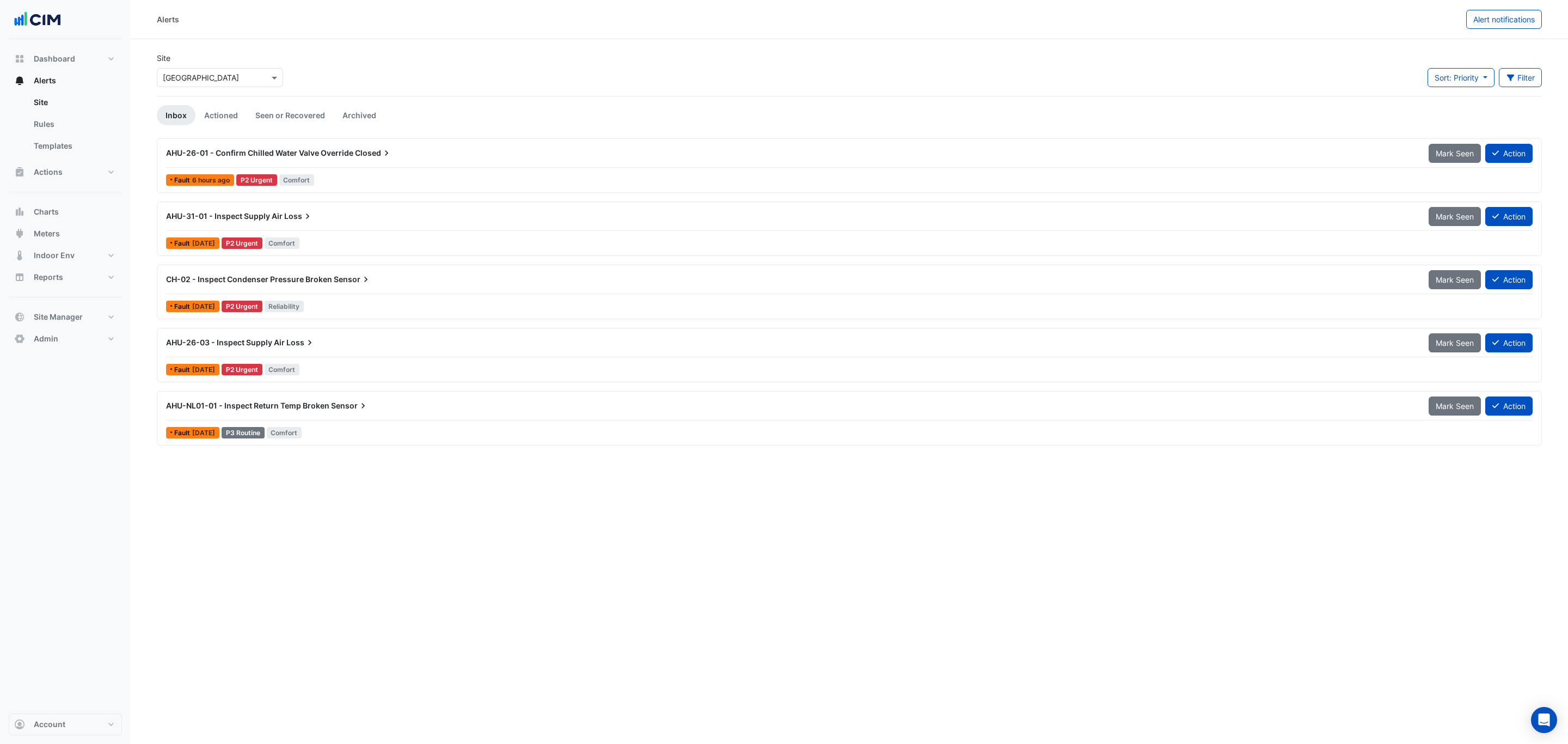
click at [684, 618] on div "Alerts Alert notifications Site Select a Site × [GEOGRAPHIC_DATA] Sort: Priorit…" at bounding box center [849, 372] width 1437 height 744
click at [54, 276] on span "Reports" at bounding box center [48, 277] width 29 height 11
select select "***"
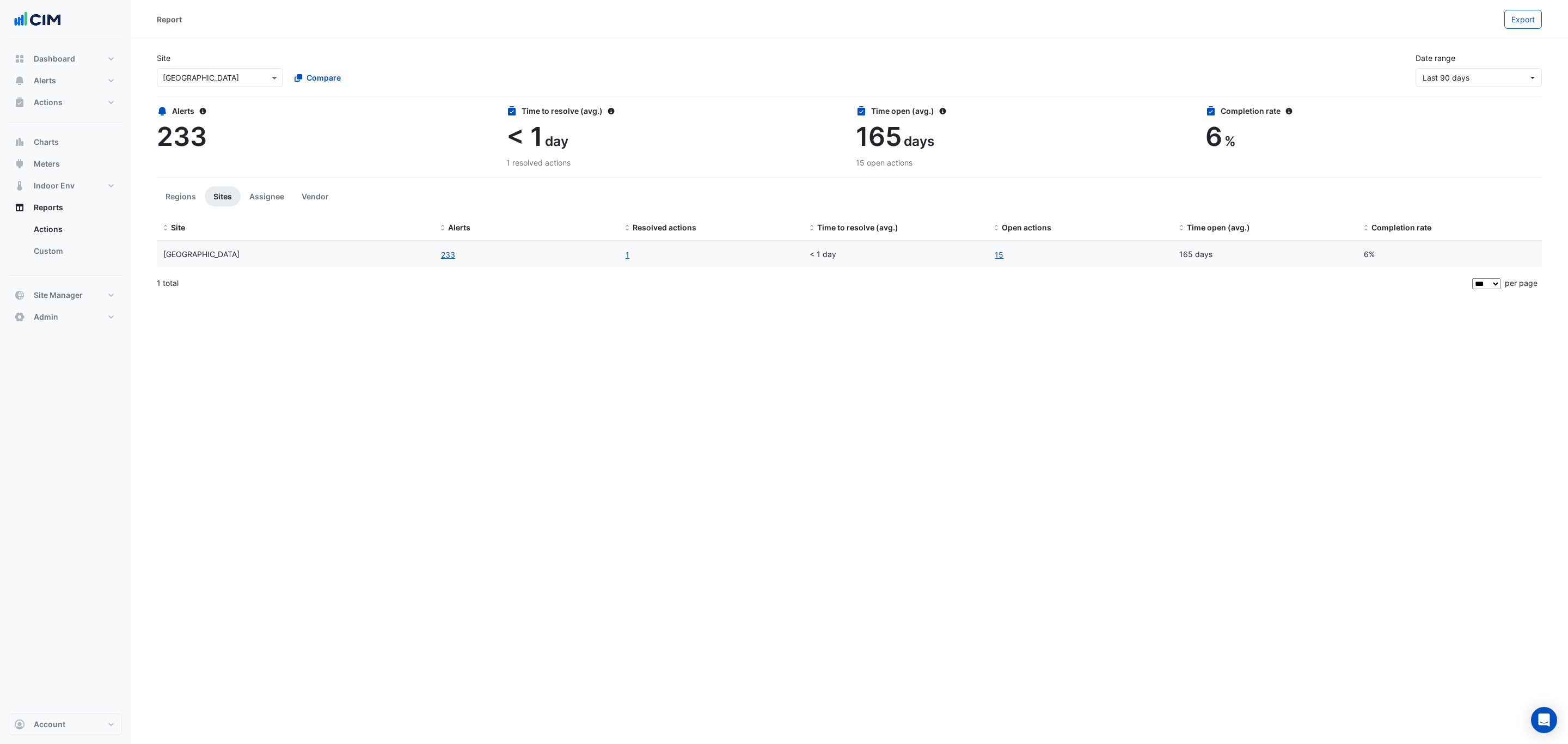
click at [249, 79] on input "text" at bounding box center [209, 79] width 93 height 11
type input "**********"
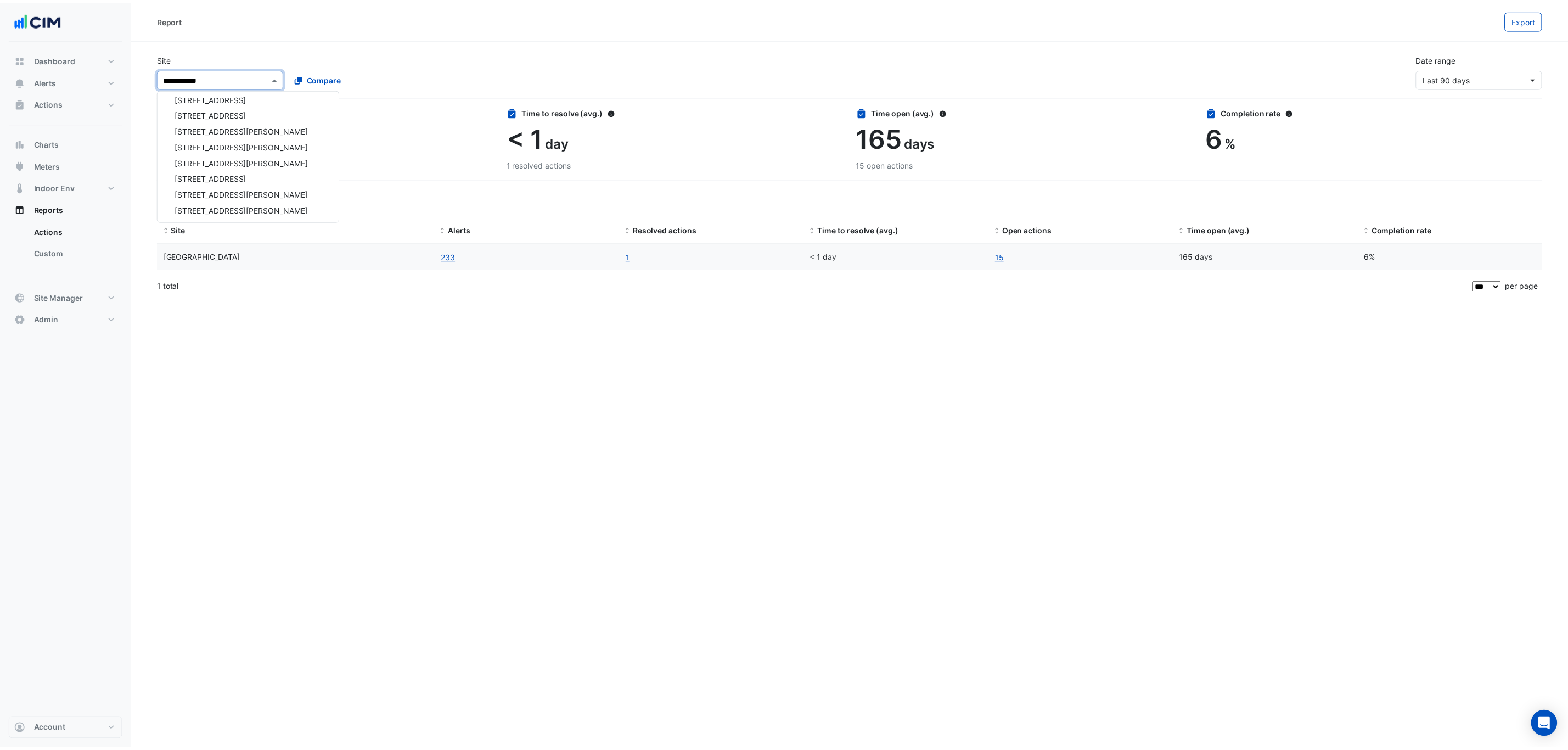
scroll to position [712, 0]
drag, startPoint x: 217, startPoint y: 77, endPoint x: 108, endPoint y: 73, distance: 109.1
click at [108, 73] on div "**********" at bounding box center [790, 375] width 1580 height 750
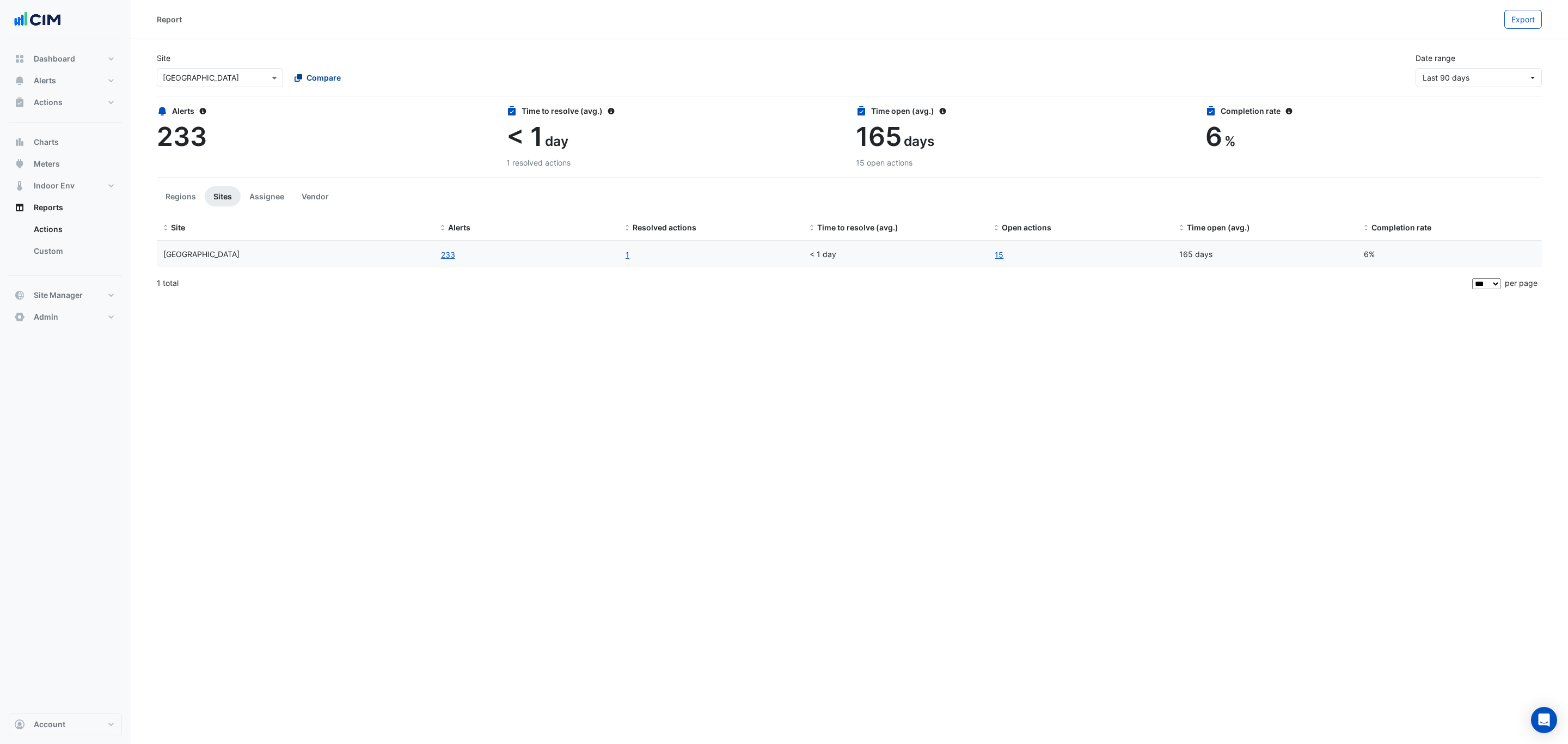
click at [324, 74] on span "Compare" at bounding box center [324, 78] width 34 height 11
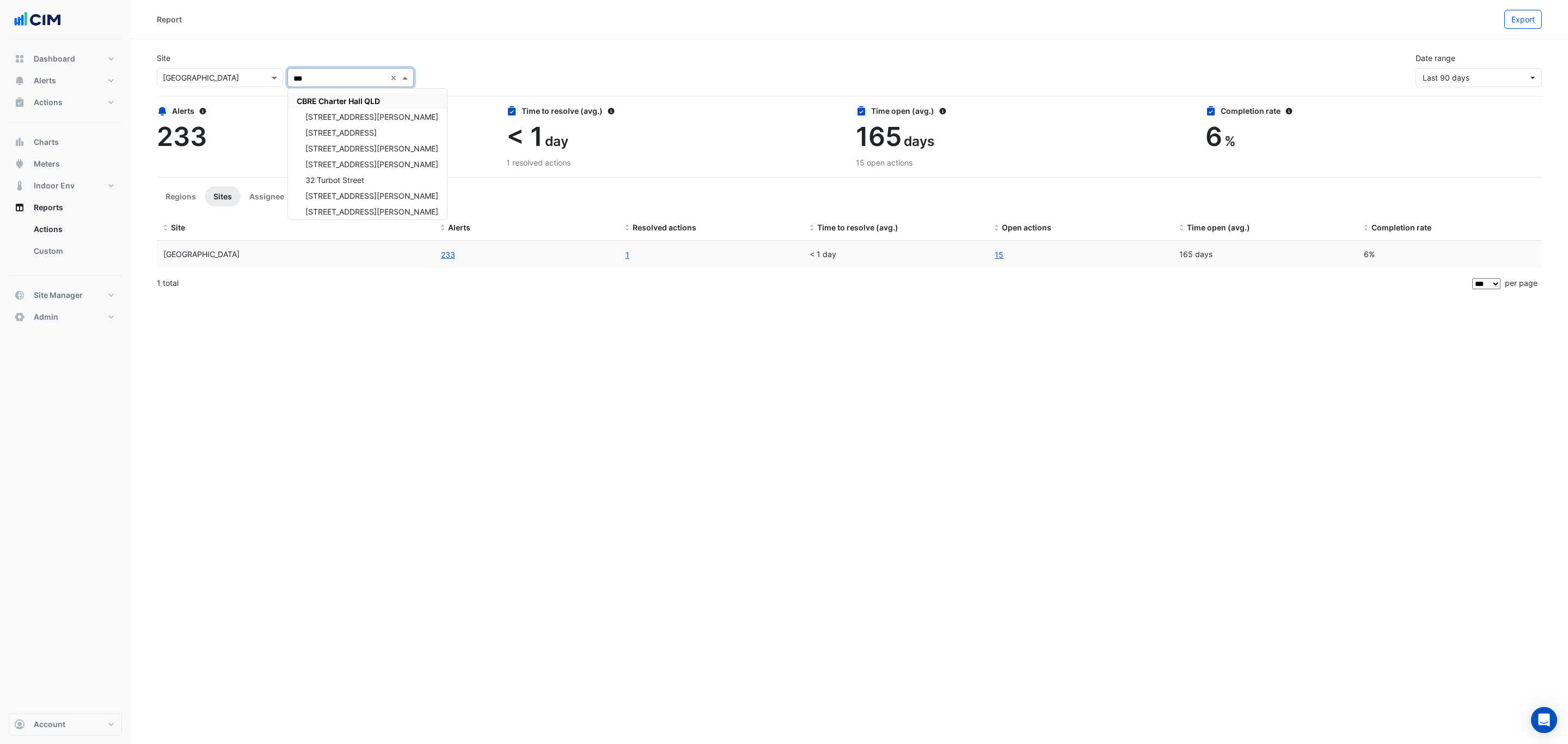
click at [353, 103] on span "CBRE Charter Hall QLD" at bounding box center [339, 101] width 83 height 9
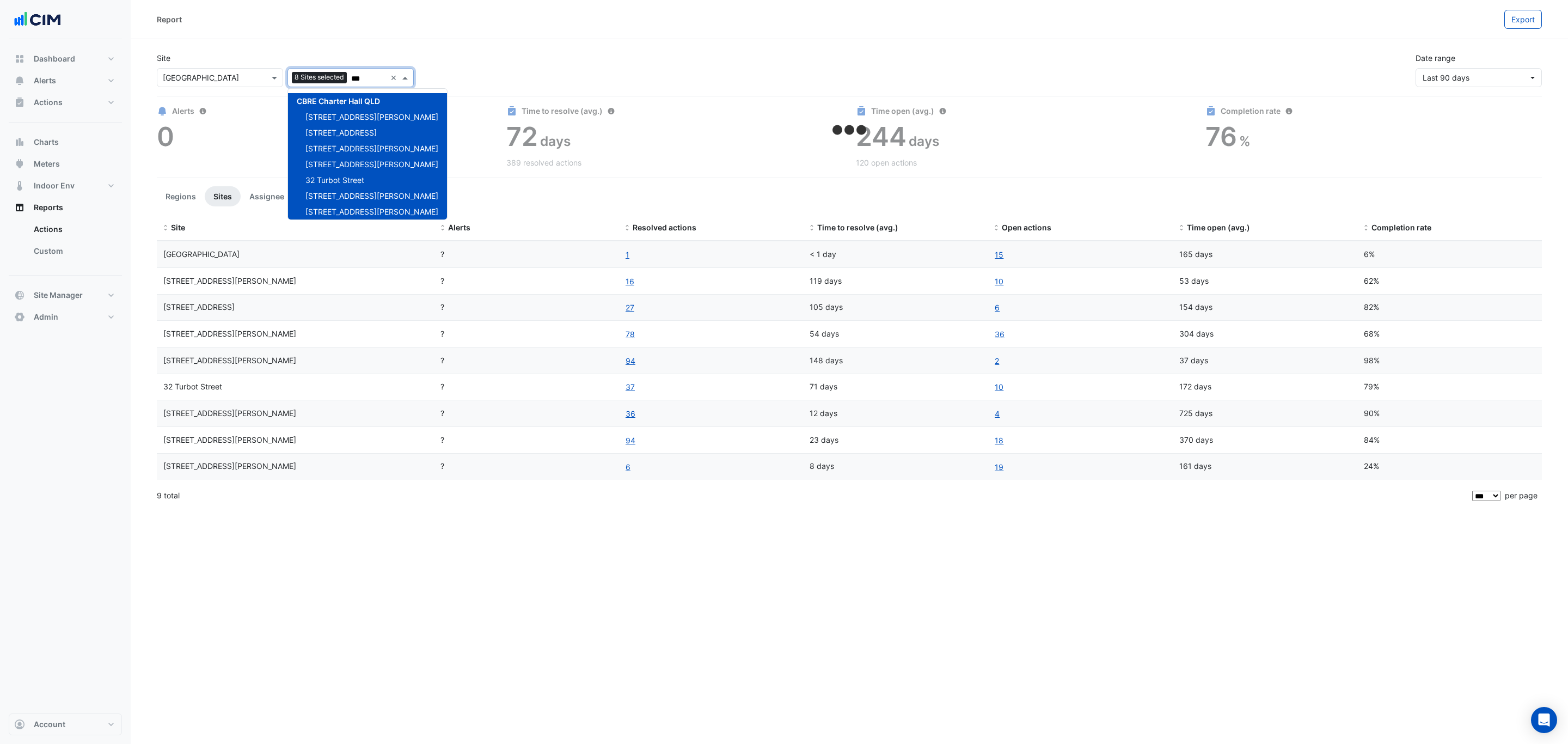
type input "***"
click at [233, 129] on app-ace-loading at bounding box center [850, 143] width 1399 height 77
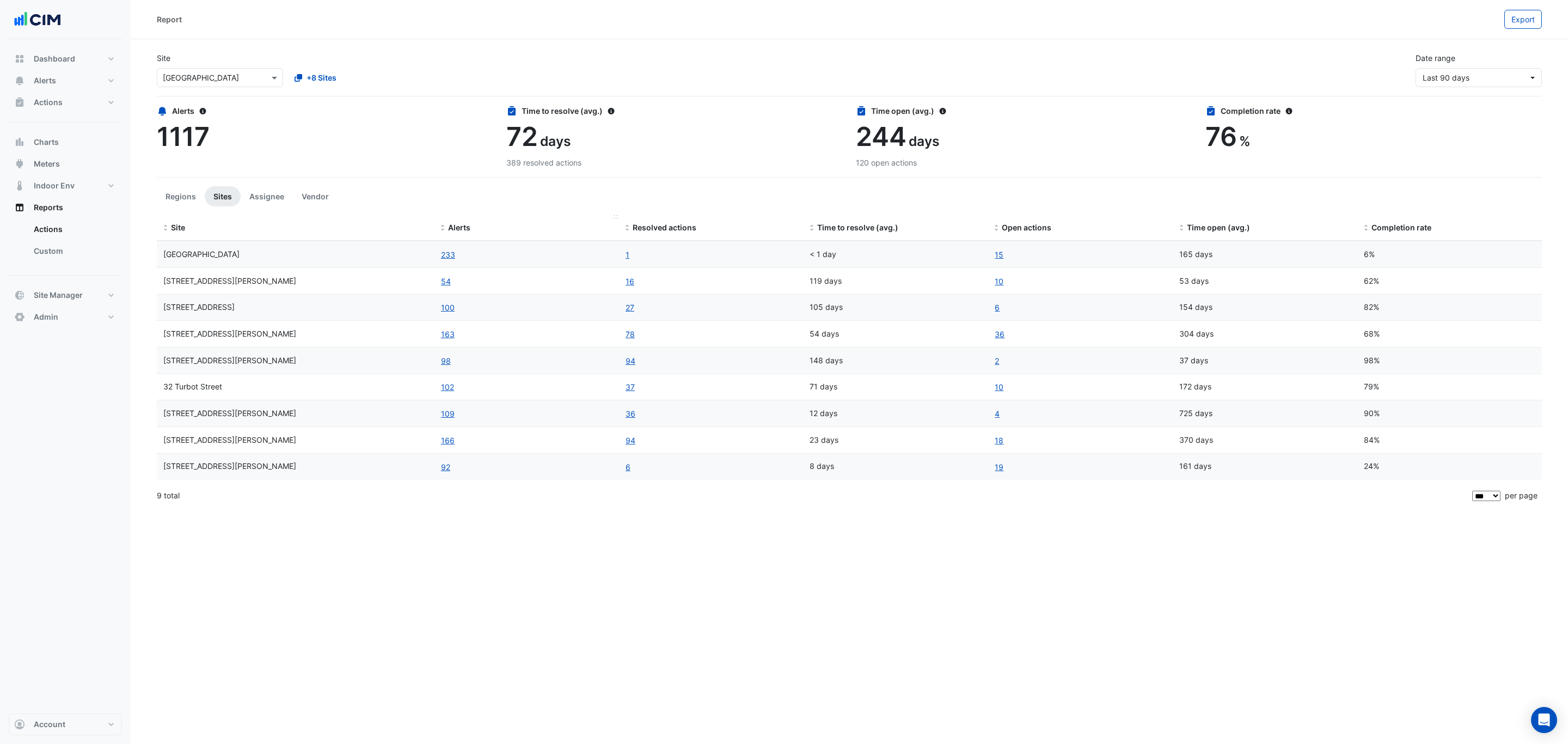
click at [461, 231] on span "Alerts" at bounding box center [460, 227] width 23 height 9
click at [56, 81] on span "Alerts" at bounding box center [45, 80] width 23 height 11
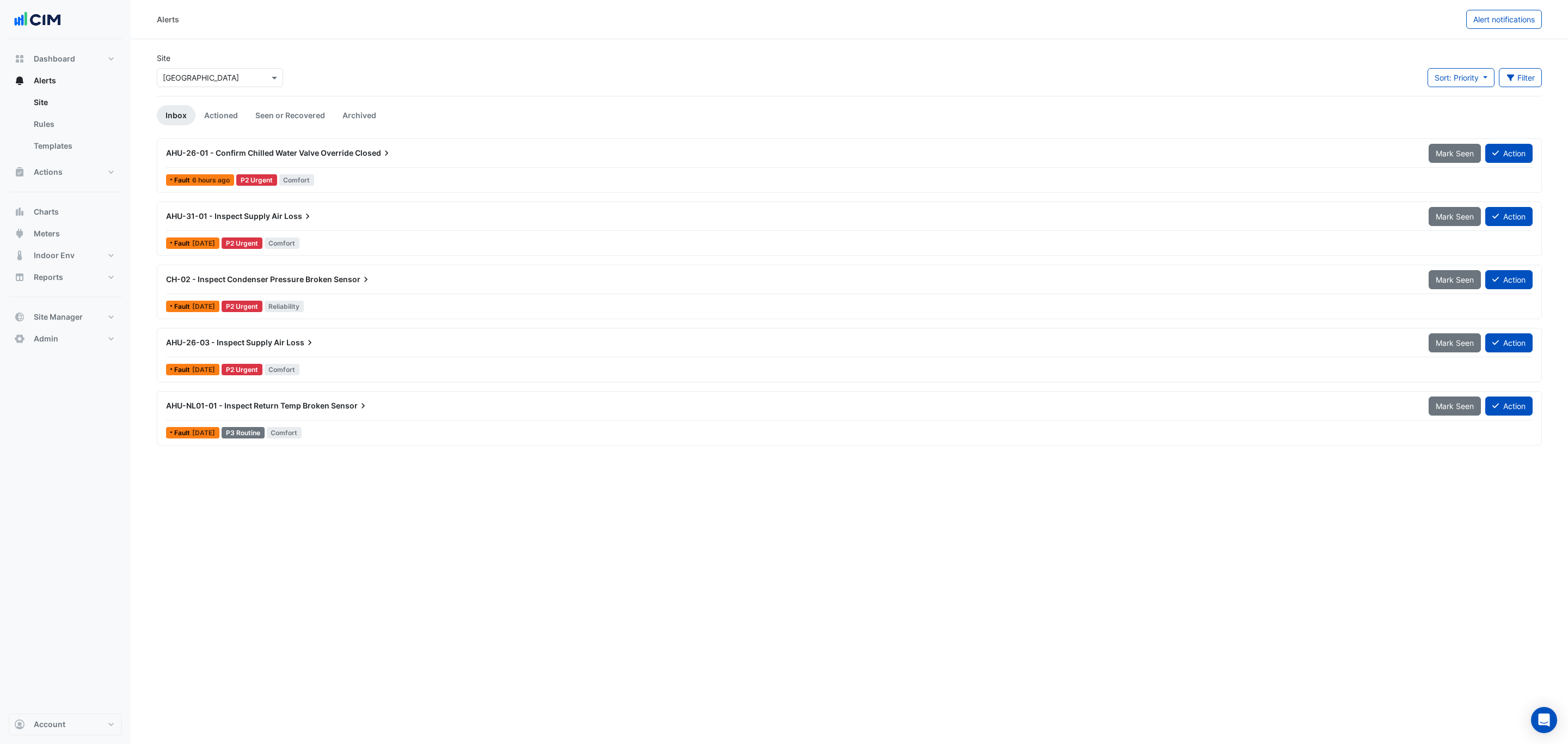
click at [373, 162] on div "AHU-26-01 - Confirm Chilled Water Valve Override Closed" at bounding box center [791, 152] width 1263 height 20
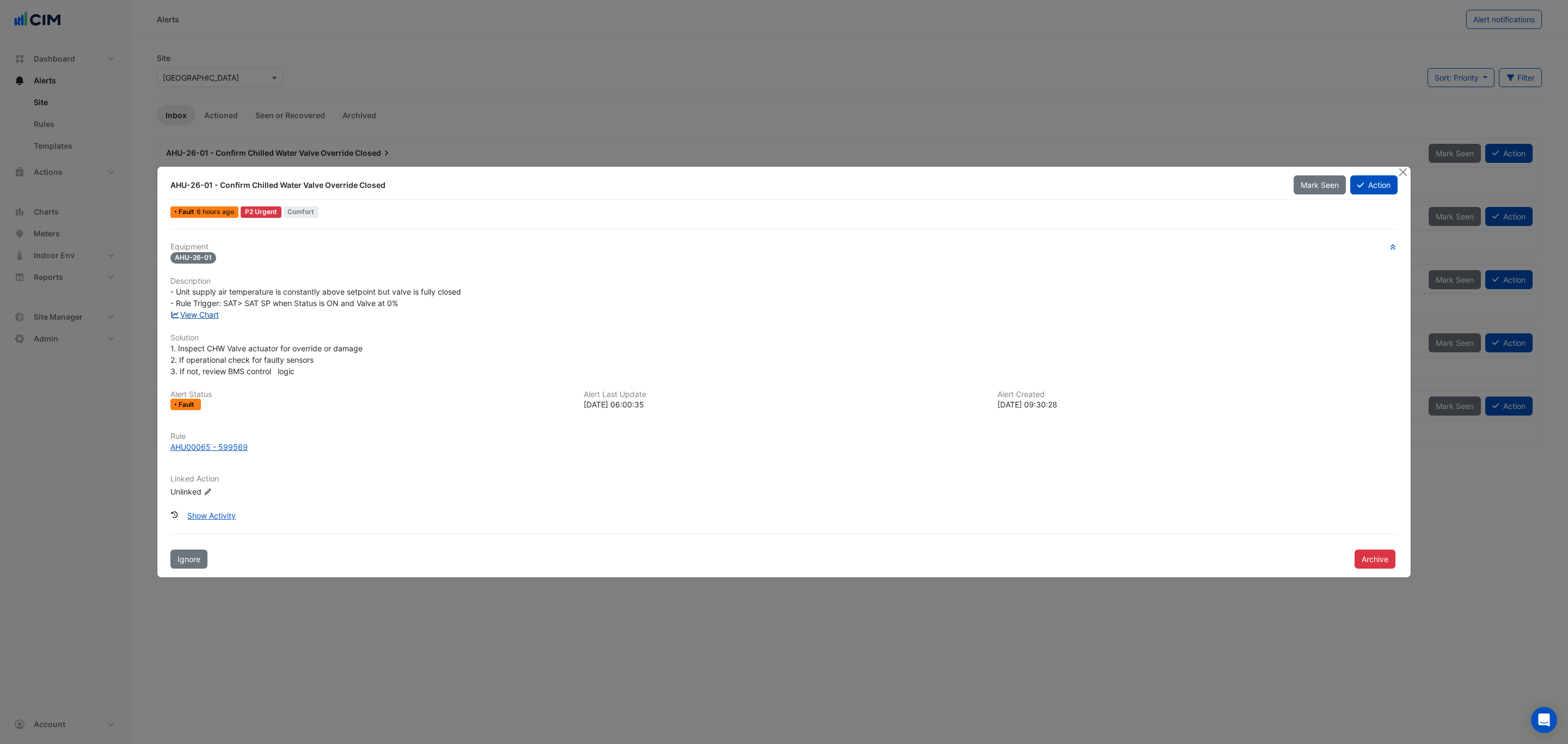
click at [200, 310] on link "View Chart" at bounding box center [194, 314] width 48 height 9
click at [1380, 191] on button "Action" at bounding box center [1374, 185] width 47 height 19
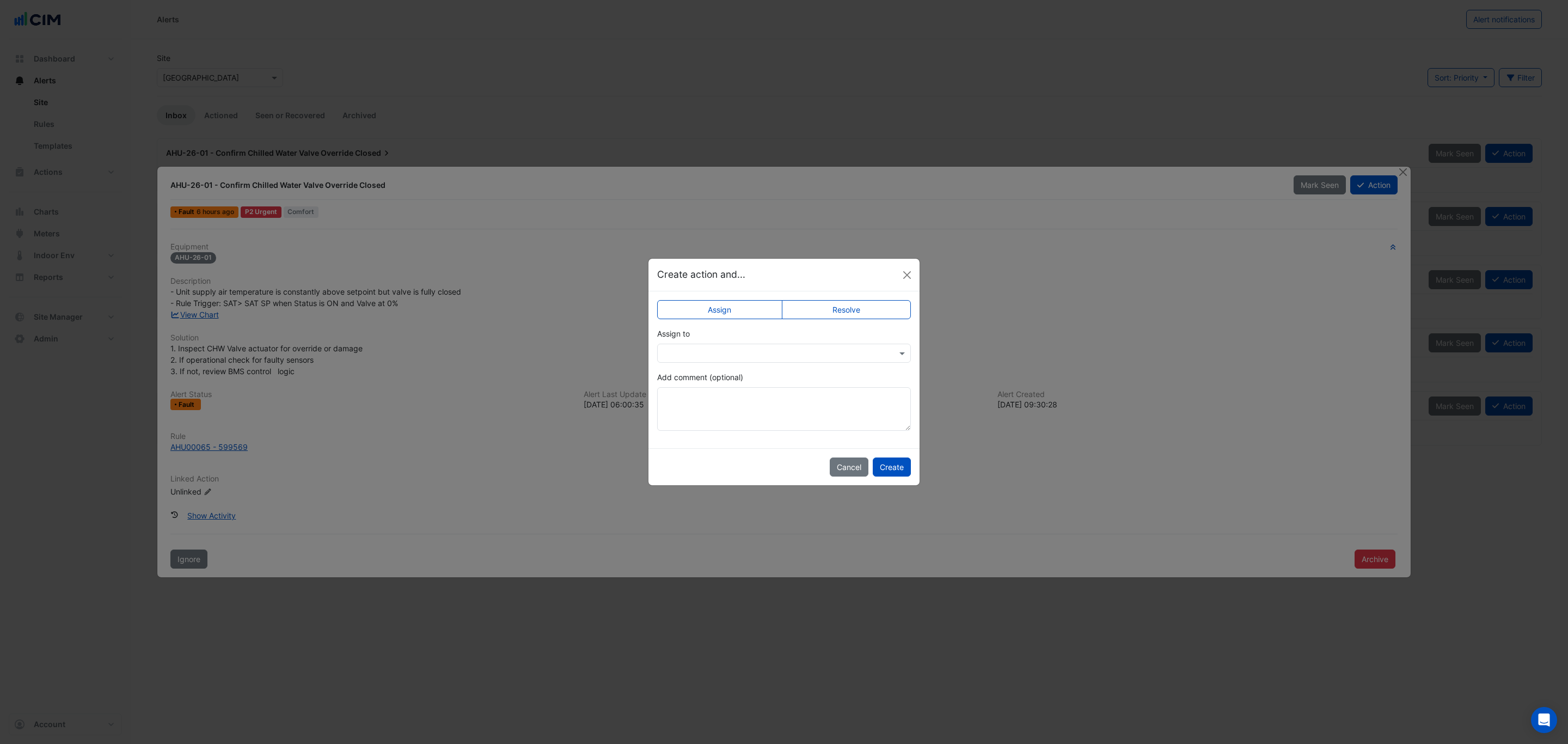
click at [845, 308] on label "Resolve" at bounding box center [846, 310] width 130 height 19
click at [837, 308] on label "Resolve" at bounding box center [846, 310] width 130 height 19
click at [795, 350] on input "text" at bounding box center [773, 354] width 220 height 11
click at [695, 380] on div "Closed" at bounding box center [684, 377] width 53 height 16
click at [701, 392] on textarea "Add comment (optional)" at bounding box center [784, 409] width 254 height 44
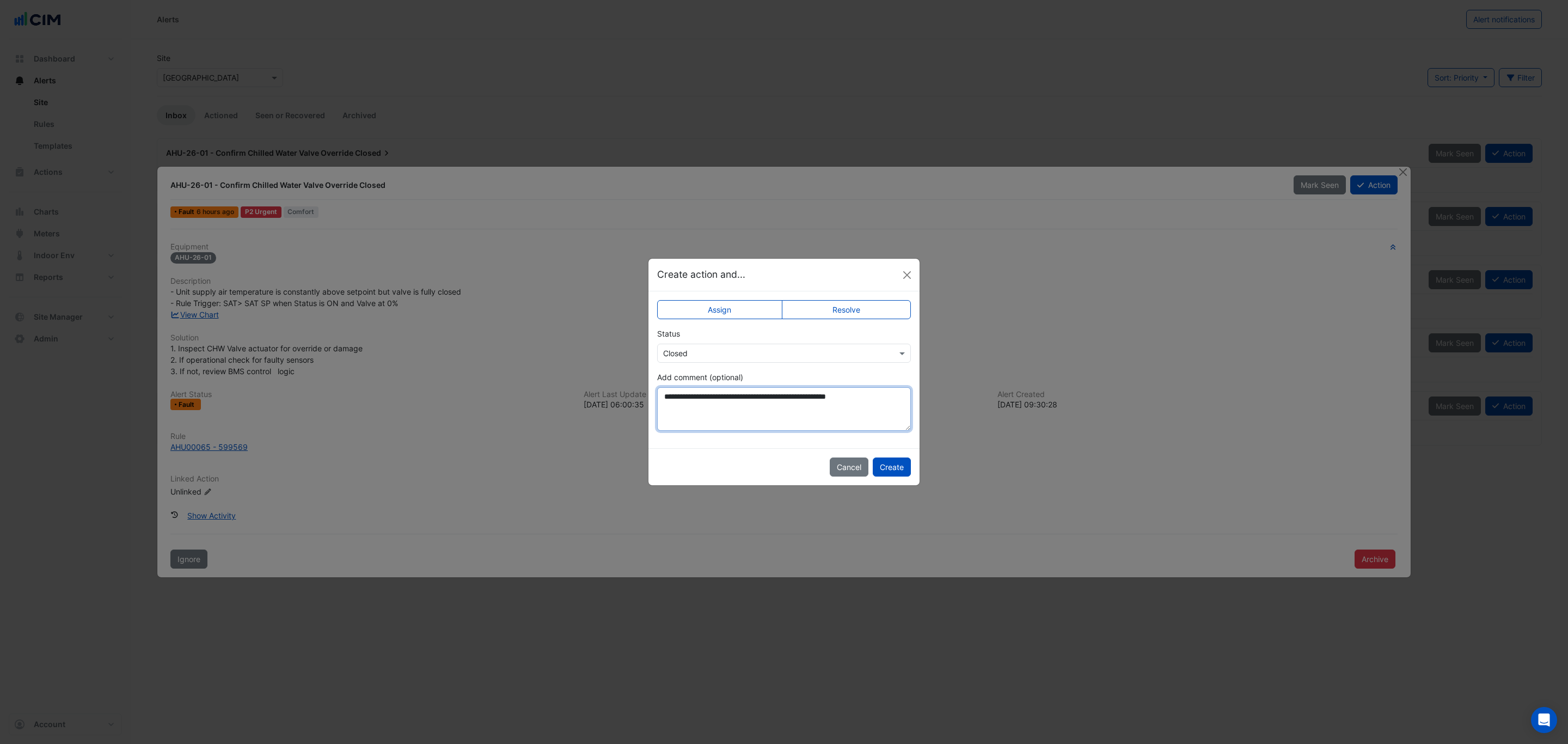
click at [782, 393] on textarea "**********" at bounding box center [784, 409] width 254 height 44
type textarea "**********"
click at [886, 472] on button "Create" at bounding box center [891, 467] width 38 height 19
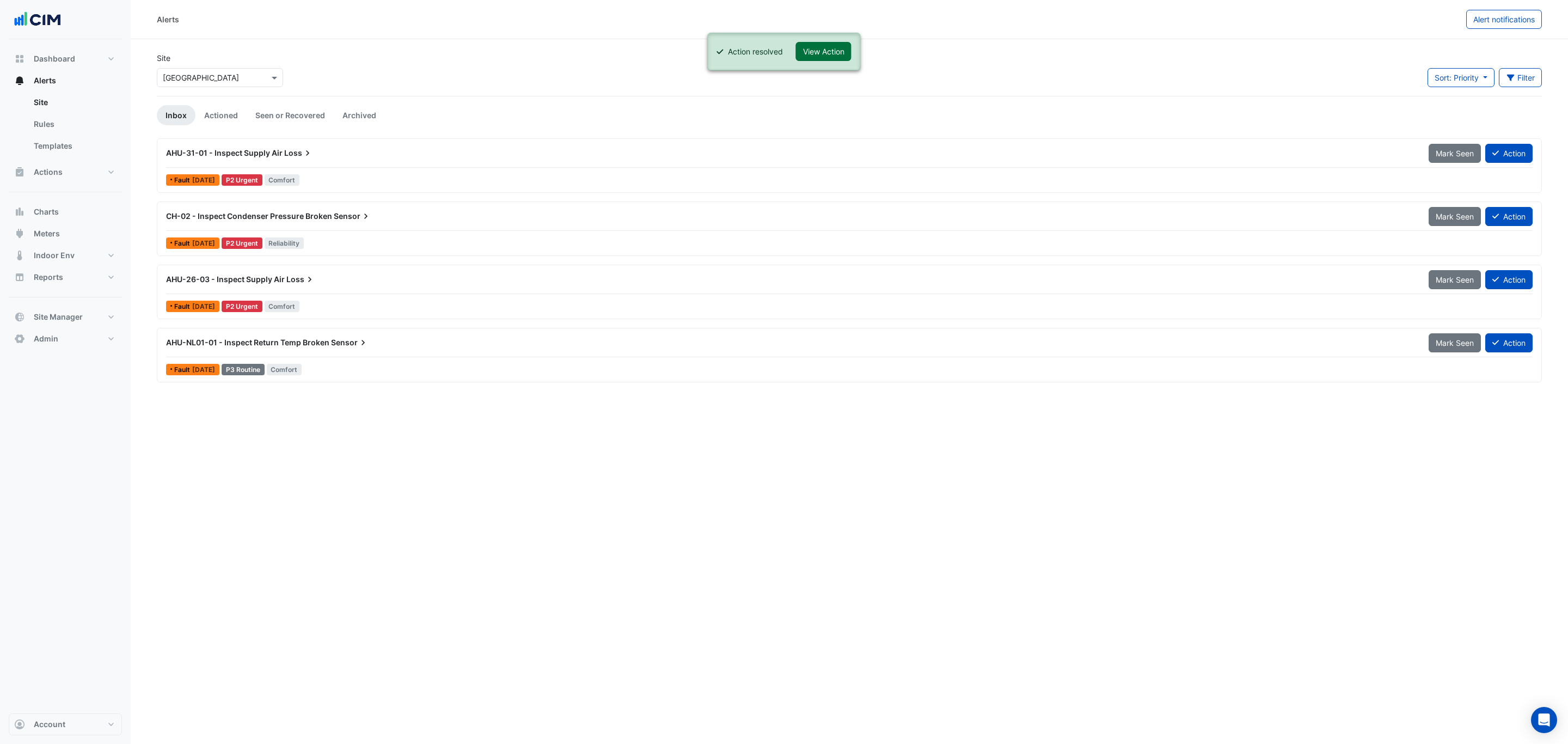
click at [827, 55] on button "View Action" at bounding box center [823, 51] width 56 height 19
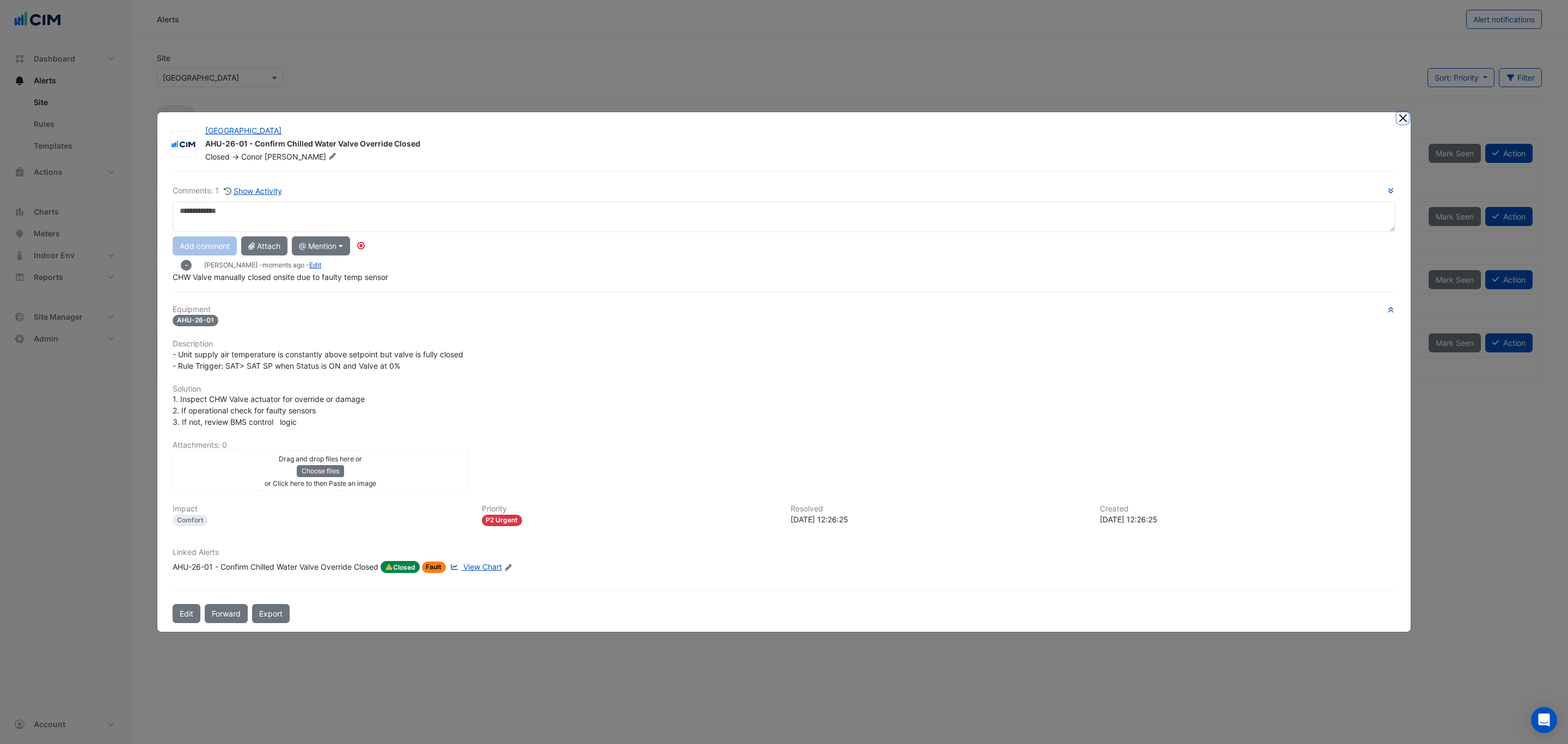
click at [1403, 120] on ngb-modal-window "Brisbane Square AHU-26-01 - Confirm Chilled Water Valve Override Closed Closed …" at bounding box center [784, 372] width 1568 height 744
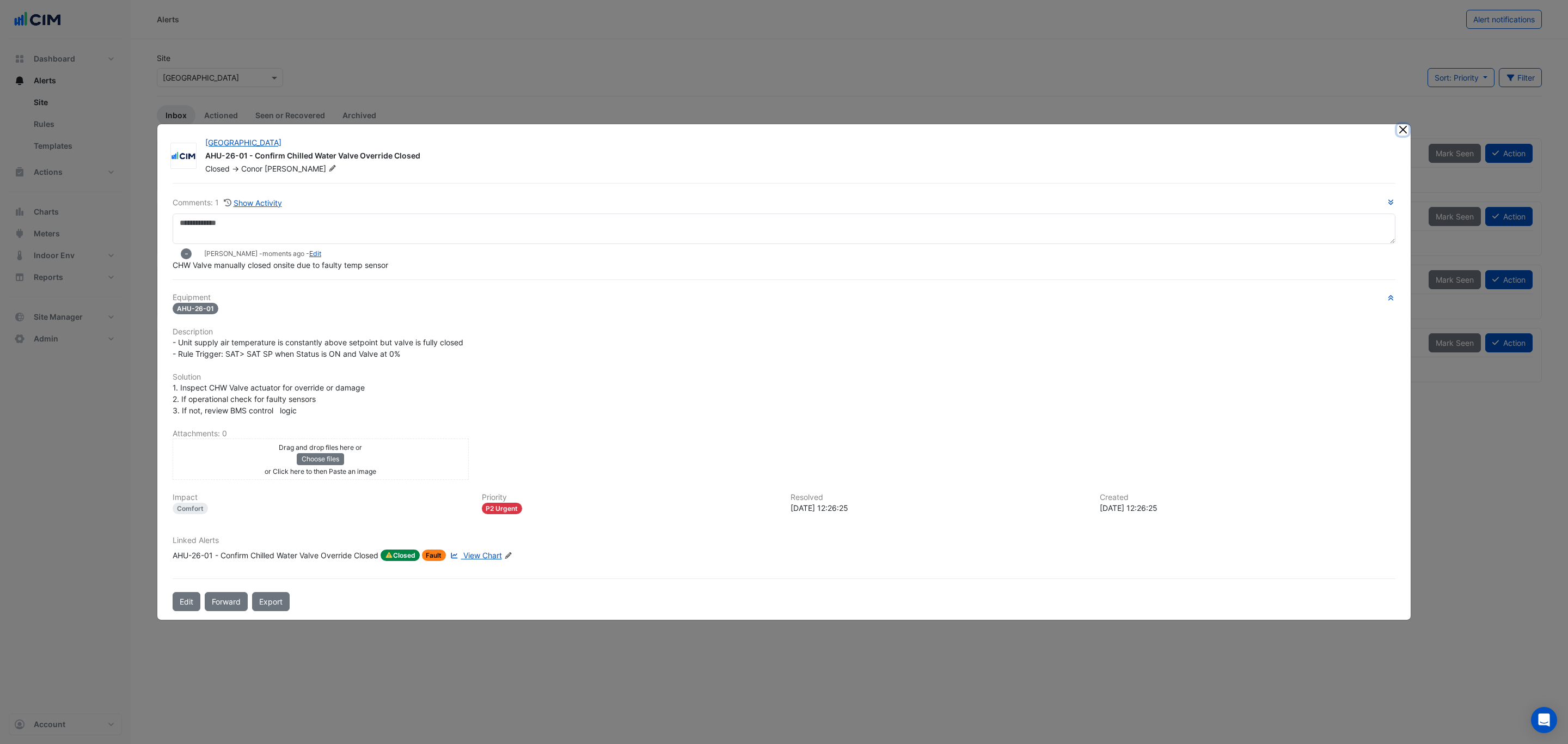
click at [1399, 128] on button "Close" at bounding box center [1403, 130] width 11 height 11
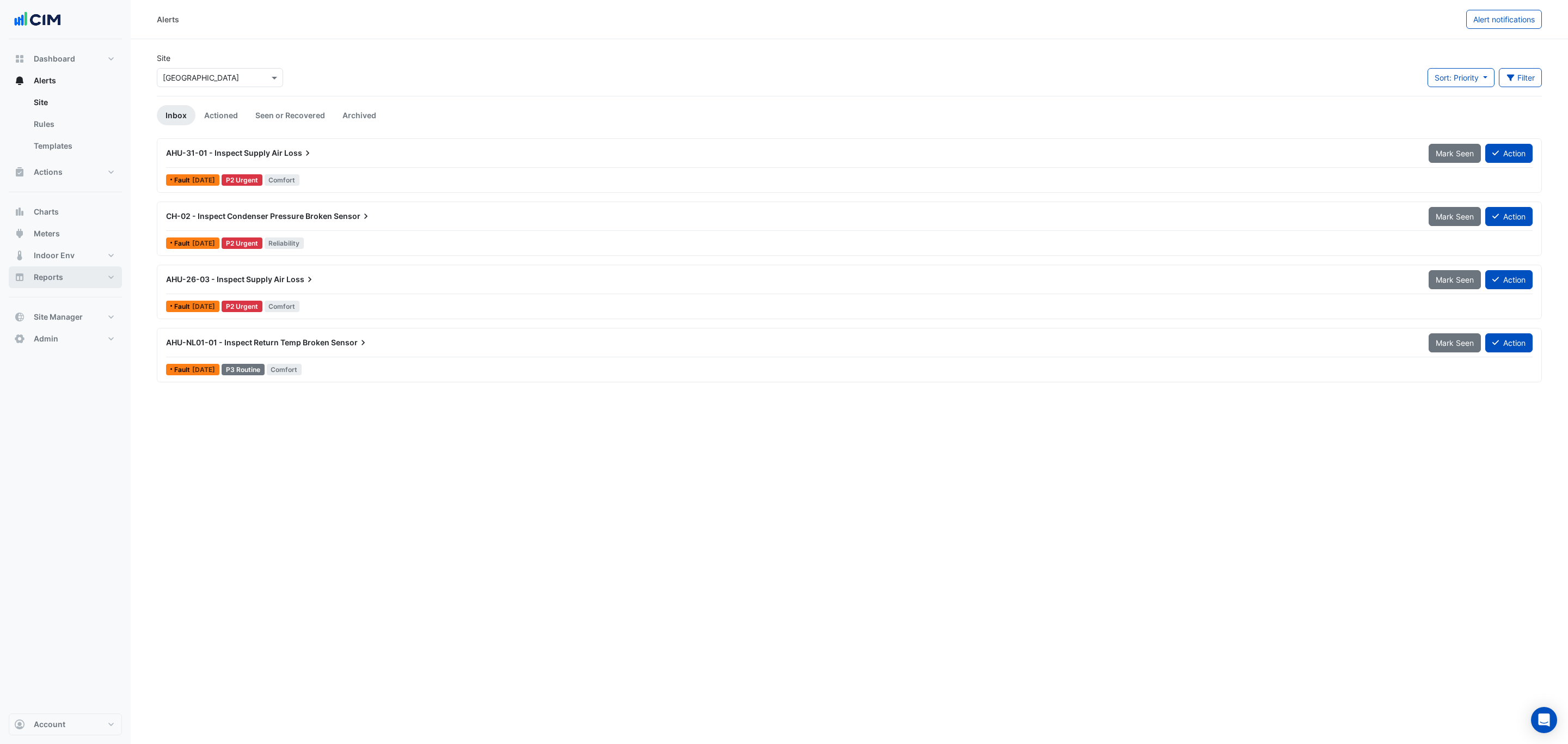
click at [45, 276] on span "Reports" at bounding box center [48, 277] width 29 height 11
select select "***"
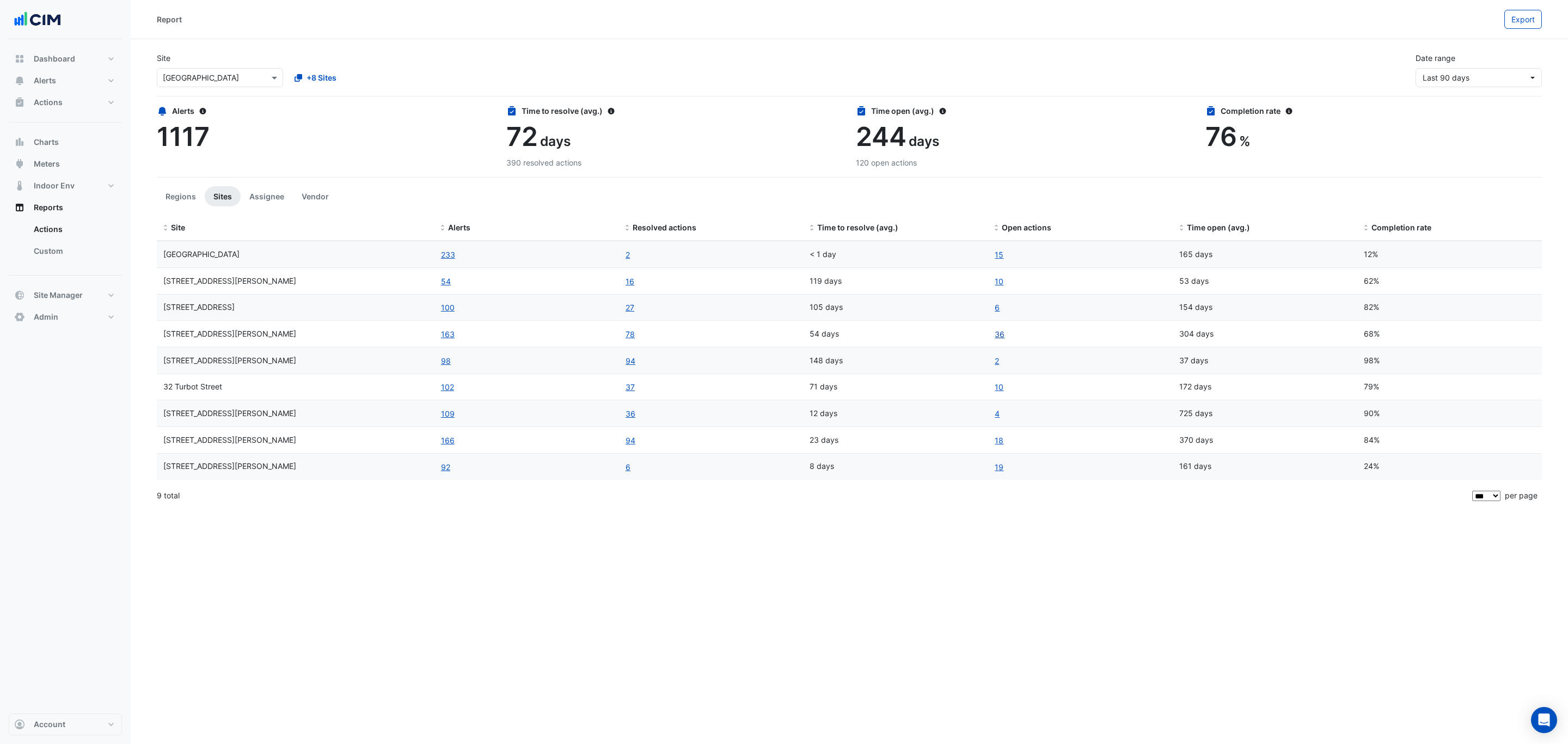
click at [1001, 337] on link "36" at bounding box center [1000, 333] width 11 height 12
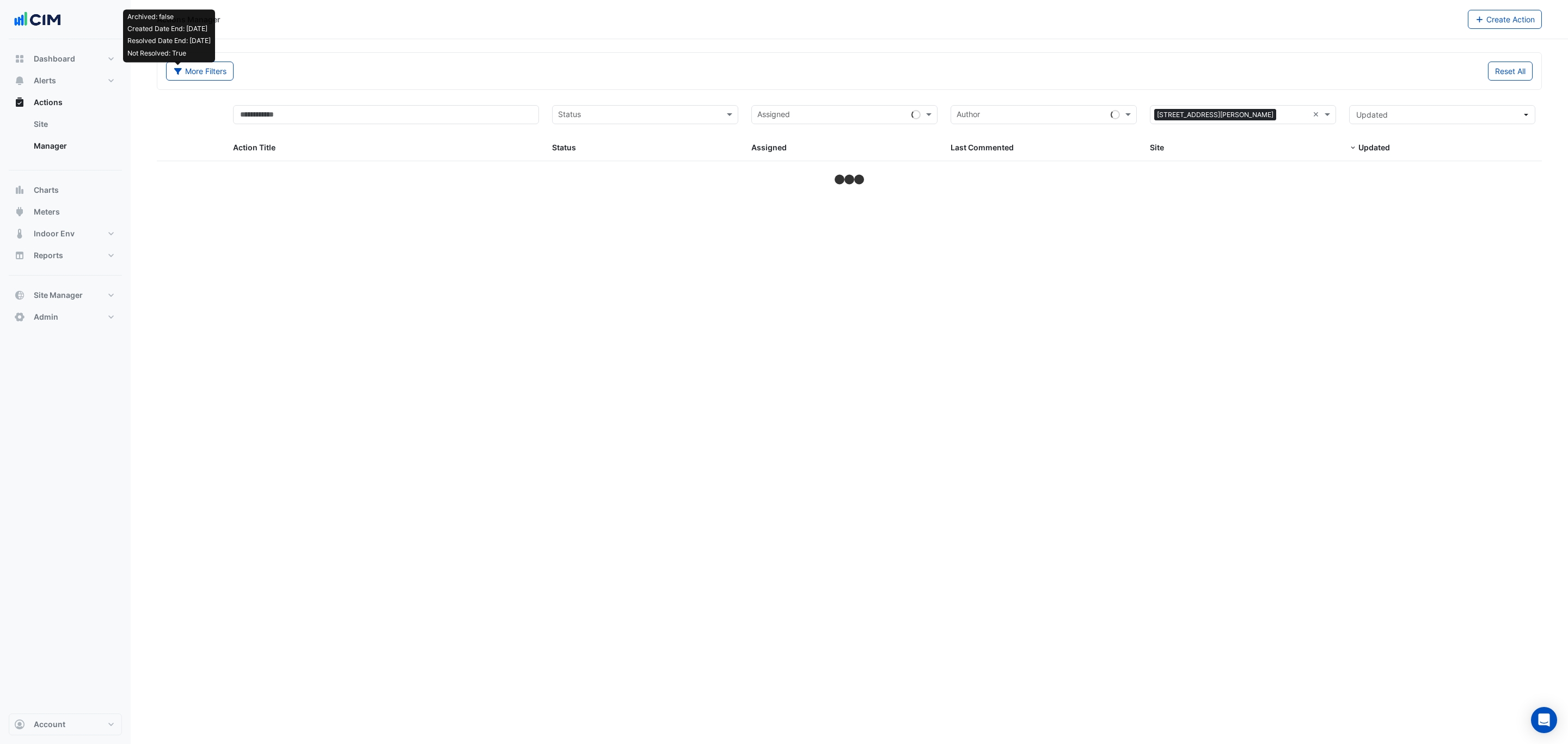
select select "***"
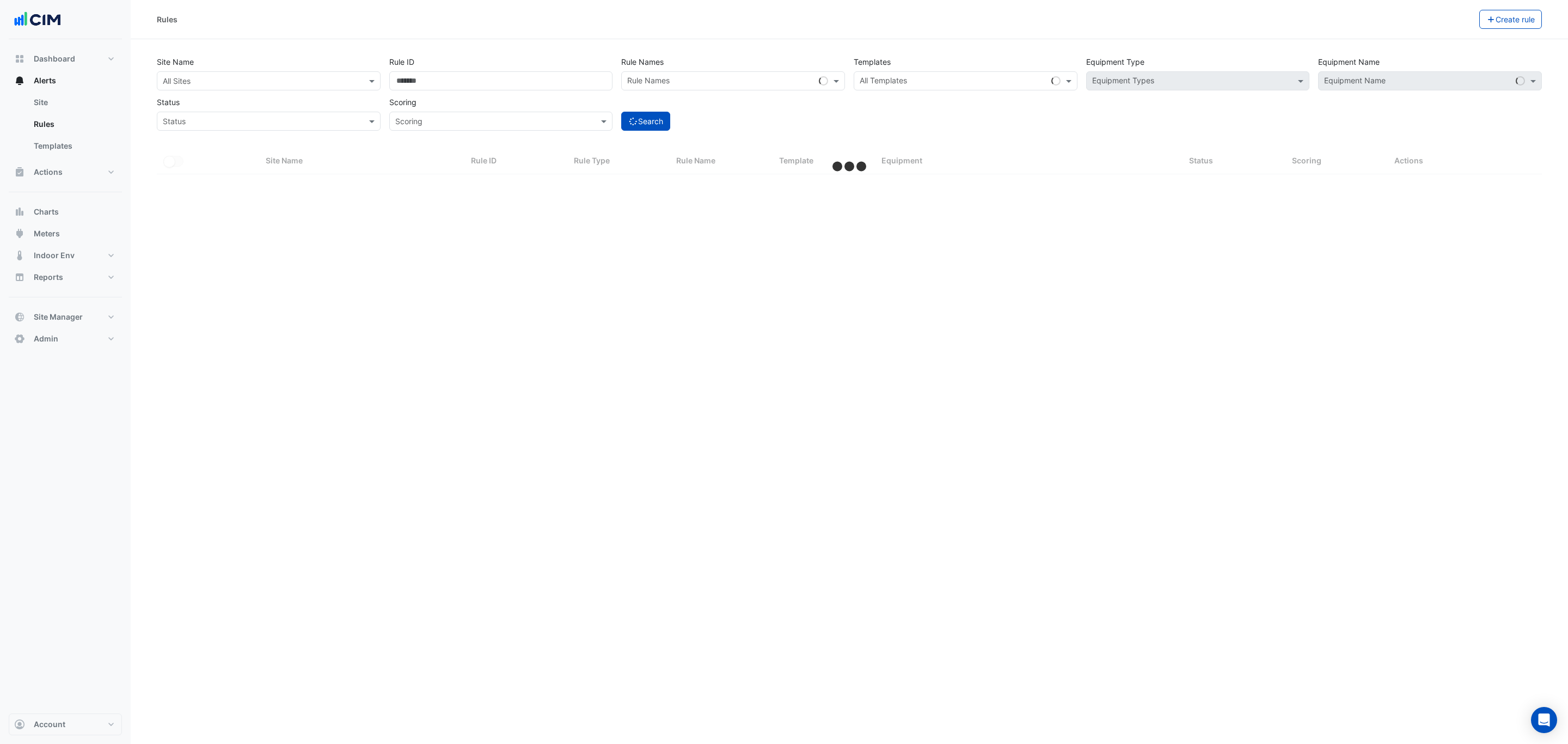
select select "***"
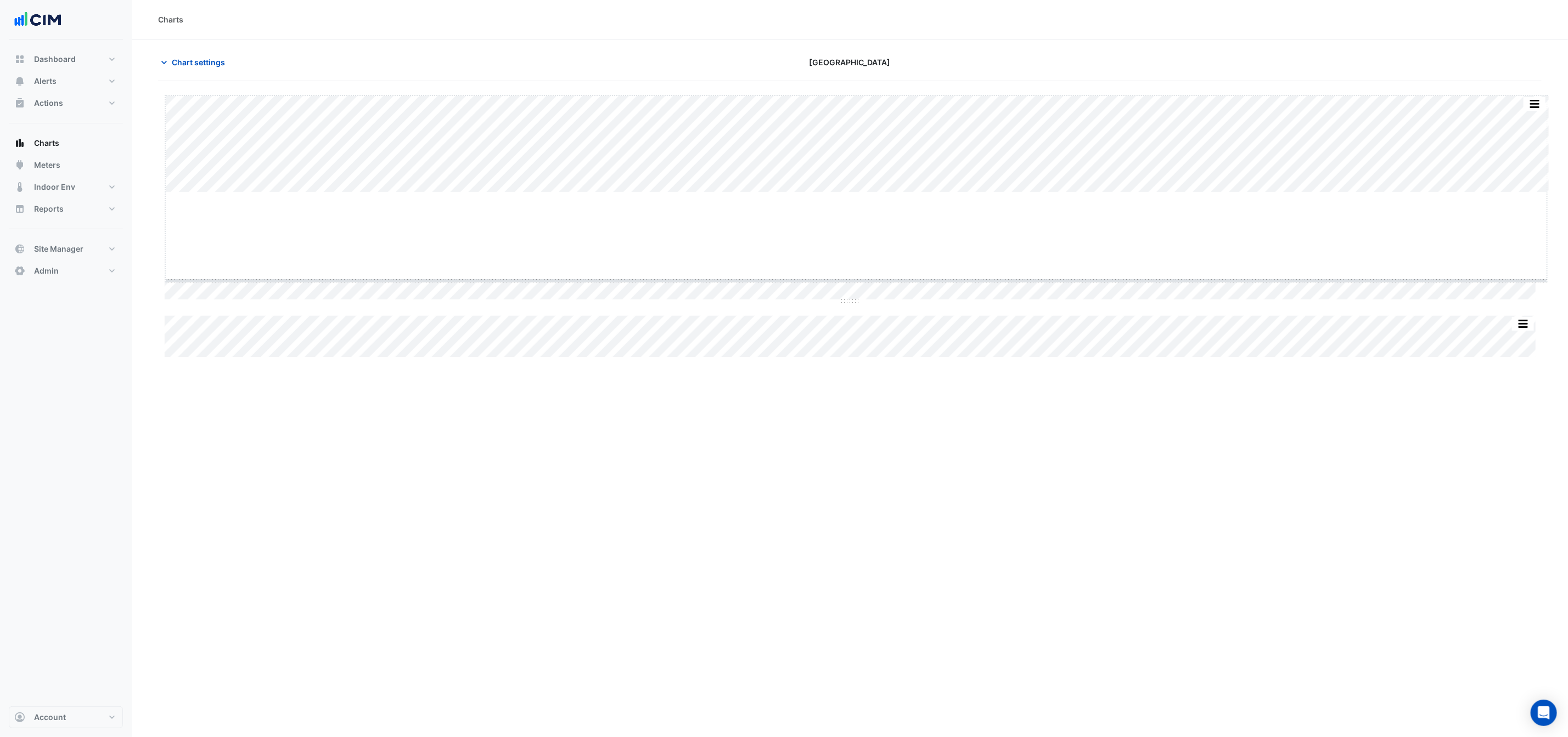
drag, startPoint x: 854, startPoint y: 192, endPoint x: 853, endPoint y: 279, distance: 87.0
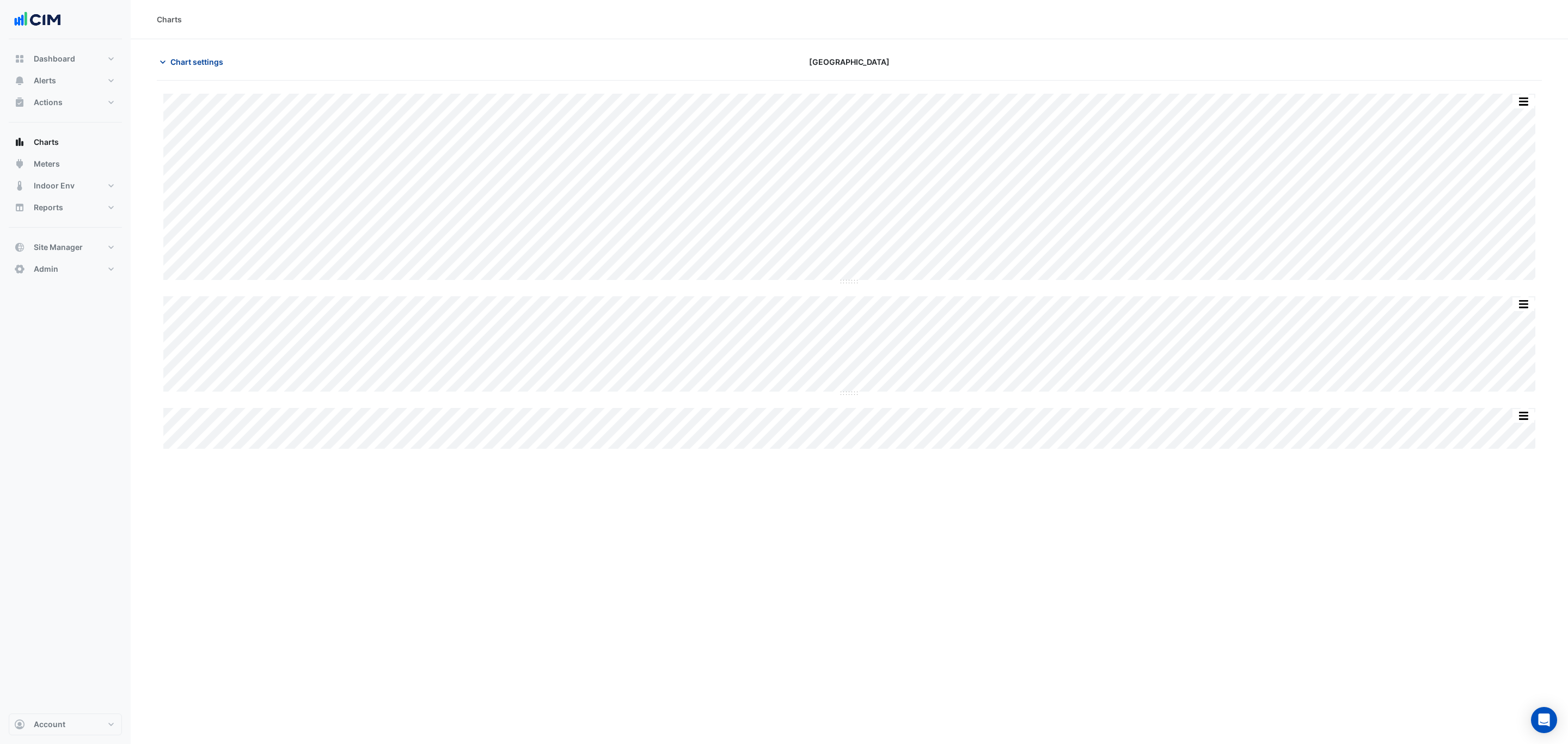
click at [210, 63] on span "Chart settings" at bounding box center [197, 62] width 53 height 11
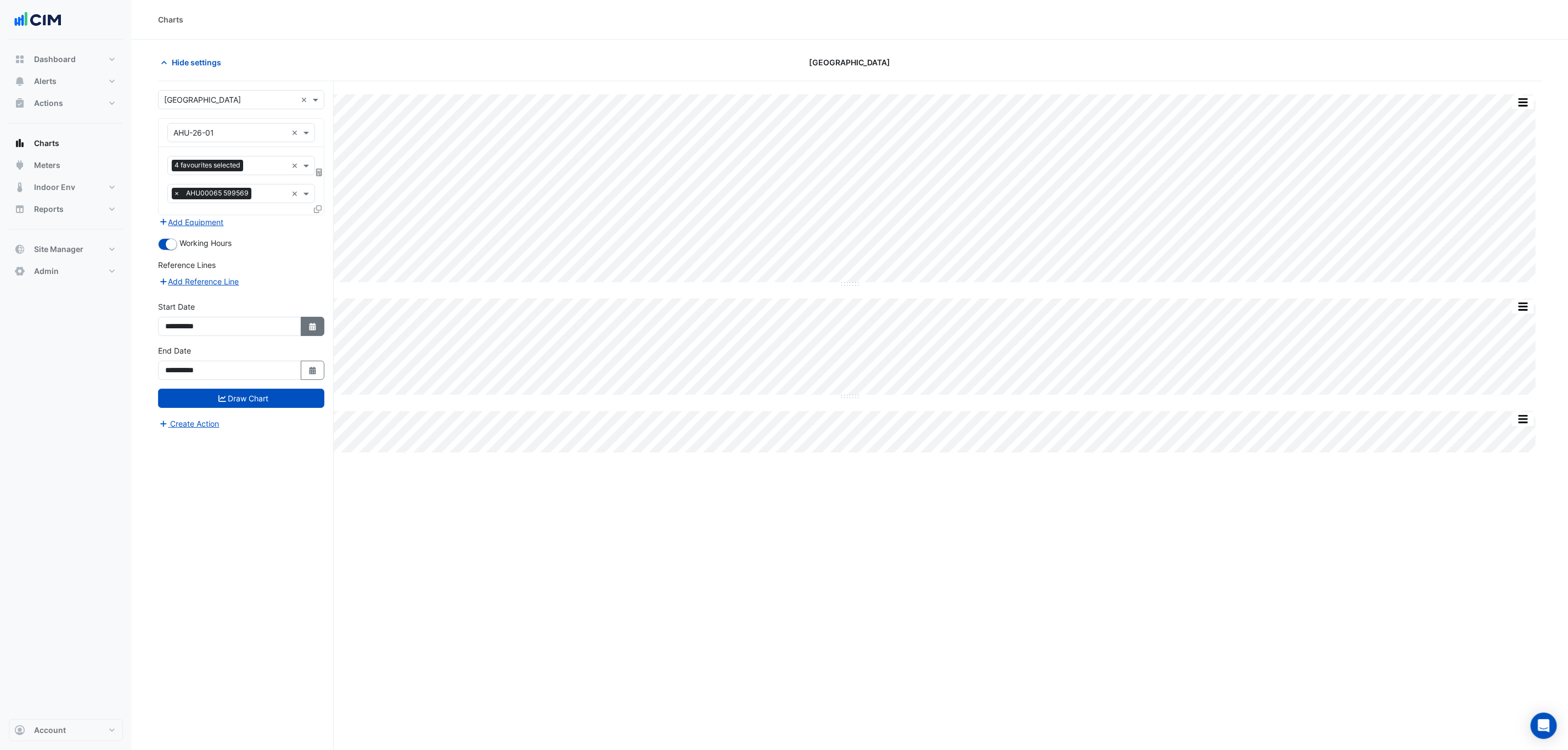
click at [311, 323] on fa-icon "Select Date" at bounding box center [313, 326] width 10 height 10
select select "*"
select select "****"
click at [176, 183] on span "Previous month" at bounding box center [176, 182] width 9 height 9
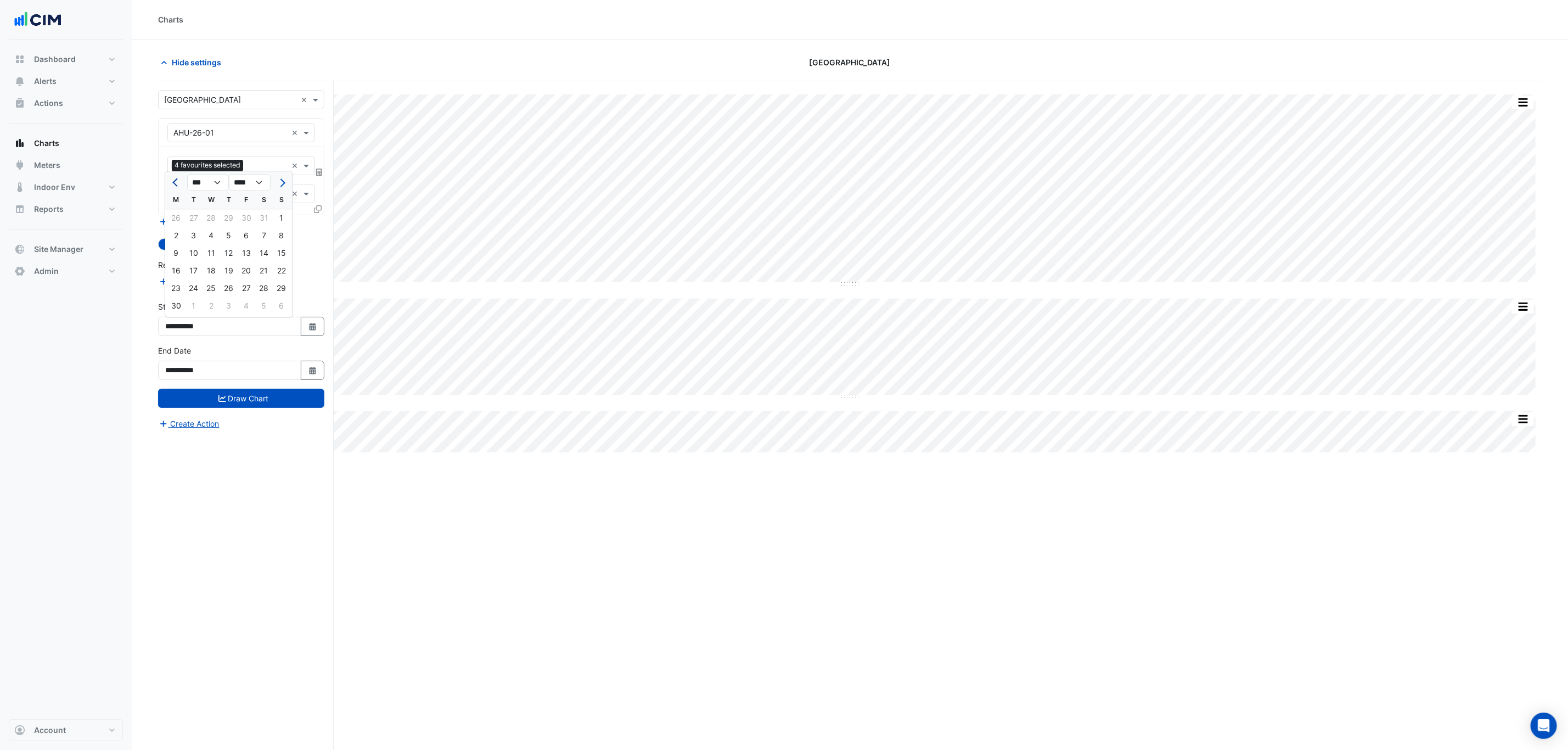
click at [176, 183] on span "Previous month" at bounding box center [176, 182] width 9 height 9
select select "*"
click at [267, 218] on div "1" at bounding box center [264, 219] width 17 height 17
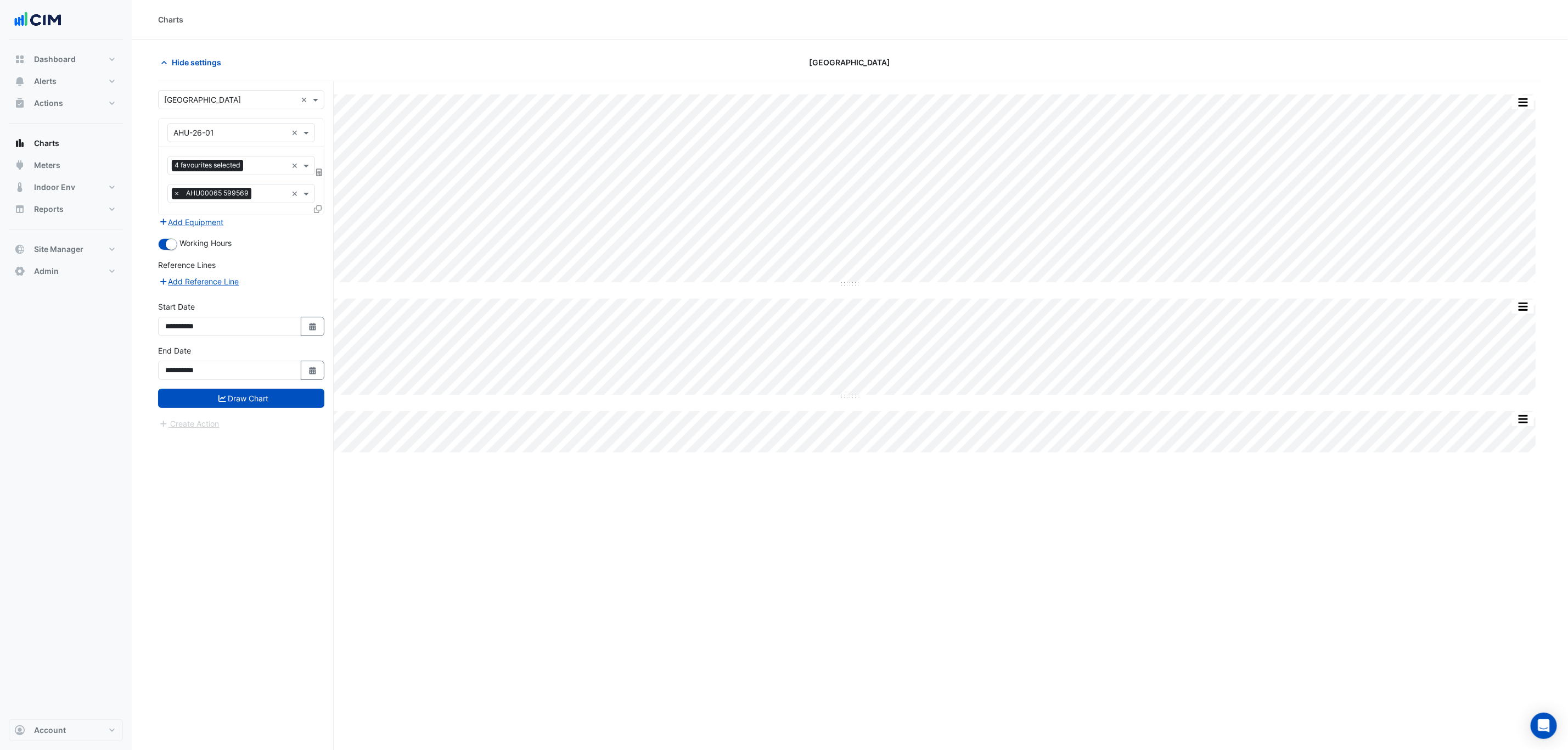
type input "**********"
click at [248, 401] on button "Draw Chart" at bounding box center [241, 398] width 166 height 19
